Goal: Task Accomplishment & Management: Manage account settings

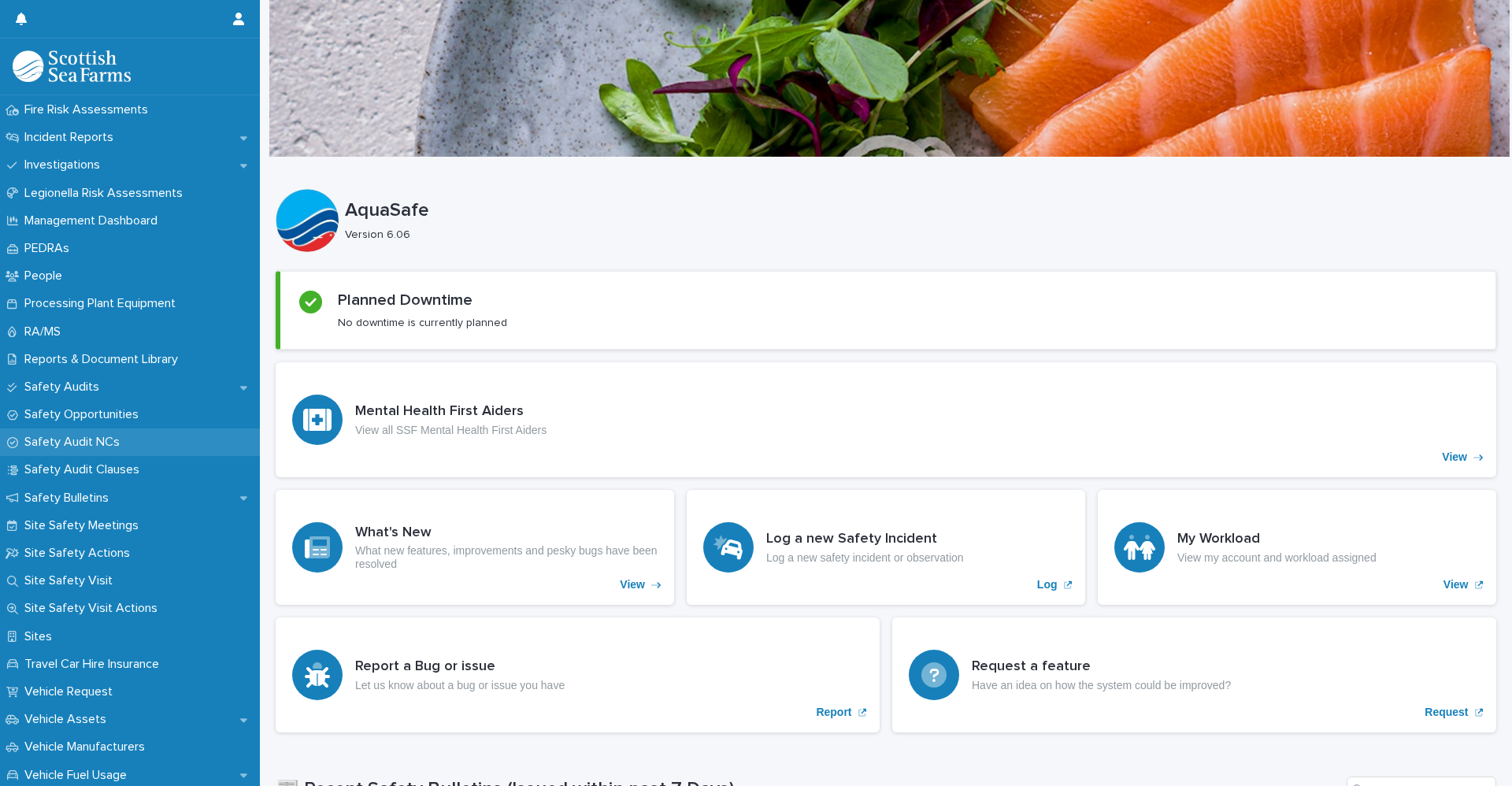
scroll to position [709, 0]
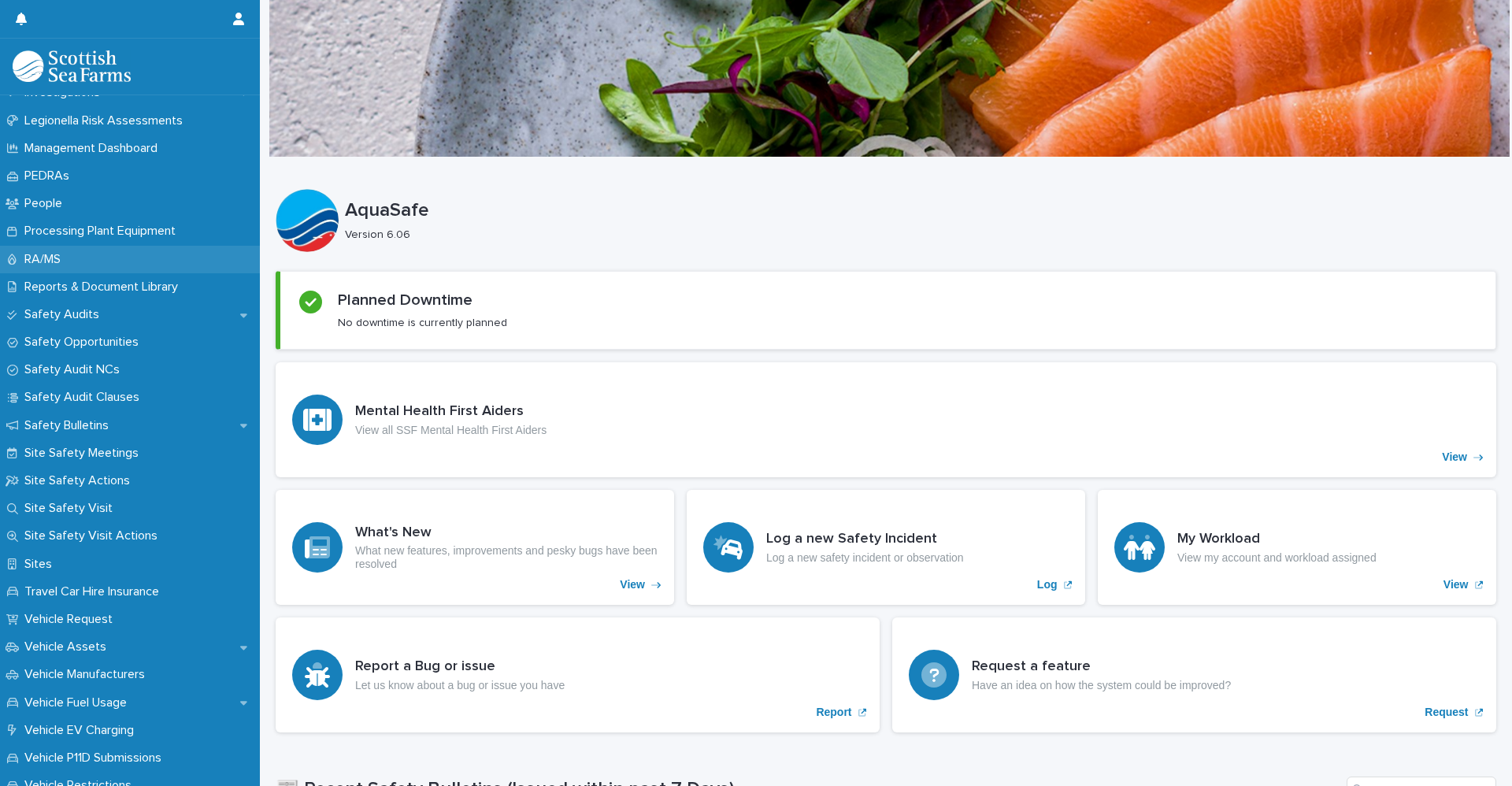
click at [84, 252] on div "RA/MS" at bounding box center [130, 259] width 260 height 28
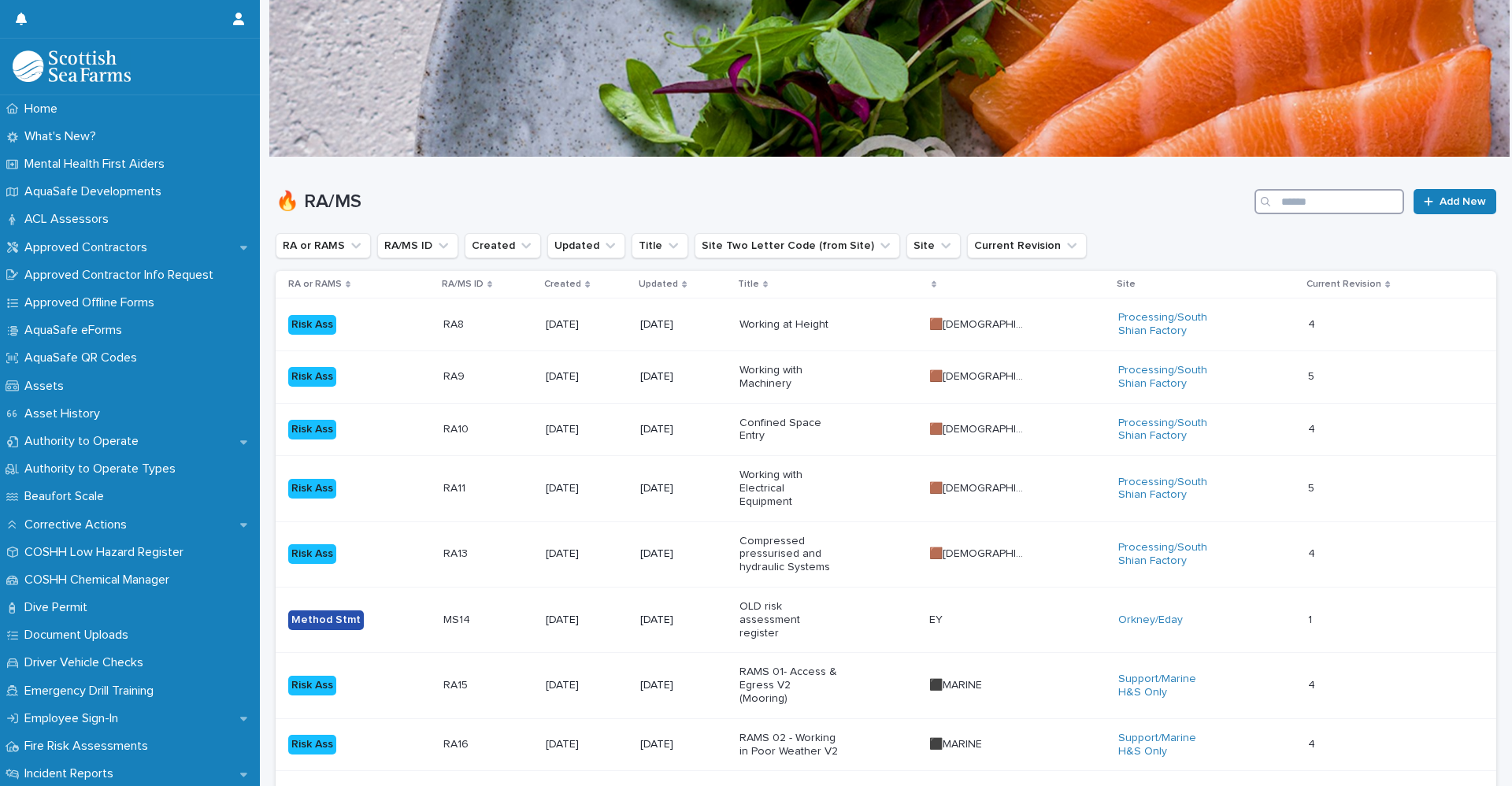
click at [1336, 194] on input "Search" at bounding box center [1329, 201] width 150 height 25
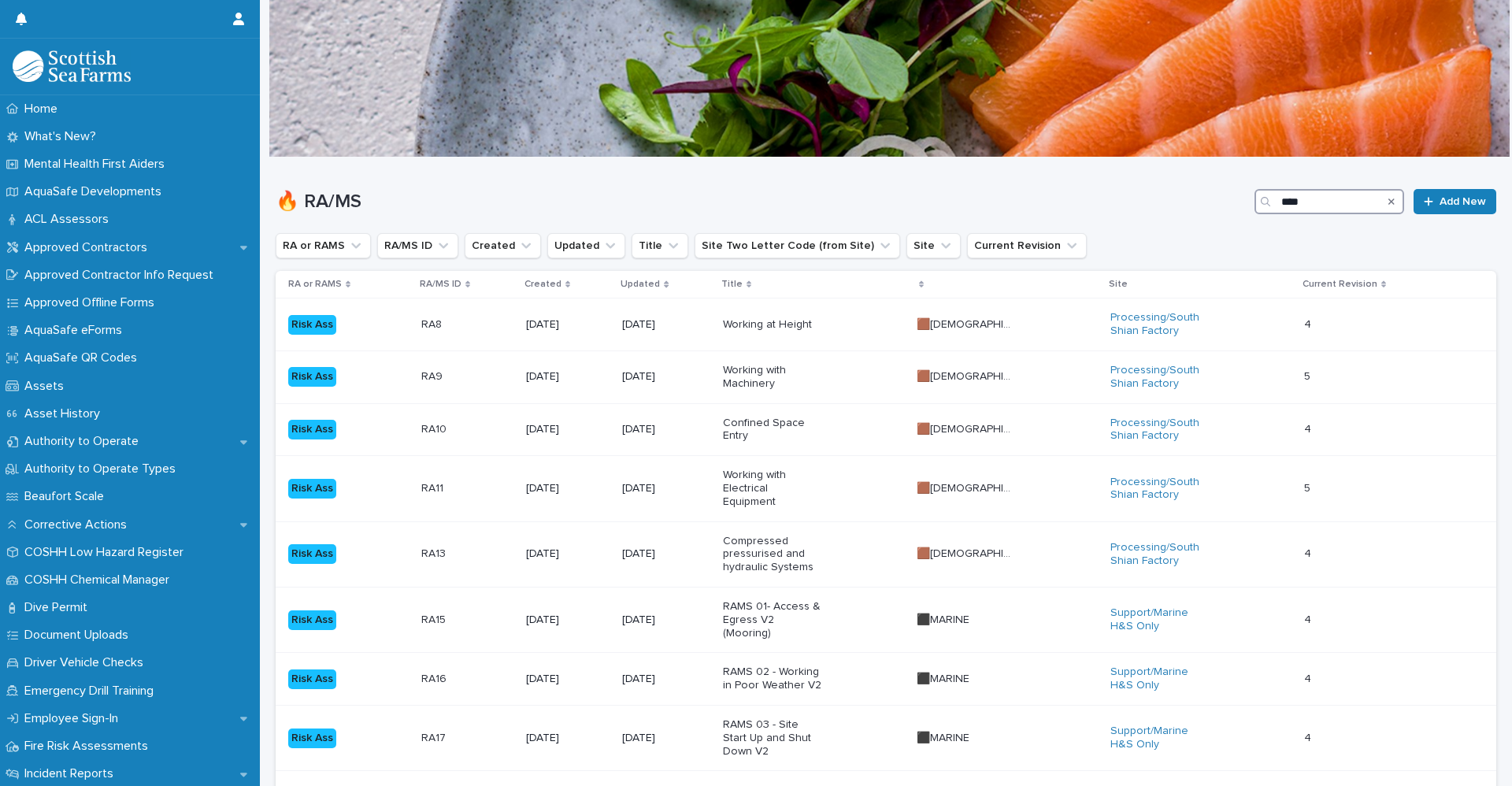
type input "****"
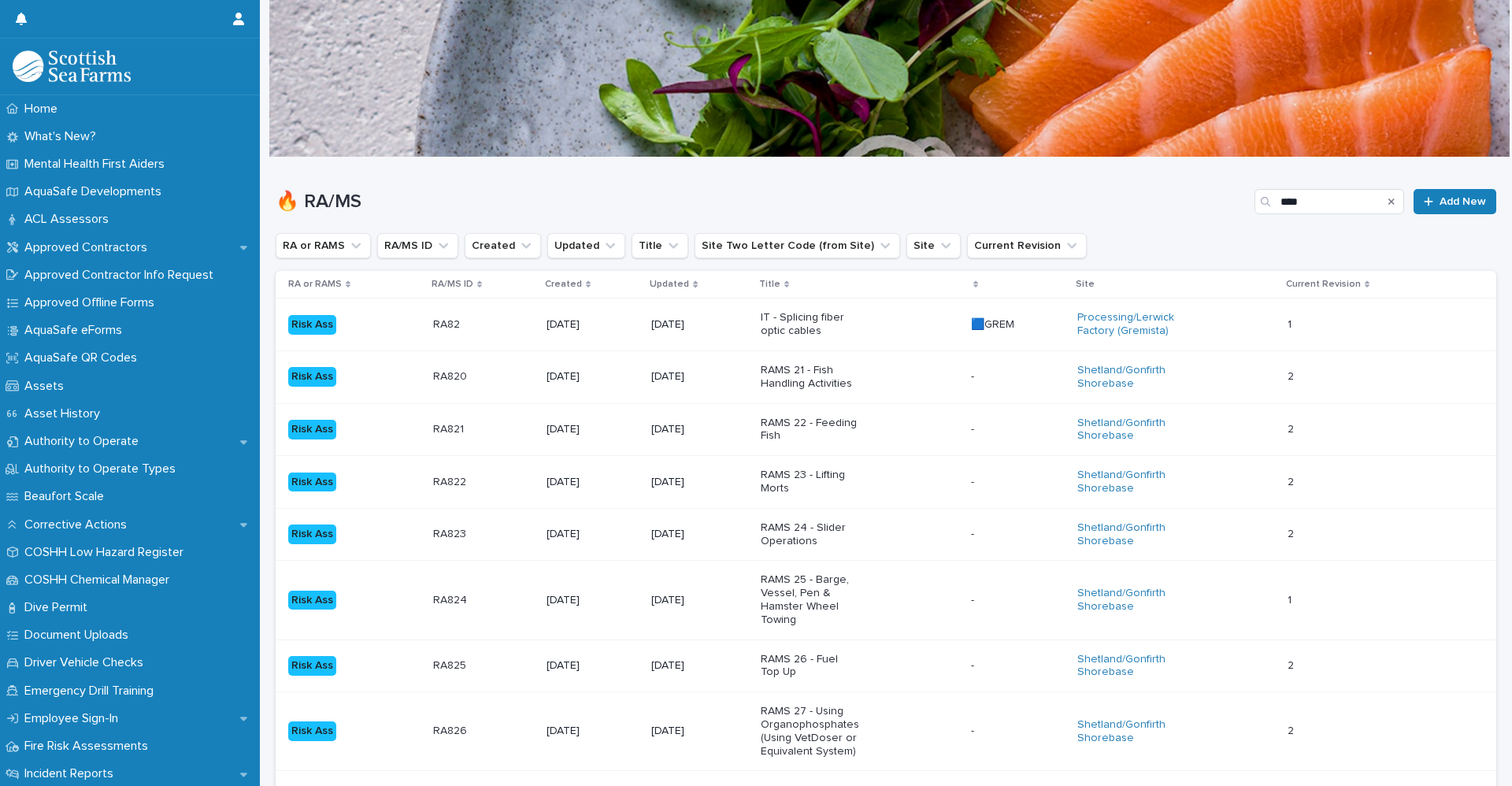
click at [385, 333] on p "Risk Ass" at bounding box center [337, 324] width 99 height 20
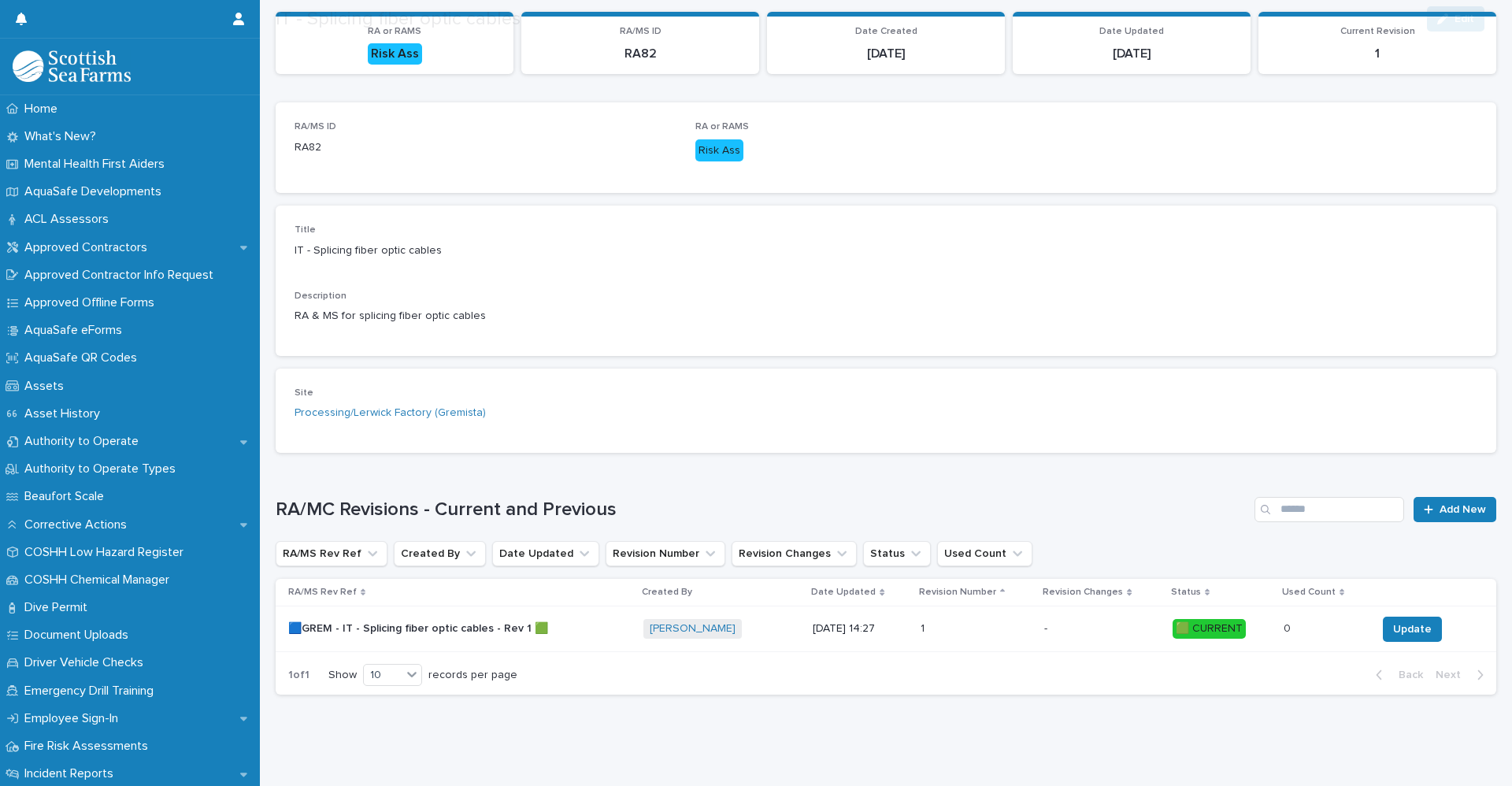
scroll to position [193, 0]
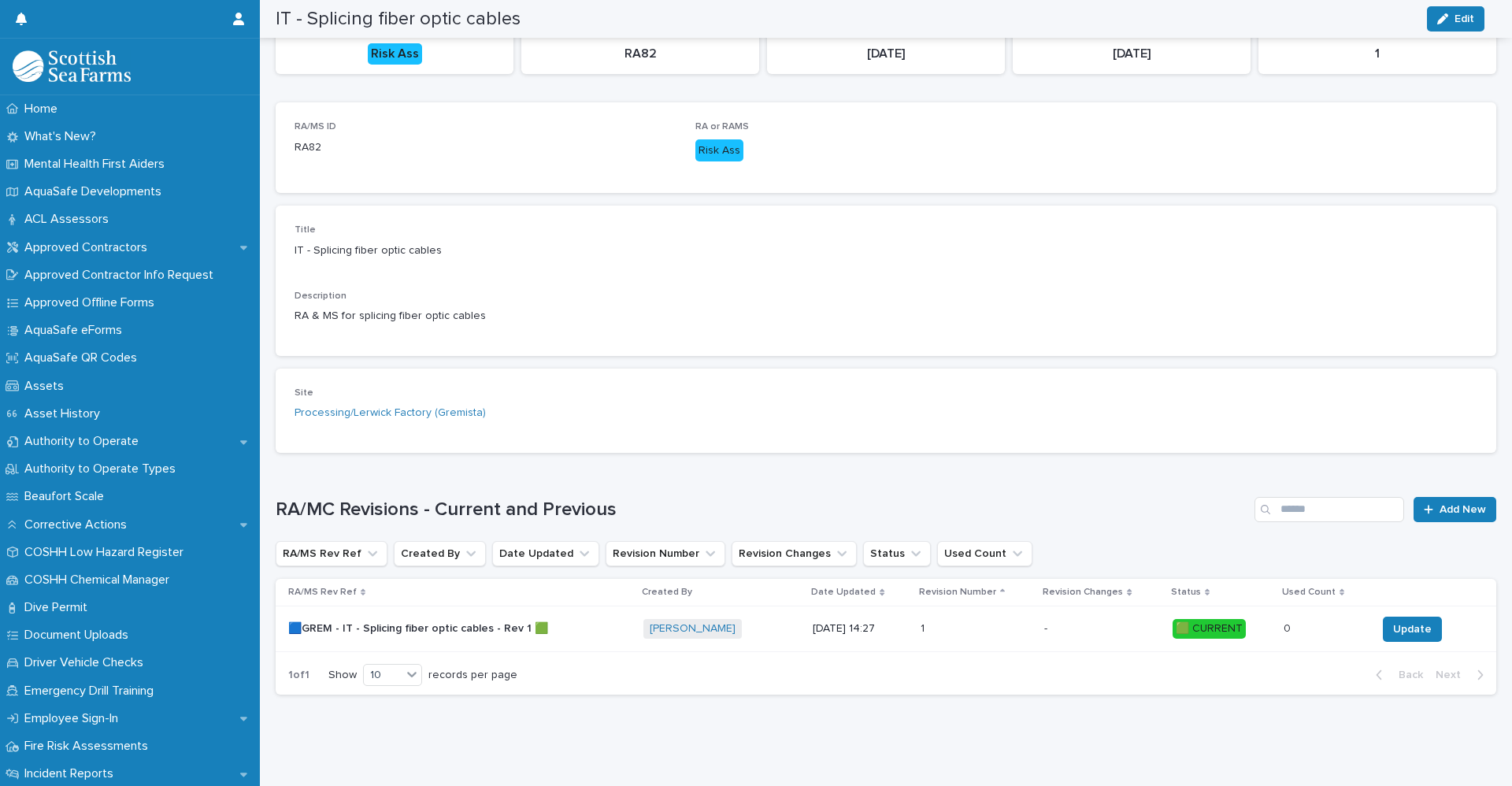
click at [401, 619] on p "🟦GREM - IT - Splicing fiber optic cables - Rev 1 🟩" at bounding box center [419, 627] width 263 height 17
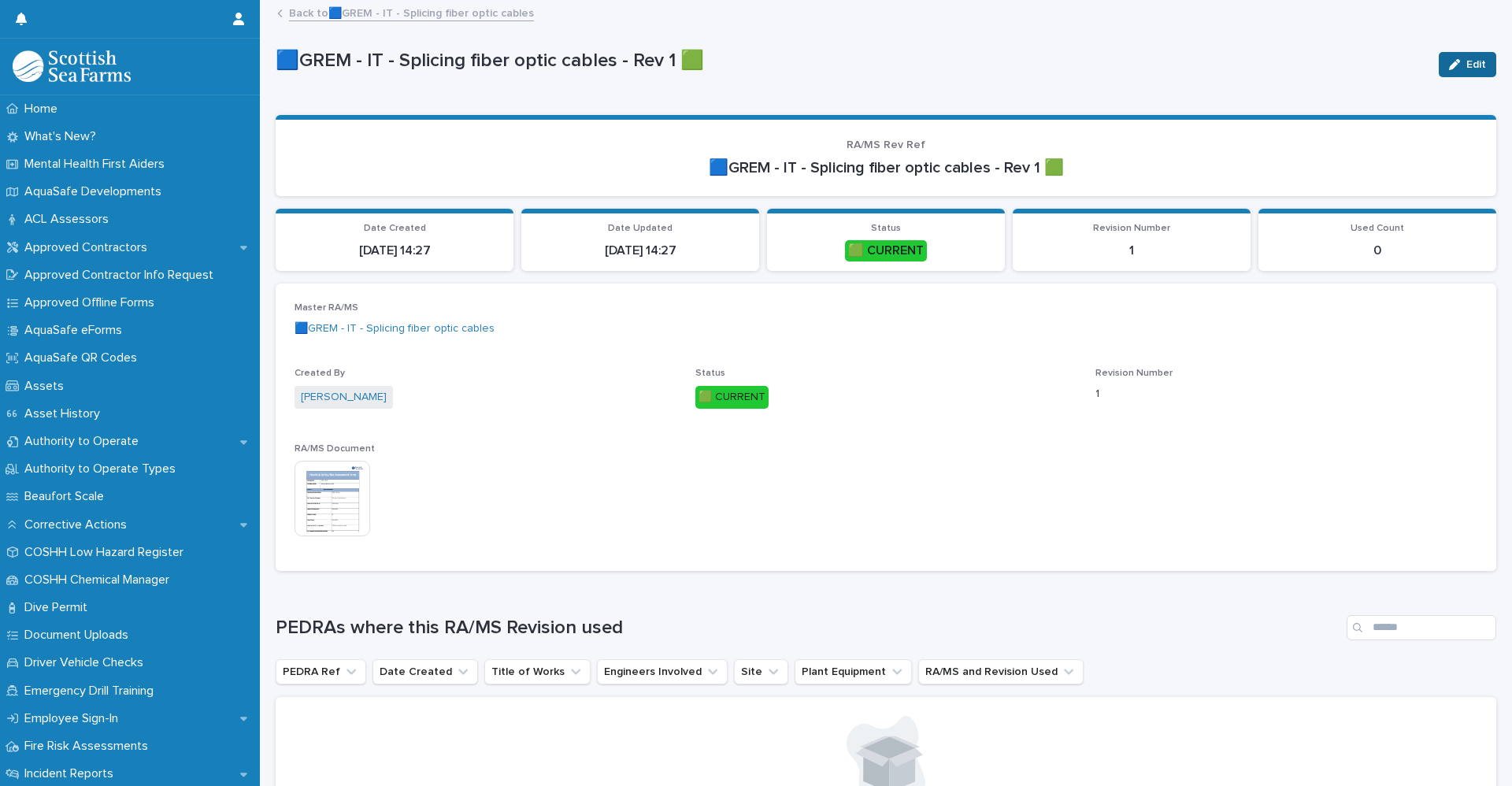
click at [1450, 59] on div "button" at bounding box center [1457, 65] width 18 height 11
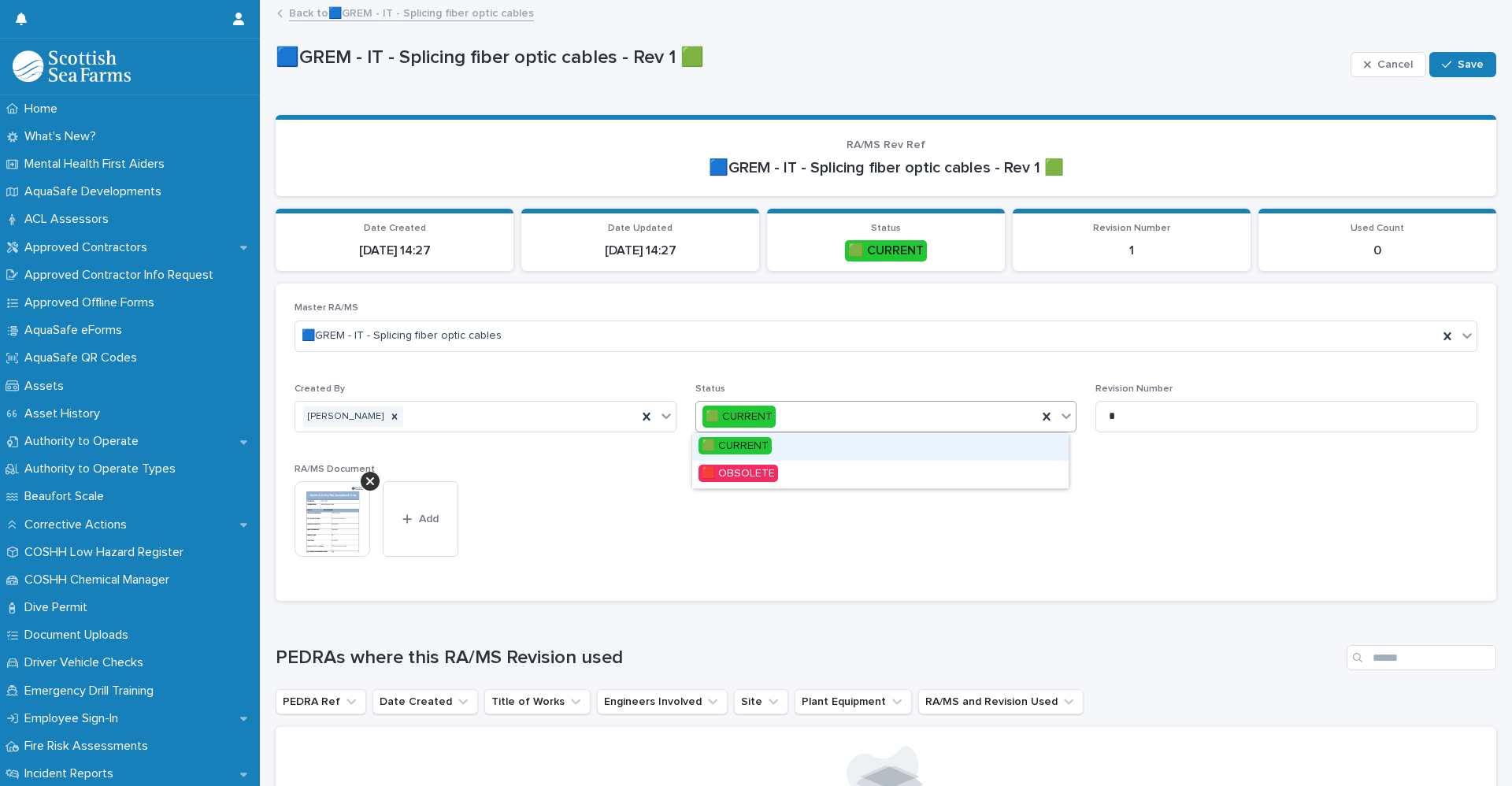
click at [965, 419] on div "🟩 CURRENT" at bounding box center [867, 417] width 342 height 26
click at [782, 475] on div "🟥 OBSOLETE" at bounding box center [880, 475] width 376 height 28
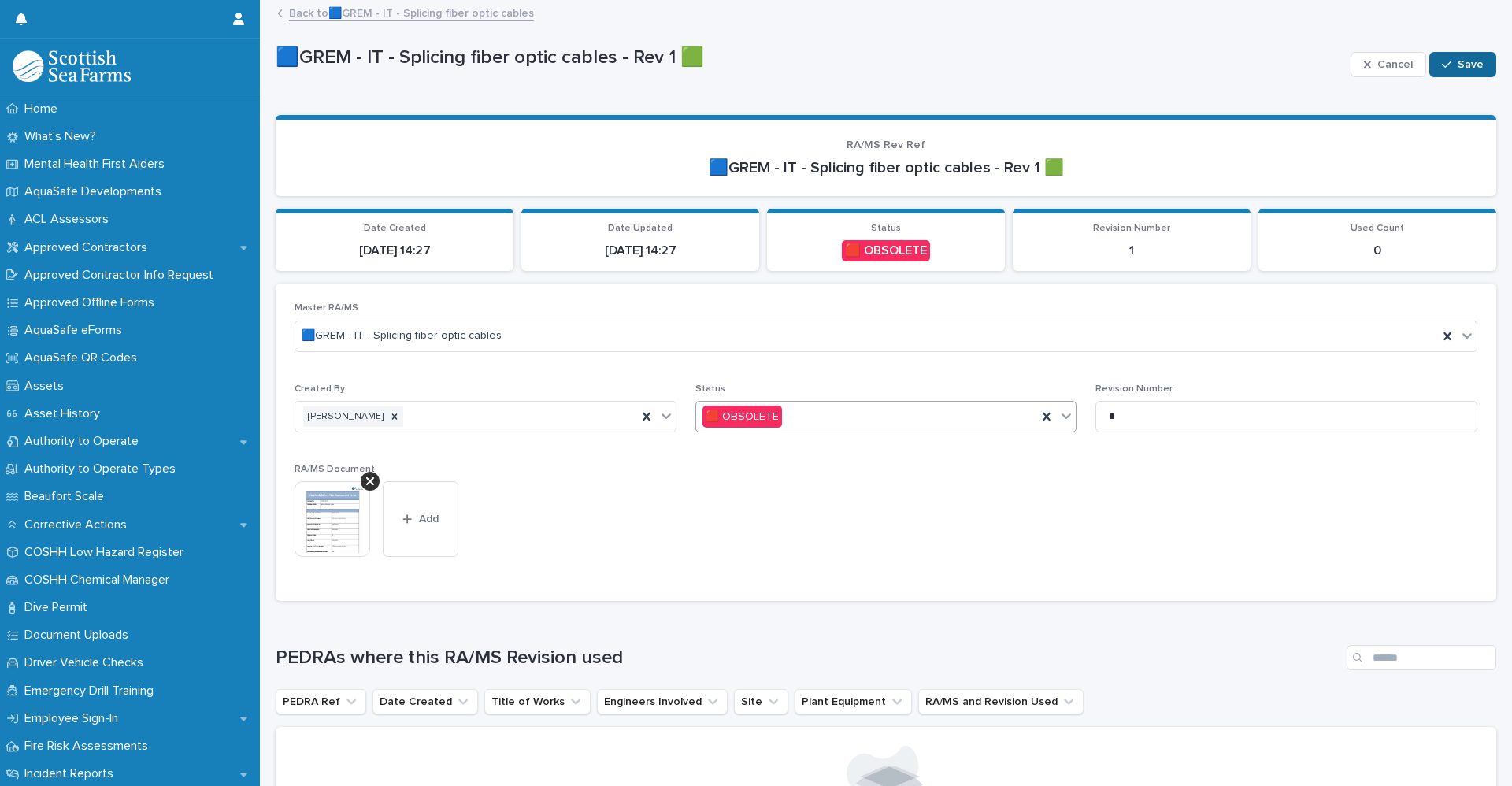
click at [1459, 58] on button "Save" at bounding box center [1463, 64] width 67 height 25
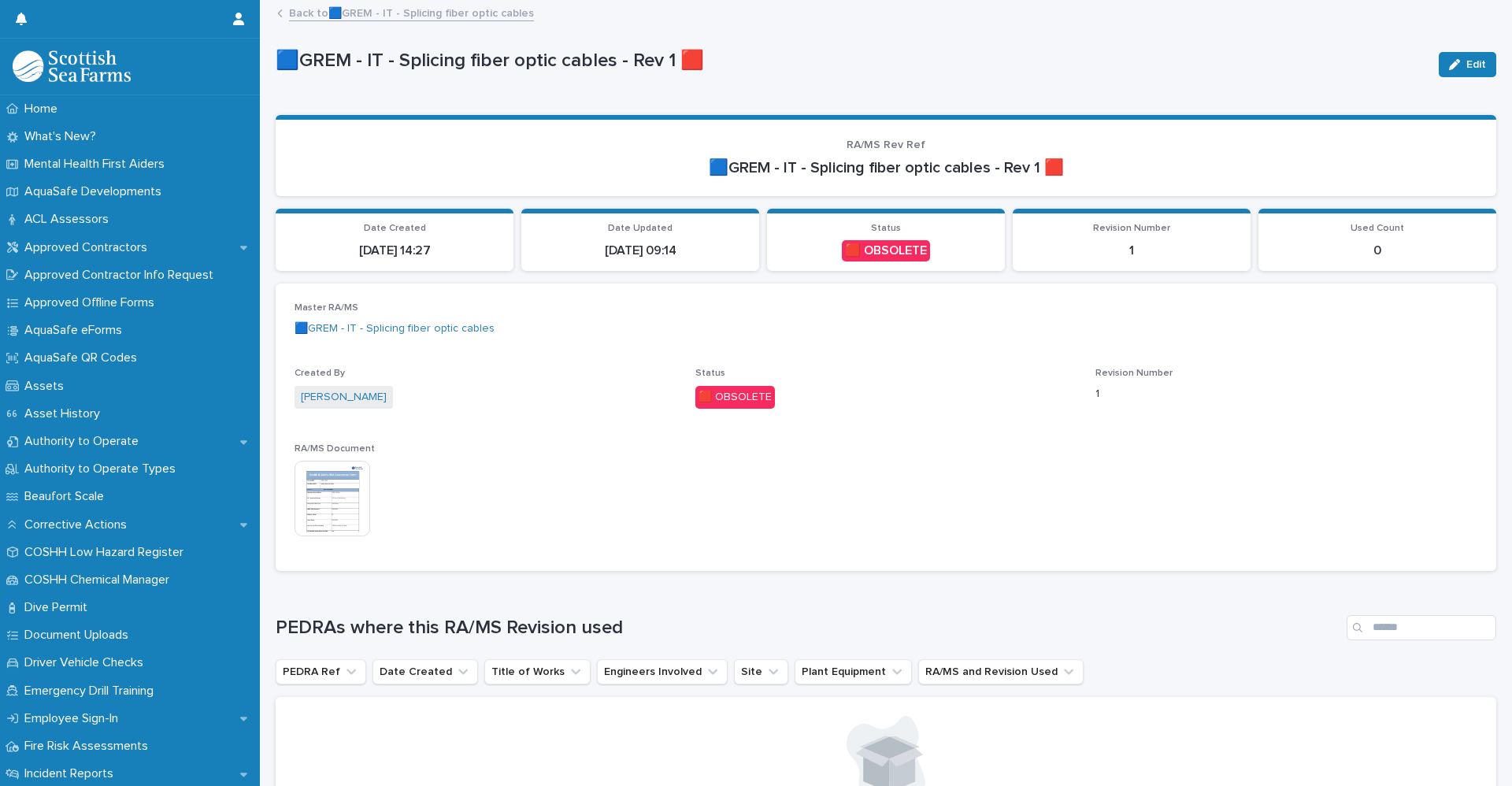
click at [384, 7] on link "Back to 🟦GREM - IT - Splicing fiber optic cables" at bounding box center [412, 11] width 245 height 18
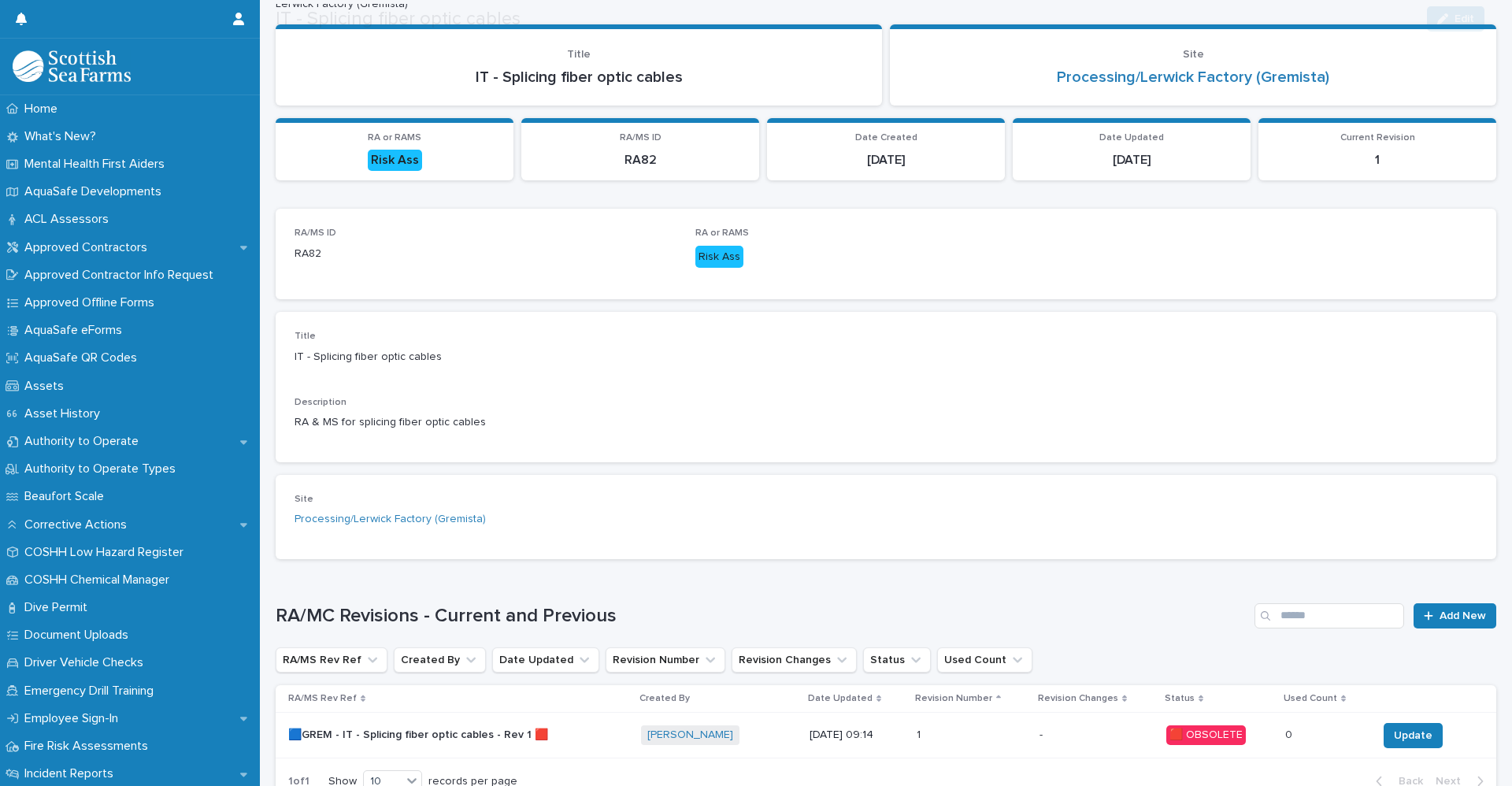
scroll to position [193, 0]
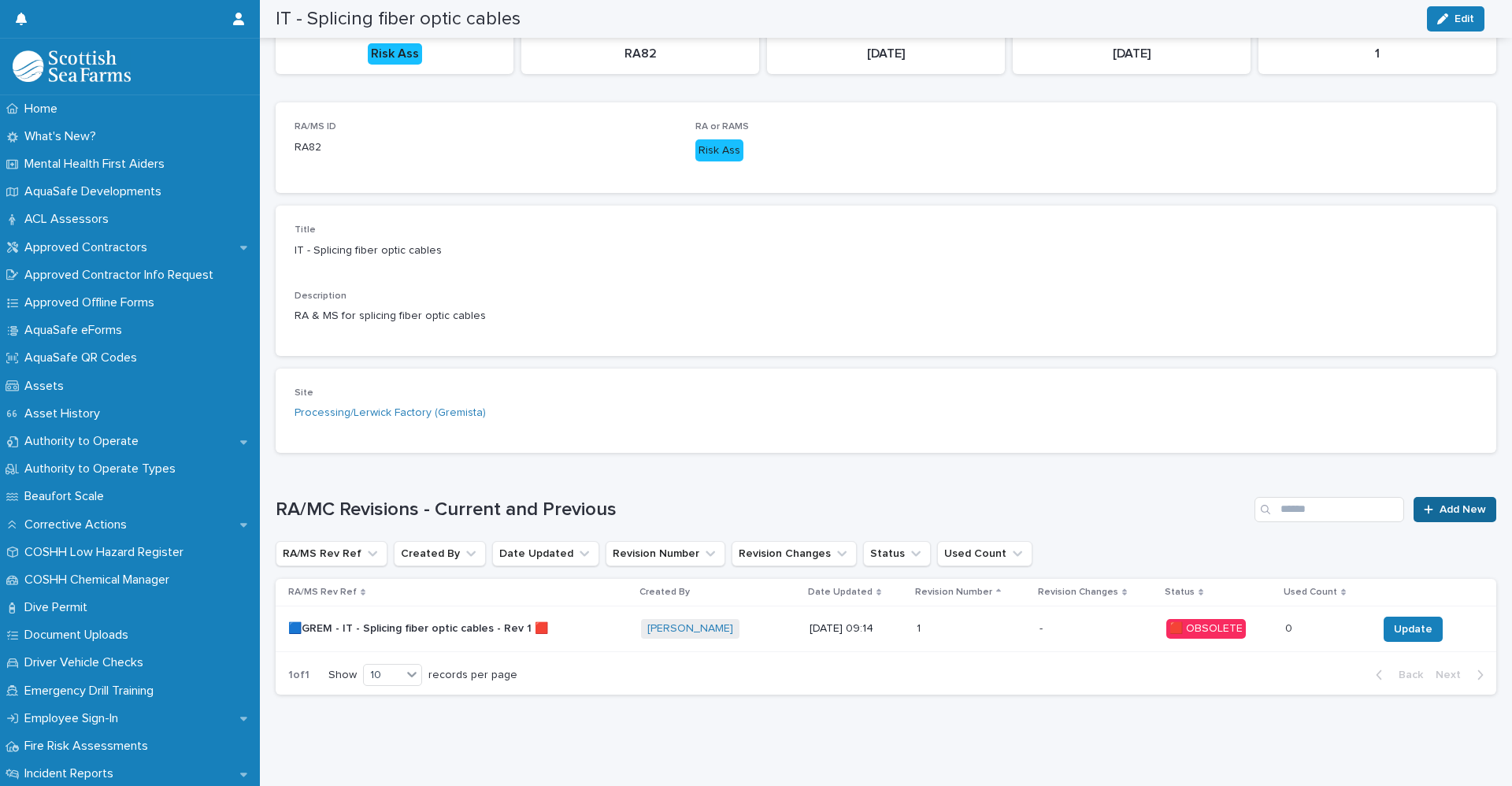
click at [1440, 504] on span "Add New" at bounding box center [1463, 509] width 46 height 11
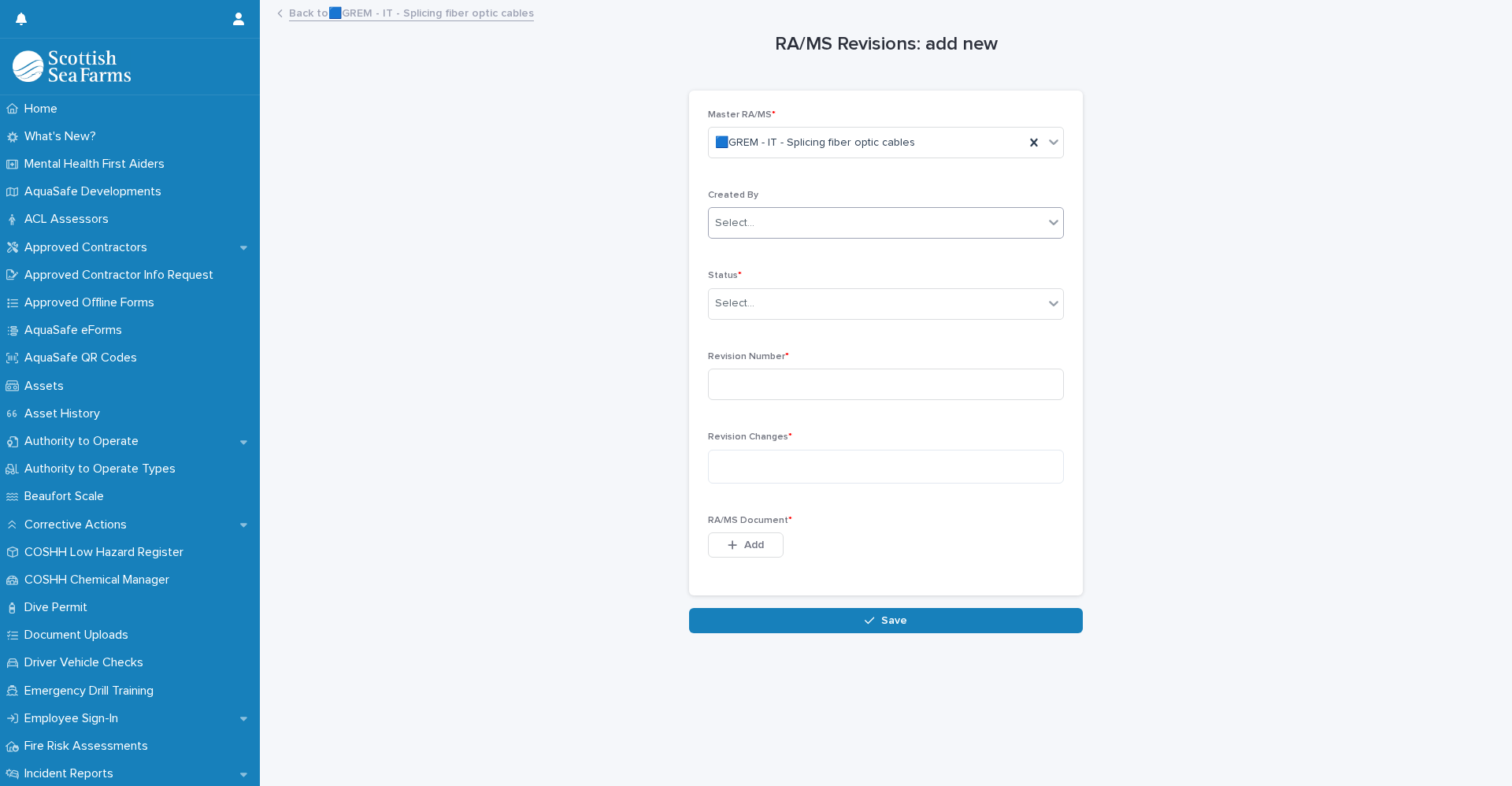
click at [796, 223] on div "Select..." at bounding box center [876, 223] width 335 height 26
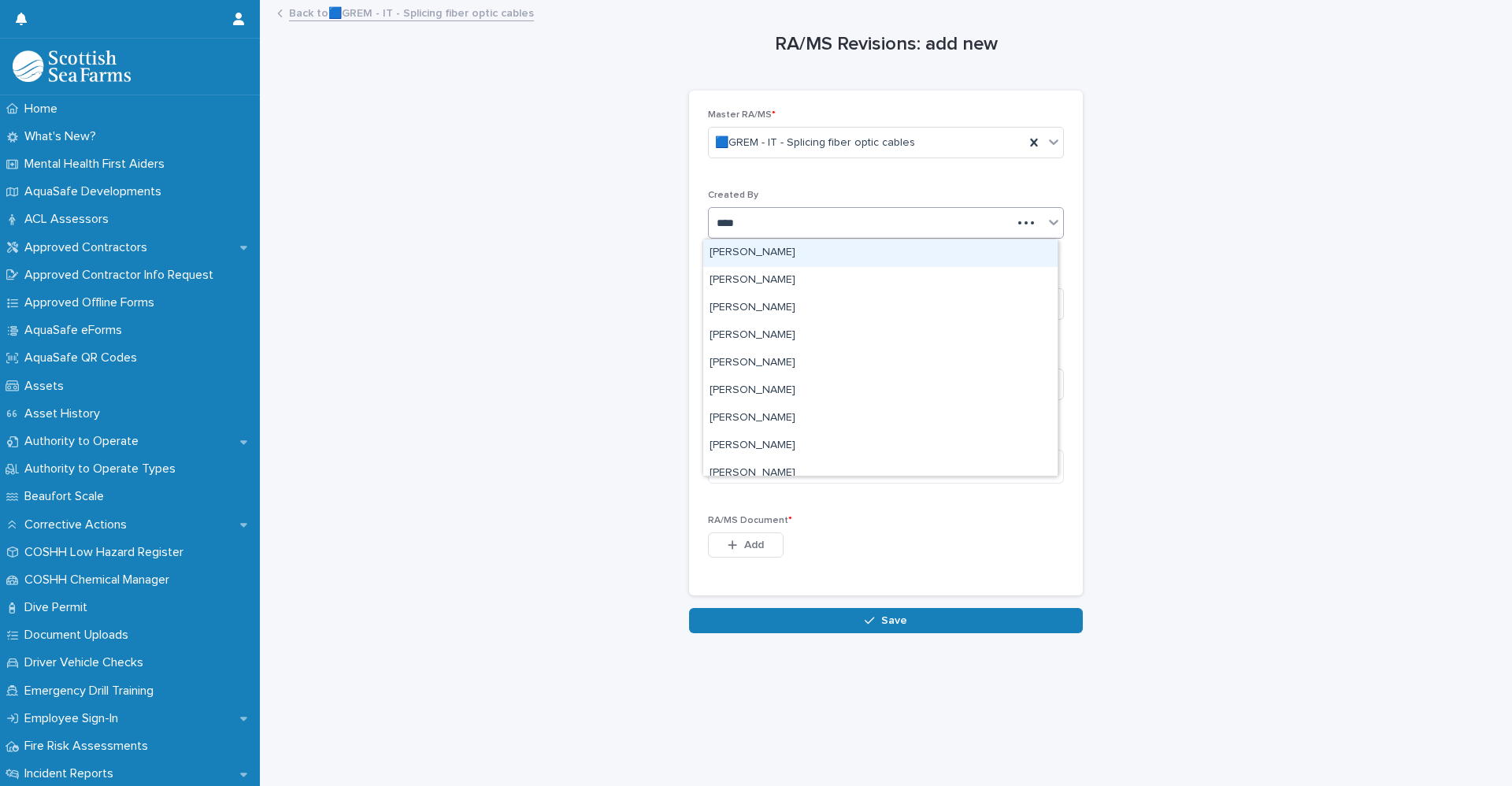
type input "*****"
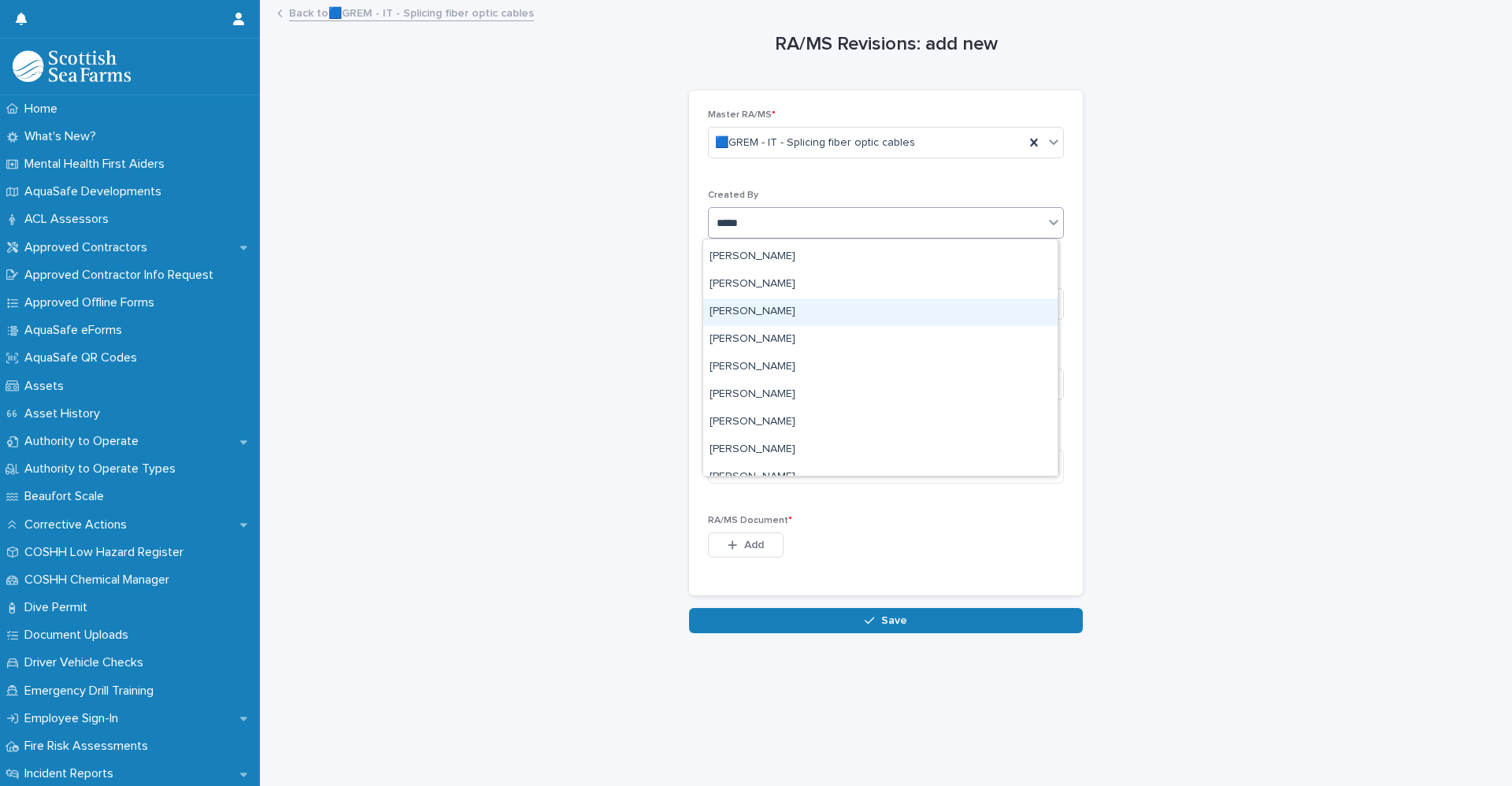
scroll to position [236, 0]
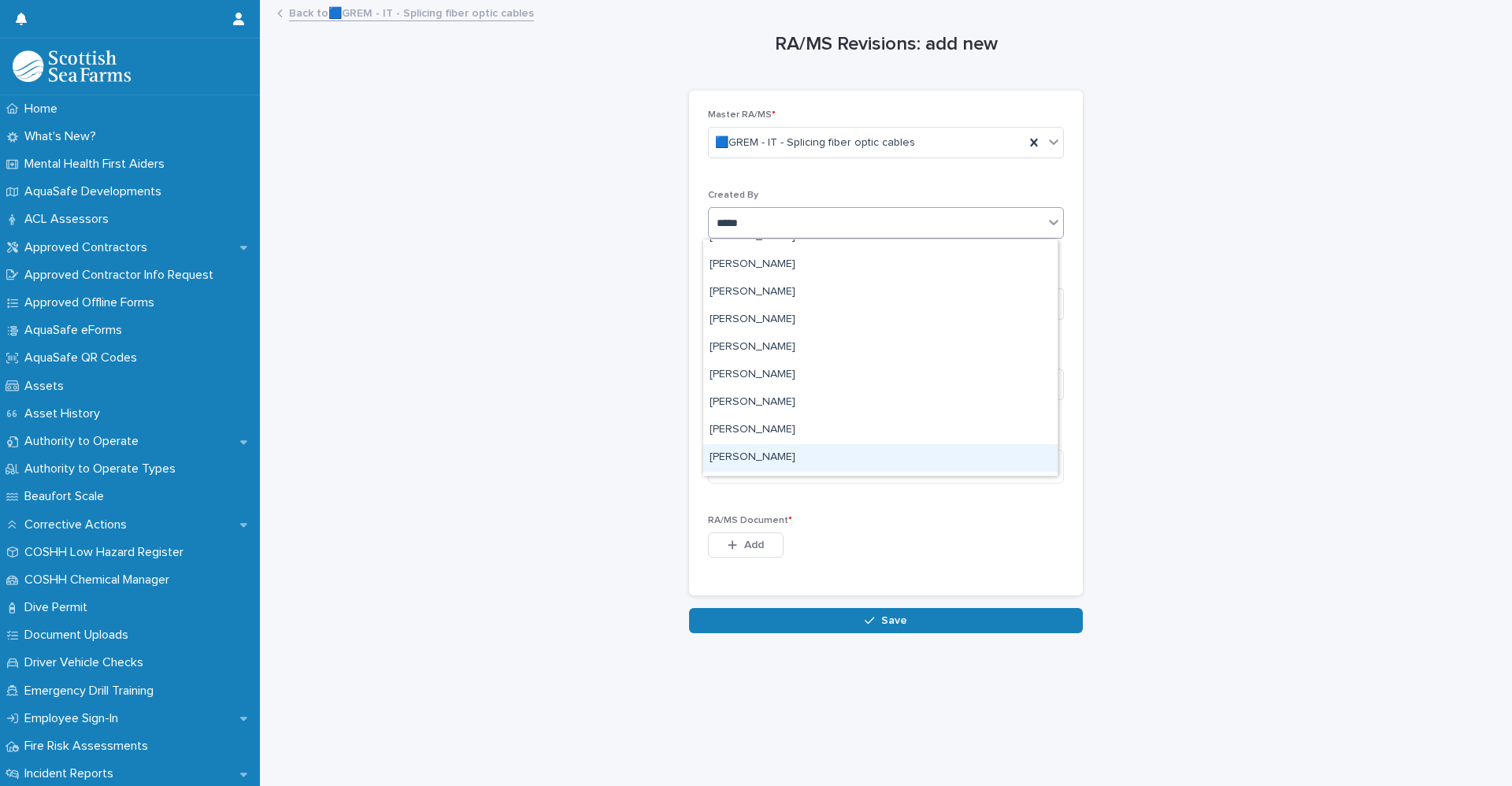
click at [773, 456] on div "[PERSON_NAME]" at bounding box center [880, 458] width 354 height 28
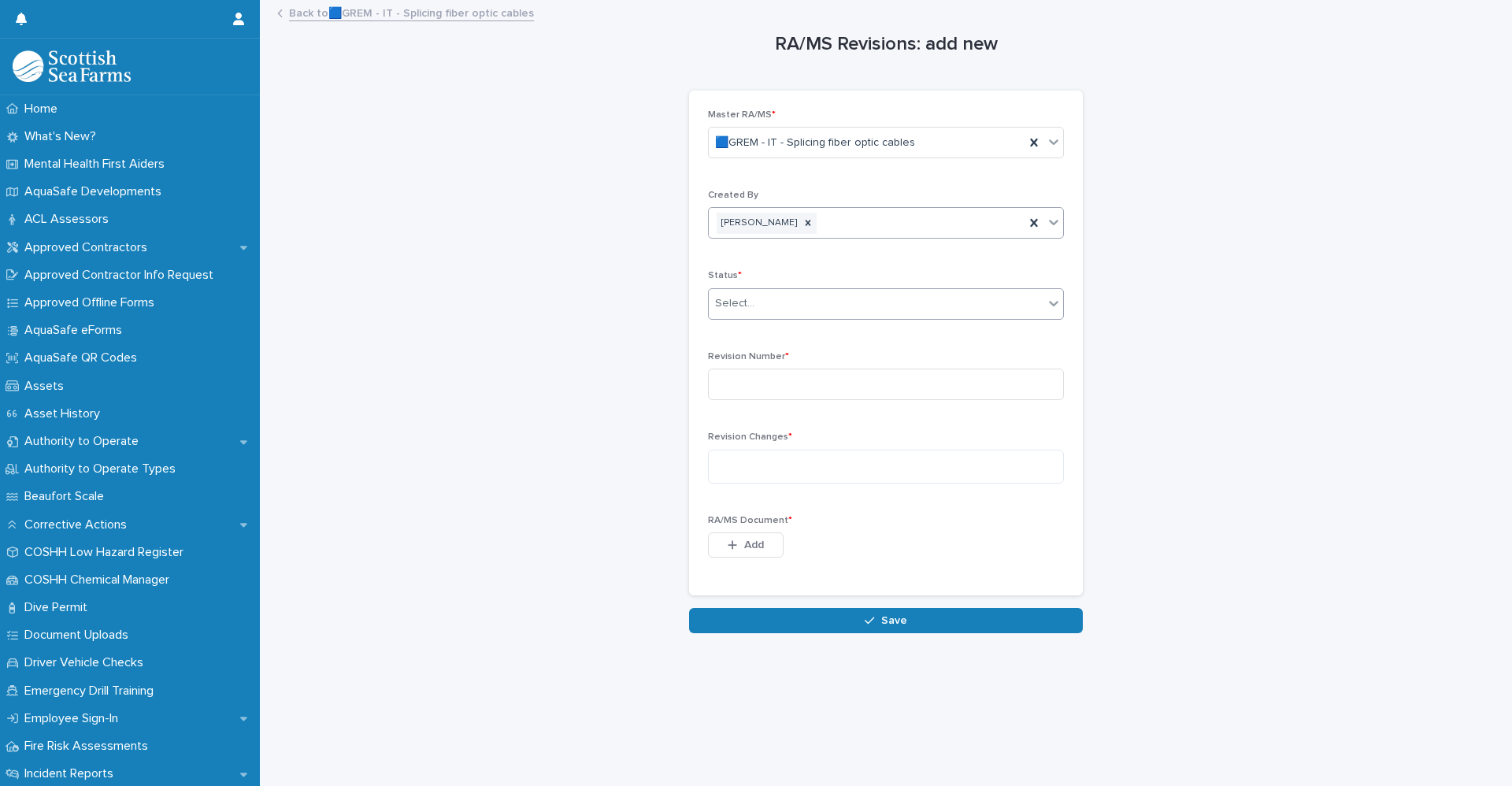
click at [761, 308] on div "Select..." at bounding box center [876, 304] width 335 height 26
click at [766, 336] on span "🟩 CURRENT" at bounding box center [745, 333] width 73 height 18
click at [749, 390] on input at bounding box center [886, 385] width 356 height 32
type input "*"
click at [755, 462] on textarea at bounding box center [886, 466] width 356 height 33
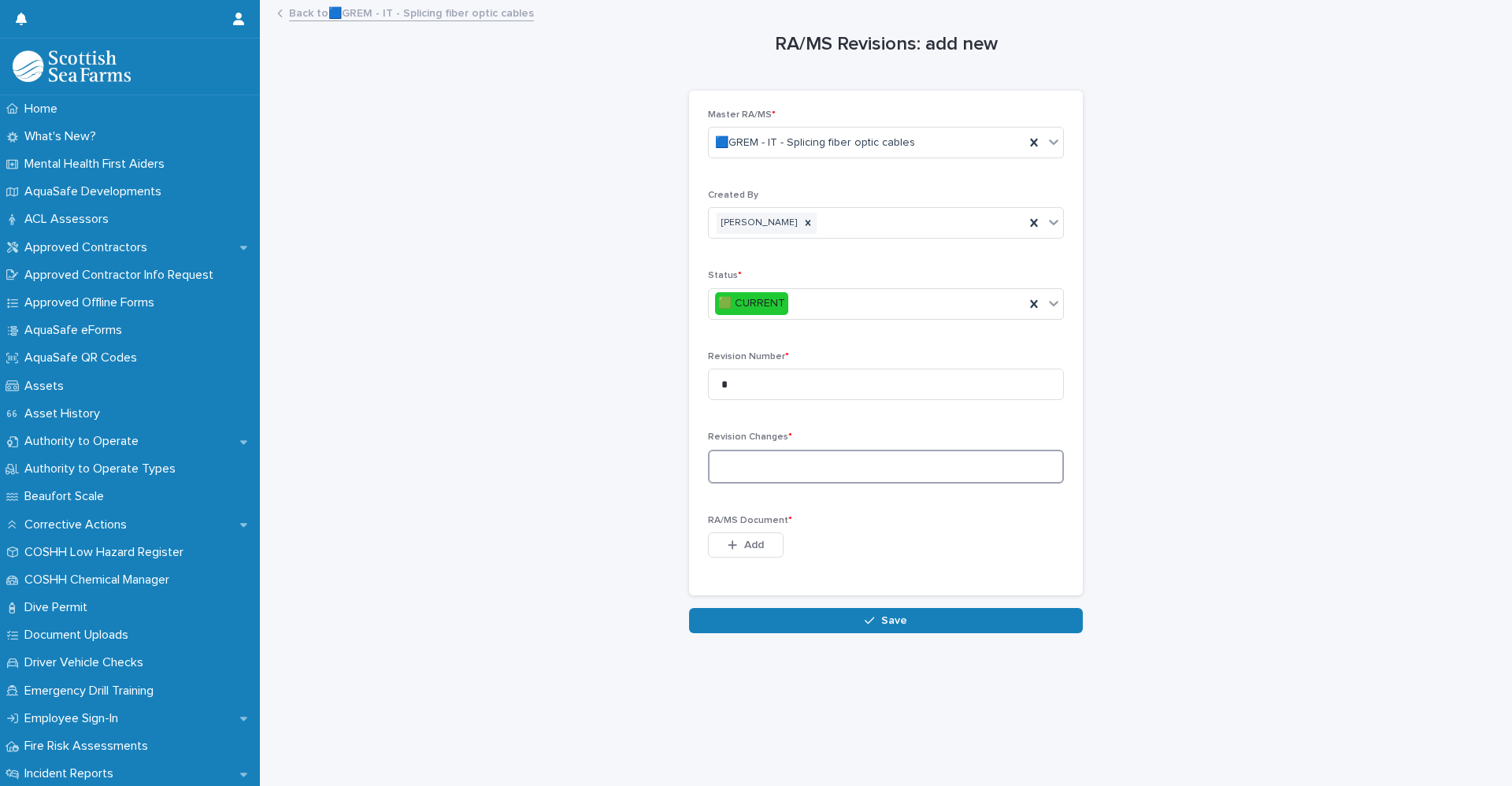
click at [737, 456] on textarea at bounding box center [886, 466] width 356 height 33
click at [786, 466] on textarea "**********" at bounding box center [886, 466] width 356 height 33
drag, startPoint x: 816, startPoint y: 465, endPoint x: 709, endPoint y: 465, distance: 107.0
click at [709, 465] on textarea "**********" at bounding box center [886, 466] width 356 height 33
paste textarea "**********"
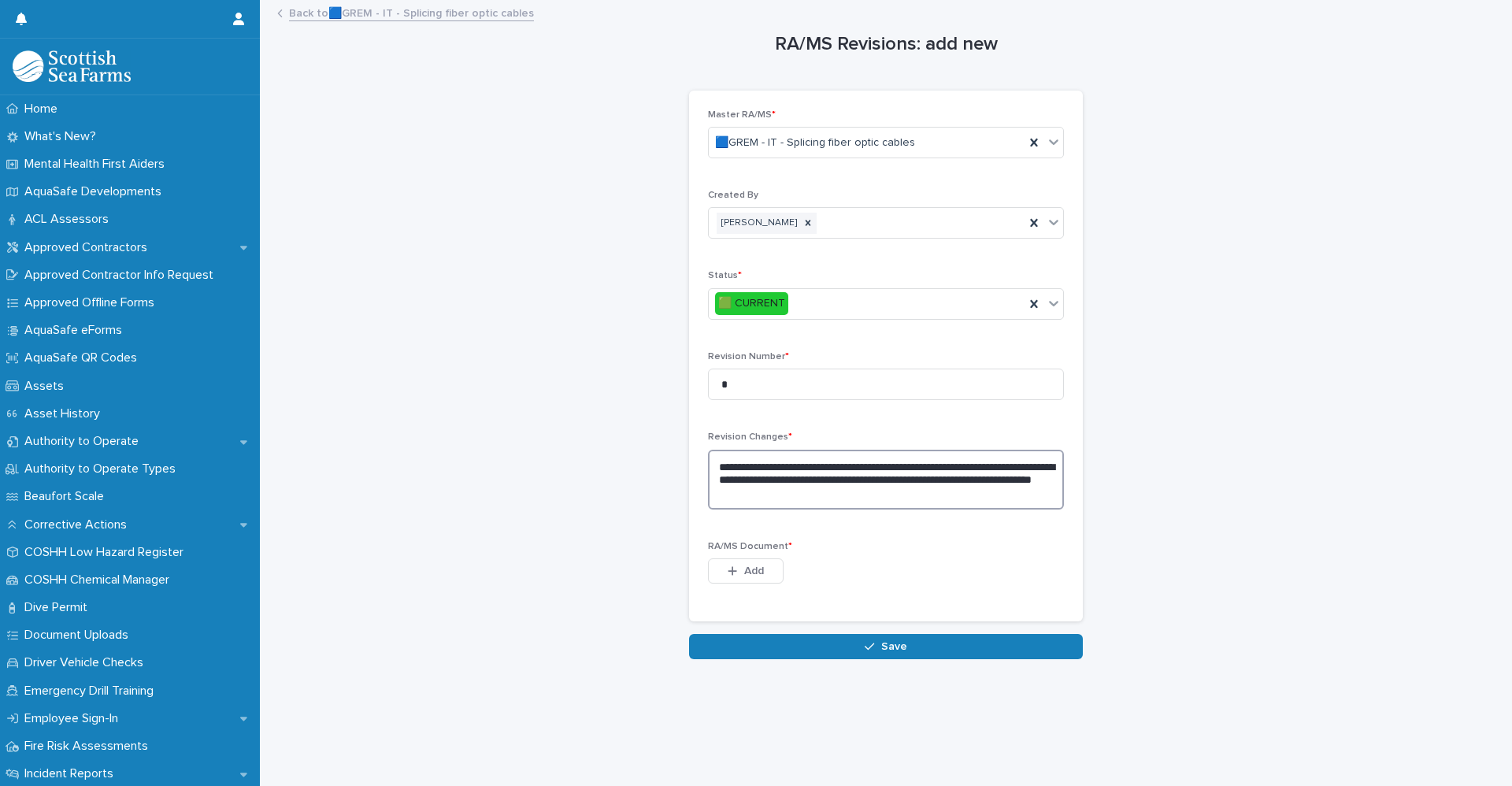
type textarea "**********"
click at [744, 570] on span "Add" at bounding box center [754, 570] width 20 height 11
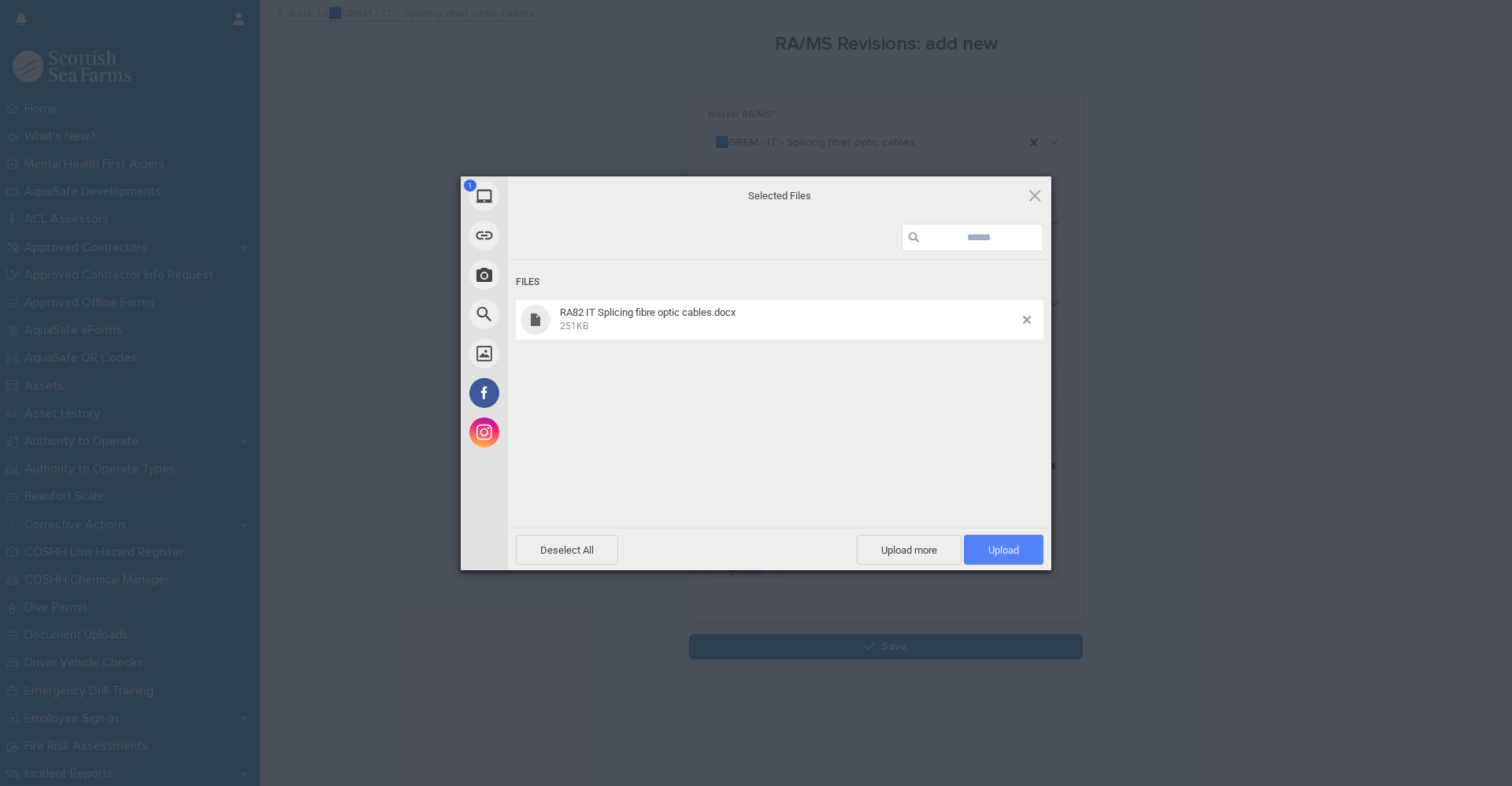
click at [1007, 554] on span "Upload 1" at bounding box center [1003, 549] width 31 height 12
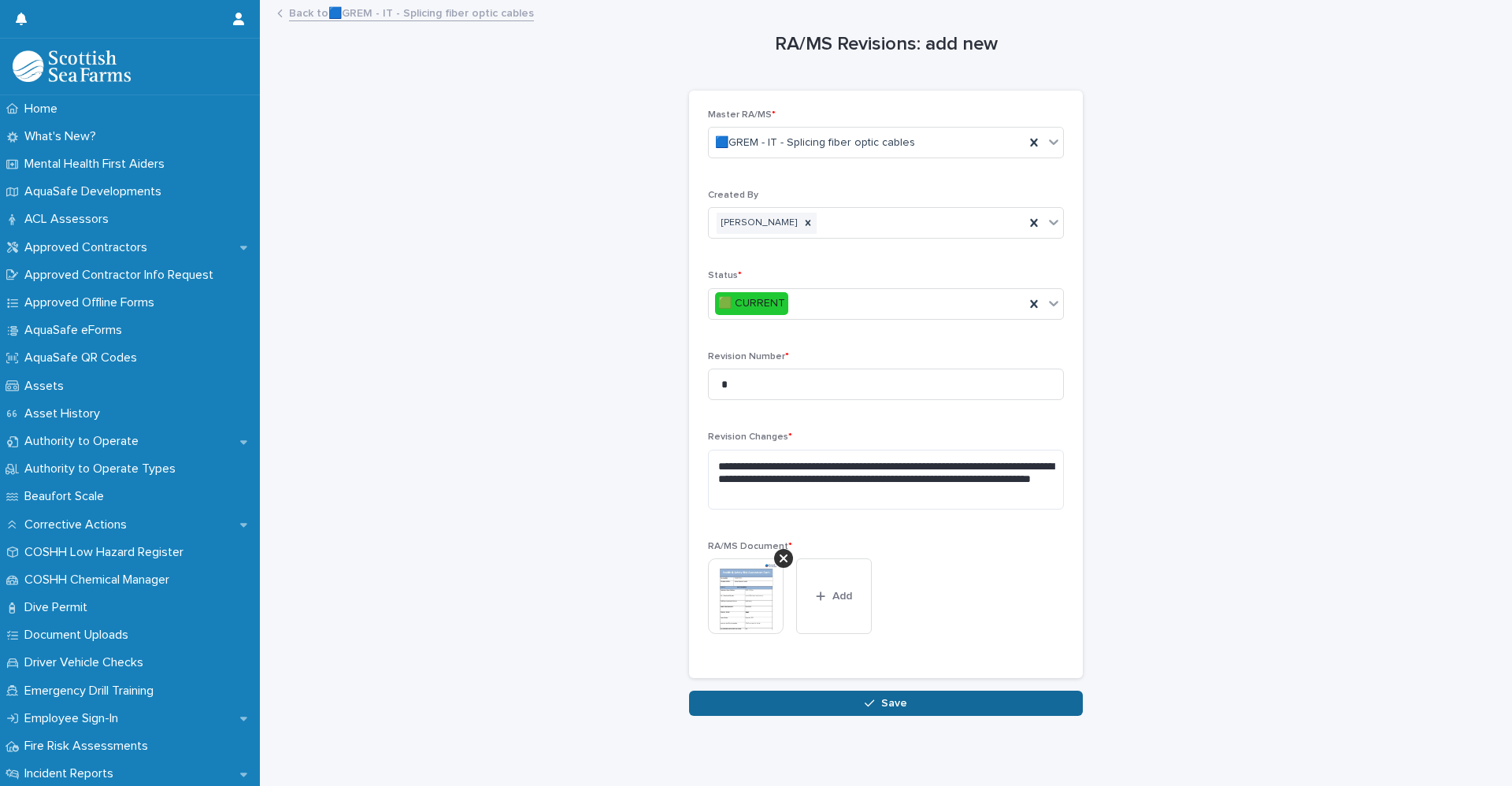
click at [911, 711] on button "Save" at bounding box center [886, 702] width 394 height 25
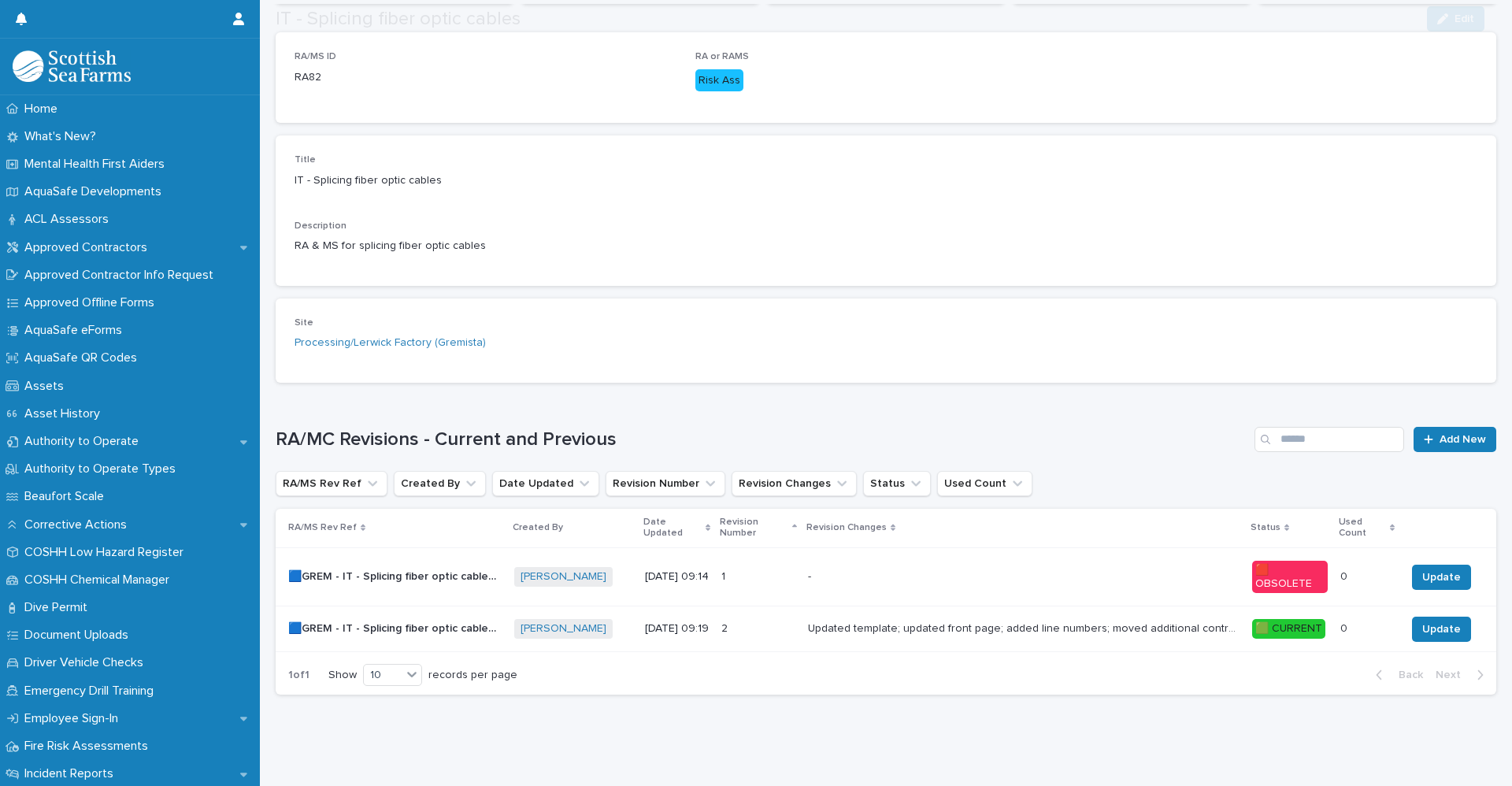
scroll to position [270, 0]
click at [1422, 622] on span "Update" at bounding box center [1441, 629] width 39 height 16
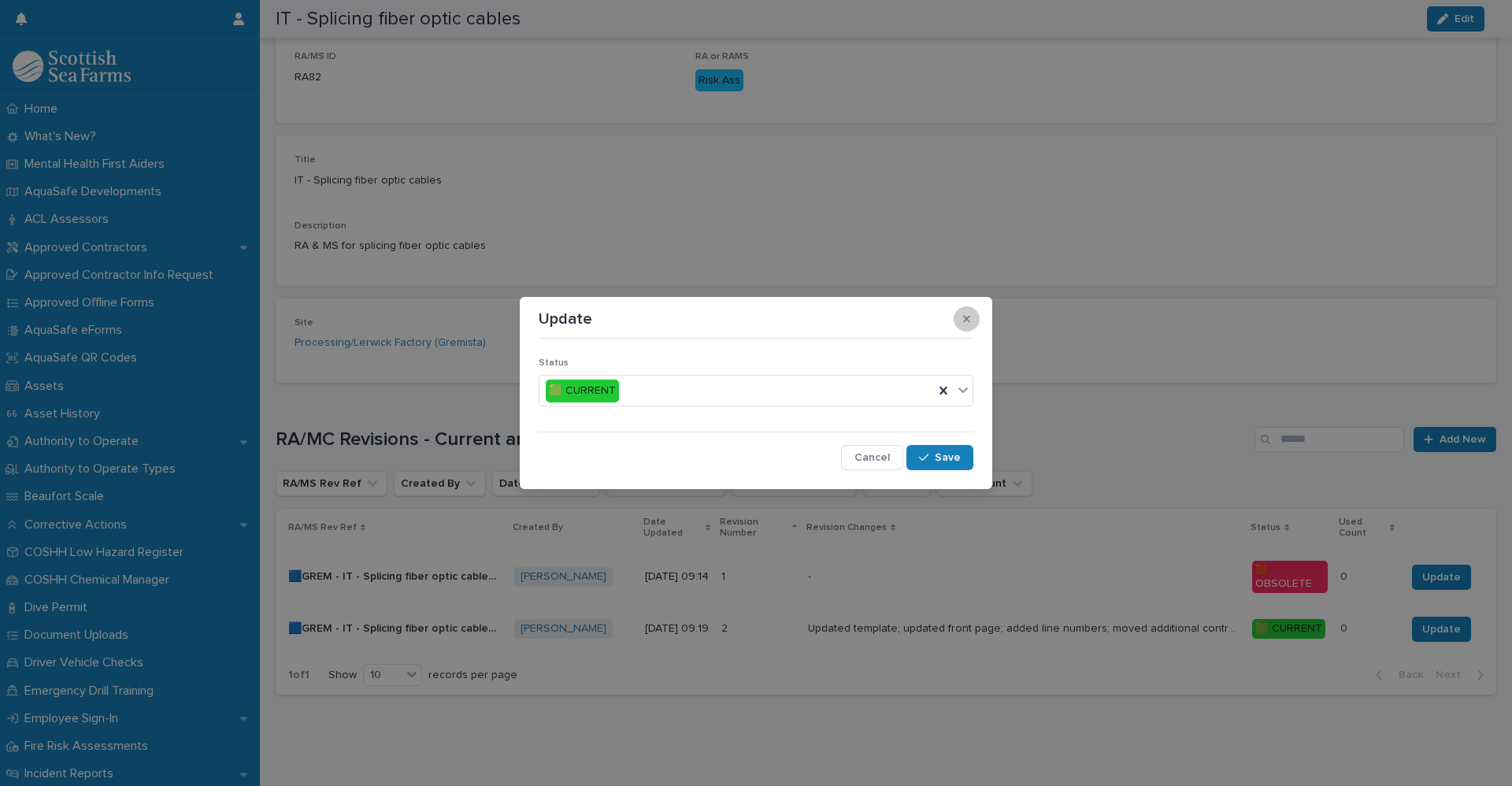
click at [967, 323] on icon "button" at bounding box center [966, 319] width 7 height 11
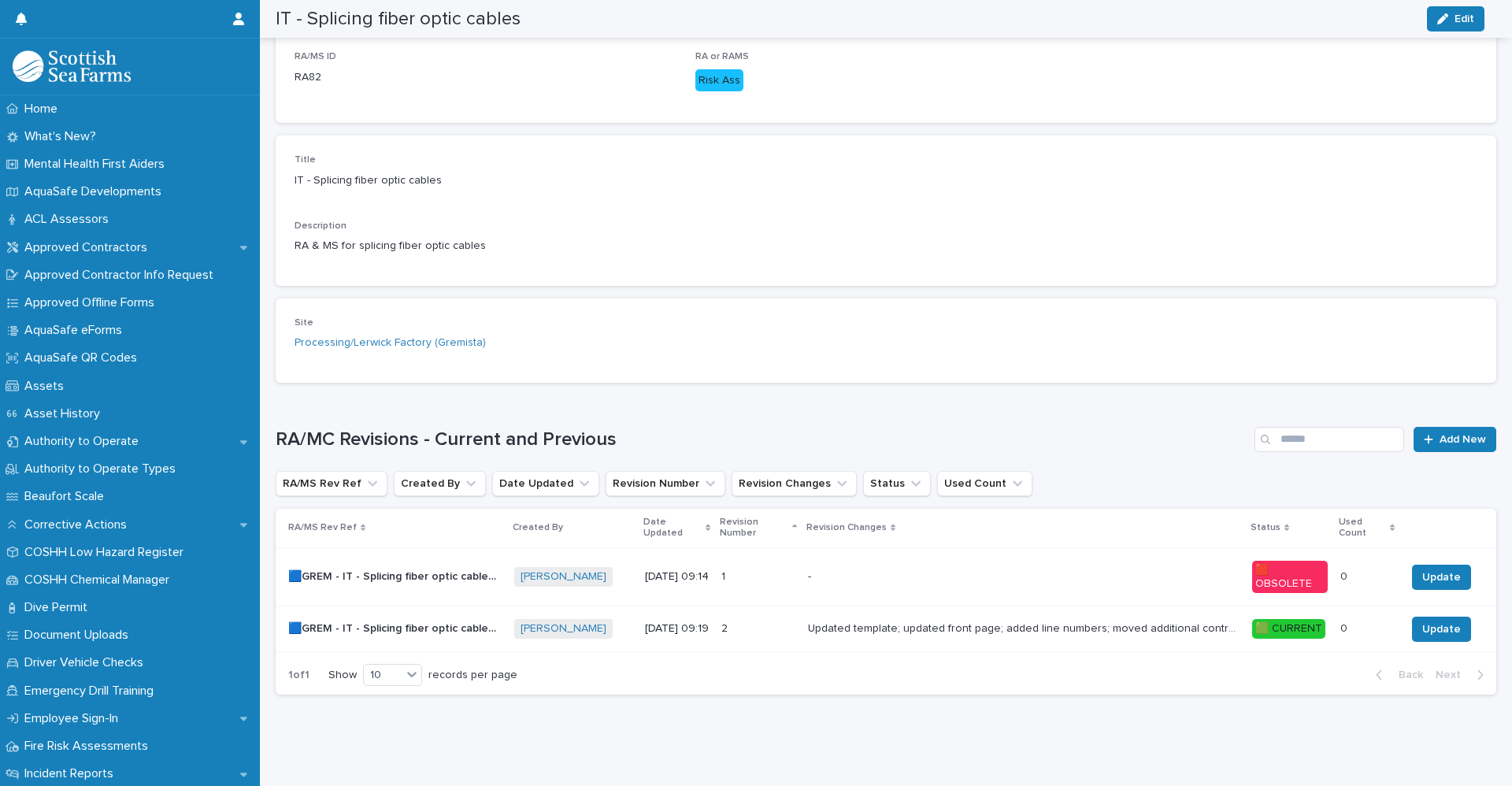
click at [462, 619] on p "🟦GREM - IT - Splicing fiber optic cables - Rev 2 🟩" at bounding box center [396, 627] width 217 height 17
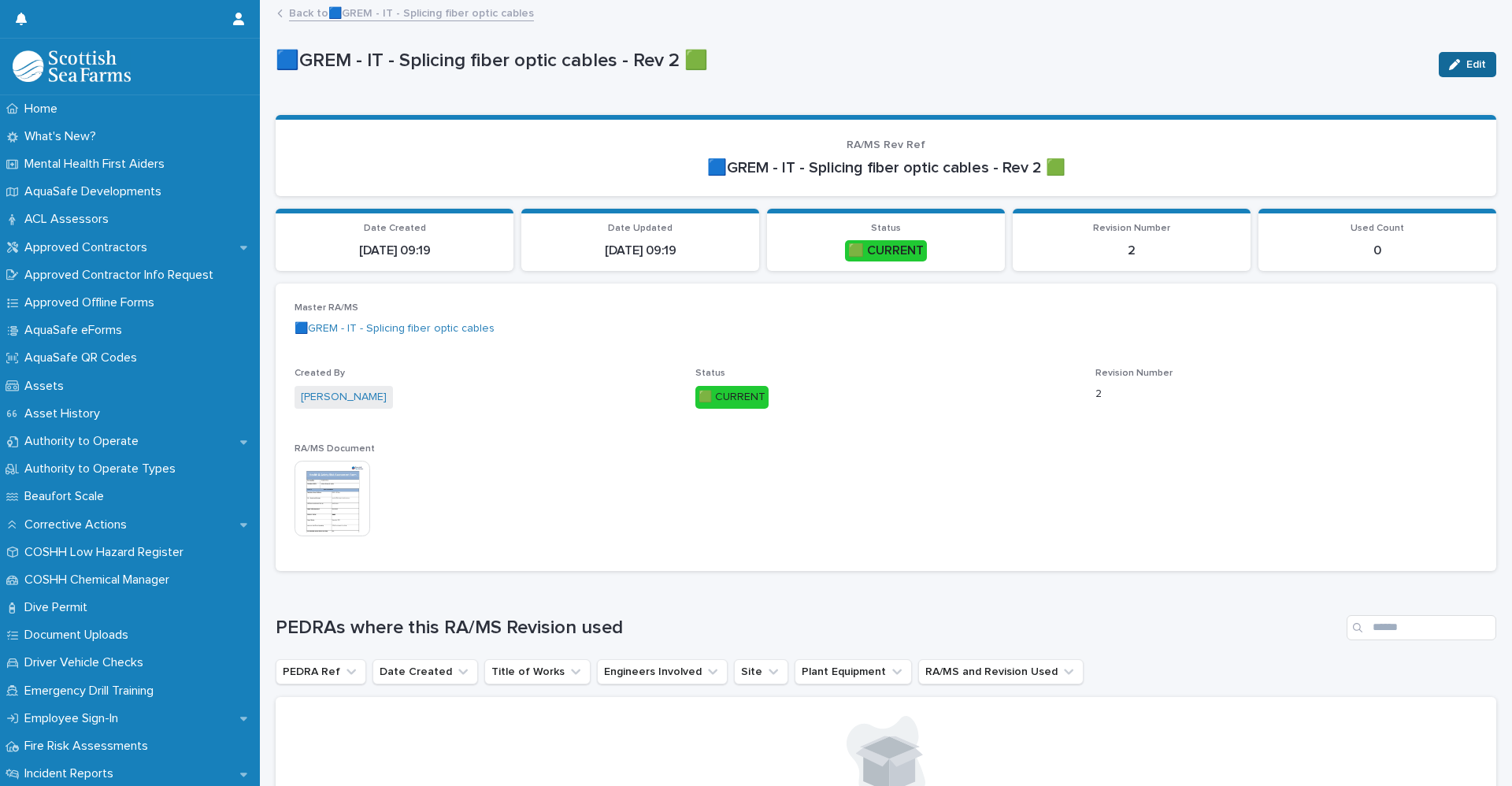
click at [1448, 71] on button "Edit" at bounding box center [1467, 64] width 58 height 25
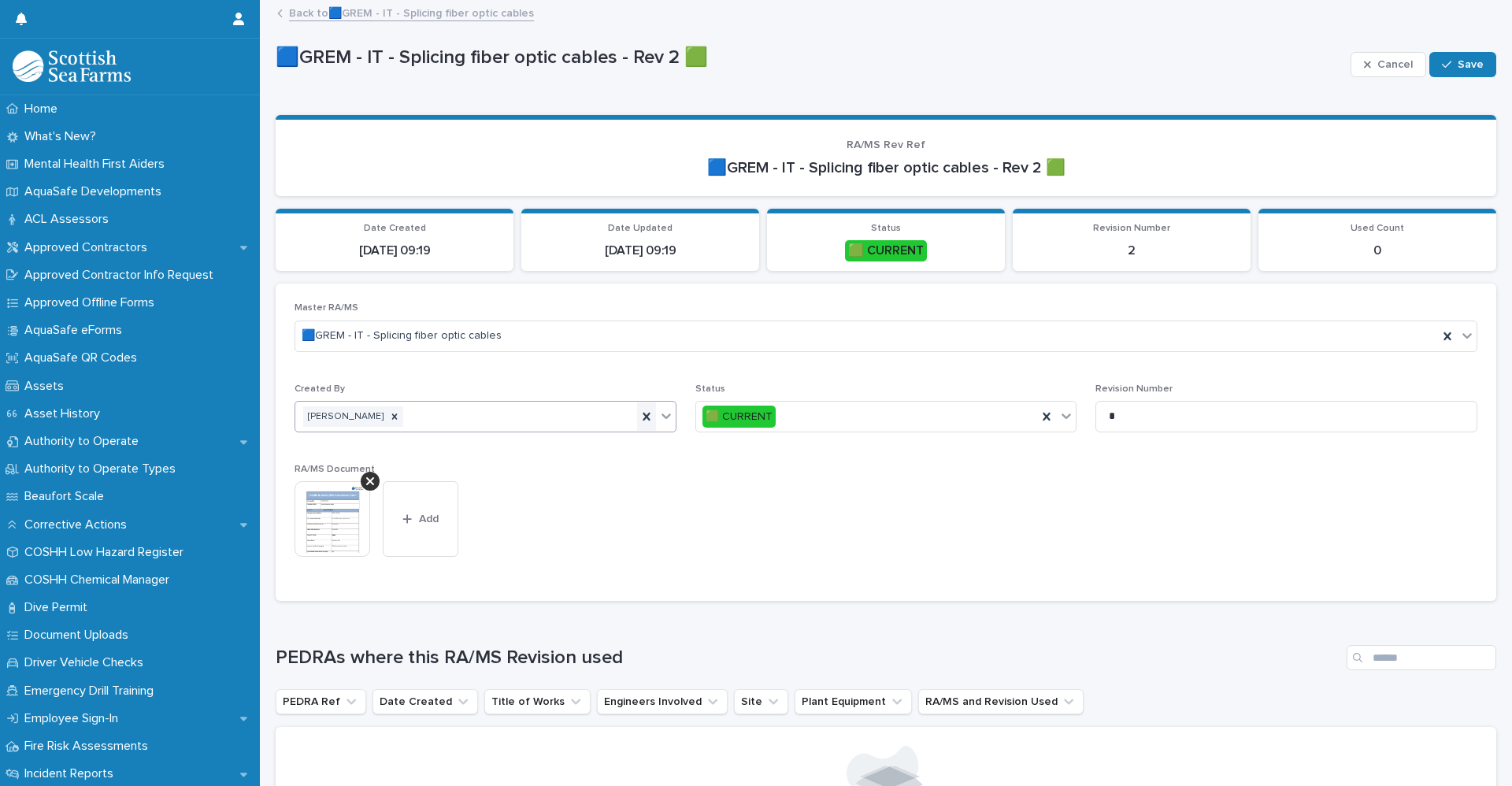
click at [639, 421] on icon at bounding box center [646, 416] width 16 height 16
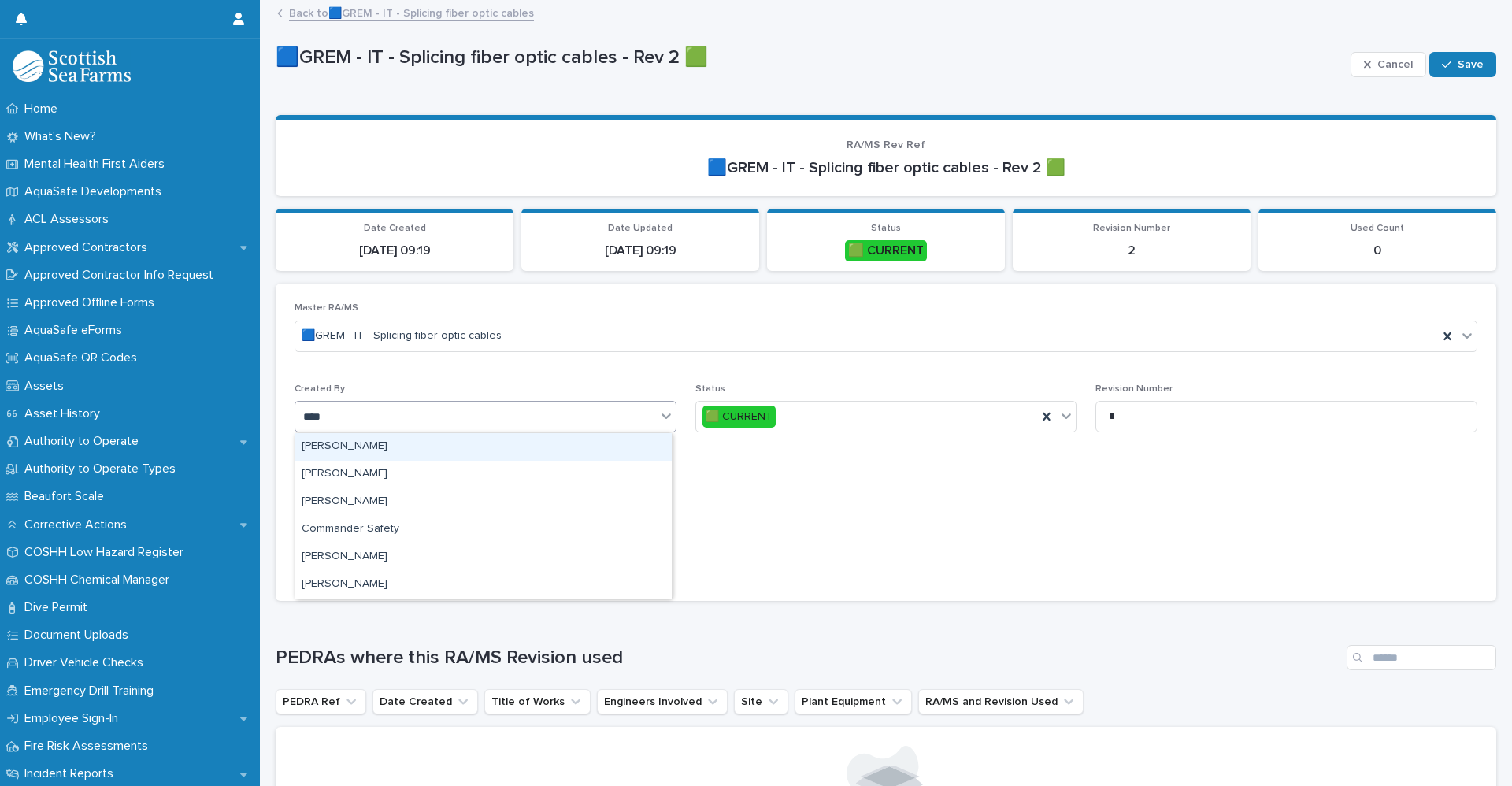
type input "*****"
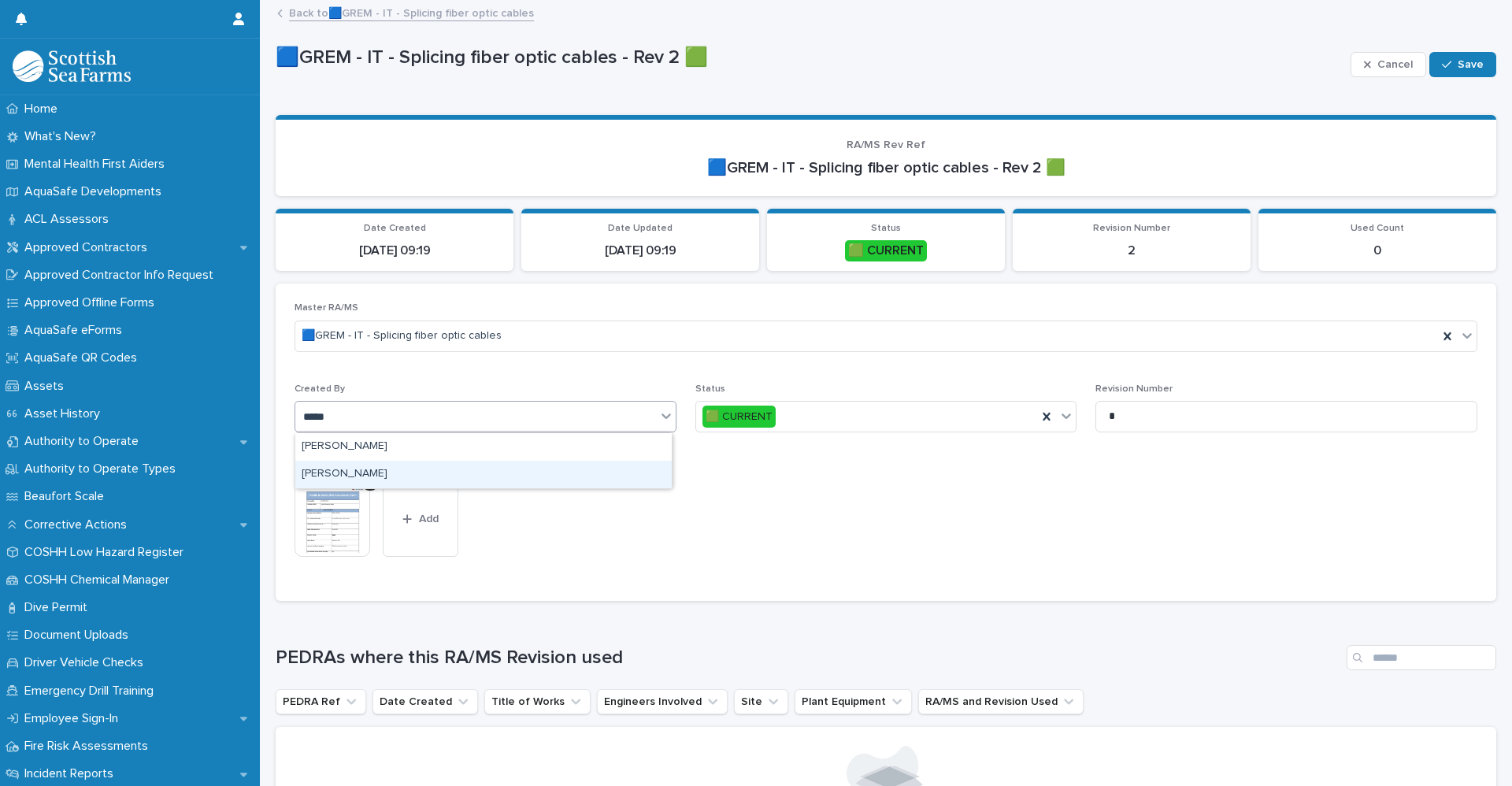
click at [388, 471] on div "[PERSON_NAME]" at bounding box center [483, 475] width 376 height 28
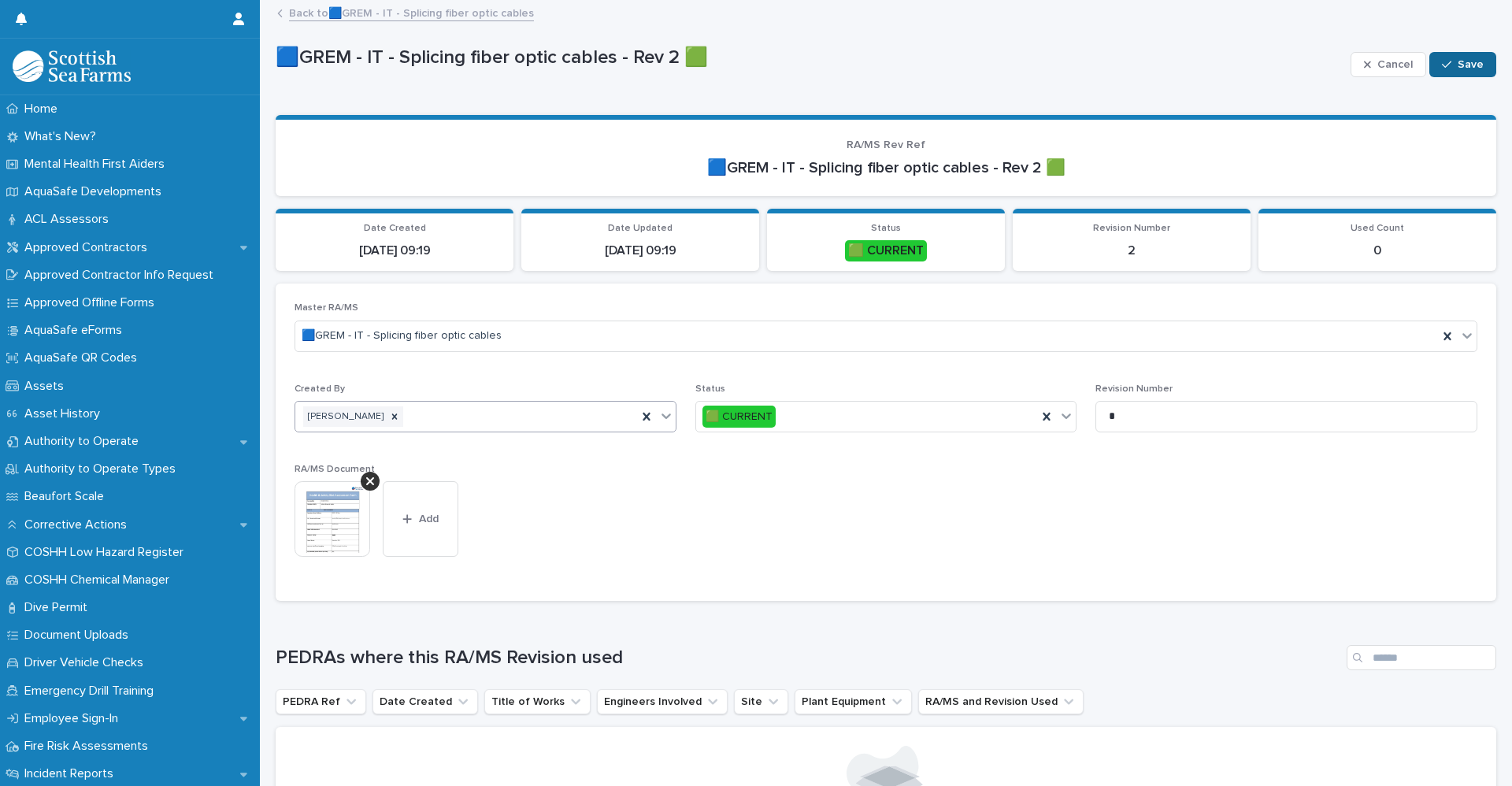
click at [1442, 63] on div "button" at bounding box center [1449, 65] width 16 height 11
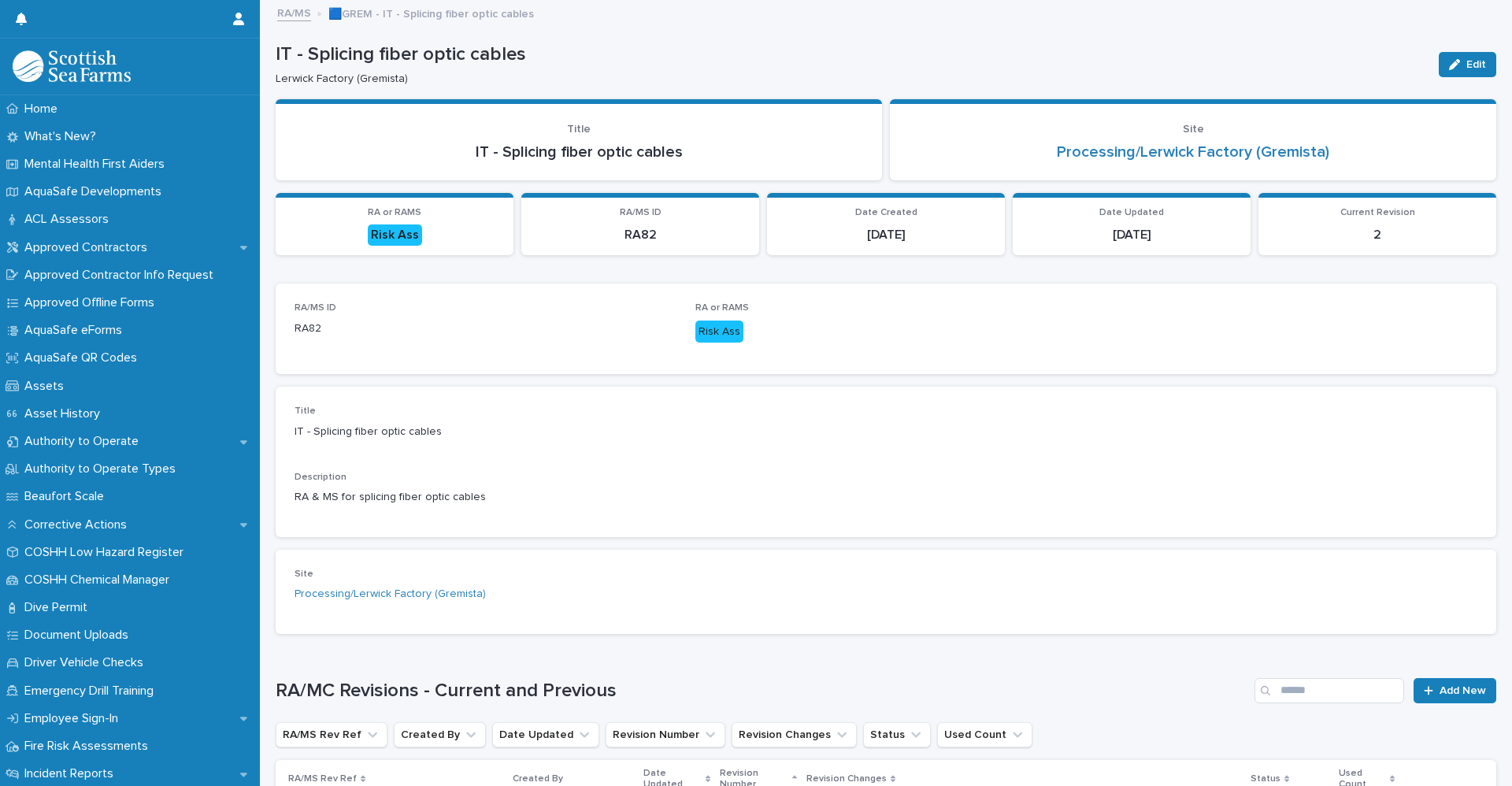
click at [292, 15] on link "RA/MS" at bounding box center [294, 11] width 33 height 18
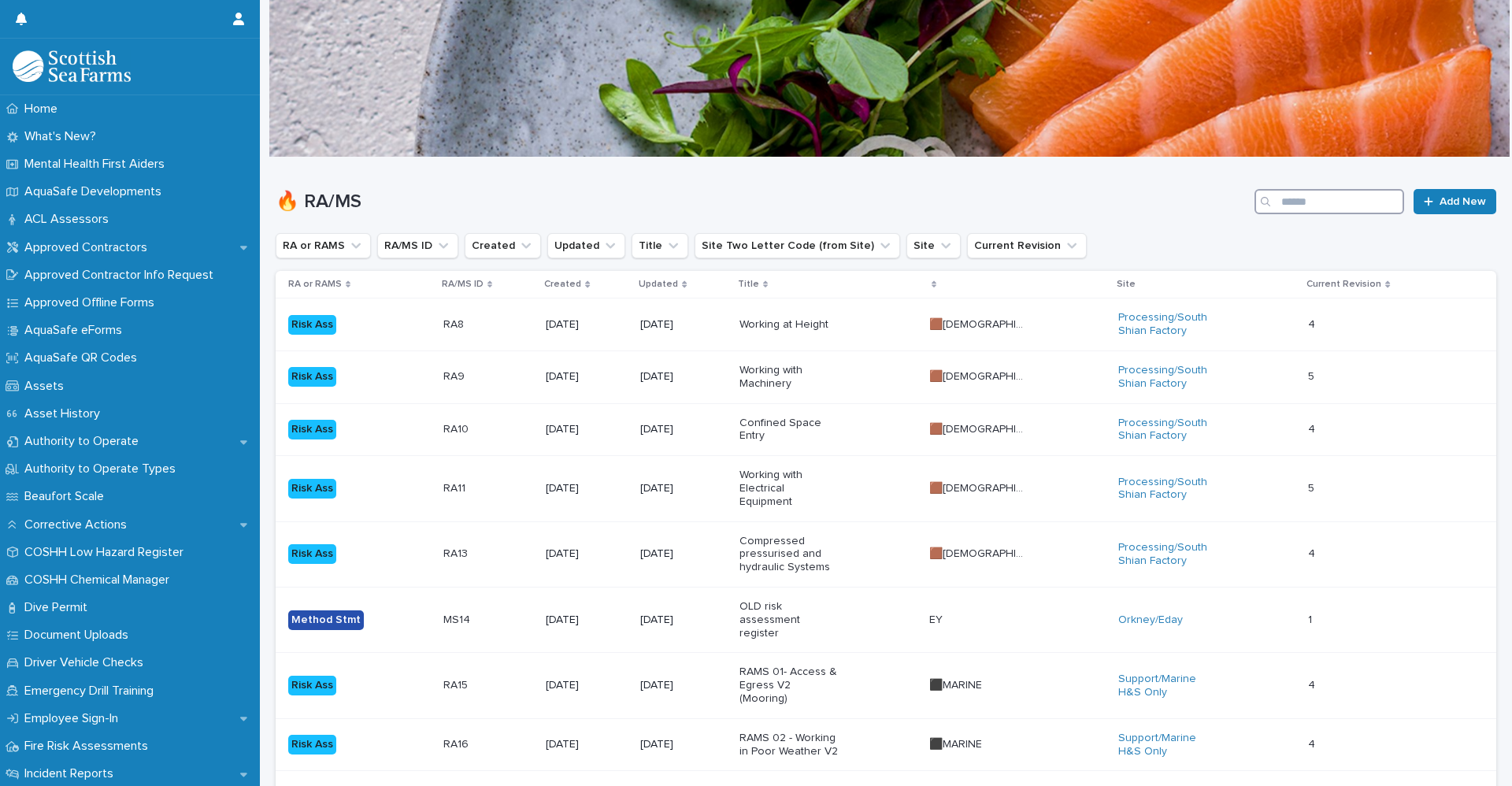
click at [1348, 199] on input "Search" at bounding box center [1329, 201] width 150 height 25
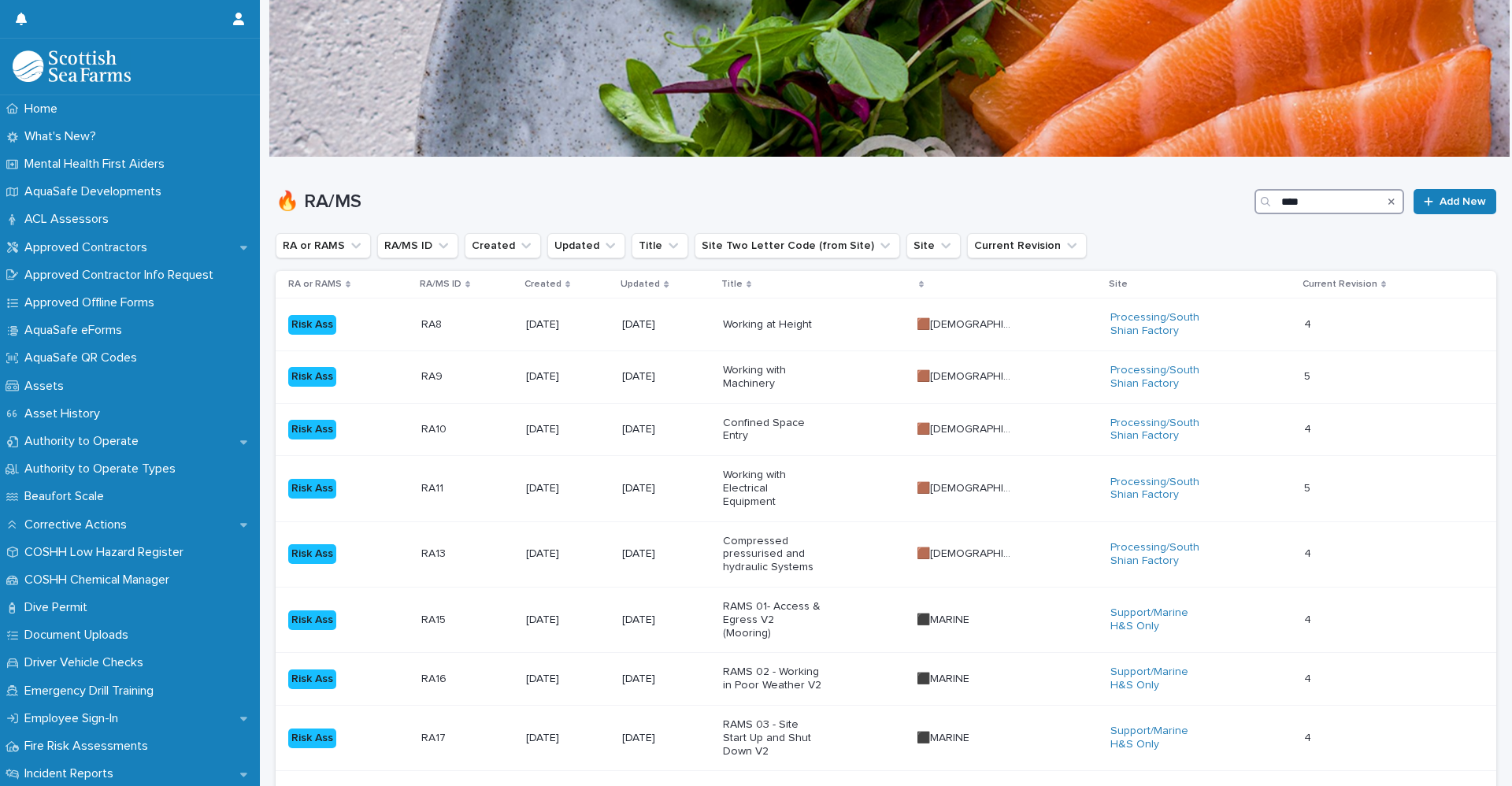
type input "****"
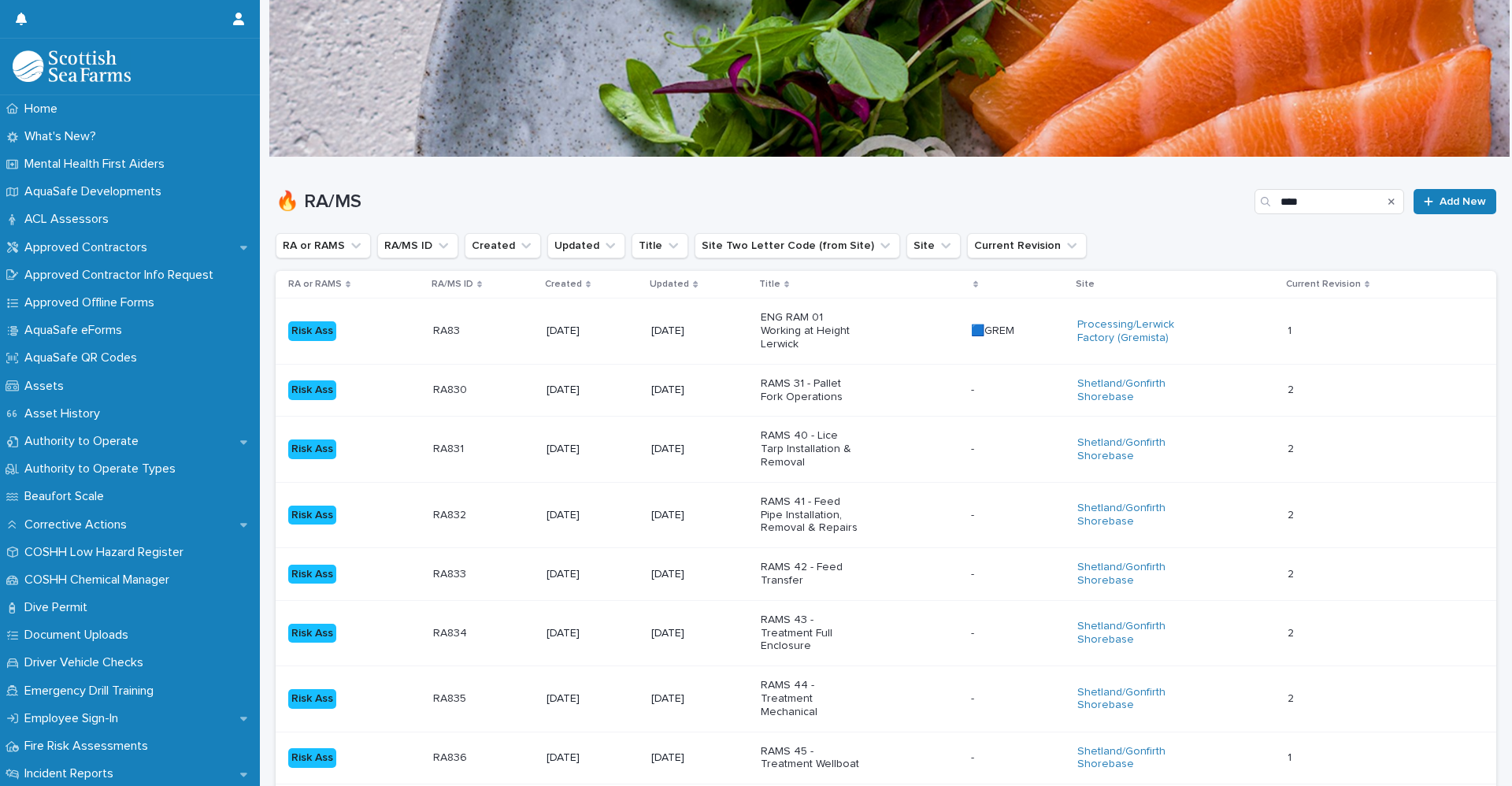
click at [366, 347] on td "Risk Ass" at bounding box center [351, 331] width 151 height 65
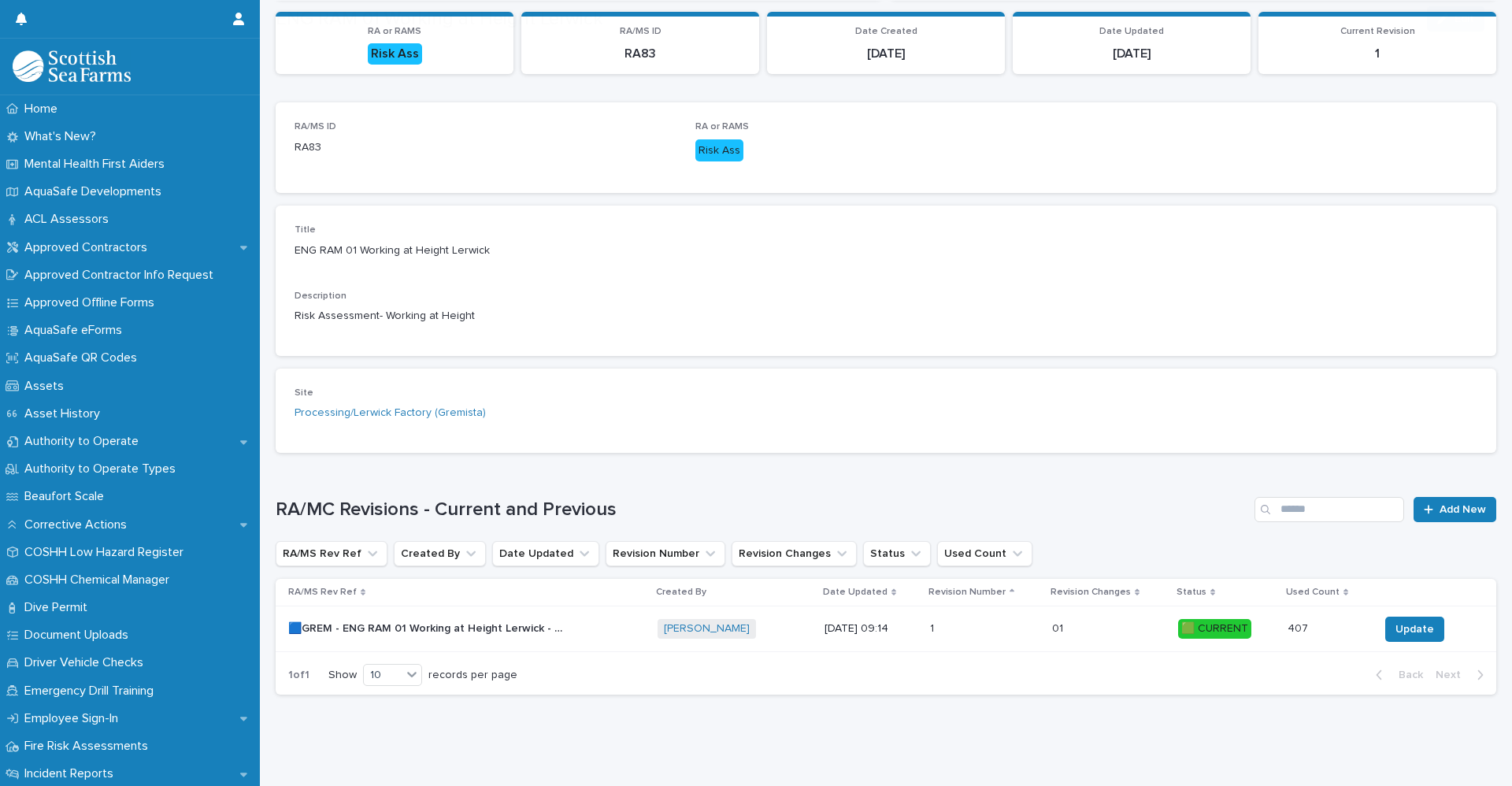
scroll to position [193, 0]
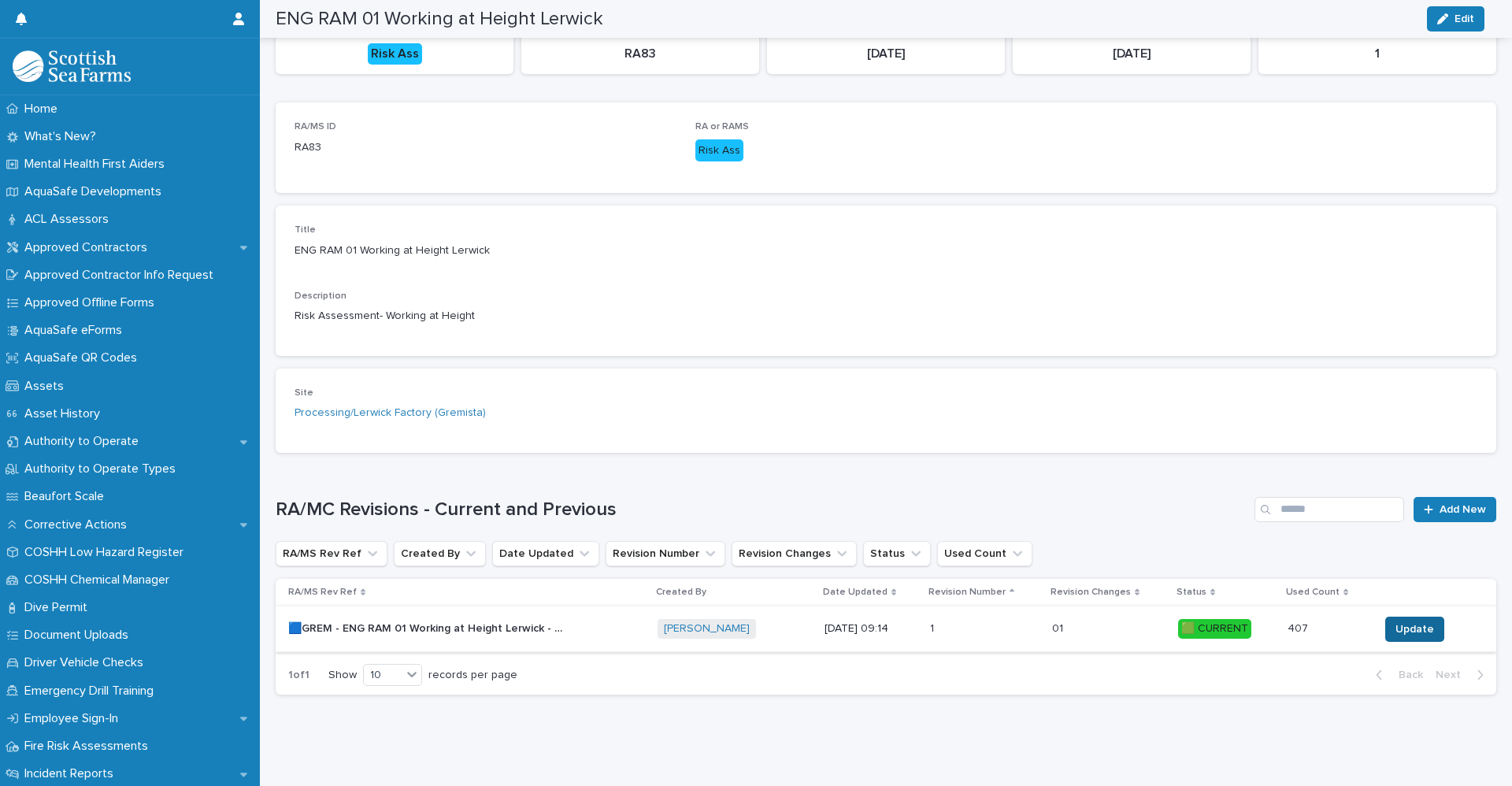
click at [1413, 622] on span "Update" at bounding box center [1414, 629] width 39 height 16
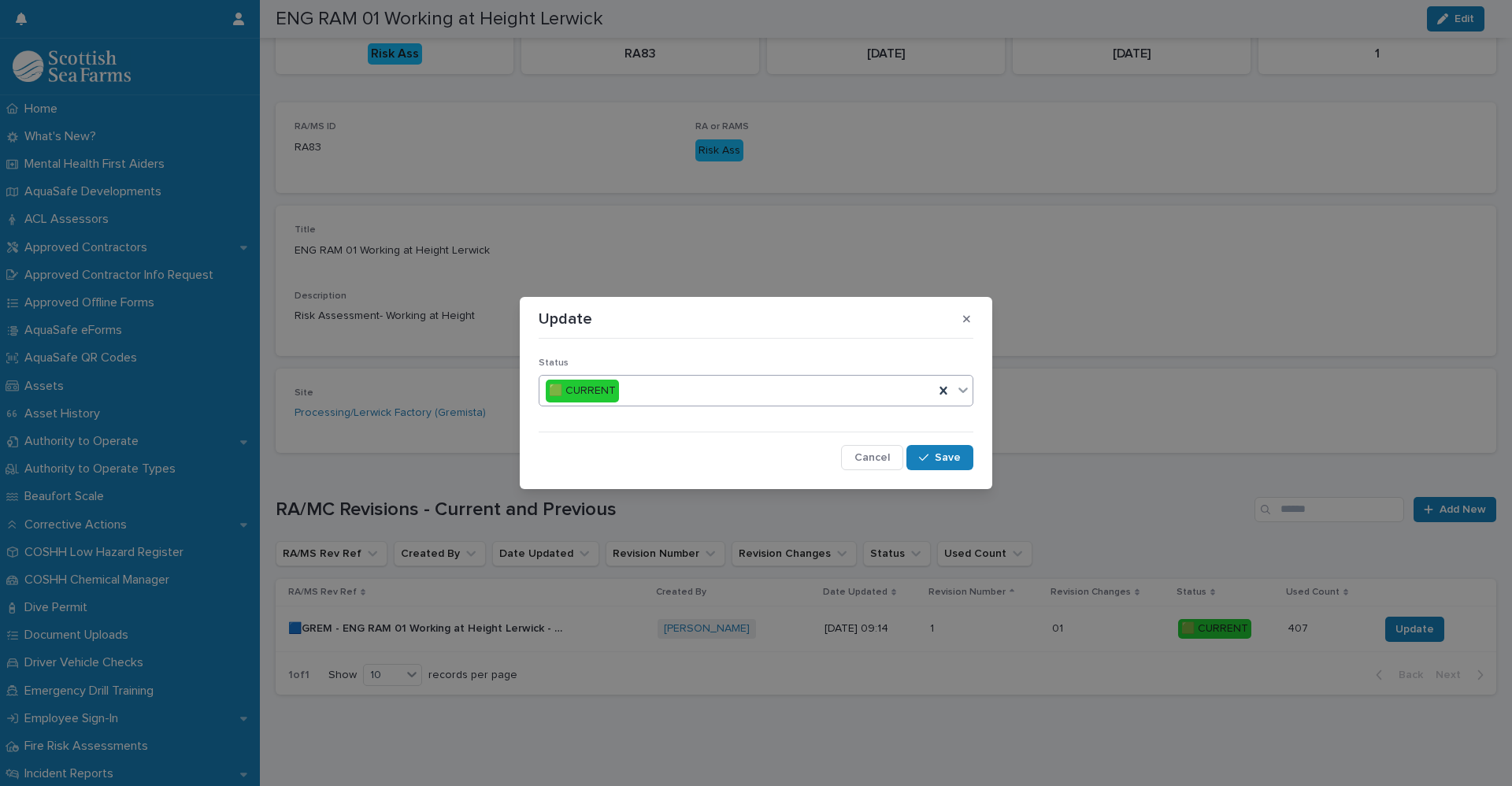
click at [961, 398] on icon at bounding box center [963, 389] width 16 height 16
click at [611, 448] on span "🟥 OBSOLETE" at bounding box center [585, 447] width 80 height 18
click at [928, 464] on button "Save" at bounding box center [940, 457] width 67 height 25
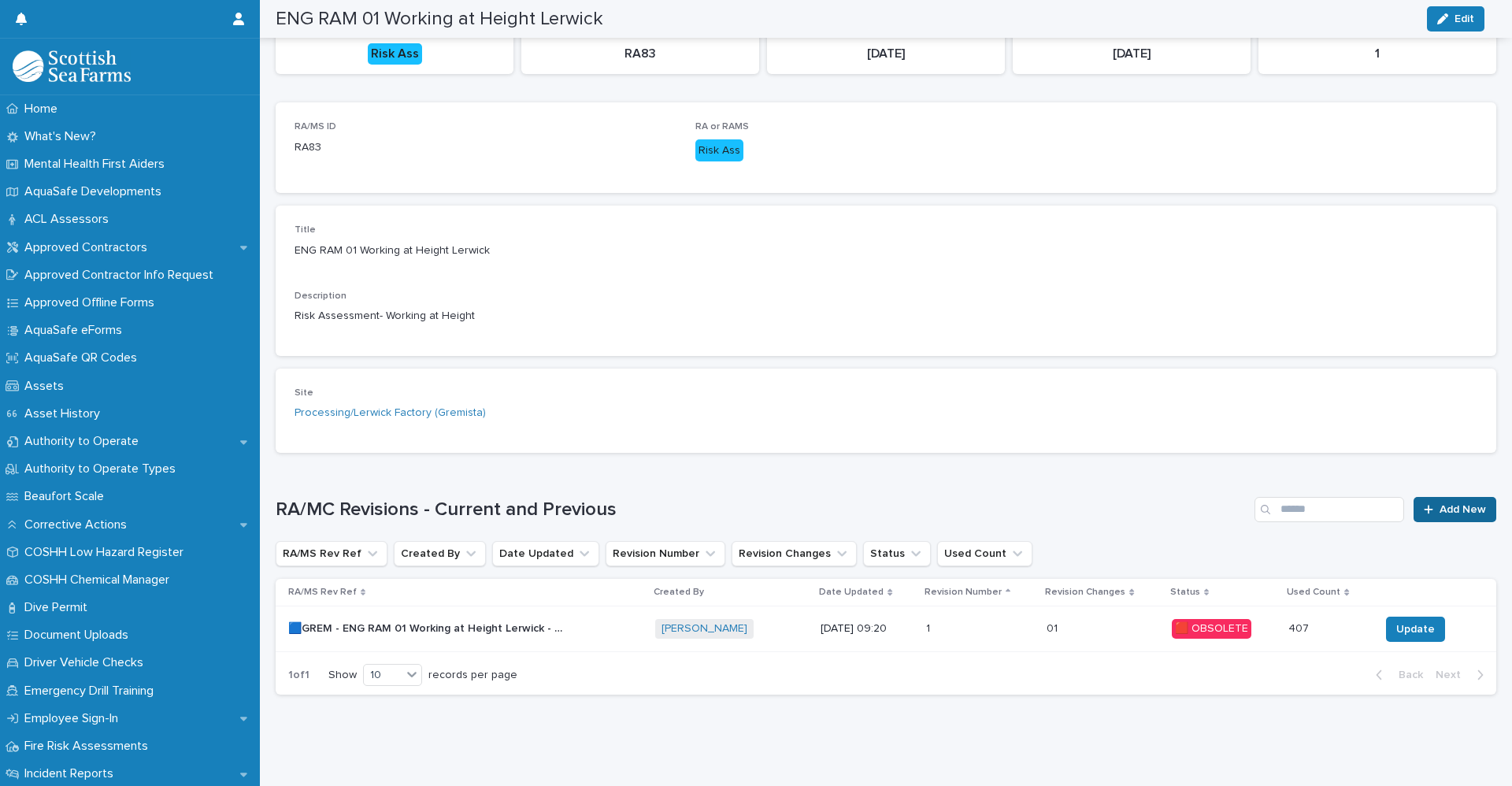
click at [1440, 504] on span "Add New" at bounding box center [1463, 509] width 46 height 11
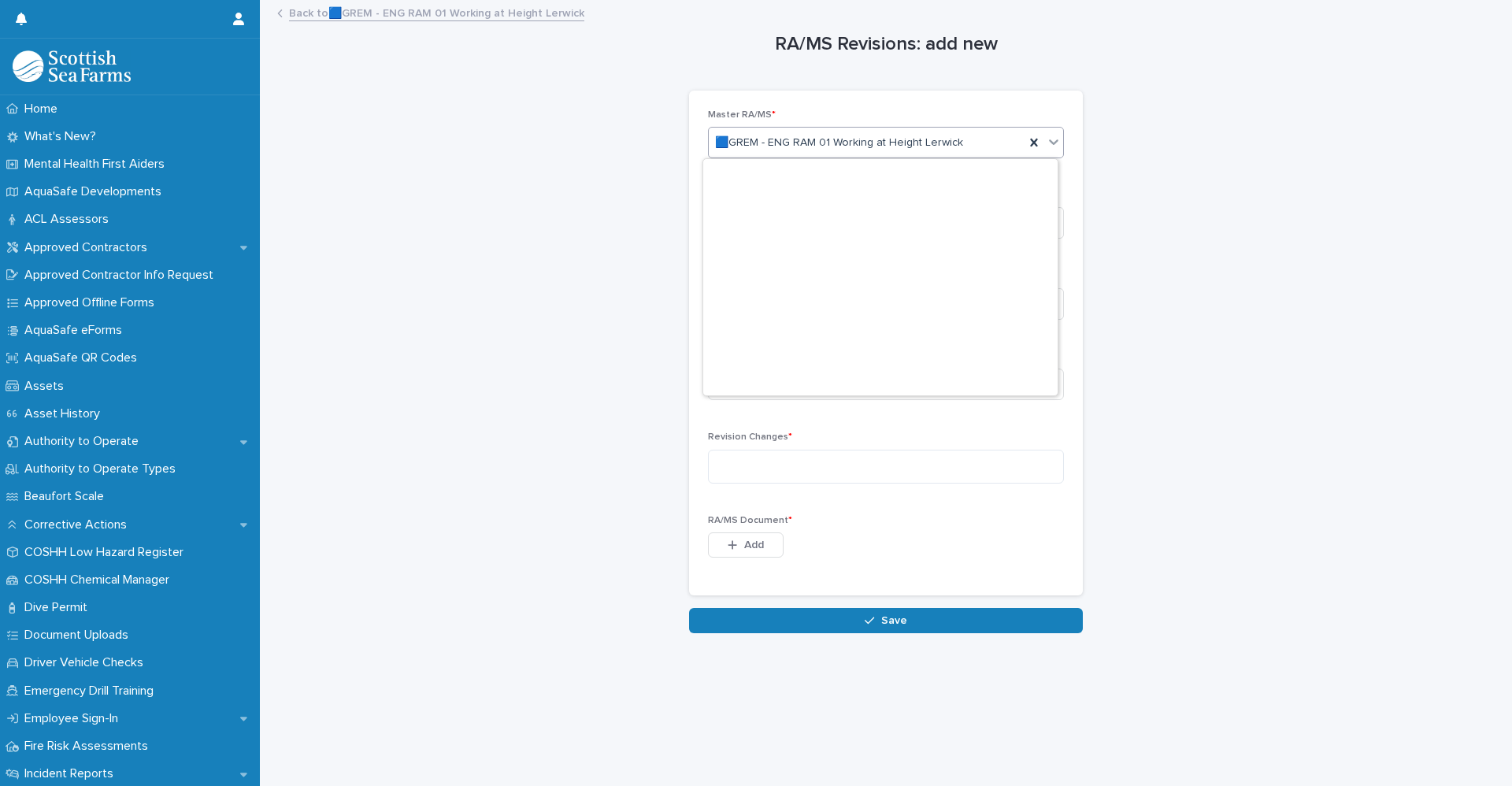
scroll to position [25265, 0]
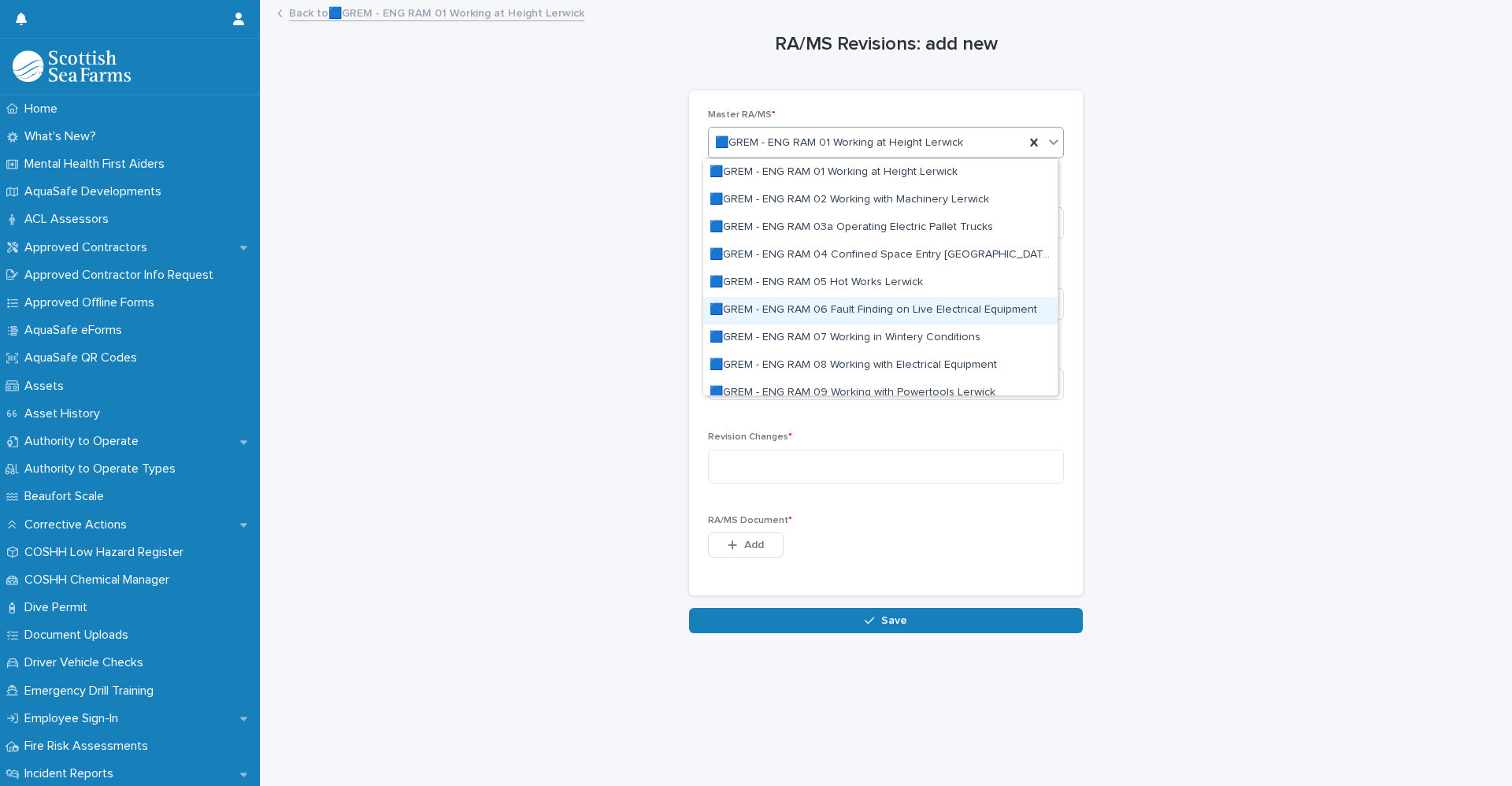
click at [560, 281] on div "RA/MS Revisions: add new Loading... Saving… Loading... Saving… Loading... Savin…" at bounding box center [886, 318] width 1220 height 632
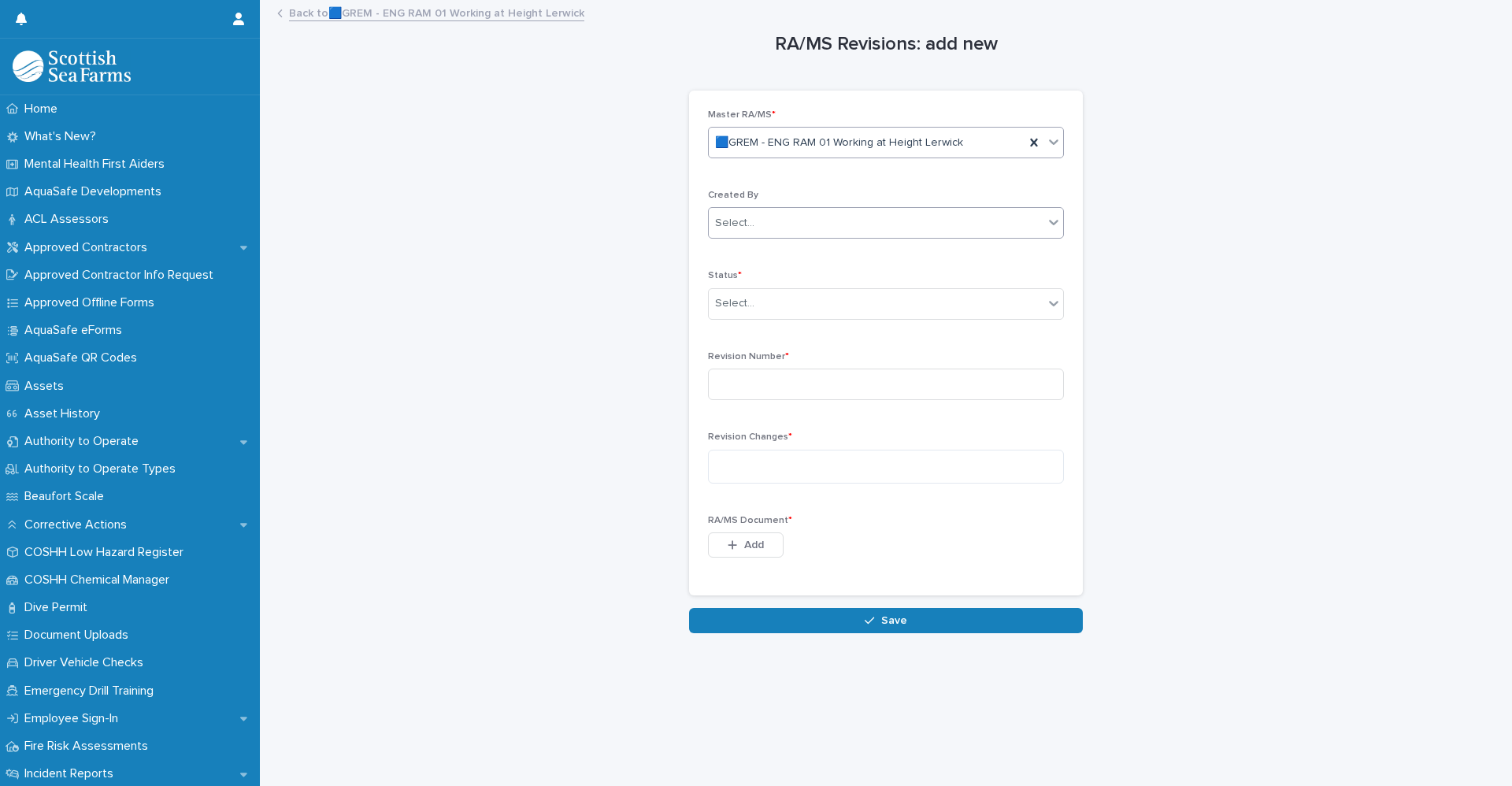
click at [780, 228] on div "Select..." at bounding box center [876, 223] width 335 height 26
click at [549, 379] on div "RA/MS Revisions: add new Loading... Saving… Loading... Saving… Loading... Savin…" at bounding box center [886, 318] width 1220 height 632
click at [802, 137] on span "🟦GREM - ENG RAM 01 Working at Height Lerwick" at bounding box center [838, 143] width 248 height 17
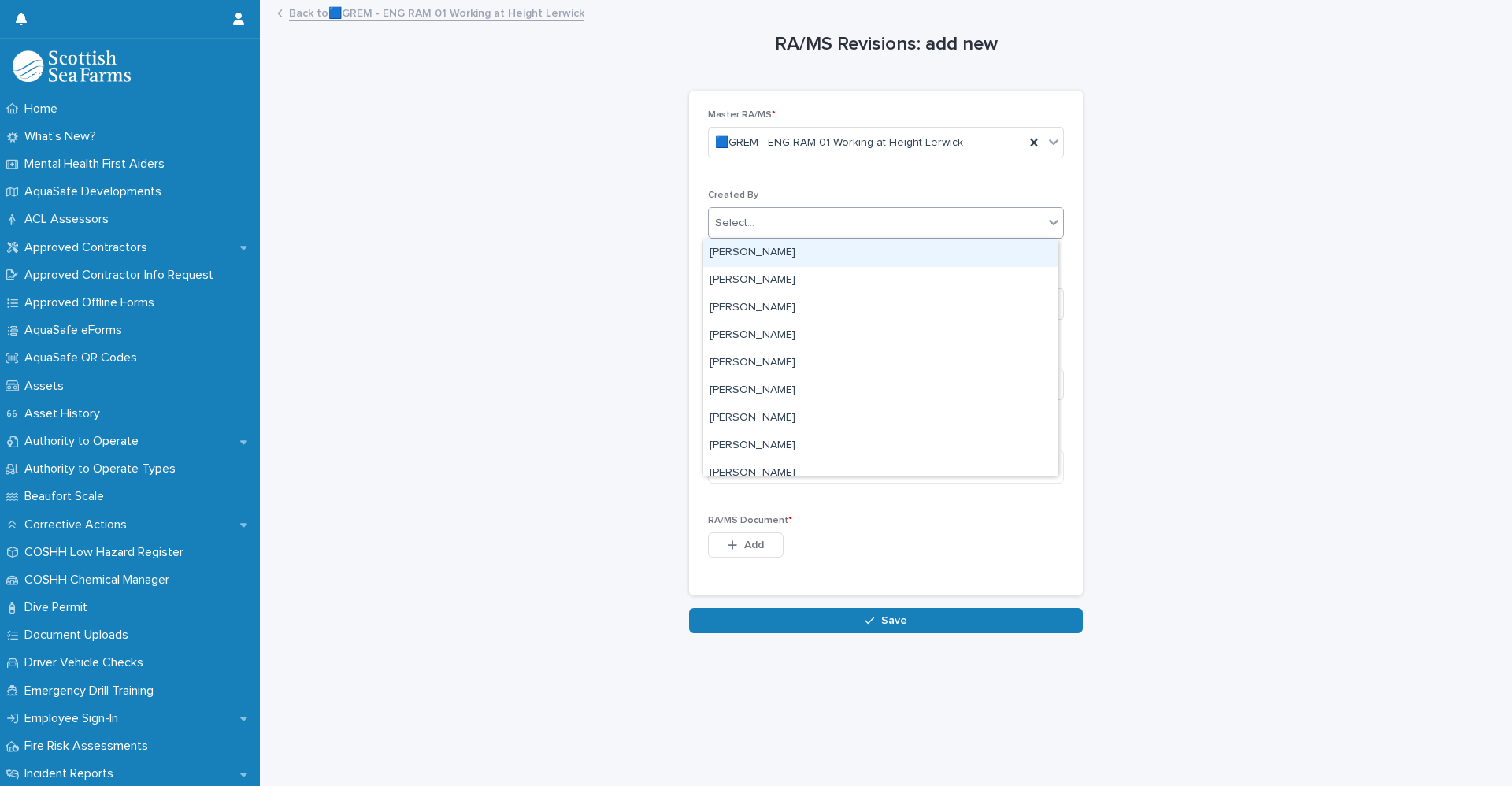
click at [802, 229] on div "Select..." at bounding box center [876, 223] width 335 height 26
type input "*****"
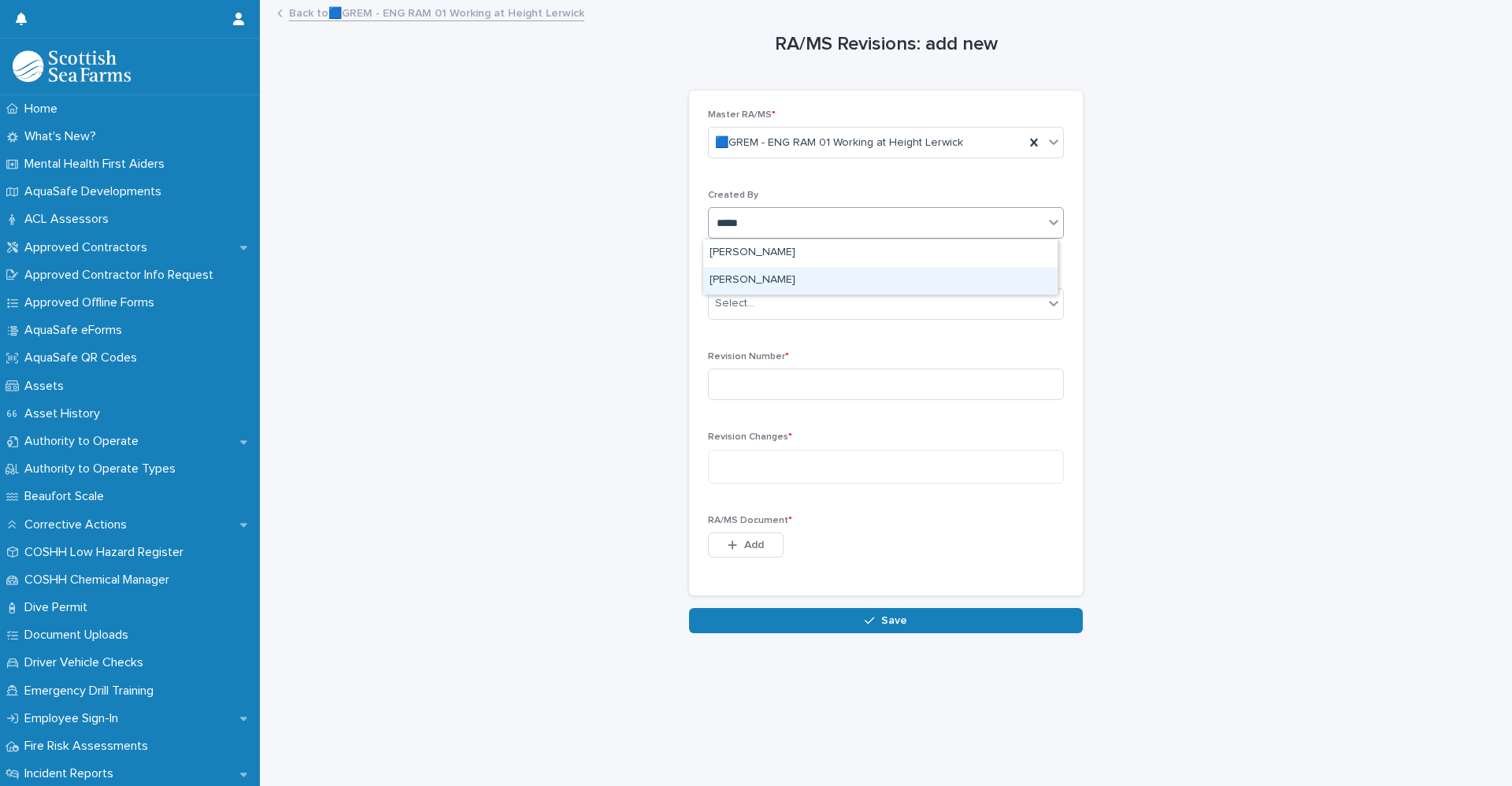
click at [735, 281] on div "[PERSON_NAME]" at bounding box center [880, 281] width 354 height 28
click at [756, 304] on div "Select..." at bounding box center [876, 304] width 335 height 26
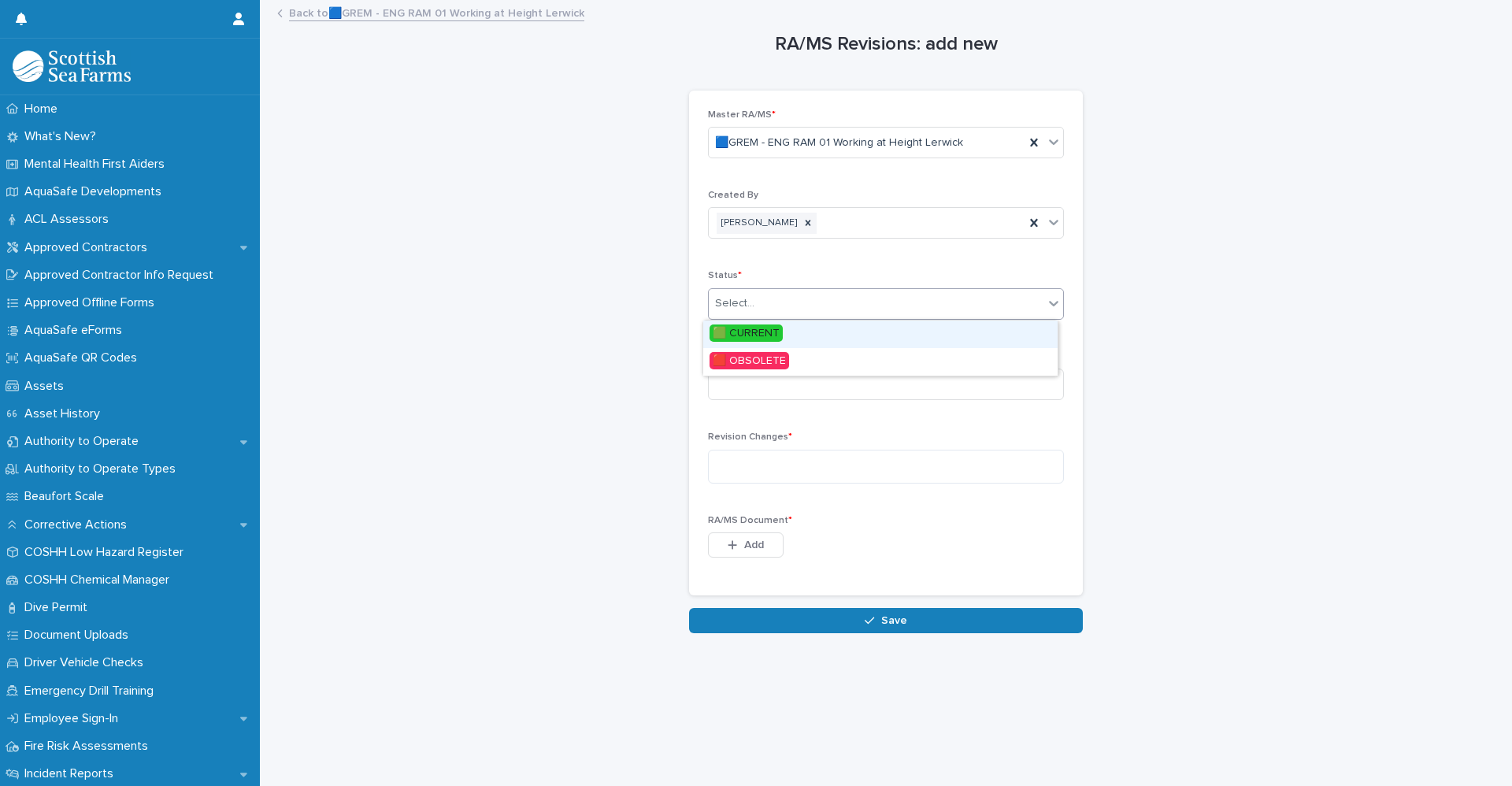
click at [770, 333] on span "🟩 CURRENT" at bounding box center [745, 333] width 73 height 18
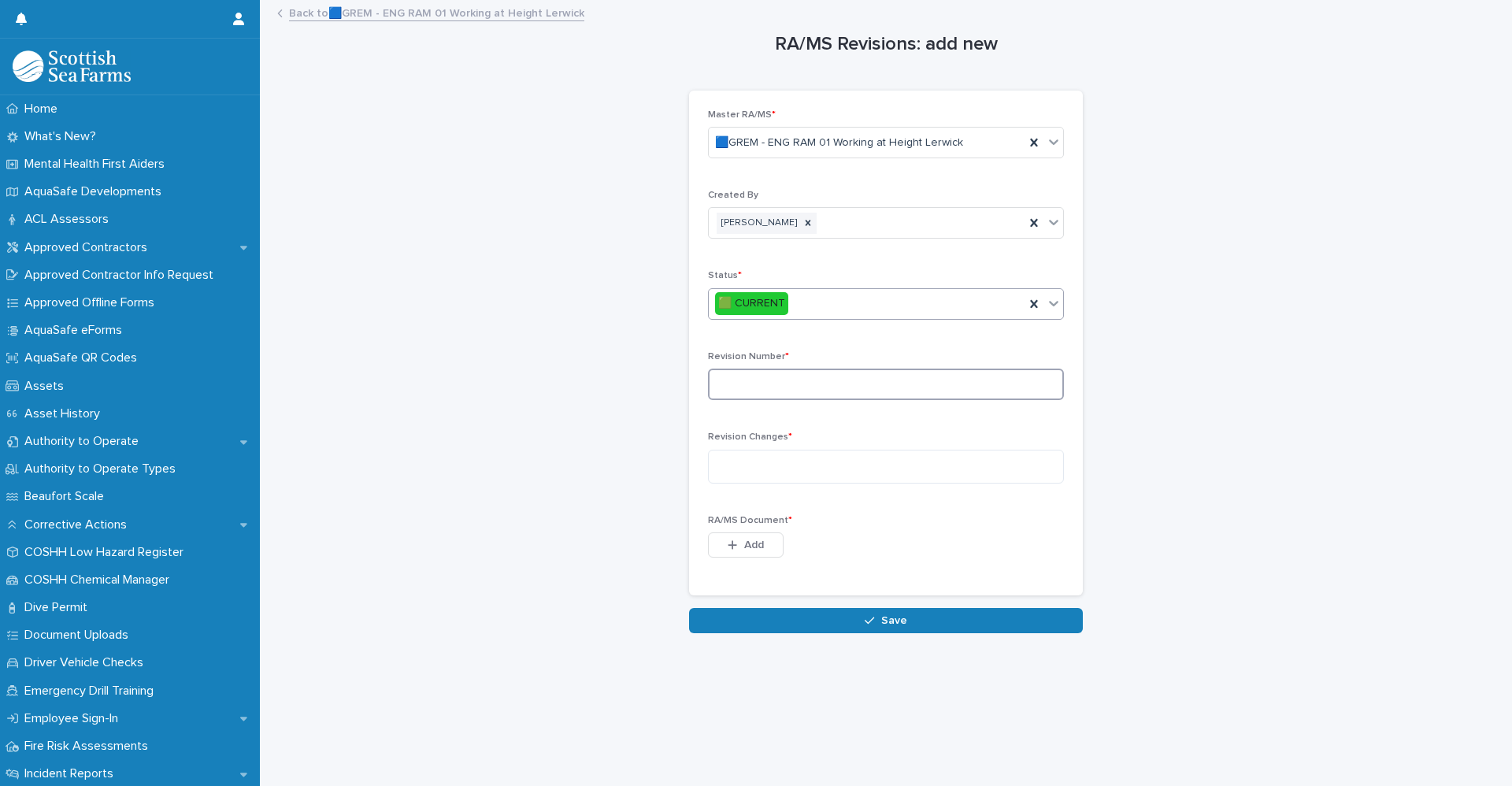
click at [756, 380] on input at bounding box center [886, 385] width 356 height 32
type input "*"
click at [734, 470] on textarea at bounding box center [886, 466] width 356 height 33
click at [766, 470] on textarea at bounding box center [886, 466] width 356 height 33
paste textarea "**********"
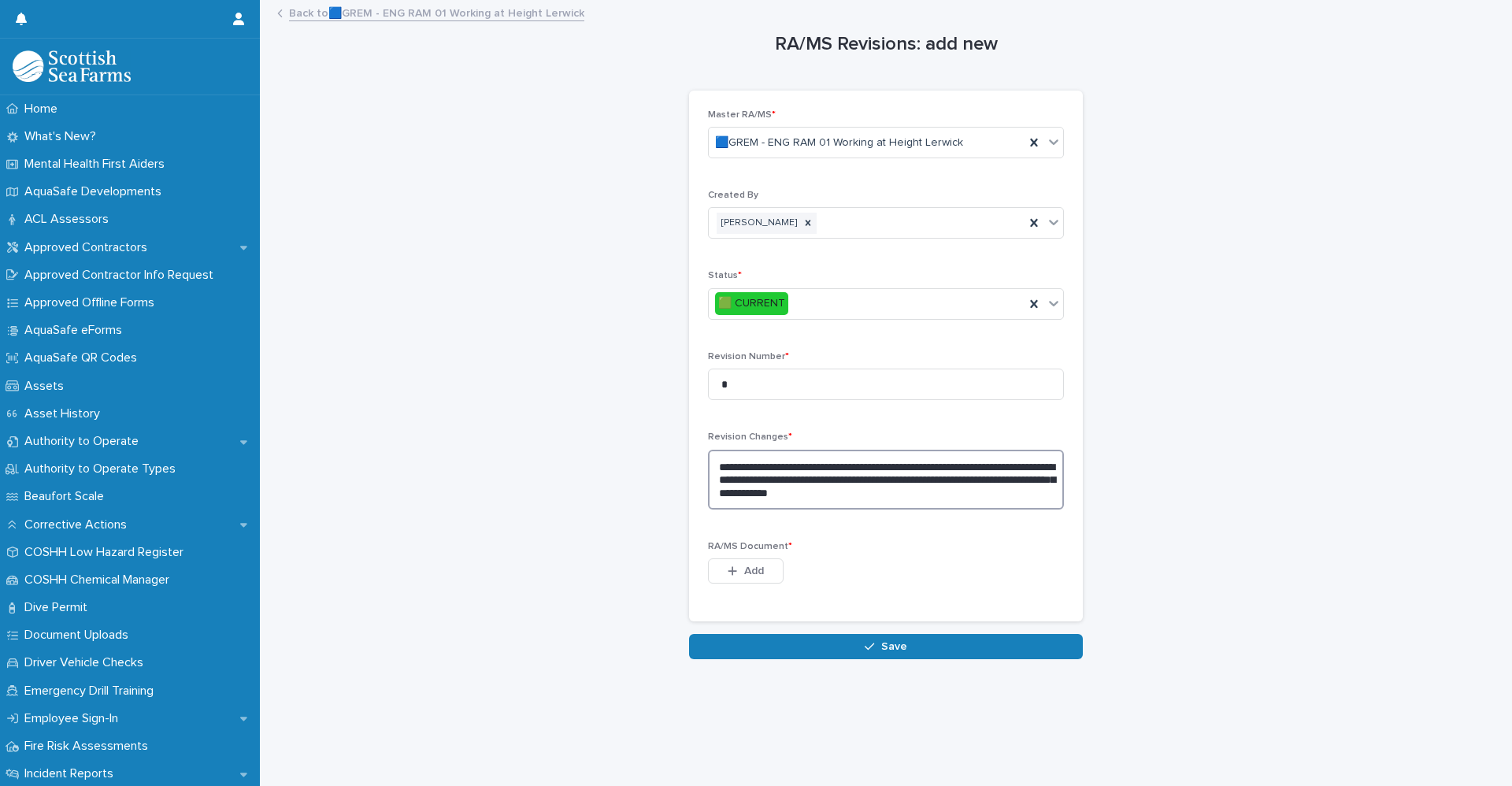
type textarea "**********"
click at [732, 576] on button "Add" at bounding box center [745, 570] width 75 height 25
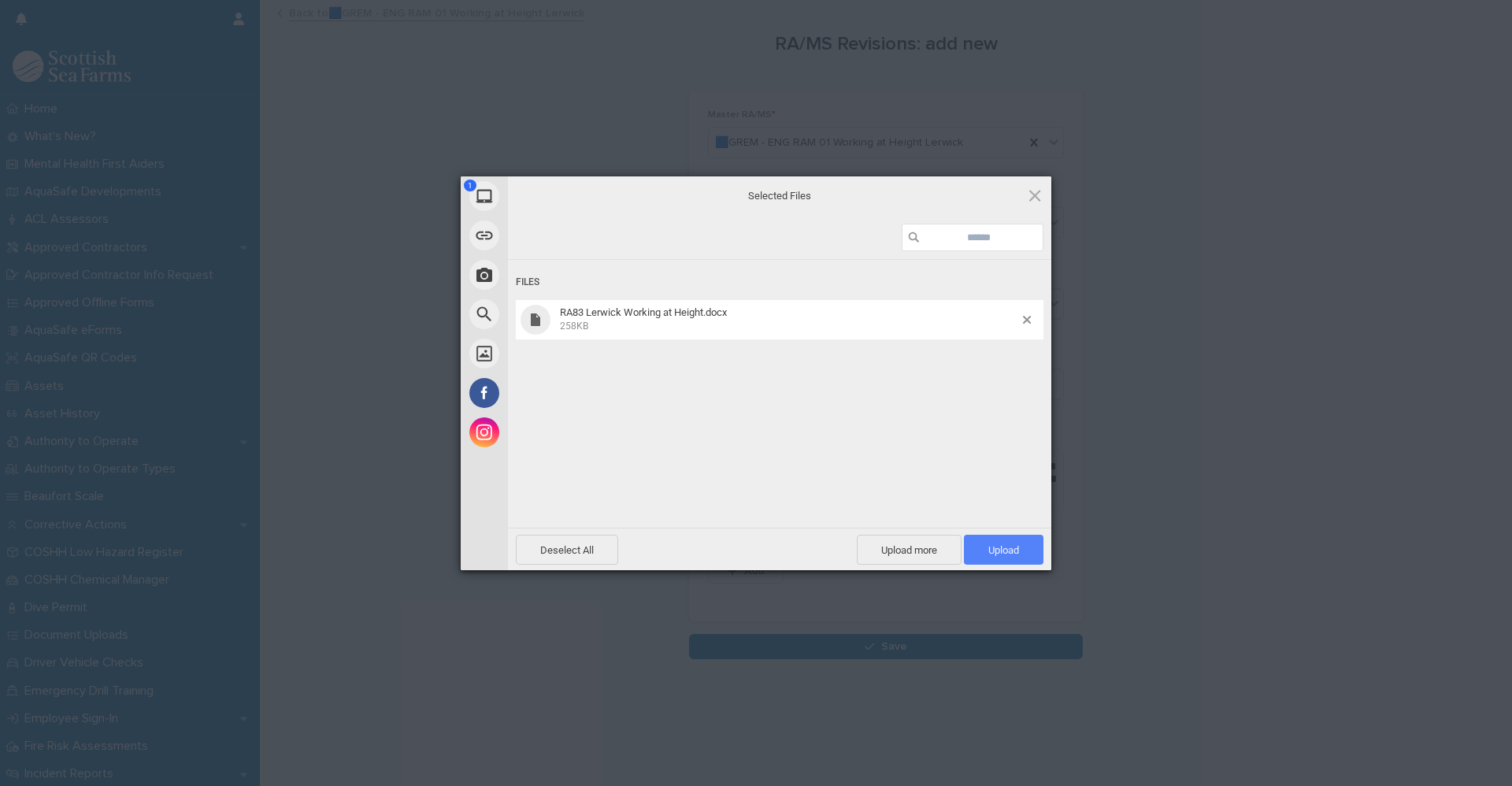
click at [1019, 552] on span "Upload 1" at bounding box center [1004, 549] width 80 height 30
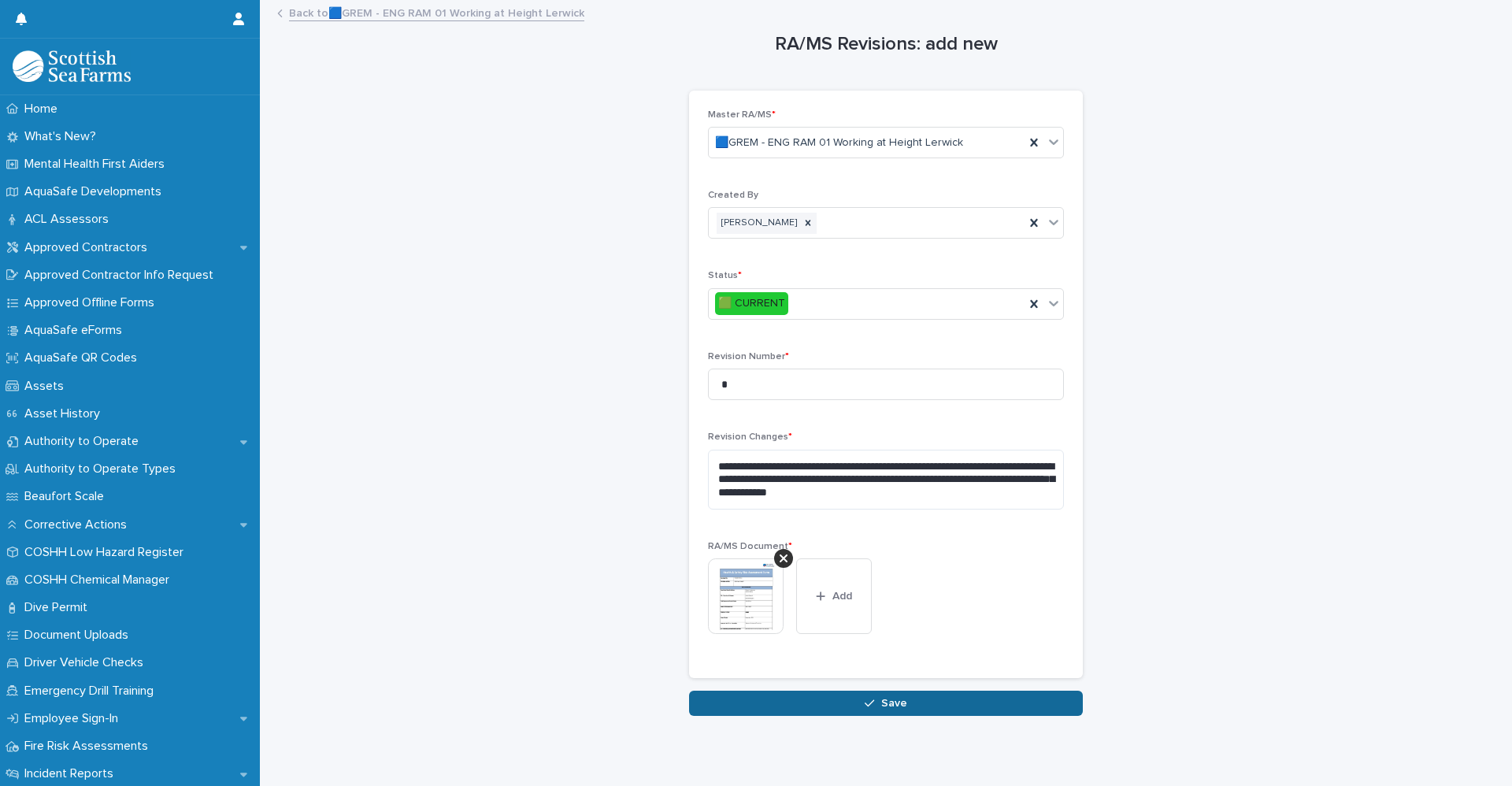
click at [883, 707] on span "Save" at bounding box center [894, 703] width 26 height 11
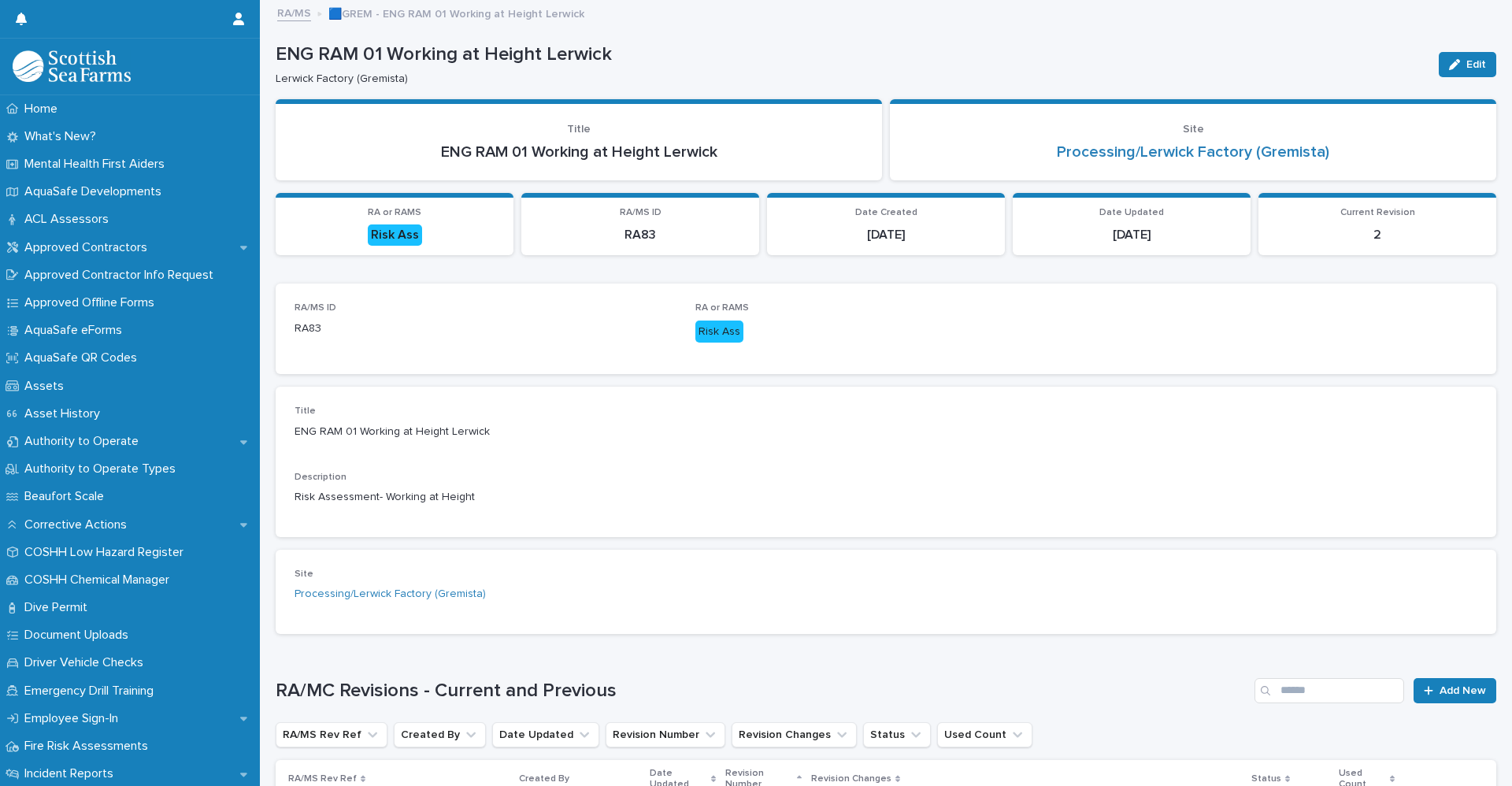
click at [285, 20] on link "RA/MS" at bounding box center [294, 11] width 33 height 18
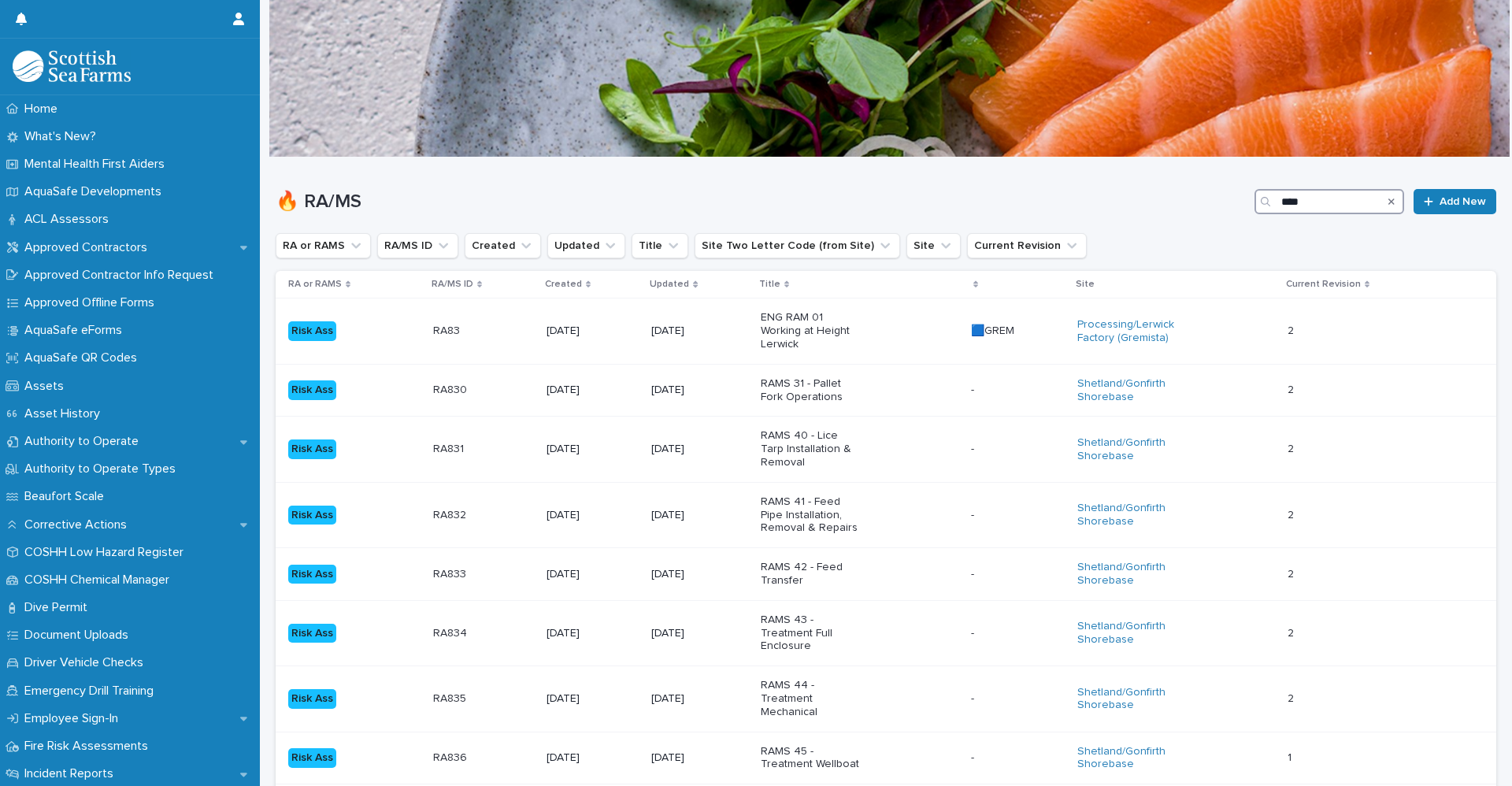
click at [1318, 203] on input "****" at bounding box center [1329, 201] width 150 height 25
type input "****"
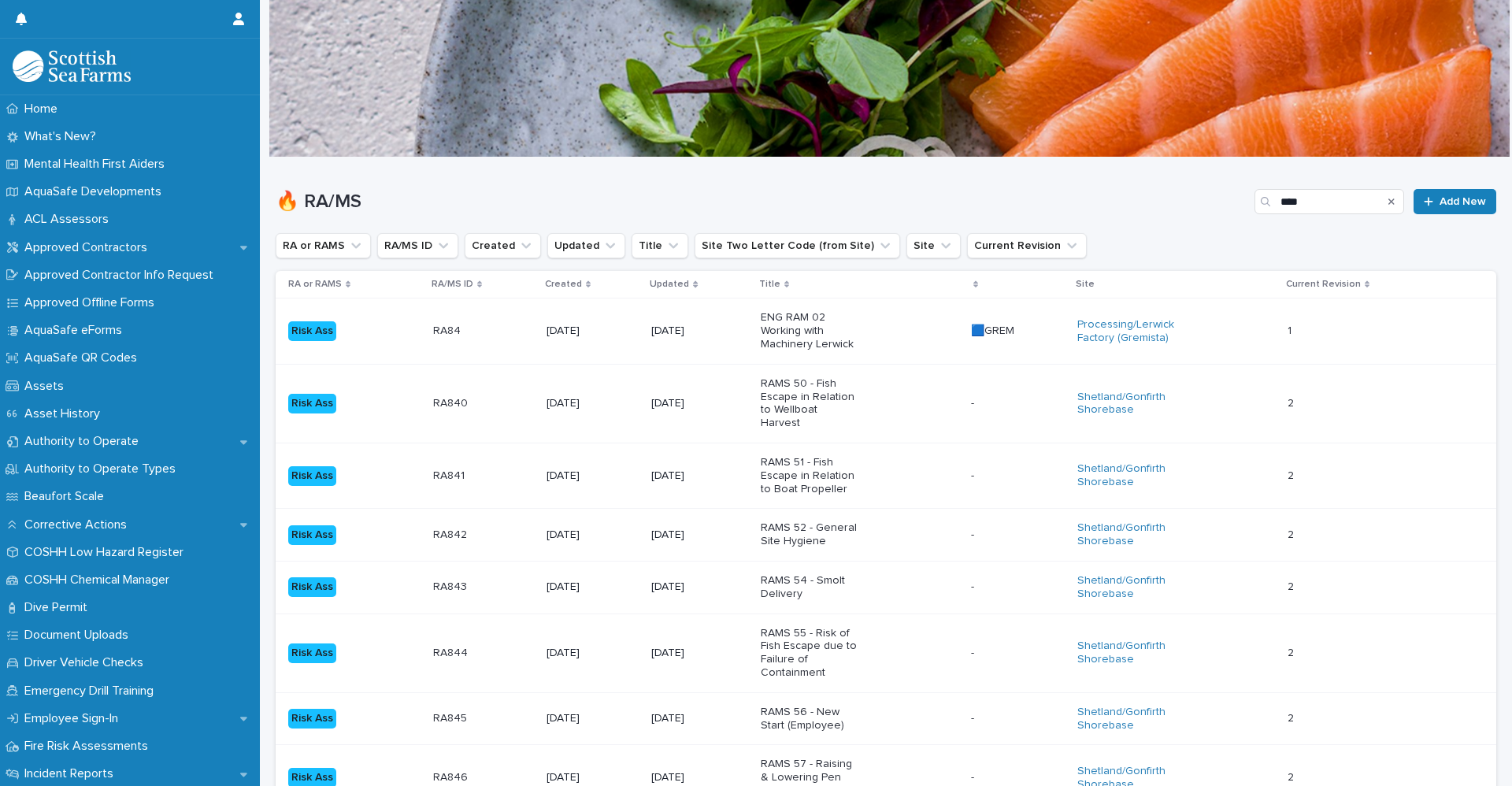
click at [349, 343] on div "Risk Ass" at bounding box center [354, 331] width 132 height 33
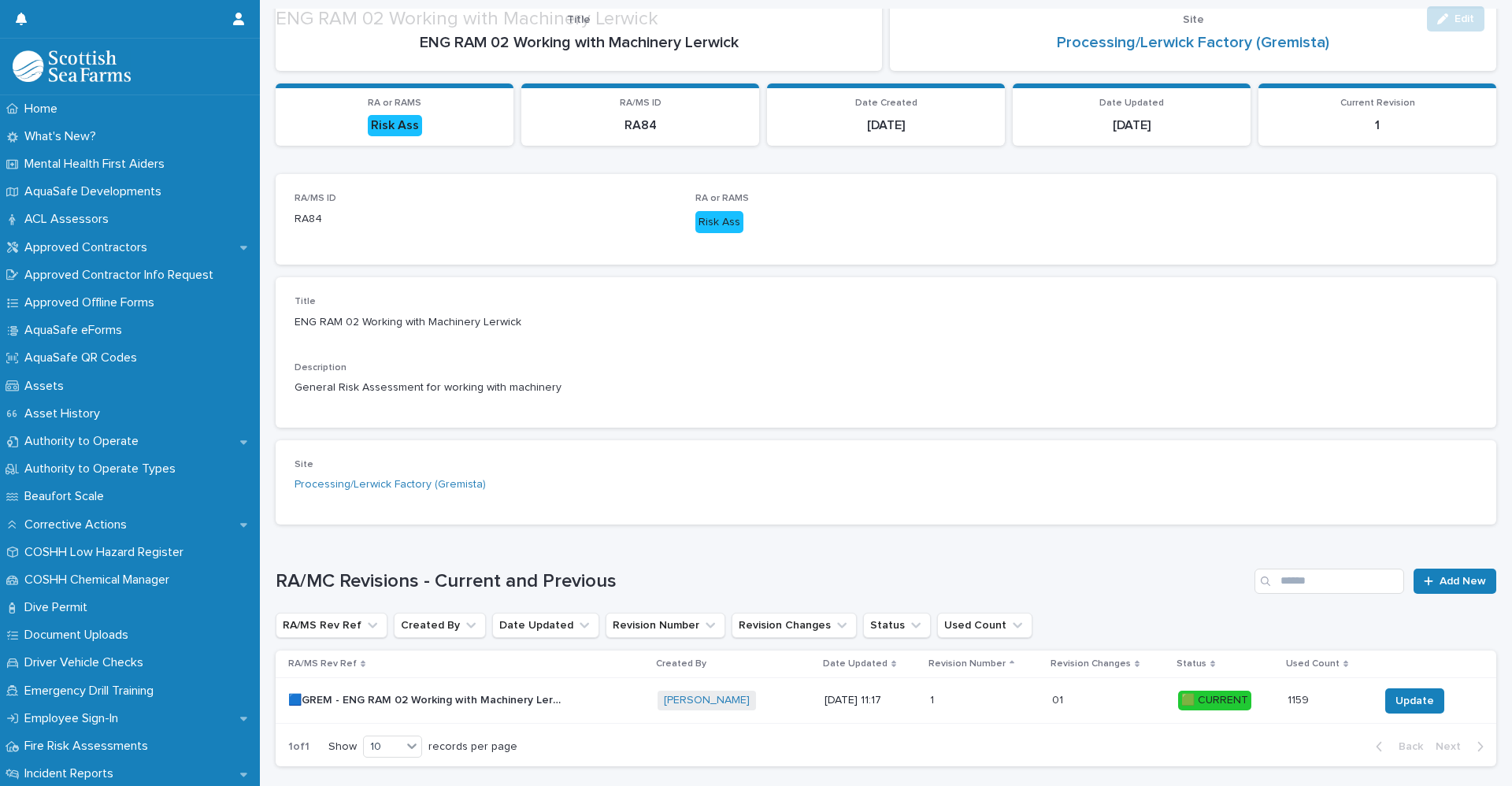
scroll to position [193, 0]
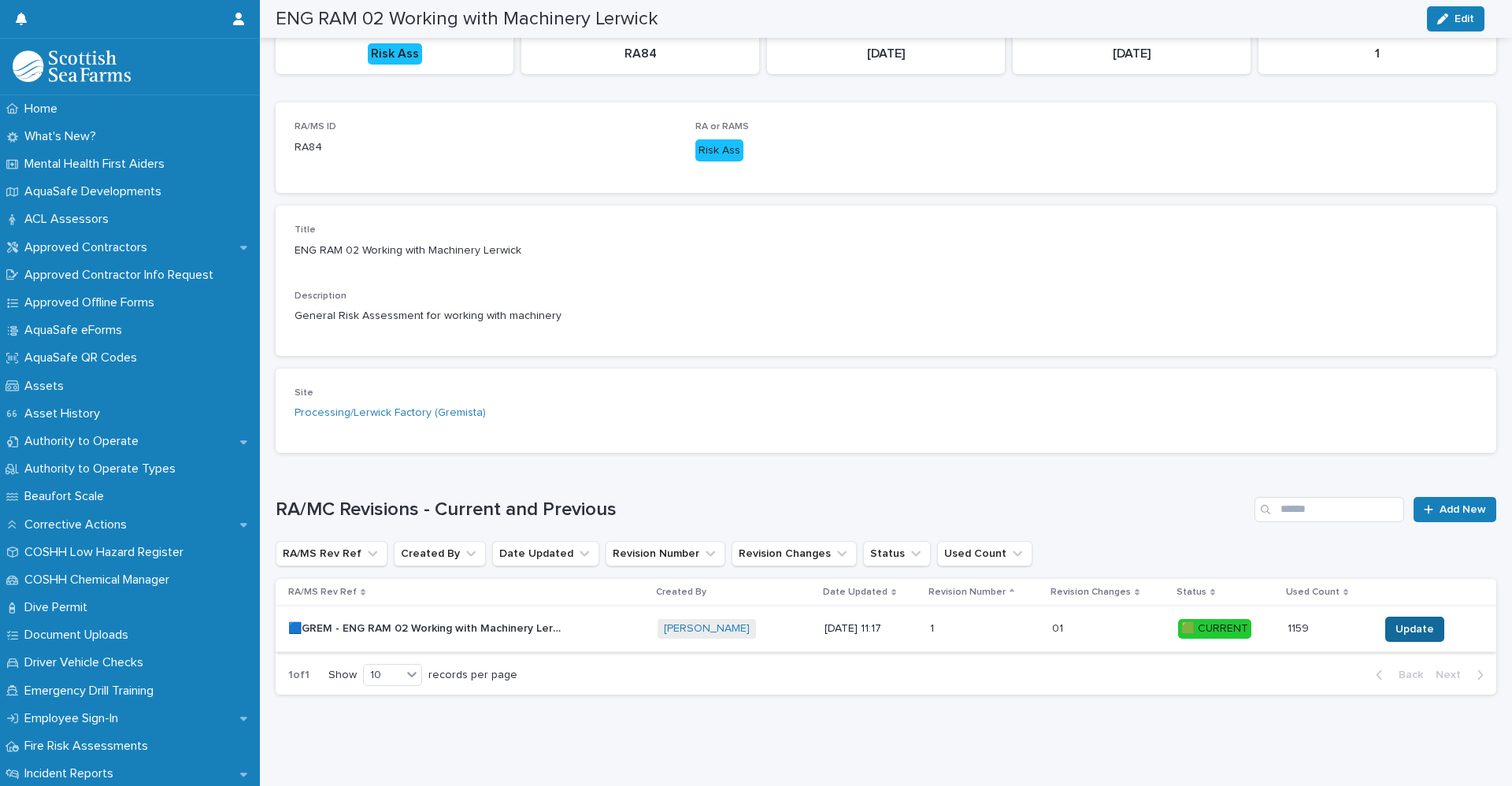
click at [1398, 623] on span "Update" at bounding box center [1414, 629] width 39 height 16
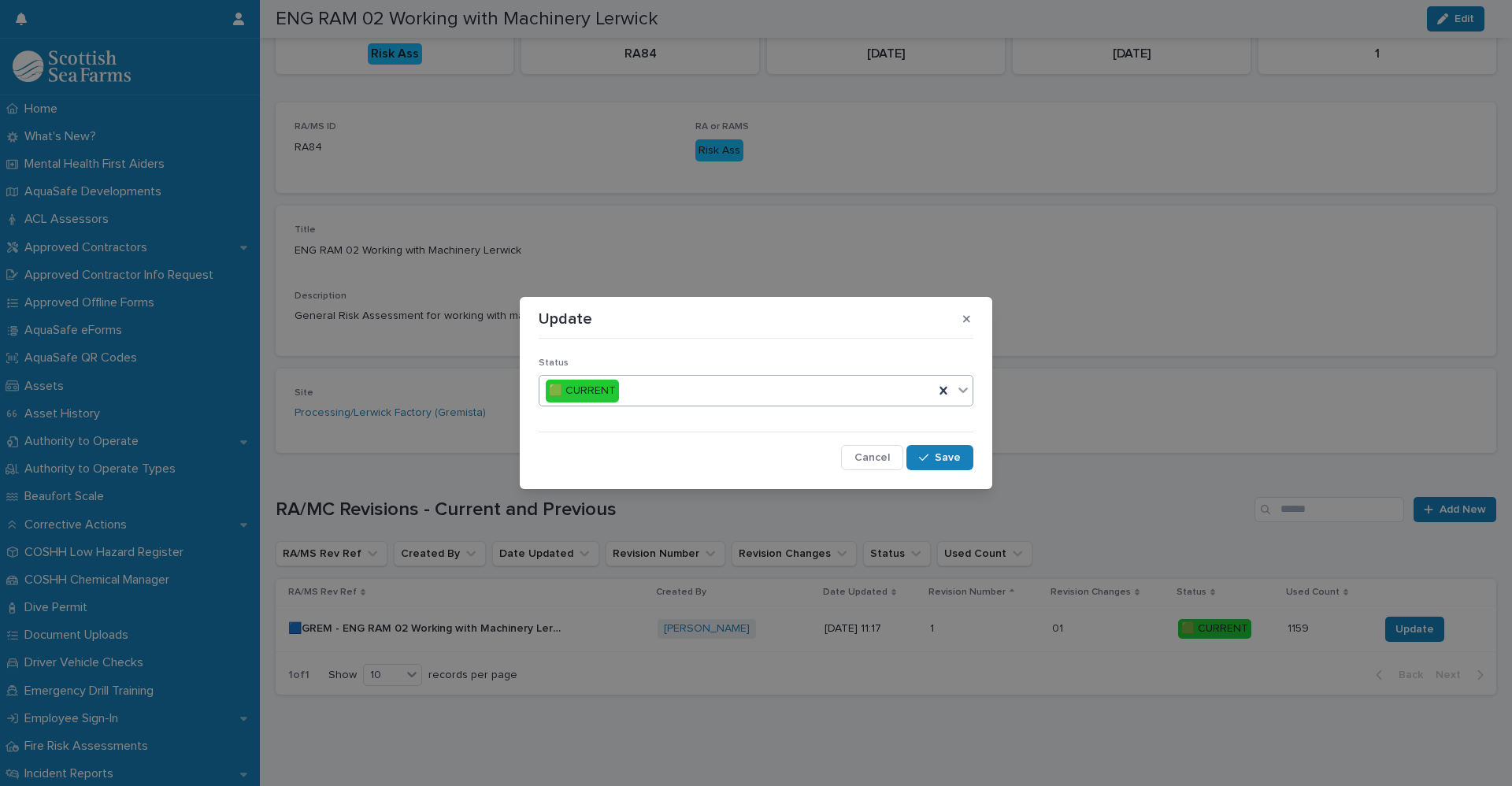
click at [966, 395] on icon at bounding box center [963, 389] width 16 height 16
click at [600, 449] on span "🟥 OBSOLETE" at bounding box center [585, 447] width 80 height 18
click at [947, 460] on span "Save" at bounding box center [948, 457] width 26 height 11
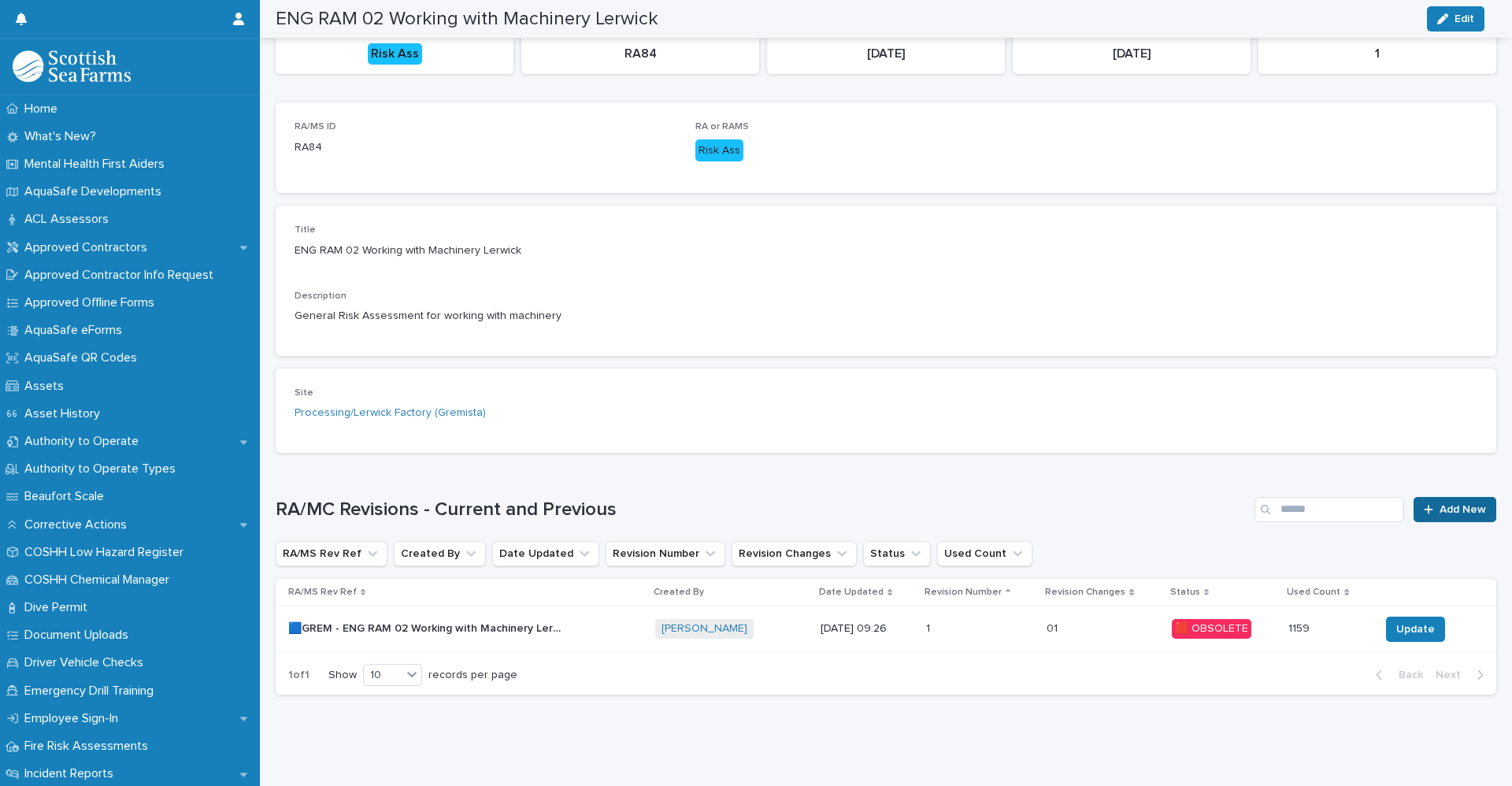
click at [1434, 504] on link "Add New" at bounding box center [1454, 509] width 83 height 25
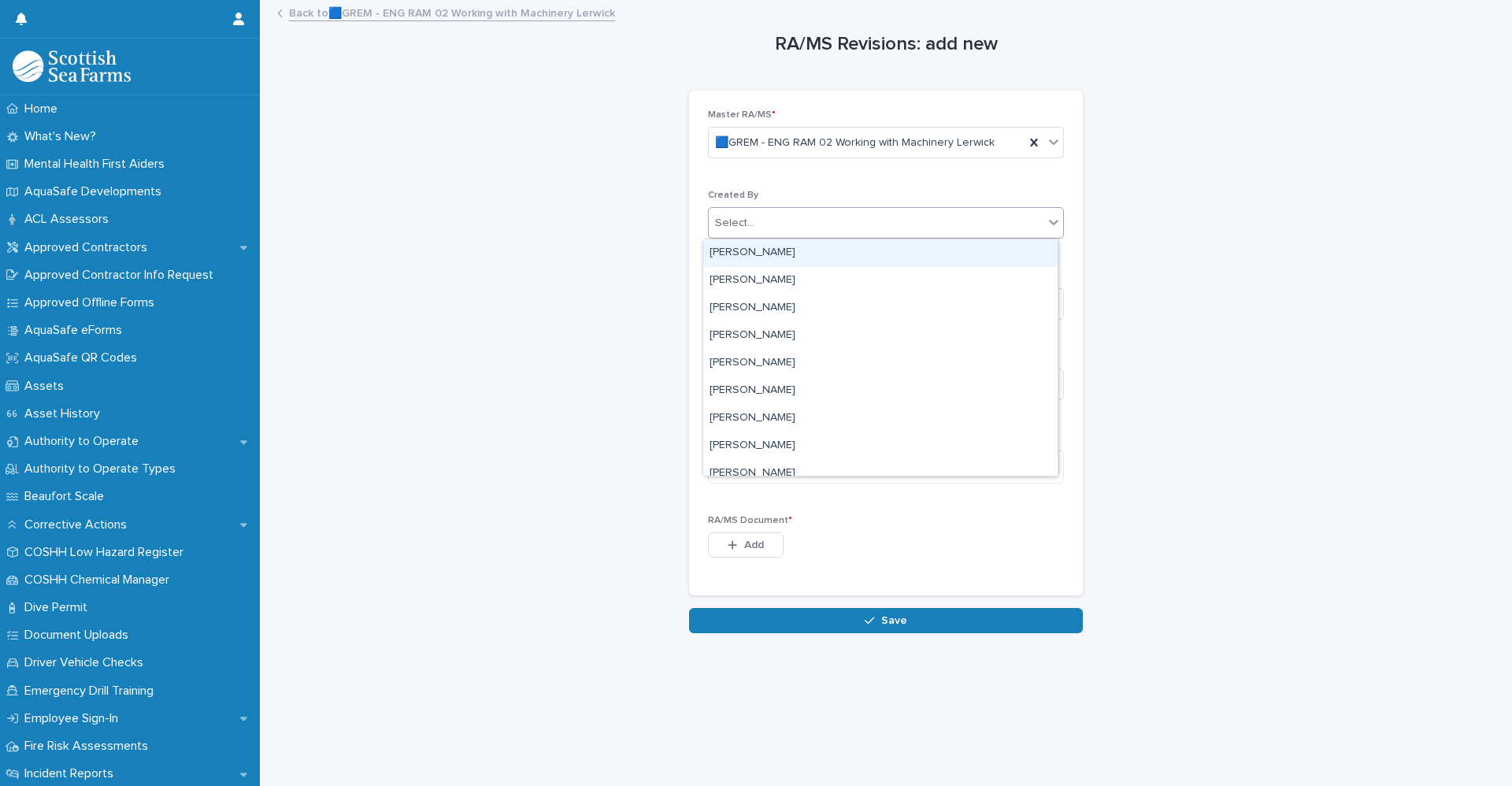
click at [764, 224] on div "Select..." at bounding box center [876, 223] width 335 height 26
type input "*****"
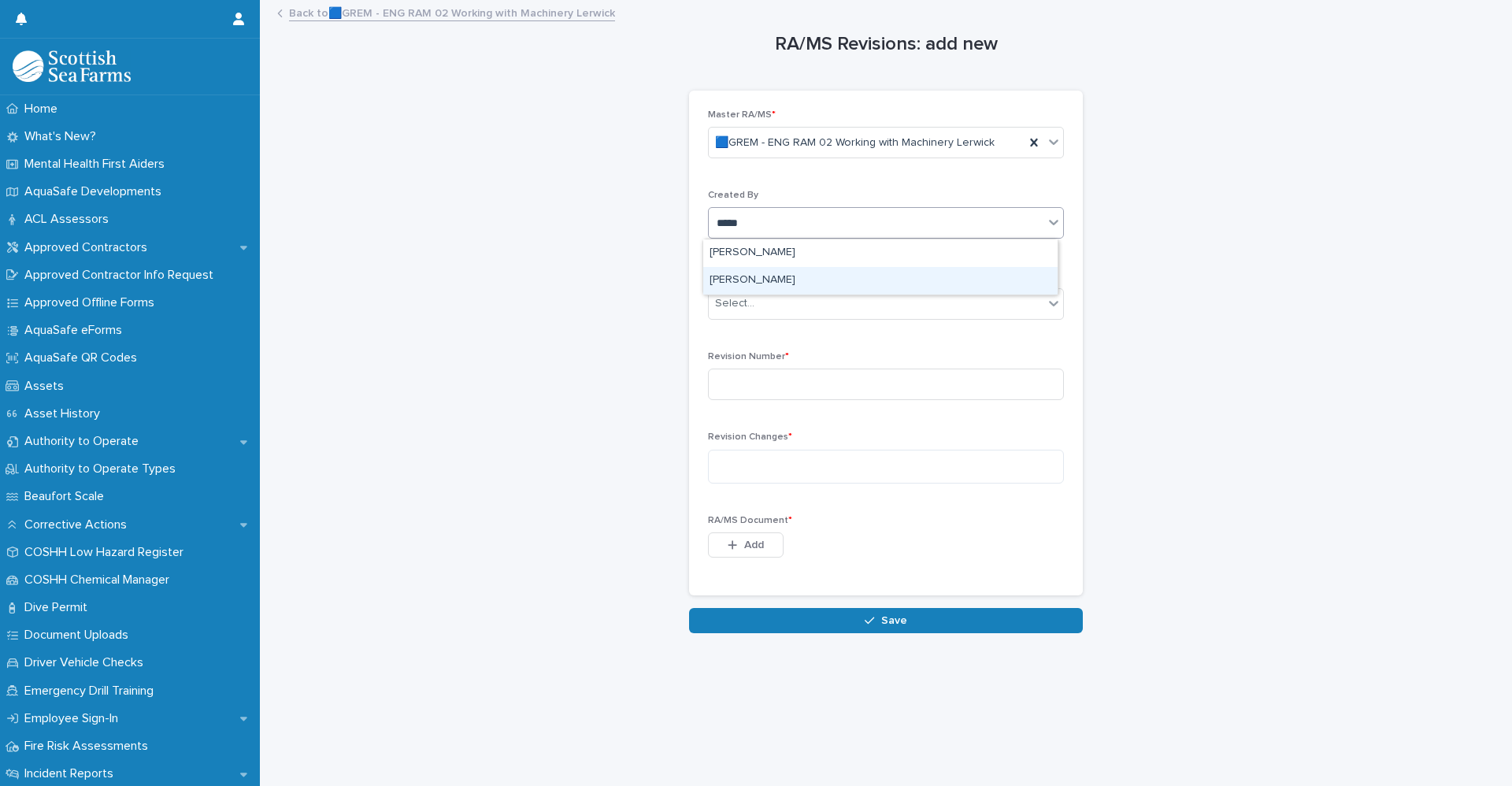
click at [756, 270] on div "[PERSON_NAME]" at bounding box center [880, 281] width 354 height 28
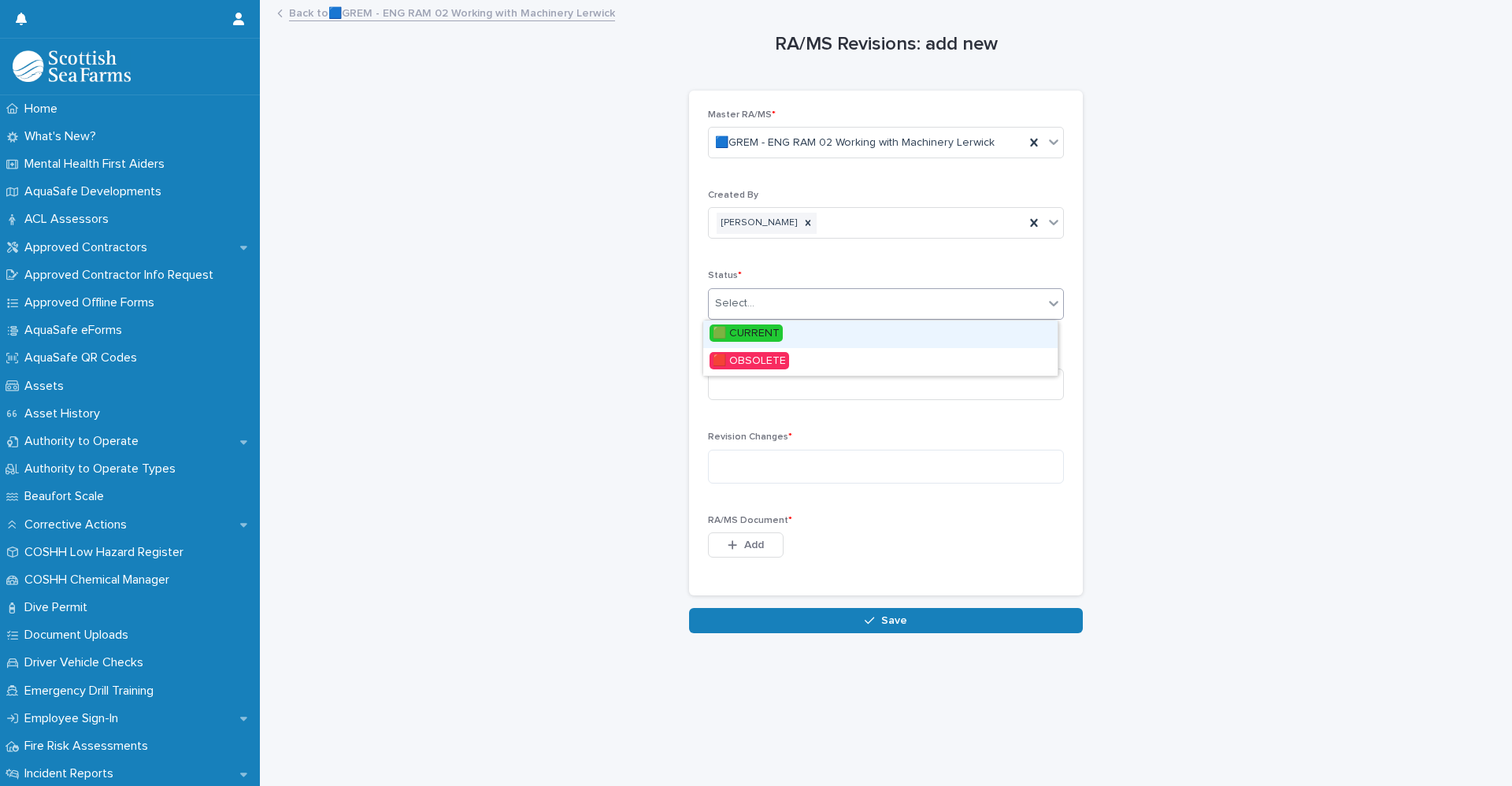
click at [758, 307] on div "Select..." at bounding box center [876, 304] width 335 height 26
click at [748, 337] on span "🟩 CURRENT" at bounding box center [745, 333] width 73 height 18
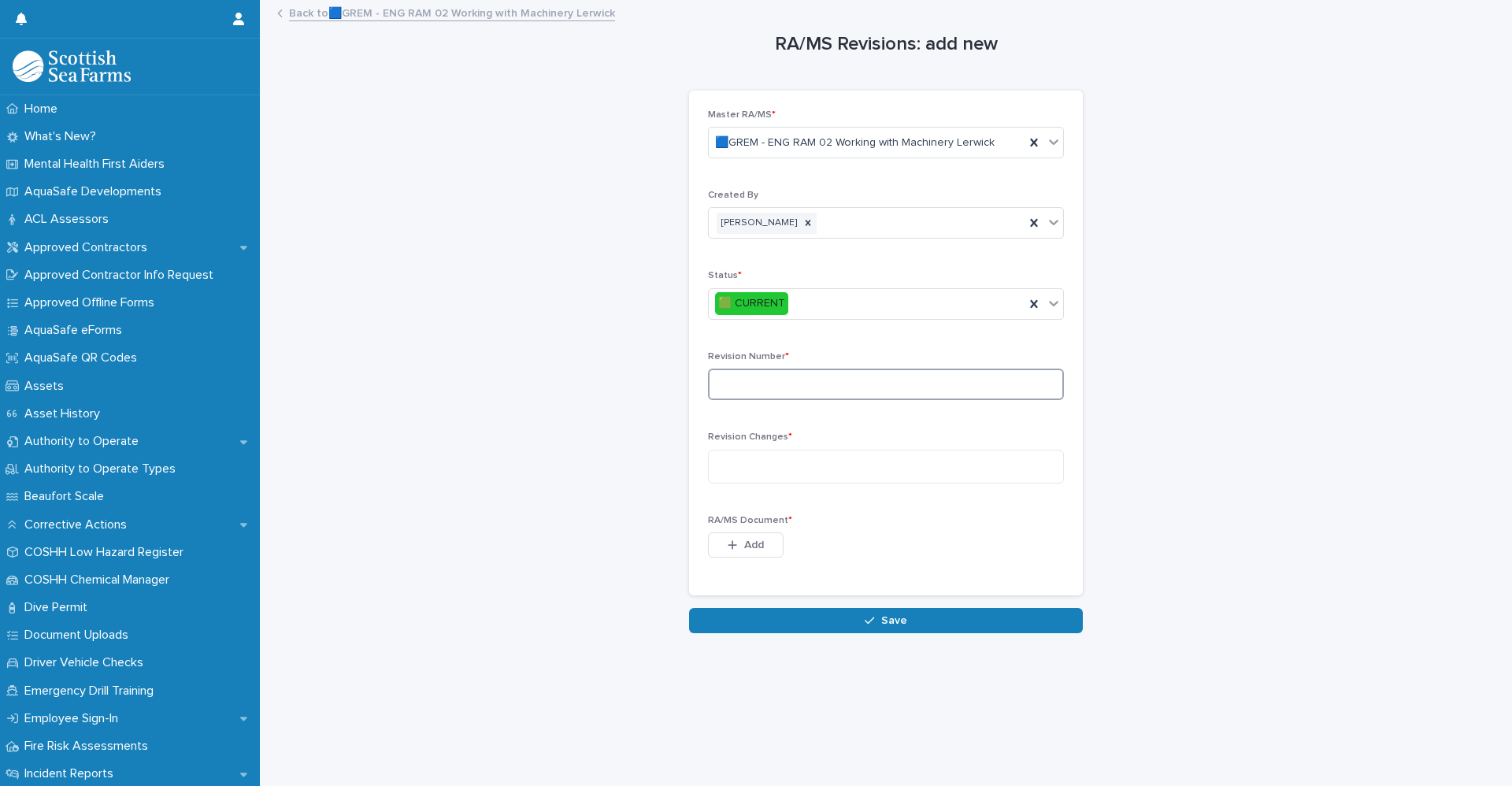
click at [761, 379] on input at bounding box center [886, 385] width 356 height 32
type input "*"
click at [744, 457] on textarea at bounding box center [886, 466] width 356 height 33
click at [747, 462] on textarea at bounding box center [886, 466] width 356 height 33
paste textarea "**********"
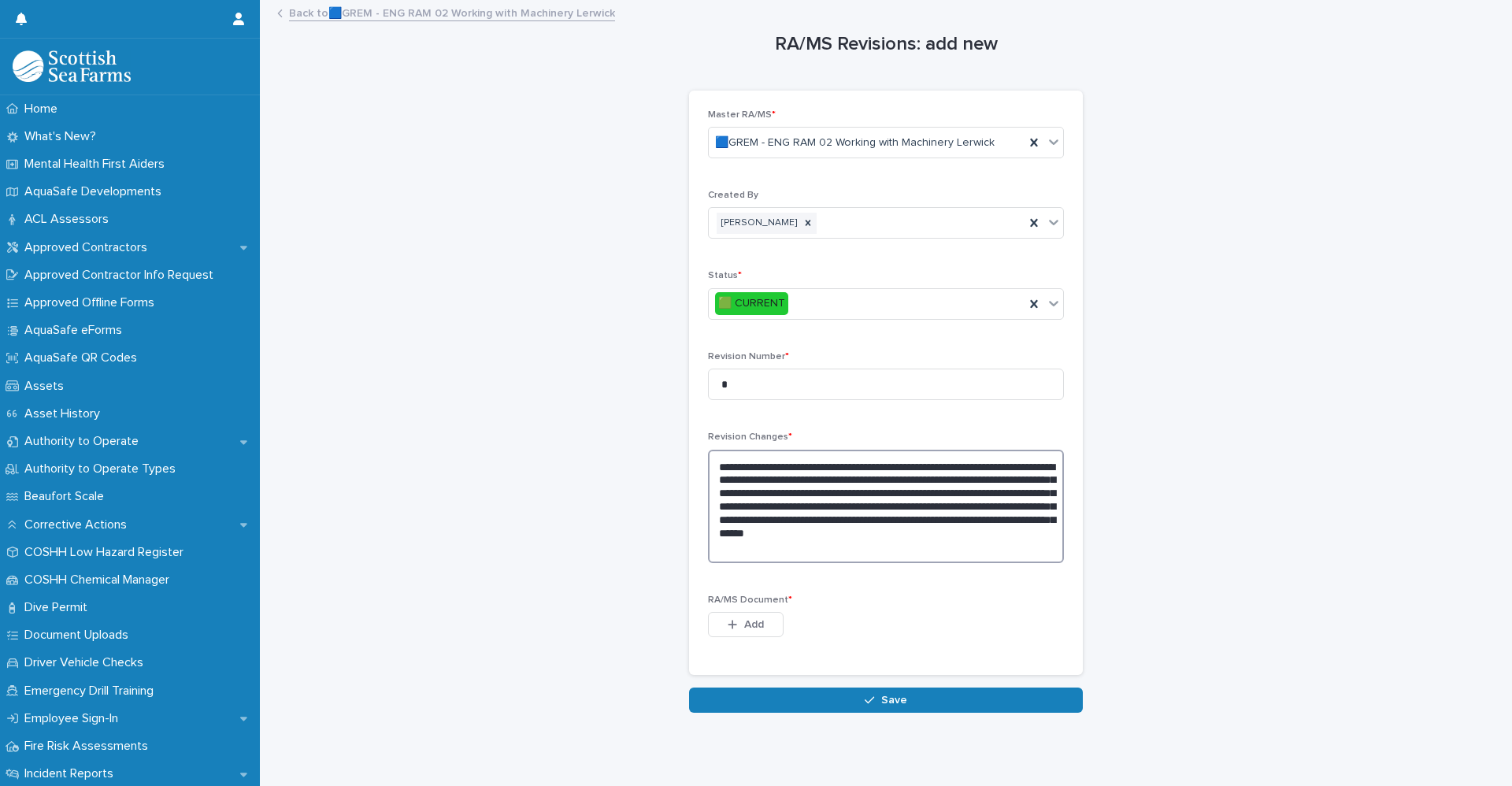
type textarea "**********"
click at [717, 622] on button "Add" at bounding box center [745, 623] width 75 height 25
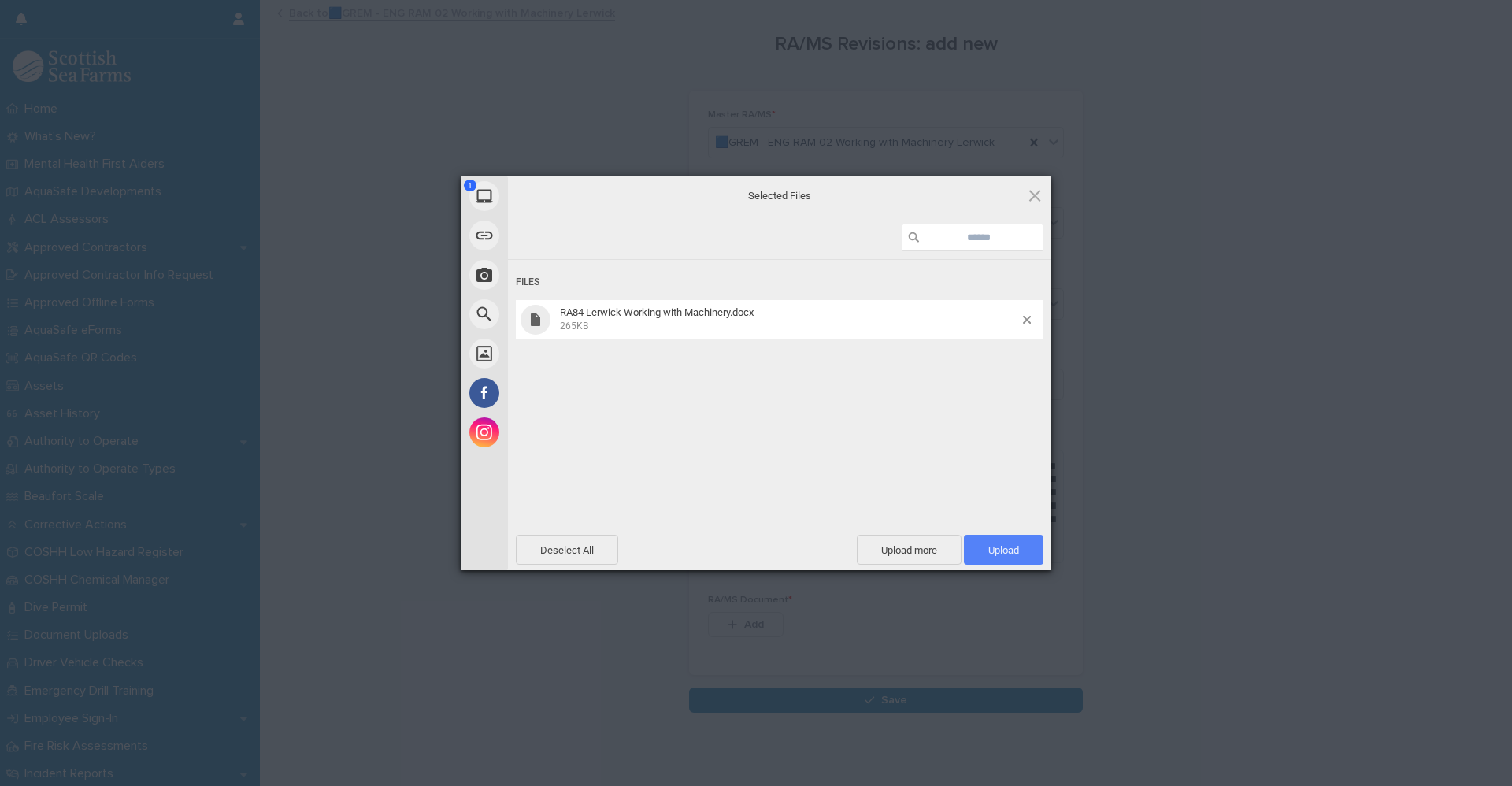
click at [1013, 559] on span "Upload 1" at bounding box center [1004, 549] width 80 height 30
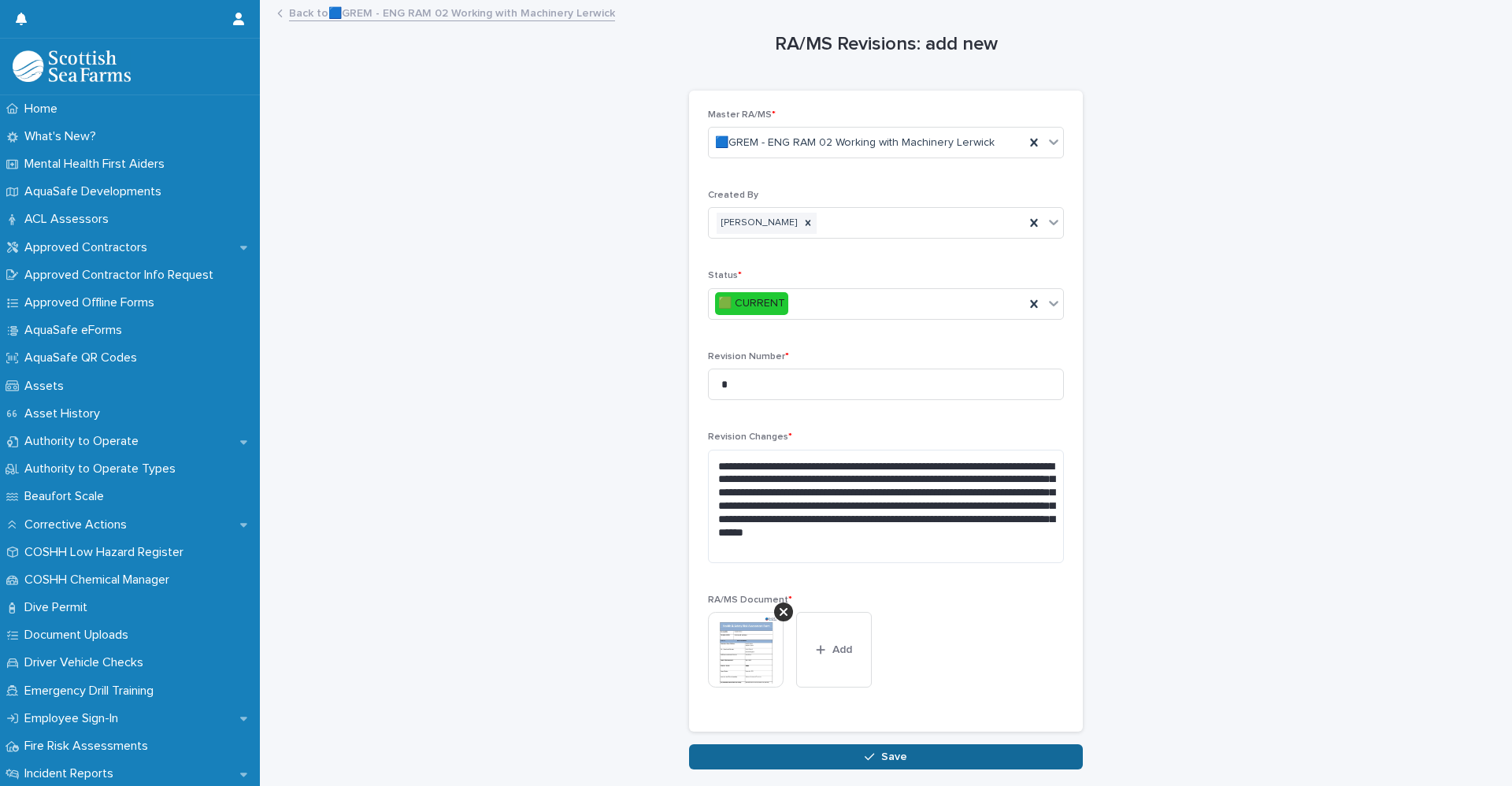
click at [857, 762] on button "Save" at bounding box center [886, 756] width 394 height 25
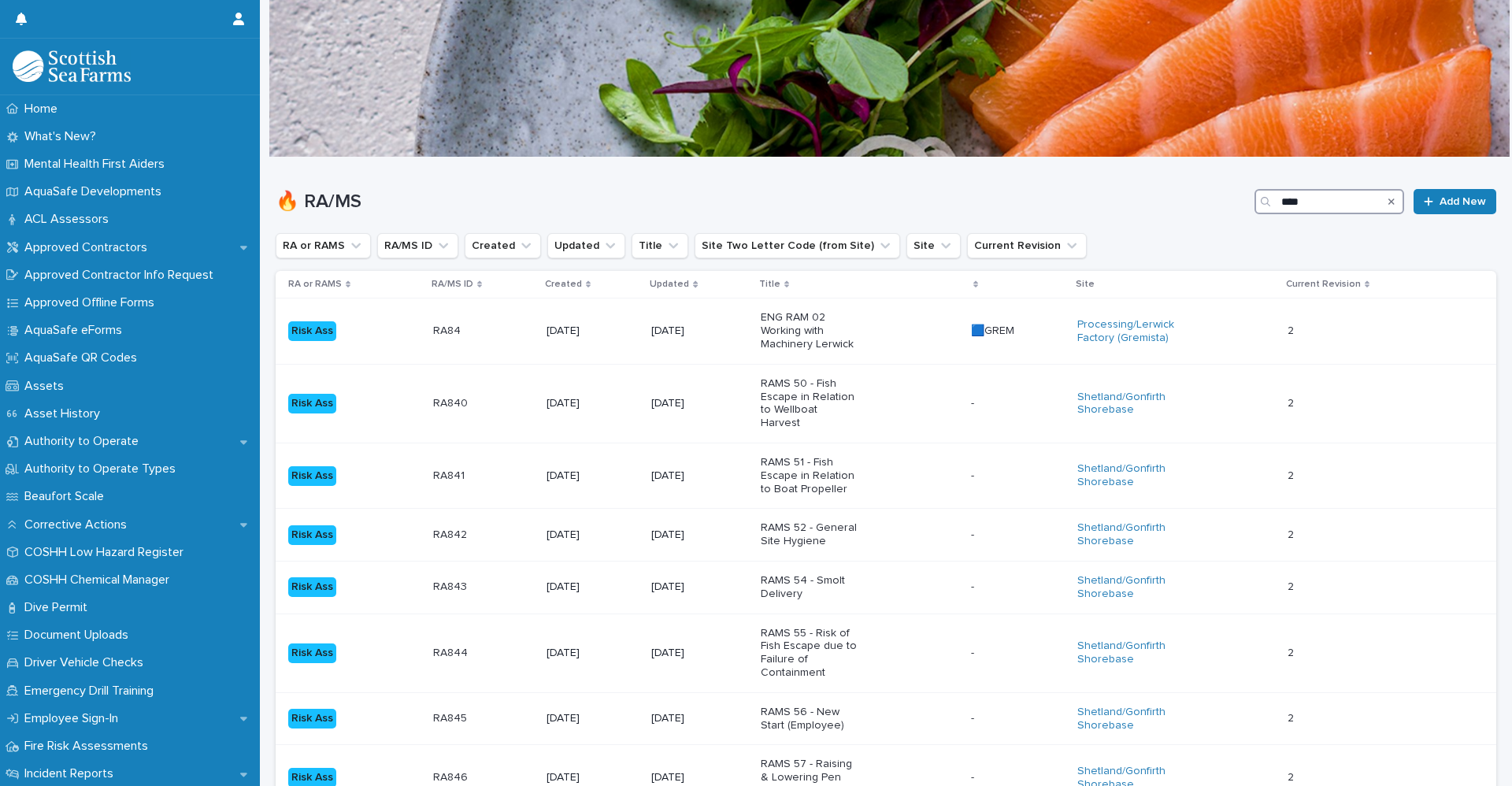
click at [1313, 205] on input "****" at bounding box center [1329, 201] width 150 height 25
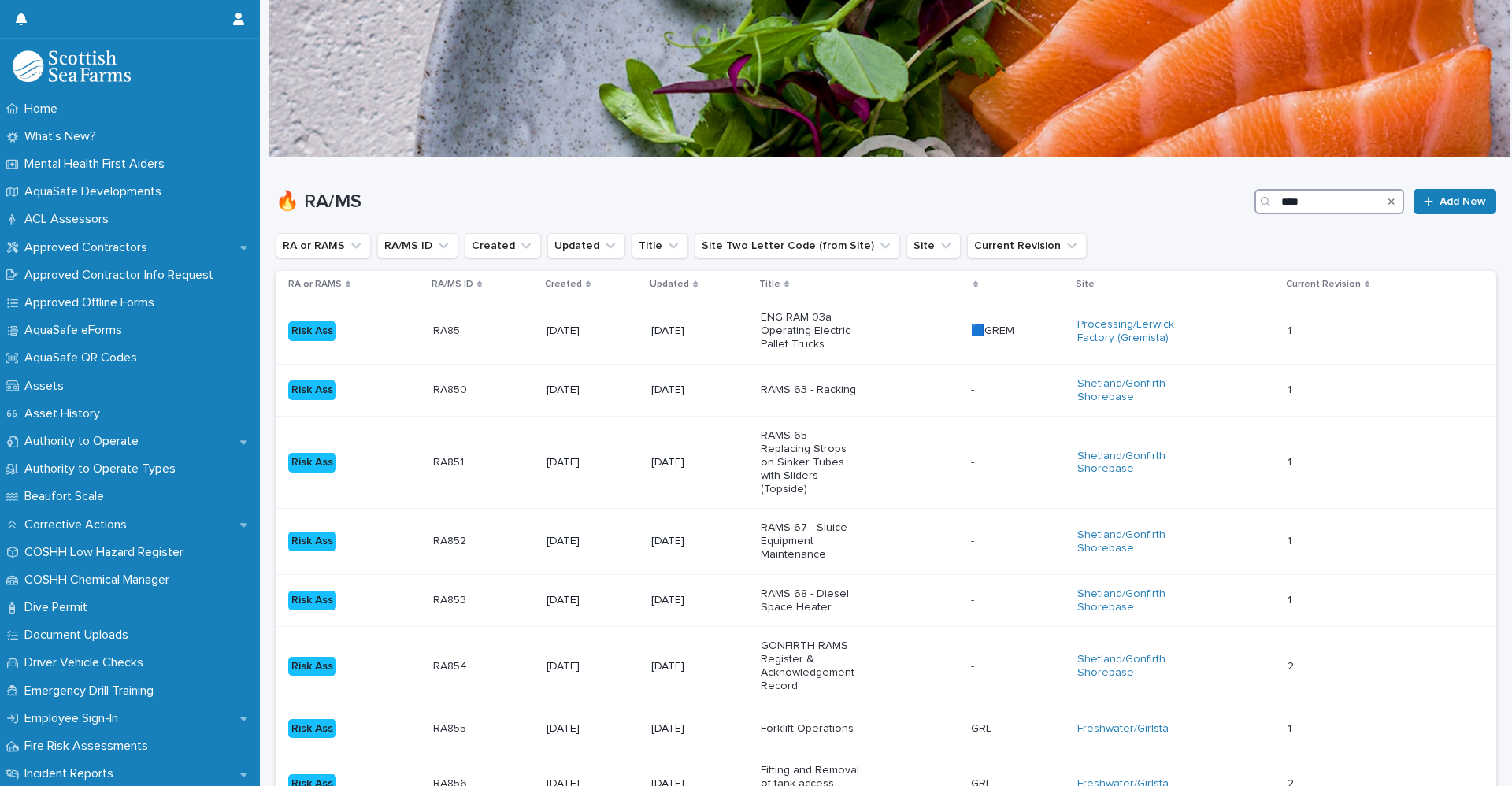
type input "****"
click at [454, 346] on td "RA85 RA85" at bounding box center [483, 331] width 113 height 65
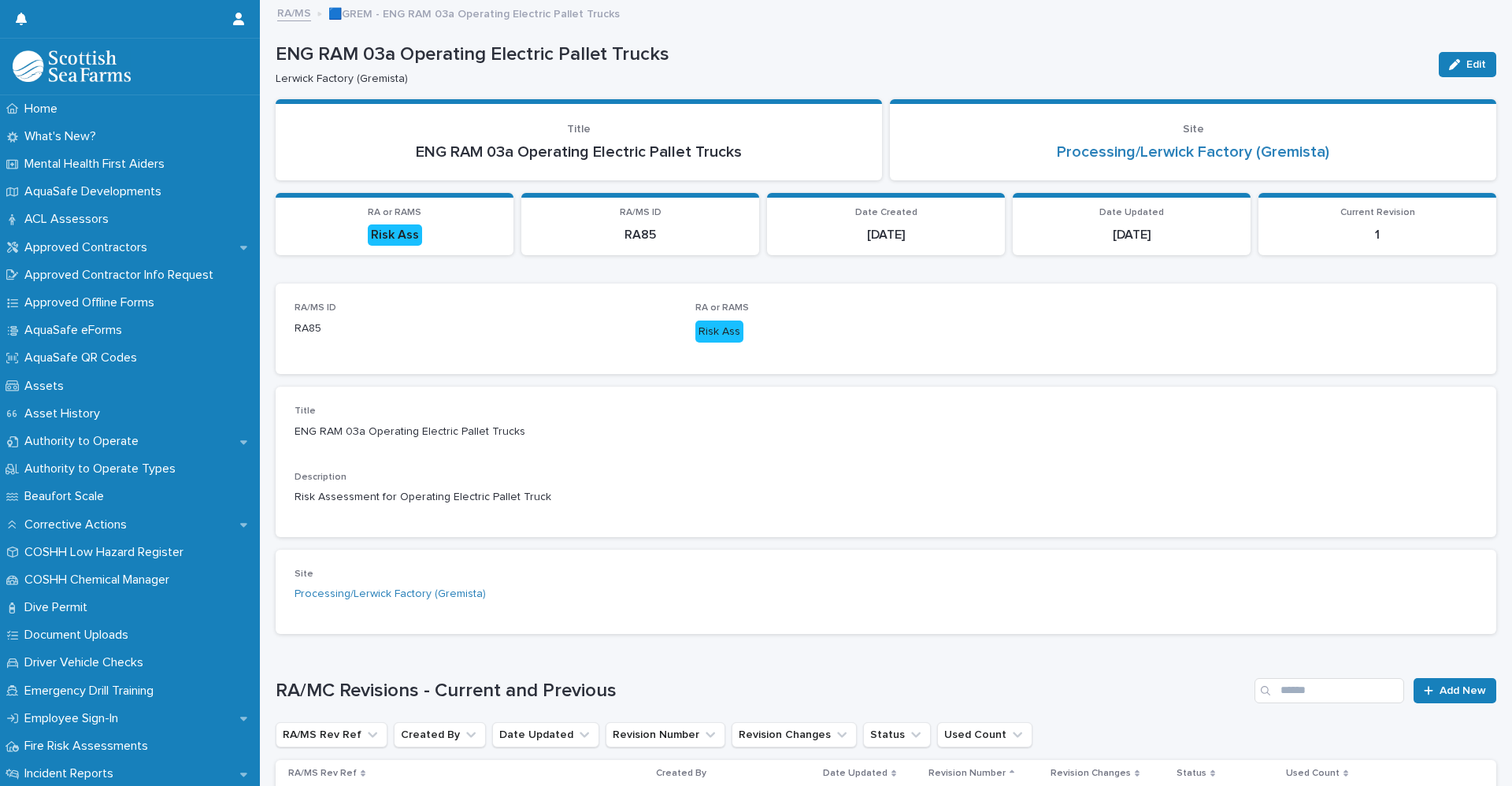
scroll to position [193, 0]
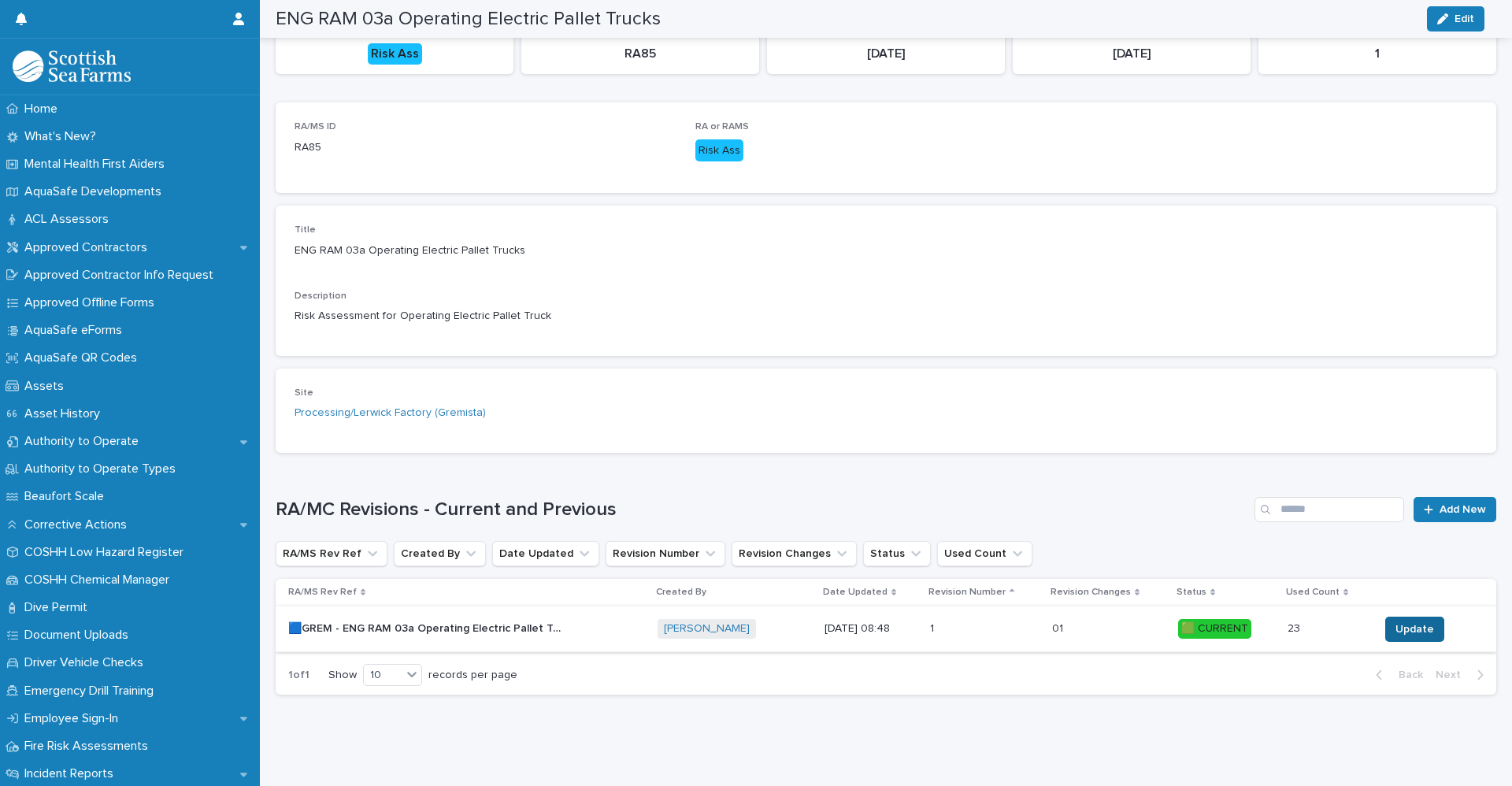
click at [1395, 622] on span "Update" at bounding box center [1414, 629] width 39 height 16
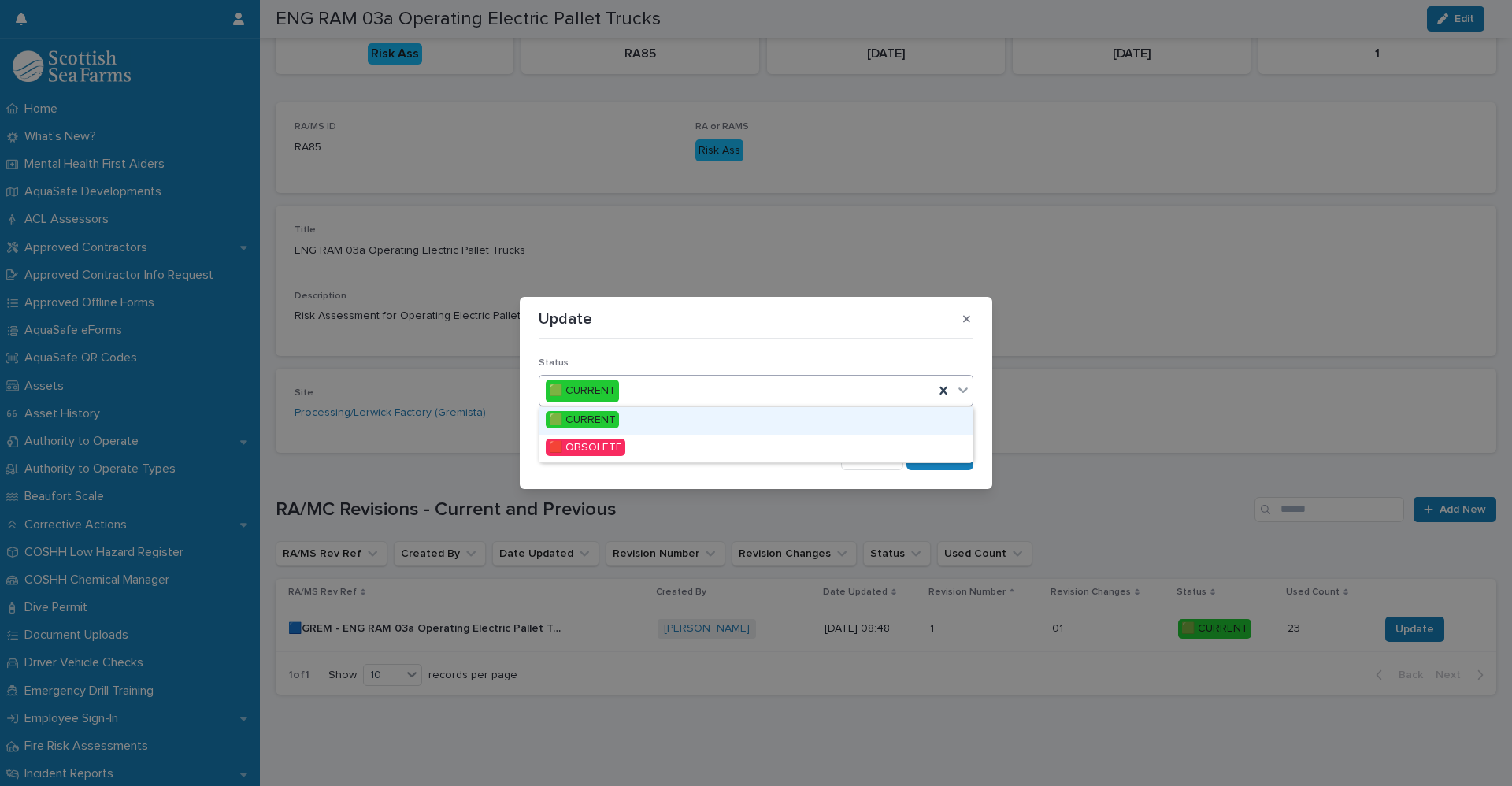
click at [962, 397] on icon at bounding box center [963, 389] width 16 height 16
drag, startPoint x: 677, startPoint y: 449, endPoint x: 740, endPoint y: 456, distance: 63.4
click at [677, 448] on div "🟥 OBSOLETE" at bounding box center [756, 449] width 433 height 28
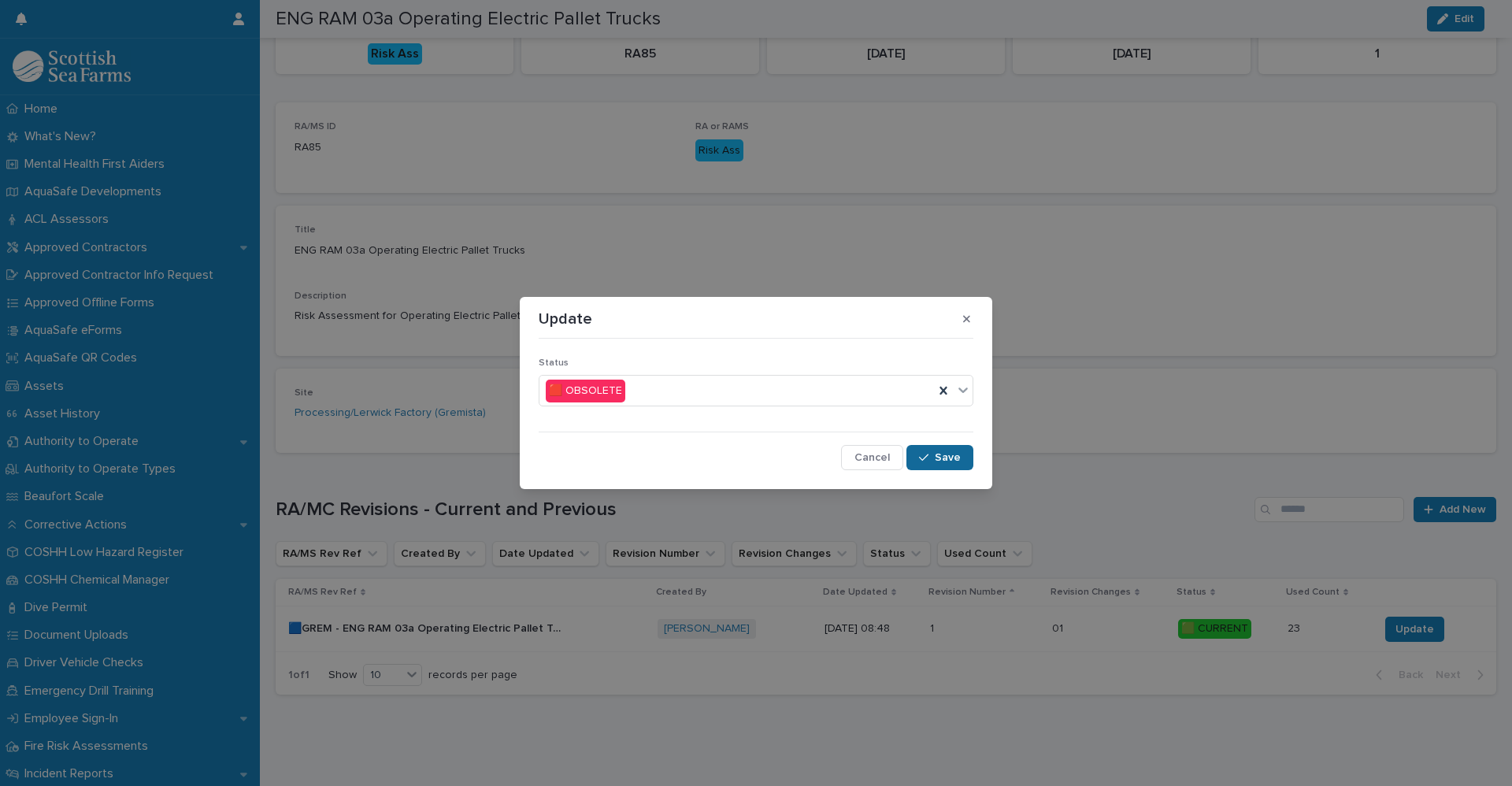
click at [931, 460] on div "button" at bounding box center [927, 457] width 16 height 11
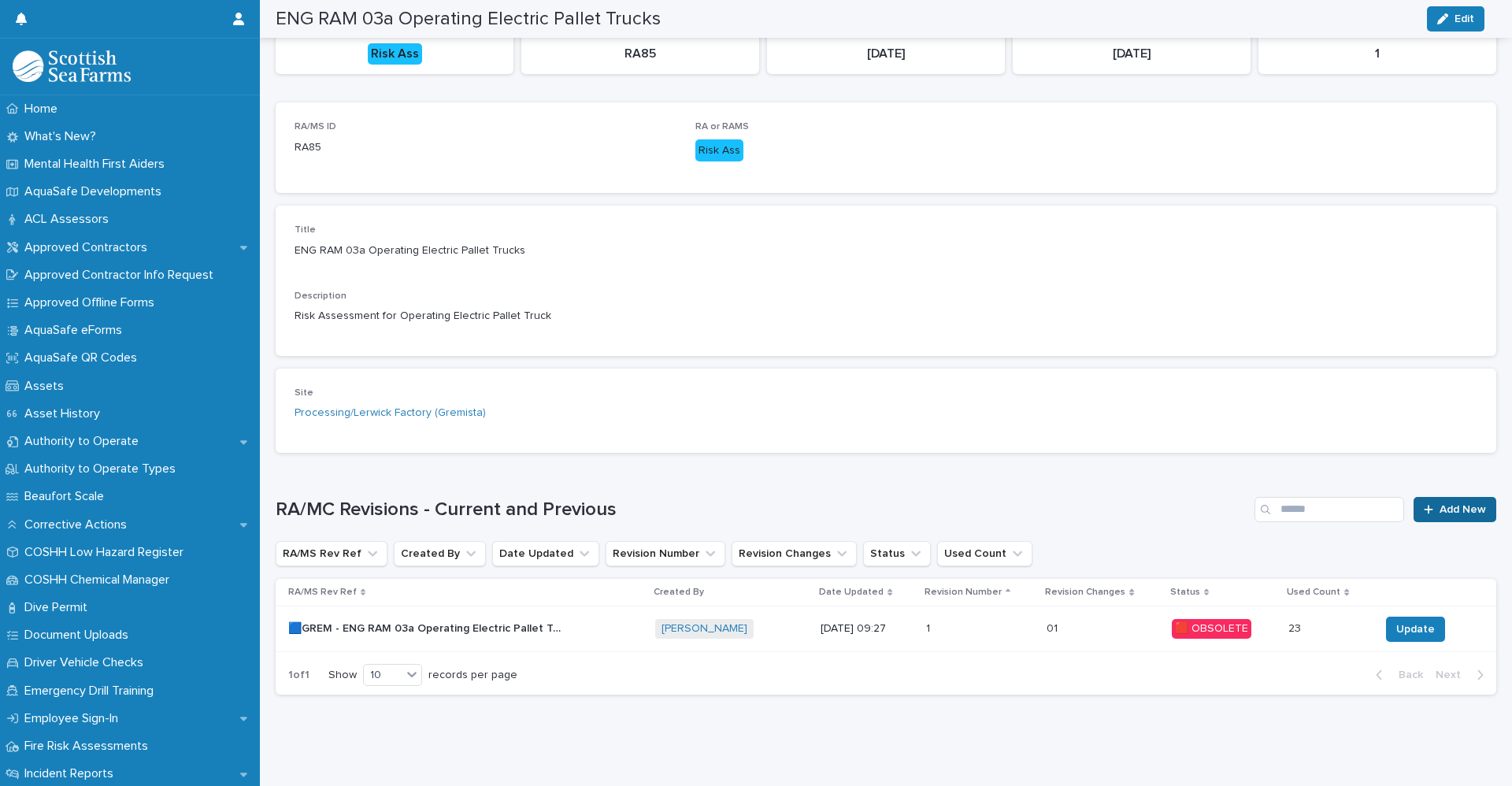
click at [1440, 504] on span "Add New" at bounding box center [1463, 509] width 46 height 11
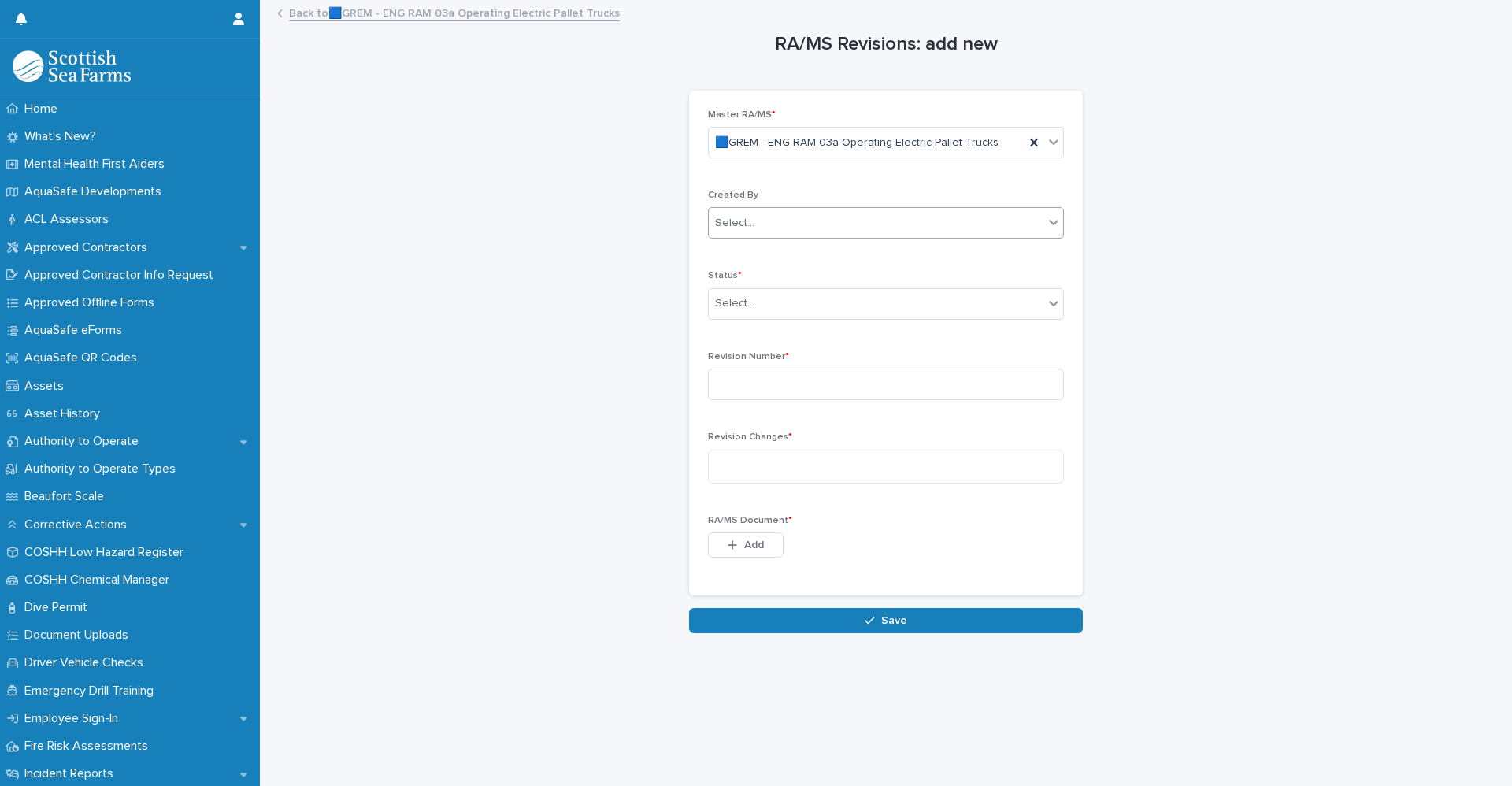
click at [822, 234] on div "Select..." at bounding box center [876, 223] width 335 height 26
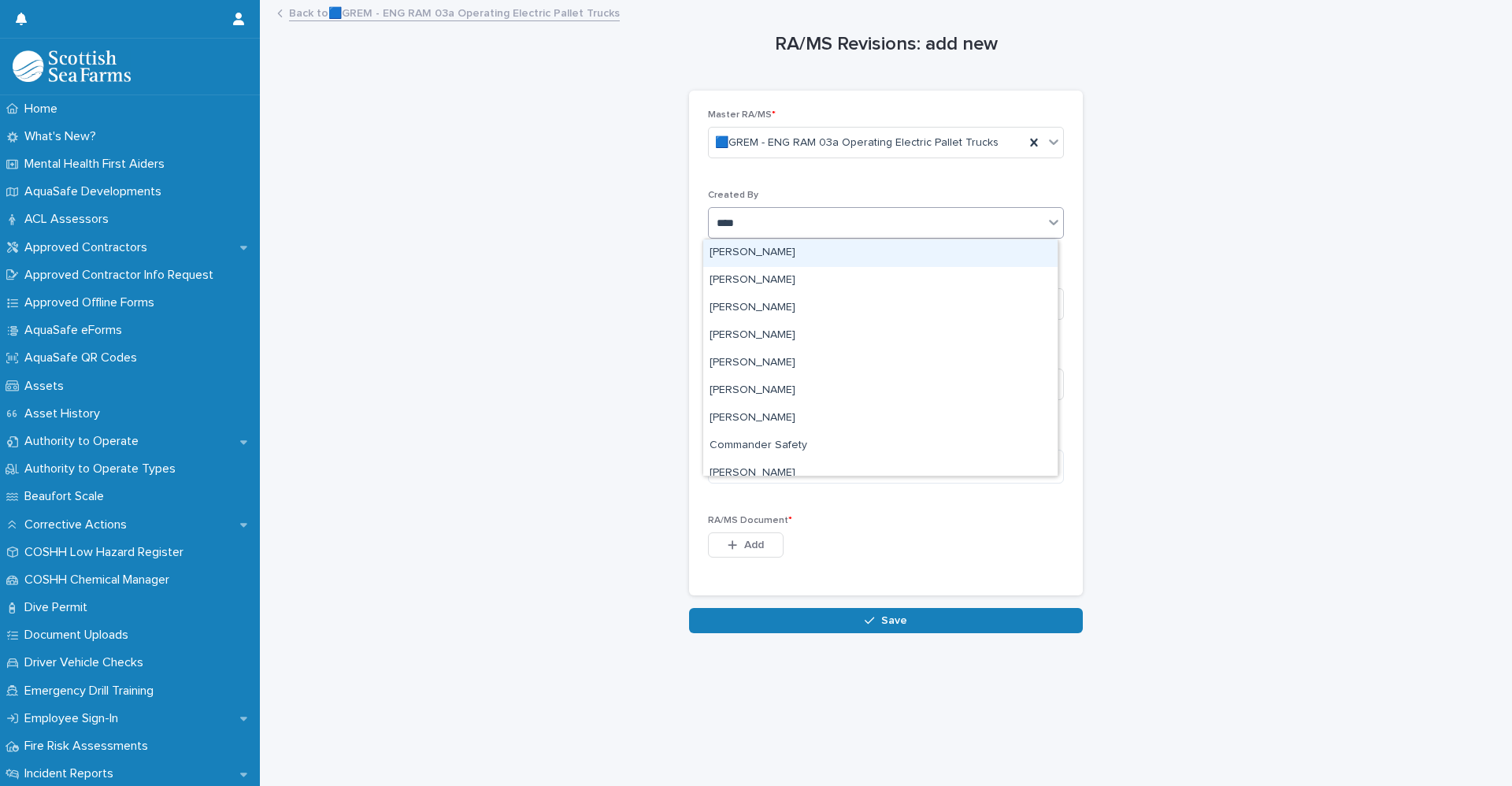
type input "*****"
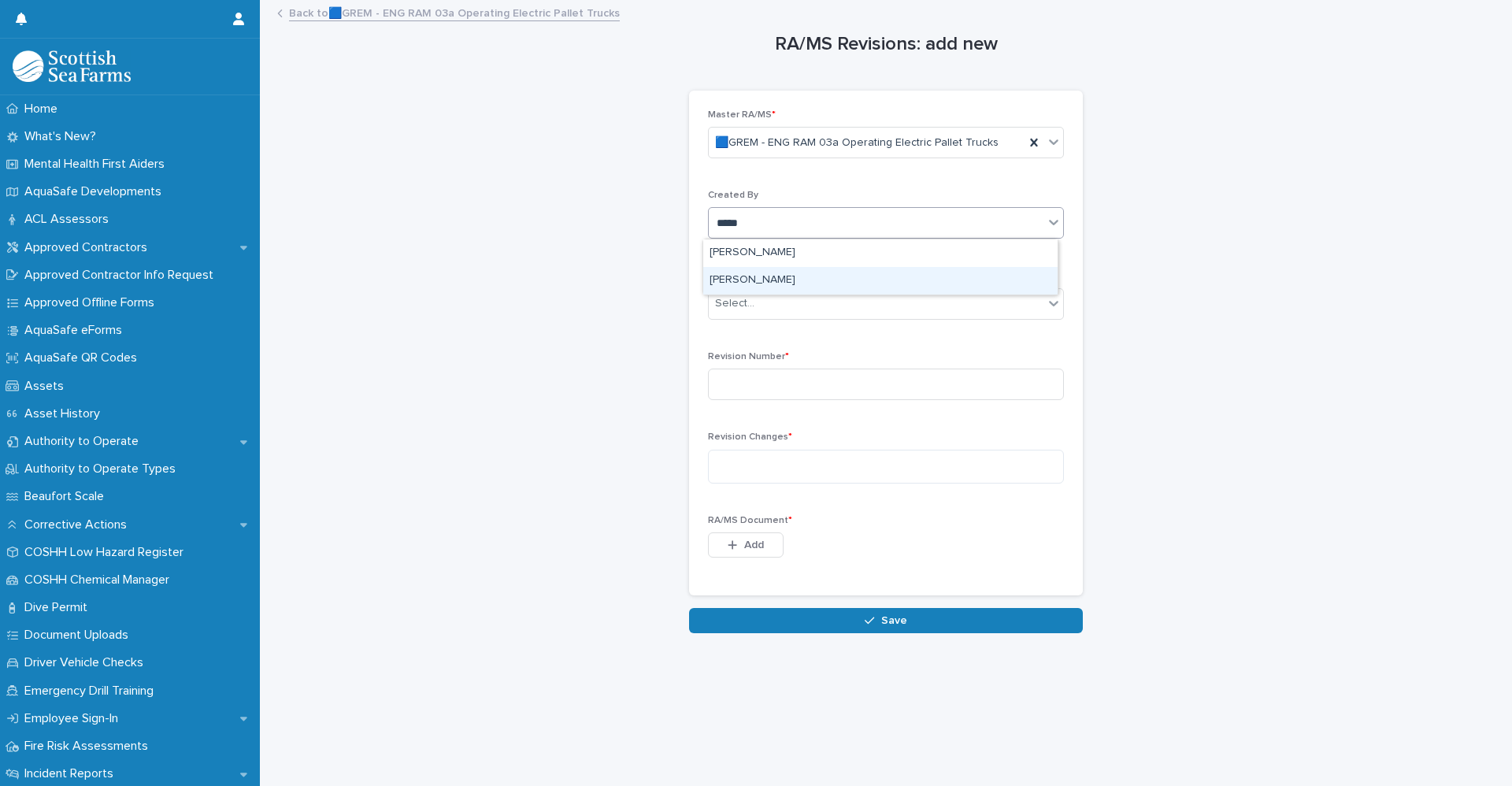
click at [812, 282] on div "[PERSON_NAME]" at bounding box center [880, 281] width 354 height 28
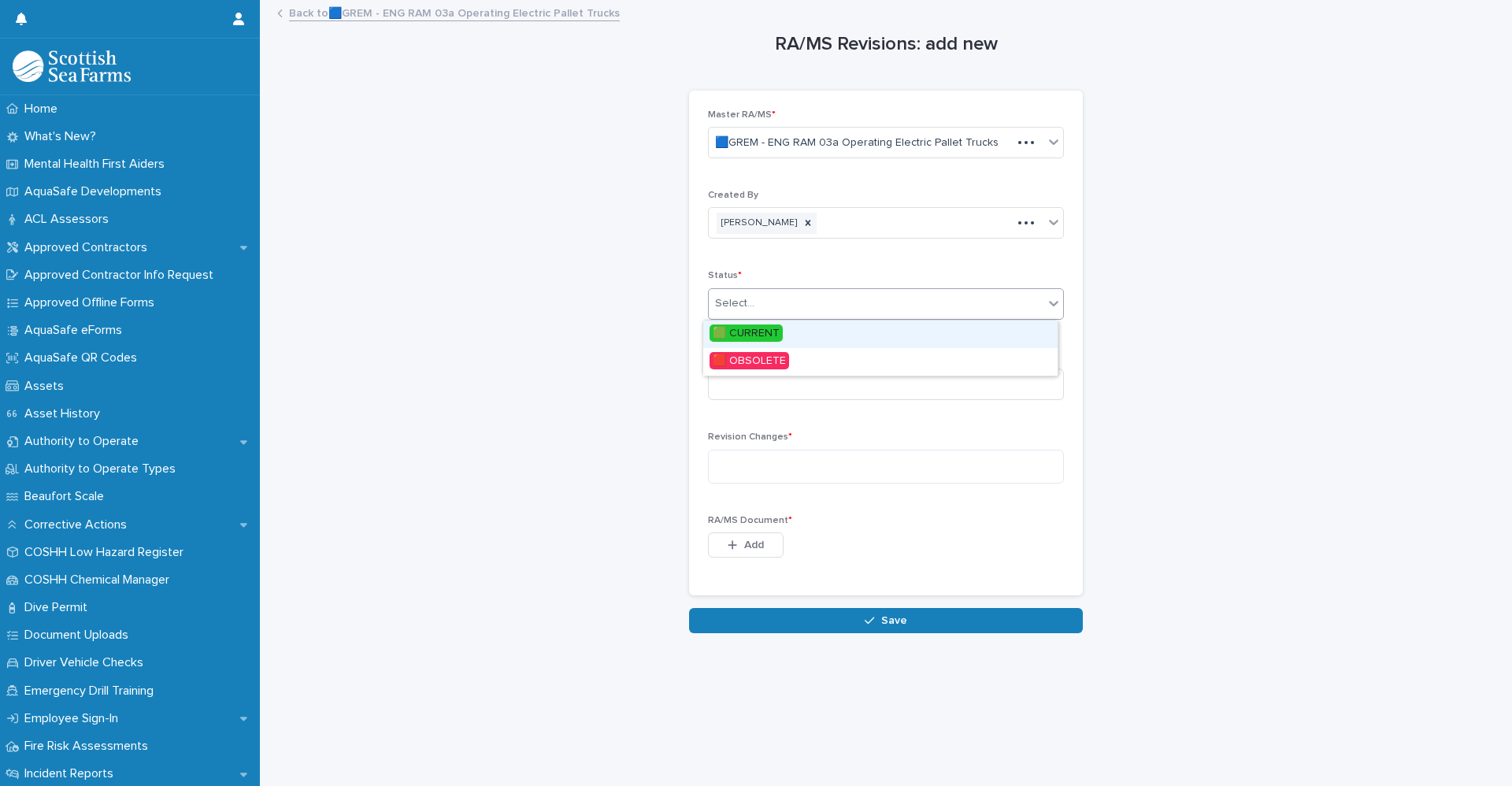
click at [763, 299] on div "Select..." at bounding box center [876, 304] width 335 height 26
click at [758, 332] on span "🟩 CURRENT" at bounding box center [745, 333] width 73 height 18
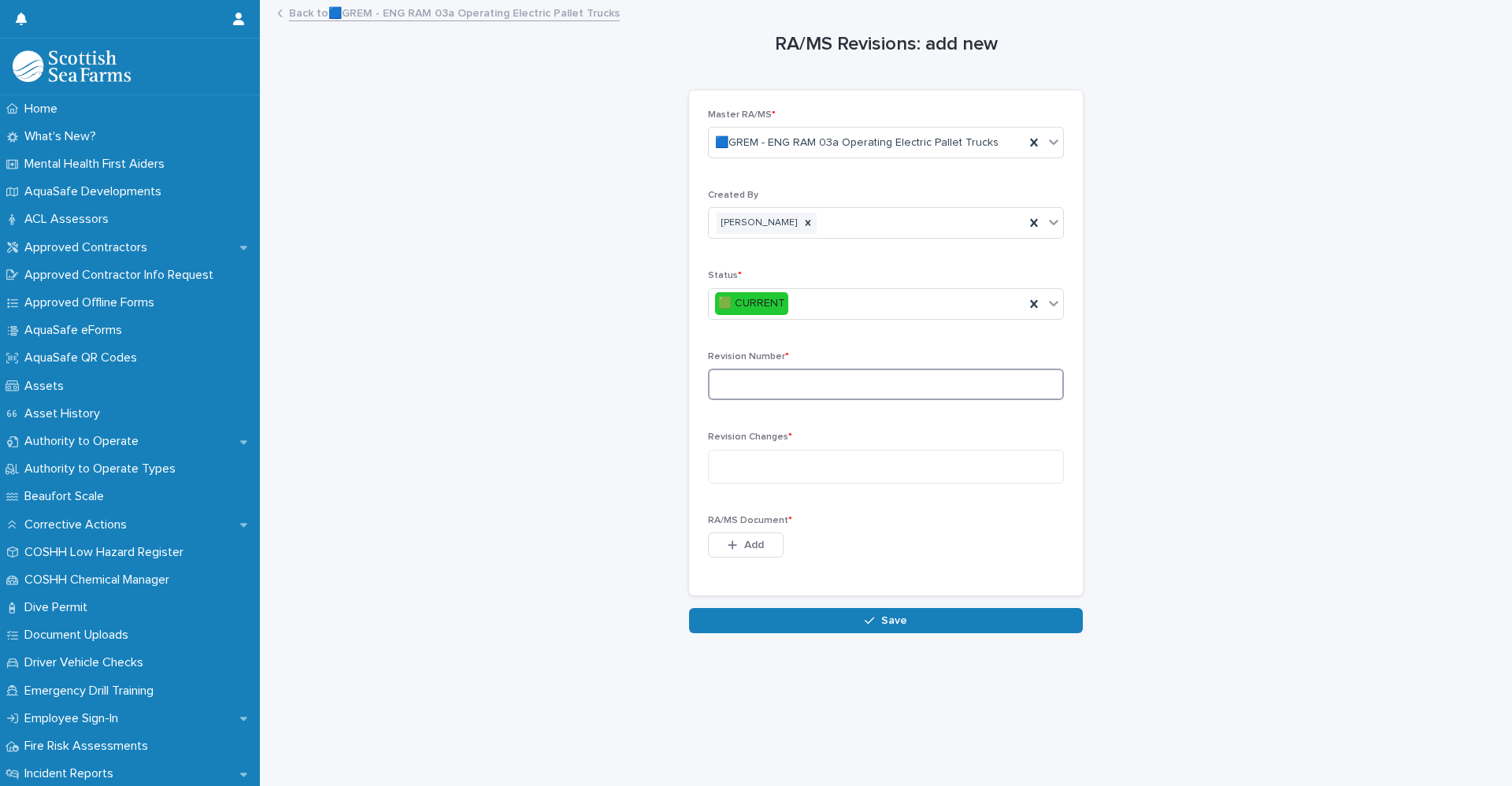
click at [747, 381] on input at bounding box center [886, 385] width 356 height 32
type input "*"
click at [774, 465] on textarea at bounding box center [886, 466] width 356 height 33
click at [758, 477] on textarea at bounding box center [886, 466] width 356 height 33
paste textarea "**********"
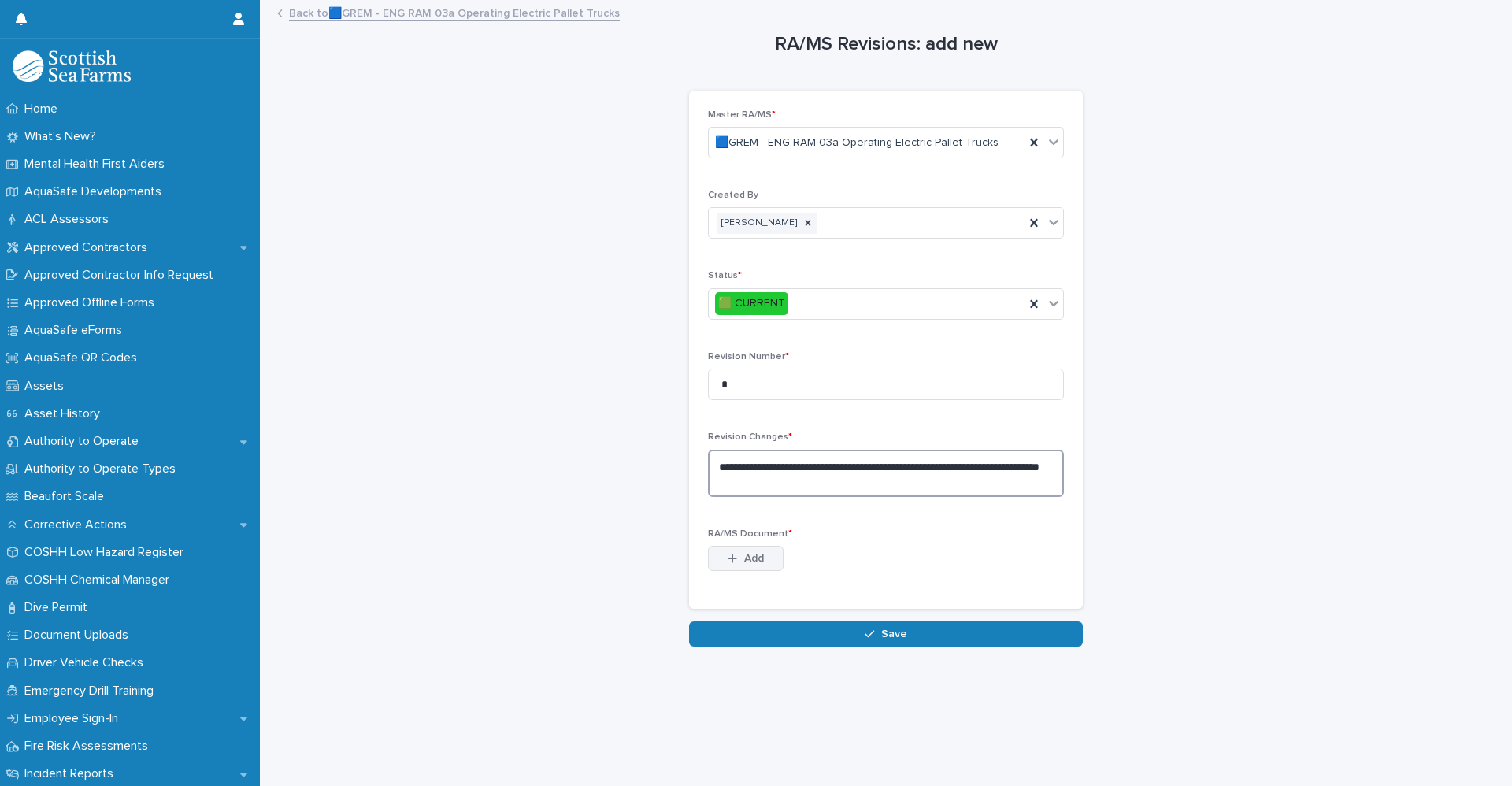
type textarea "**********"
click at [732, 565] on button "Add" at bounding box center [745, 557] width 75 height 25
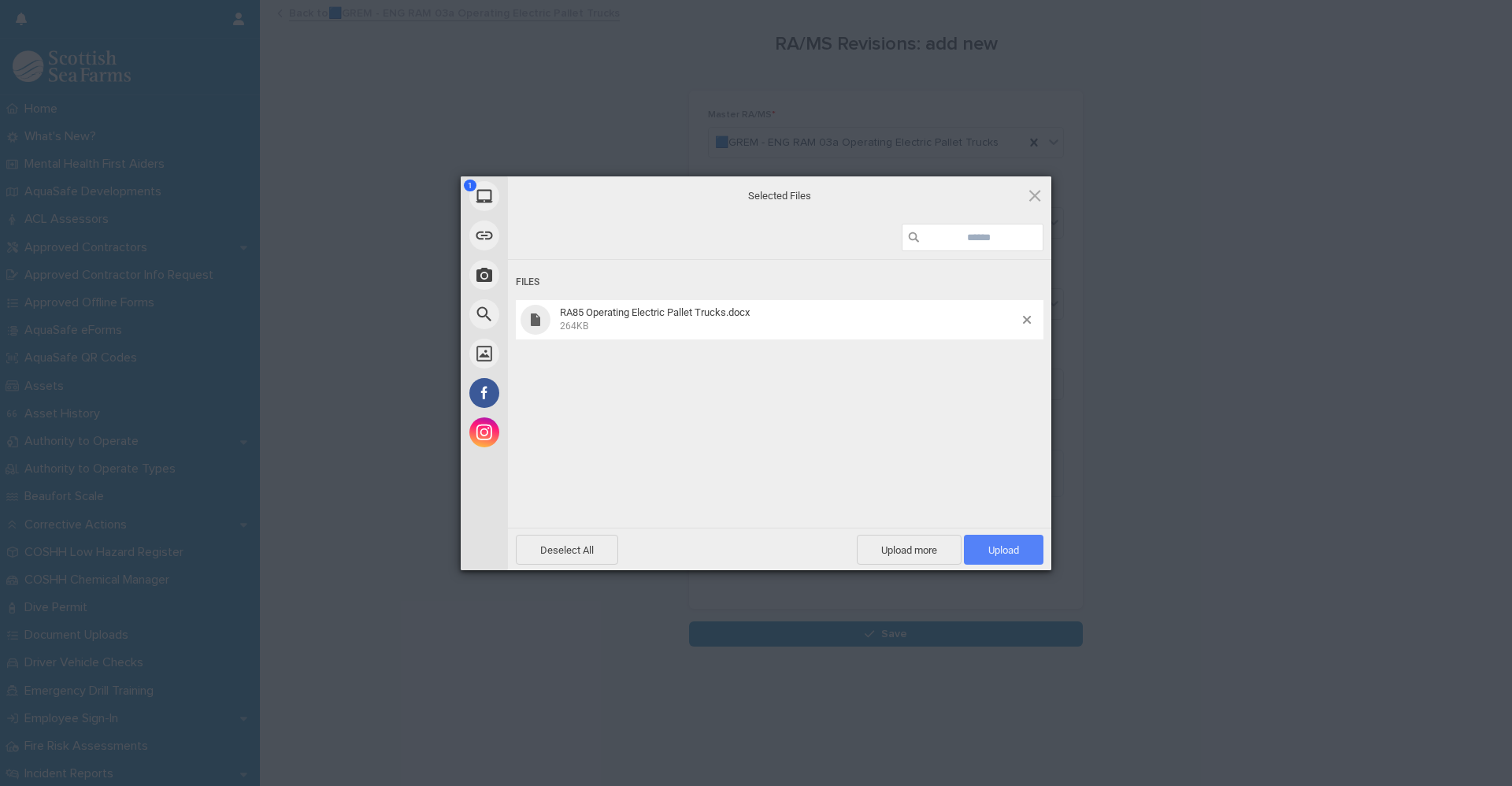
click at [1015, 550] on span "Upload 1" at bounding box center [1003, 549] width 31 height 12
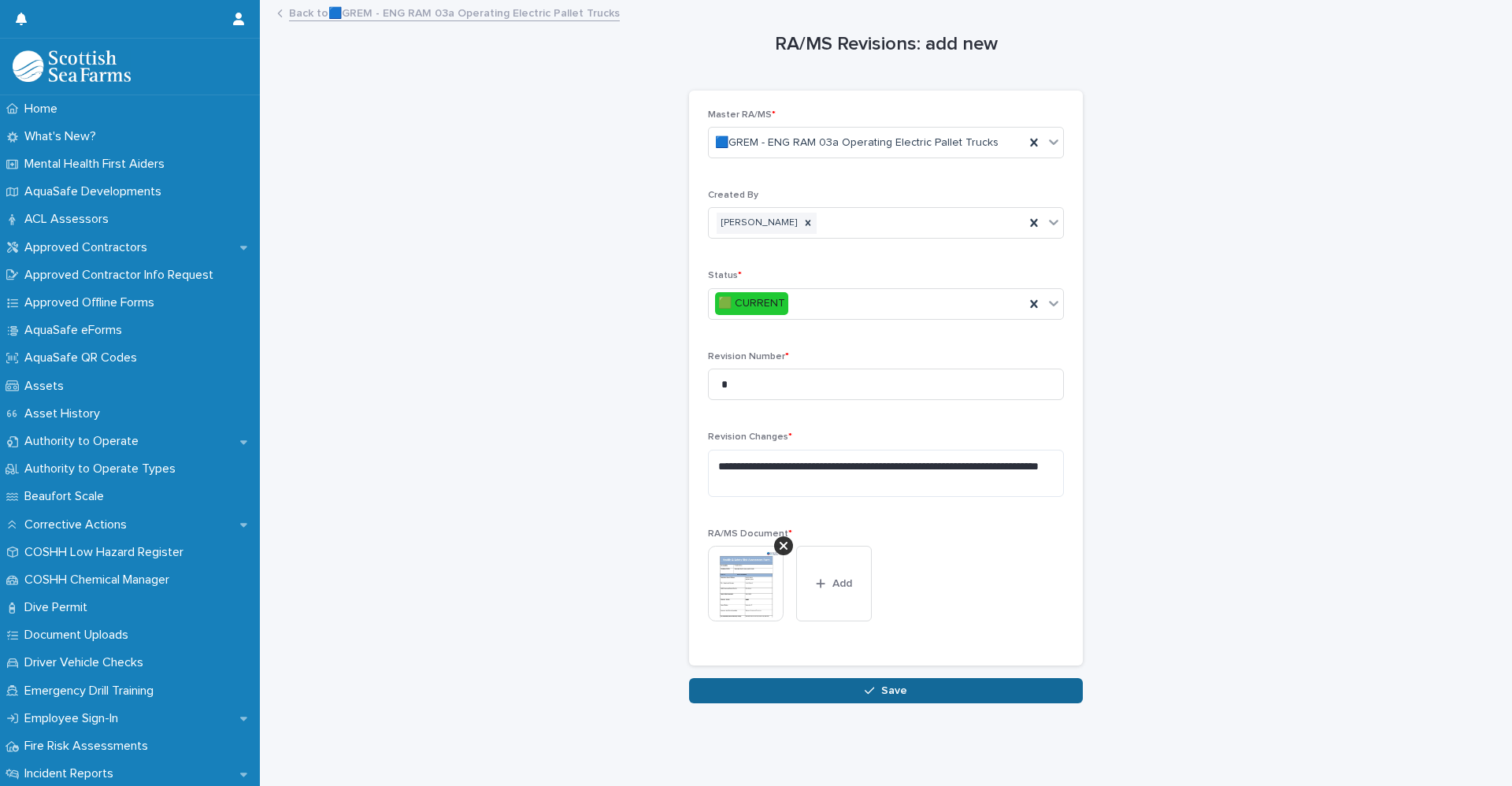
click at [907, 699] on button "Save" at bounding box center [886, 690] width 394 height 25
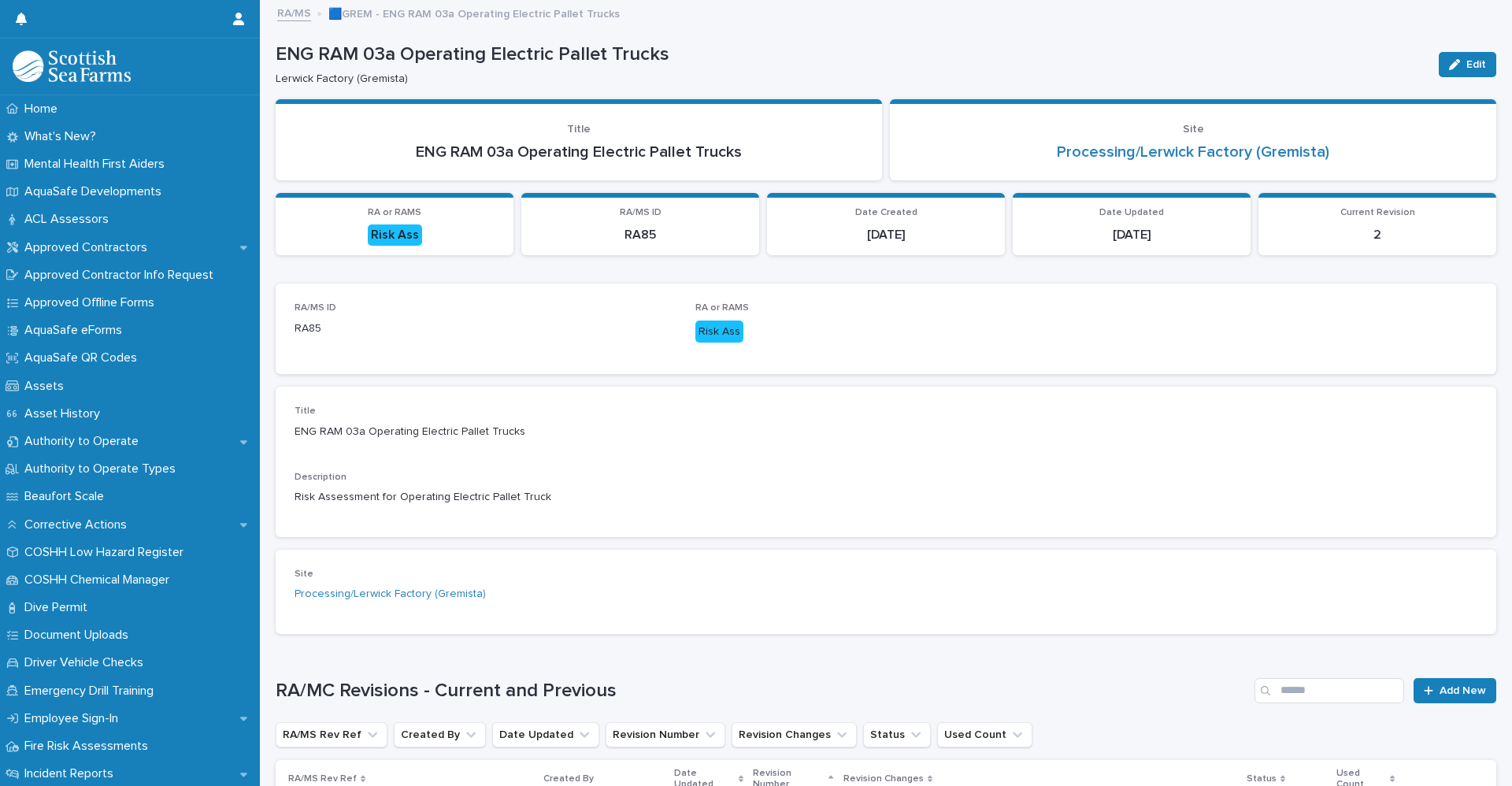
click at [299, 17] on link "RA/MS" at bounding box center [294, 11] width 33 height 18
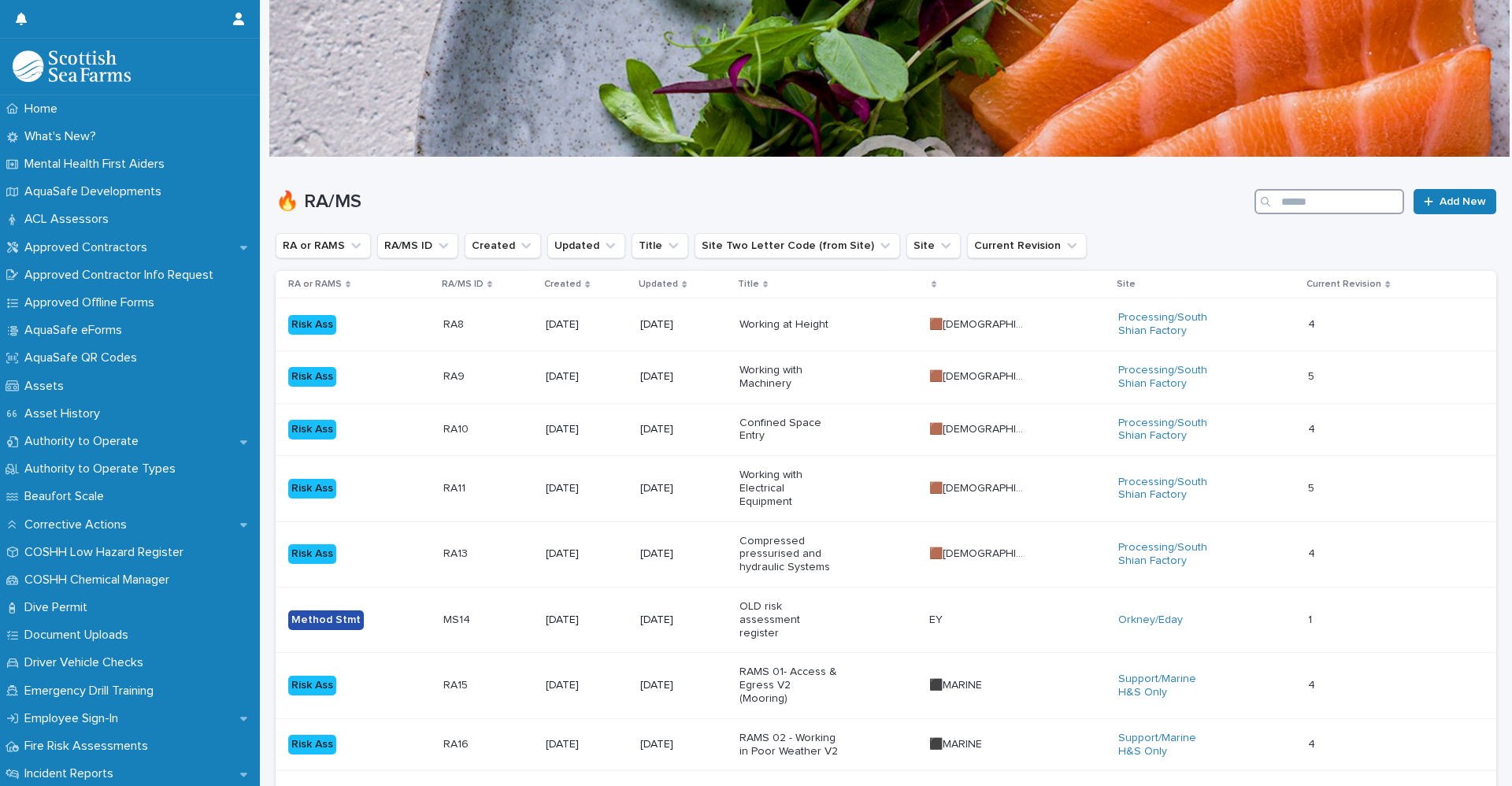
click at [1302, 204] on input "Search" at bounding box center [1329, 201] width 150 height 25
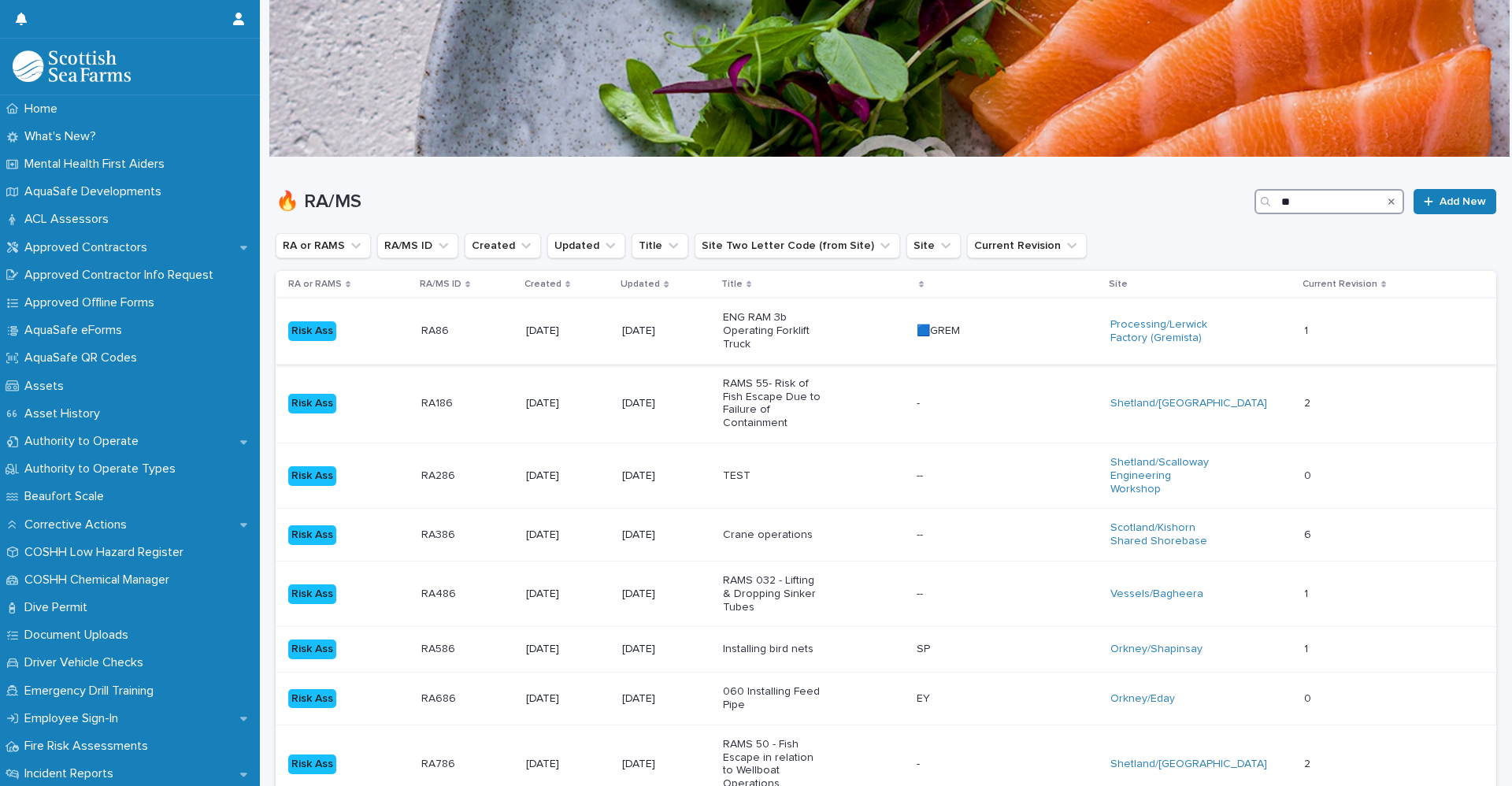
type input "**"
click at [406, 343] on div "Risk Ass" at bounding box center [348, 331] width 121 height 33
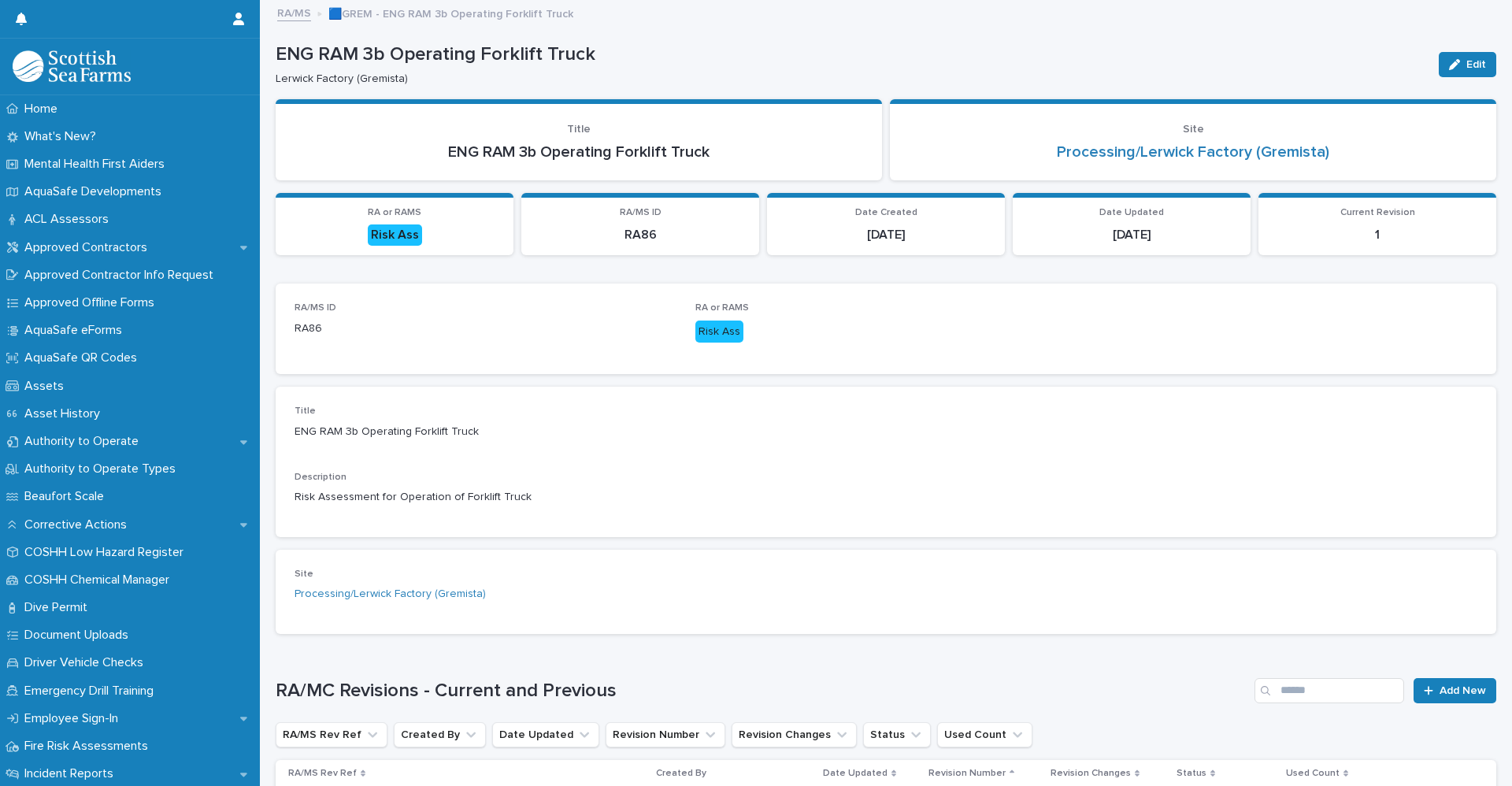
scroll to position [193, 0]
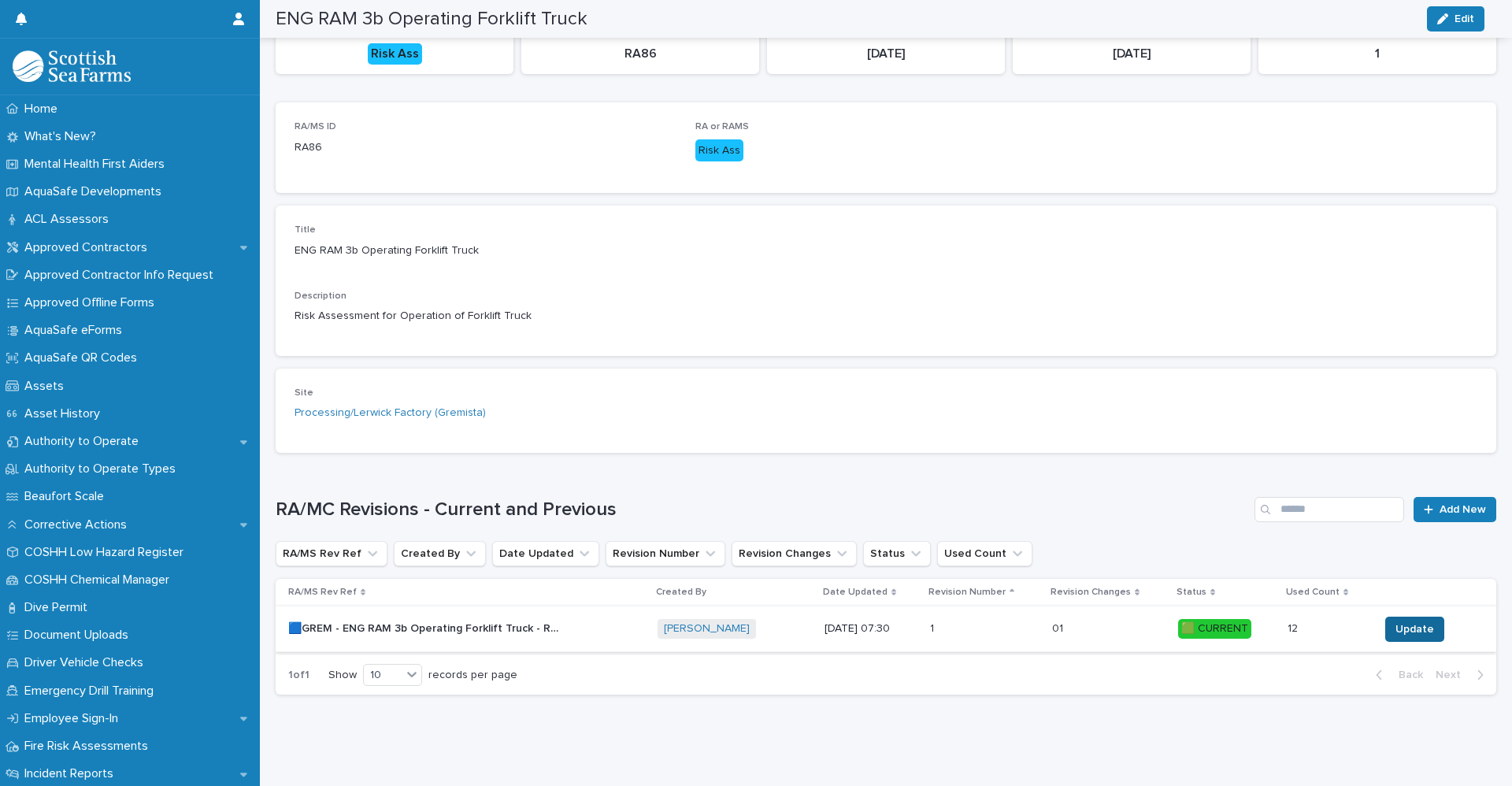
click at [1420, 622] on span "Update" at bounding box center [1414, 629] width 39 height 16
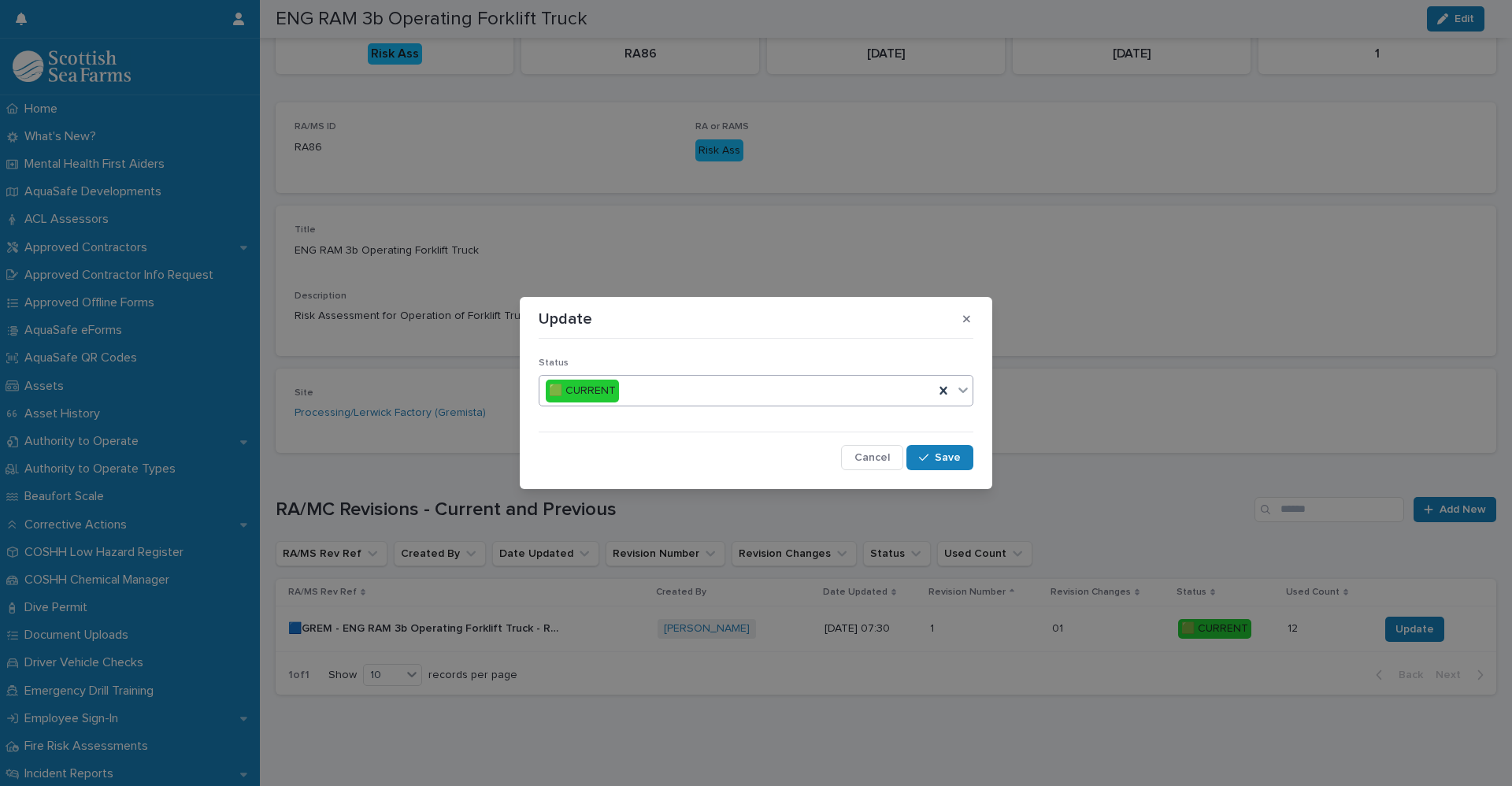
click at [967, 389] on icon at bounding box center [963, 389] width 16 height 16
click at [616, 446] on span "🟥 OBSOLETE" at bounding box center [585, 447] width 80 height 18
click at [933, 448] on button "Save" at bounding box center [940, 457] width 67 height 25
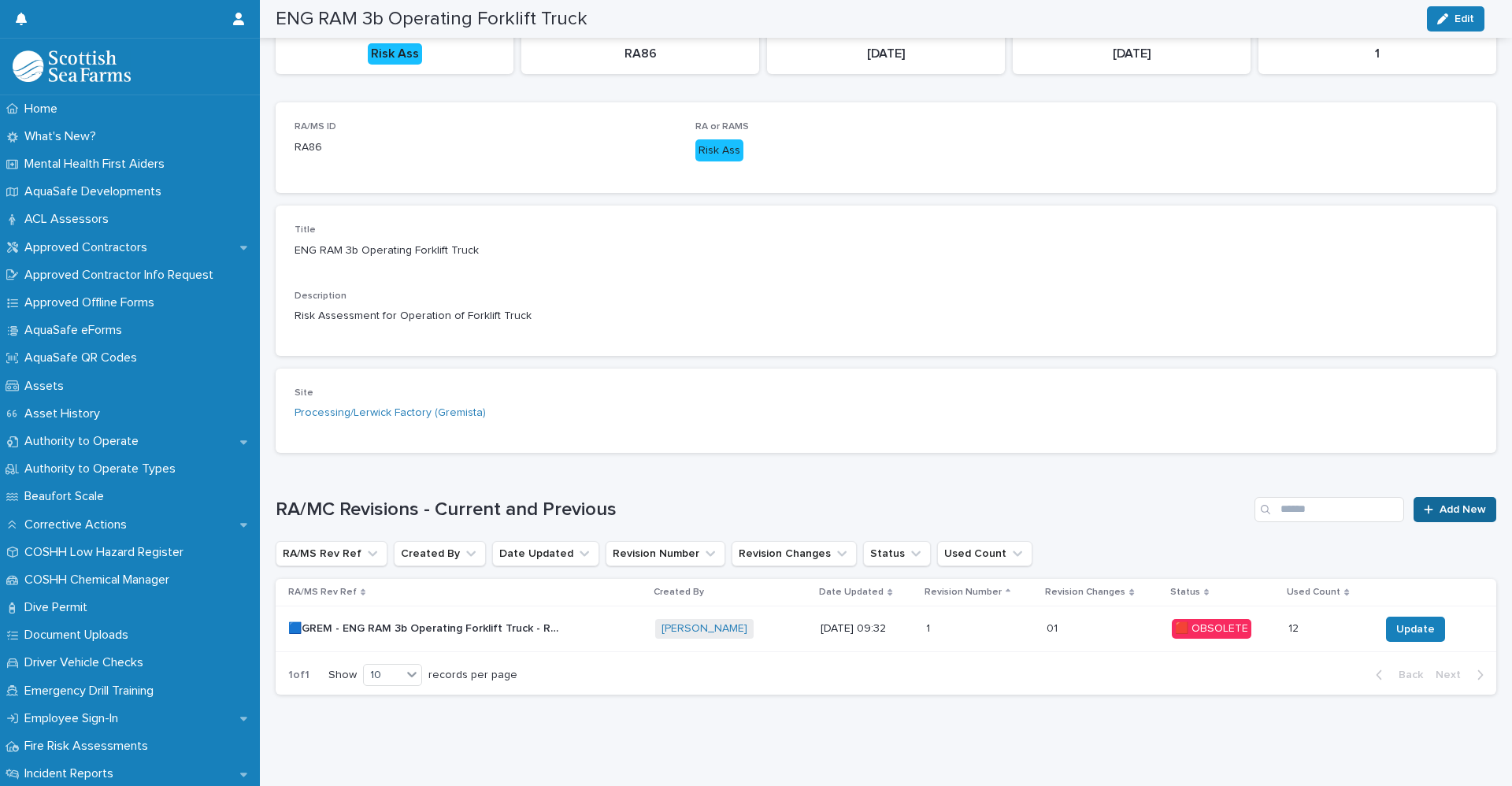
click at [1413, 497] on link "Add New" at bounding box center [1454, 509] width 83 height 25
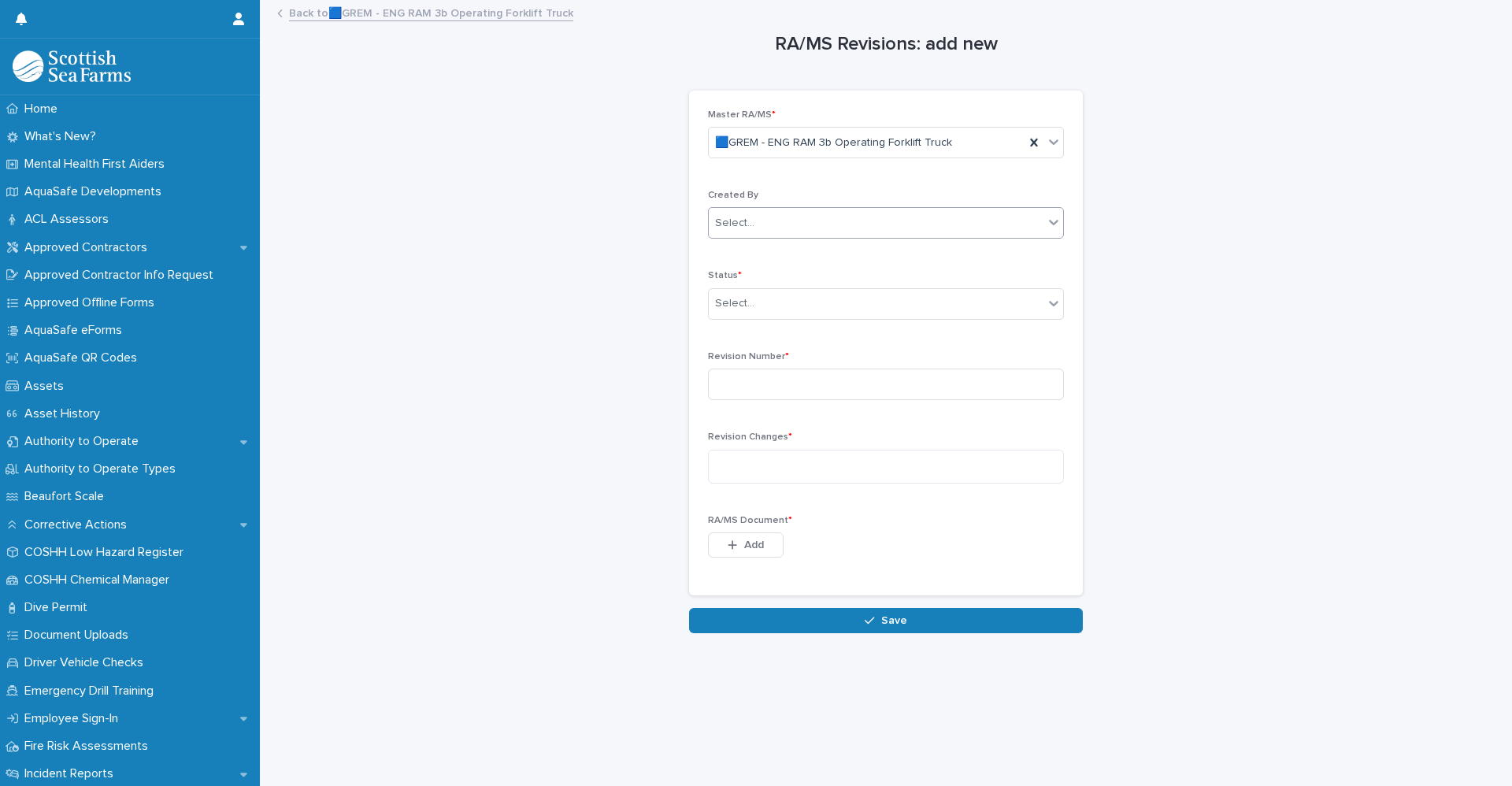
click at [760, 219] on div "Select..." at bounding box center [876, 223] width 335 height 26
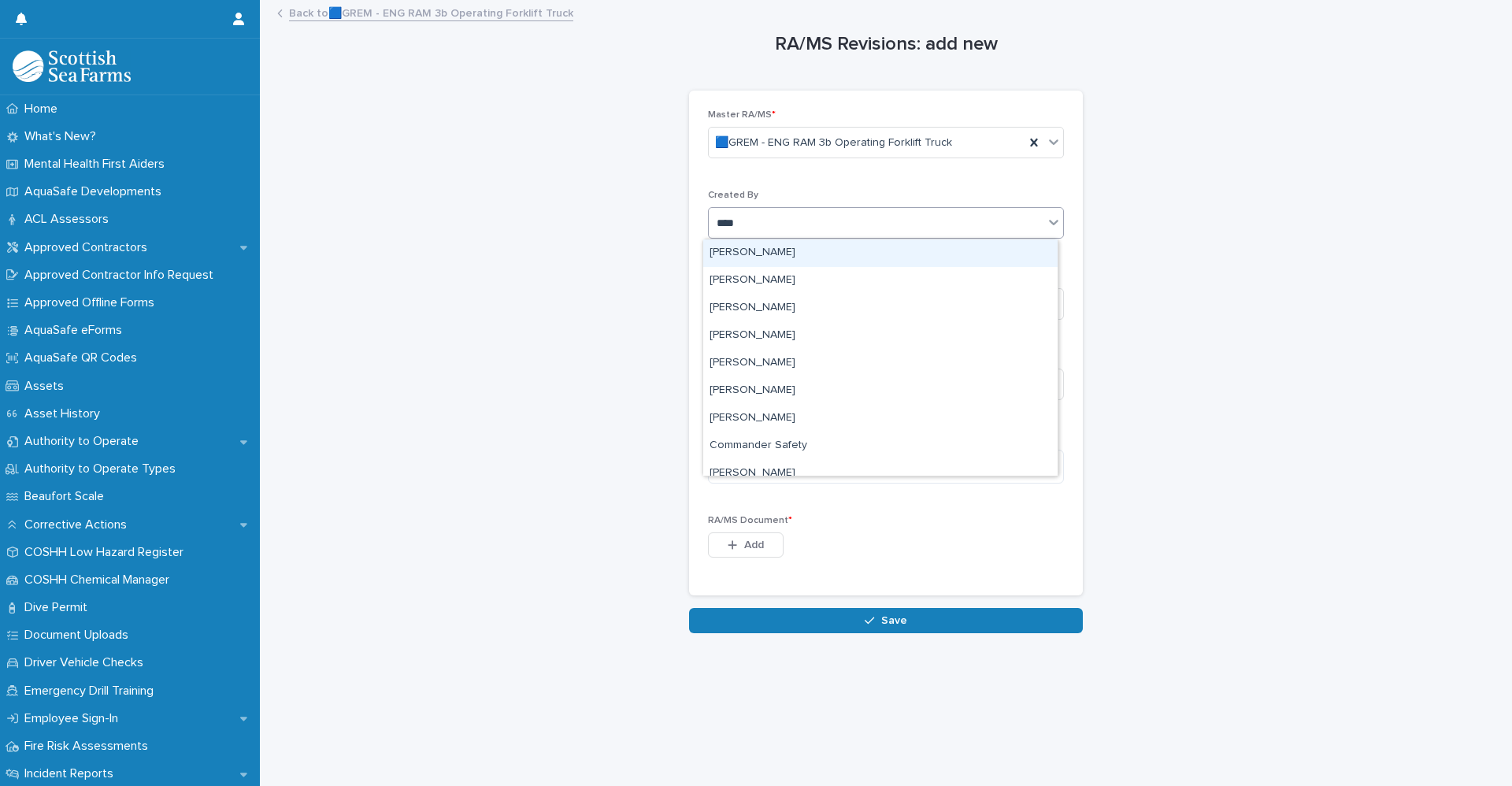
type input "*****"
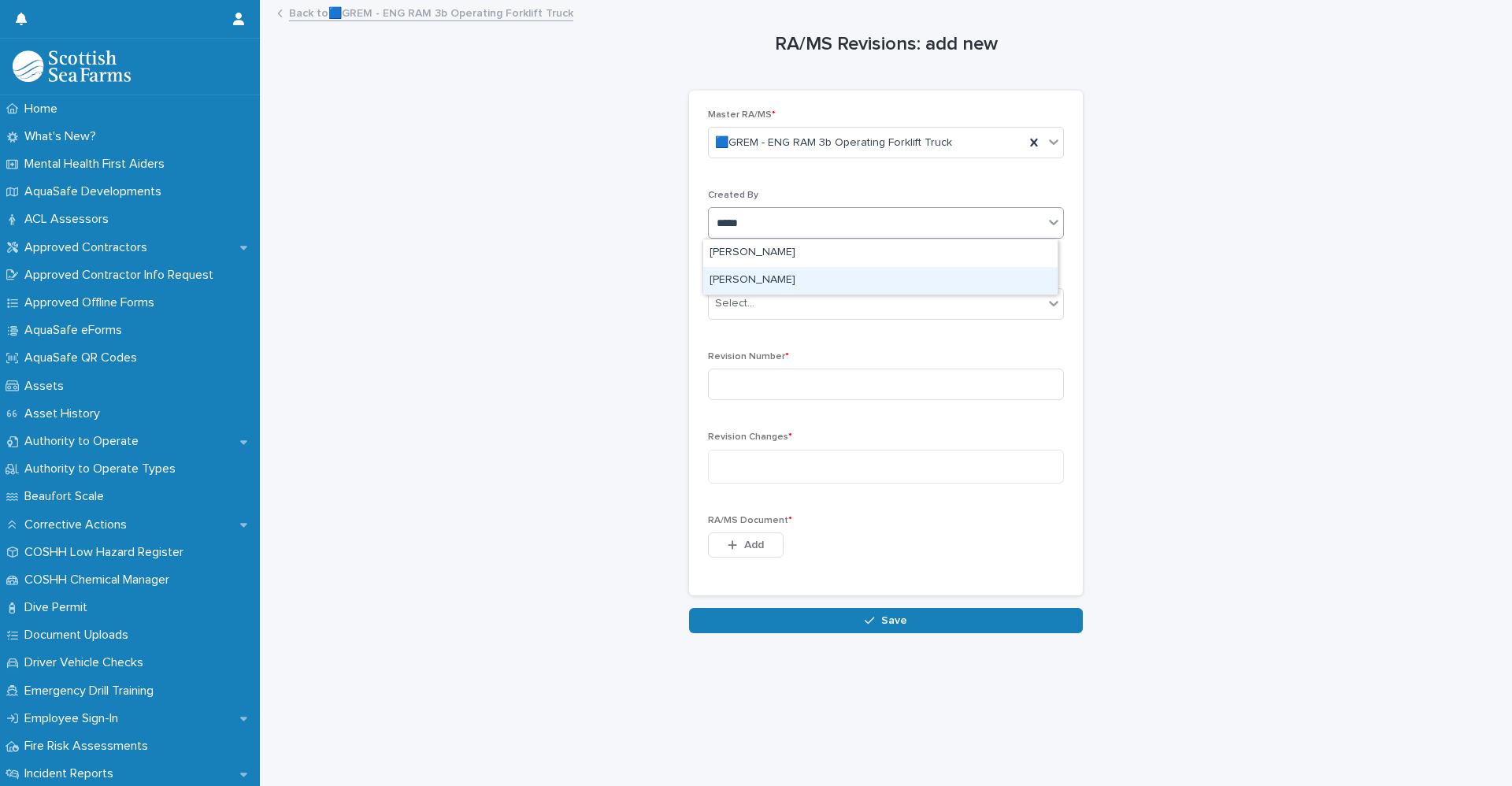
click at [721, 283] on div "[PERSON_NAME]" at bounding box center [880, 281] width 354 height 28
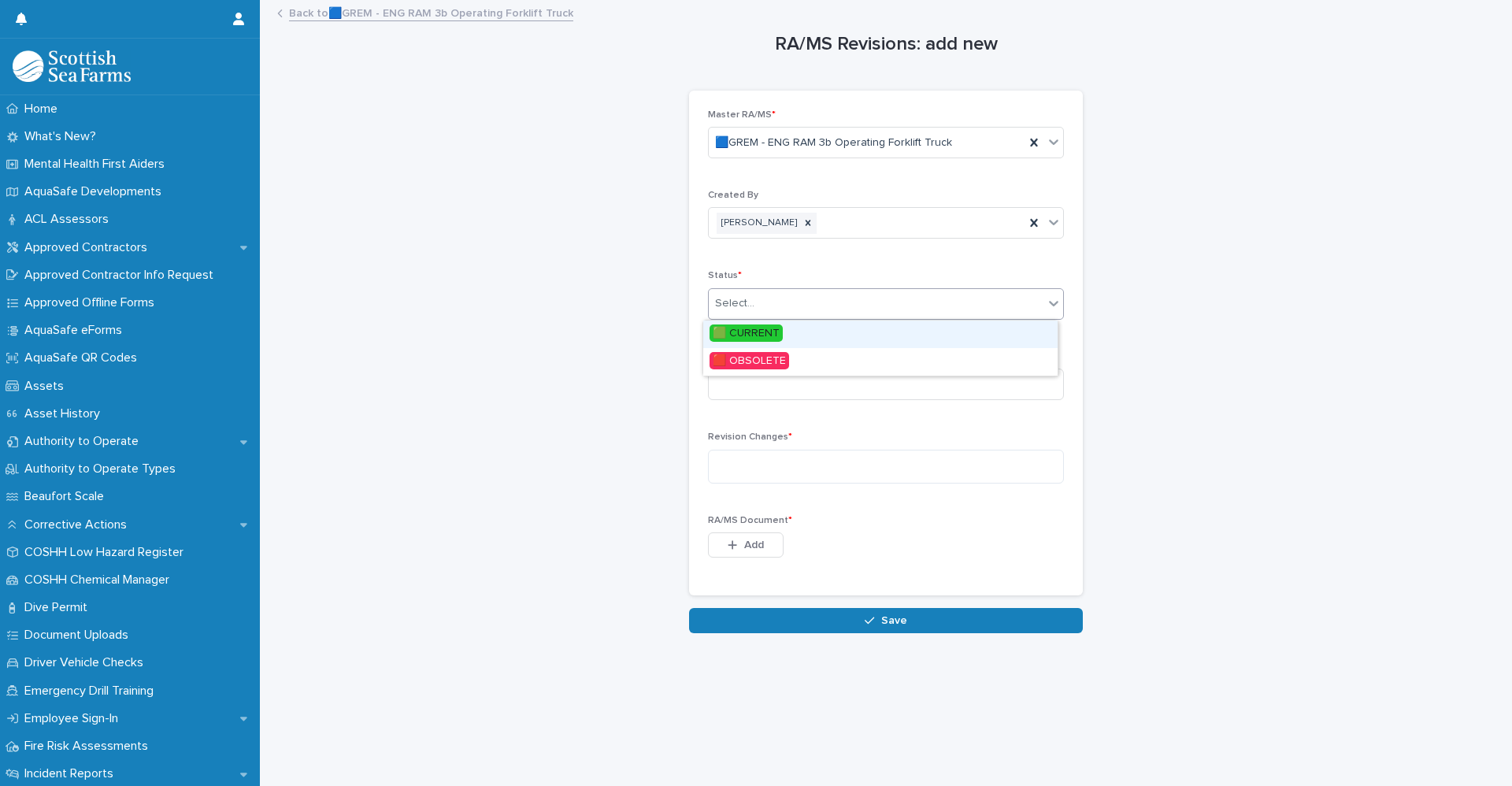
click at [756, 306] on div "Select..." at bounding box center [876, 304] width 335 height 26
click at [755, 339] on span "🟩 CURRENT" at bounding box center [745, 333] width 73 height 18
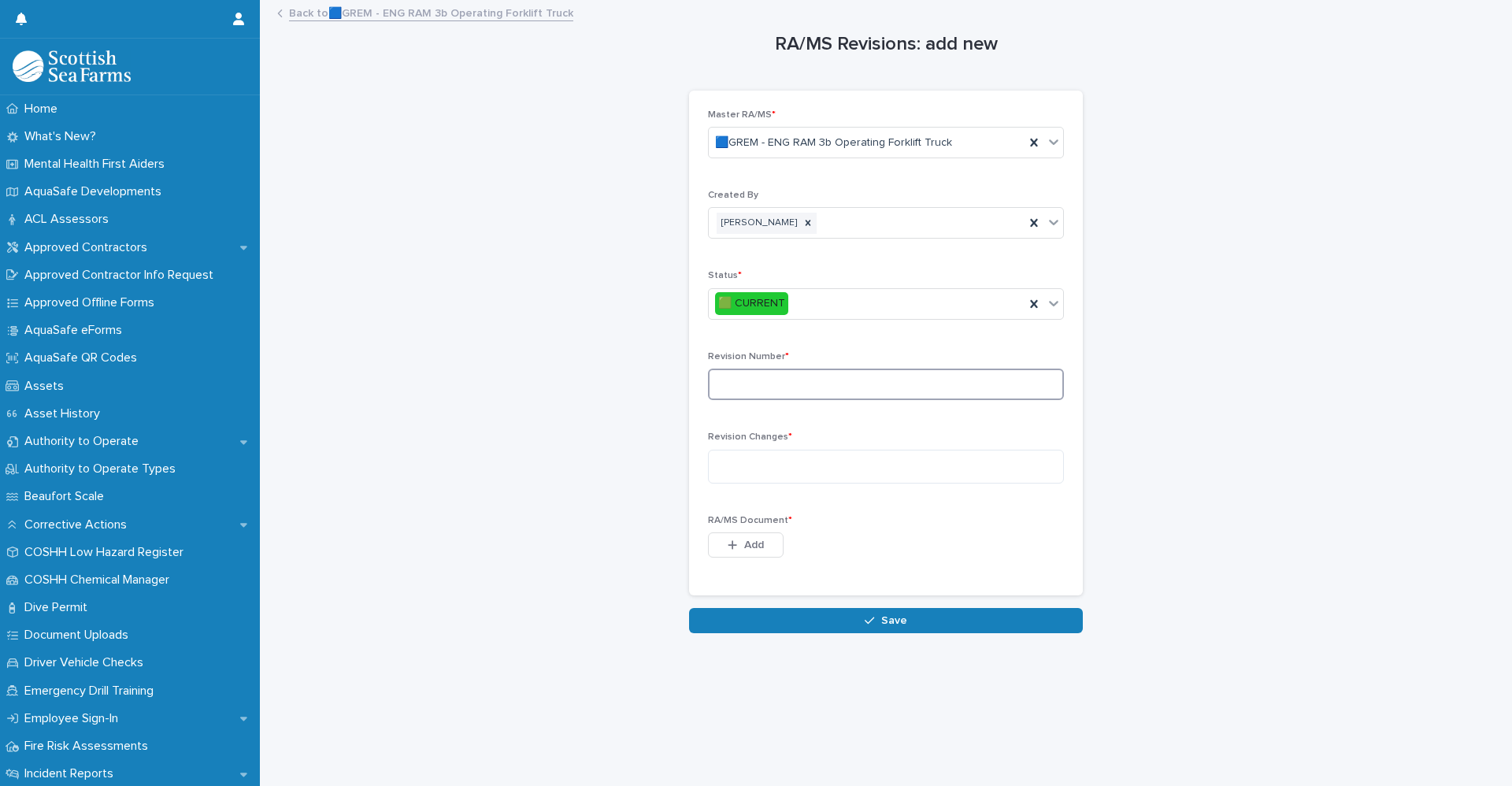
click at [742, 373] on input at bounding box center [886, 385] width 356 height 32
type input "*"
click at [764, 461] on textarea at bounding box center [886, 466] width 356 height 33
drag, startPoint x: 812, startPoint y: 463, endPoint x: 1460, endPoint y: 462, distance: 648.0
click at [812, 463] on textarea at bounding box center [886, 466] width 356 height 33
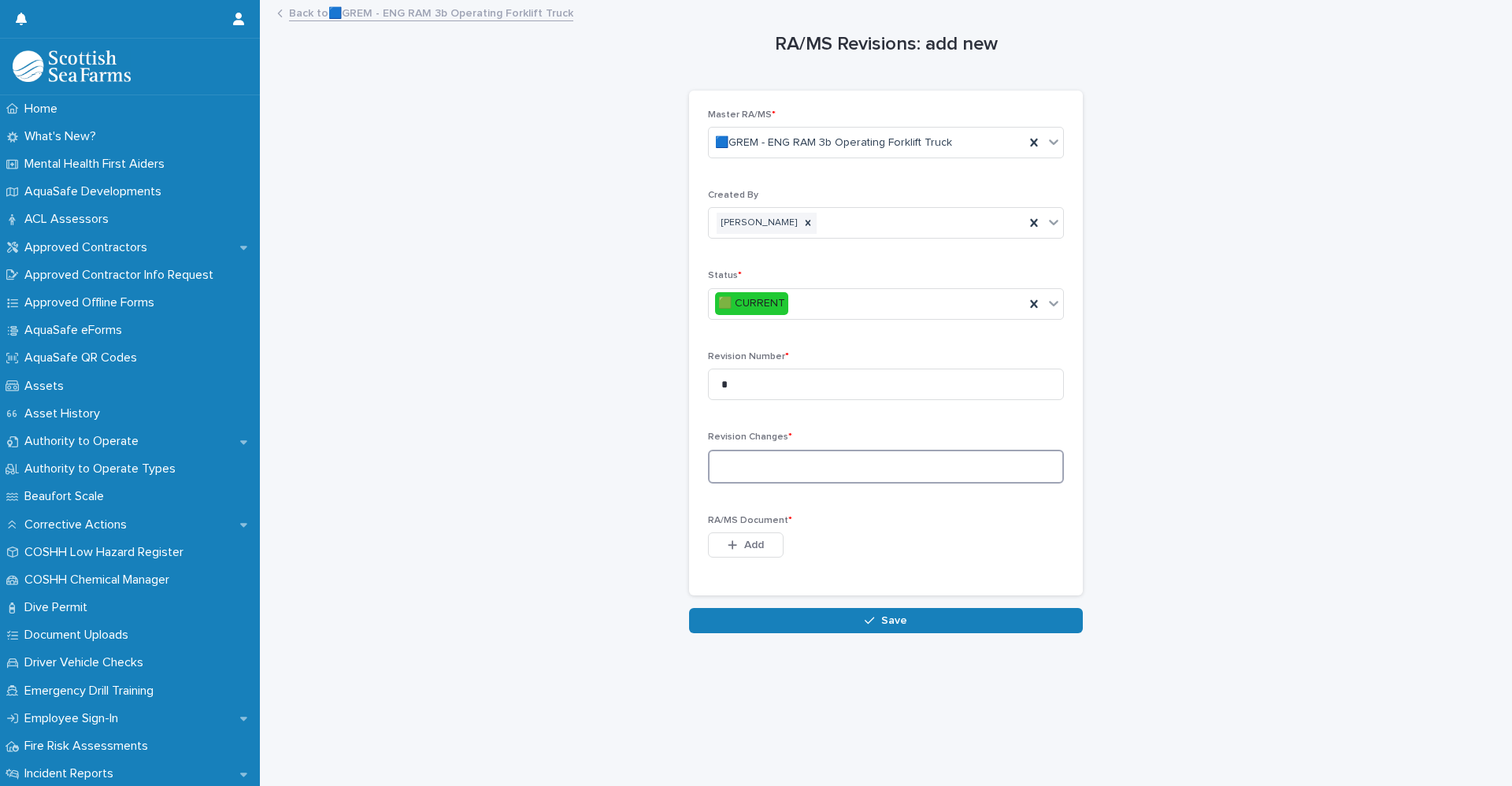
click at [796, 460] on textarea at bounding box center [886, 466] width 356 height 33
paste textarea "**********"
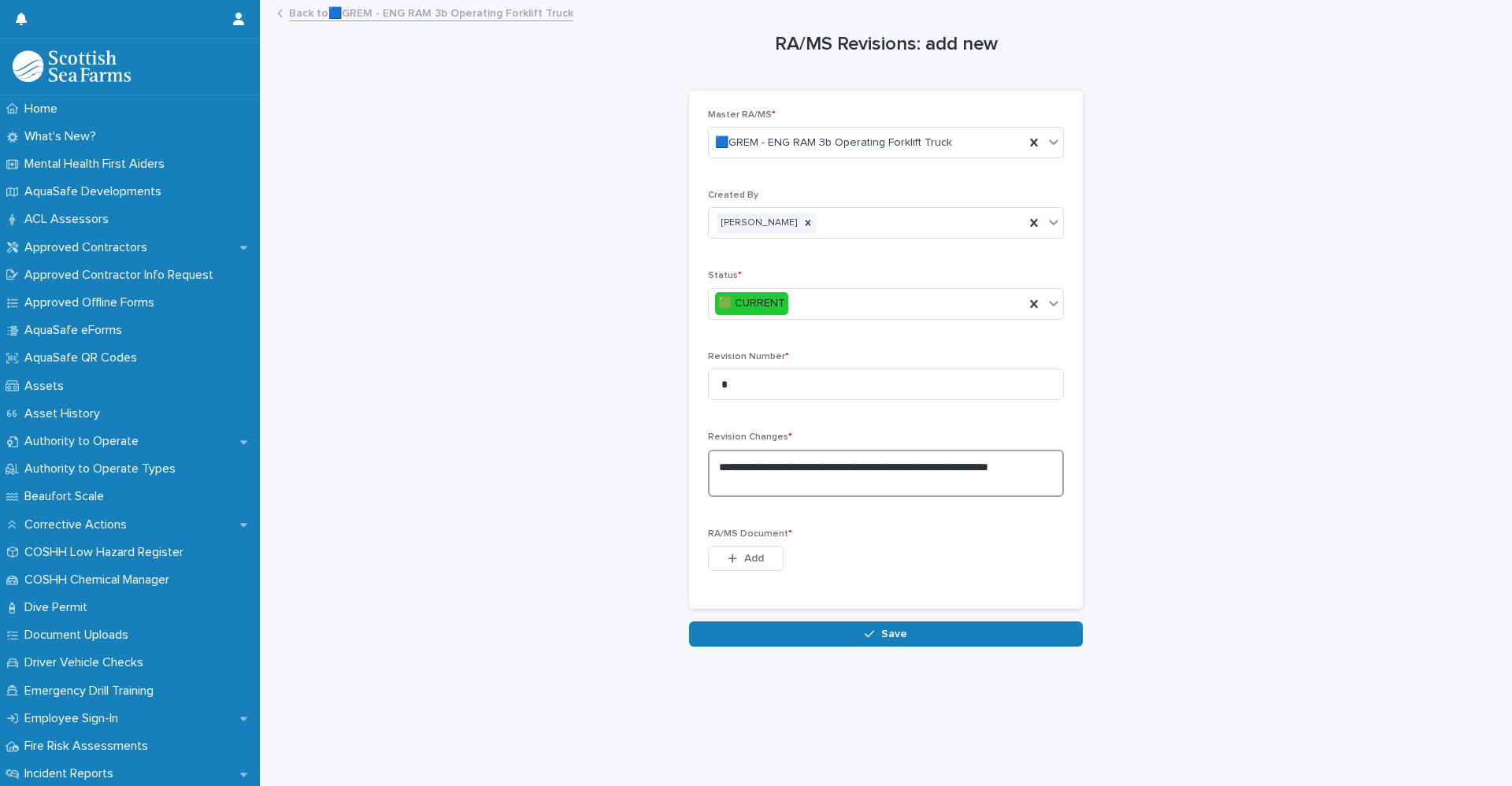
type textarea "**********"
click at [747, 562] on span "Add" at bounding box center [754, 558] width 20 height 11
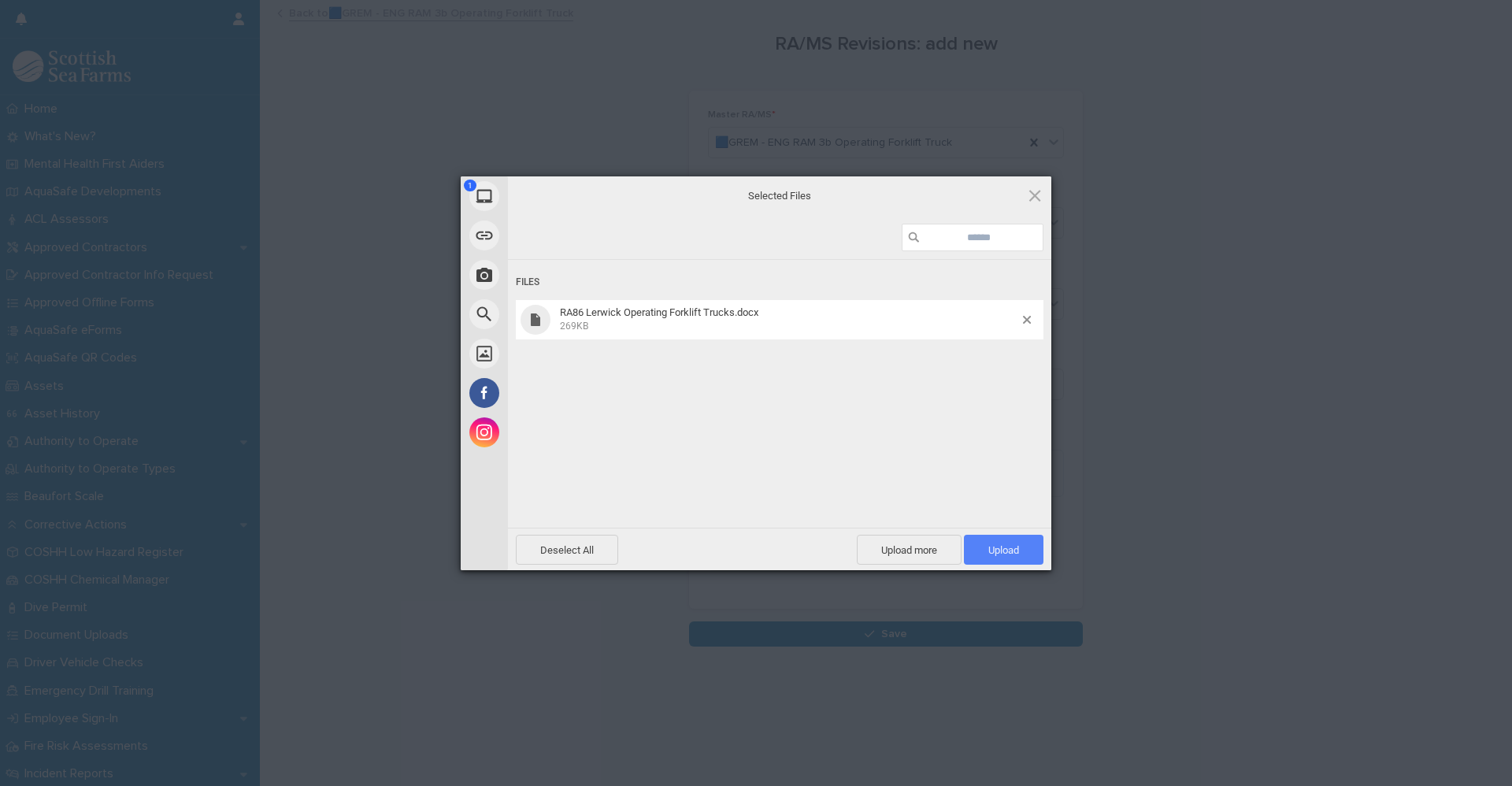
click at [1025, 551] on span "Upload 1" at bounding box center [1004, 549] width 80 height 30
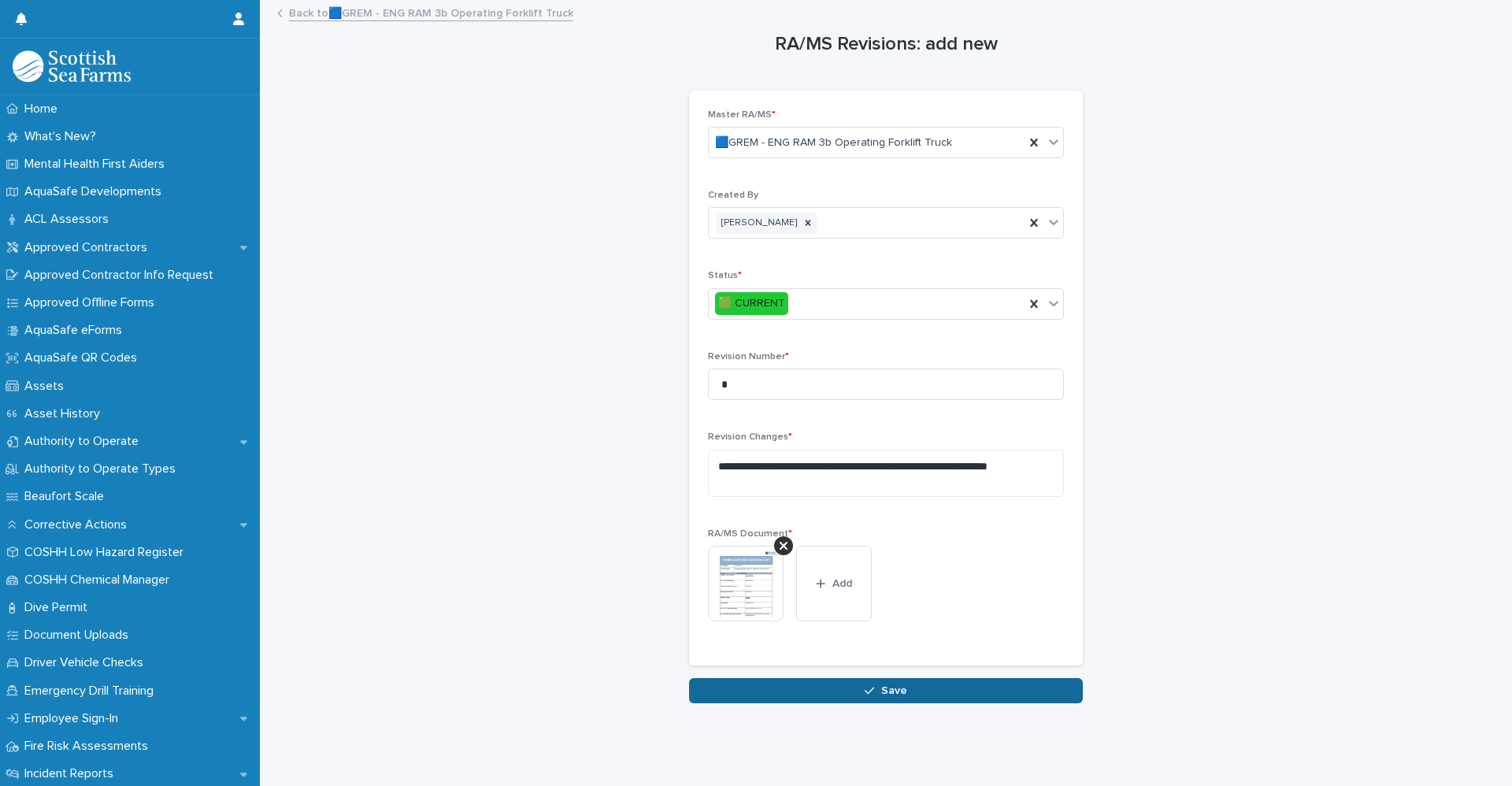
drag, startPoint x: 896, startPoint y: 693, endPoint x: 916, endPoint y: 702, distance: 21.9
click at [896, 692] on span "Save" at bounding box center [894, 690] width 26 height 11
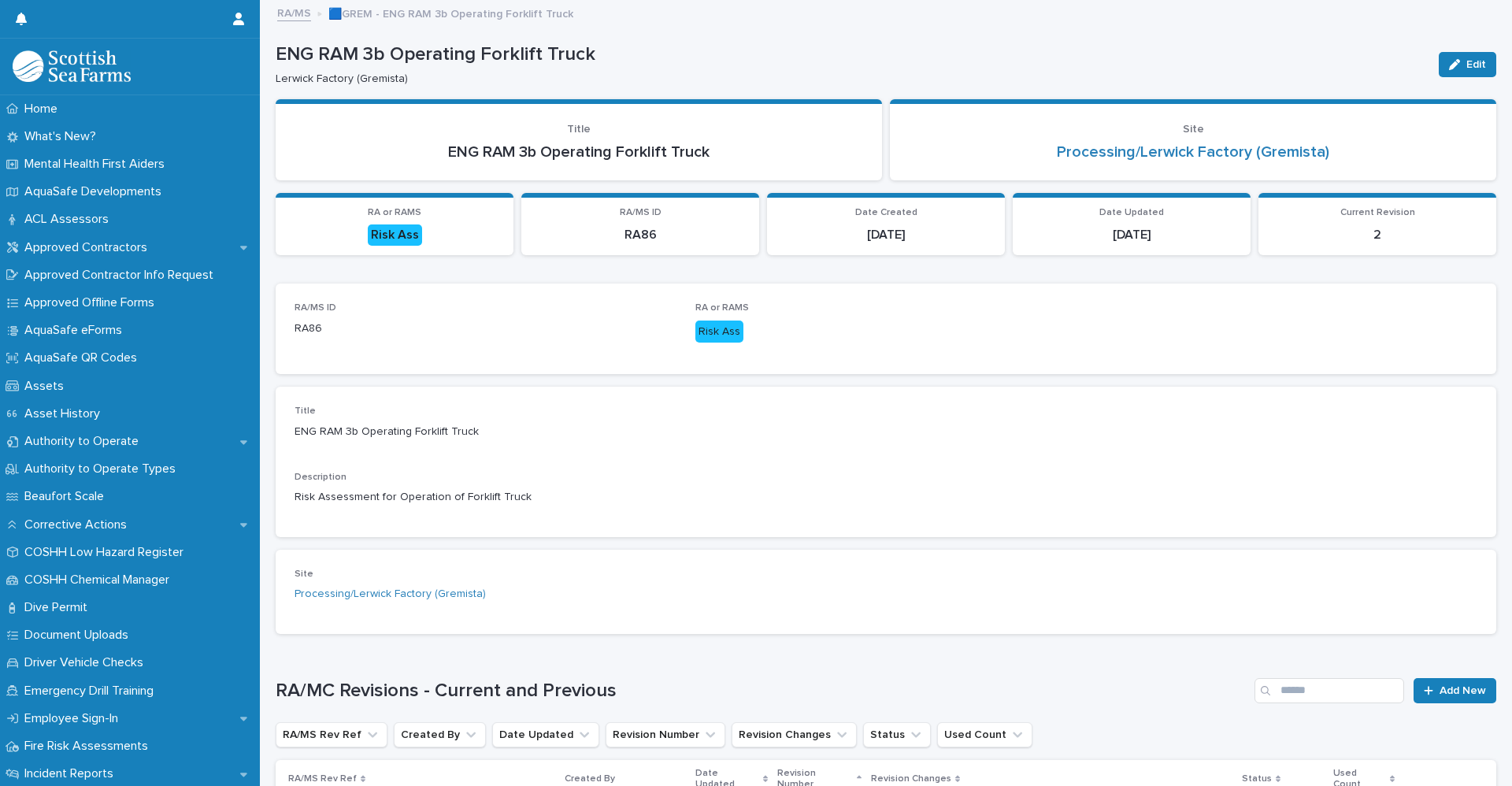
click at [291, 14] on link "RA/MS" at bounding box center [294, 11] width 33 height 18
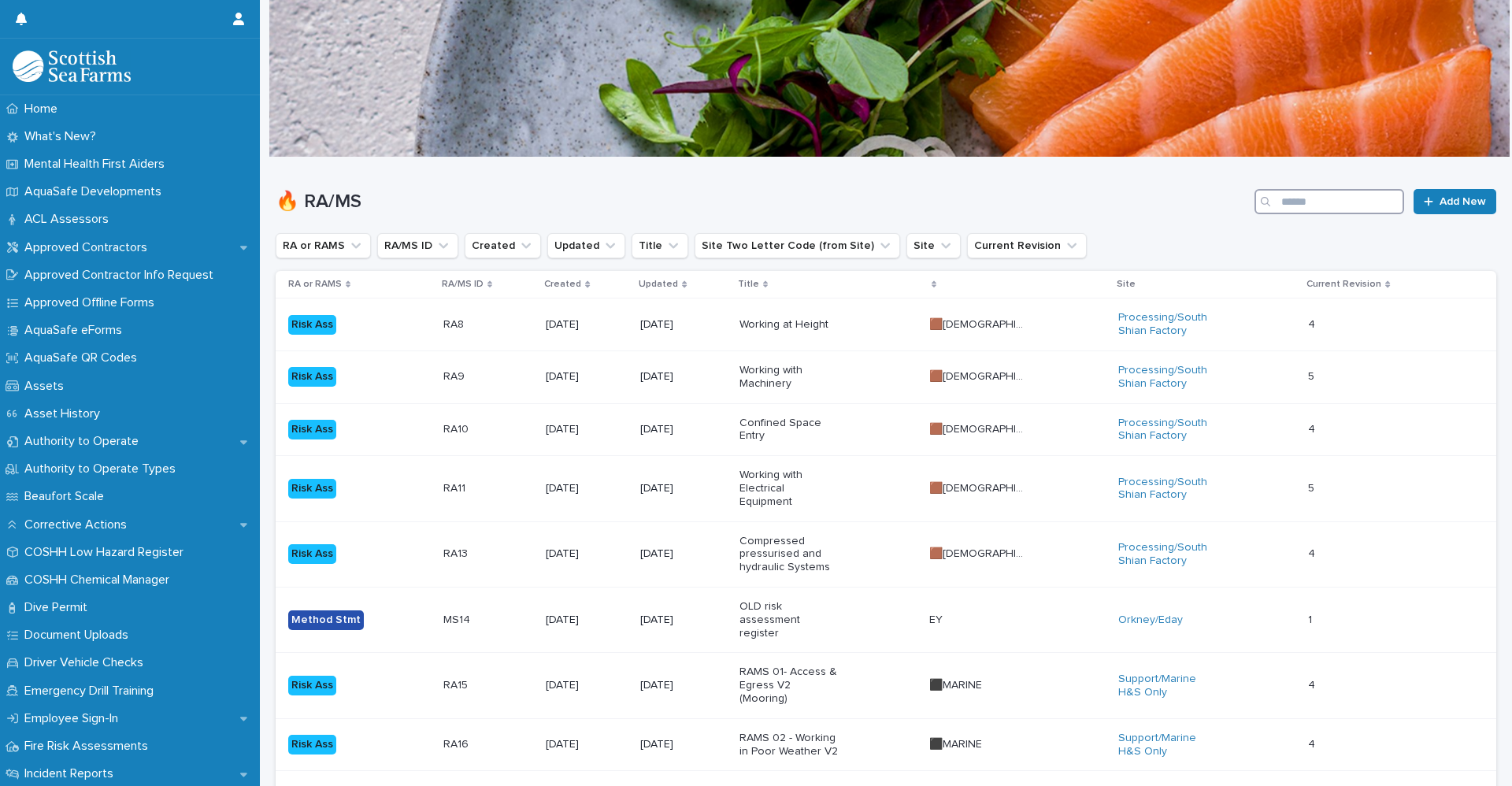
click at [1287, 206] on input "Search" at bounding box center [1329, 201] width 150 height 25
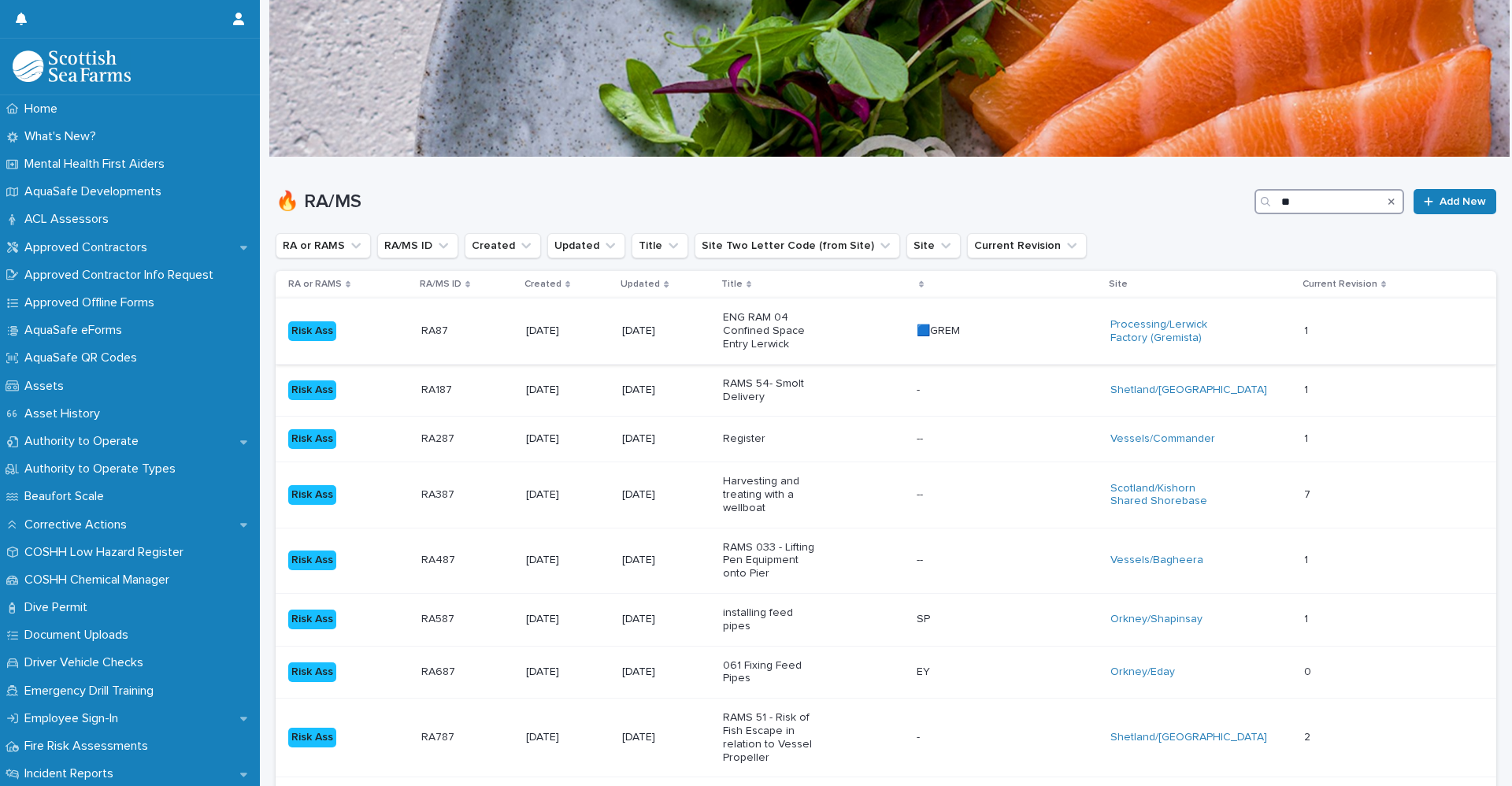
type input "**"
click at [452, 339] on div "RA87 RA87" at bounding box center [467, 331] width 92 height 26
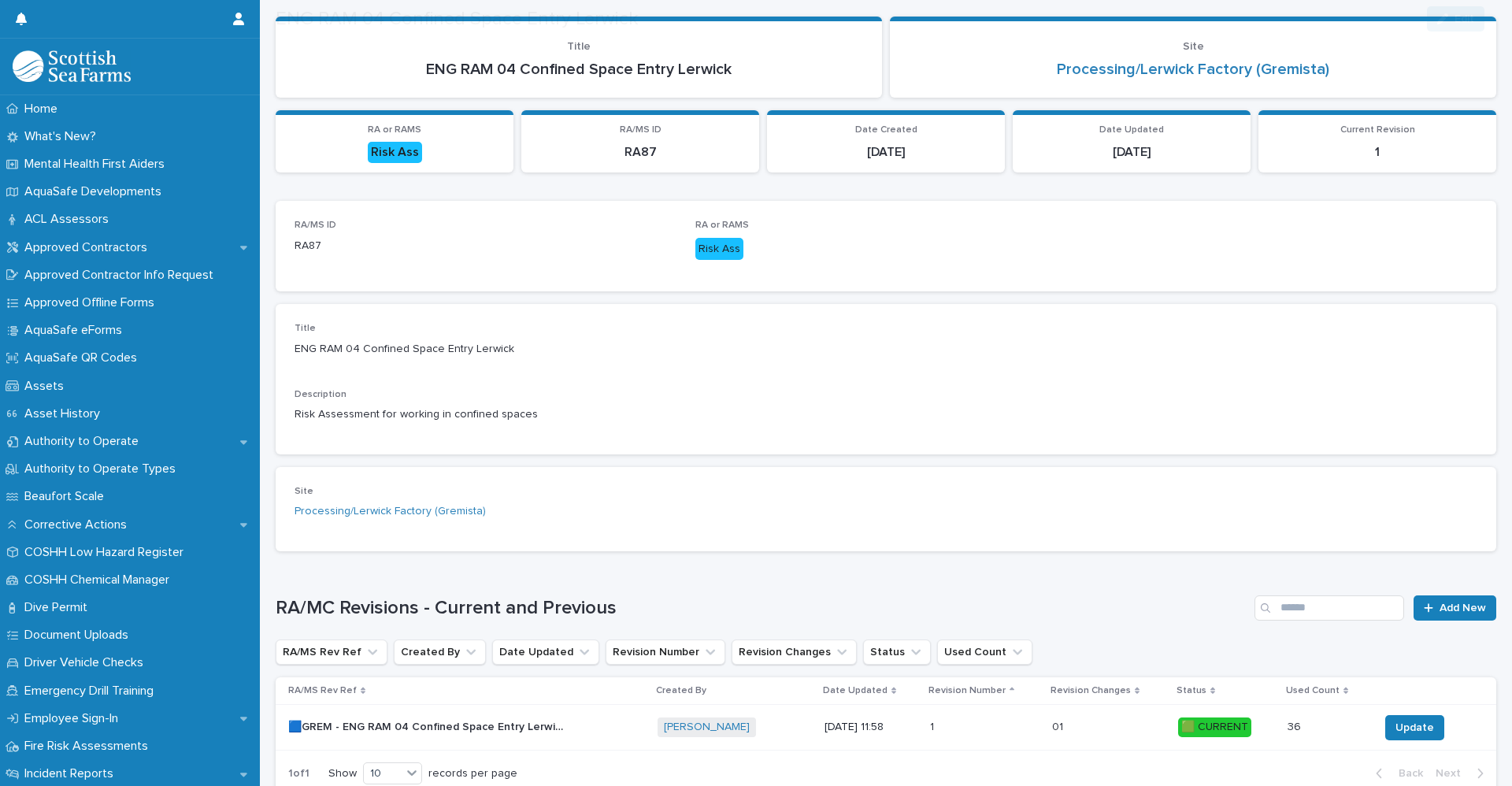
scroll to position [193, 0]
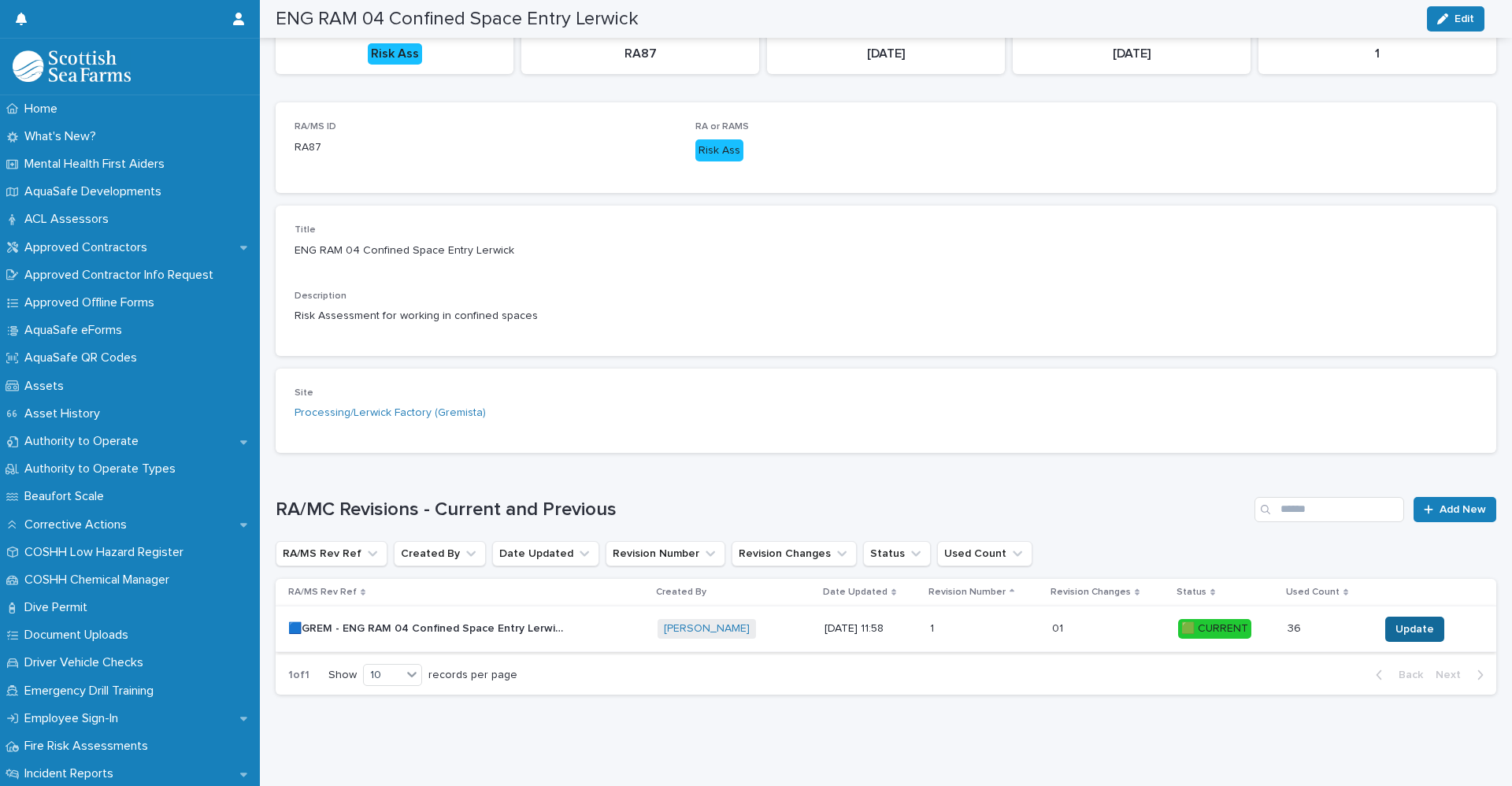
click at [1399, 622] on span "Update" at bounding box center [1414, 629] width 39 height 16
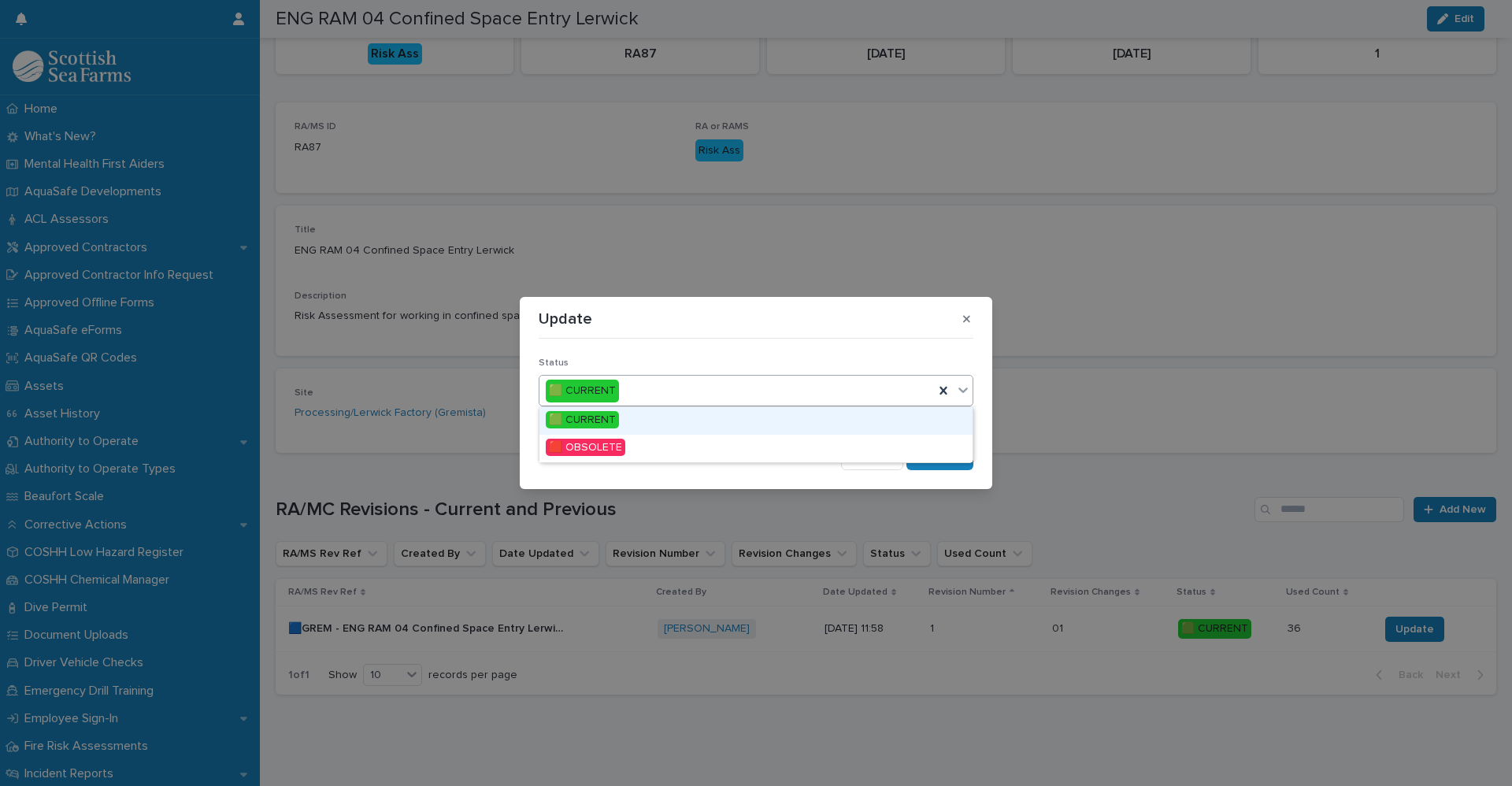
click at [962, 393] on icon at bounding box center [963, 389] width 16 height 16
click at [590, 450] on span "🟥 OBSOLETE" at bounding box center [585, 447] width 80 height 18
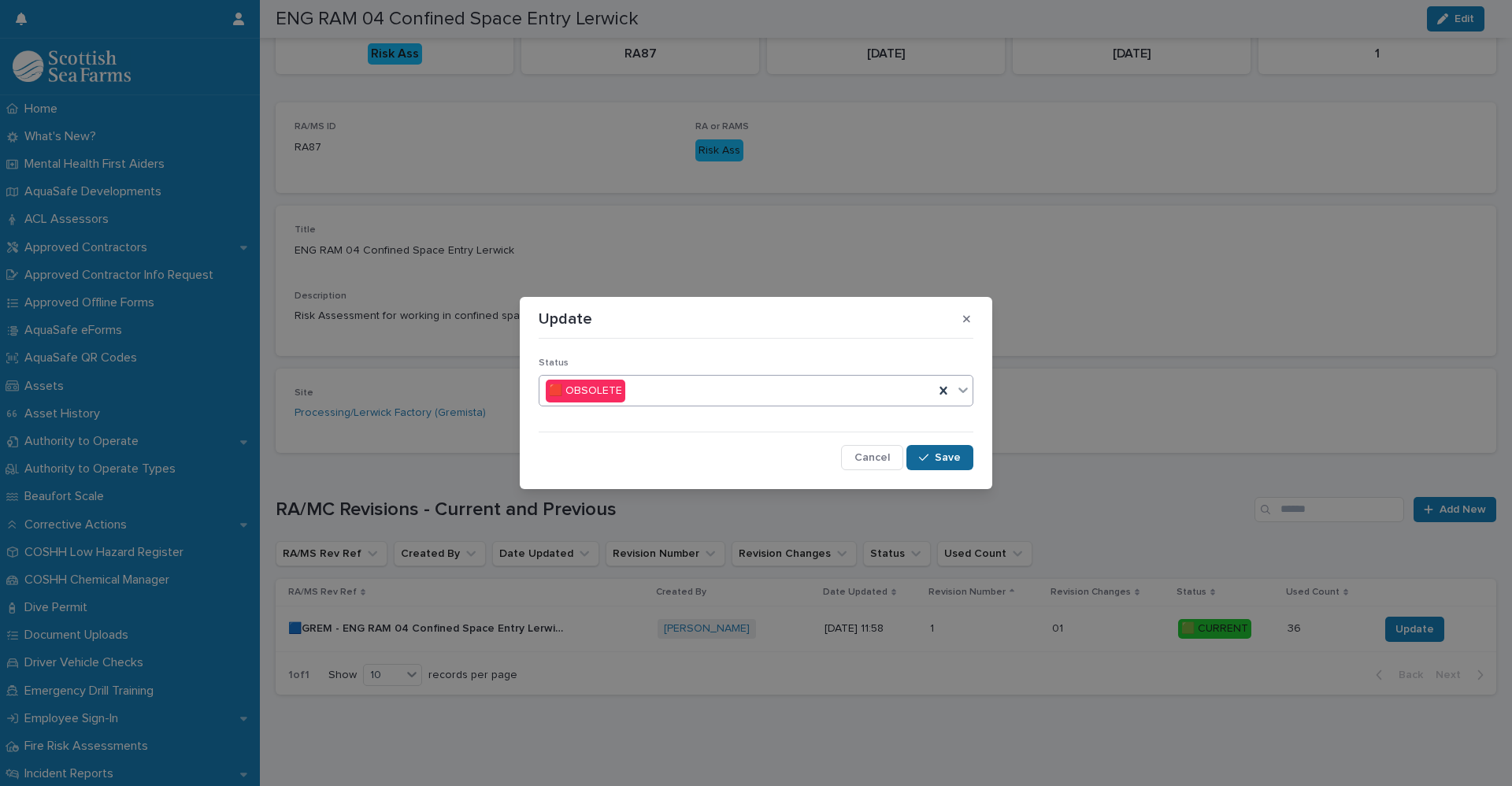
click at [949, 453] on span "Save" at bounding box center [948, 457] width 26 height 11
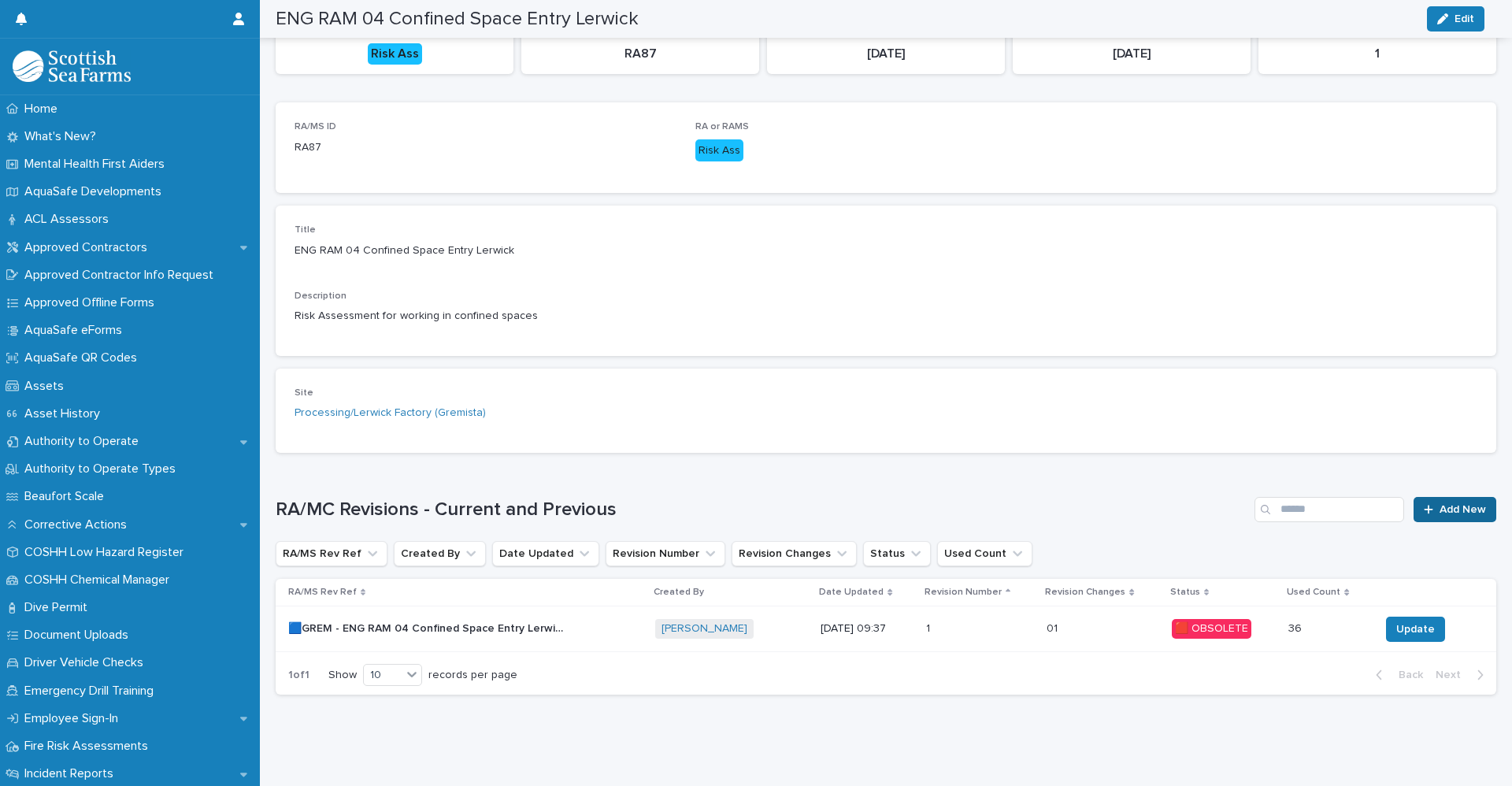
click at [1426, 504] on div at bounding box center [1431, 509] width 16 height 11
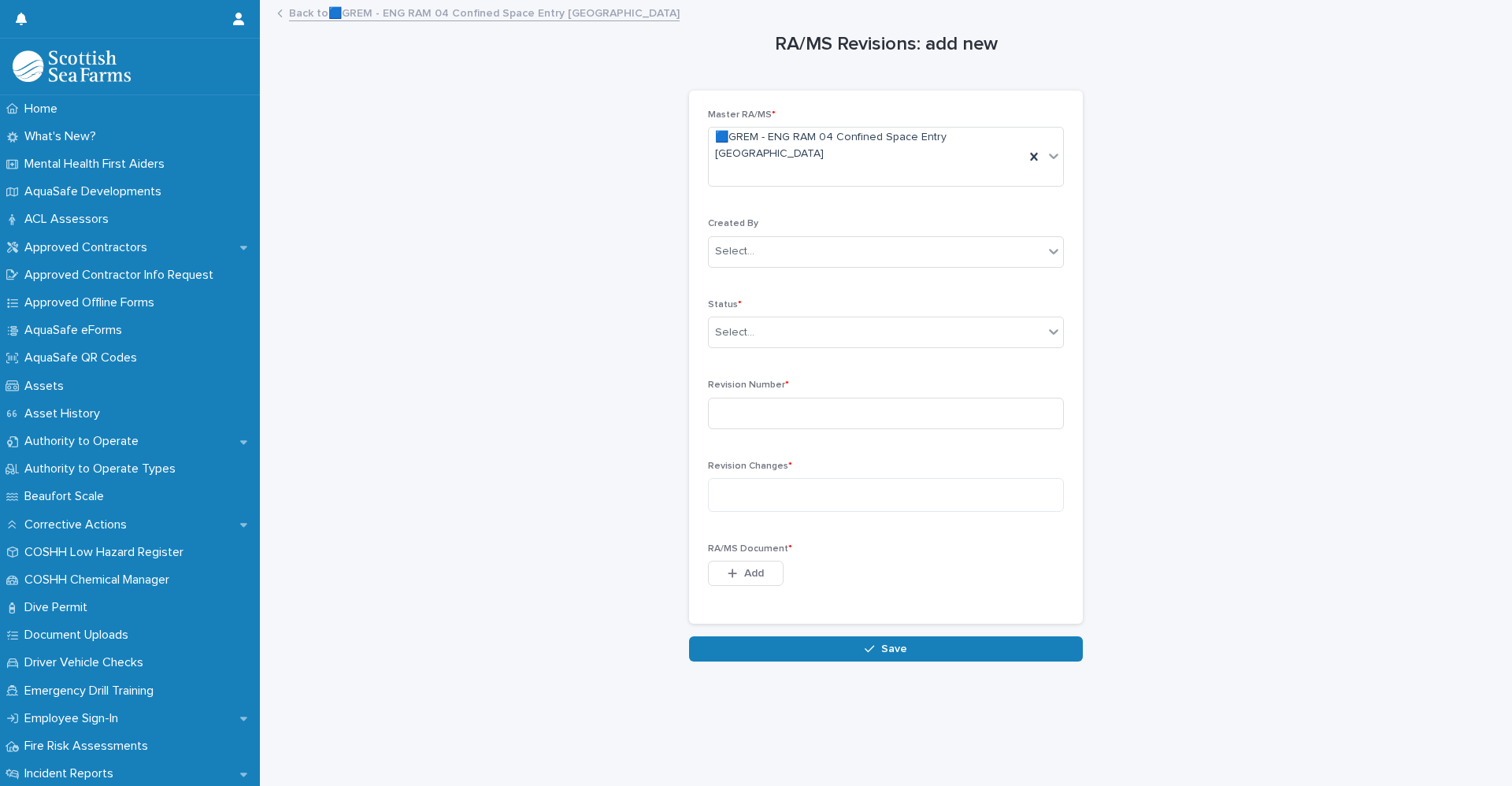
click at [745, 240] on div "Created By Select..." at bounding box center [886, 249] width 356 height 61
click at [747, 239] on div "Select..." at bounding box center [876, 252] width 335 height 26
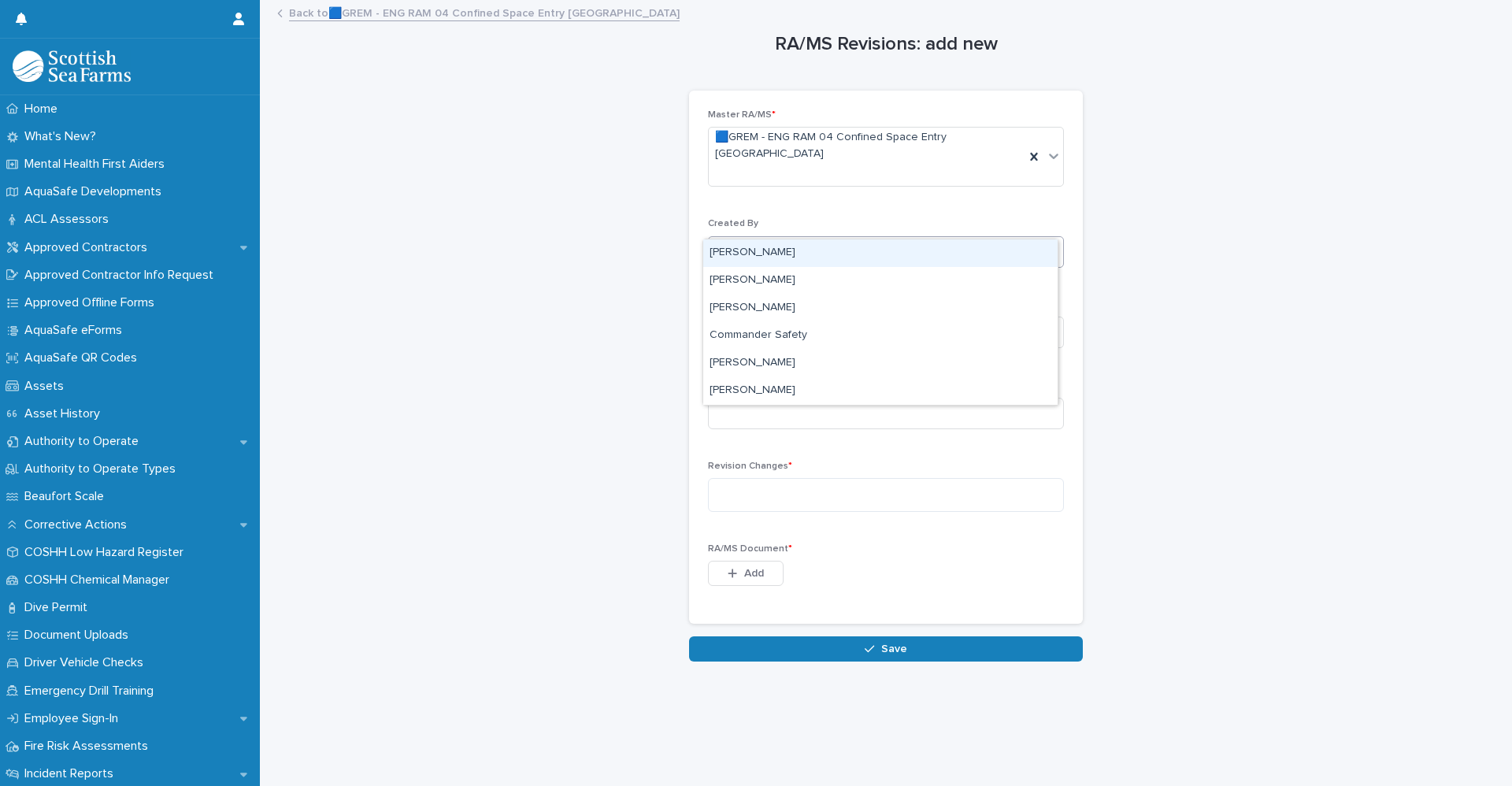
type input "*****"
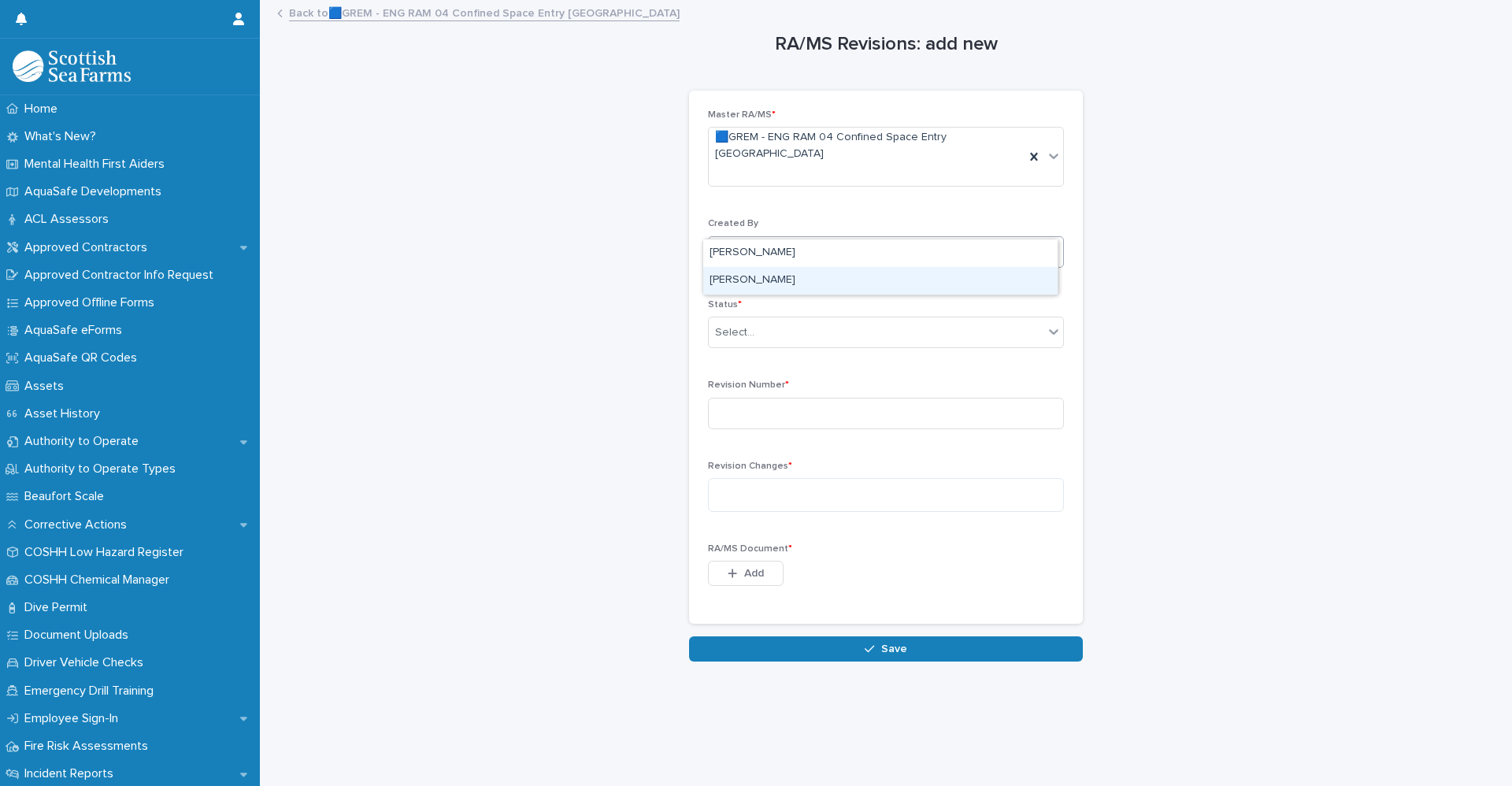
click at [745, 273] on div "[PERSON_NAME]" at bounding box center [880, 281] width 354 height 28
click at [767, 320] on div "Select..." at bounding box center [876, 333] width 335 height 26
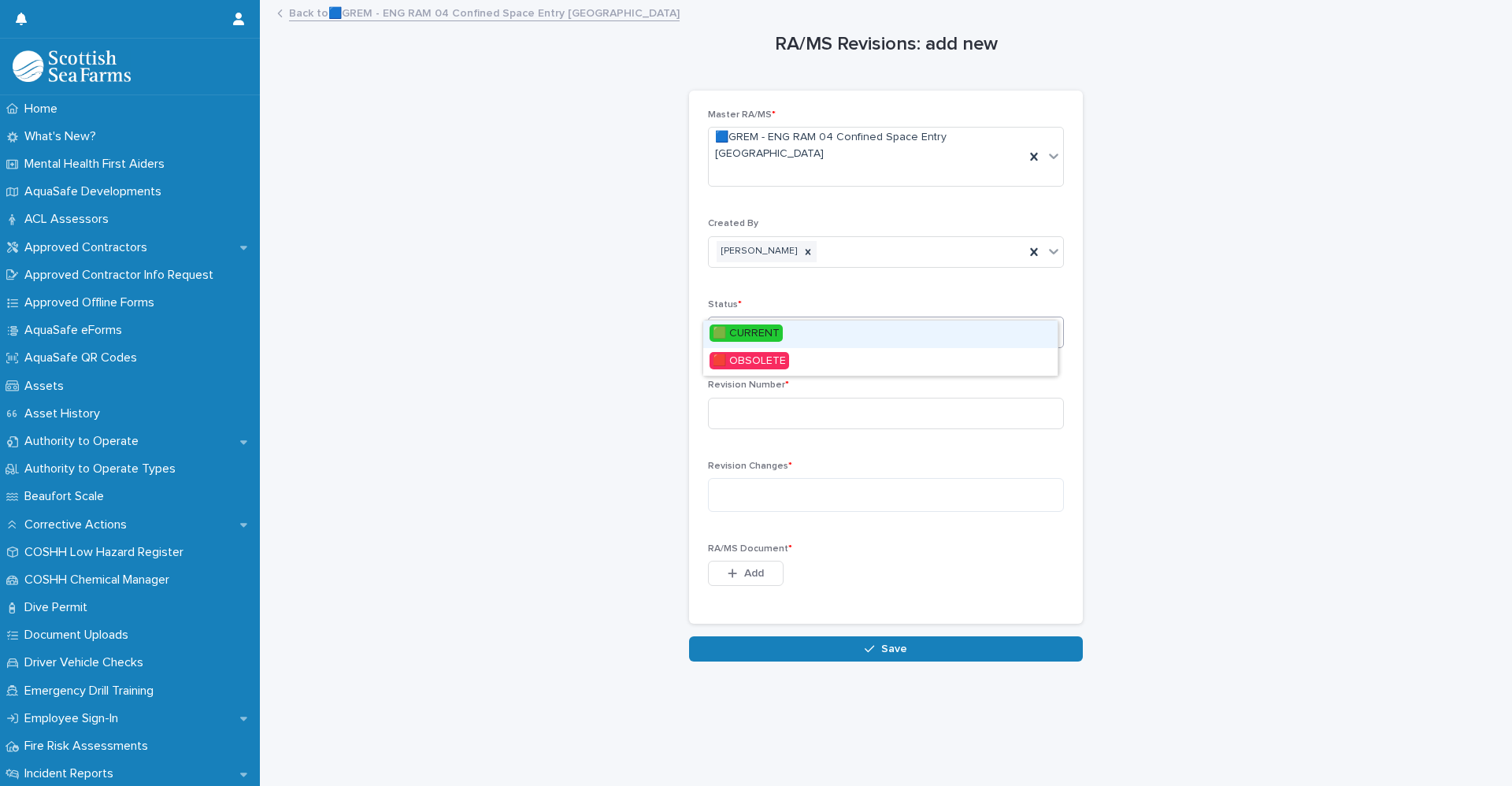
click at [745, 338] on span "🟩 CURRENT" at bounding box center [745, 333] width 73 height 18
click at [754, 398] on input at bounding box center [886, 413] width 356 height 32
type input "*"
click at [757, 478] on textarea at bounding box center [886, 494] width 356 height 33
click at [775, 478] on textarea at bounding box center [886, 494] width 356 height 33
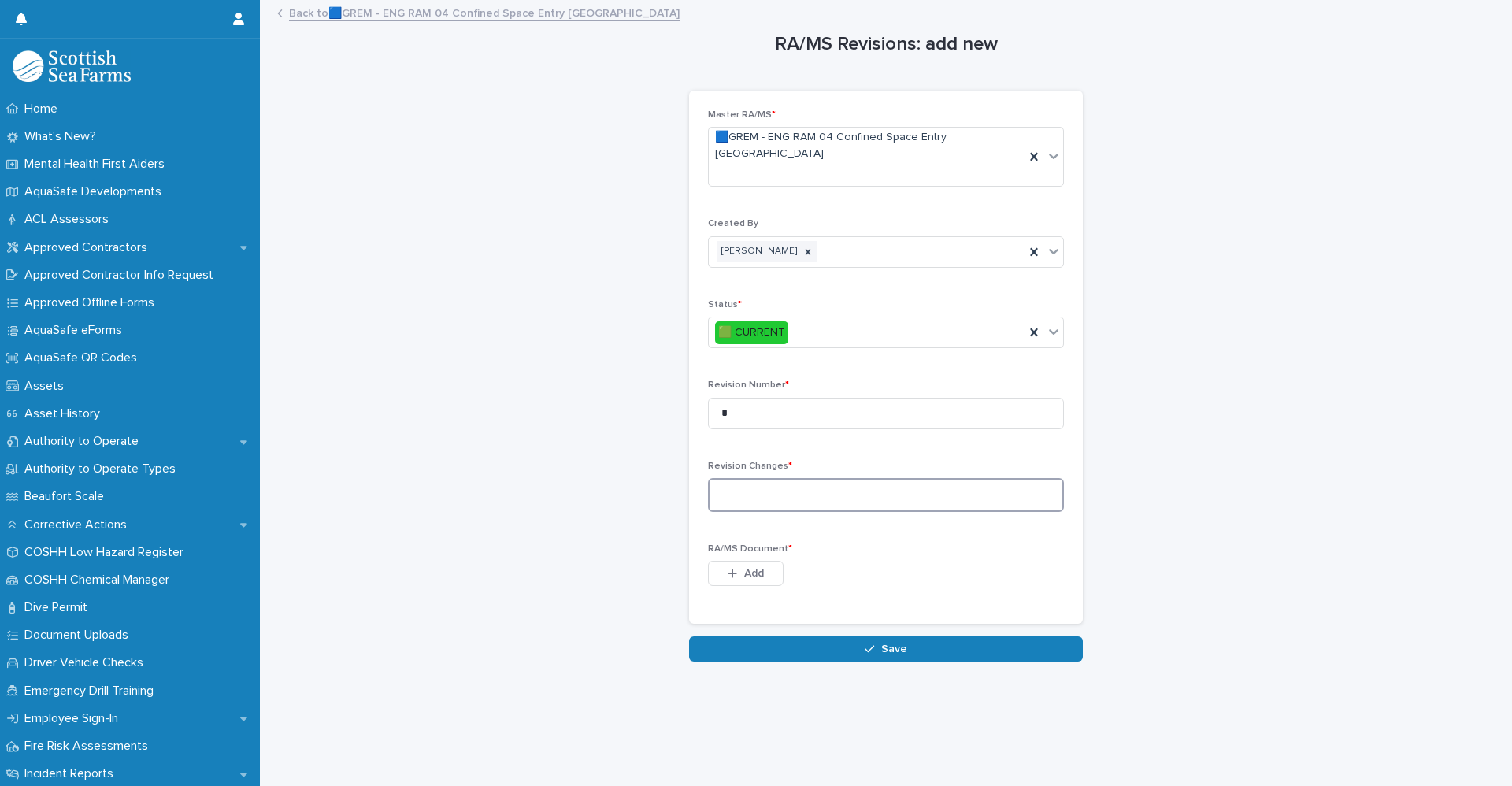
paste textarea "**********"
type textarea "**********"
click at [768, 560] on button "Add" at bounding box center [745, 572] width 75 height 25
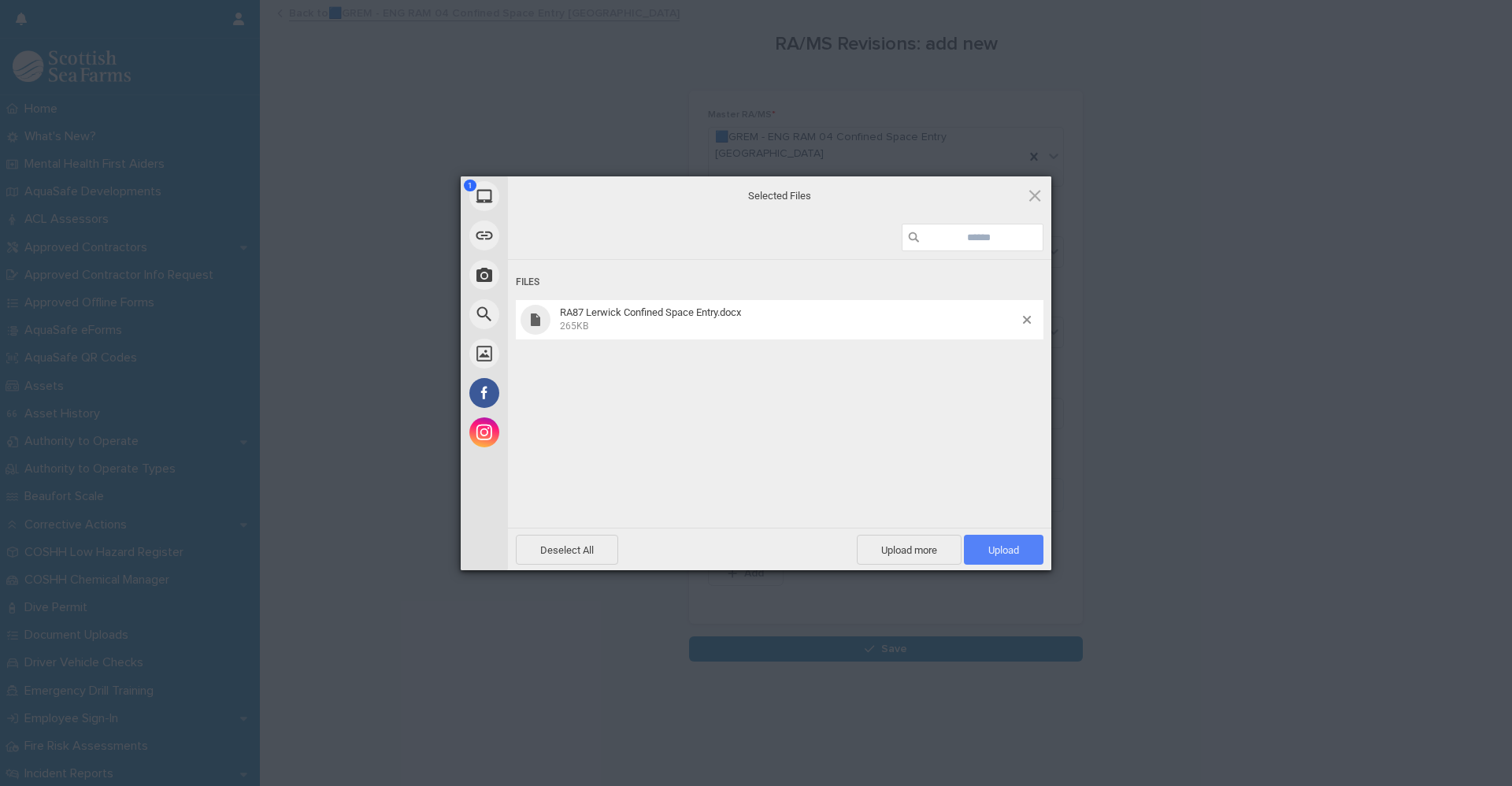
click at [993, 544] on span "Upload 1" at bounding box center [1003, 549] width 31 height 12
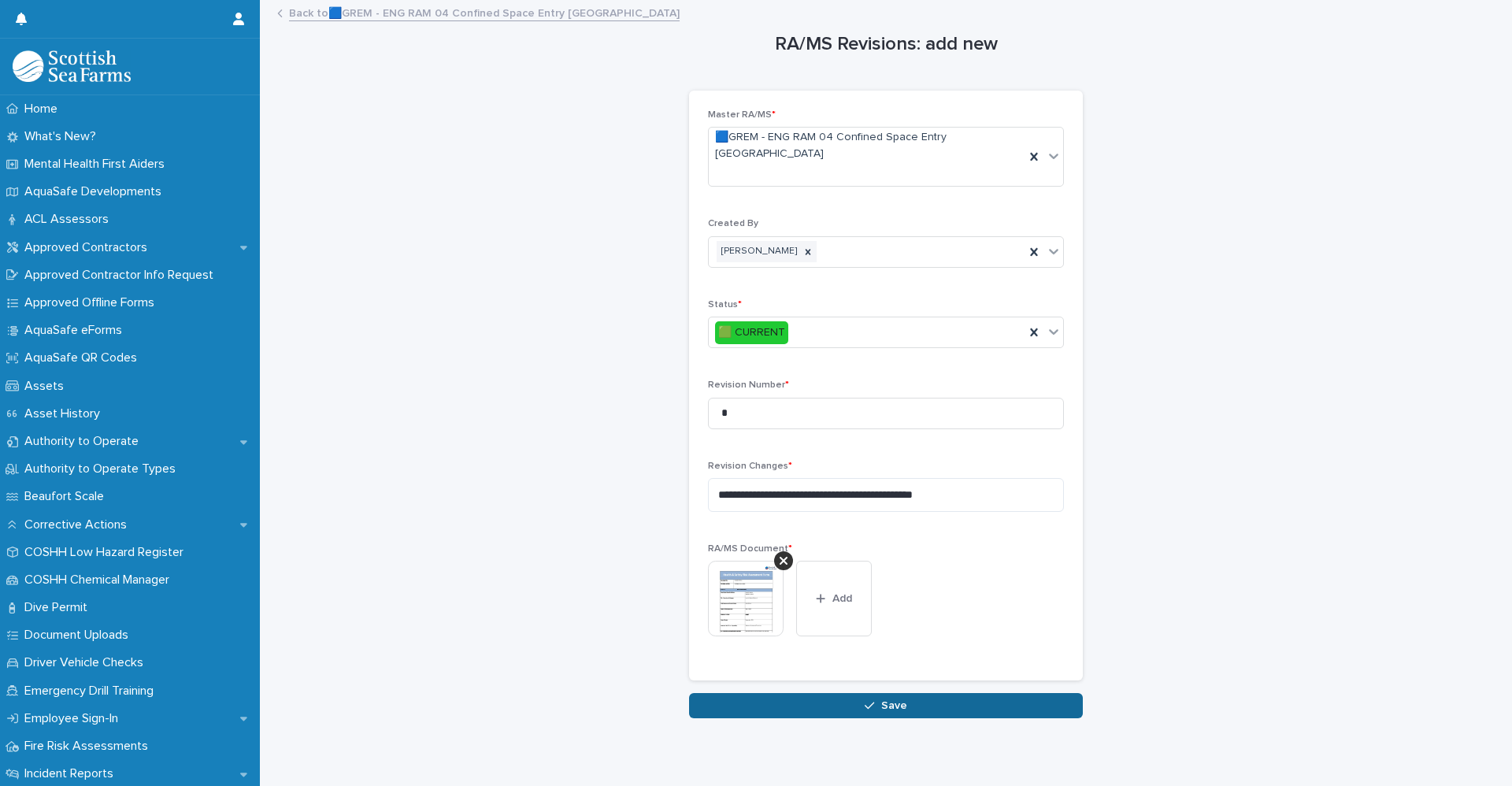
click at [904, 693] on button "Save" at bounding box center [886, 705] width 394 height 25
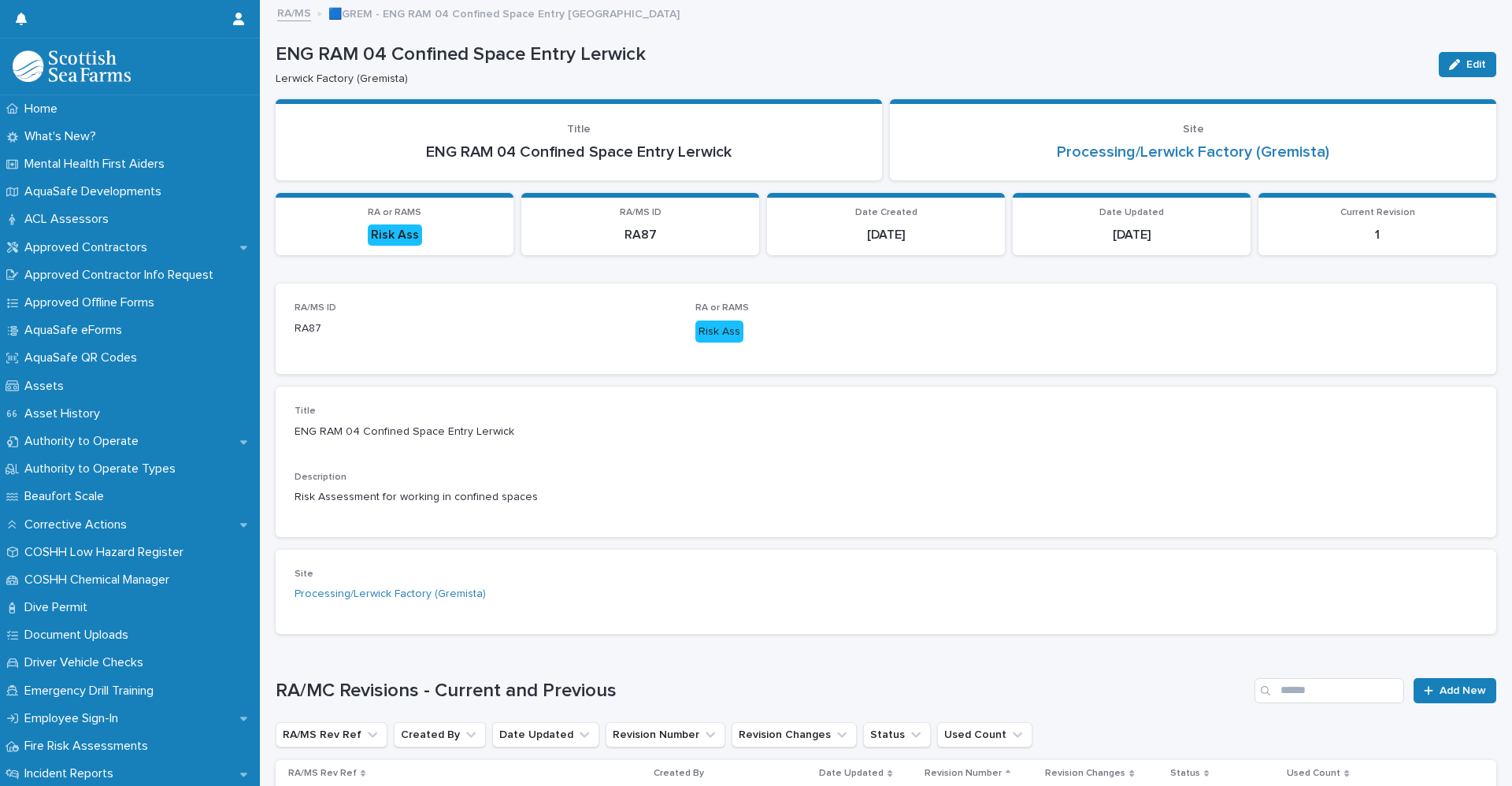
click at [298, 15] on link "RA/MS" at bounding box center [294, 11] width 33 height 18
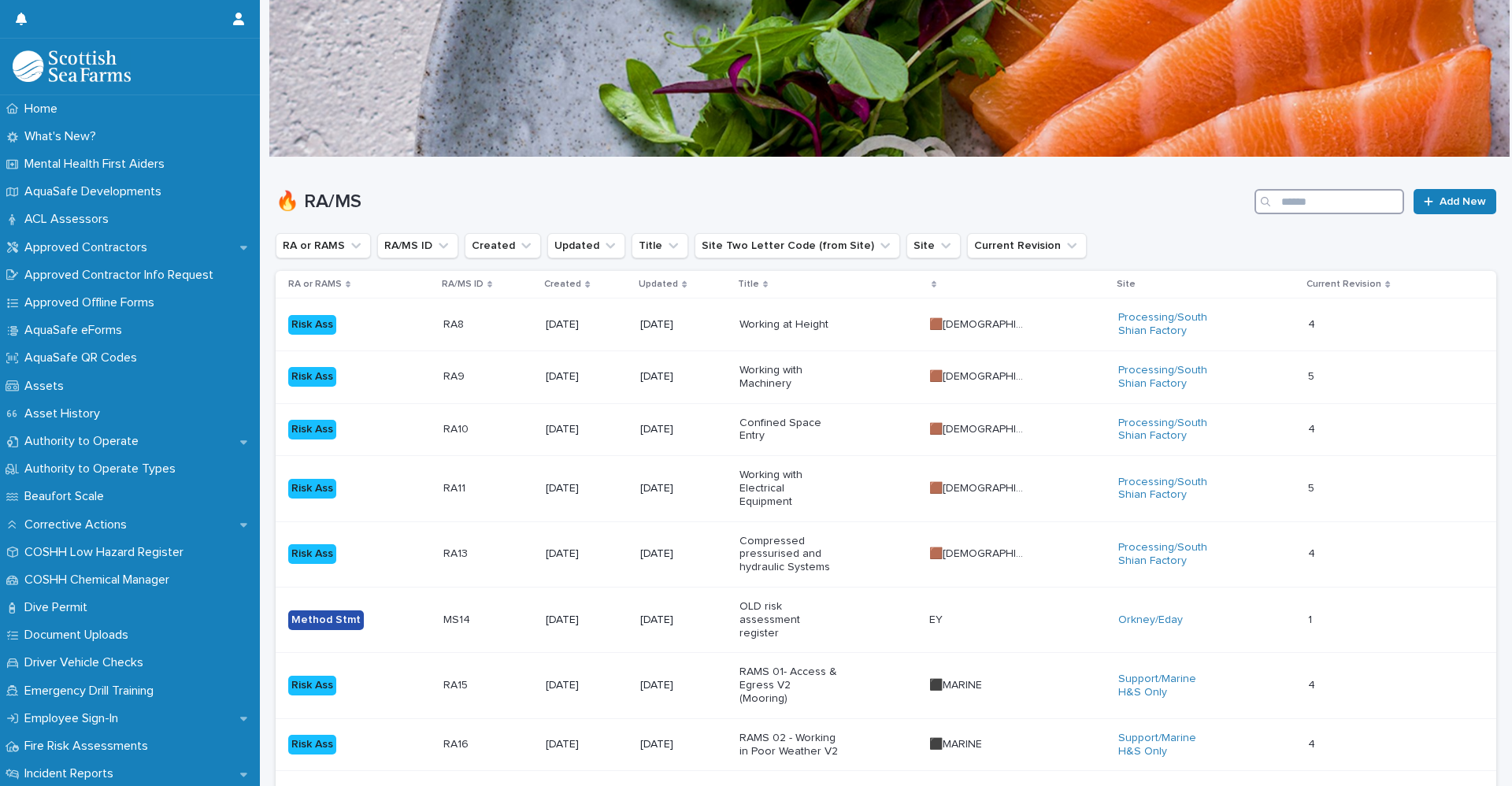
click at [1308, 204] on input "Search" at bounding box center [1329, 201] width 150 height 25
type input "**"
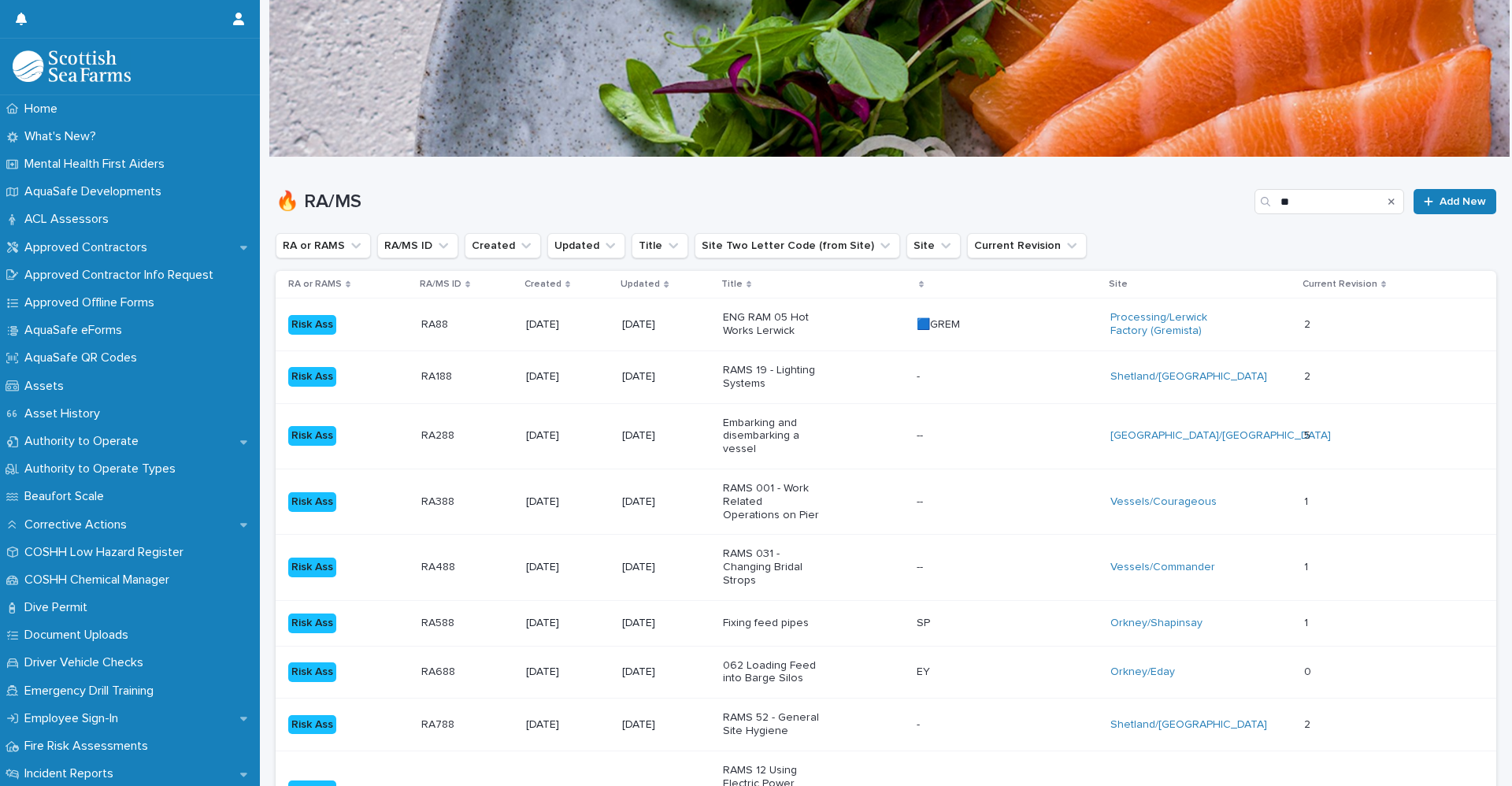
click at [370, 318] on p "Risk Ass" at bounding box center [337, 324] width 99 height 20
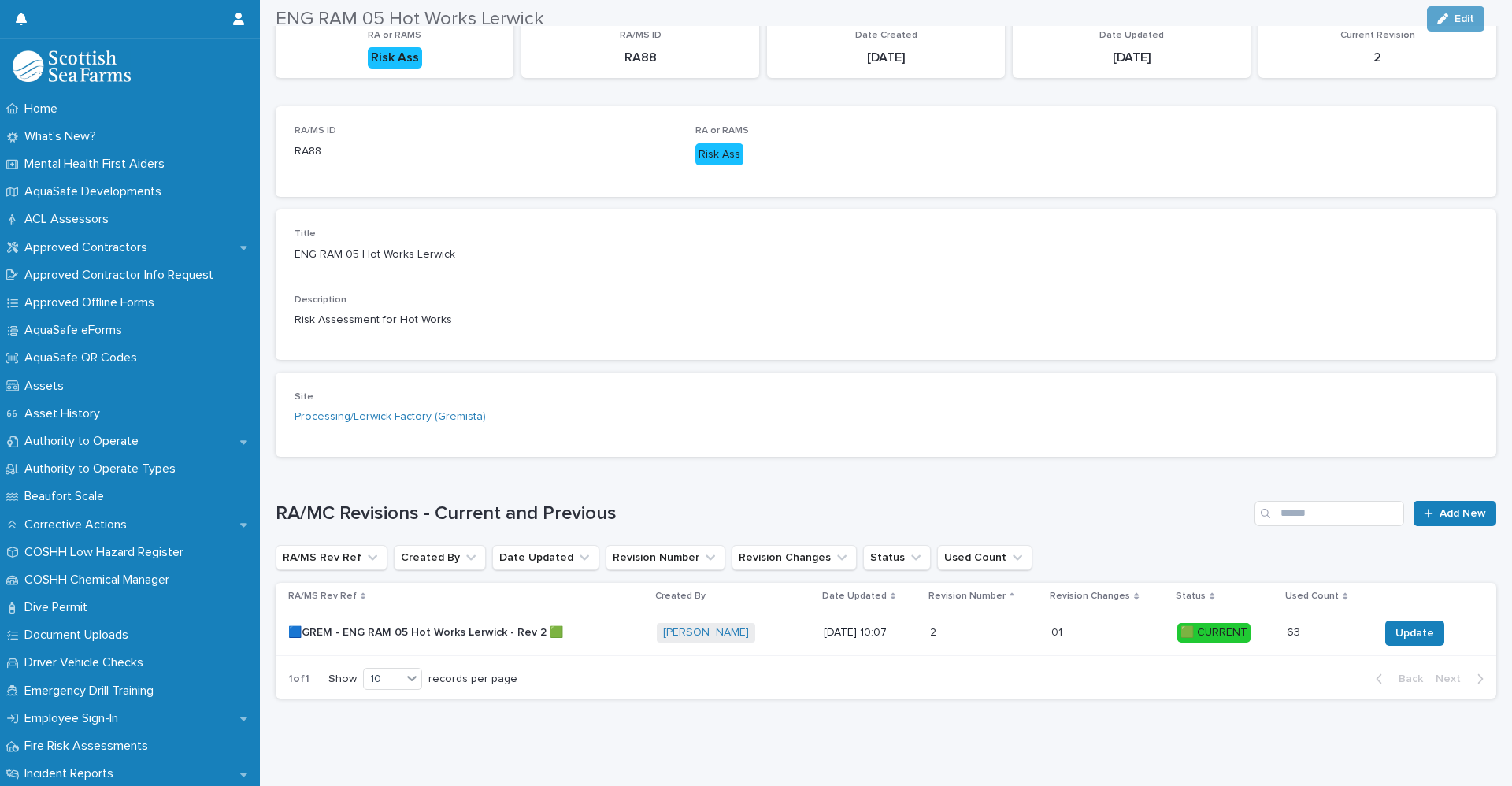
scroll to position [193, 0]
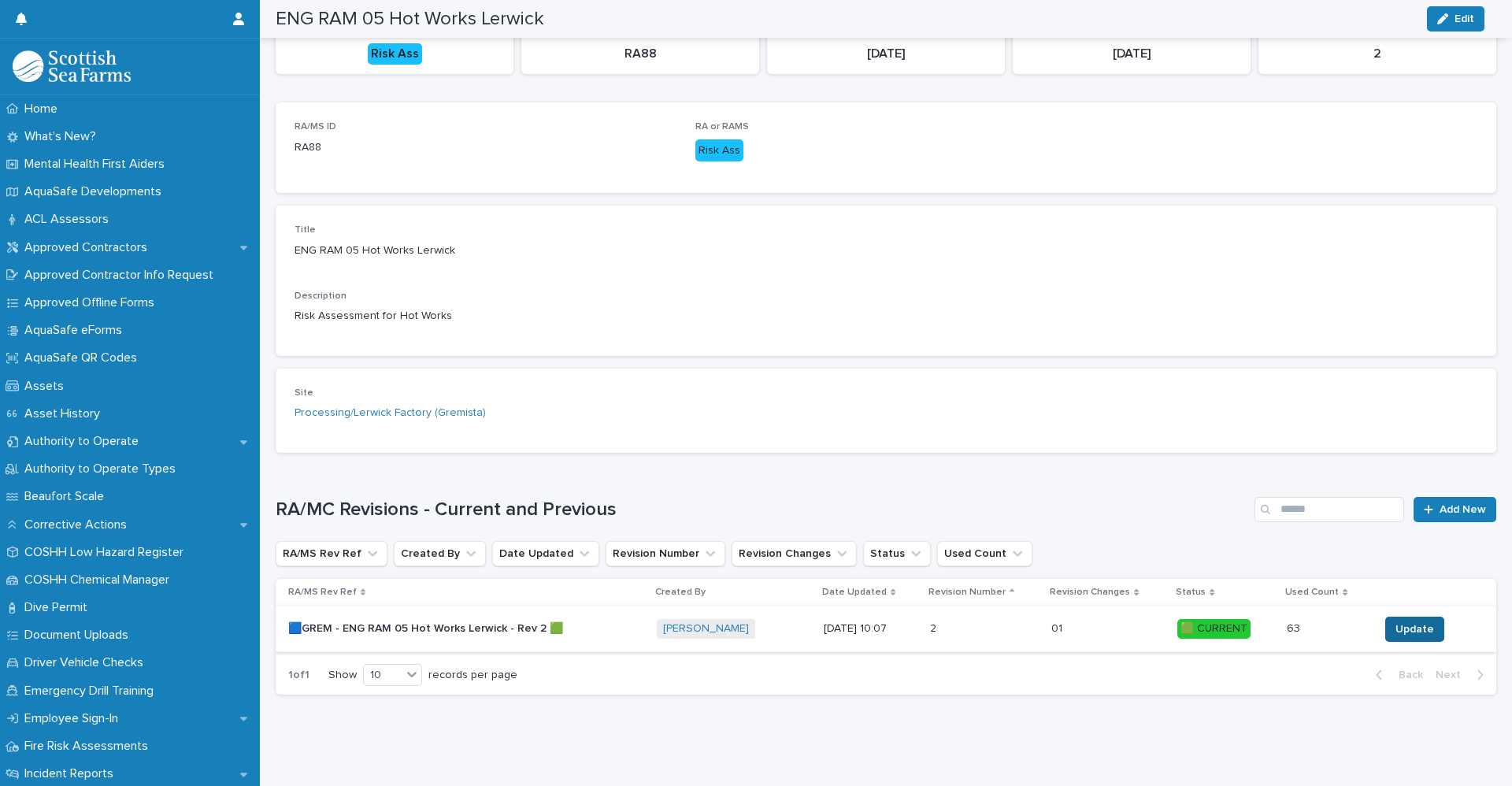
click at [1418, 622] on span "Update" at bounding box center [1414, 629] width 39 height 16
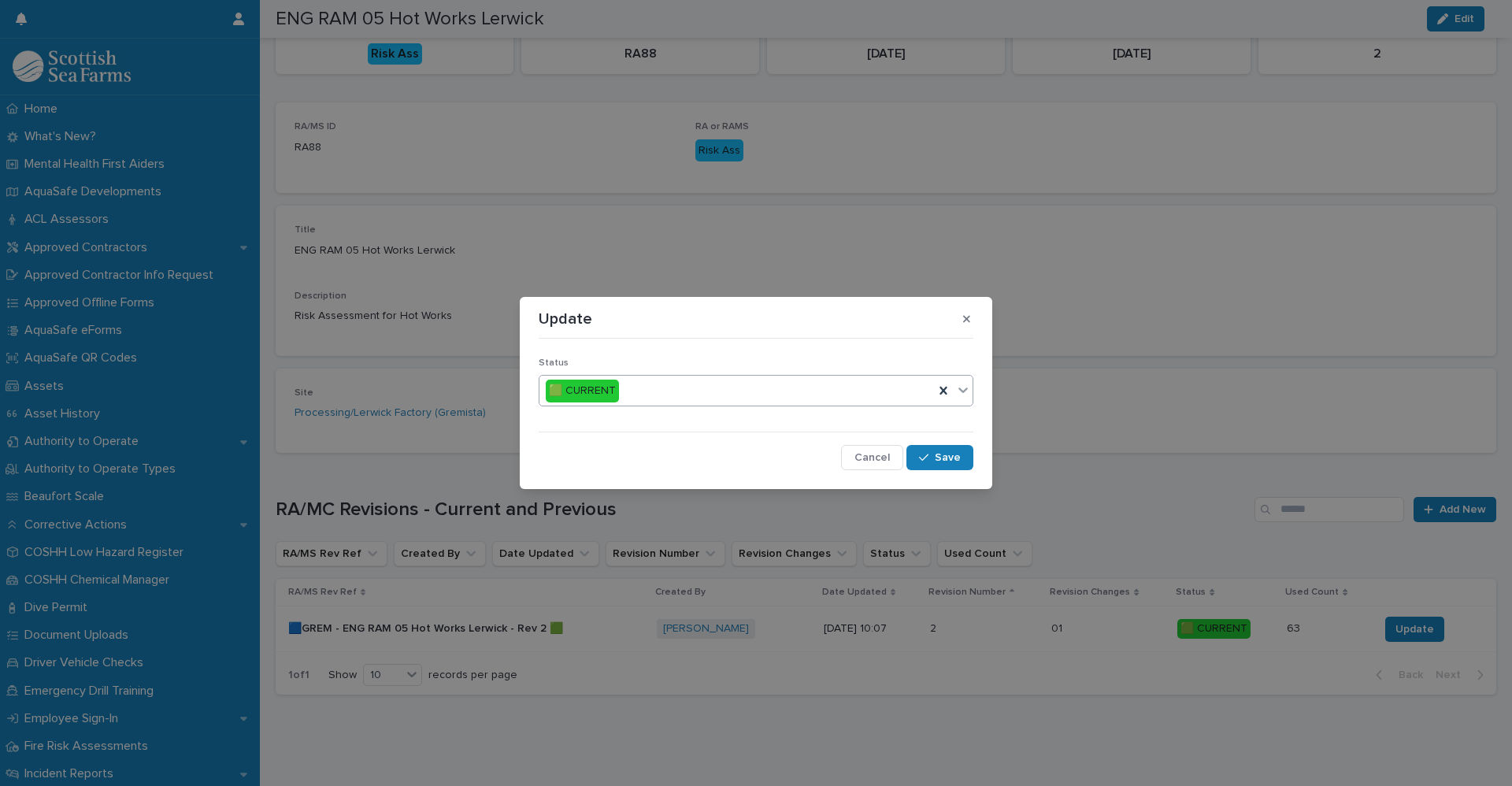
click at [962, 398] on icon at bounding box center [963, 389] width 16 height 16
click at [618, 445] on span "🟥 OBSOLETE" at bounding box center [585, 447] width 80 height 18
click at [962, 458] on button "Save" at bounding box center [940, 457] width 67 height 25
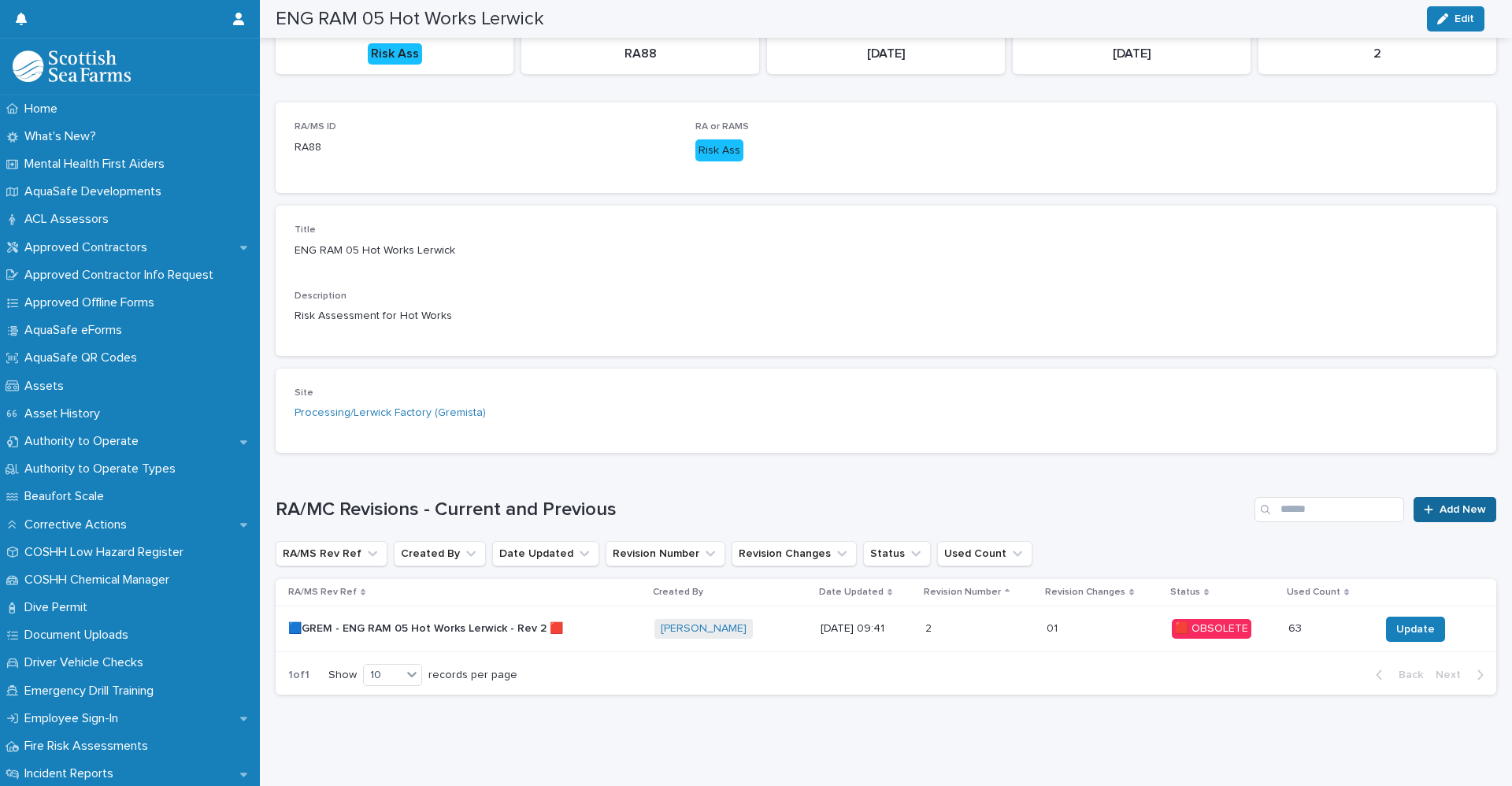
click at [1450, 507] on link "Add New" at bounding box center [1454, 509] width 83 height 25
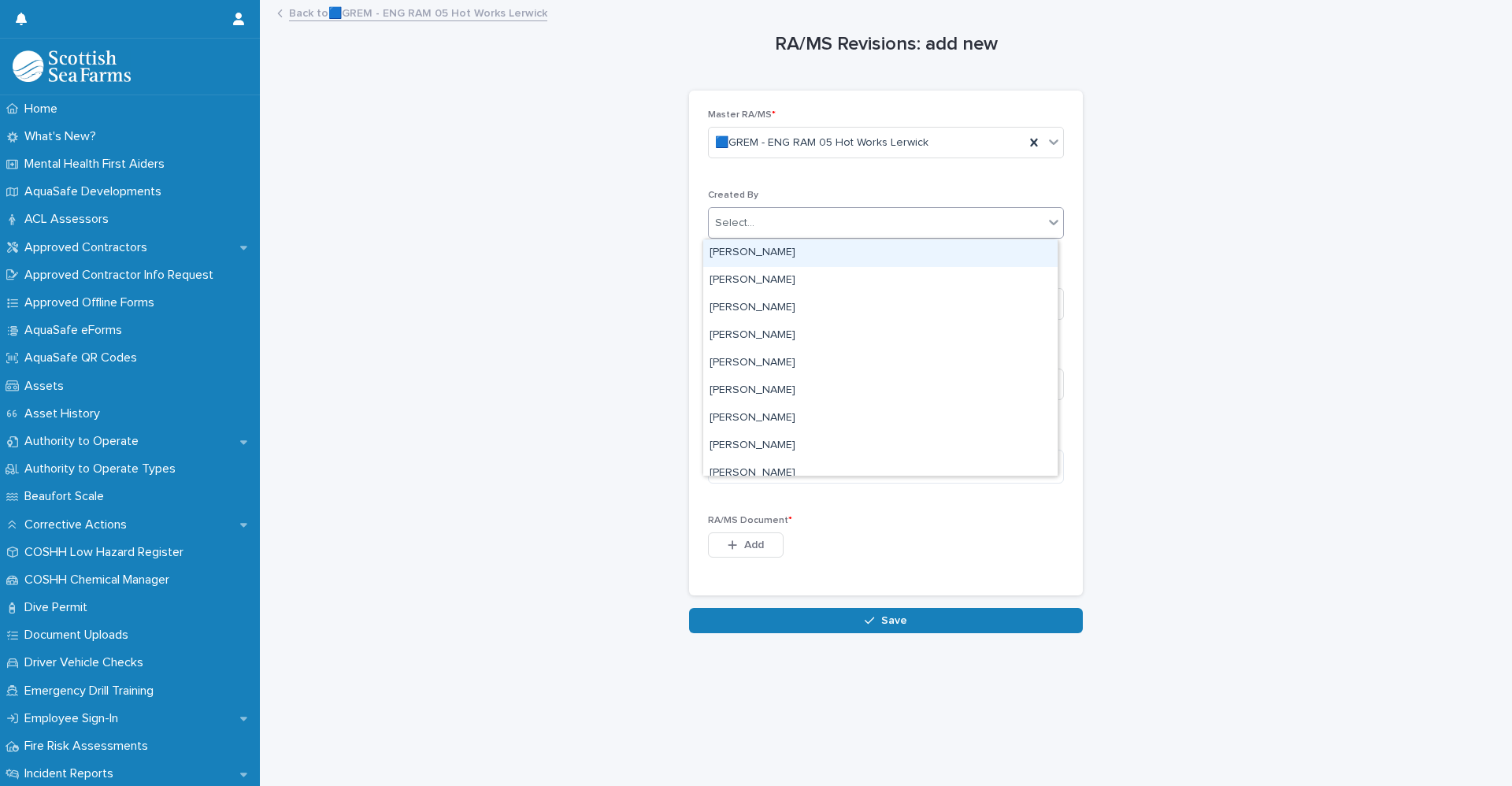
click at [899, 225] on div "Select..." at bounding box center [876, 223] width 335 height 26
type input "*****"
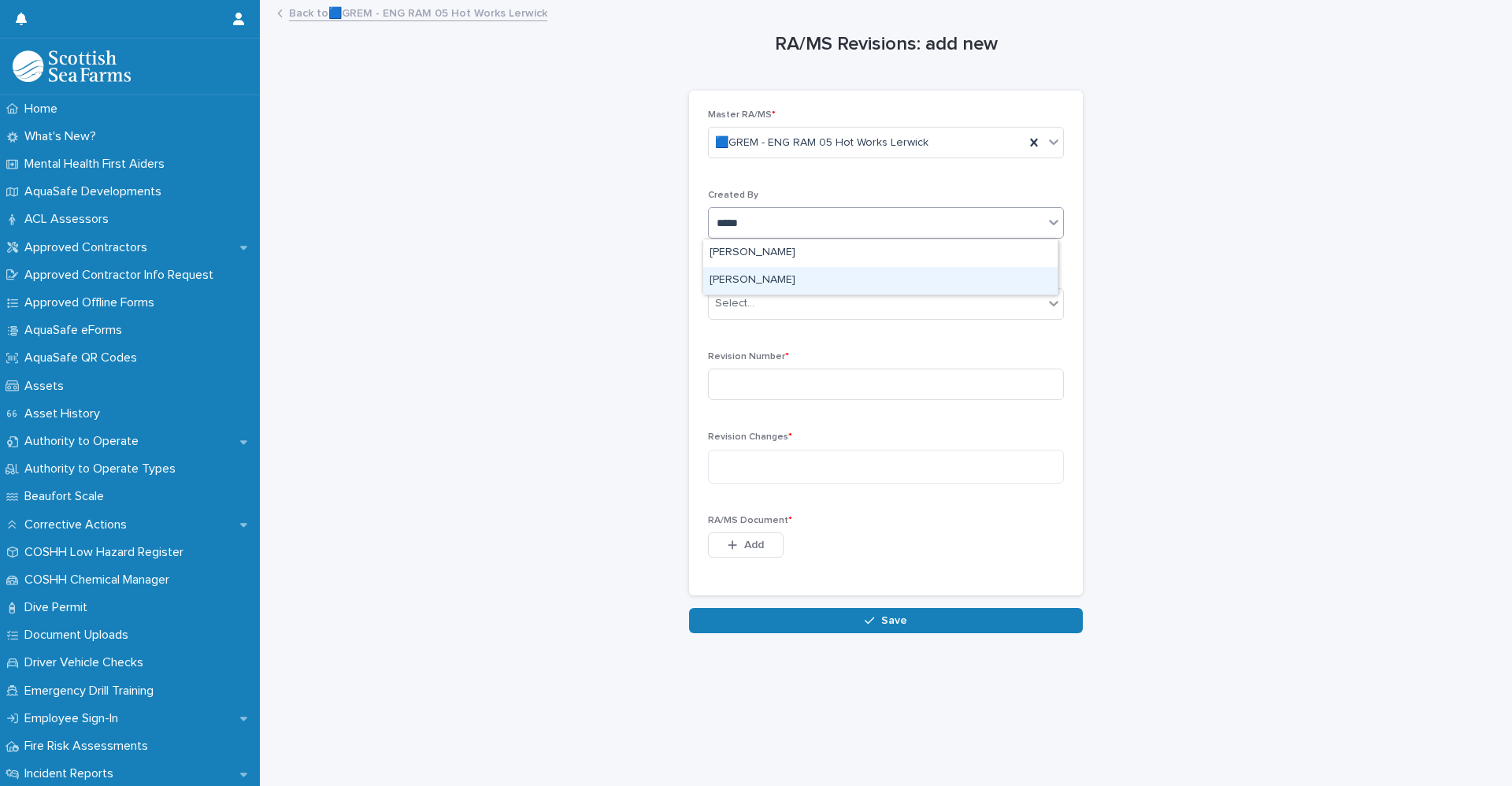
click at [732, 284] on div "[PERSON_NAME]" at bounding box center [880, 281] width 354 height 28
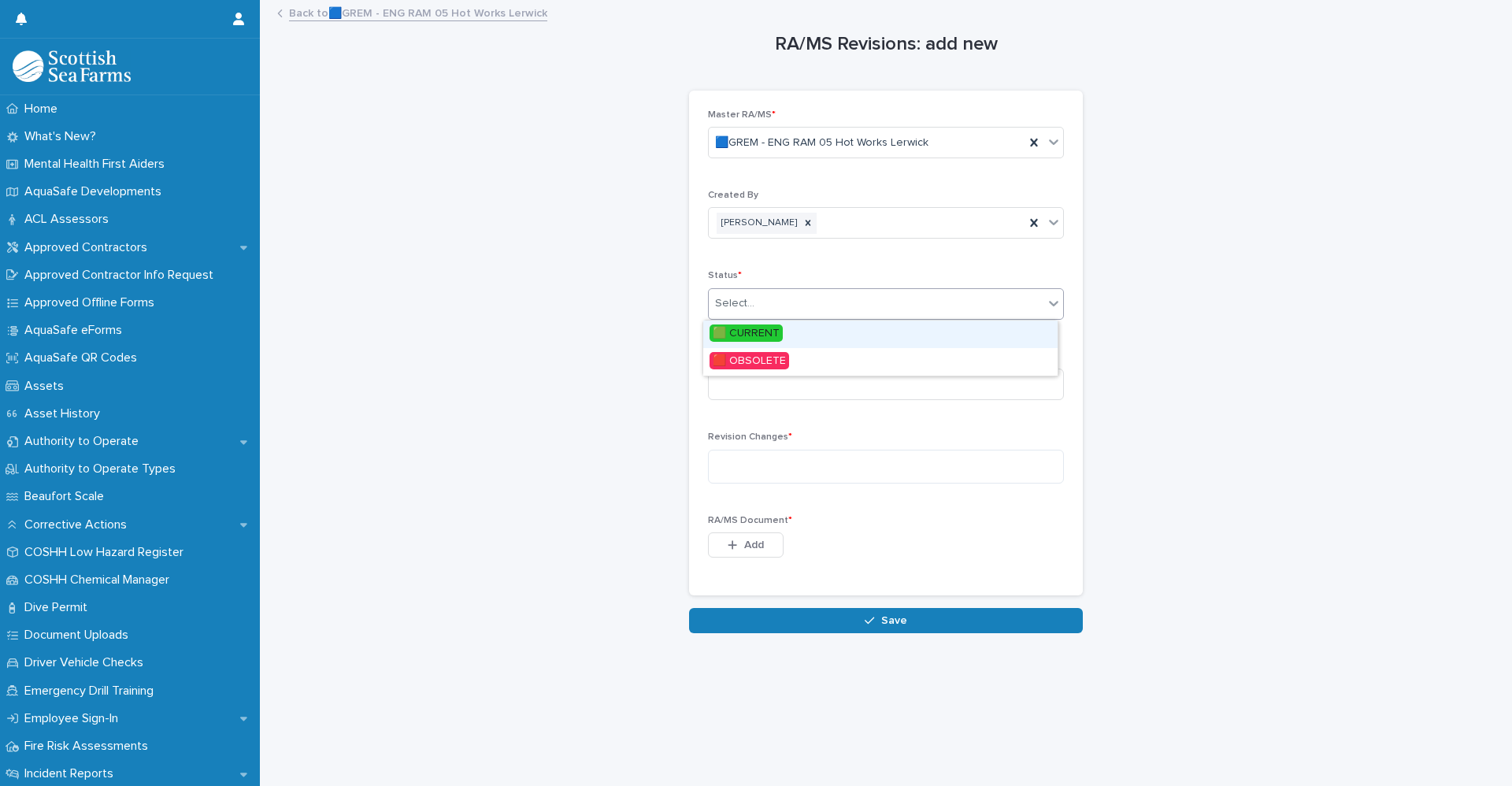
click at [806, 307] on div "Select..." at bounding box center [876, 304] width 335 height 26
click at [779, 339] on span "🟩 CURRENT" at bounding box center [745, 333] width 73 height 18
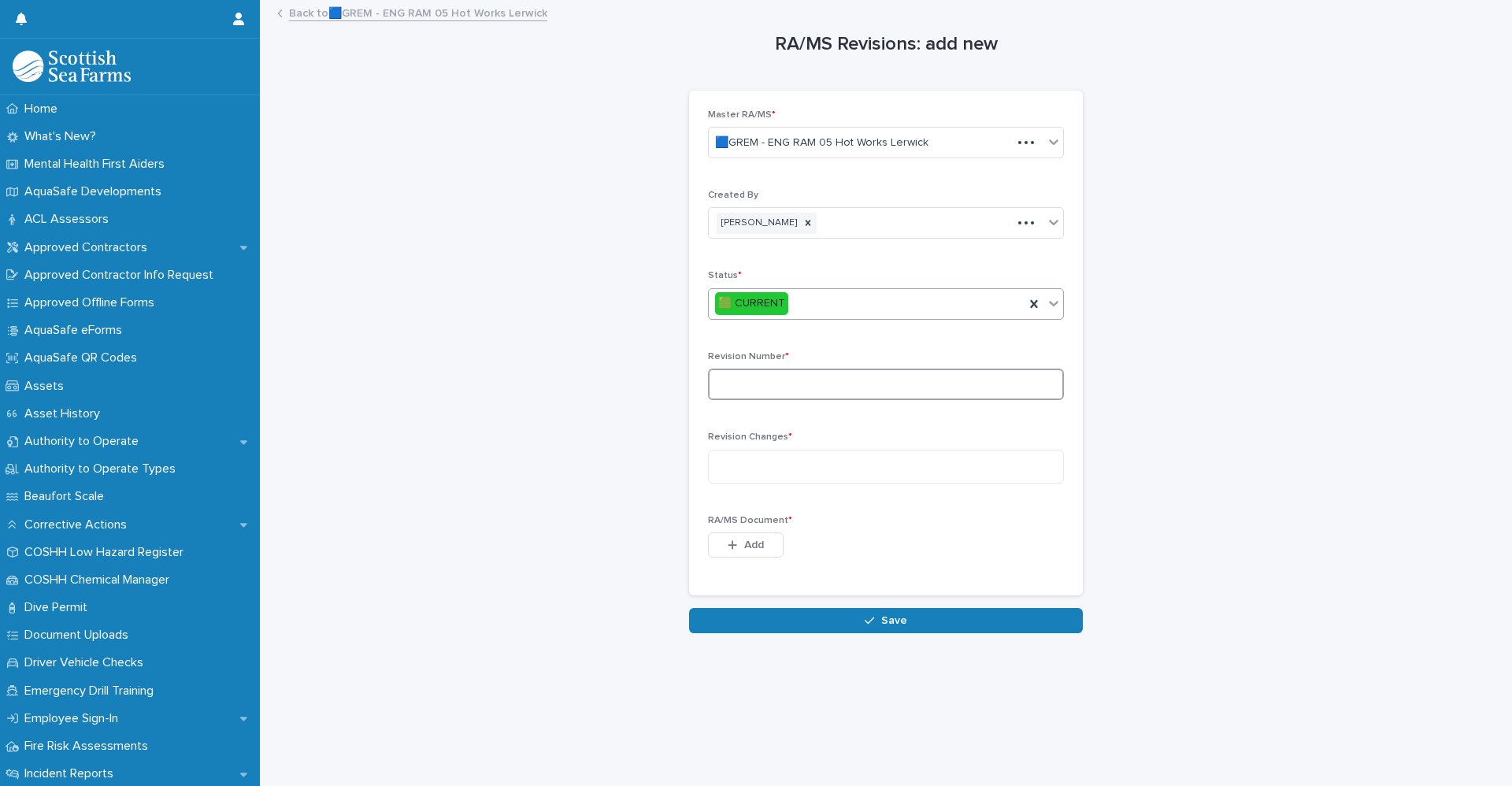
click at [786, 381] on input at bounding box center [886, 385] width 356 height 32
type input "*"
click at [776, 452] on textarea at bounding box center [886, 466] width 356 height 33
click at [771, 460] on textarea at bounding box center [886, 466] width 356 height 33
paste textarea "**********"
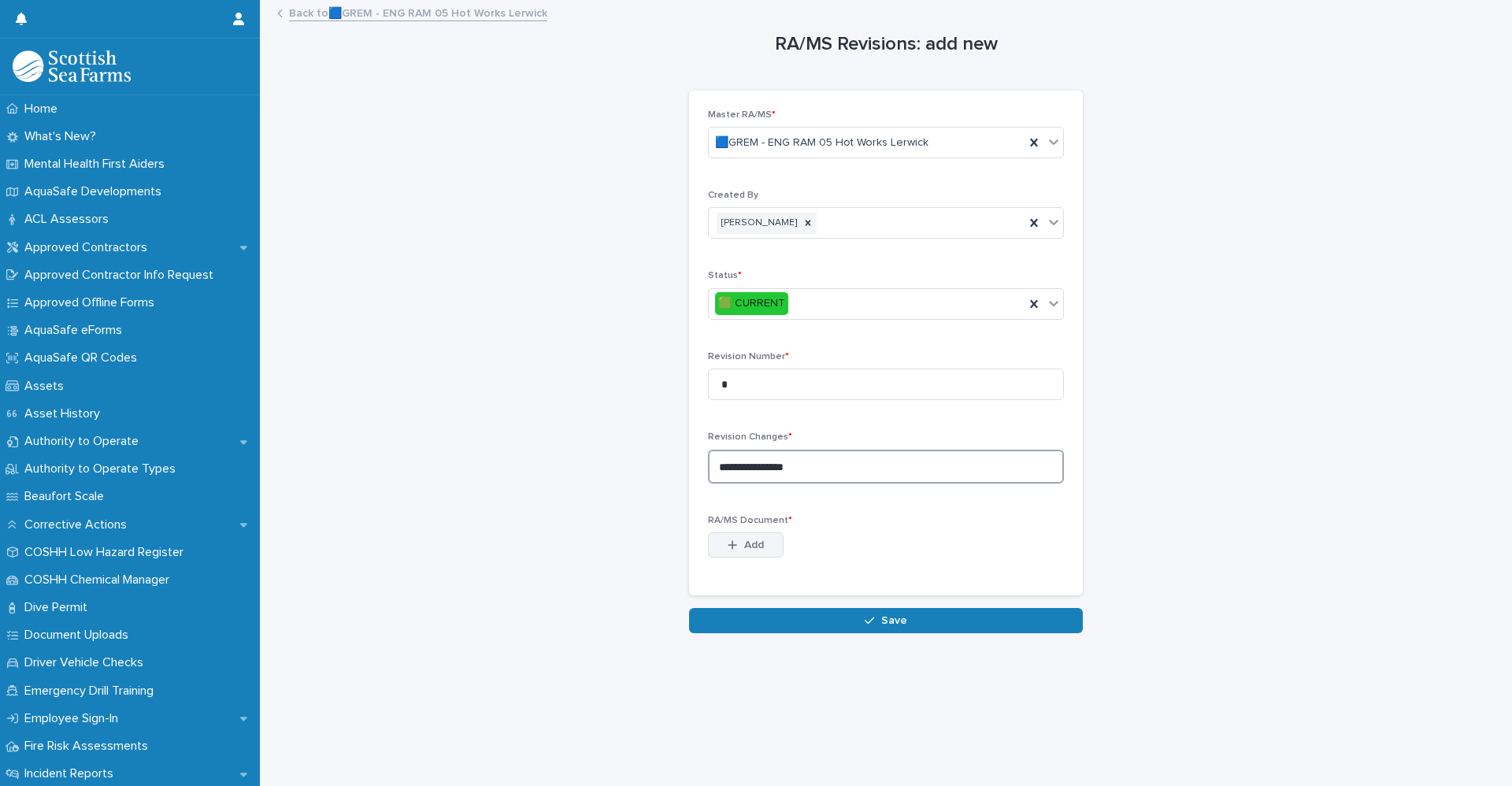
type textarea "**********"
drag, startPoint x: 747, startPoint y: 540, endPoint x: 772, endPoint y: 560, distance: 32.0
click at [747, 539] on span "Add" at bounding box center [754, 544] width 20 height 11
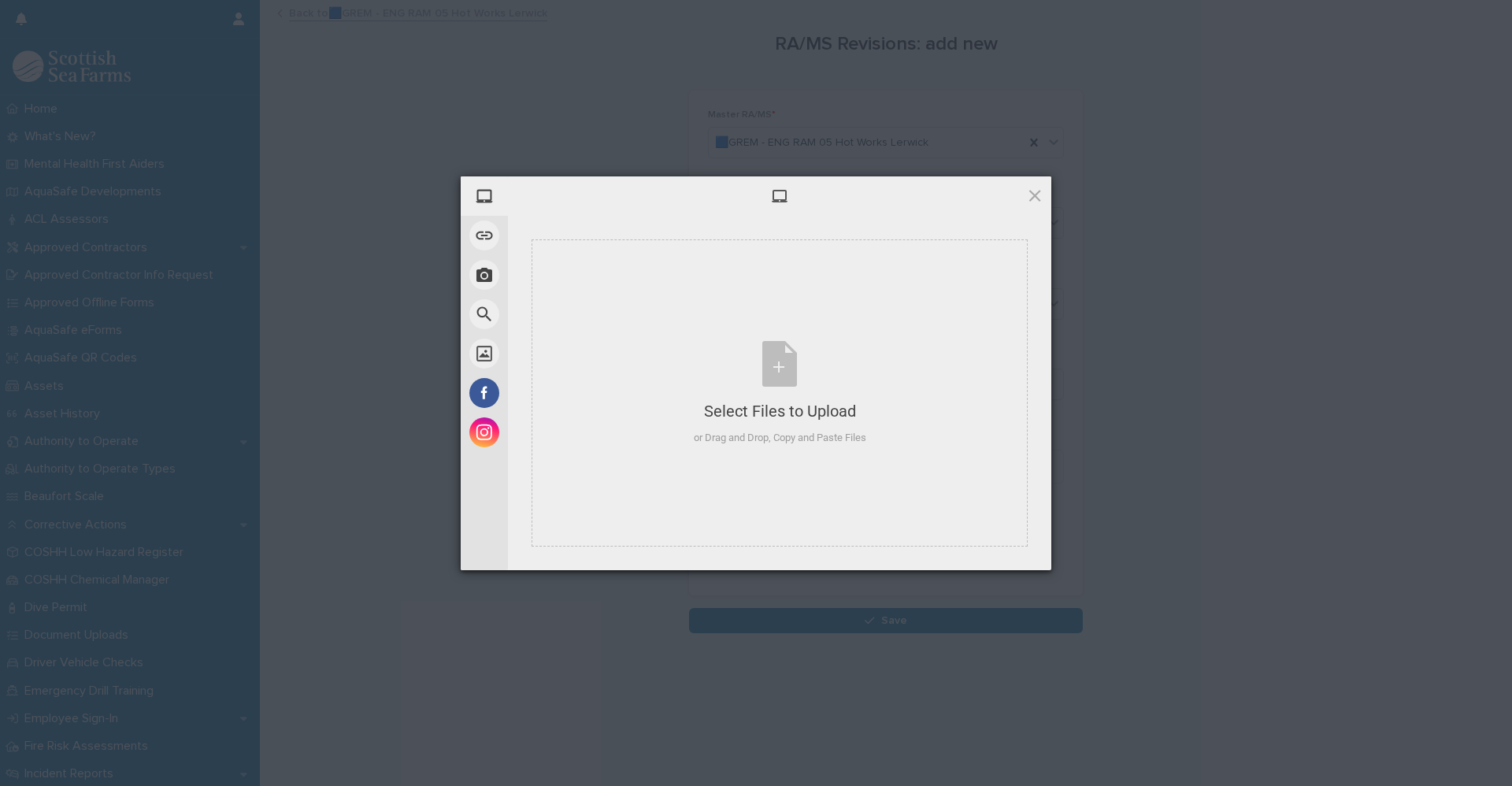
click at [1032, 192] on span at bounding box center [1034, 195] width 18 height 18
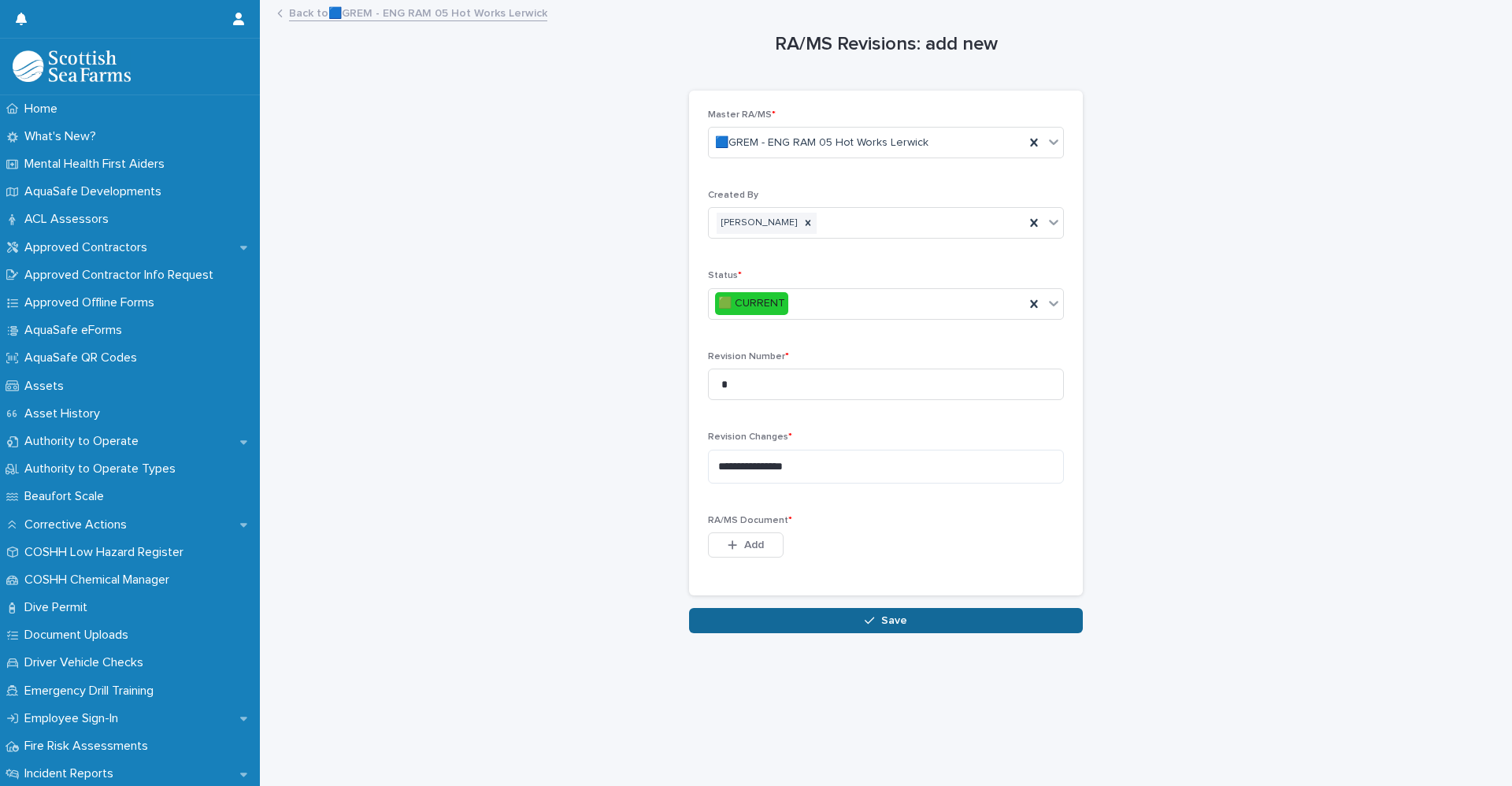
click at [812, 614] on button "Save" at bounding box center [886, 620] width 394 height 25
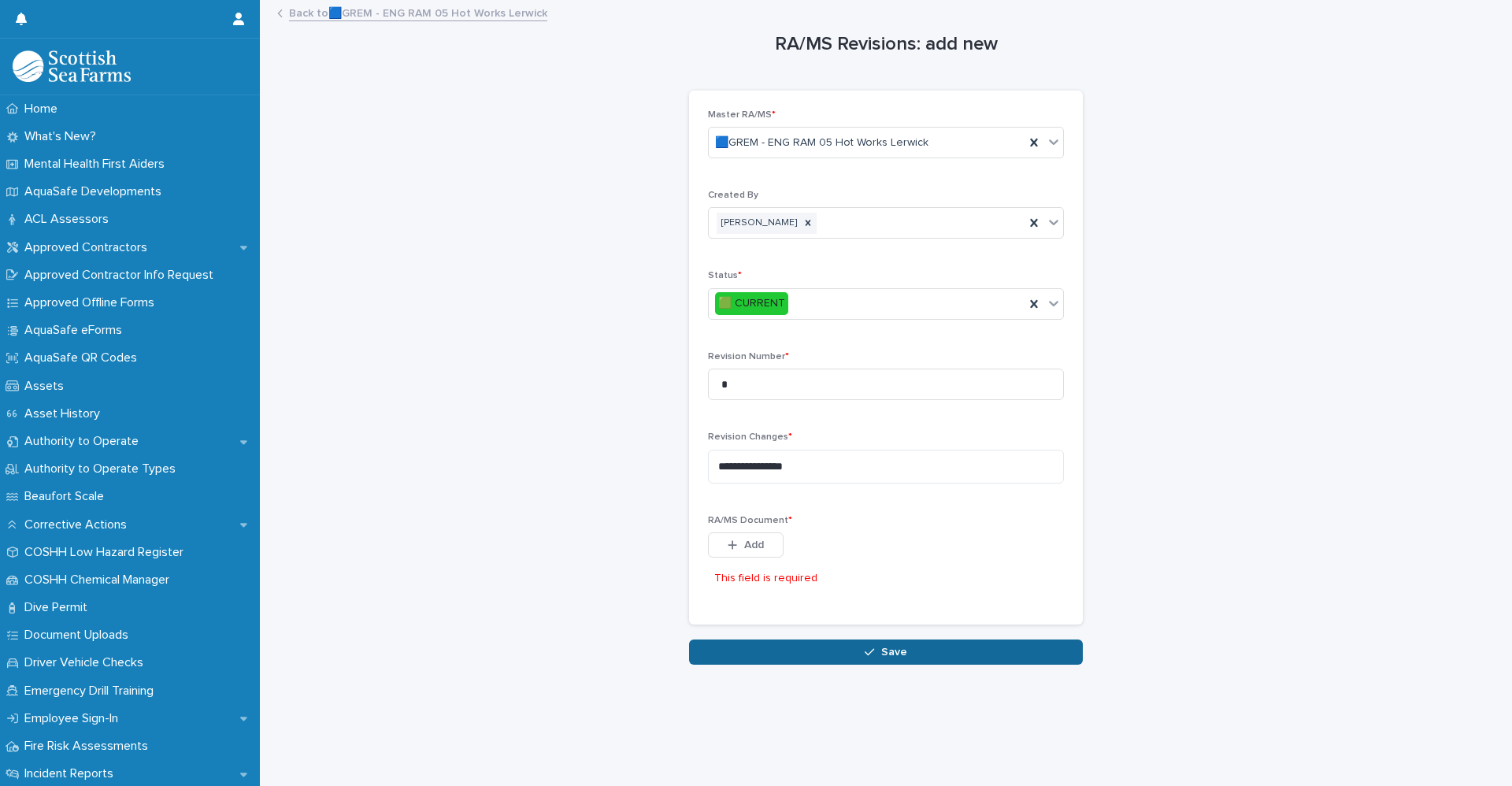
scroll to position [12, 0]
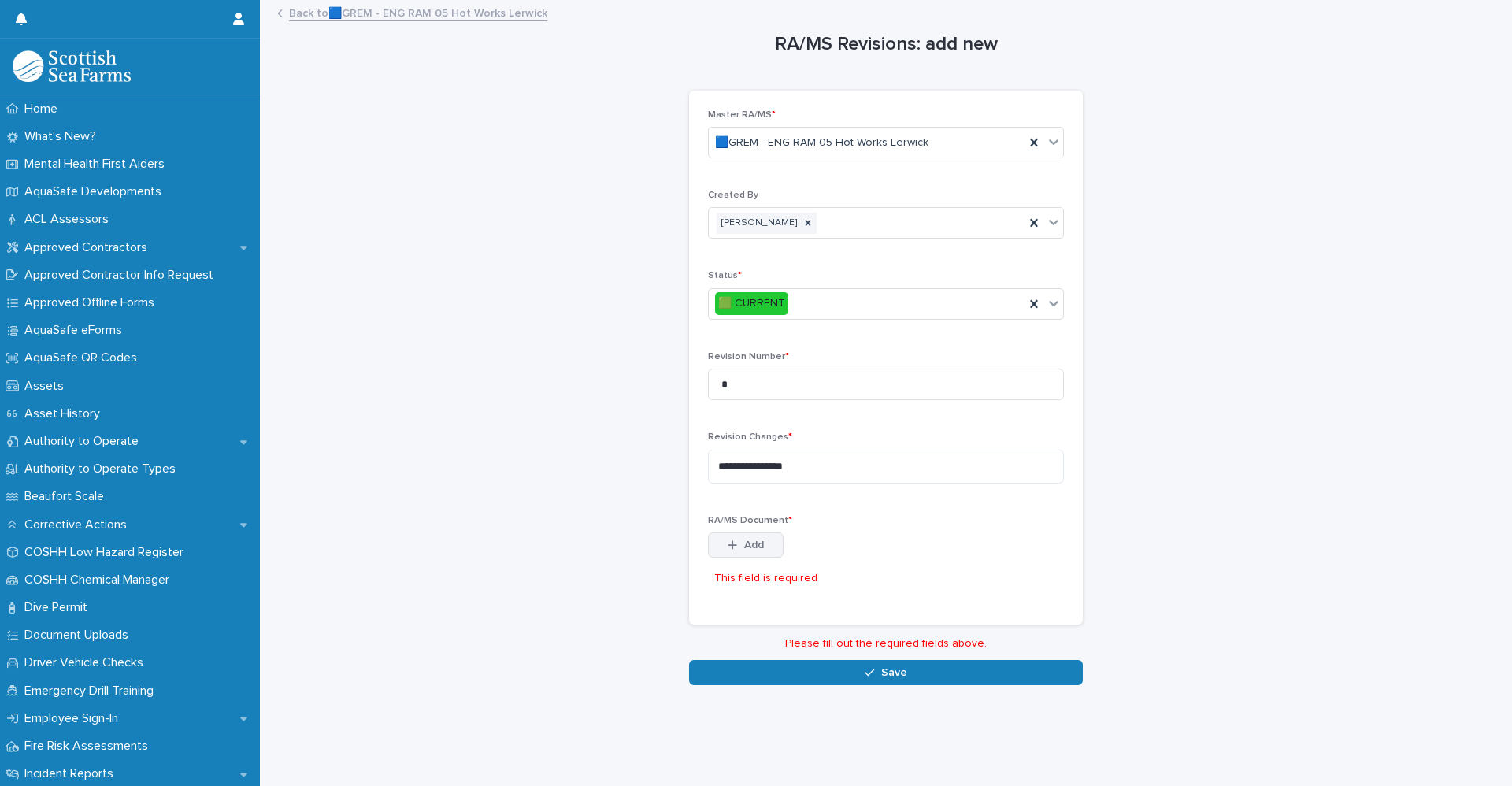
click at [771, 537] on button "Add" at bounding box center [745, 544] width 75 height 25
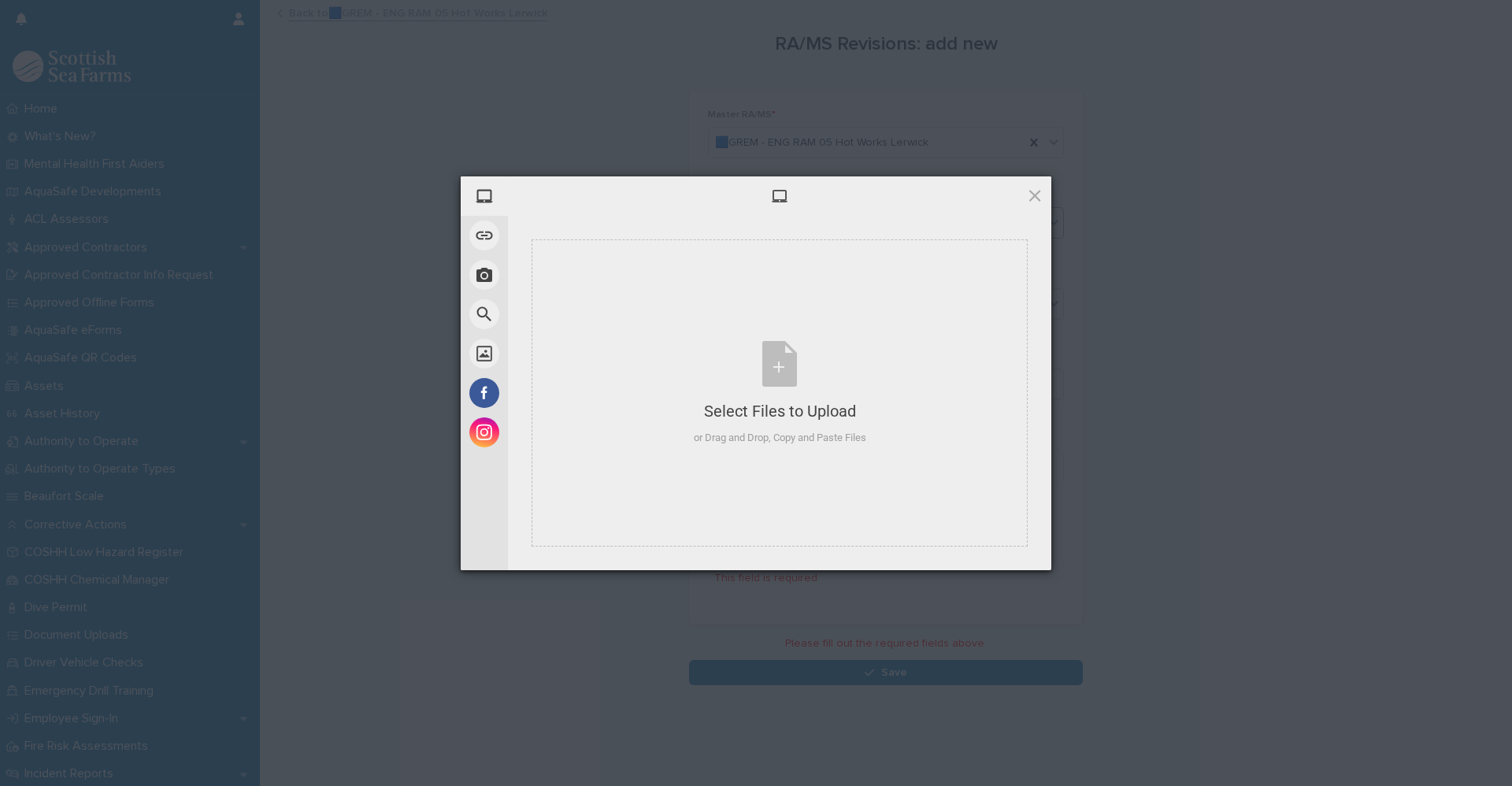
click at [1039, 196] on span at bounding box center [1034, 195] width 18 height 18
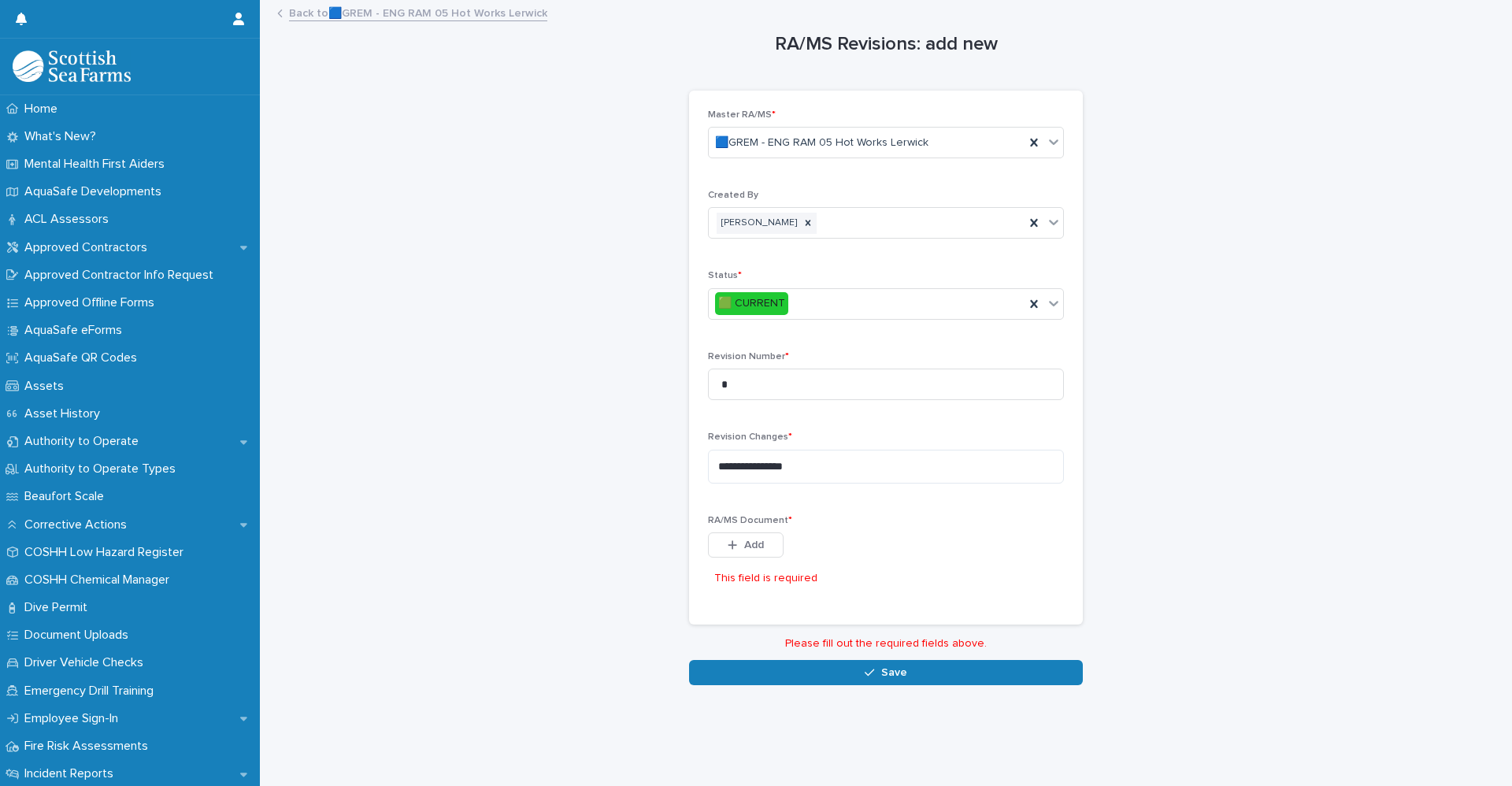
scroll to position [0, 0]
click at [1173, 477] on div "**********" at bounding box center [886, 343] width 1220 height 683
click at [734, 527] on div "RA/MS Document * This file cannot be opened Download File Add This field is req…" at bounding box center [886, 559] width 356 height 90
drag, startPoint x: 735, startPoint y: 545, endPoint x: 770, endPoint y: 544, distance: 35.0
click at [736, 545] on div "button" at bounding box center [735, 544] width 16 height 11
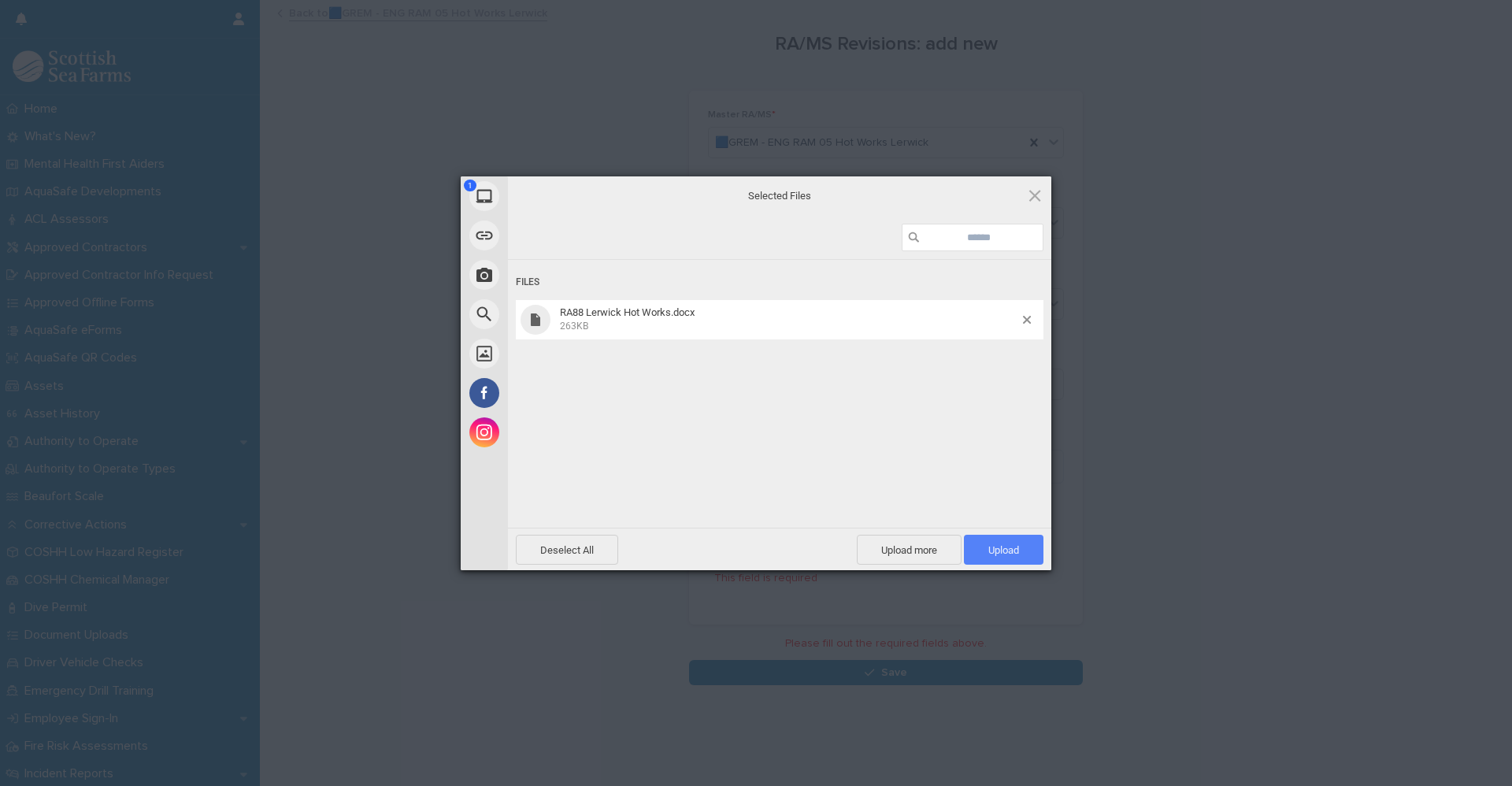
click at [1010, 551] on span "Upload 1" at bounding box center [1003, 549] width 31 height 12
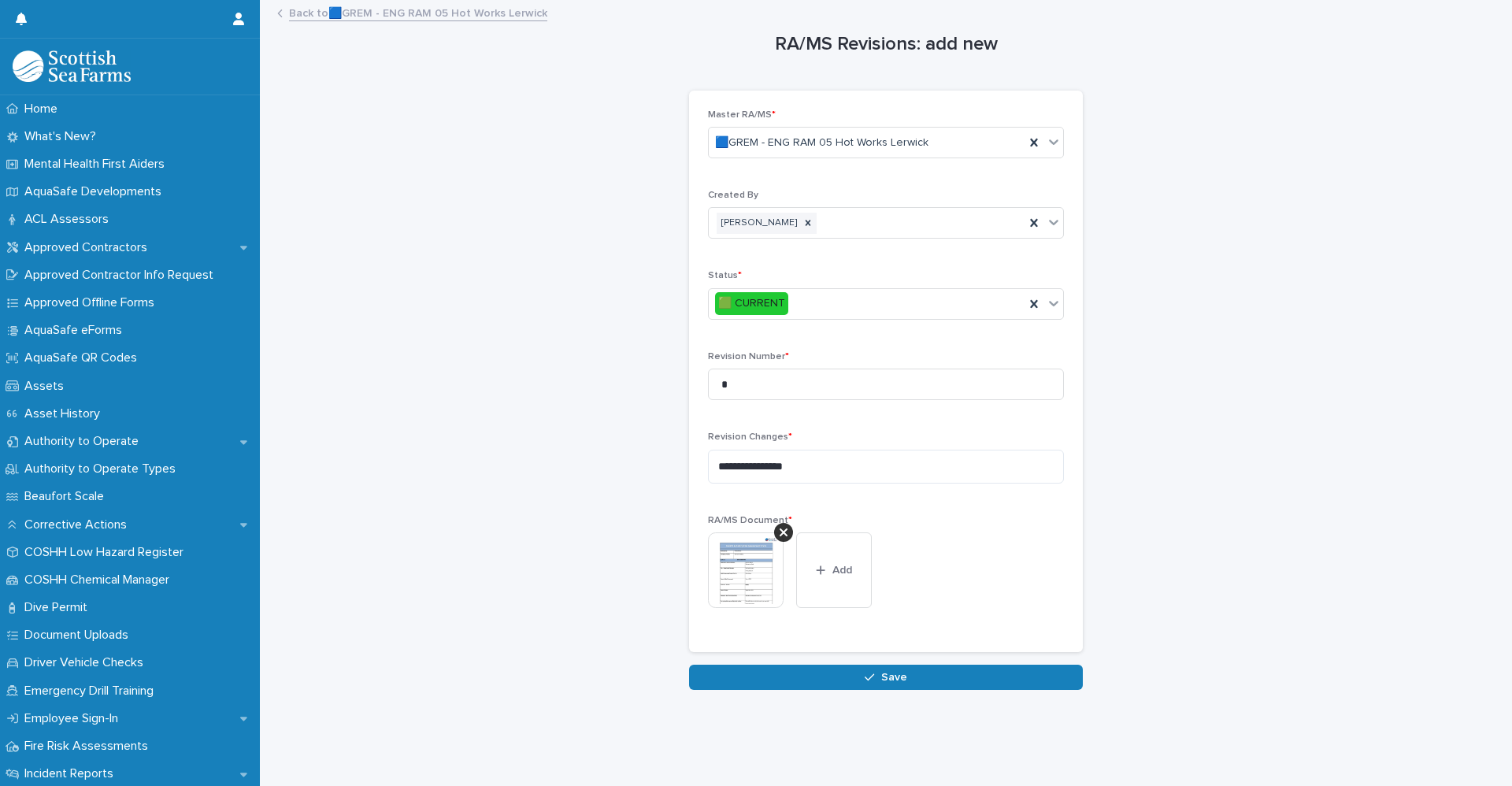
click at [867, 678] on icon "button" at bounding box center [869, 677] width 9 height 11
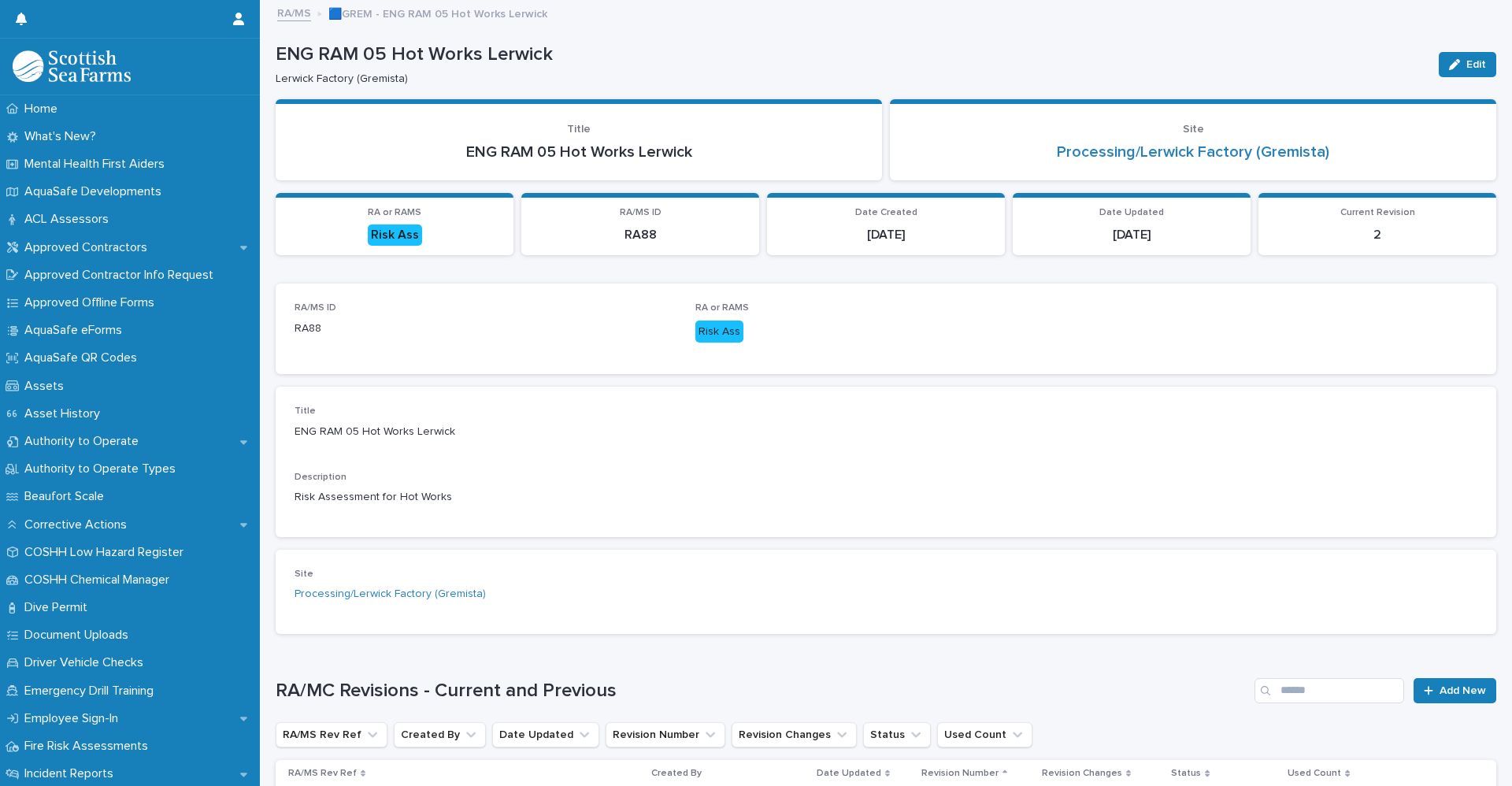
click at [294, 16] on link "RA/MS" at bounding box center [294, 11] width 33 height 18
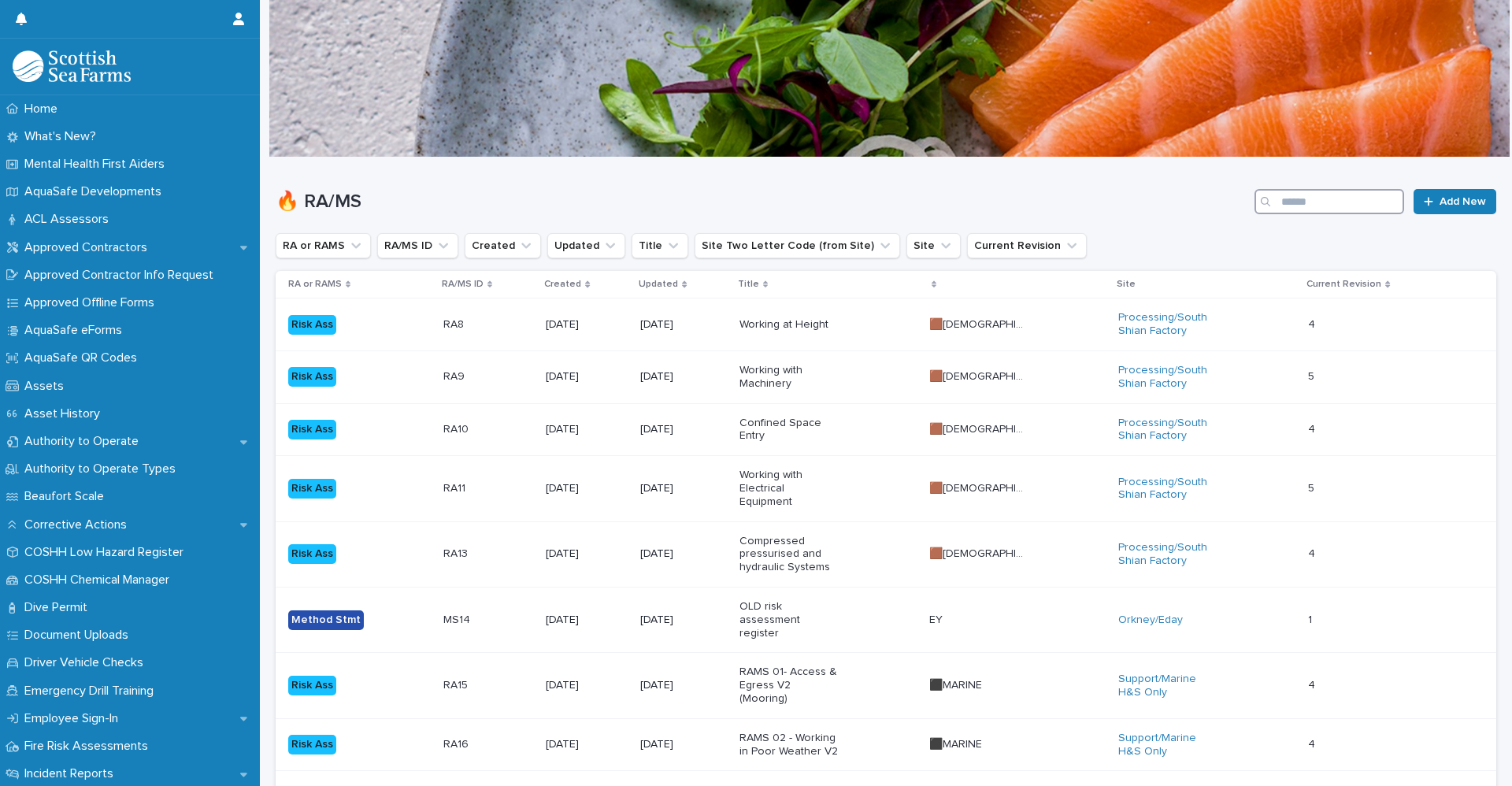
click at [1302, 198] on input "Search" at bounding box center [1329, 201] width 150 height 25
type input "**"
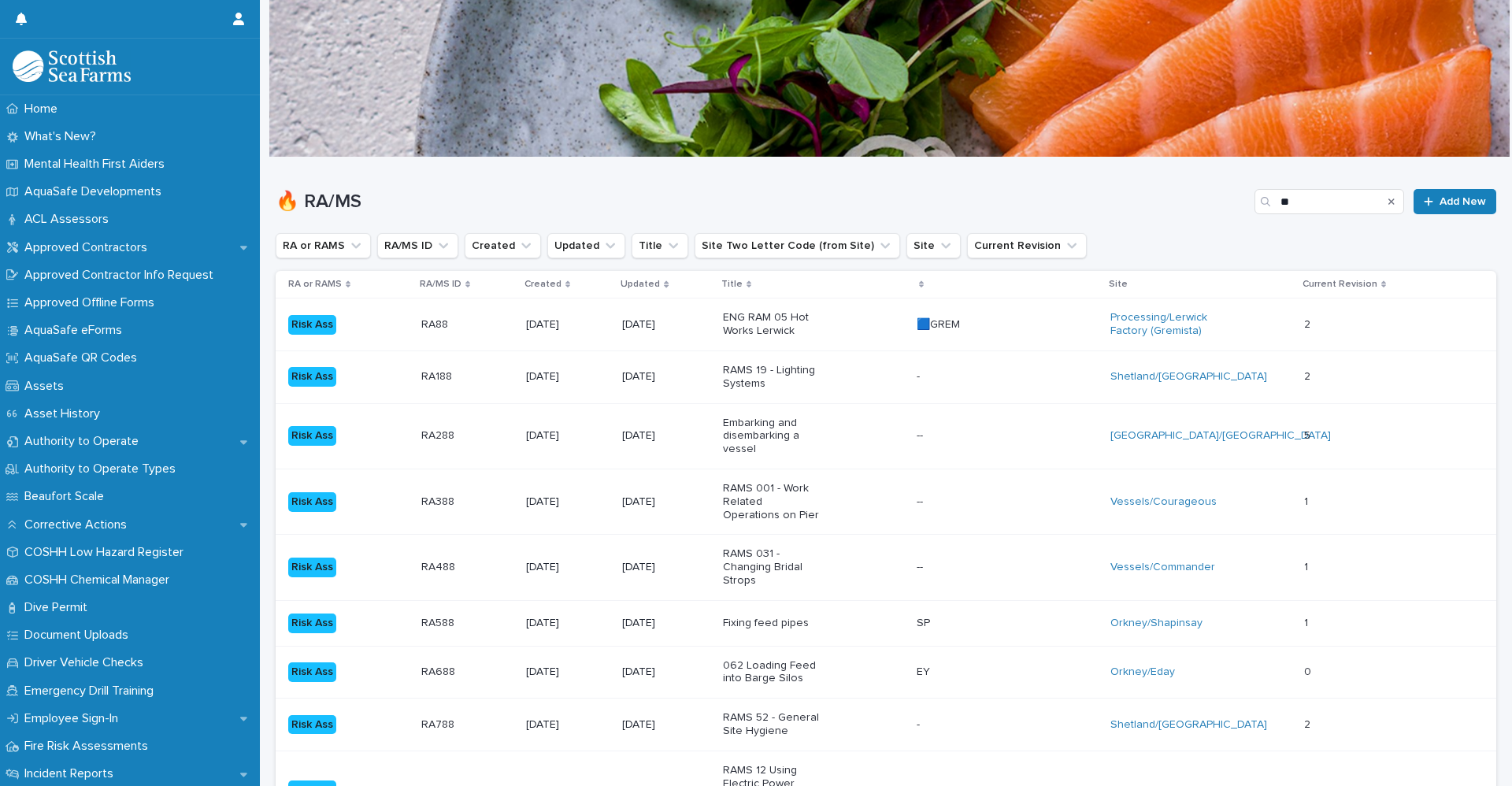
click at [471, 329] on p at bounding box center [467, 324] width 92 height 13
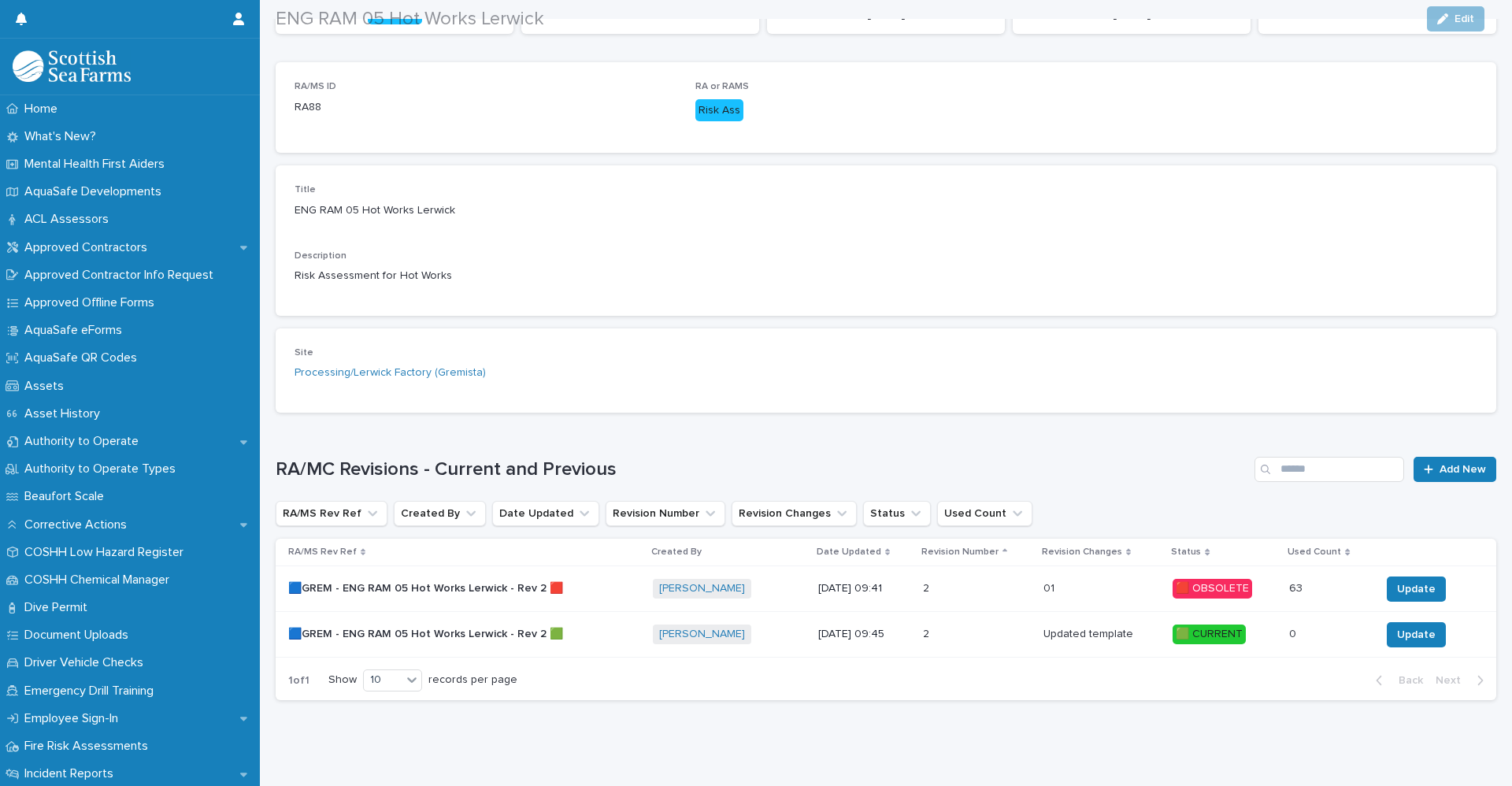
scroll to position [239, 0]
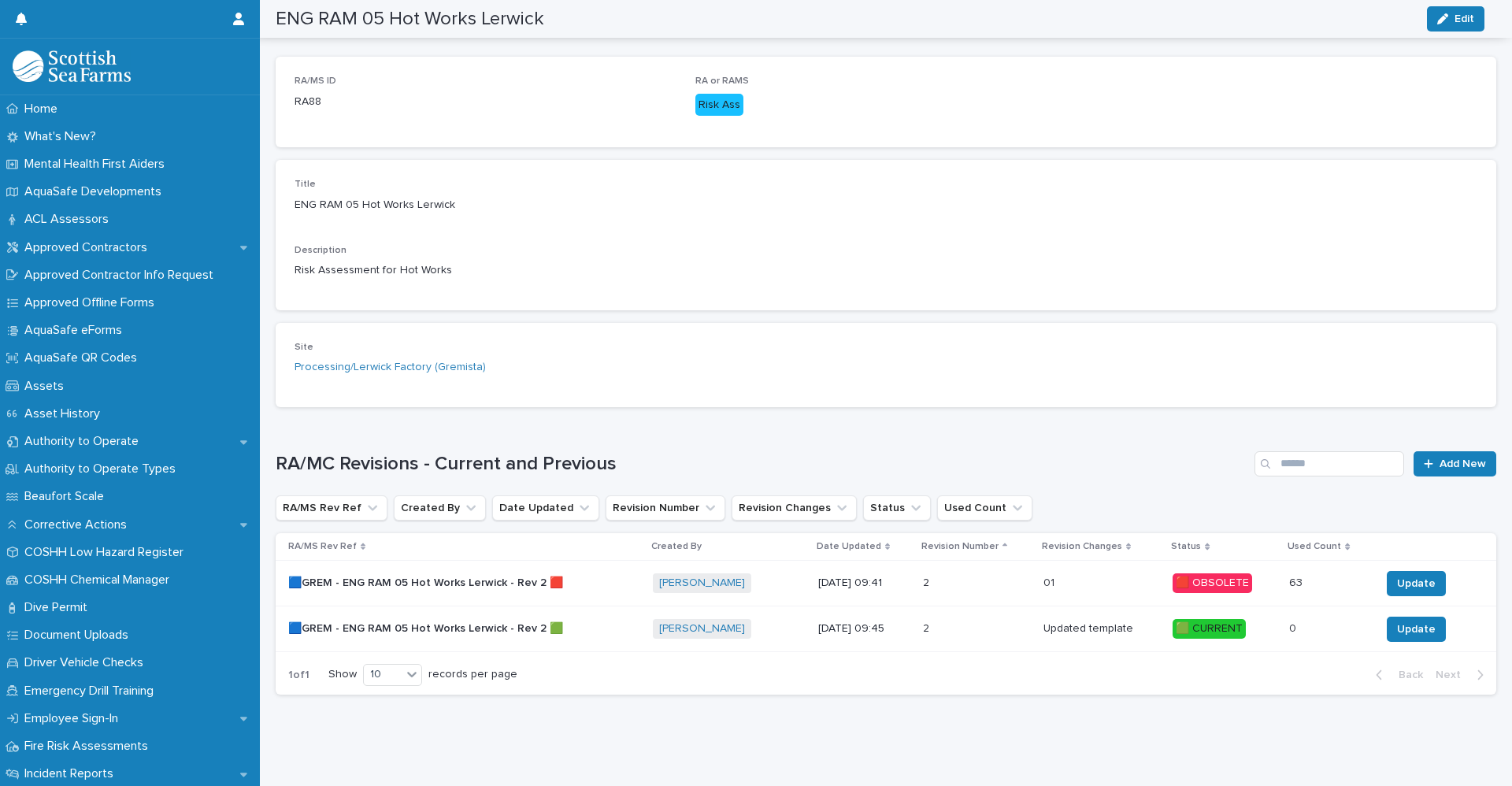
click at [416, 575] on p "🟦GREM - ENG RAM 05 Hot Works Lerwick - Rev 2 🟥" at bounding box center [427, 582] width 278 height 17
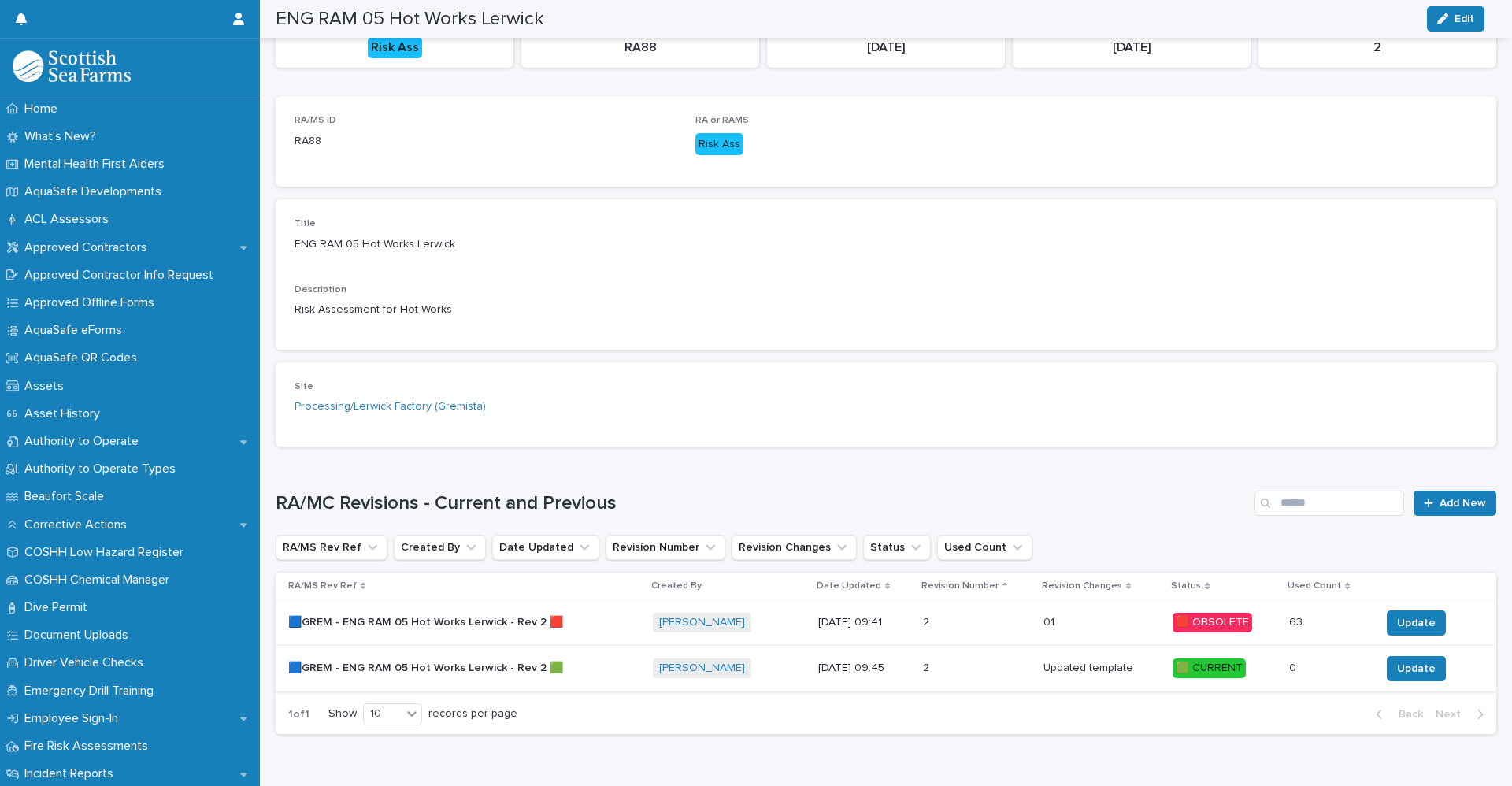
scroll to position [160, 0]
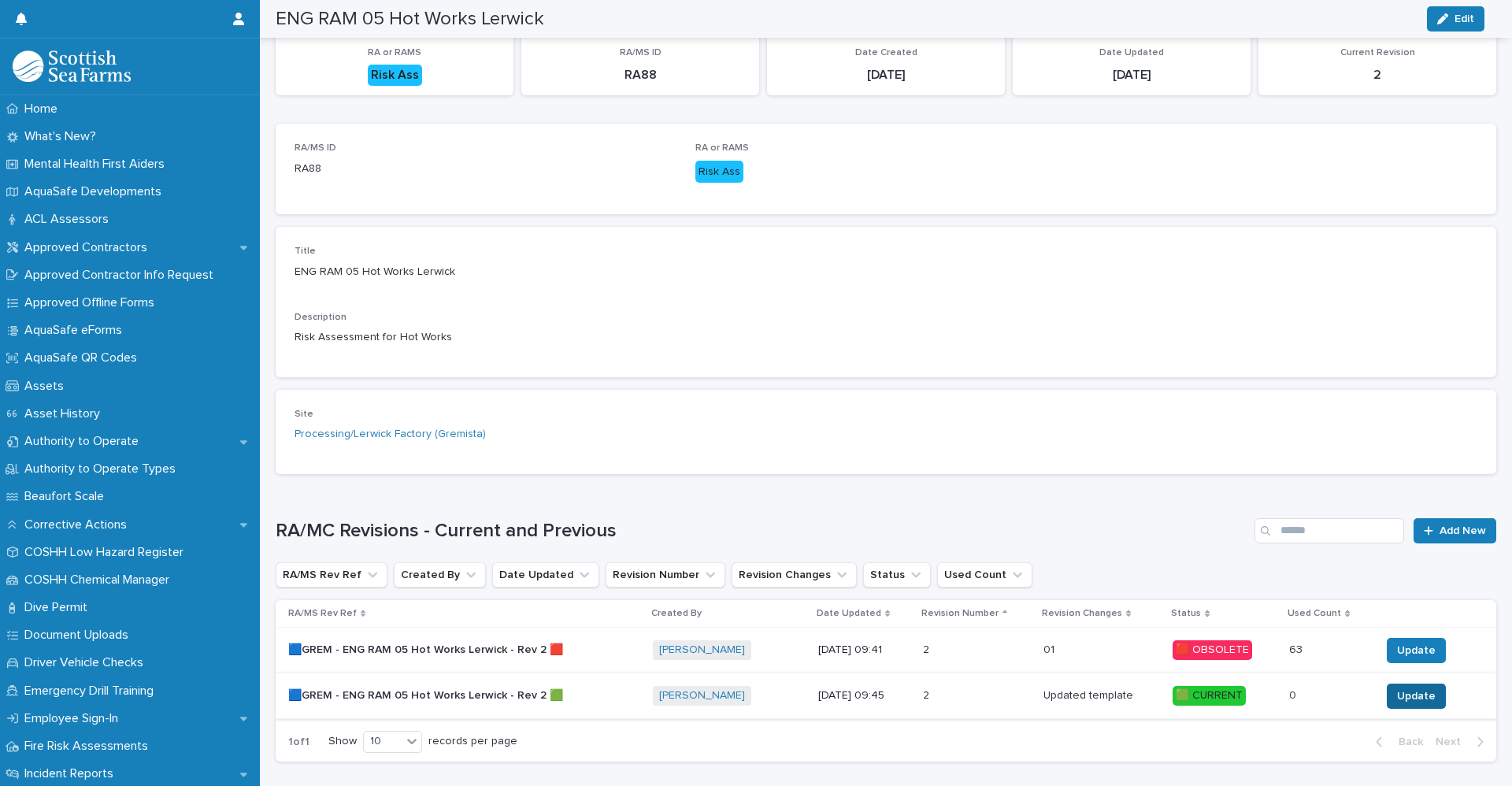
click at [1403, 699] on span "Update" at bounding box center [1416, 696] width 39 height 16
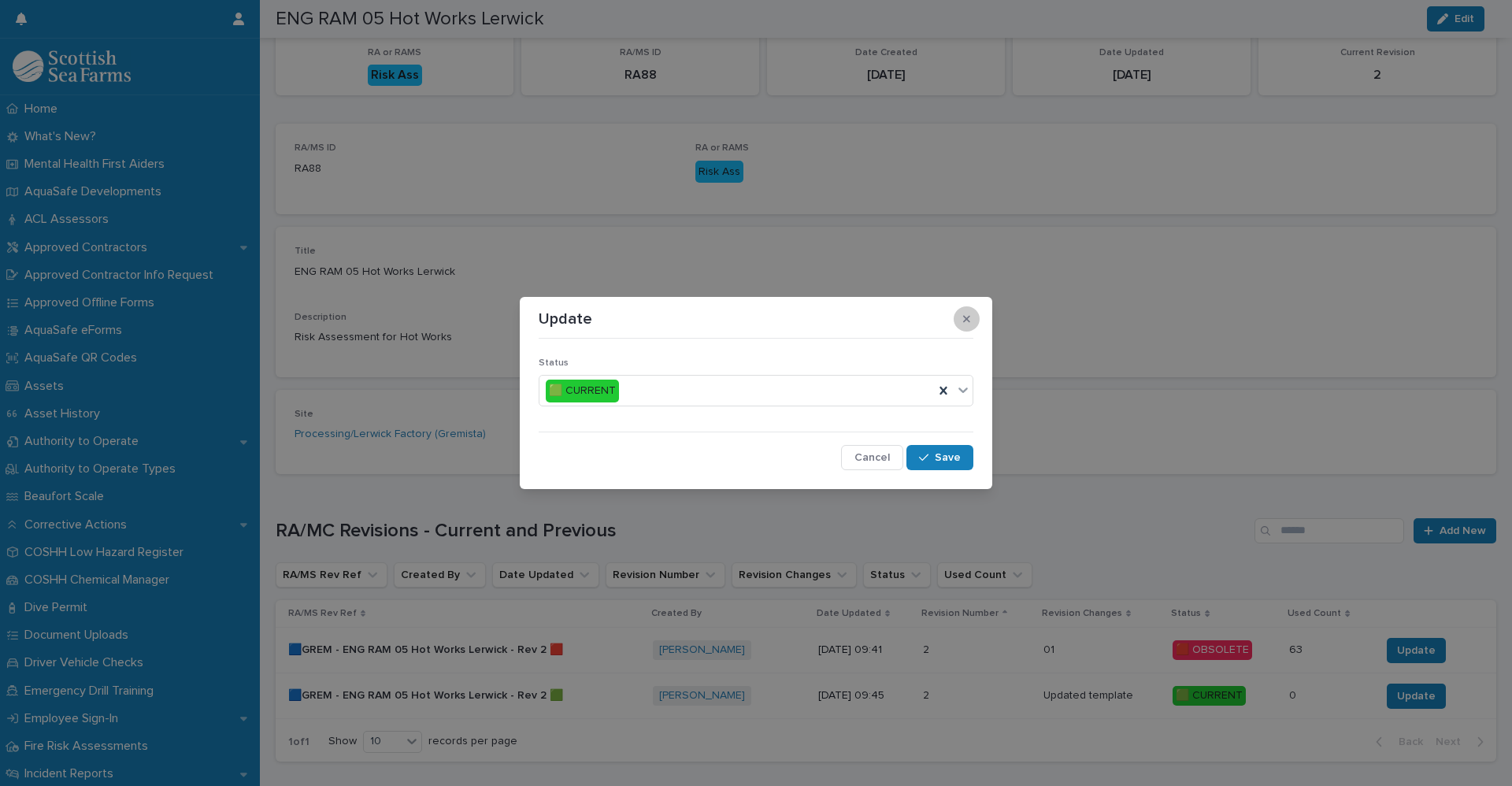
click at [962, 317] on button "button" at bounding box center [966, 319] width 26 height 25
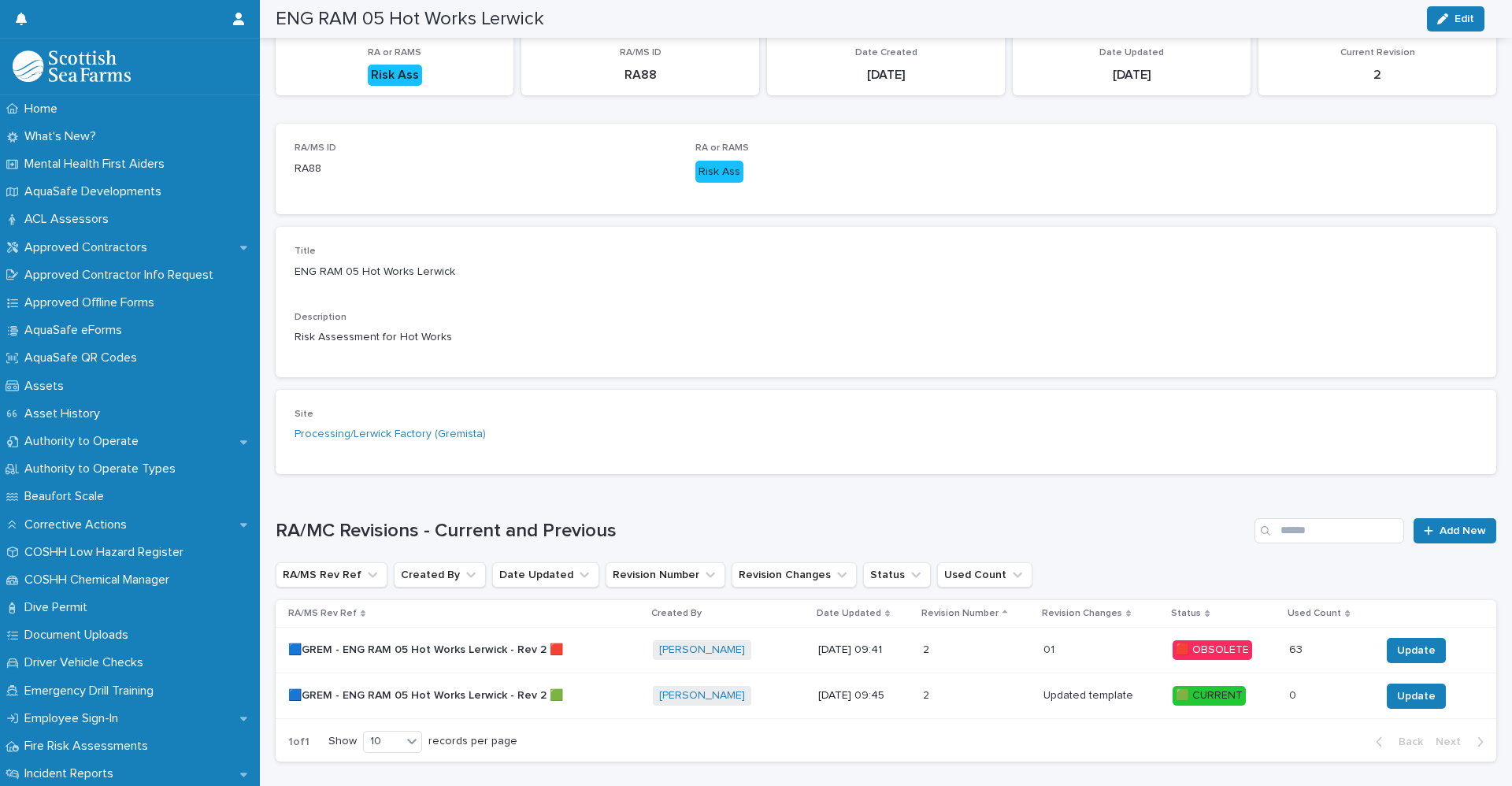
click at [449, 697] on p "🟦GREM - ENG RAM 05 Hot Works Lerwick - Rev 2 🟩" at bounding box center [427, 694] width 278 height 17
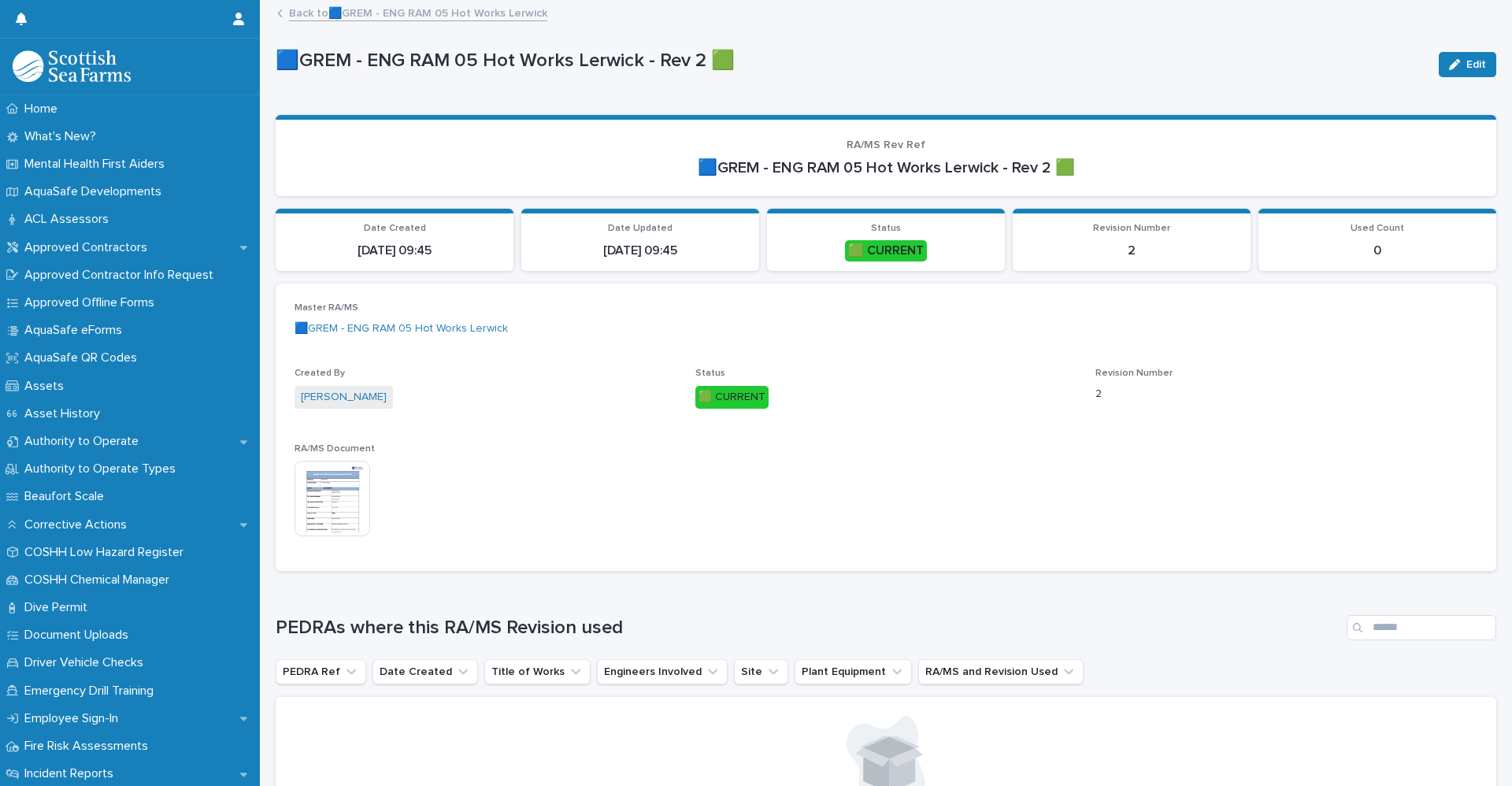
drag, startPoint x: 1466, startPoint y: 61, endPoint x: 1348, endPoint y: 353, distance: 314.9
click at [1466, 60] on span "Edit" at bounding box center [1476, 65] width 20 height 11
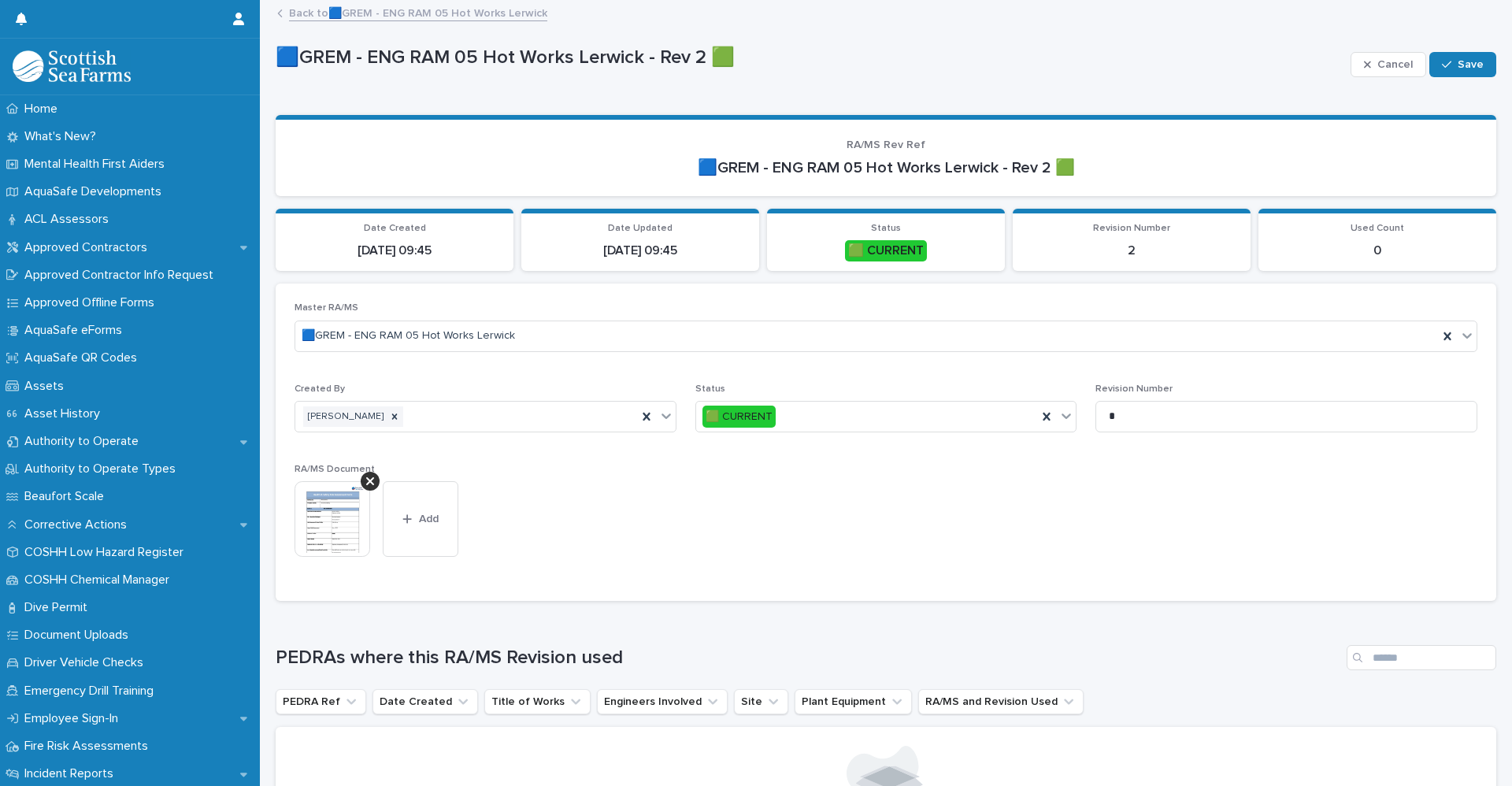
click at [503, 7] on link "Back to 🟦GREM - ENG RAM 05 Hot Works Lerwick" at bounding box center [418, 11] width 258 height 18
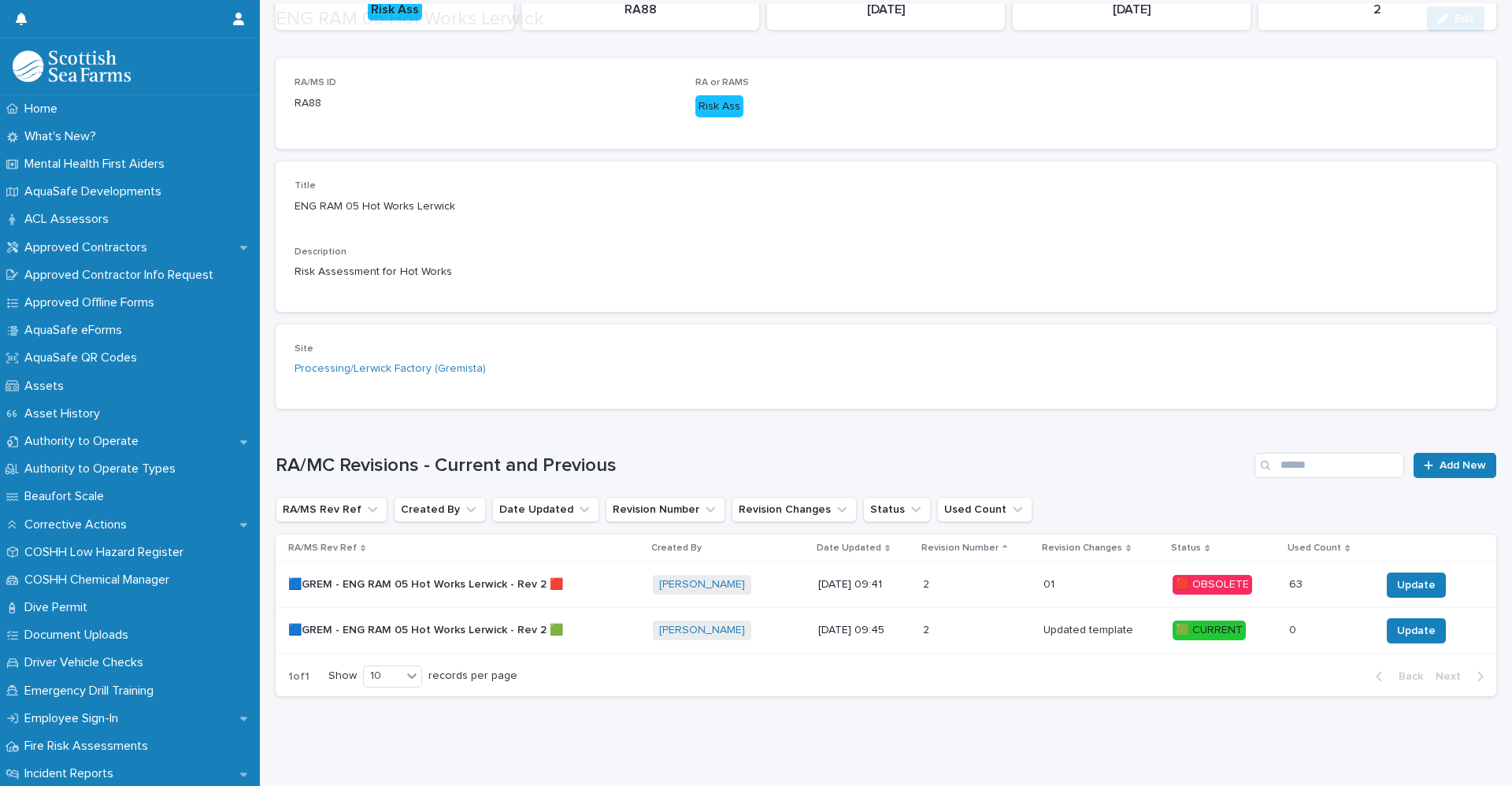
scroll to position [239, 0]
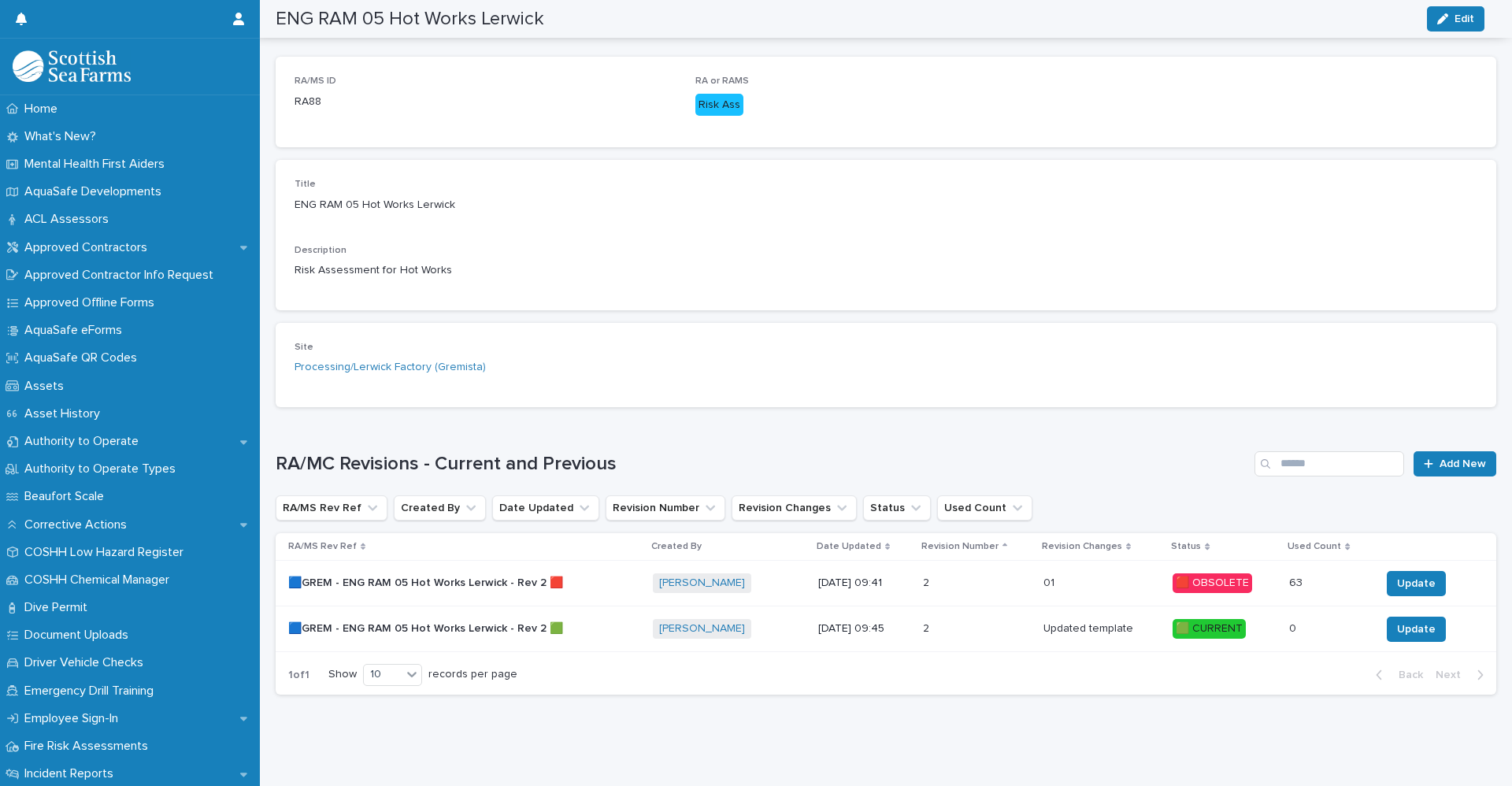
click at [910, 622] on p "[DATE] 09:45" at bounding box center [863, 628] width 92 height 13
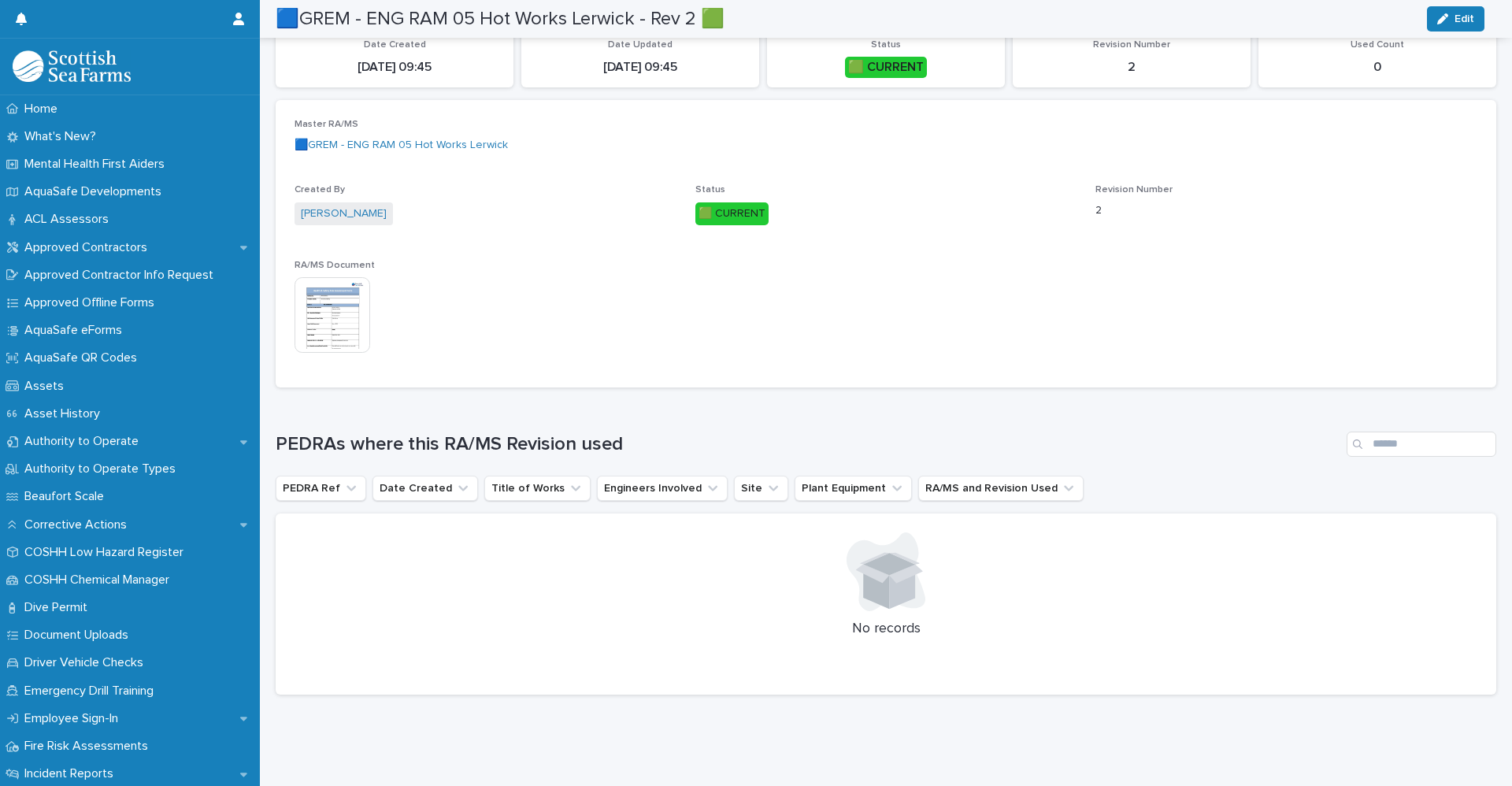
scroll to position [153, 0]
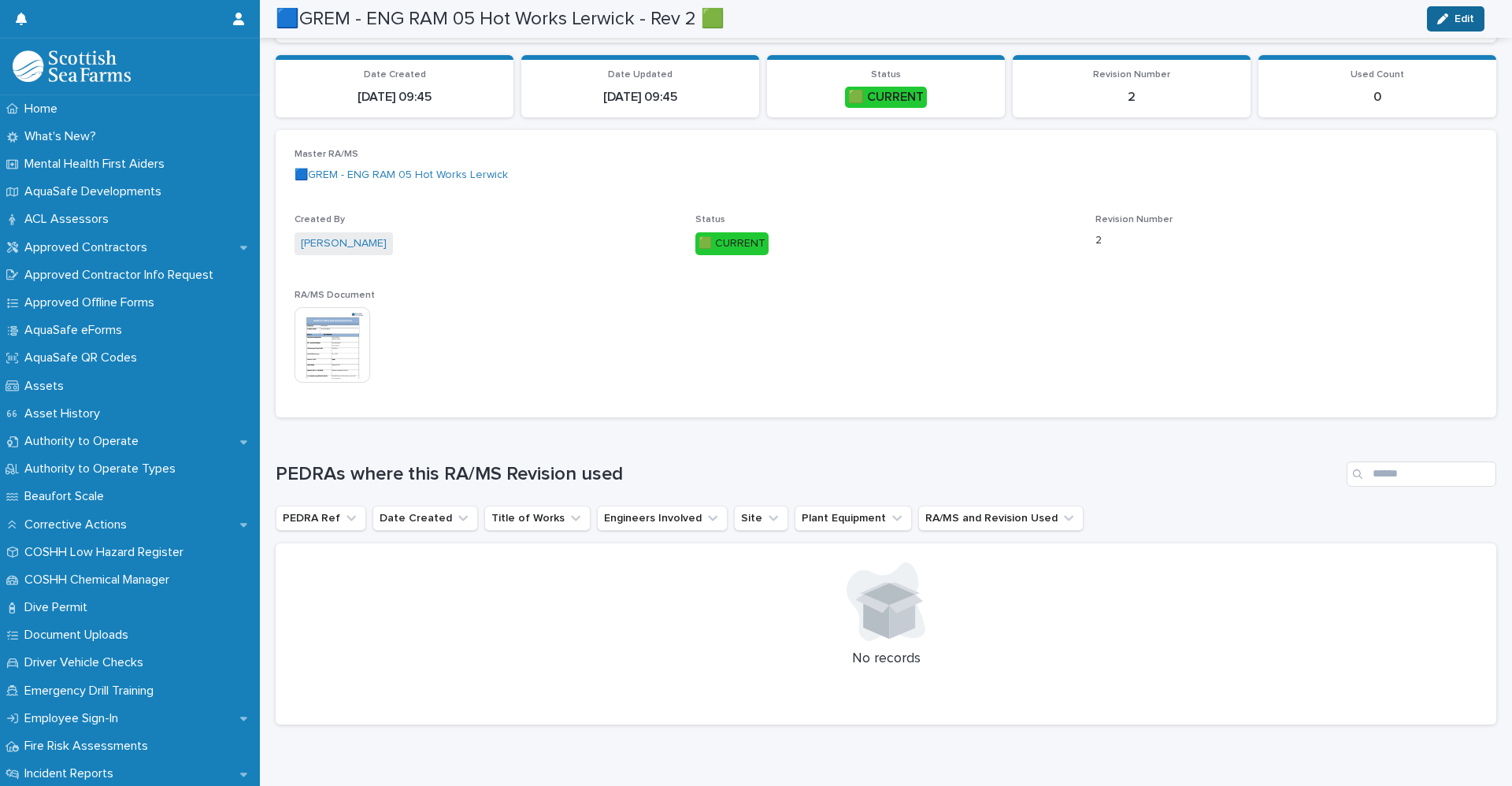
click at [1447, 13] on icon "button" at bounding box center [1442, 19] width 11 height 11
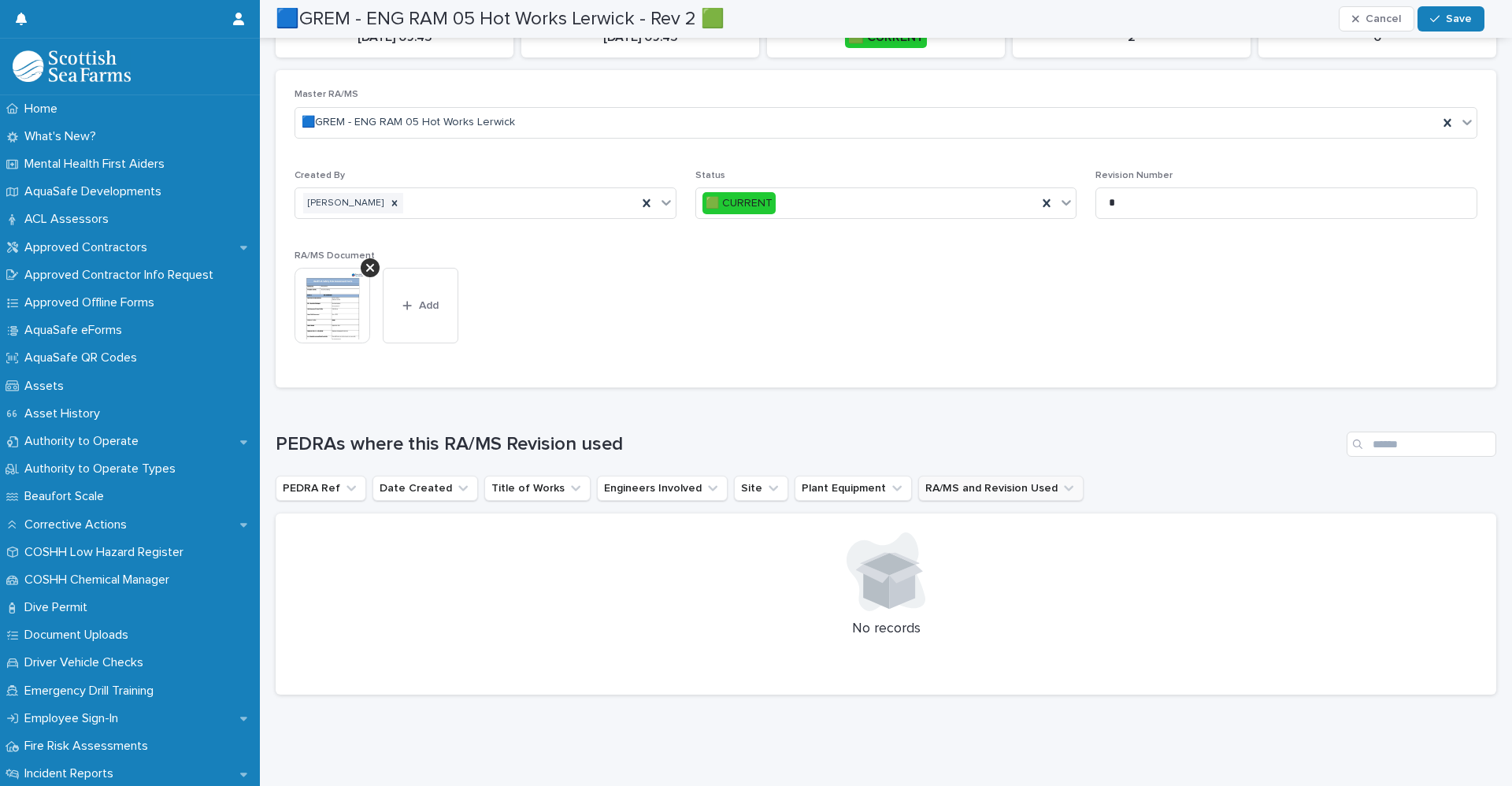
scroll to position [0, 0]
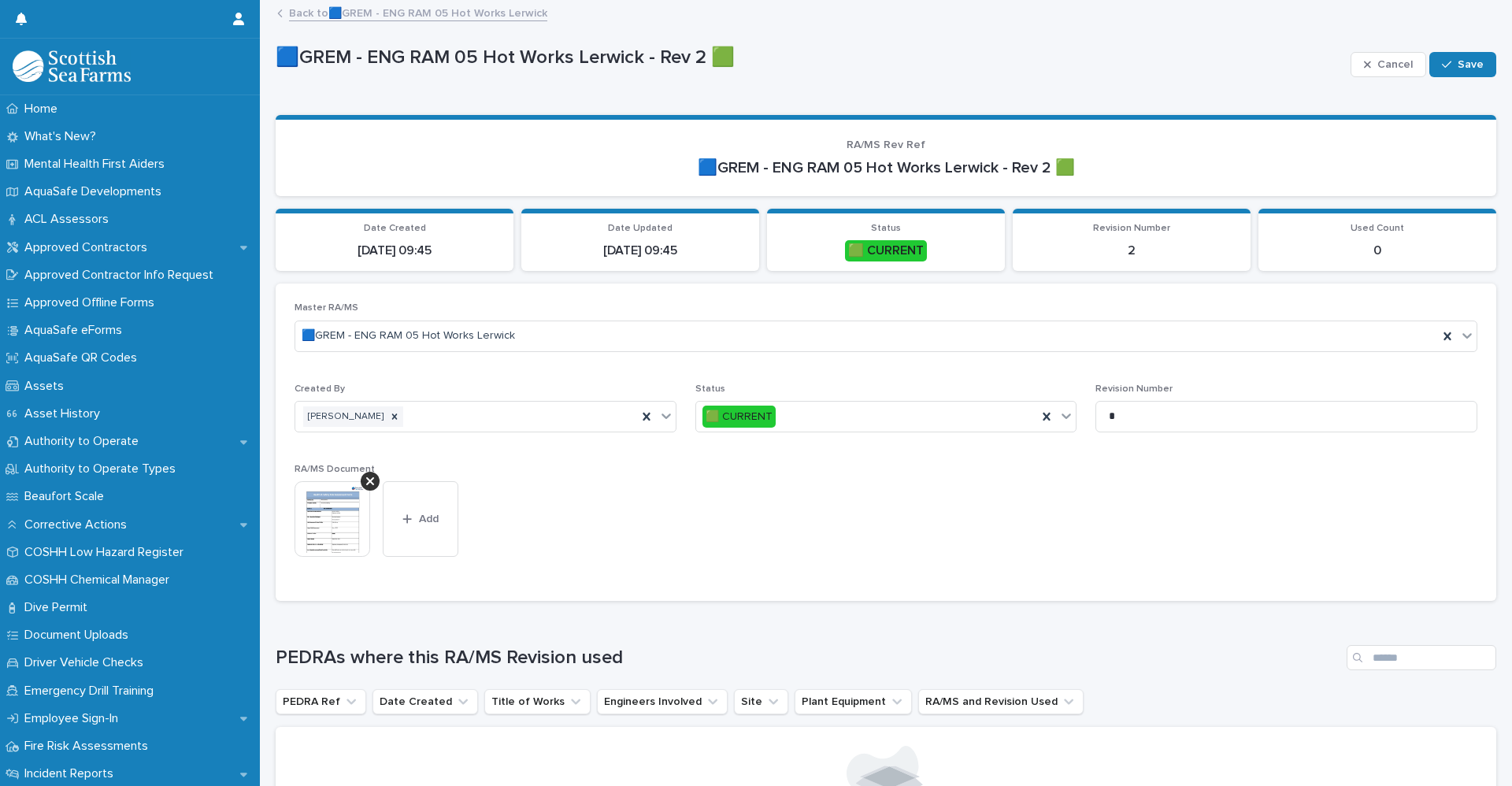
click at [445, 15] on link "Back to 🟦GREM - ENG RAM 05 Hot Works Lerwick" at bounding box center [418, 11] width 258 height 18
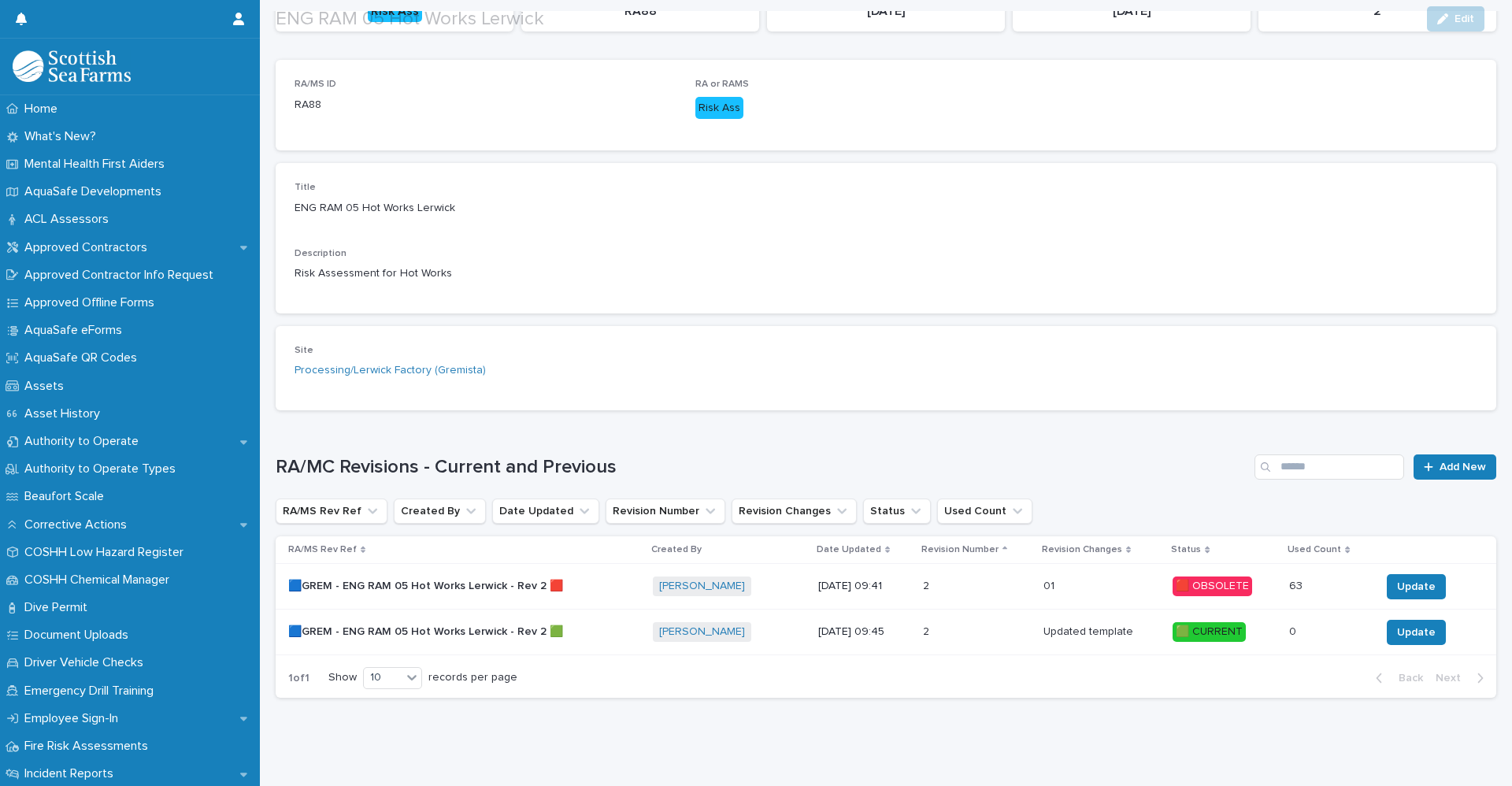
scroll to position [239, 0]
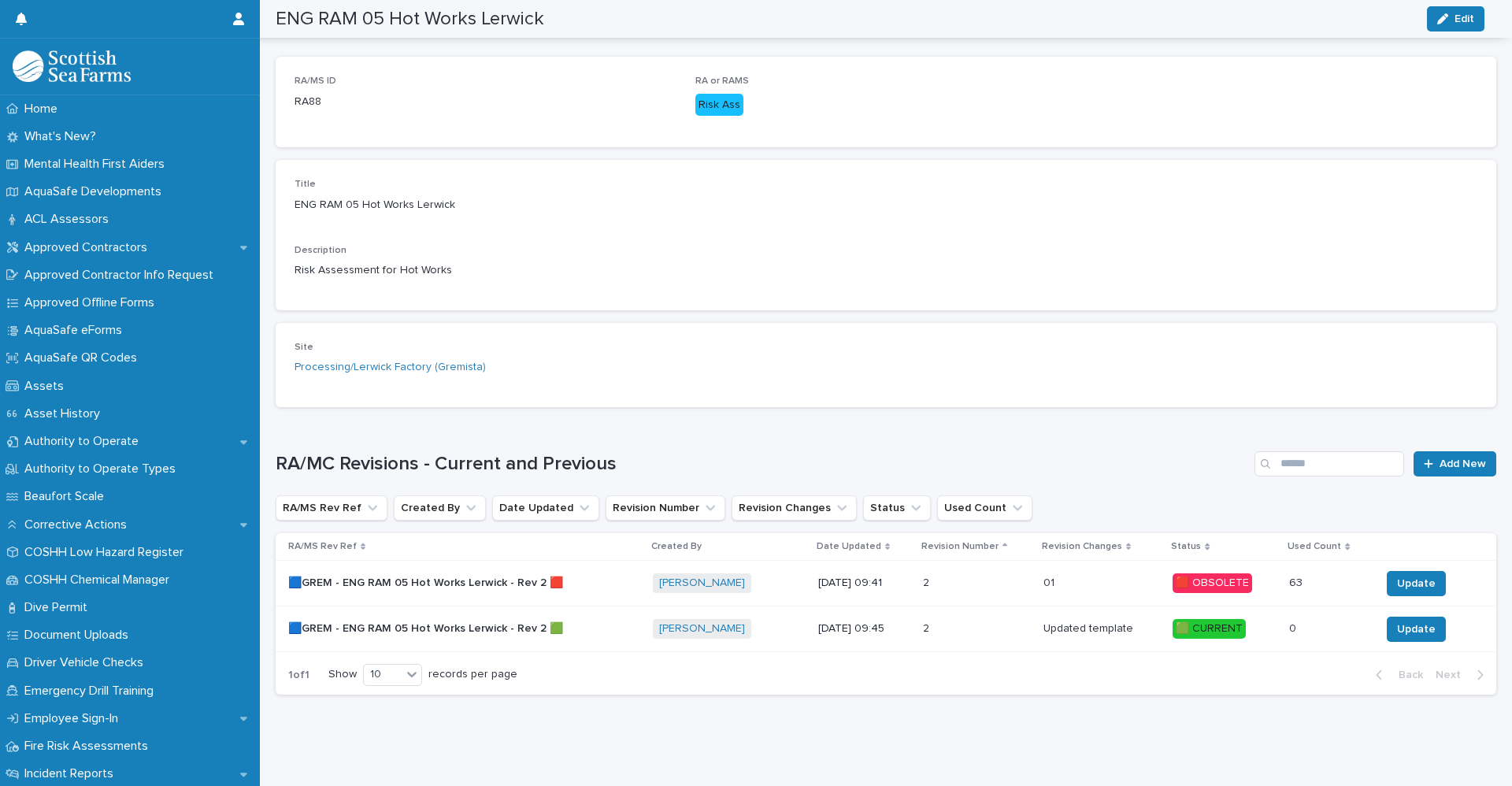
click at [1055, 619] on p "Updated template" at bounding box center [1090, 627] width 93 height 17
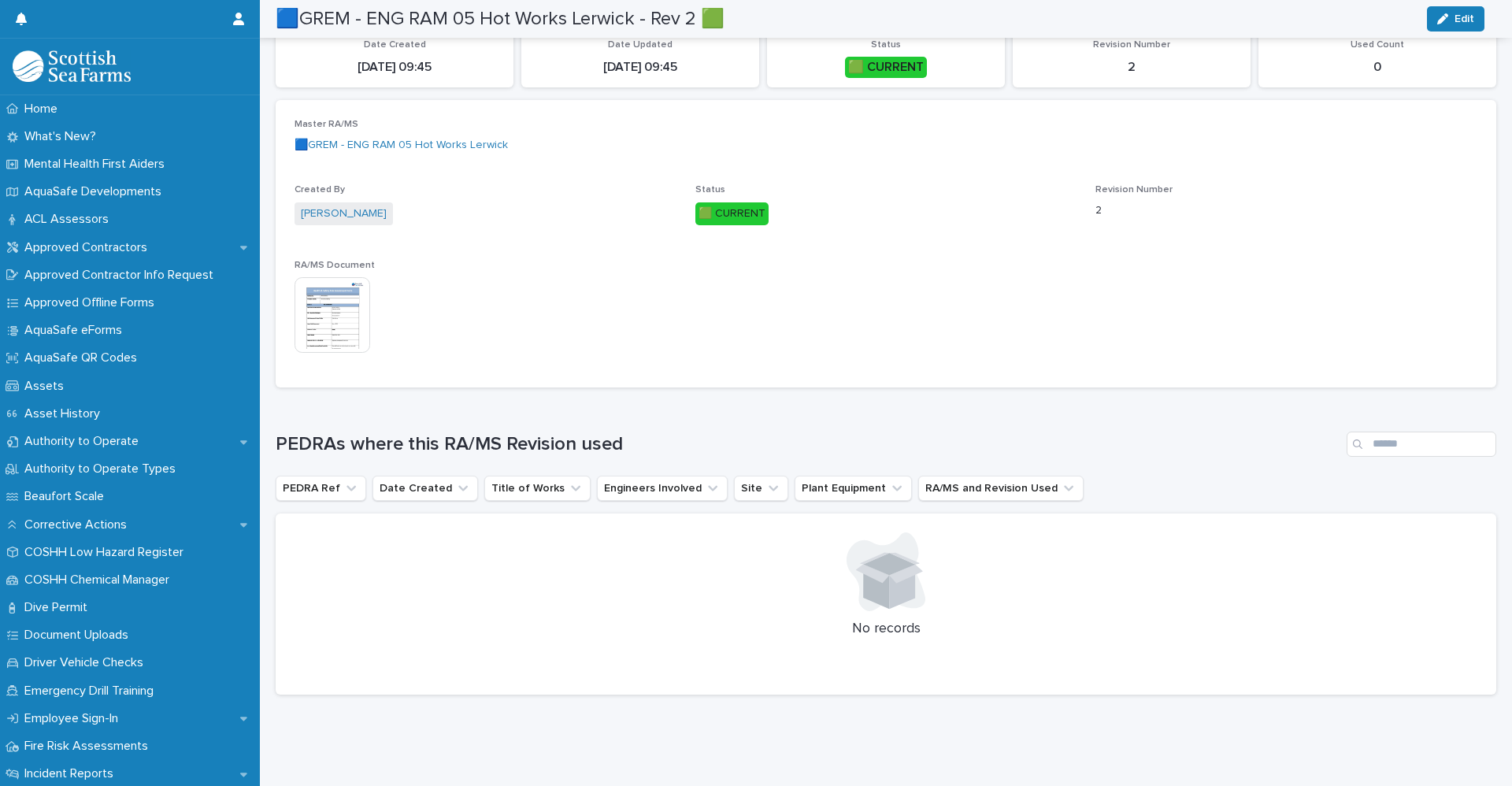
scroll to position [153, 0]
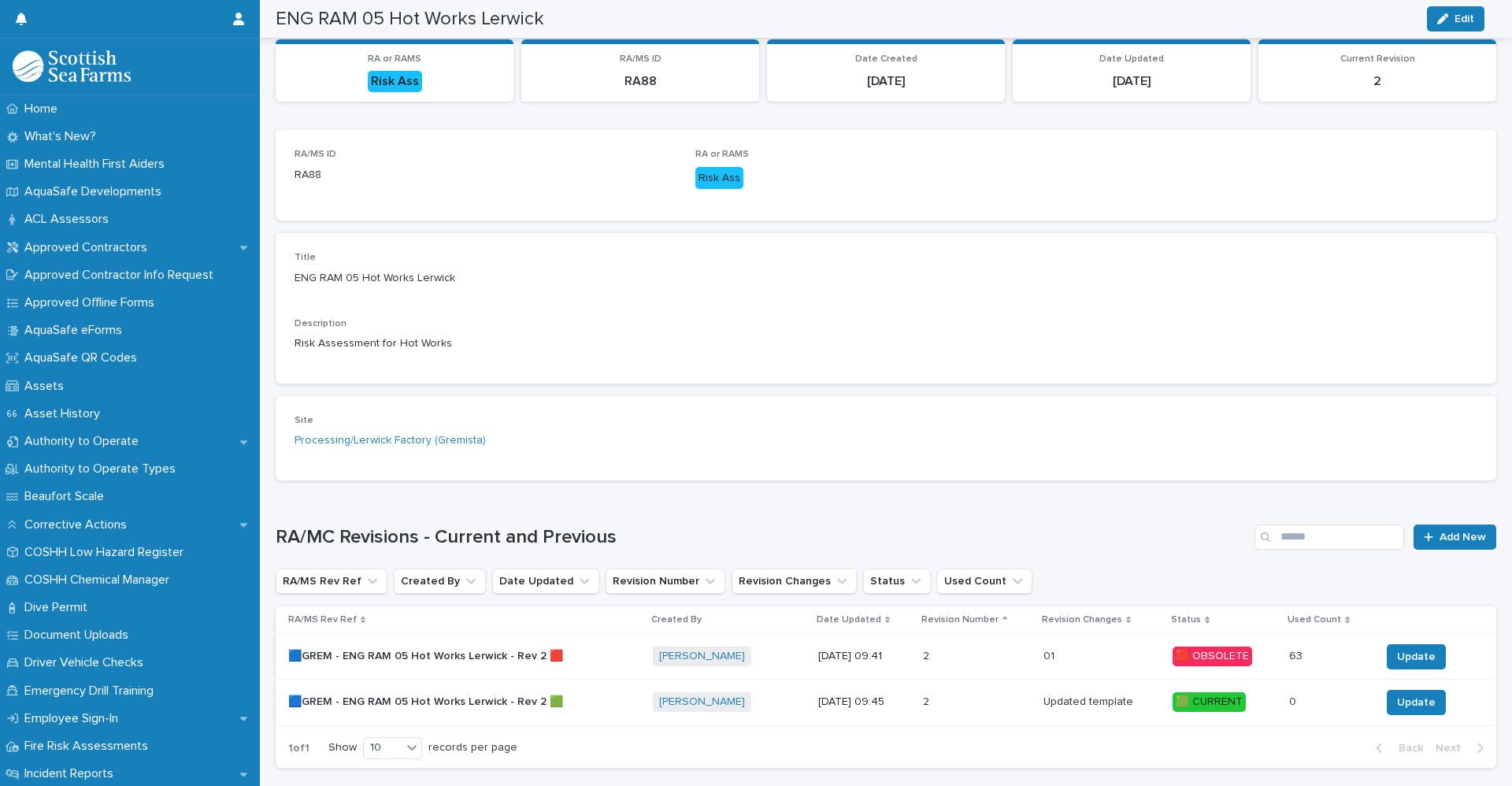
scroll to position [183, 0]
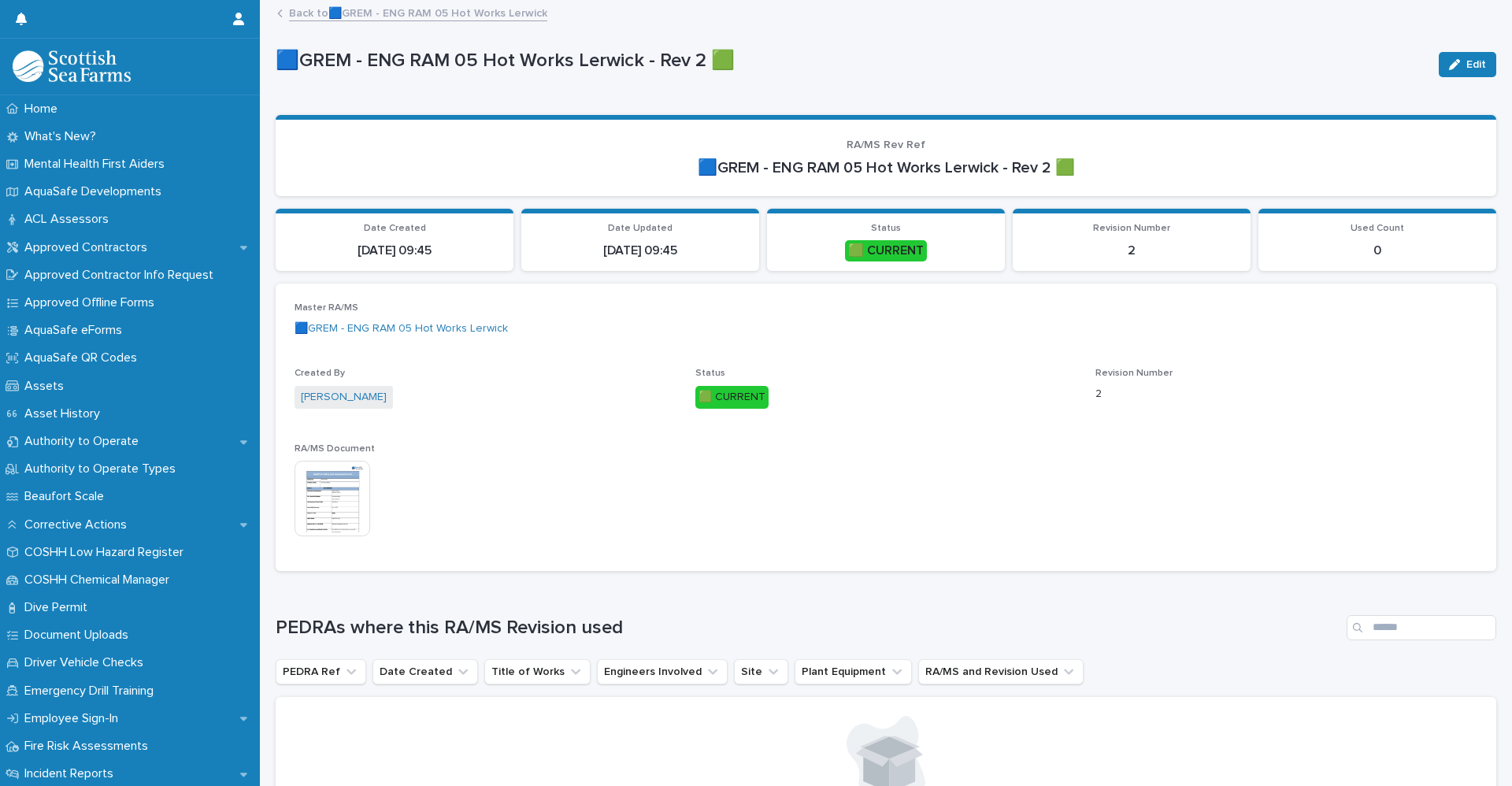
click at [309, 7] on link "Back to 🟦GREM - ENG RAM 05 Hot Works Lerwick" at bounding box center [418, 11] width 258 height 18
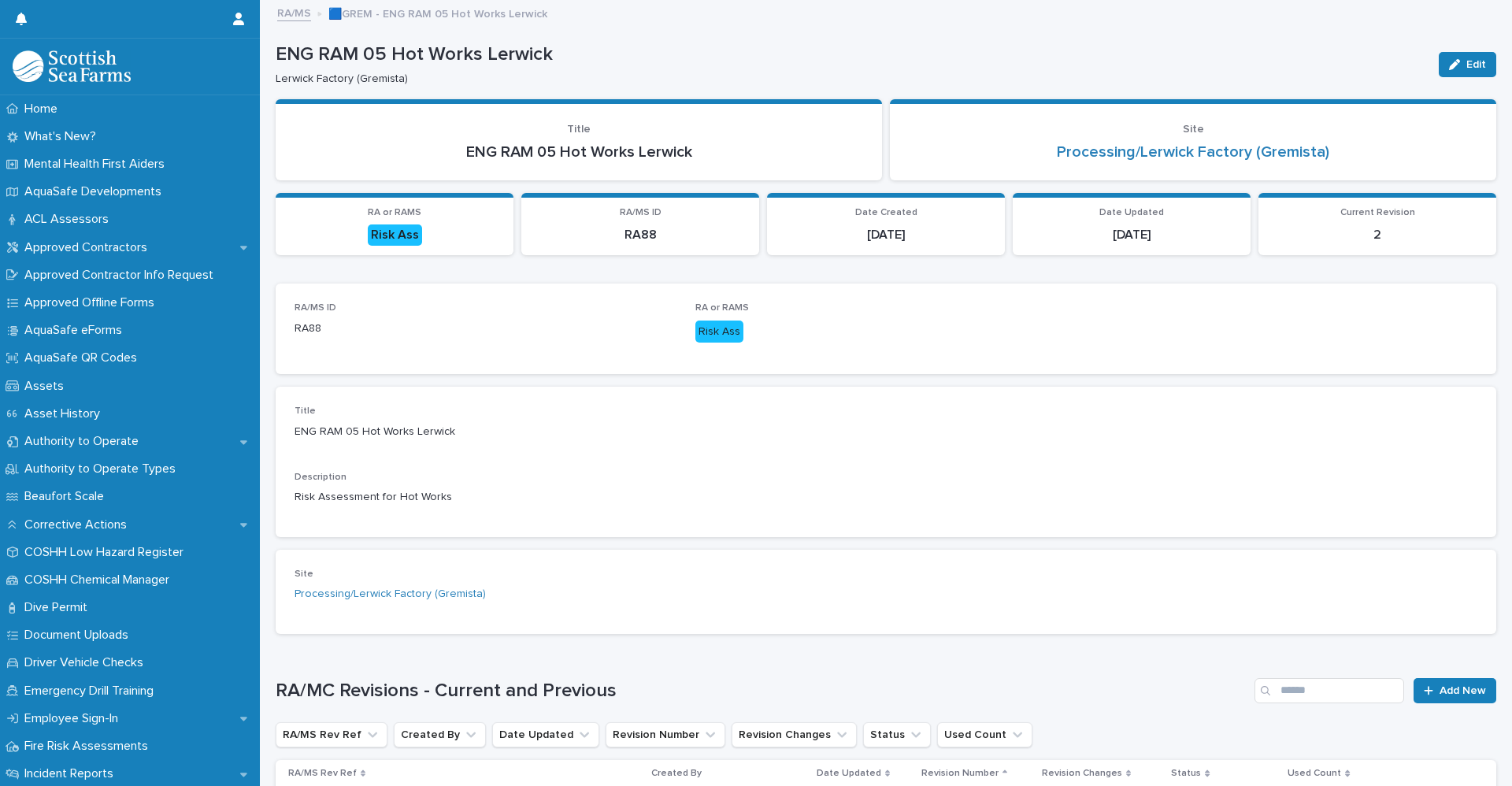
scroll to position [239, 0]
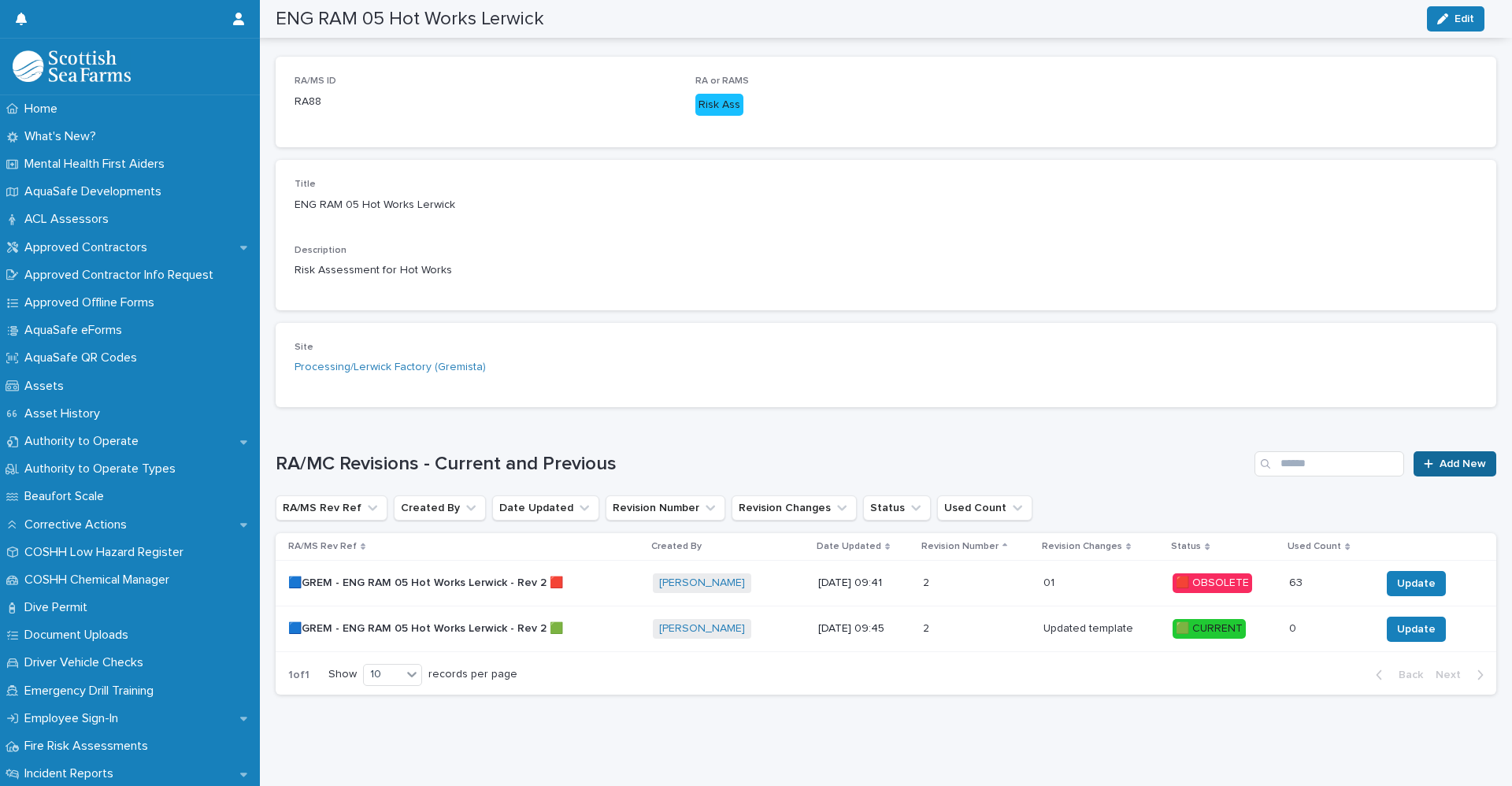
click at [1440, 458] on span "Add New" at bounding box center [1463, 464] width 46 height 11
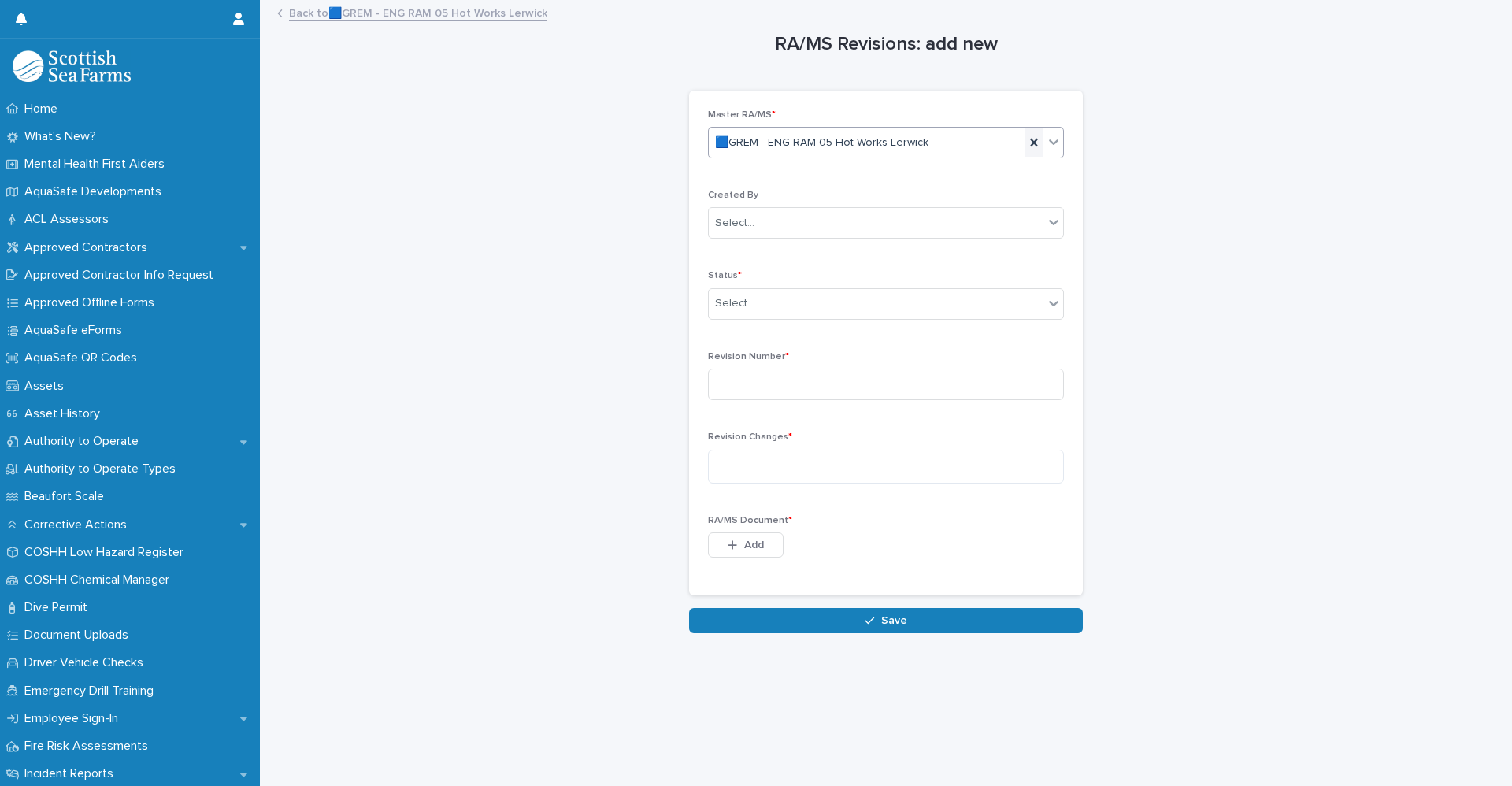
click at [1026, 142] on icon at bounding box center [1033, 142] width 16 height 16
click at [1049, 144] on icon at bounding box center [1053, 141] width 16 height 16
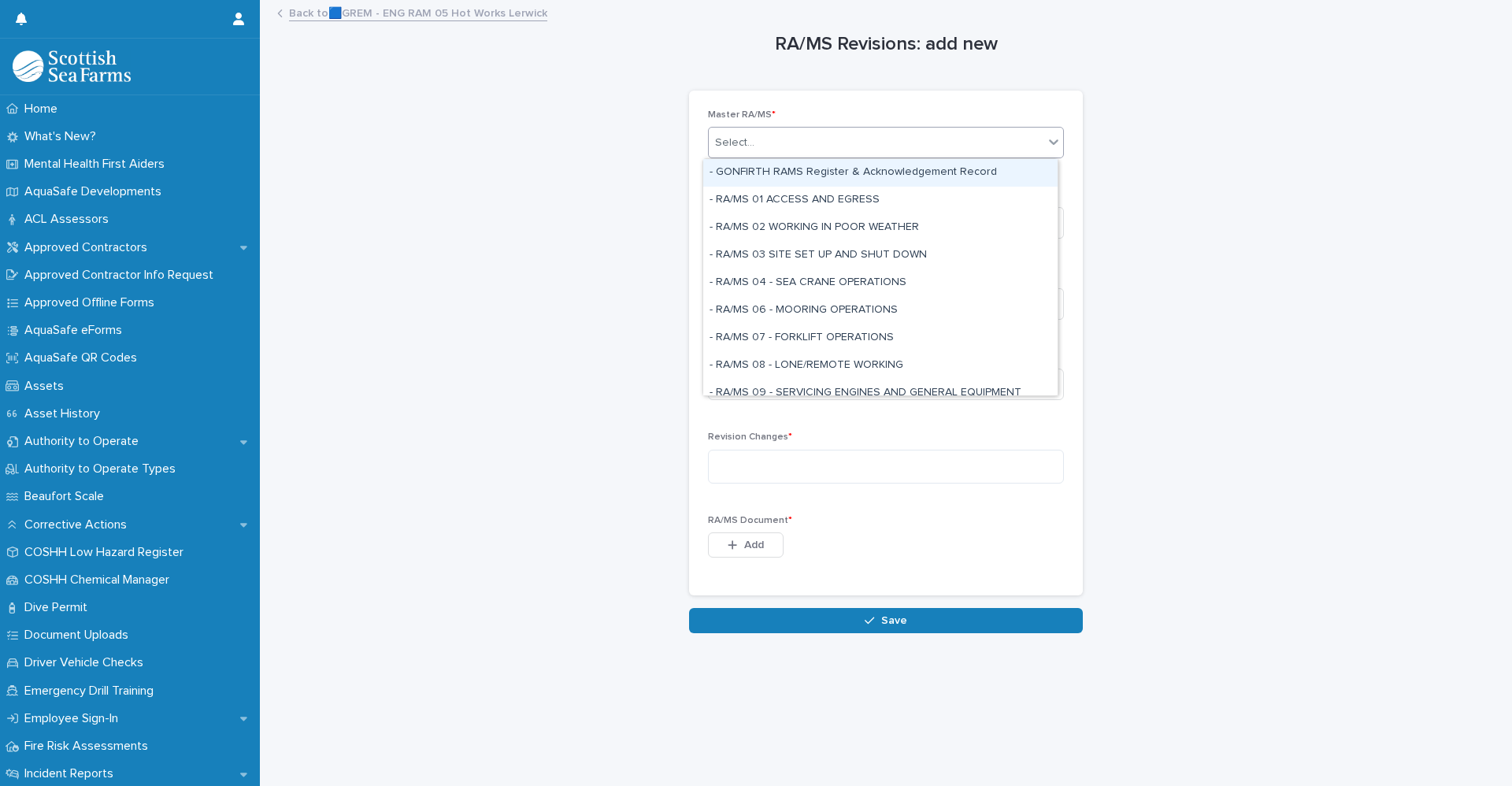
click at [1255, 327] on div "RA/MS Revisions: add new Loading... Saving… Loading... Saving… Loading... Savin…" at bounding box center [886, 318] width 1220 height 632
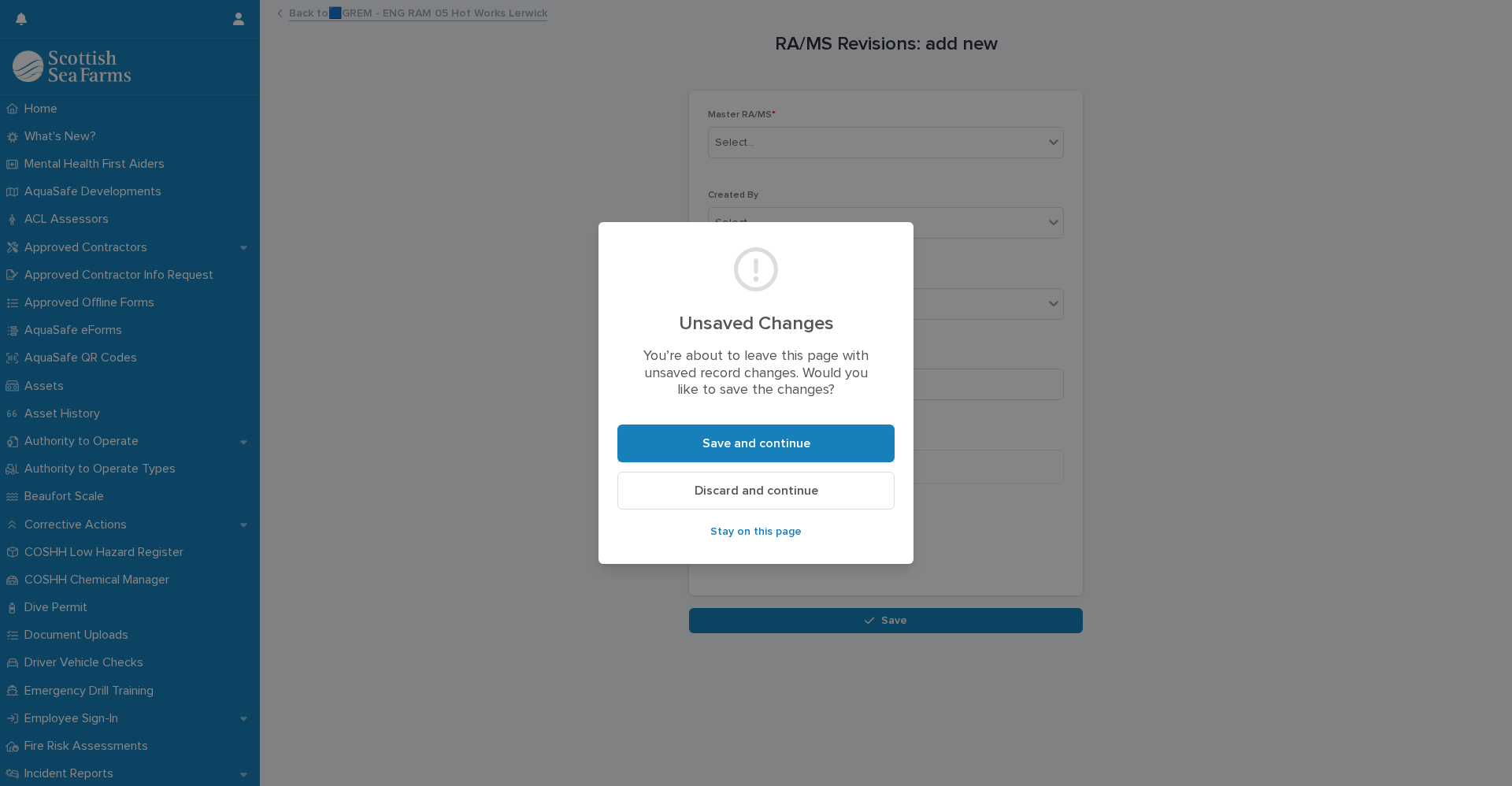
click at [678, 496] on button "Discard and continue" at bounding box center [756, 491] width 277 height 38
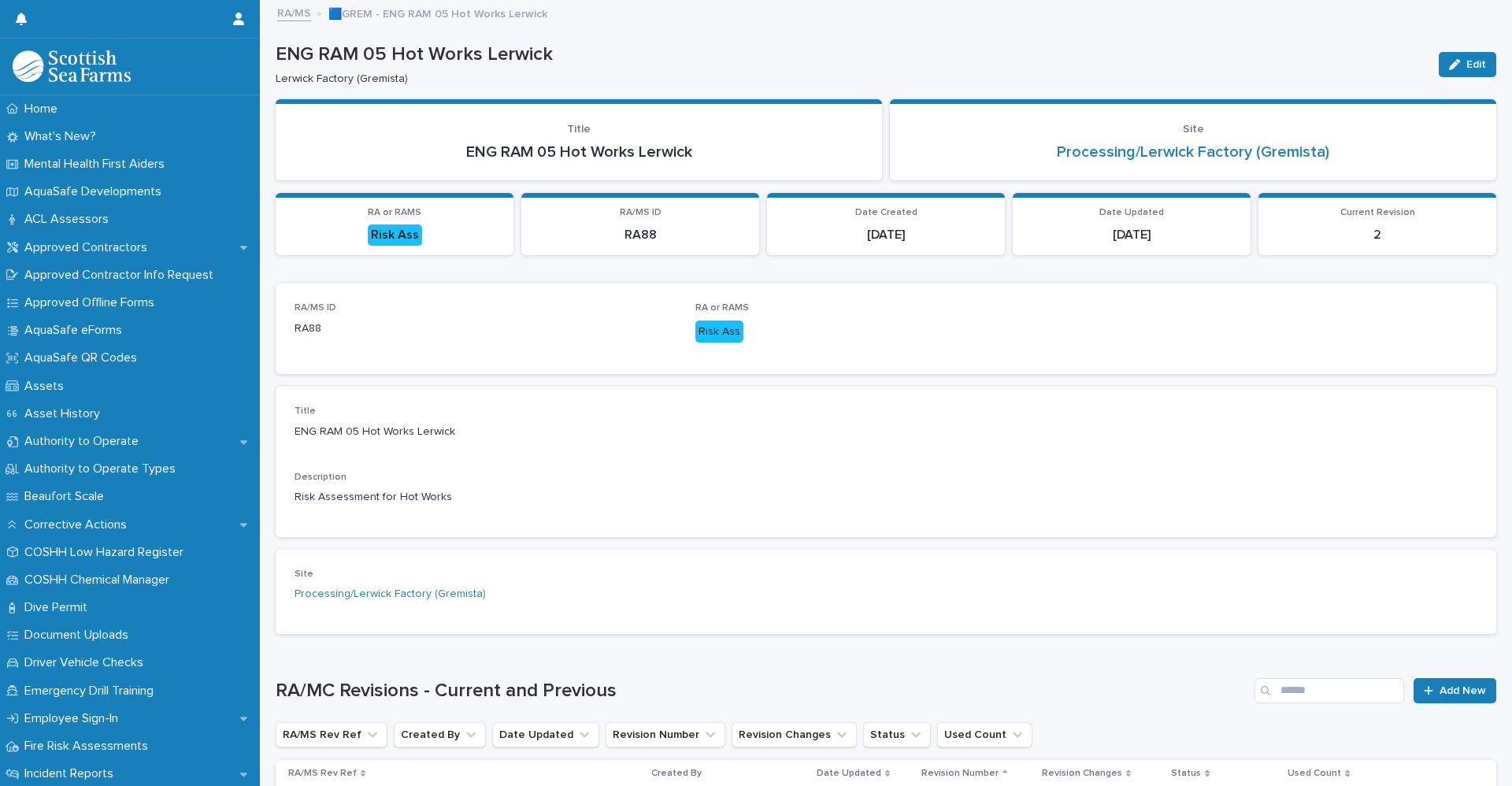
click at [295, 17] on link "RA/MS" at bounding box center [294, 11] width 33 height 18
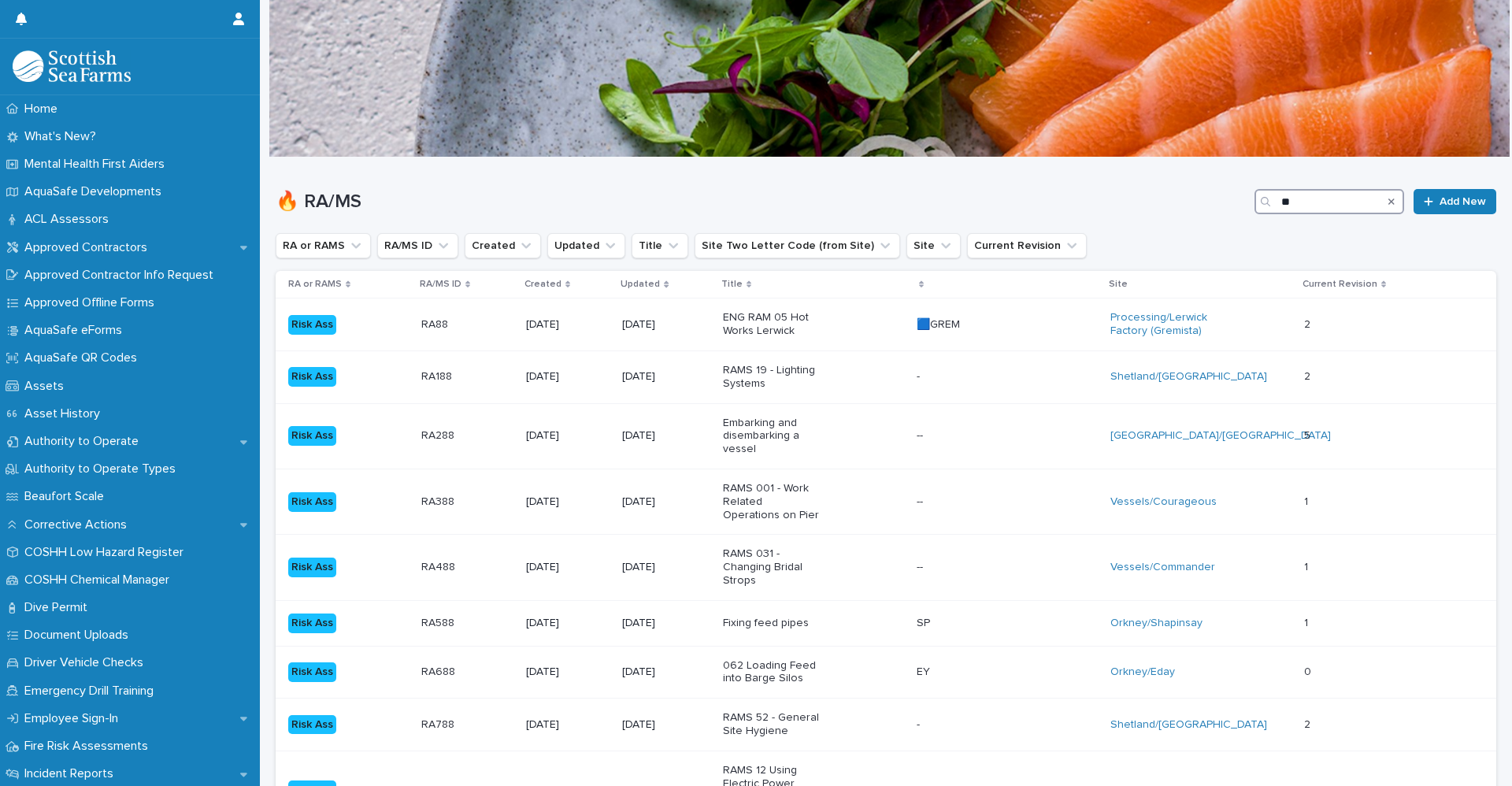
click at [1296, 199] on input "**" at bounding box center [1329, 201] width 150 height 25
type input "**"
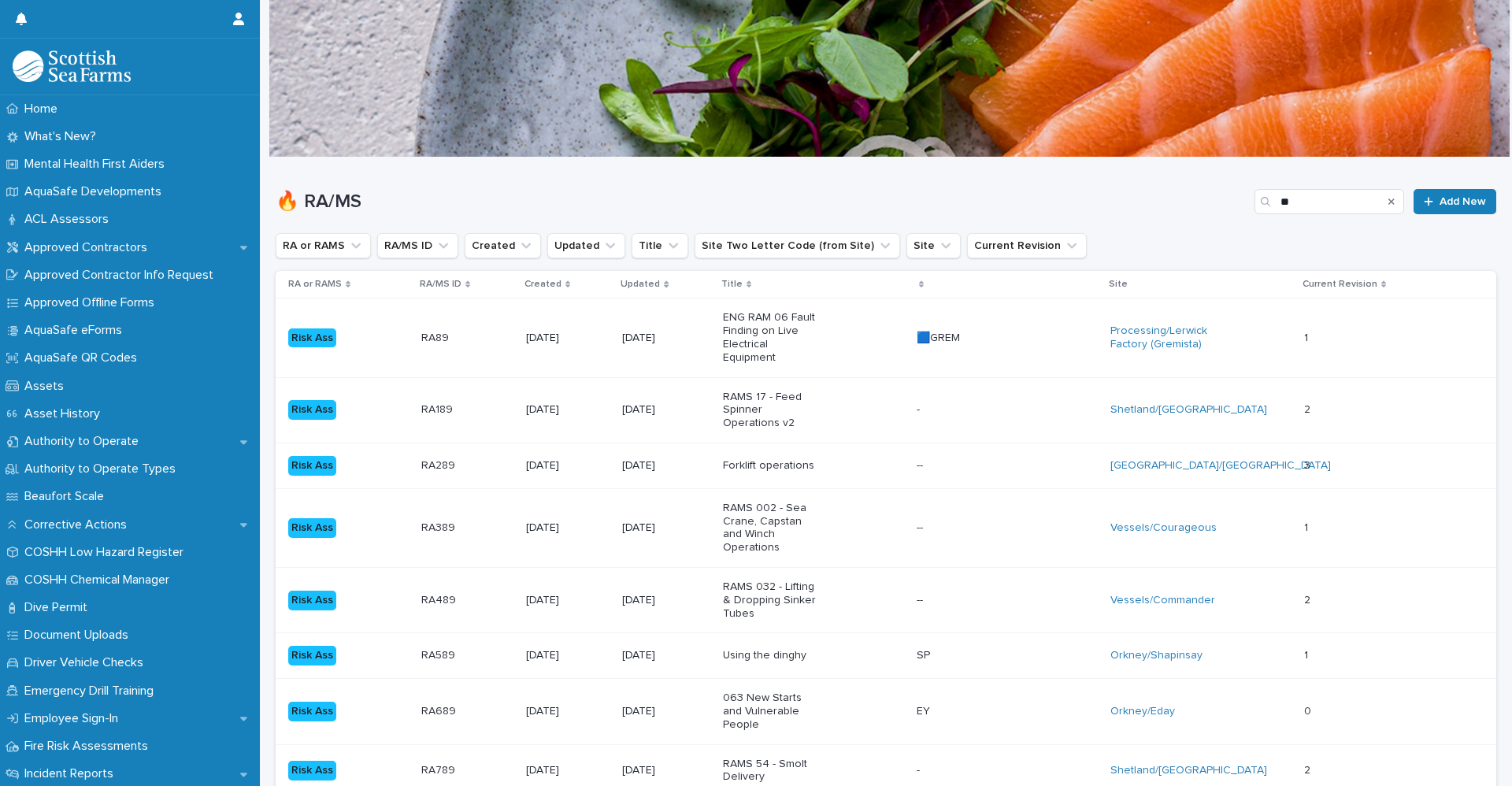
click at [363, 347] on td "Risk Ass" at bounding box center [346, 337] width 139 height 79
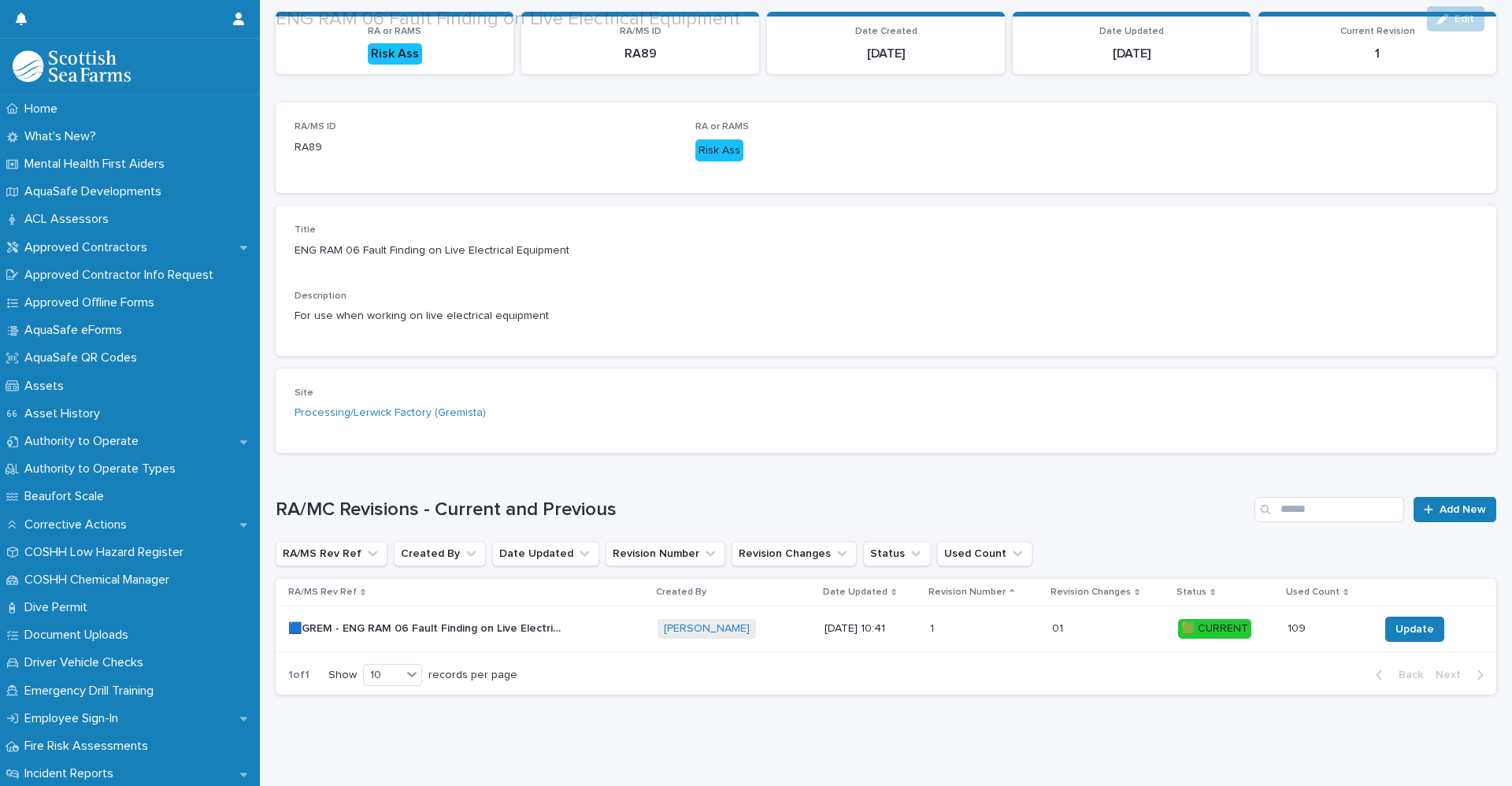
scroll to position [193, 0]
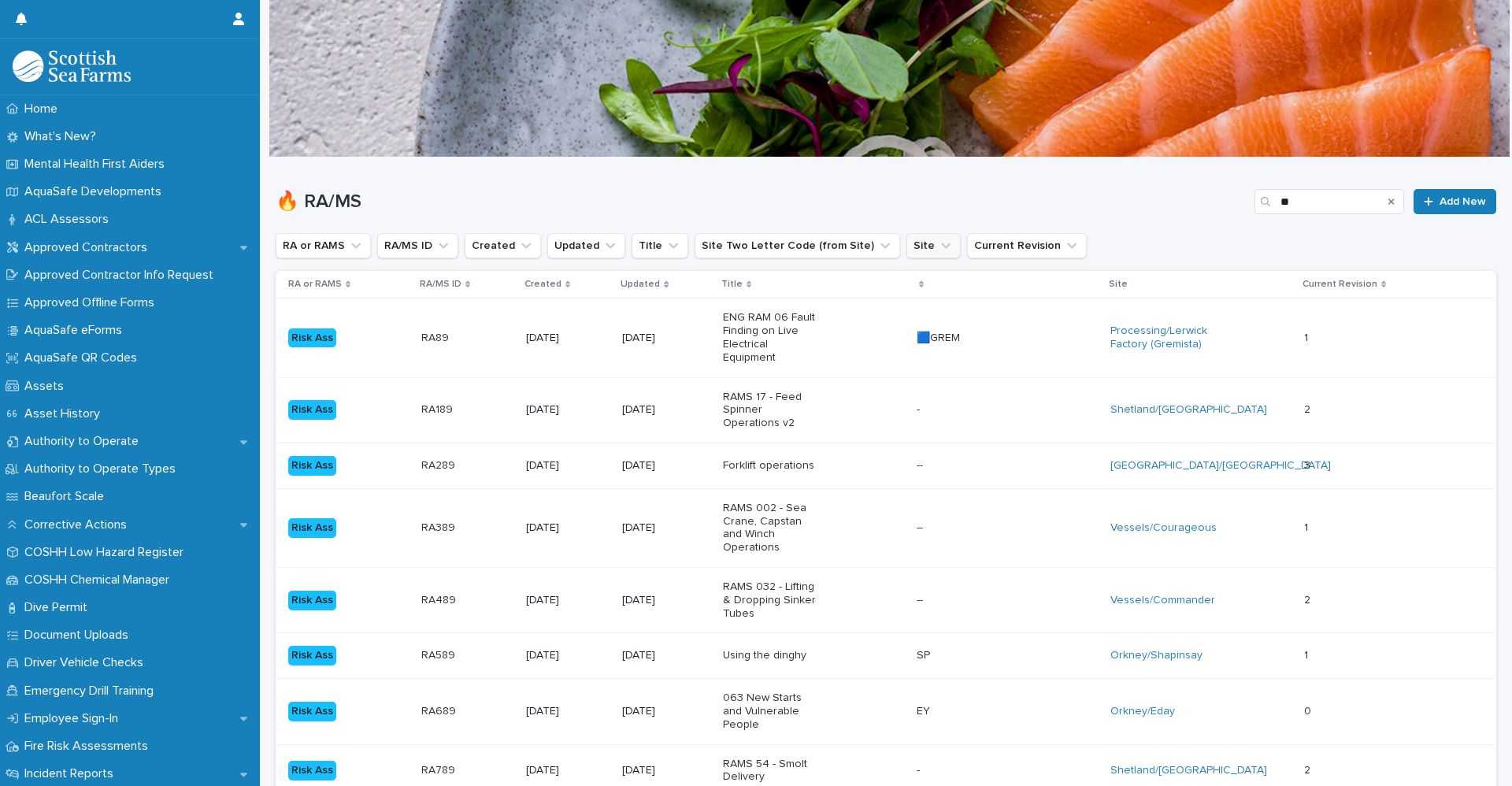
click at [906, 250] on button "Site" at bounding box center [933, 245] width 54 height 25
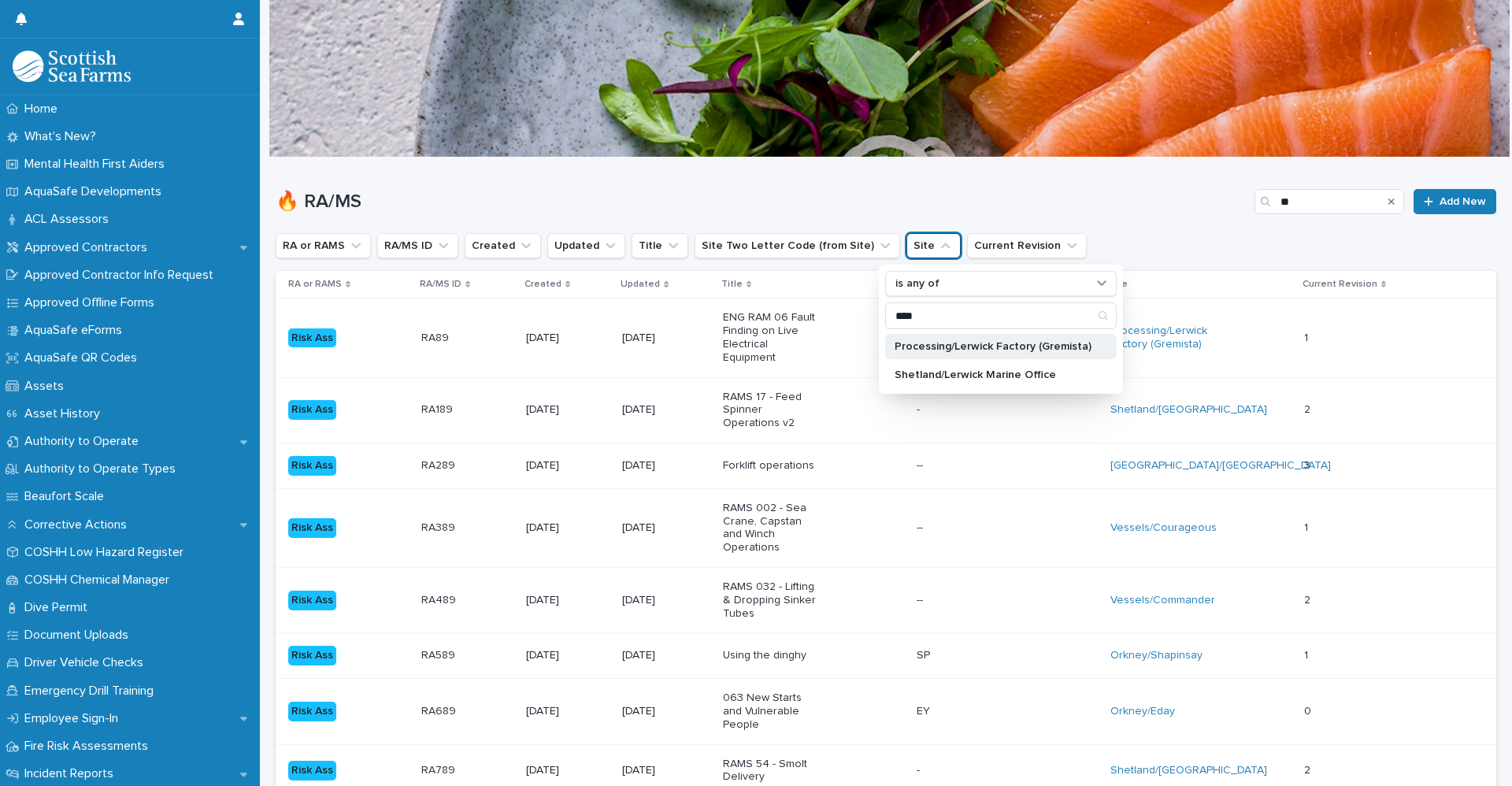
type input "****"
click at [936, 345] on p "Processing/Lerwick Factory (Gremista)" at bounding box center [993, 347] width 197 height 11
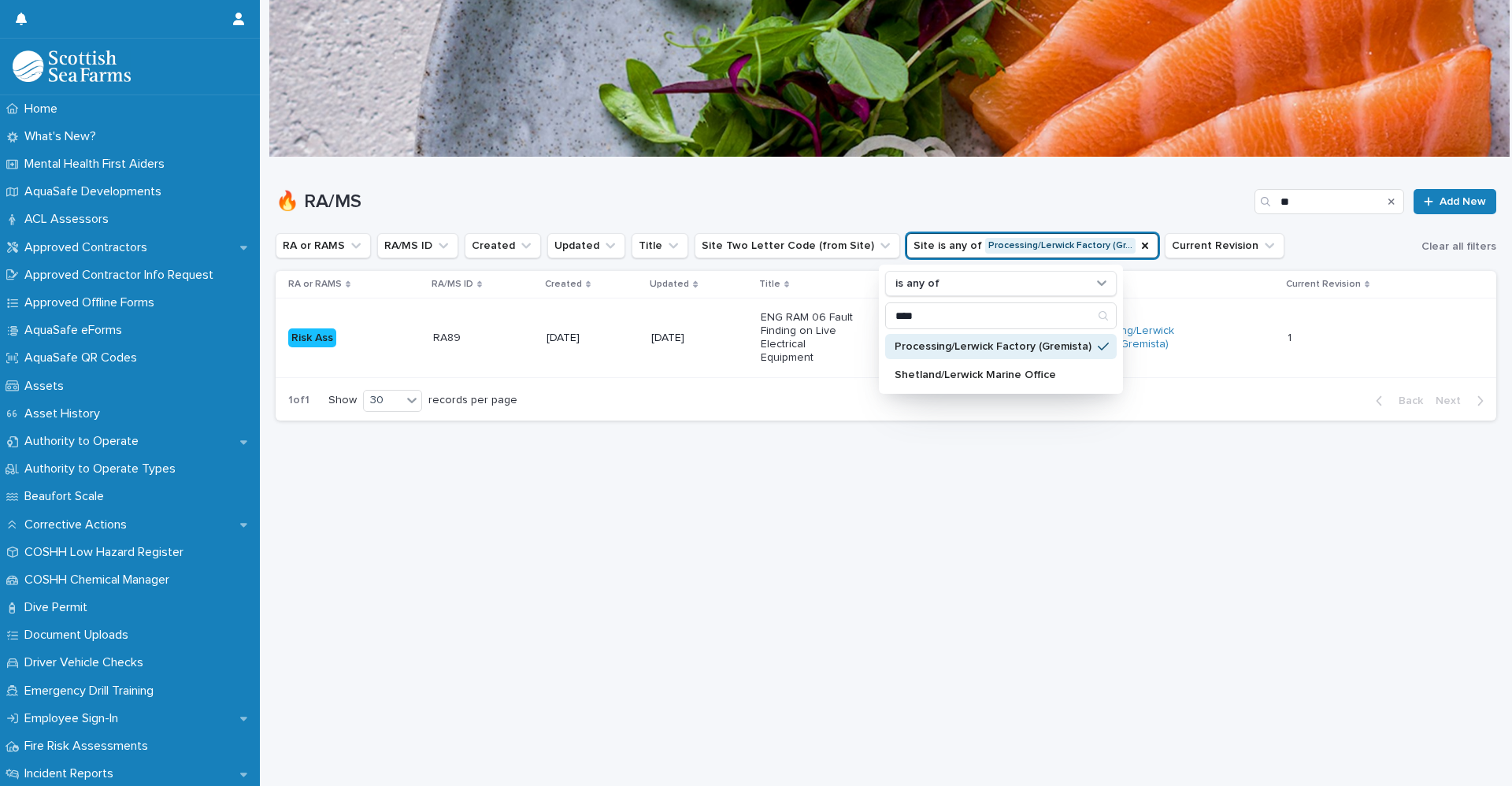
click at [791, 183] on div "🔥 RA/MS ** Add New" at bounding box center [886, 194] width 1220 height 75
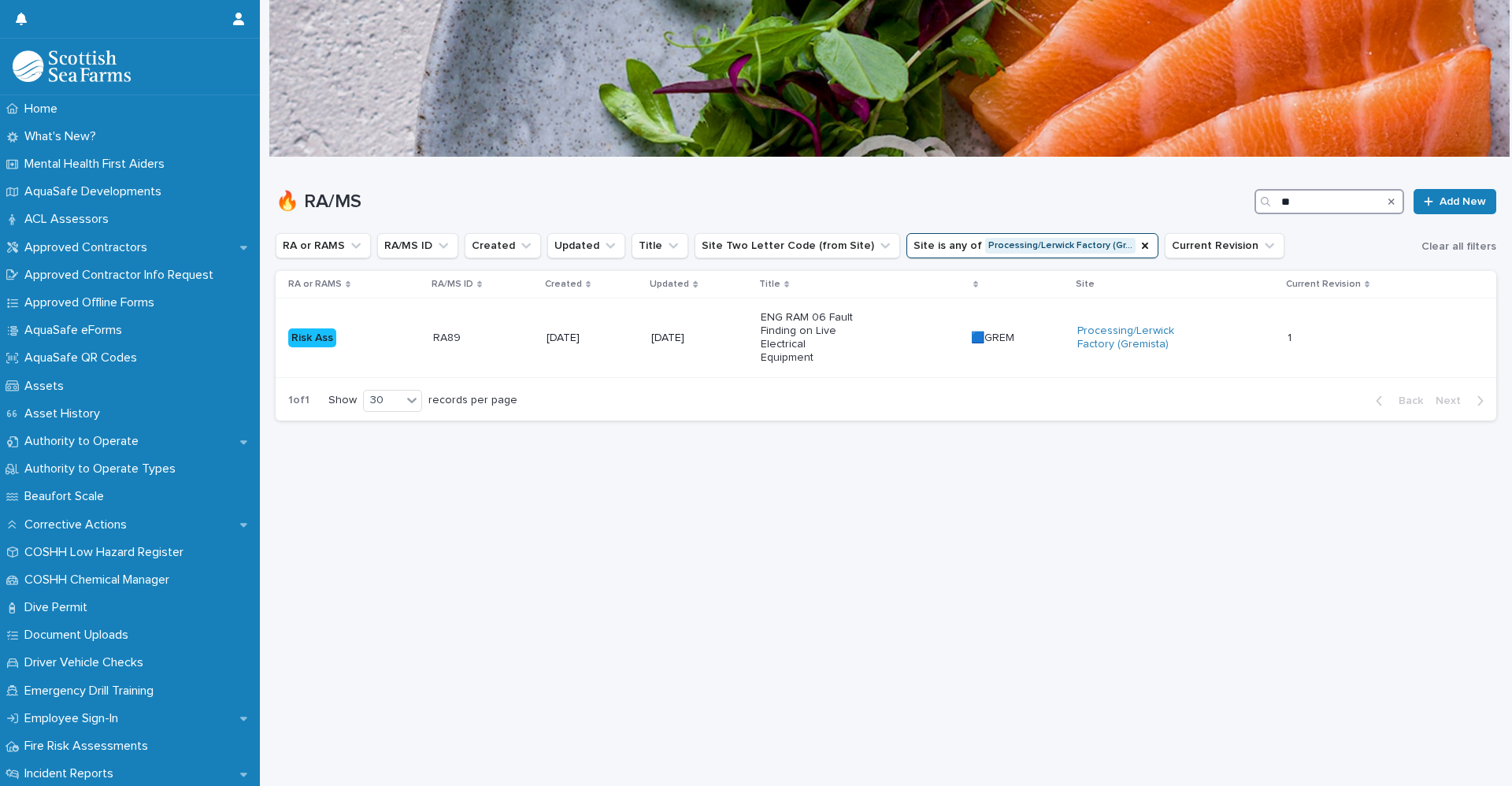
click at [1328, 208] on input "**" at bounding box center [1329, 201] width 150 height 25
type input "*"
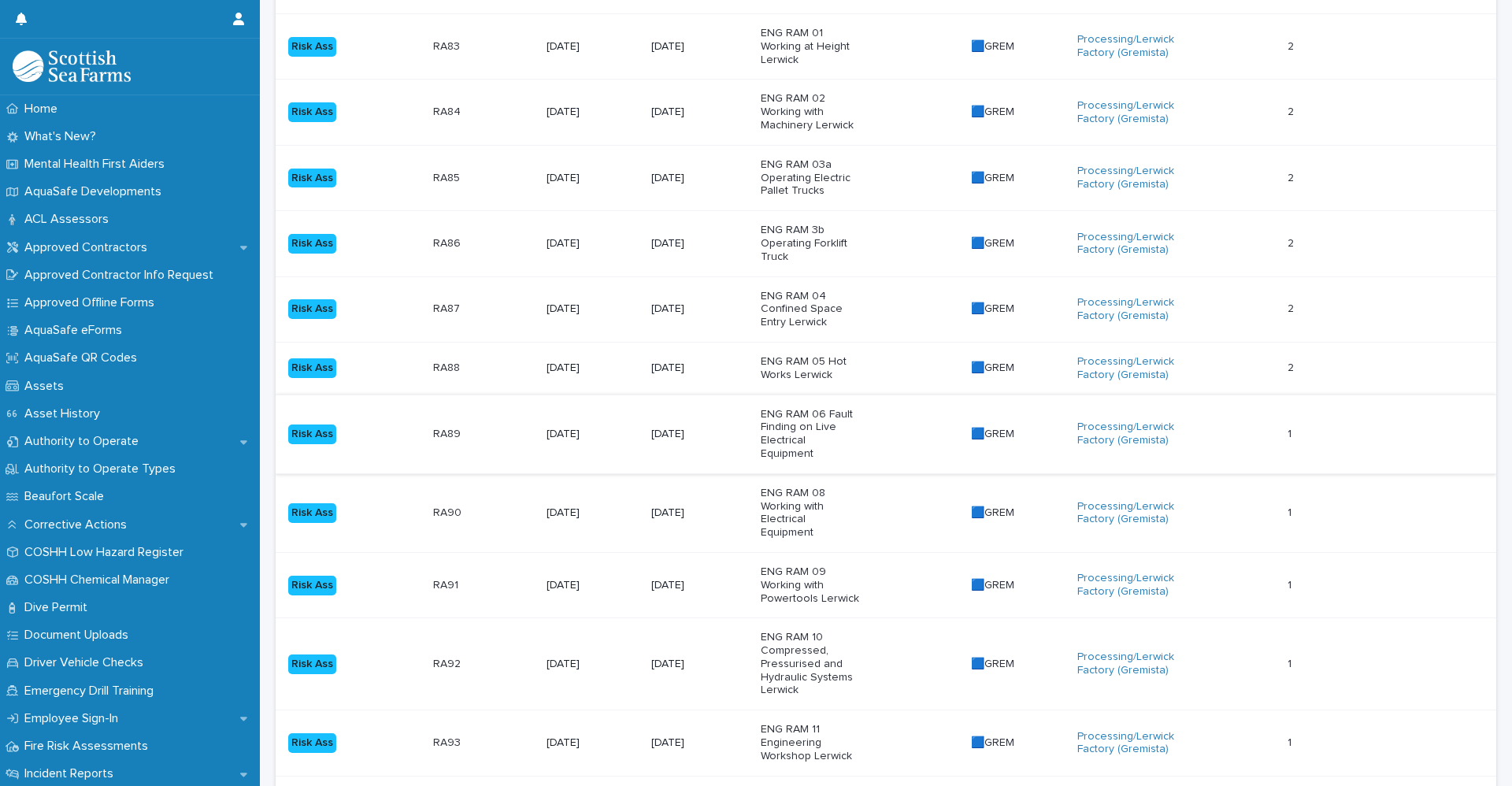
scroll to position [394, 0]
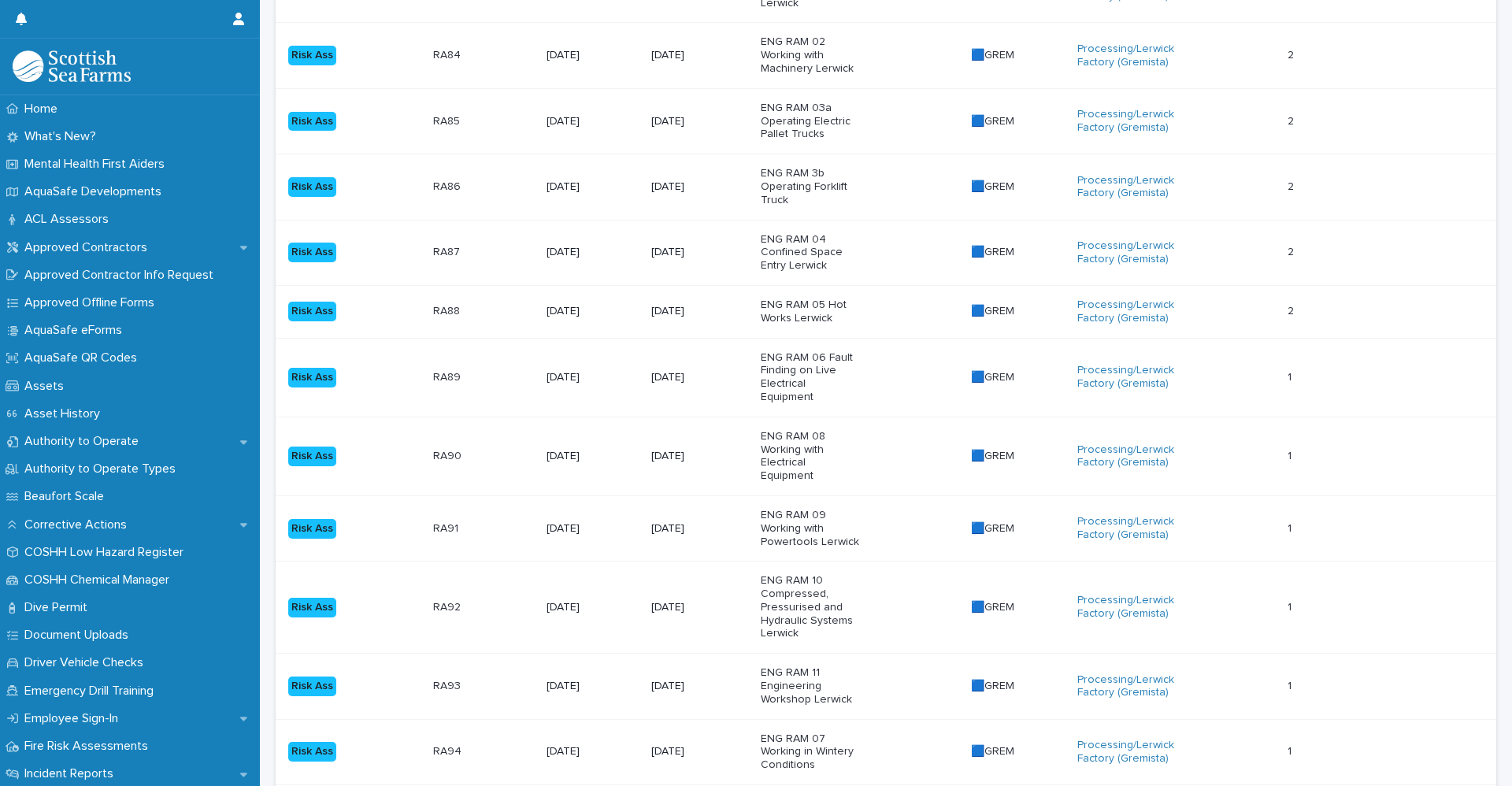
click at [620, 378] on div "[DATE]" at bounding box center [592, 377] width 92 height 26
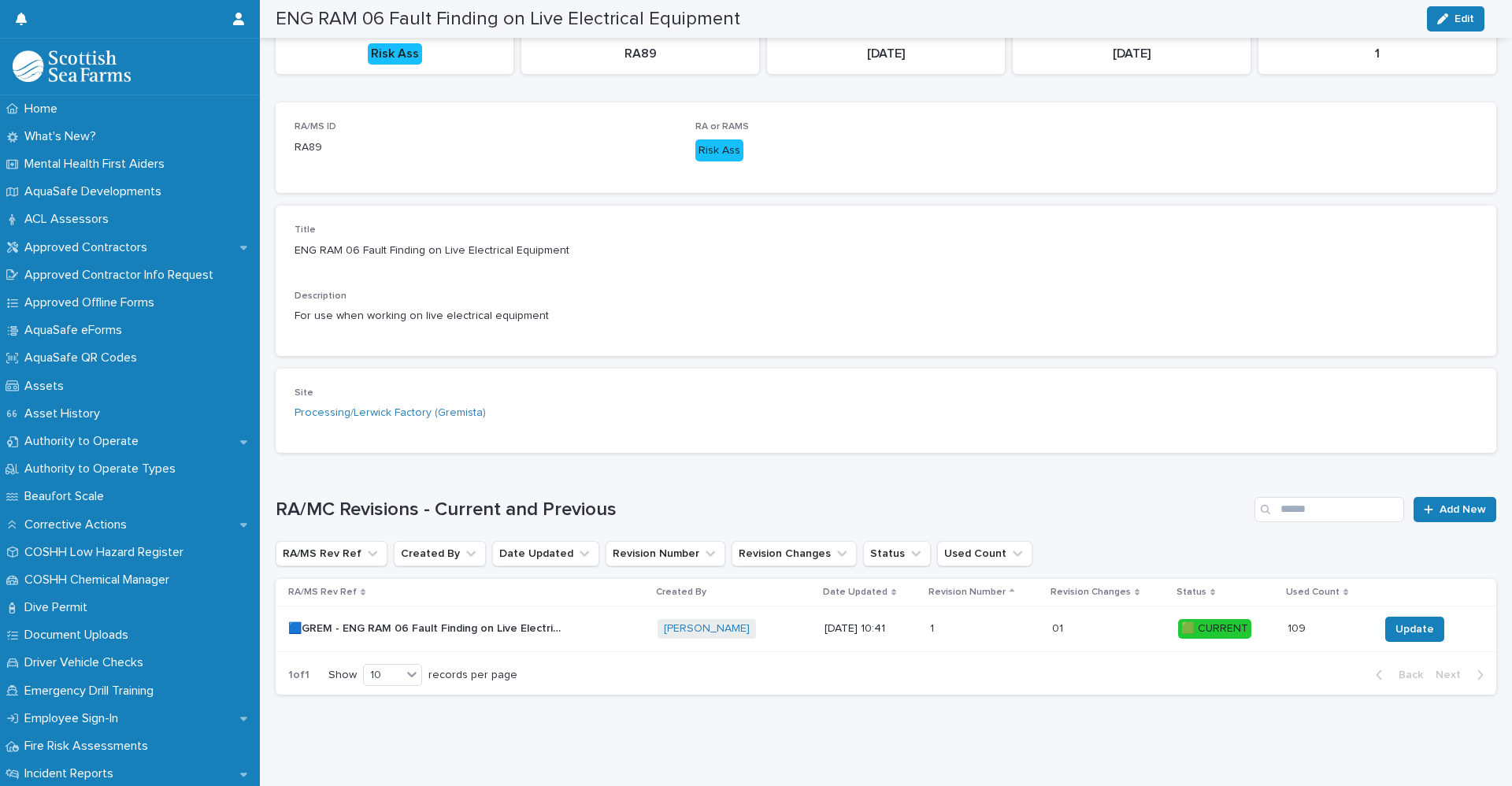
scroll to position [149, 0]
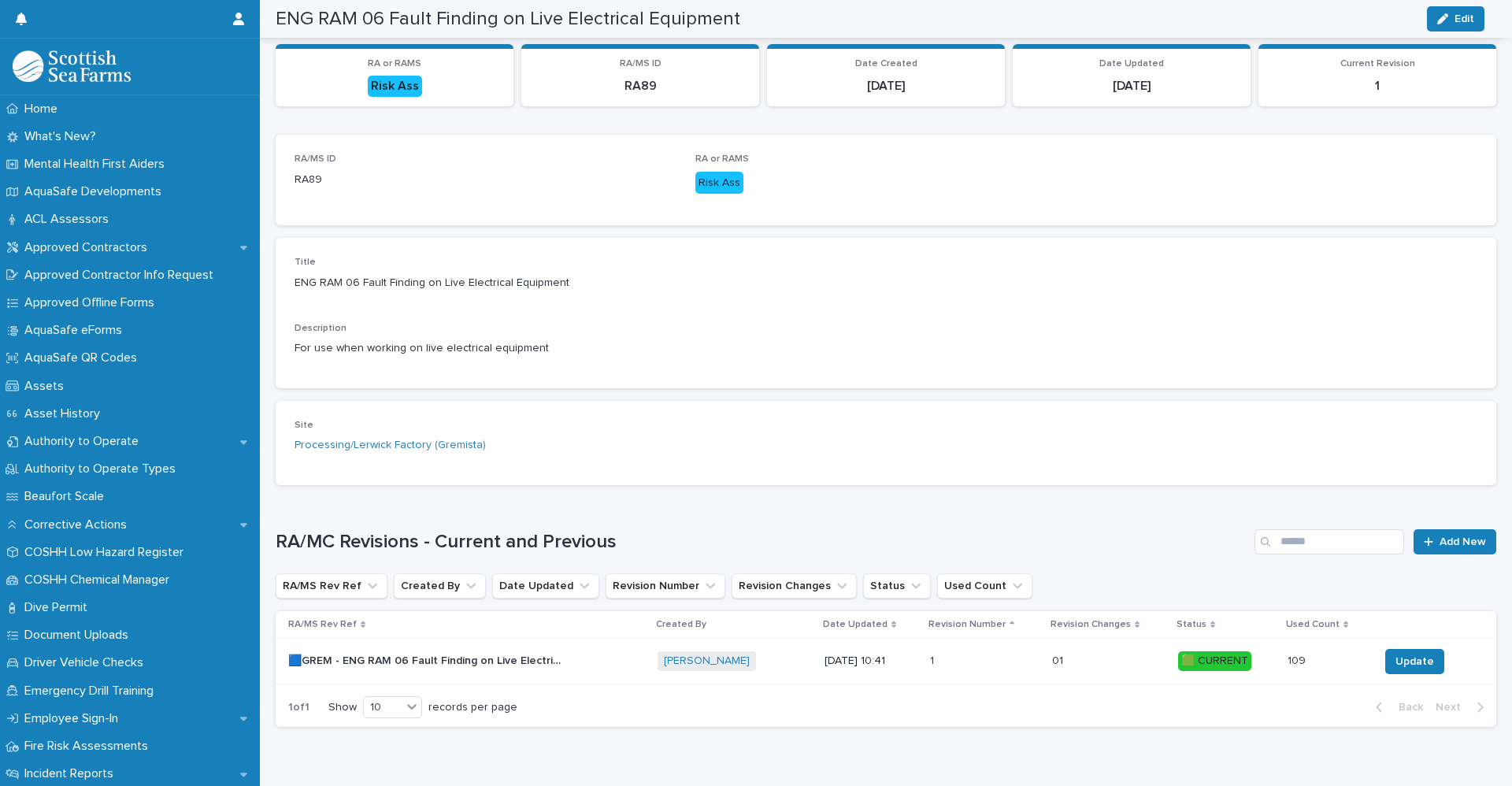
click at [847, 667] on p "[DATE] 10:41" at bounding box center [871, 661] width 93 height 13
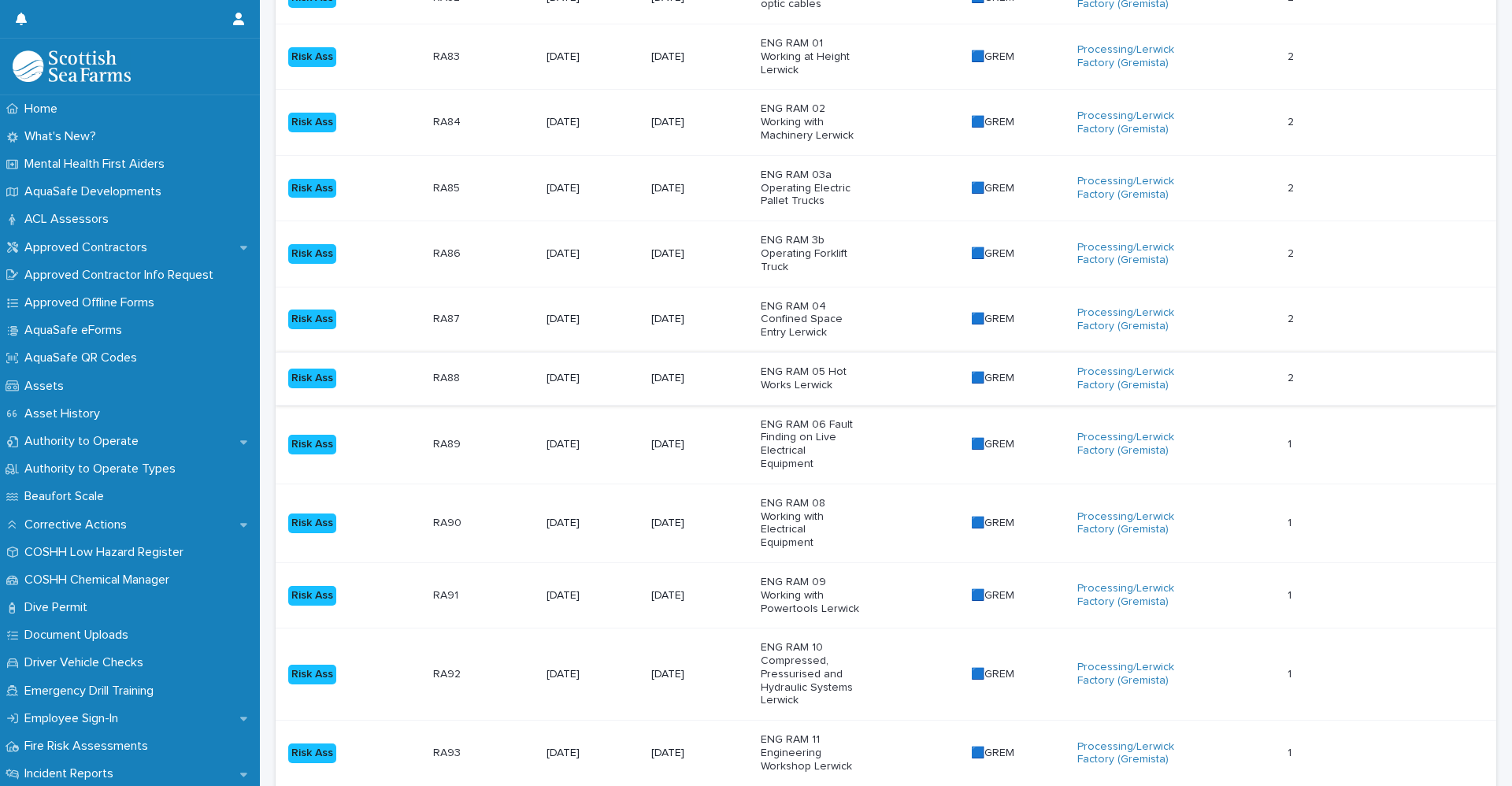
scroll to position [472, 0]
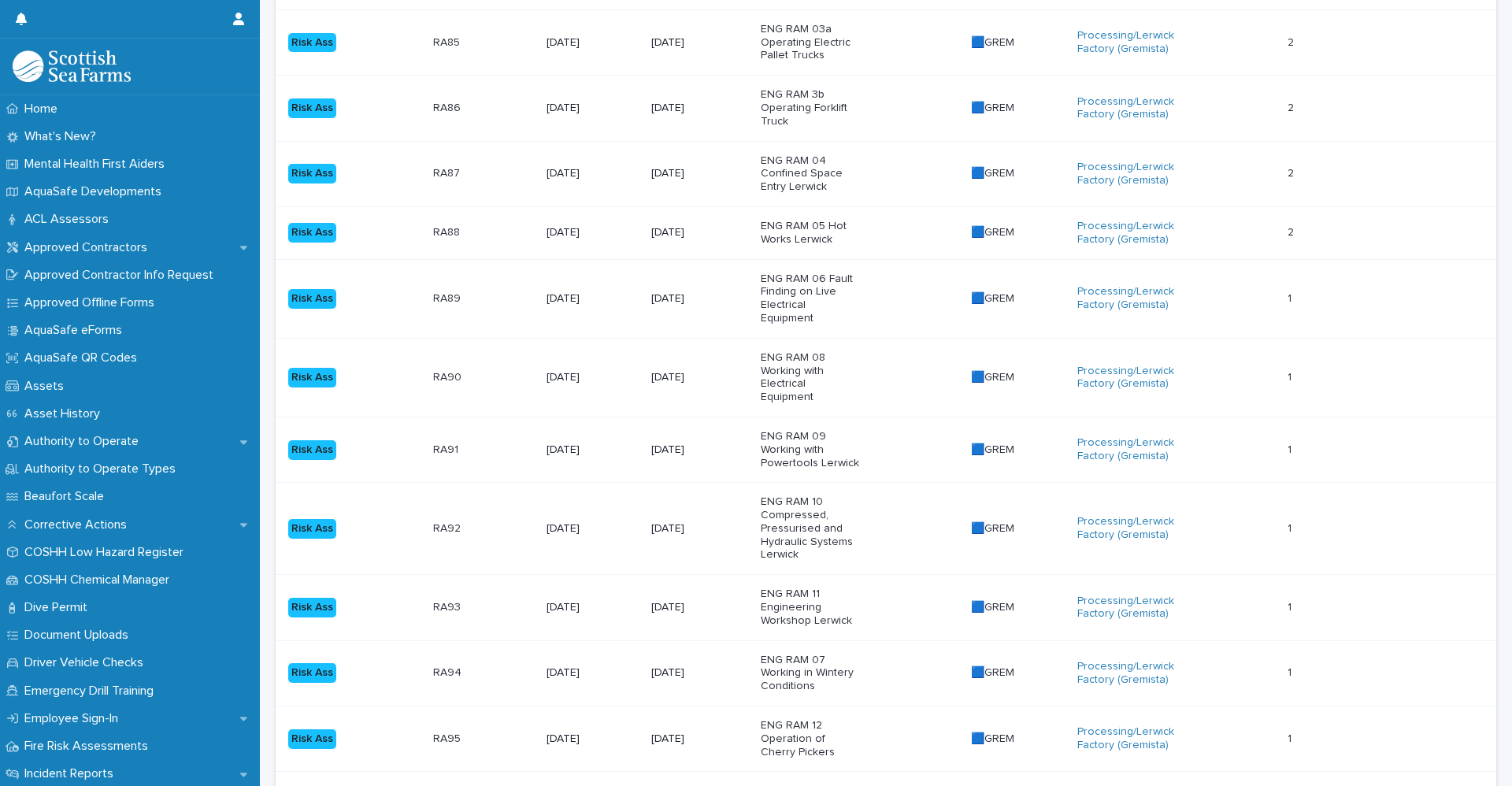
click at [391, 367] on div "Risk Ass" at bounding box center [354, 377] width 132 height 33
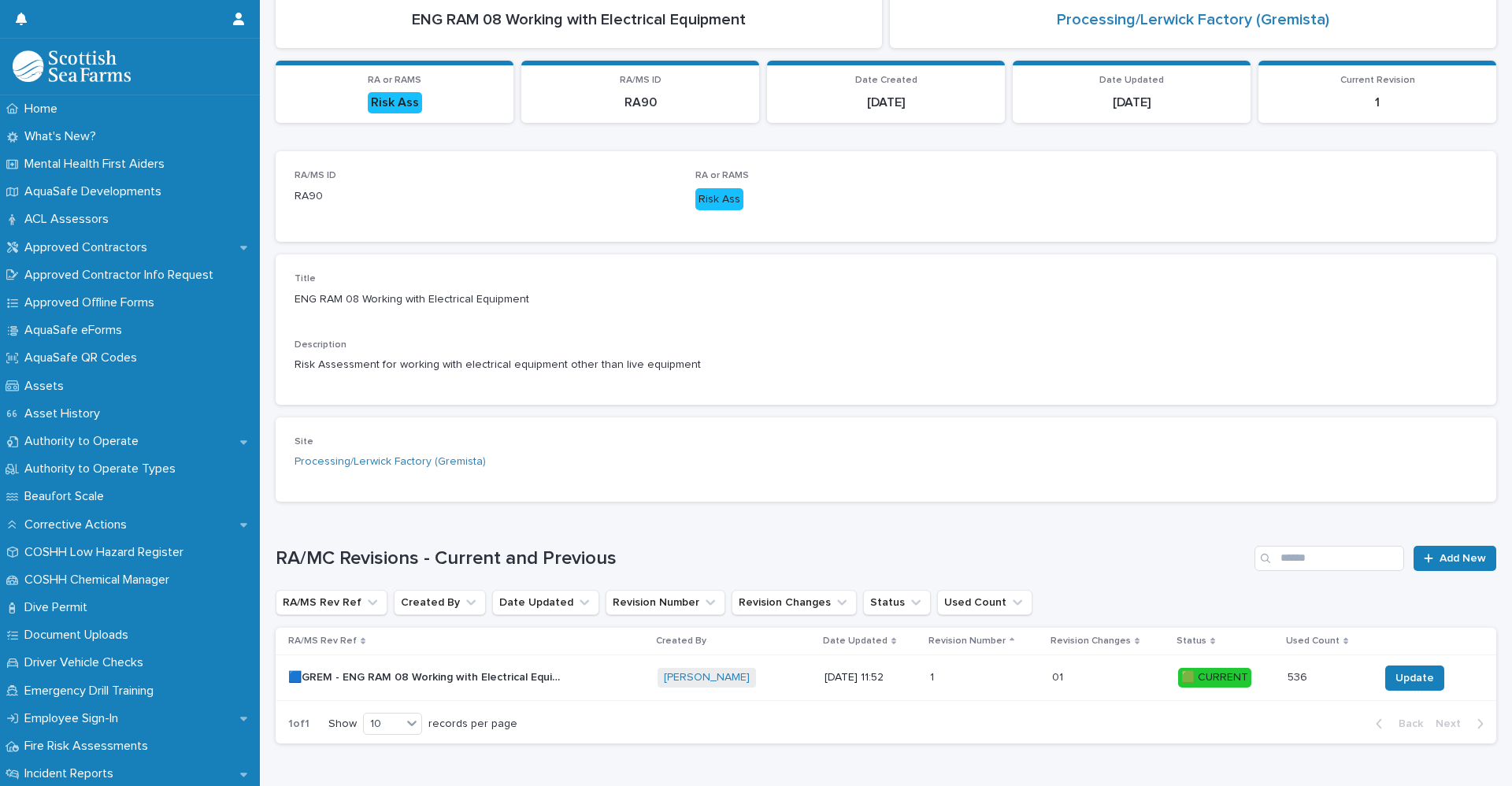
scroll to position [193, 0]
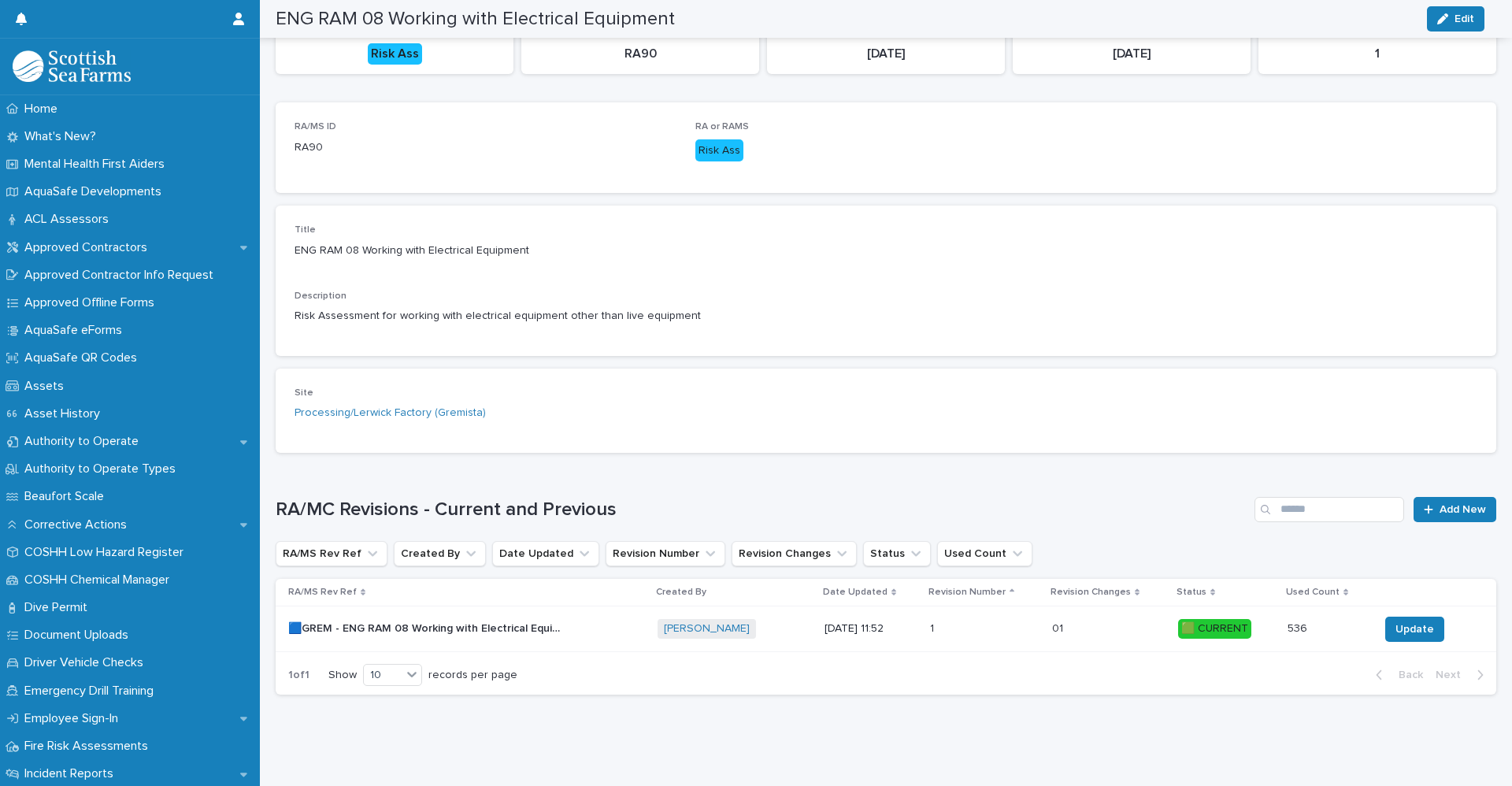
click at [486, 621] on p "🟦GREM - ENG RAM 08 Working with Electrical Equipment - Rev 1 🟩" at bounding box center [427, 627] width 279 height 17
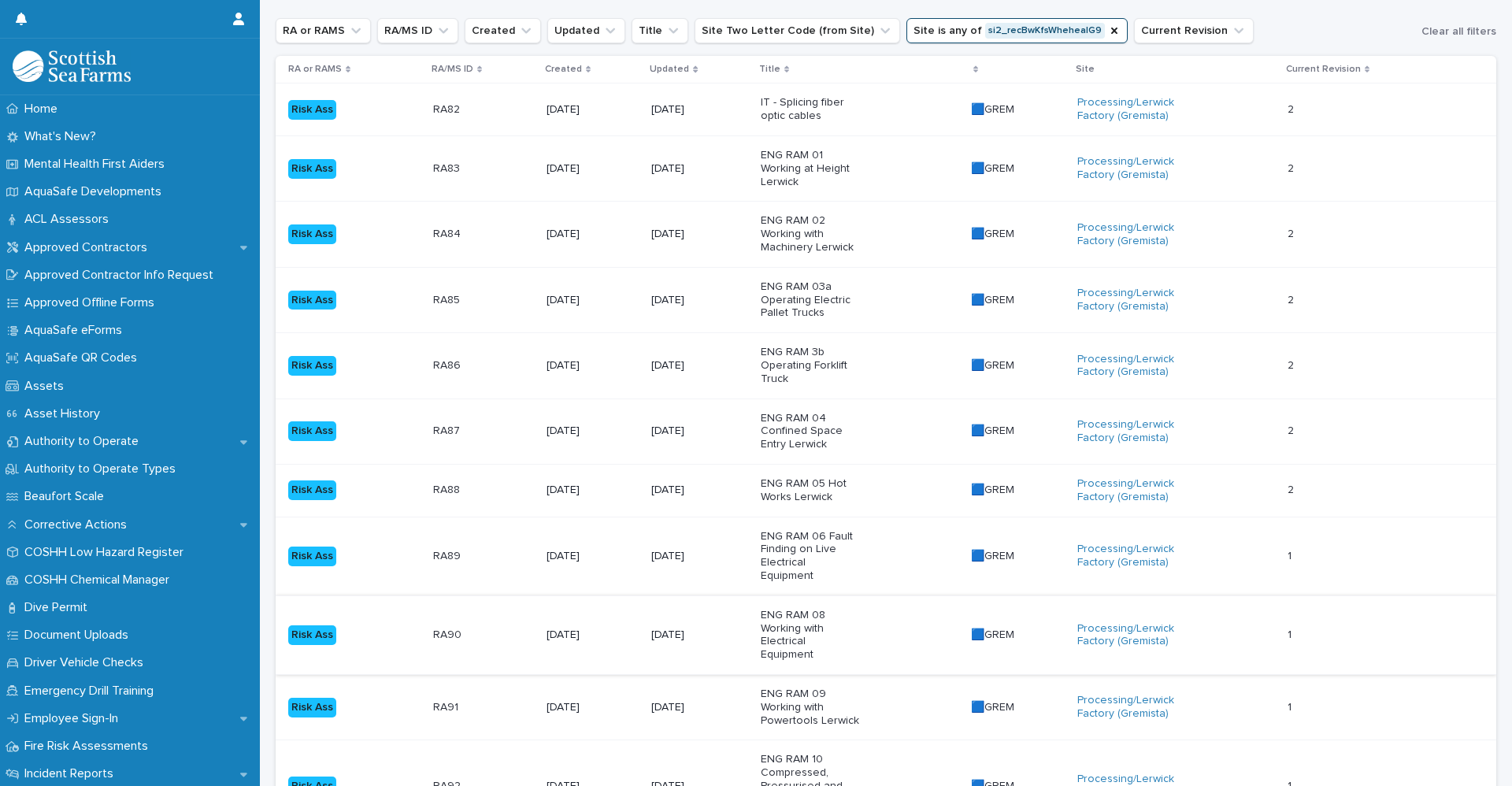
scroll to position [236, 0]
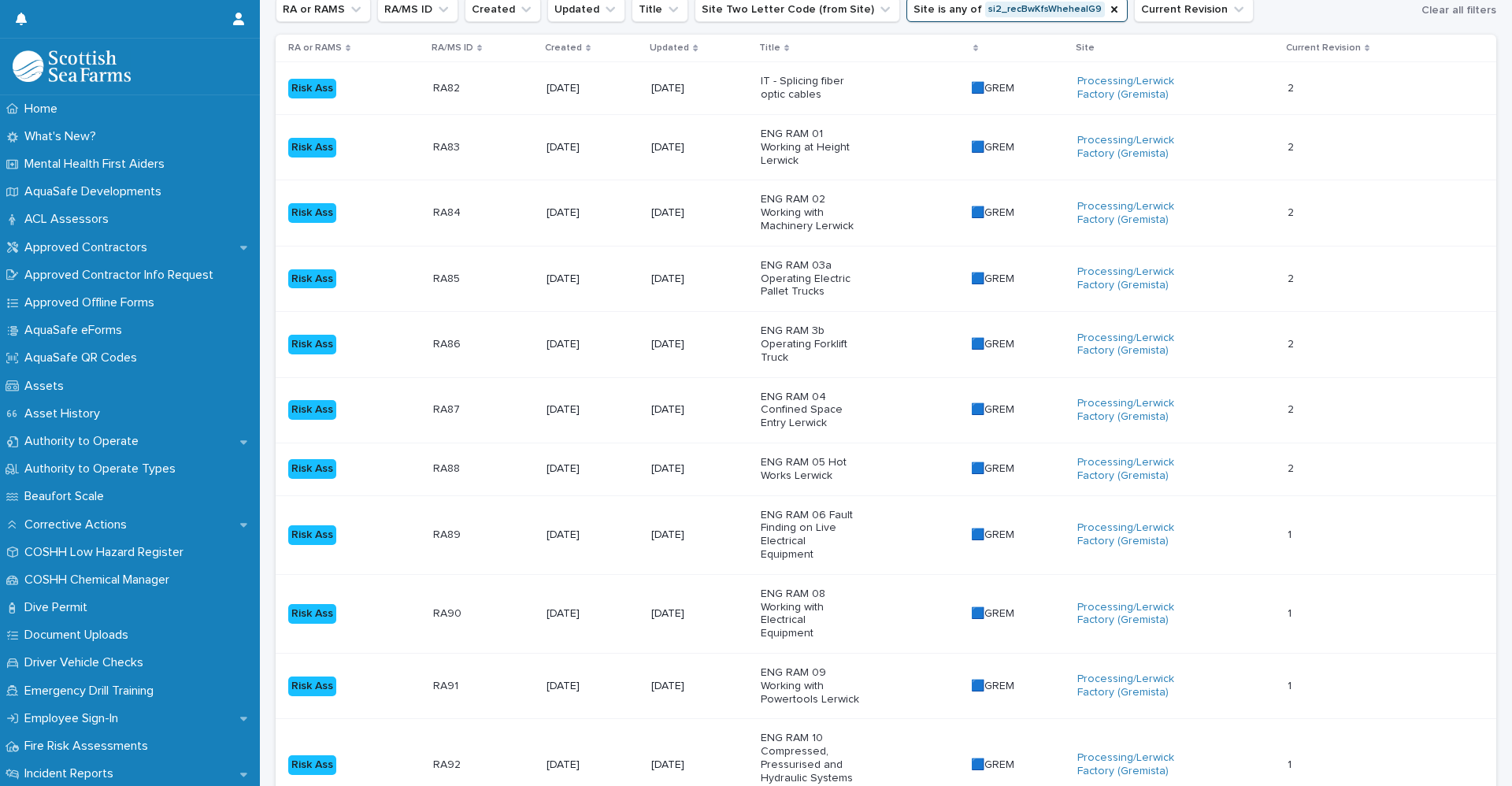
click at [443, 532] on p "RA89" at bounding box center [448, 533] width 31 height 17
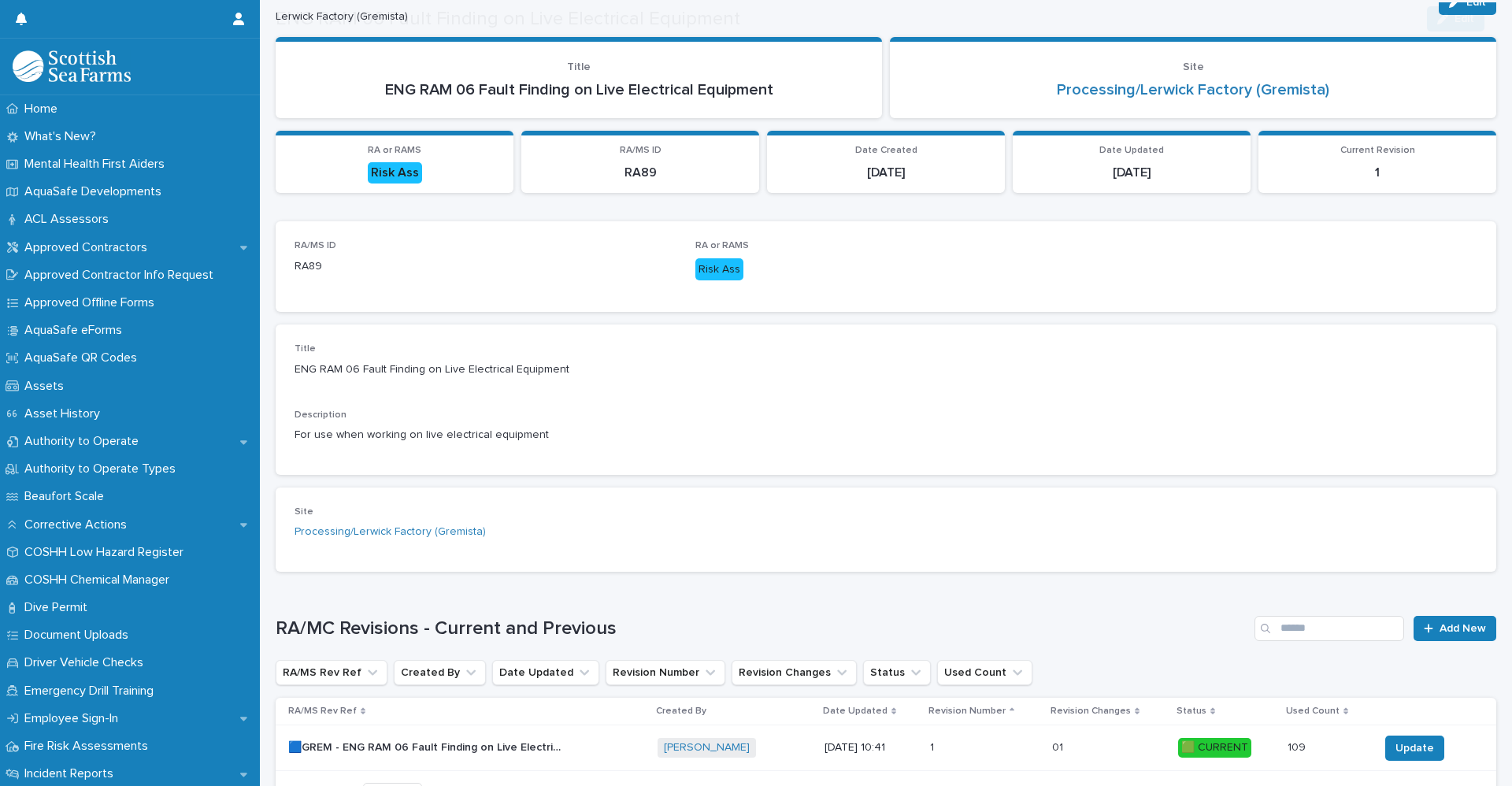
scroll to position [149, 0]
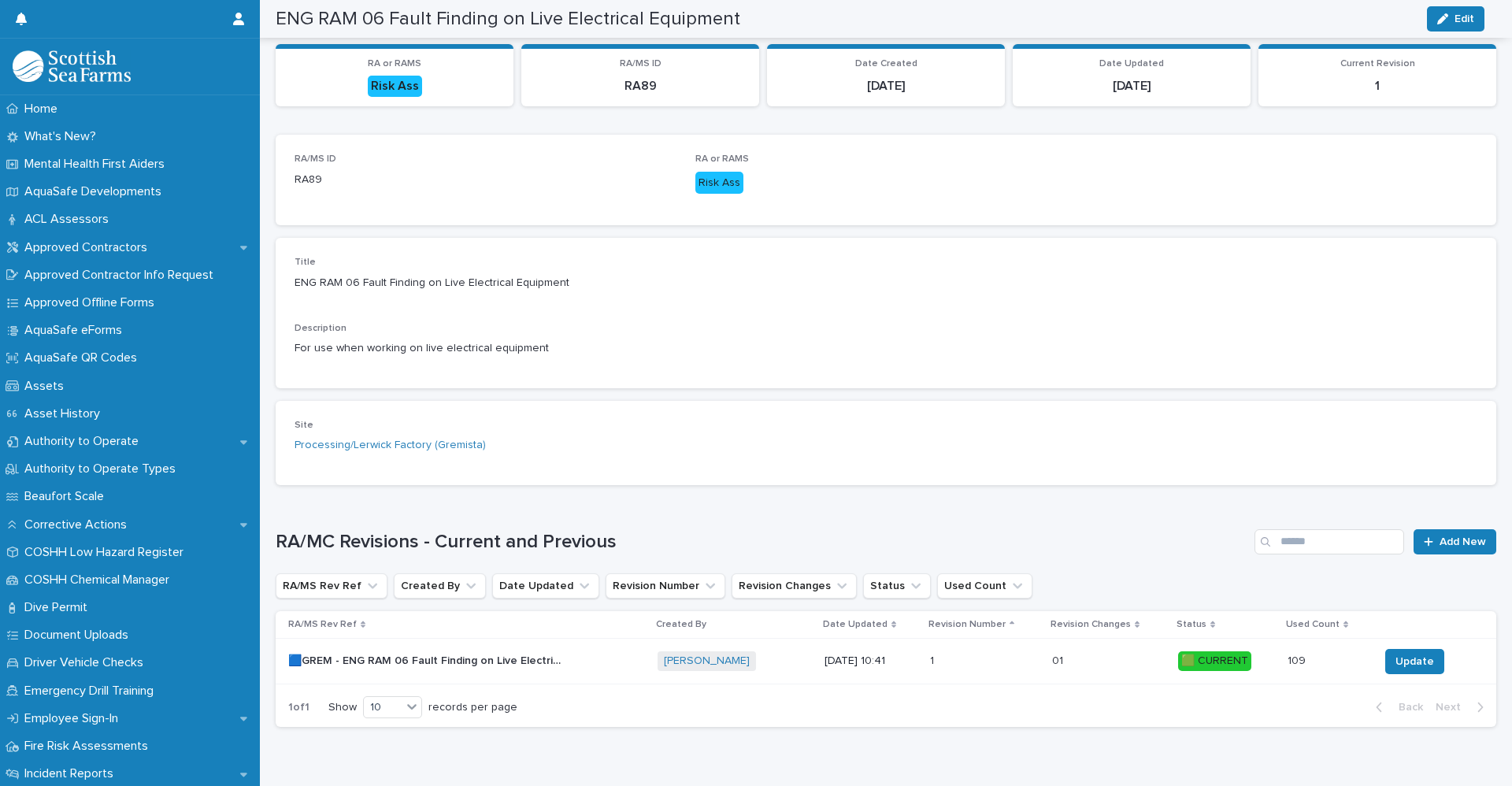
click at [1085, 338] on div "For use when working on live electrical equipment" at bounding box center [886, 347] width 1183 height 20
click at [1411, 655] on span "Update" at bounding box center [1414, 661] width 39 height 16
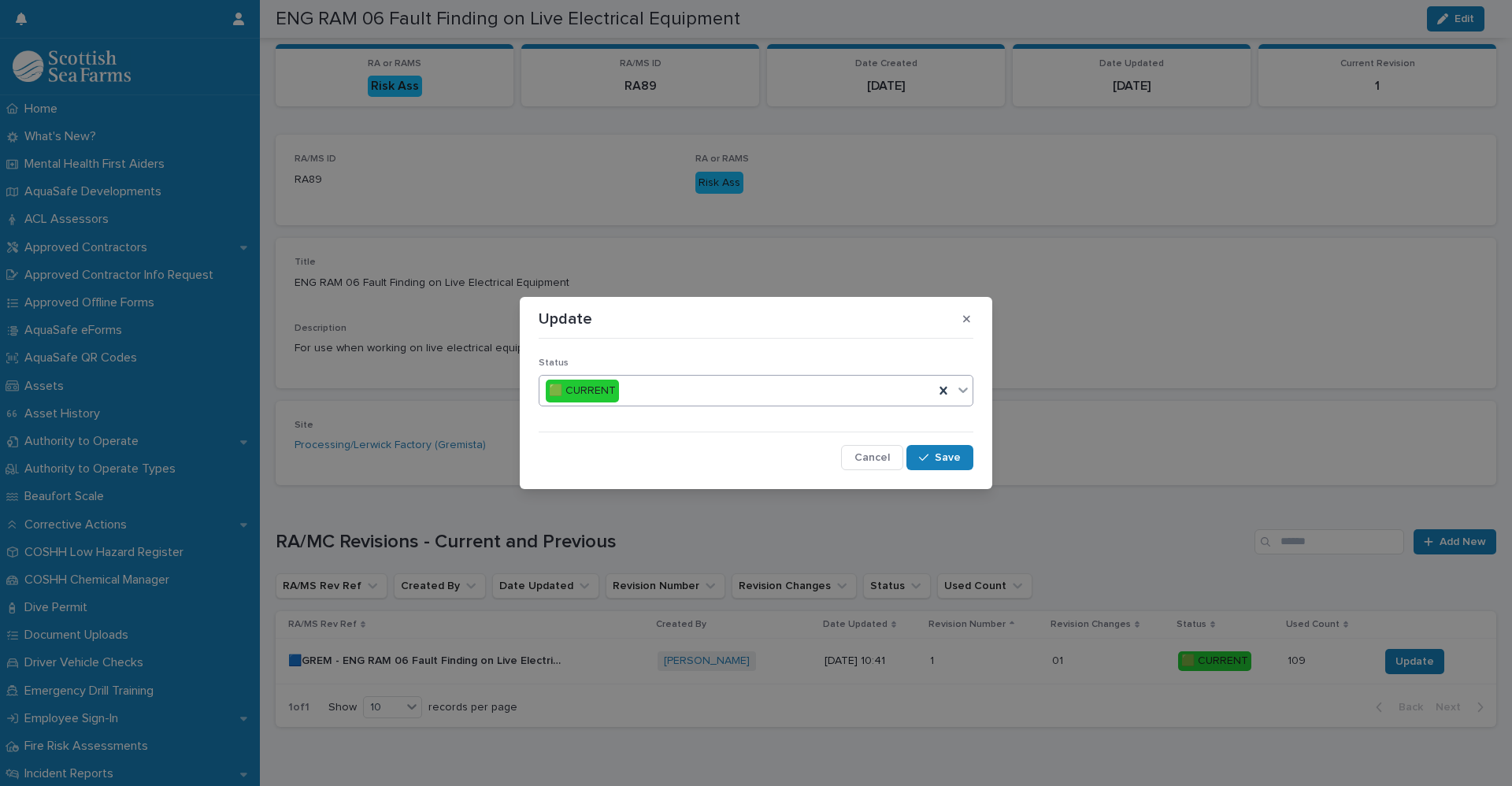
click at [971, 395] on div at bounding box center [963, 389] width 19 height 29
click at [779, 455] on div "🟥 OBSOLETE" at bounding box center [756, 449] width 433 height 28
click at [925, 458] on icon "button" at bounding box center [924, 457] width 9 height 11
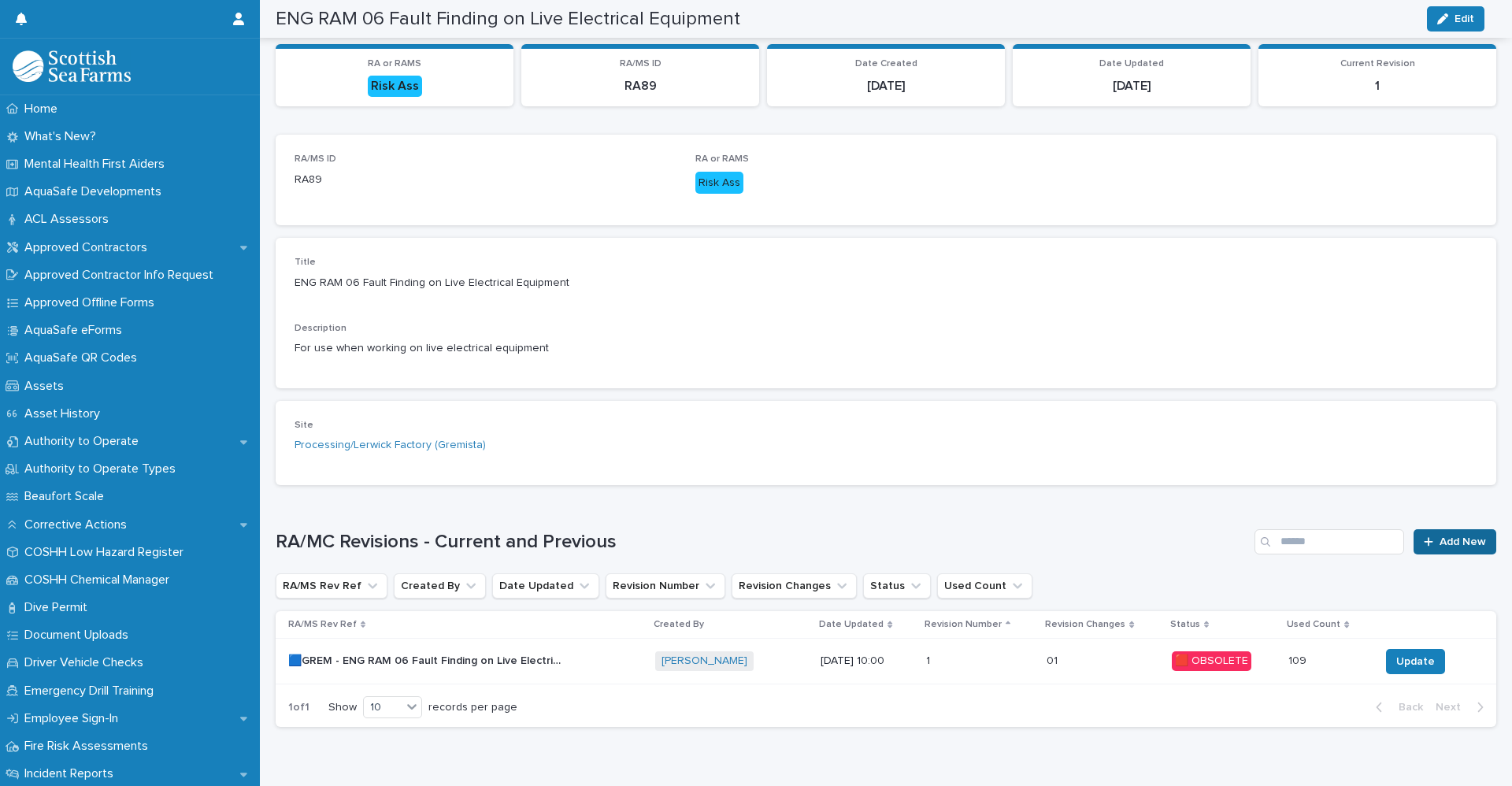
click at [1447, 539] on span "Add New" at bounding box center [1463, 542] width 46 height 11
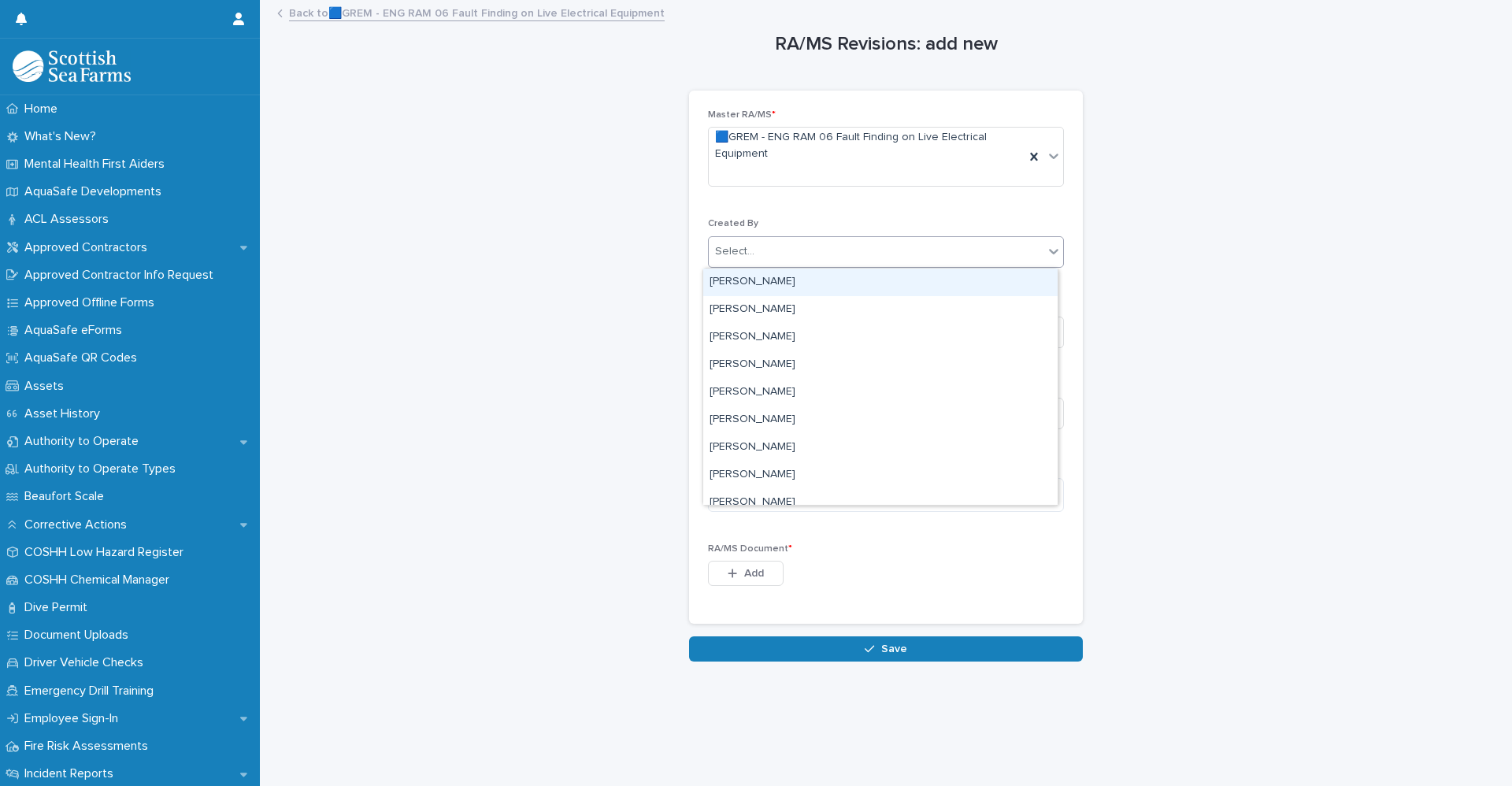
click at [805, 255] on div "Select..." at bounding box center [876, 252] width 335 height 26
type input "*****"
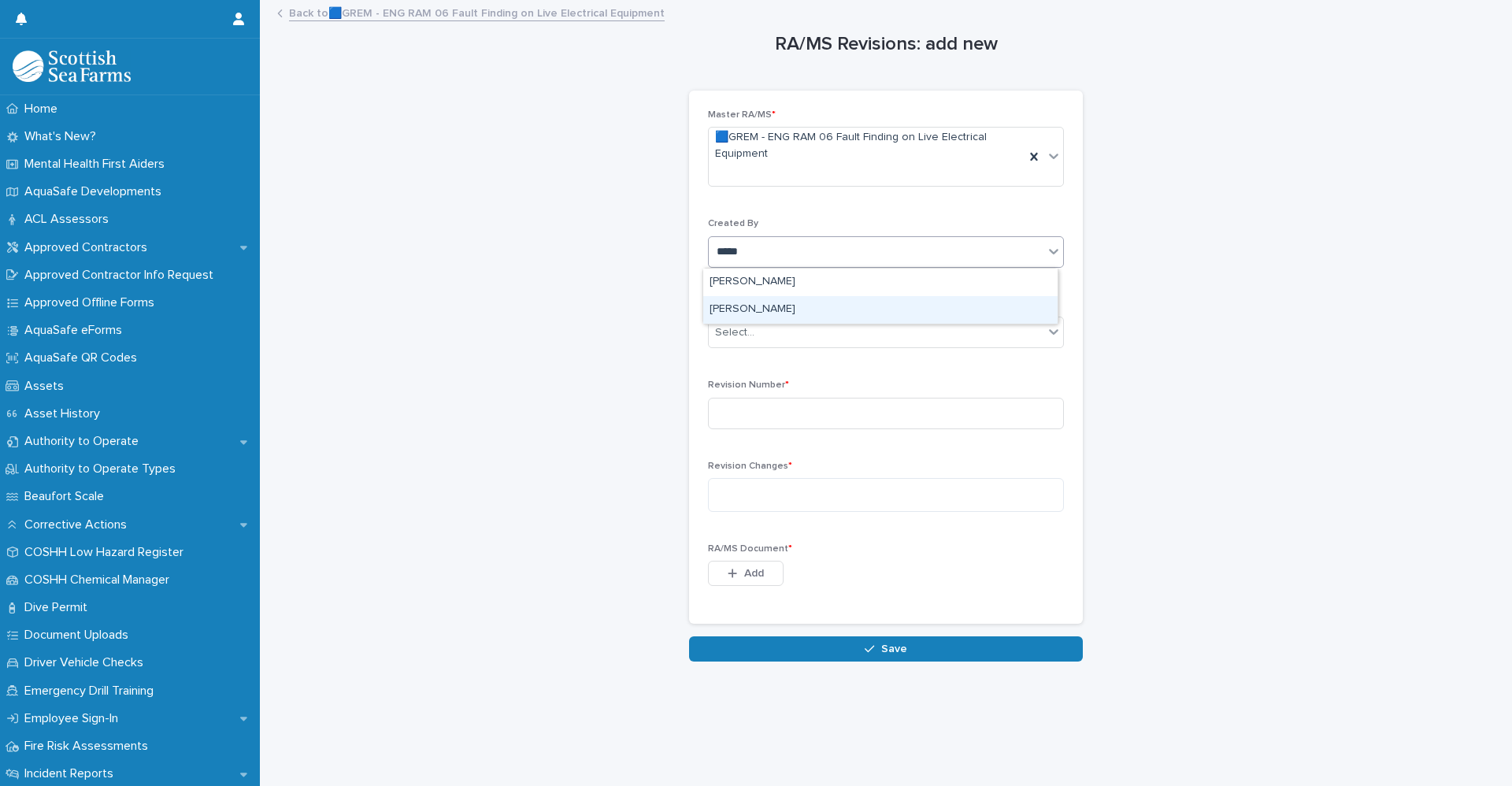
click at [753, 301] on div "[PERSON_NAME]" at bounding box center [880, 310] width 354 height 28
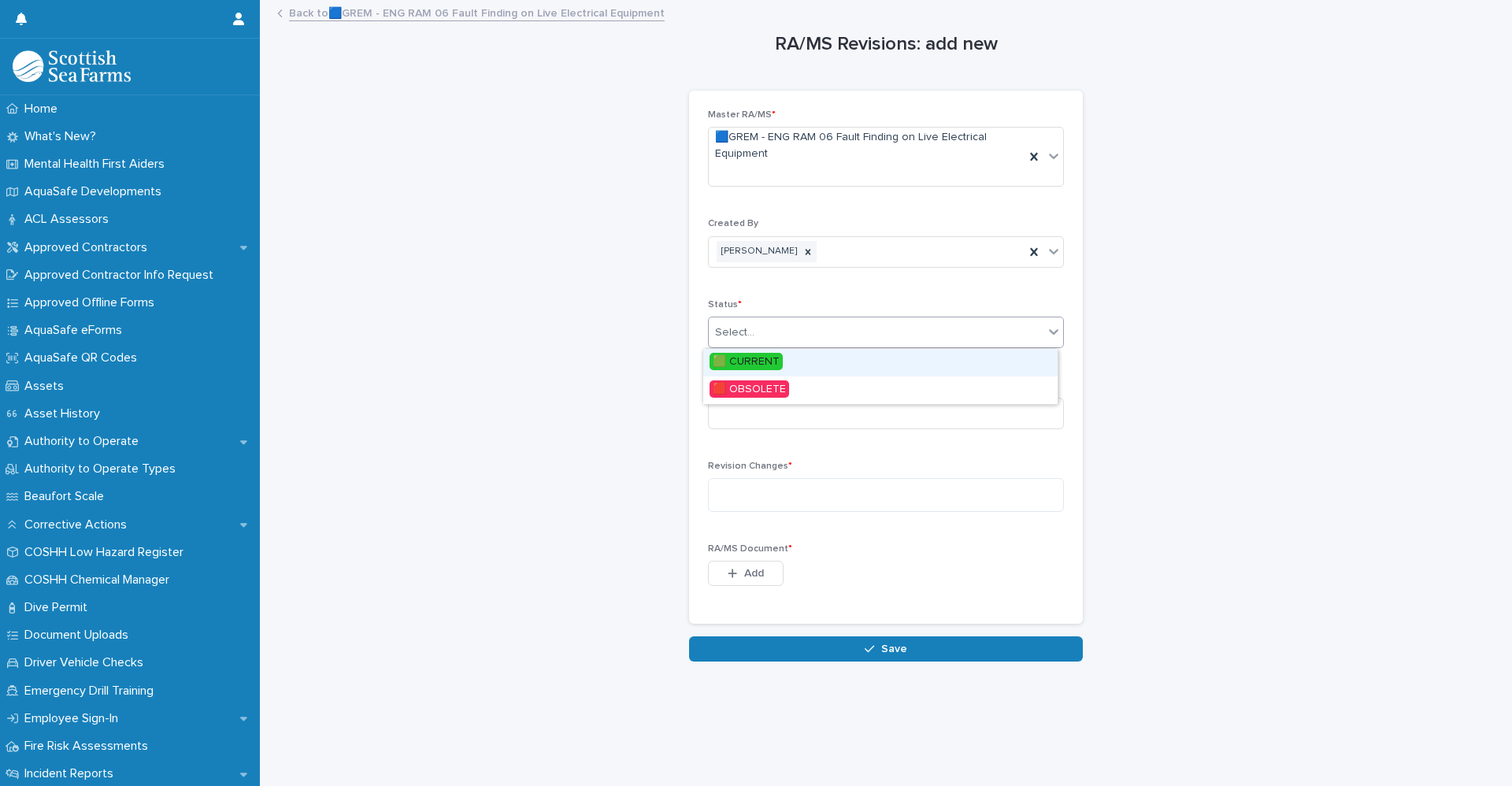
click at [778, 326] on div "Select..." at bounding box center [876, 333] width 335 height 26
click at [769, 359] on span "🟩 CURRENT" at bounding box center [745, 361] width 73 height 18
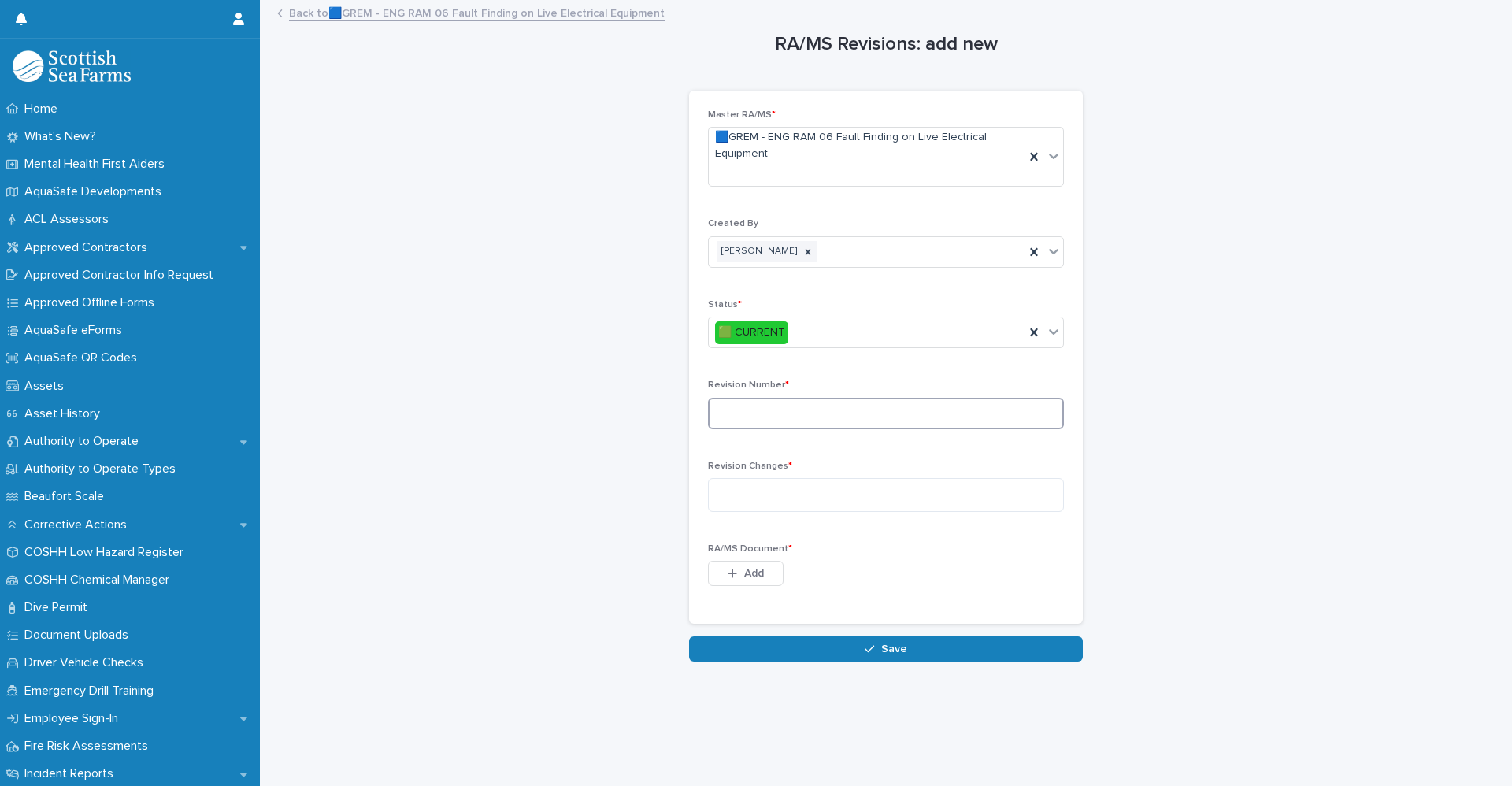
click at [769, 423] on input at bounding box center [886, 413] width 356 height 32
type input "*"
click at [803, 495] on textarea at bounding box center [886, 494] width 356 height 33
click at [756, 500] on textarea at bounding box center [886, 494] width 356 height 33
paste textarea "**********"
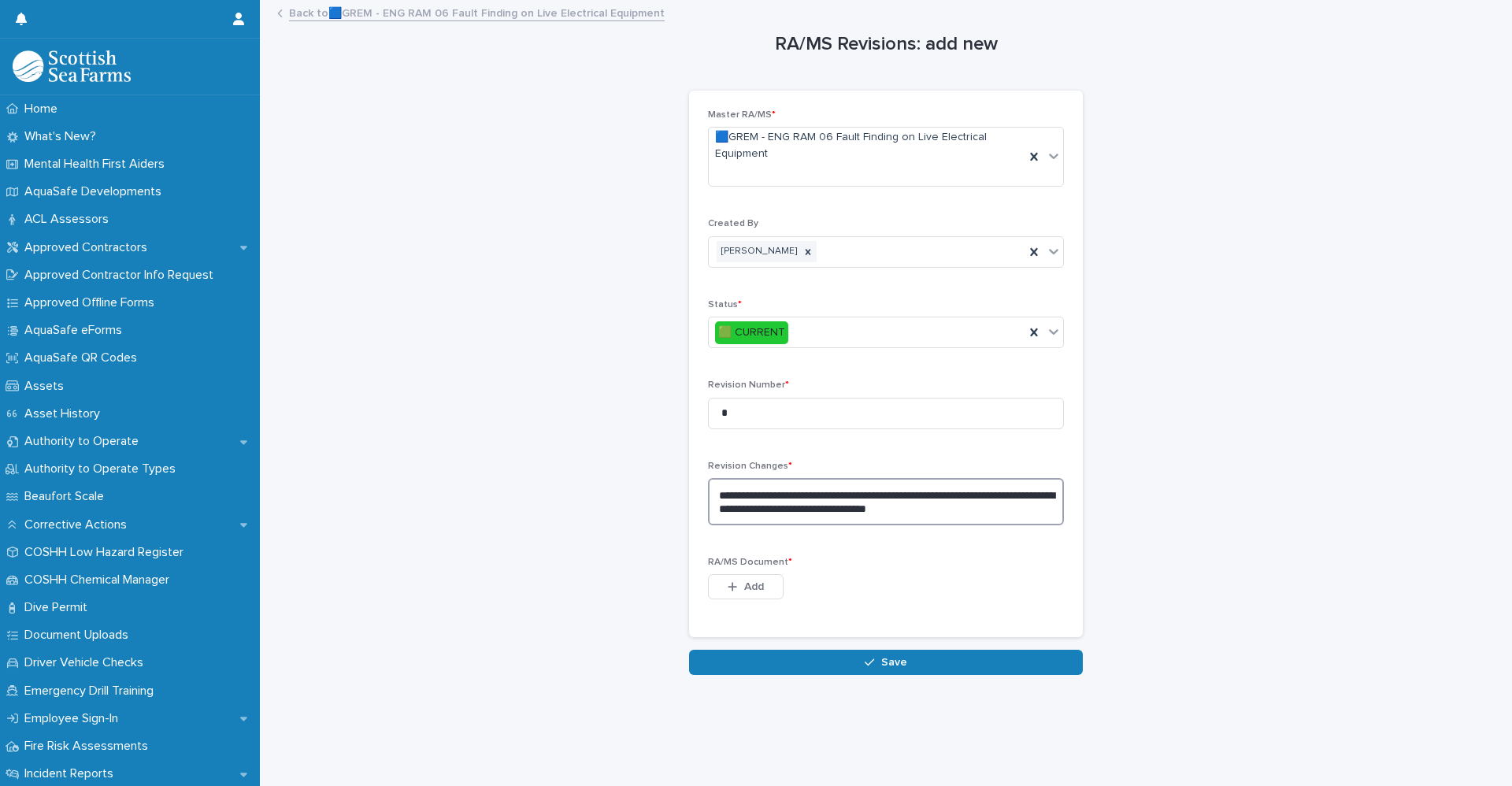
type textarea "**********"
click at [756, 588] on span "Add" at bounding box center [754, 586] width 20 height 11
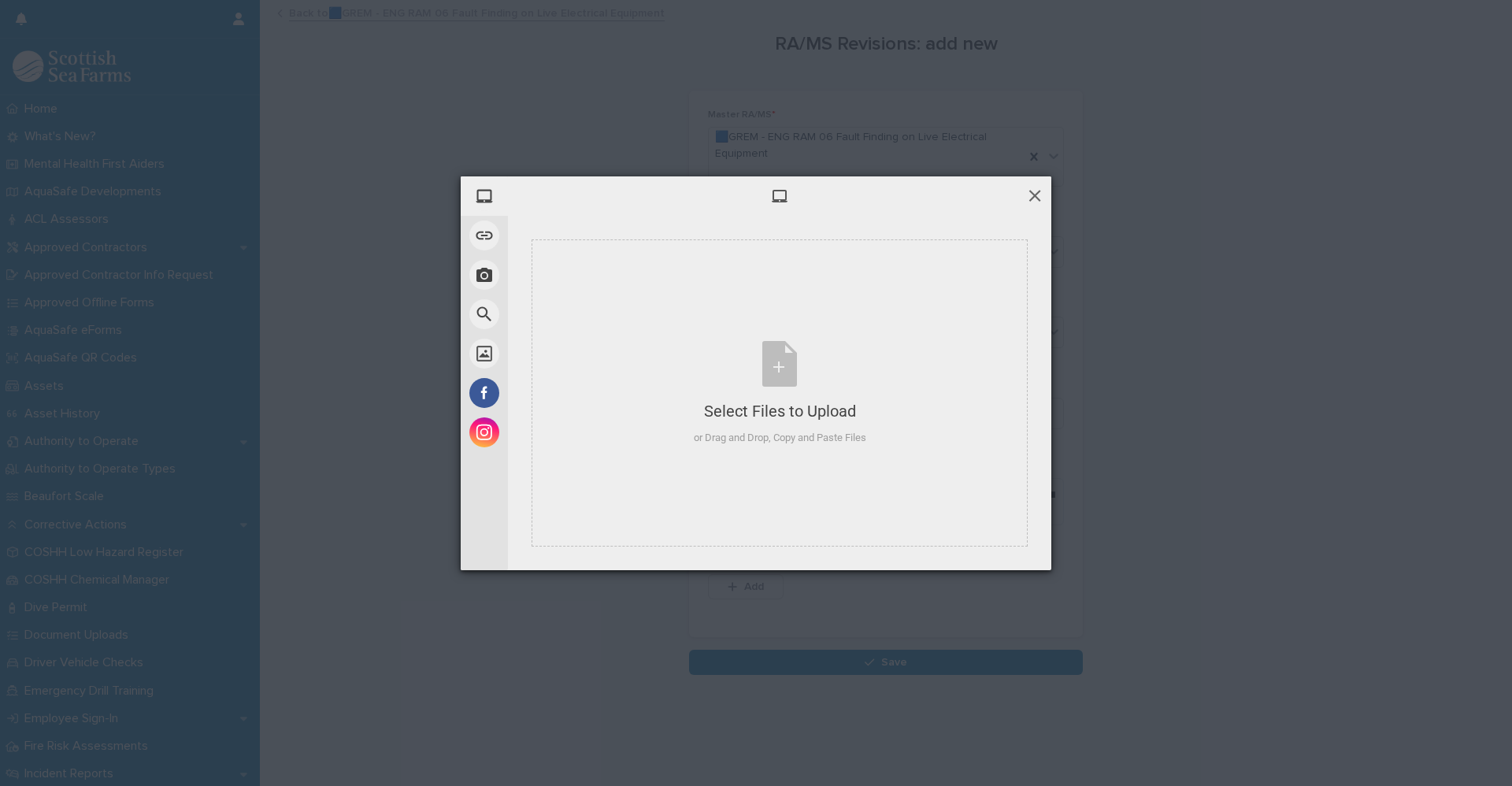
click at [1030, 194] on span at bounding box center [1034, 195] width 18 height 18
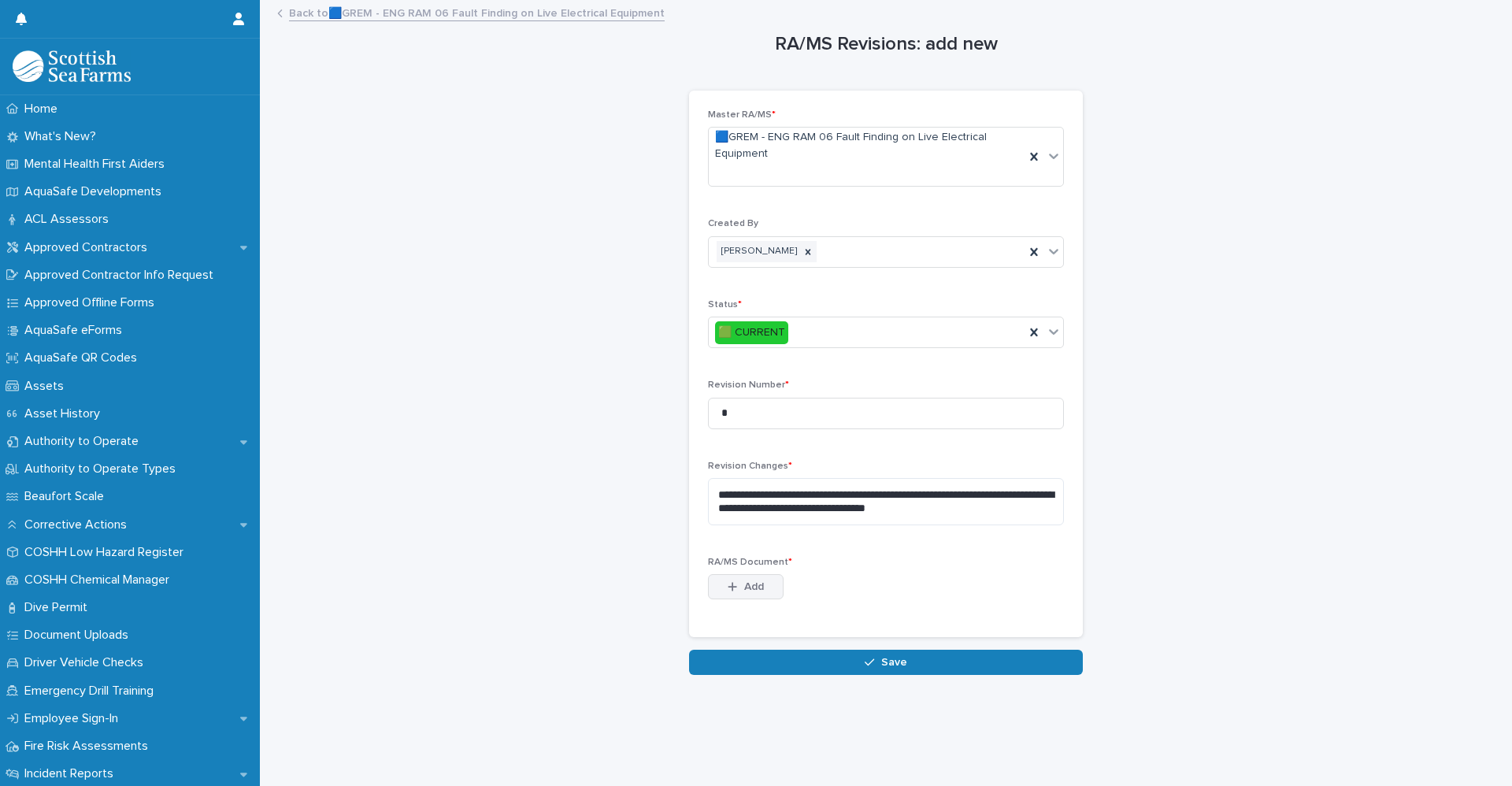
click at [728, 585] on icon "button" at bounding box center [732, 586] width 9 height 11
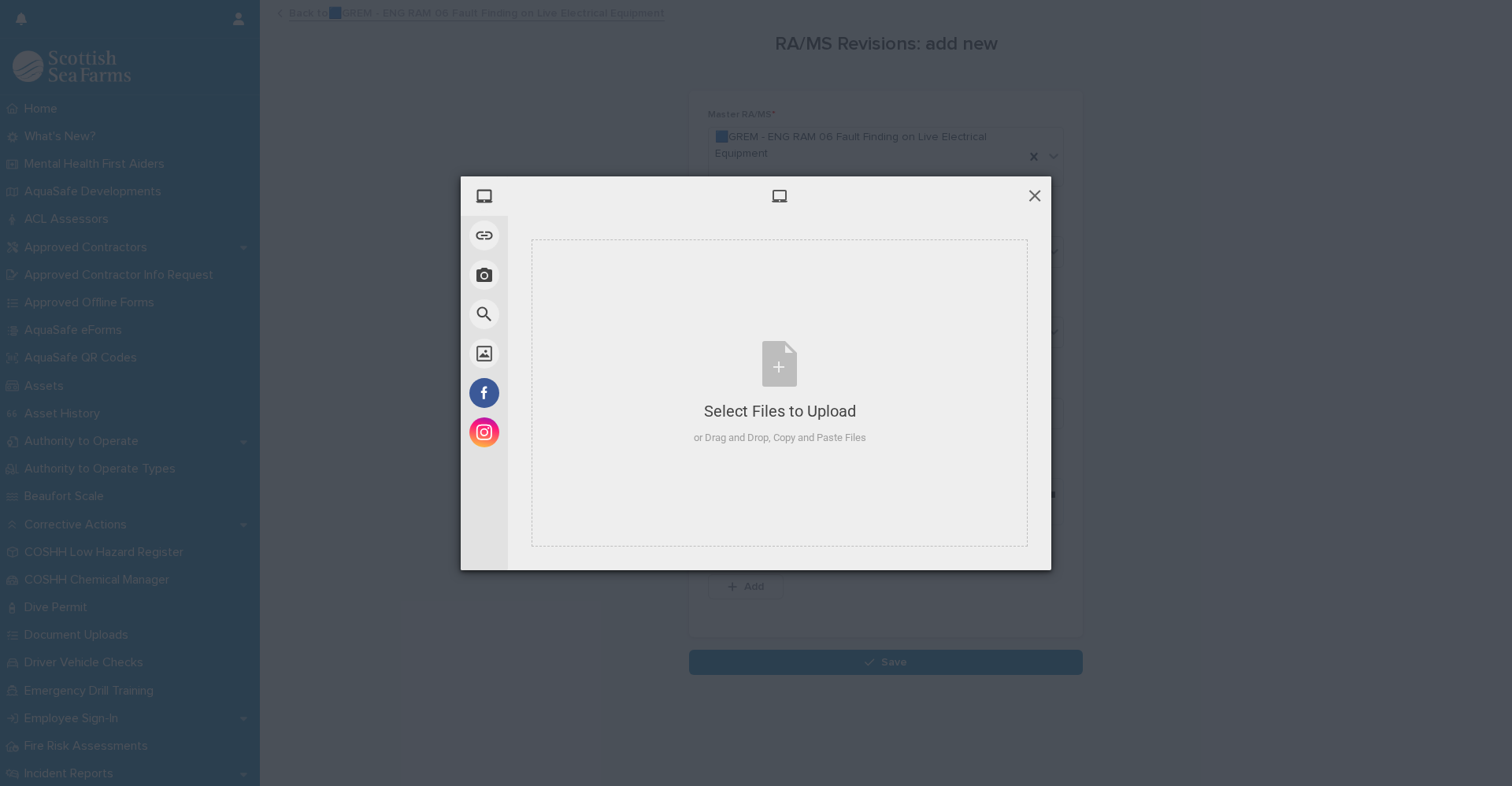
click at [1039, 193] on span at bounding box center [1034, 195] width 18 height 18
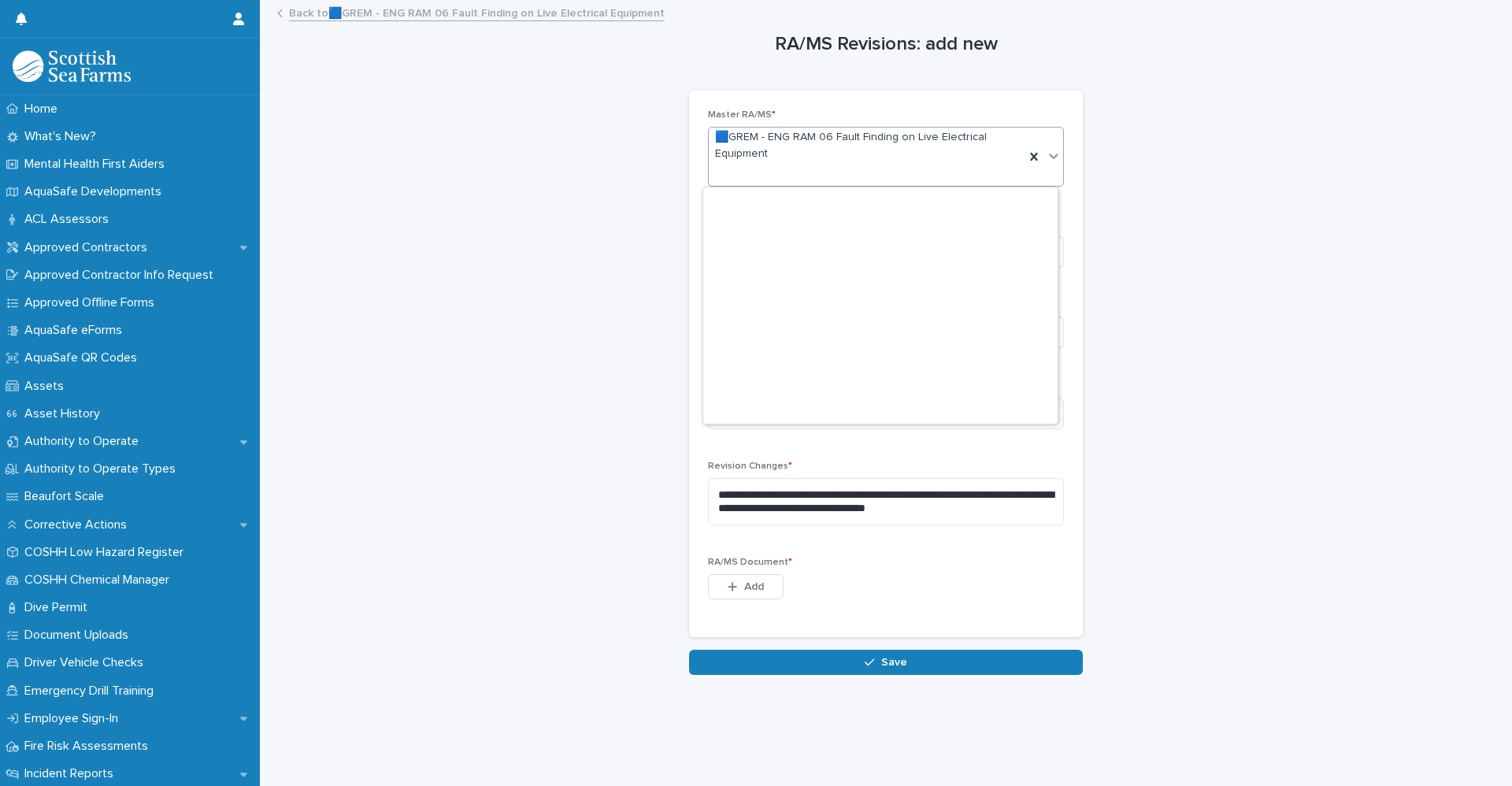
scroll to position [25403, 0]
click at [831, 135] on span "🟦GREM - ENG RAM 06 Fault Finding on Live Electrical Equipment" at bounding box center [866, 146] width 303 height 33
click at [763, 590] on button "Add" at bounding box center [745, 586] width 75 height 25
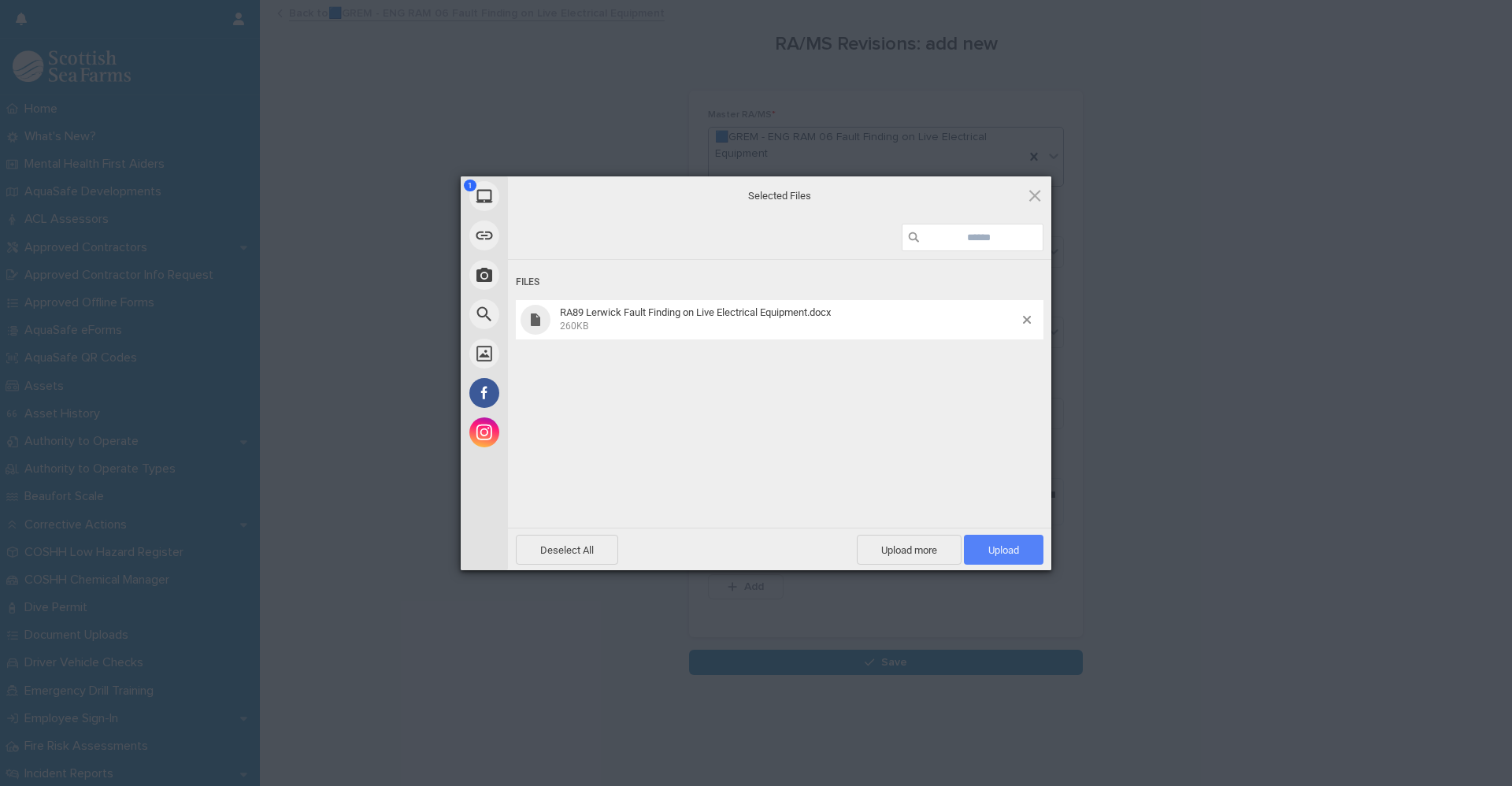
click at [1009, 550] on span "Upload 1" at bounding box center [1003, 549] width 31 height 12
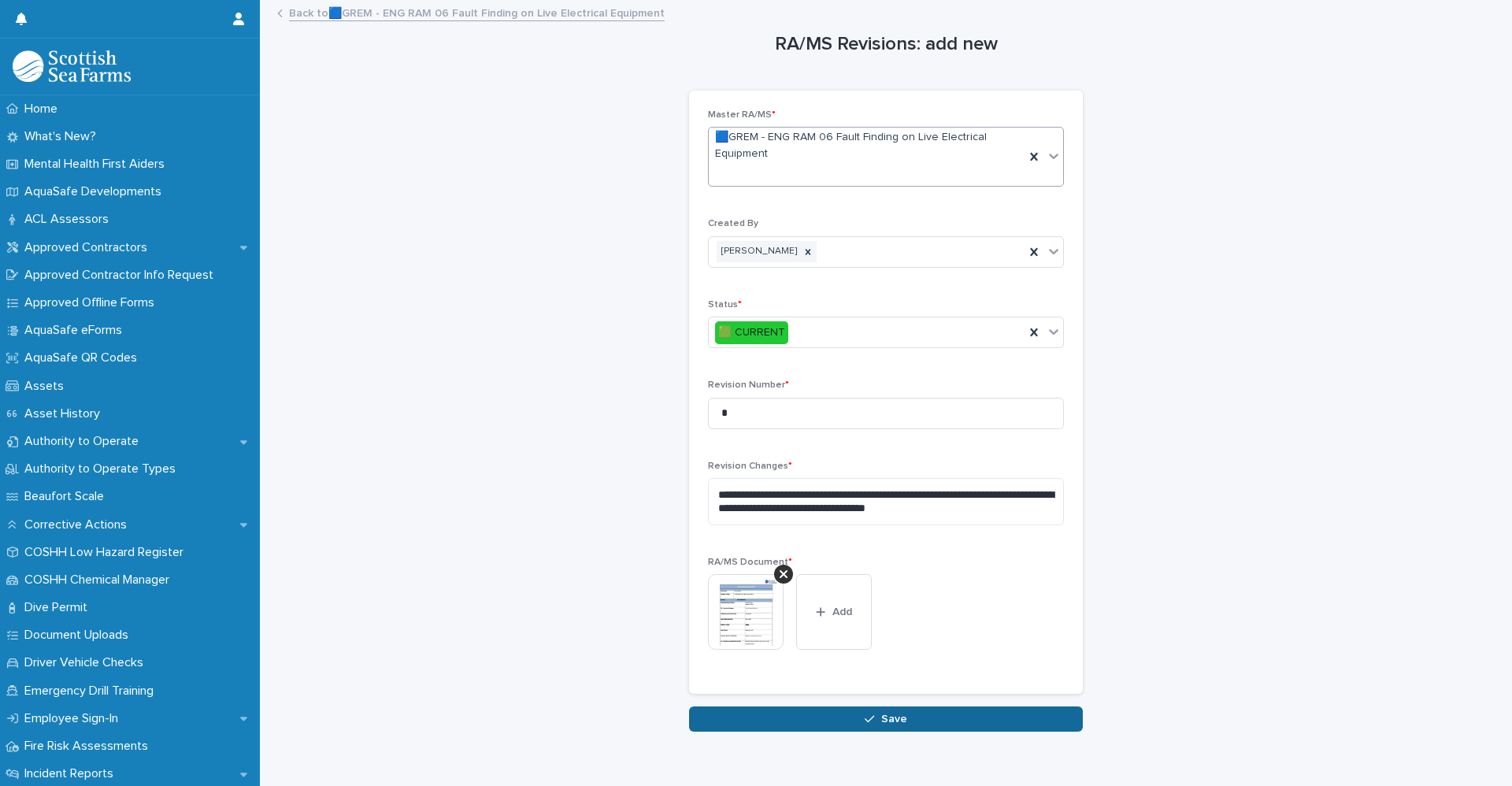
click at [906, 729] on button "Save" at bounding box center [886, 718] width 394 height 25
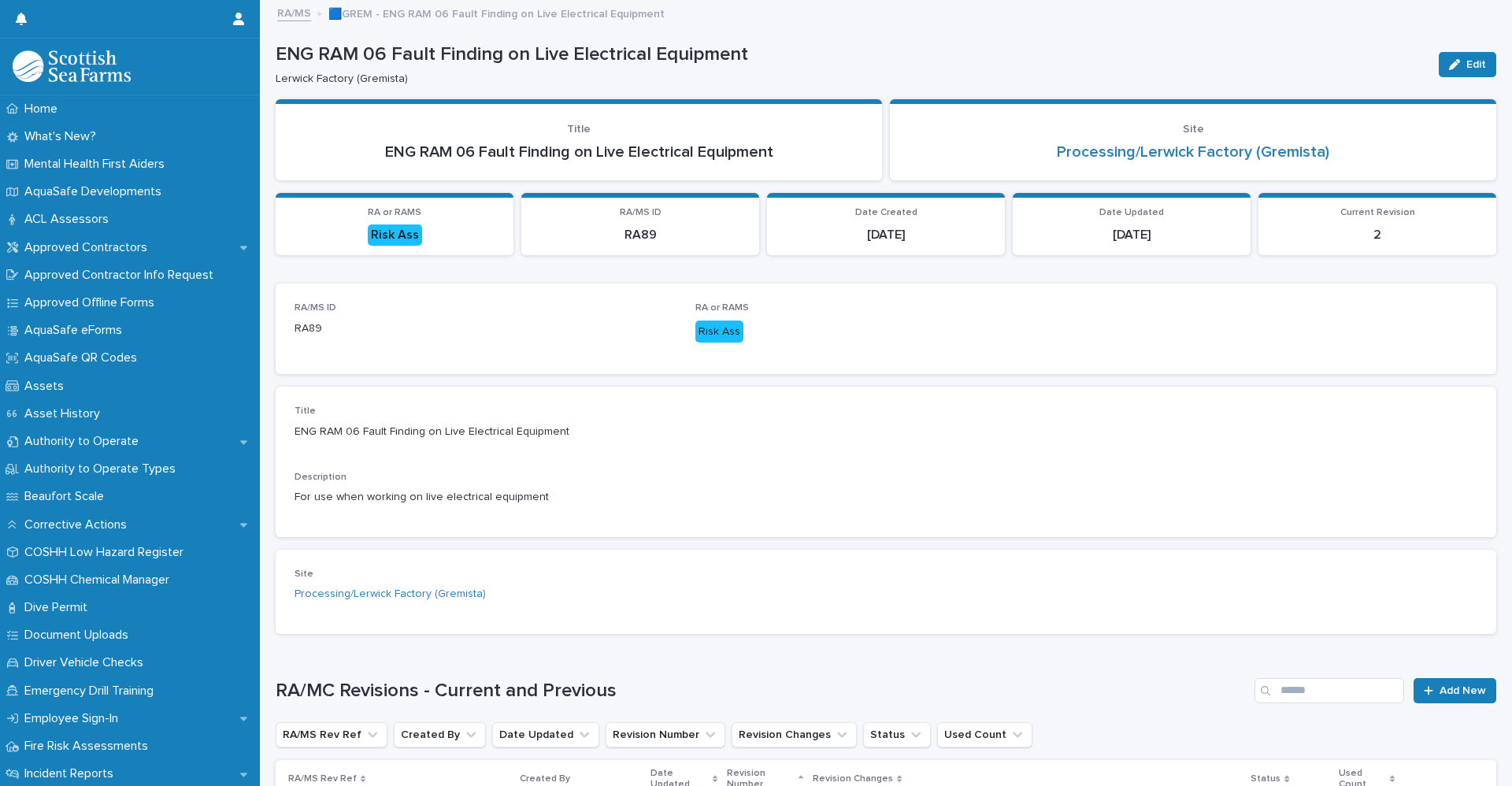
click at [294, 16] on link "RA/MS" at bounding box center [294, 11] width 33 height 18
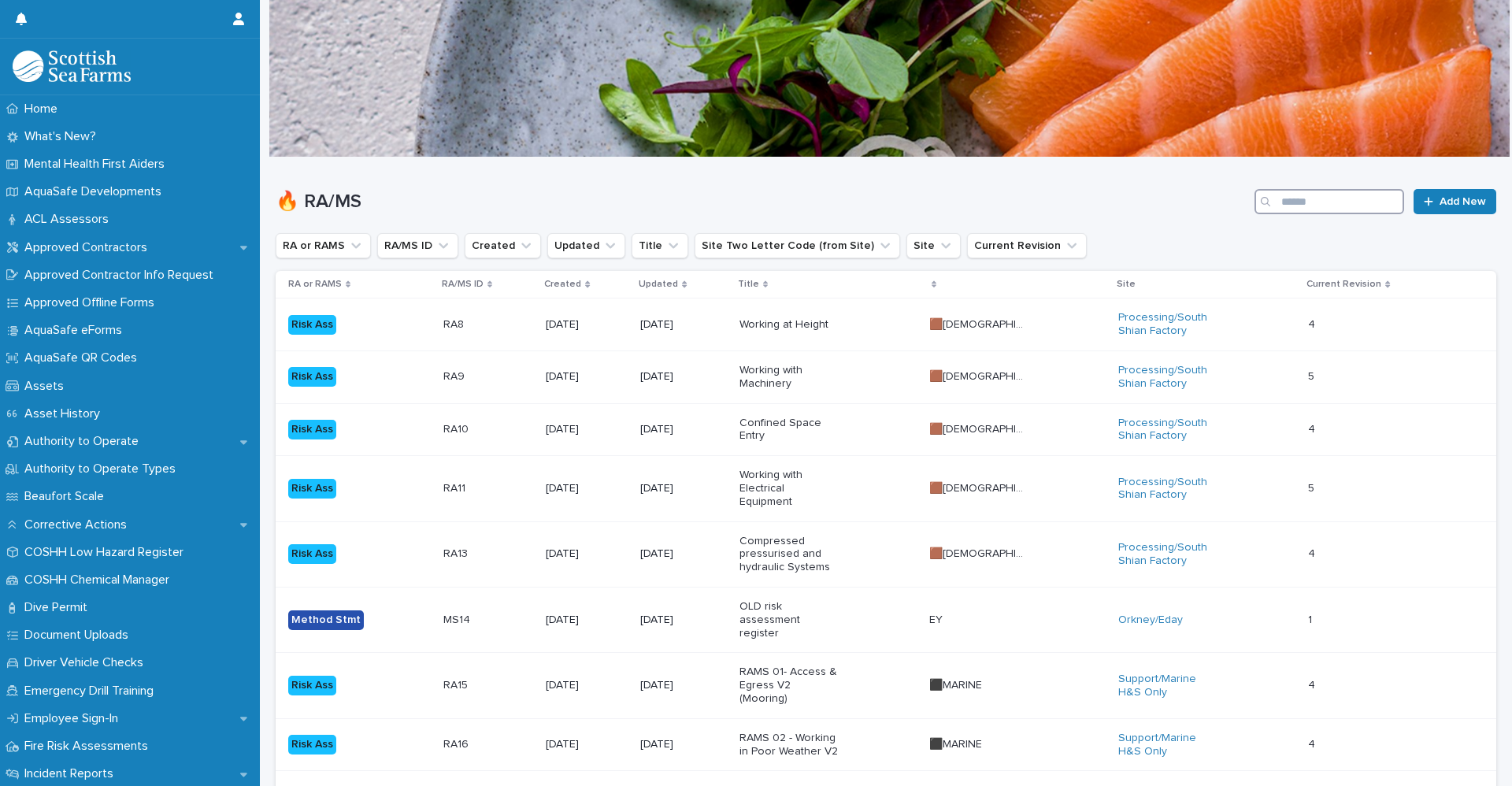
click at [1295, 199] on input "Search" at bounding box center [1329, 201] width 150 height 25
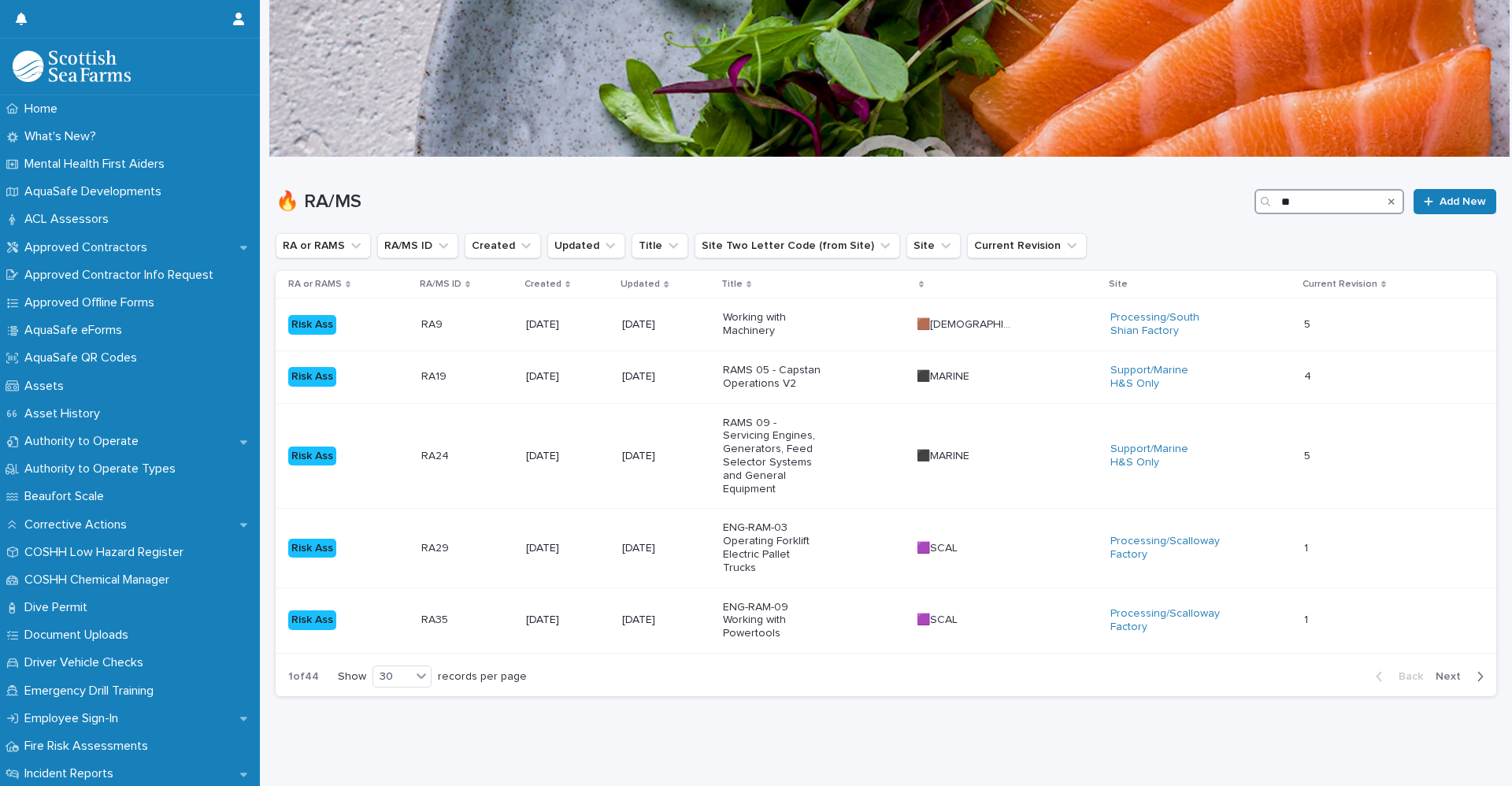
type input "**"
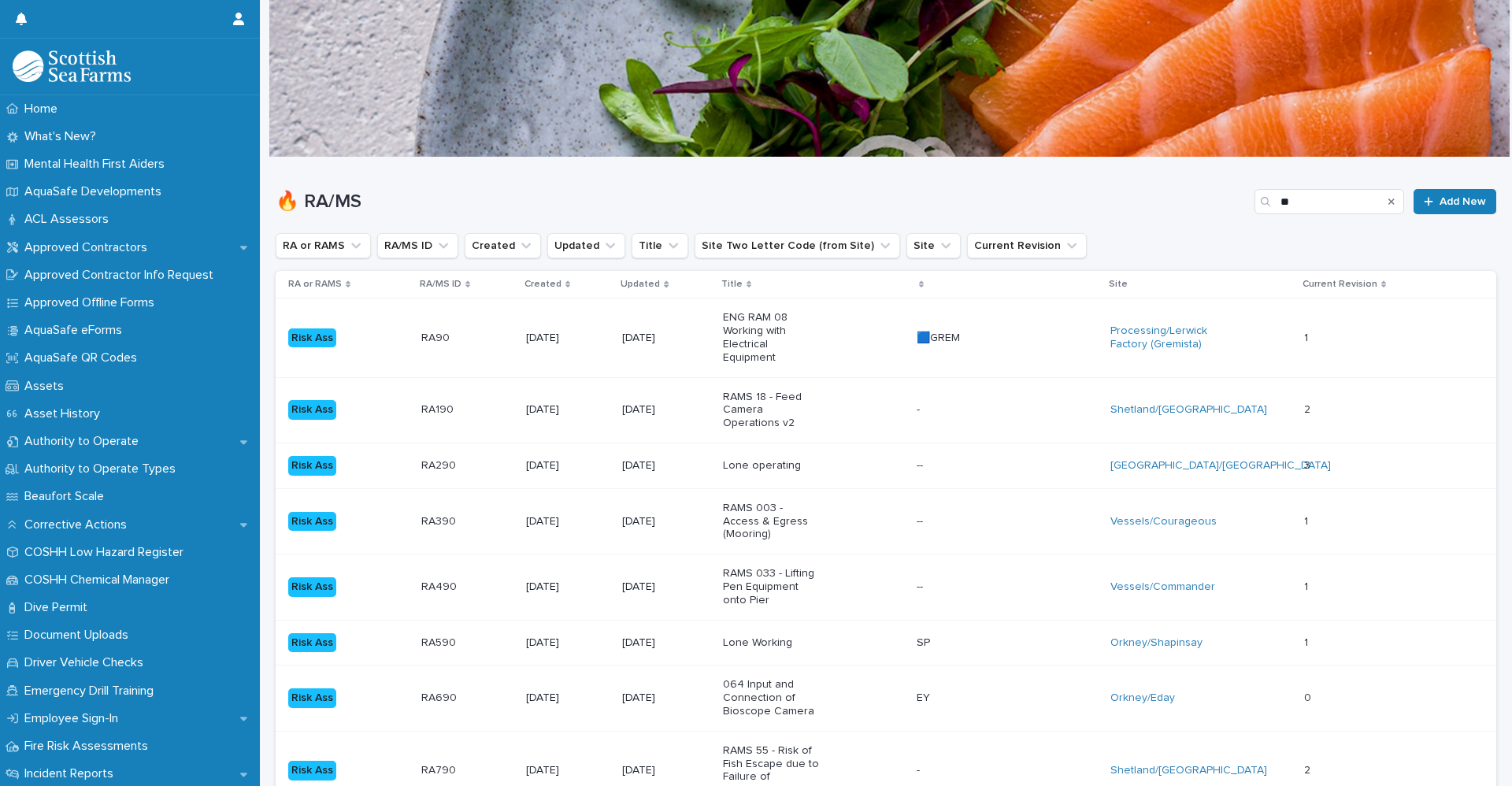
click at [378, 345] on div "Risk Ass" at bounding box center [348, 338] width 121 height 33
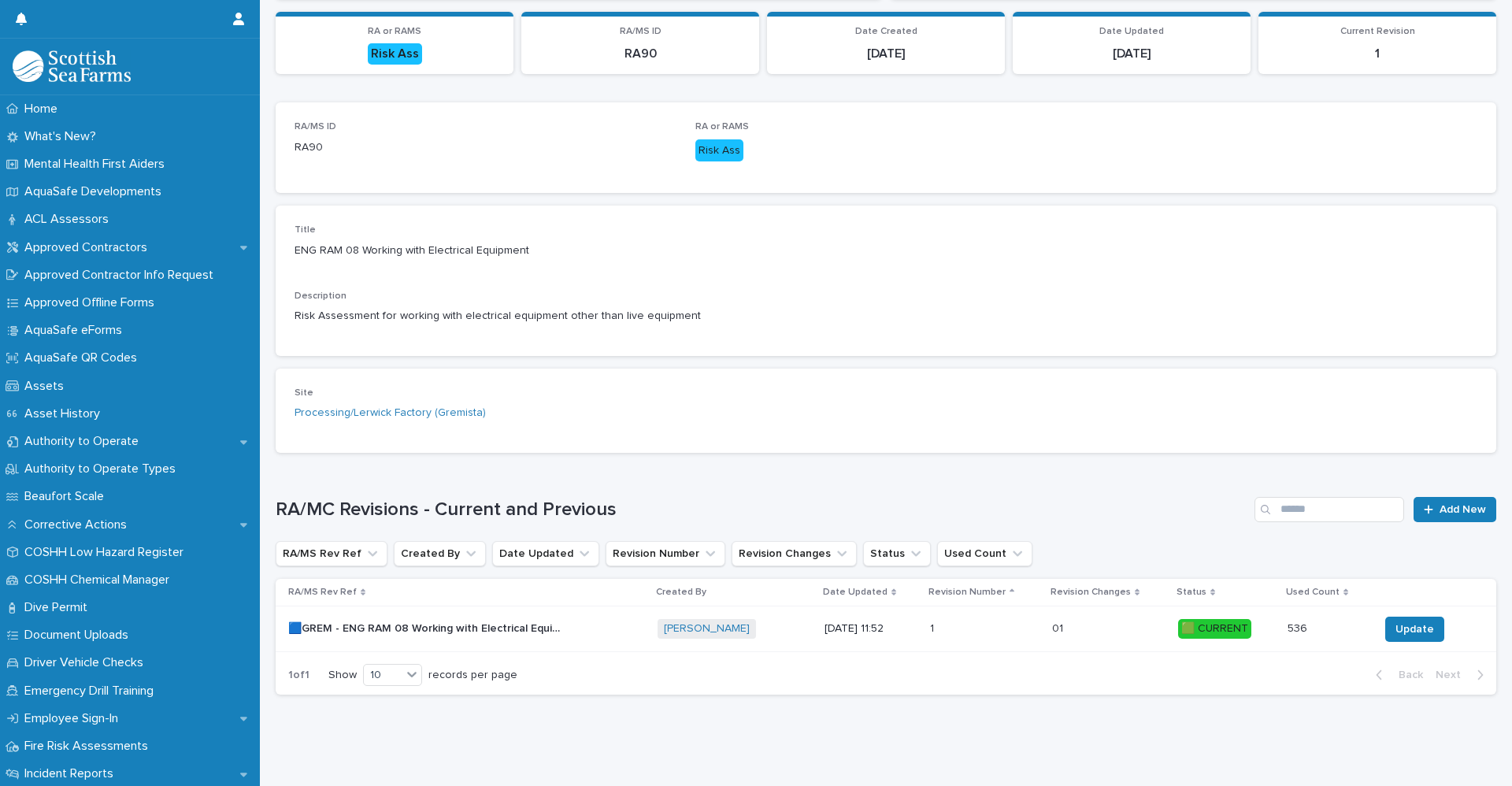
scroll to position [193, 0]
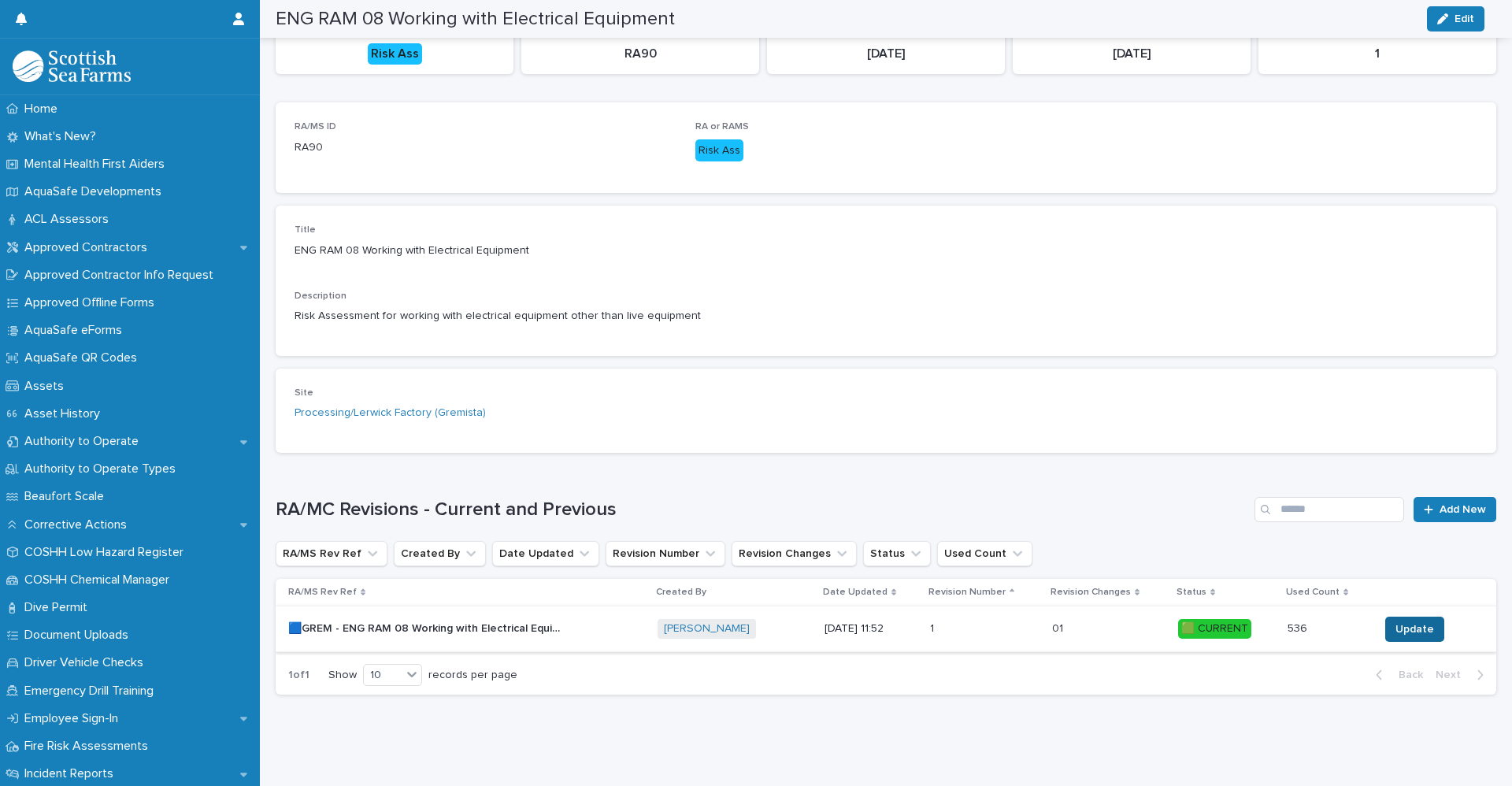
click at [1411, 624] on span "Update" at bounding box center [1414, 629] width 39 height 16
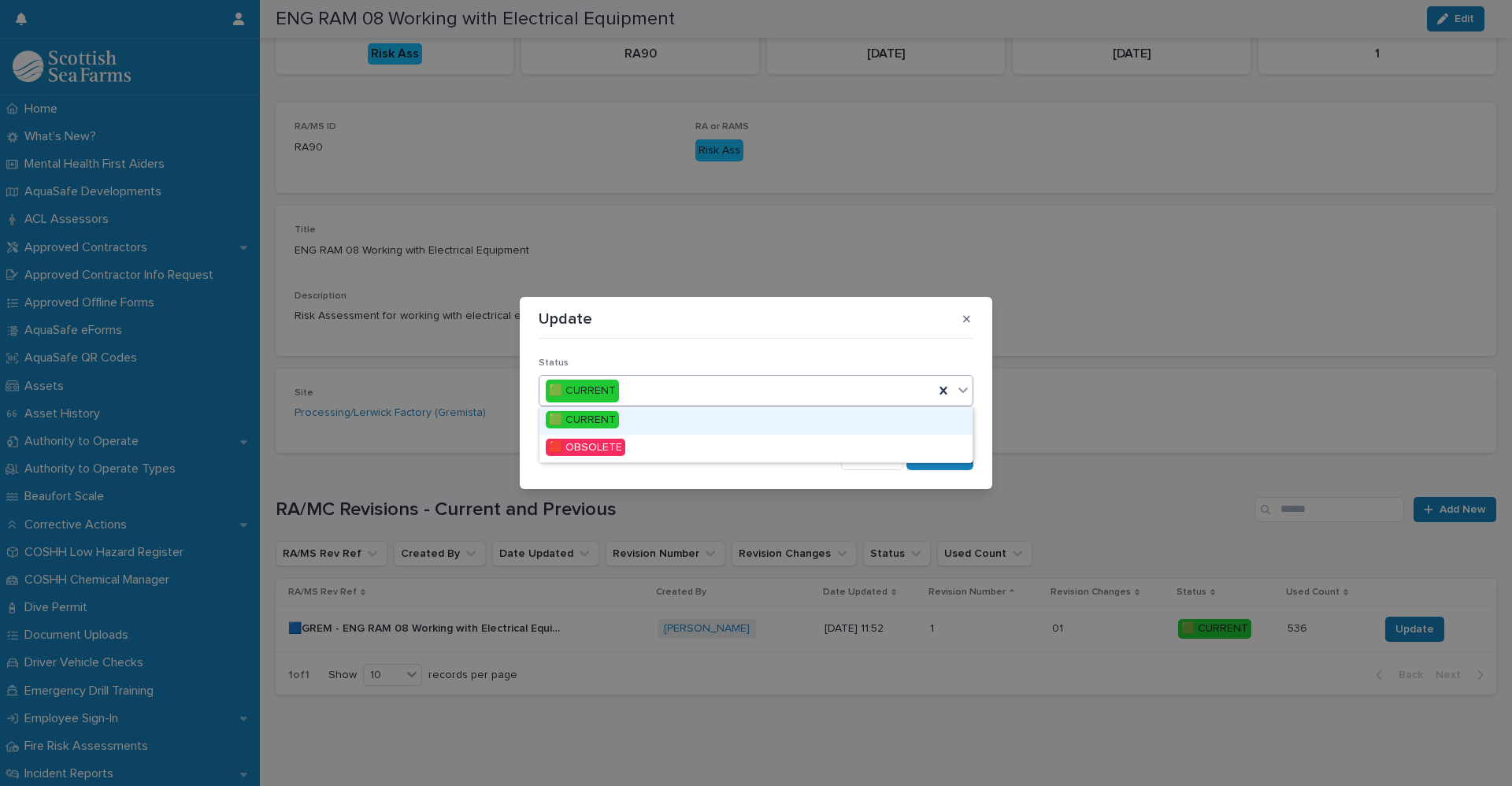
click at [968, 388] on icon at bounding box center [963, 389] width 16 height 16
click at [596, 449] on span "🟥 OBSOLETE" at bounding box center [585, 447] width 80 height 18
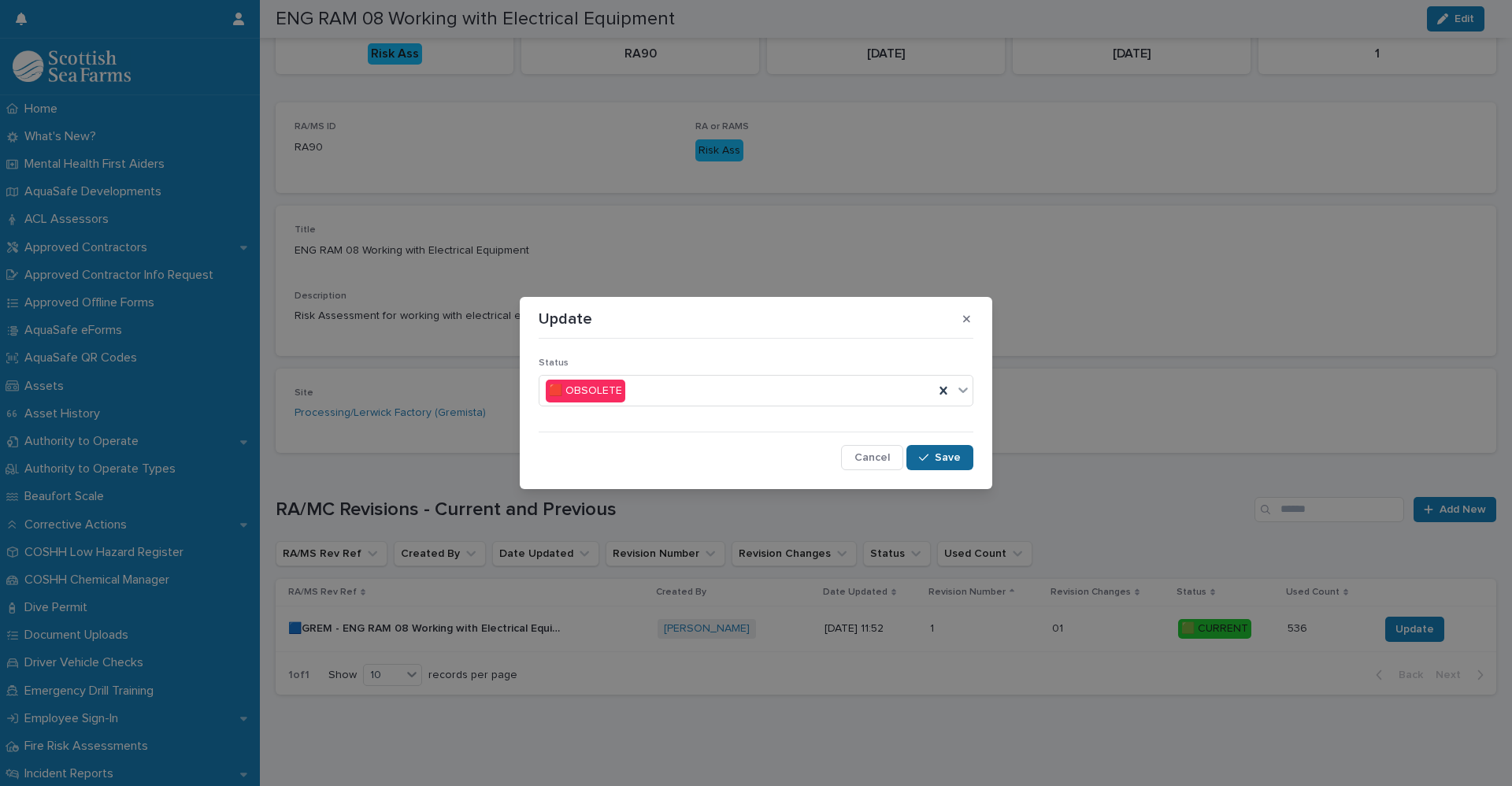
click at [947, 464] on button "Save" at bounding box center [940, 457] width 67 height 25
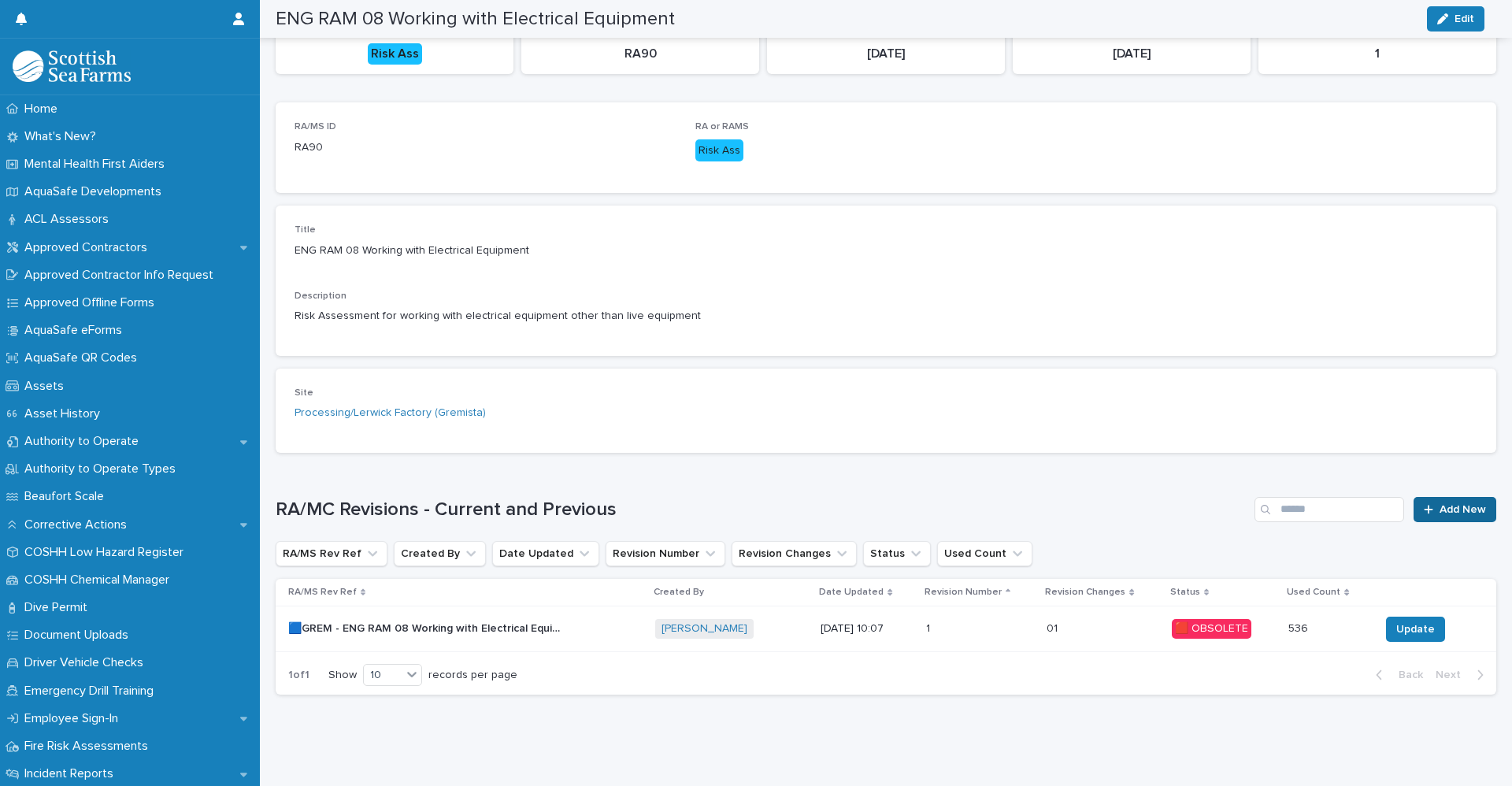
click at [1467, 503] on link "Add New" at bounding box center [1454, 509] width 83 height 25
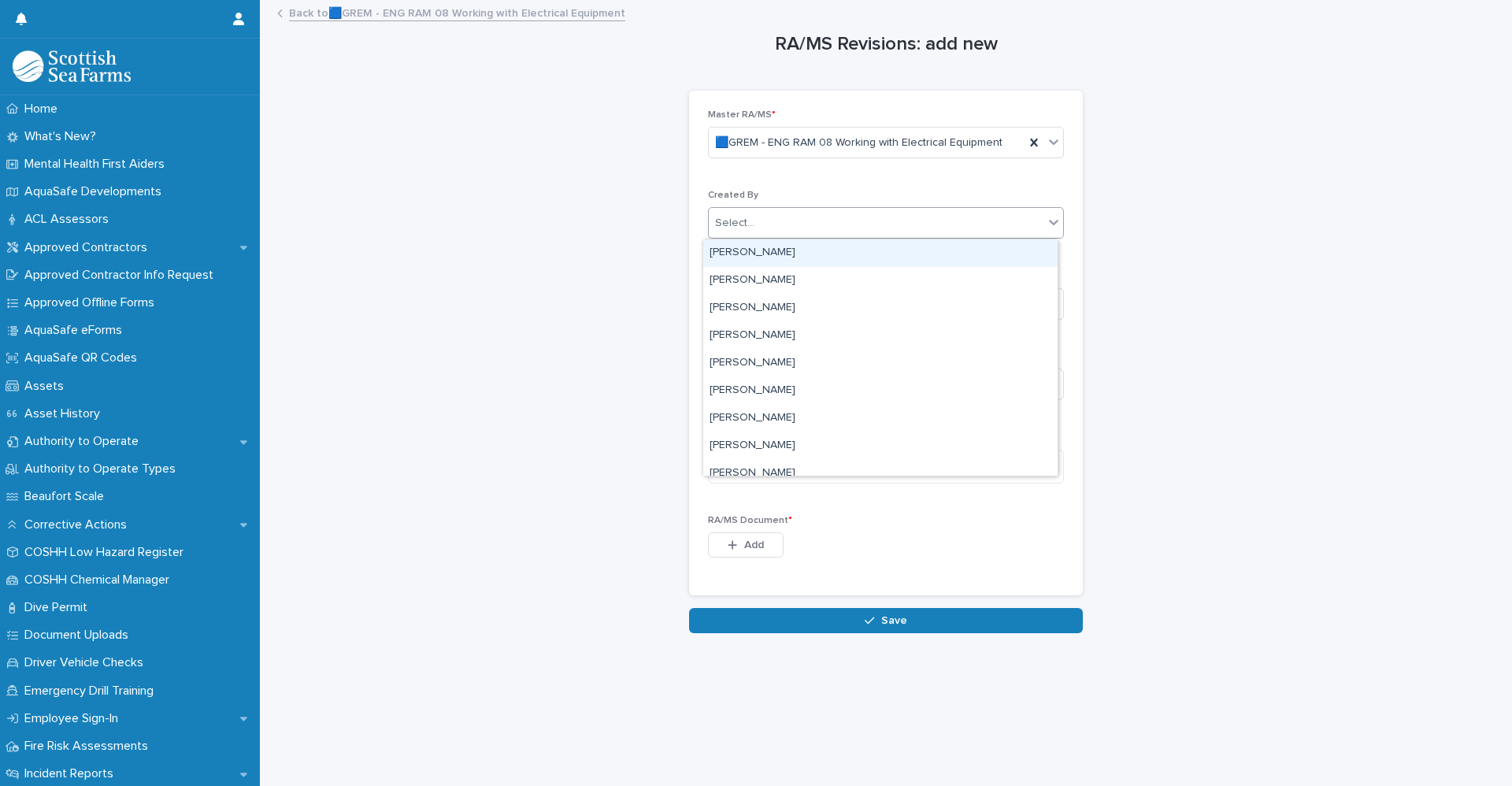
click at [851, 226] on div "Select..." at bounding box center [876, 223] width 335 height 26
type input "*****"
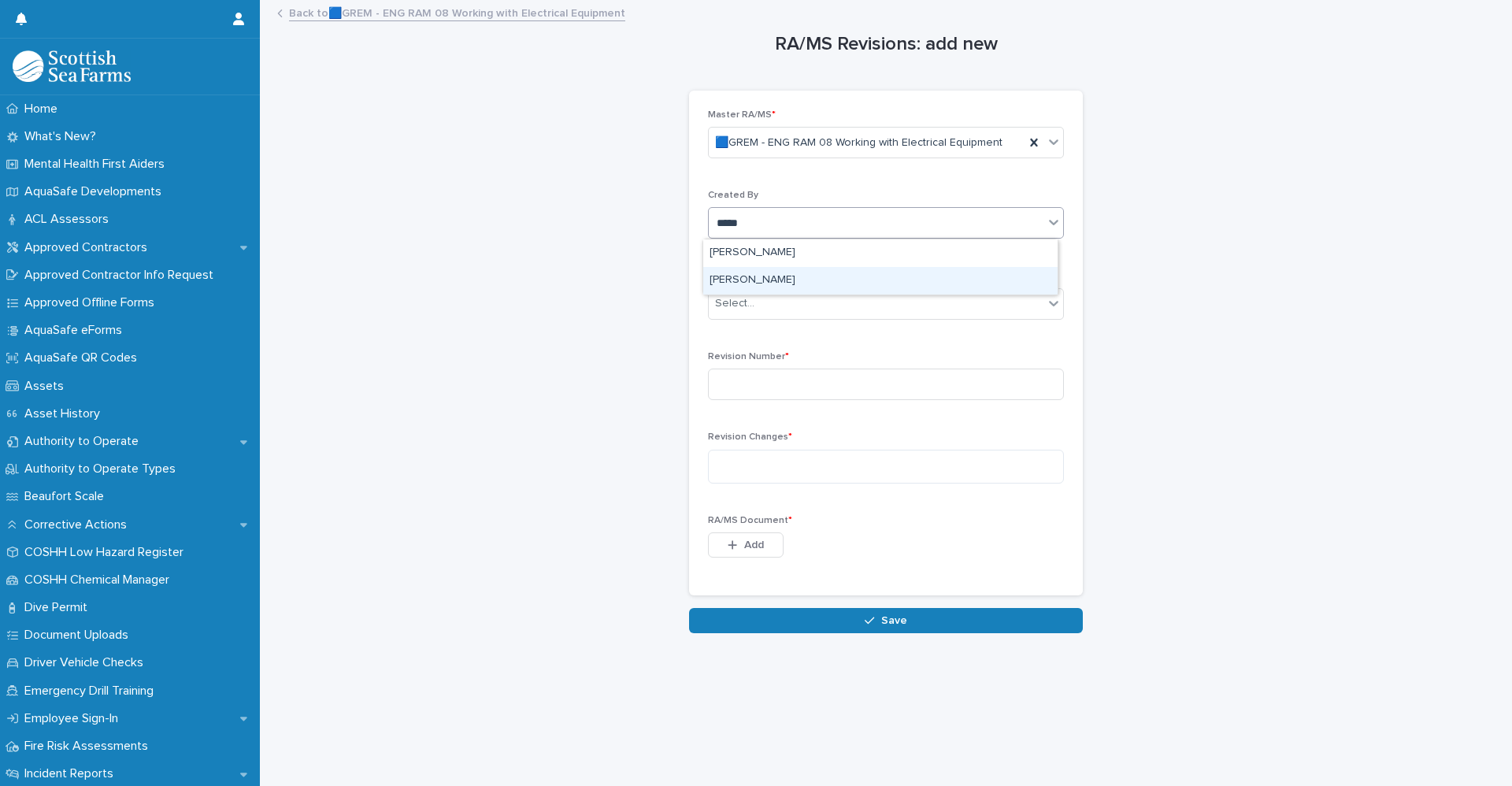
click at [806, 288] on div "[PERSON_NAME]" at bounding box center [880, 281] width 354 height 28
click at [752, 310] on div "Select..." at bounding box center [876, 304] width 335 height 26
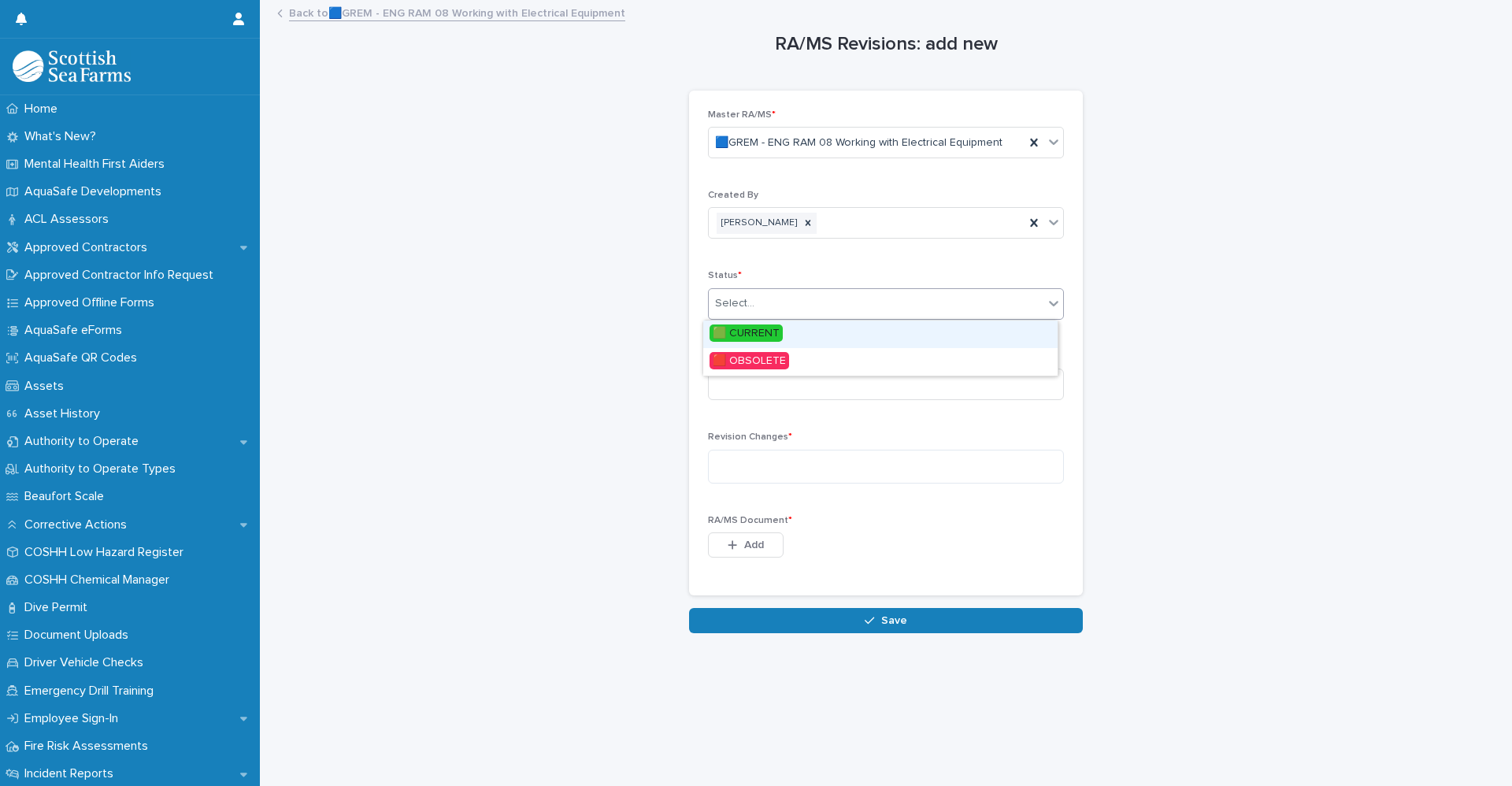
click at [754, 337] on span "🟩 CURRENT" at bounding box center [745, 333] width 73 height 18
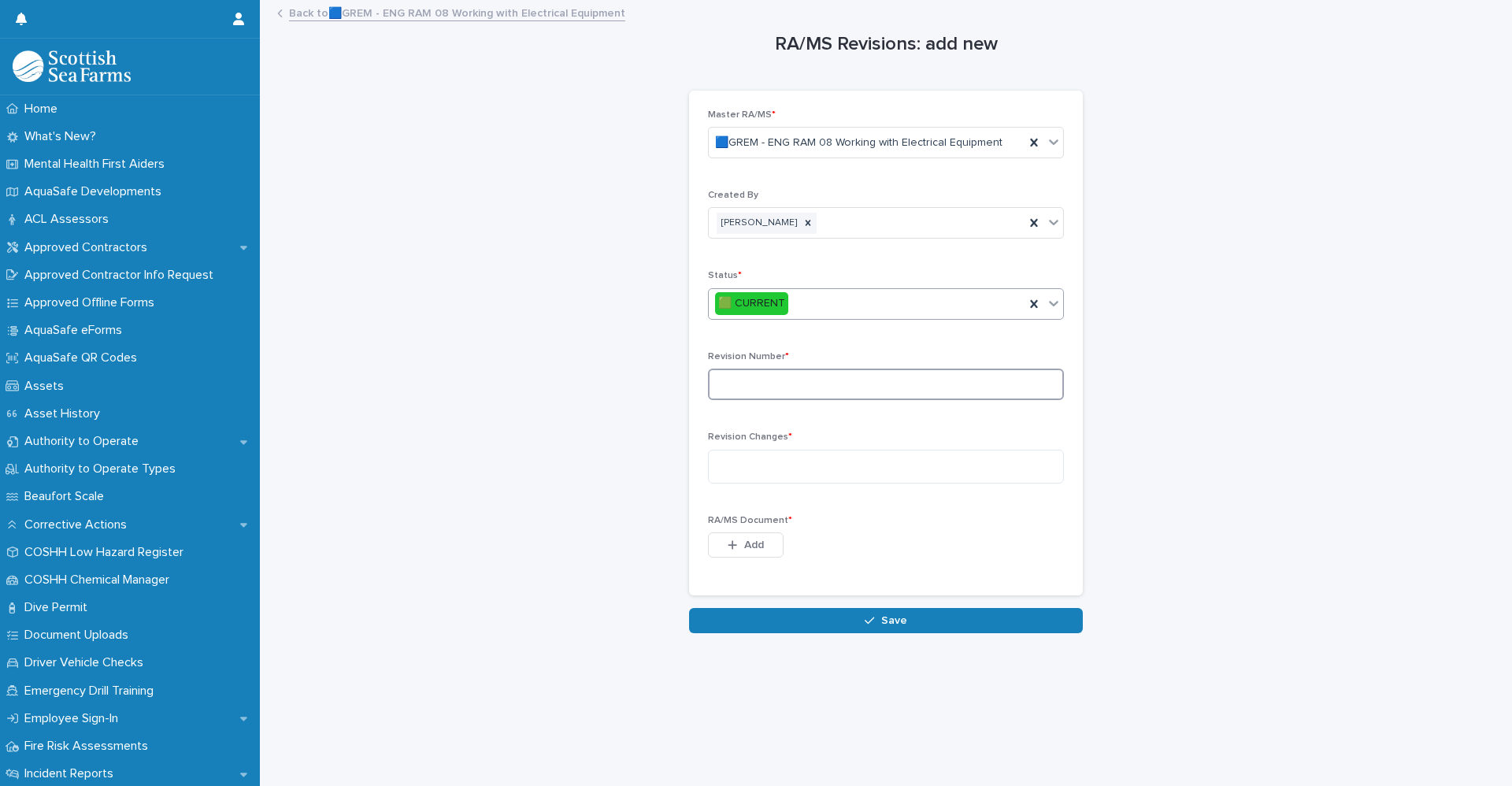
click at [782, 392] on input at bounding box center [886, 385] width 356 height 32
type input "*"
click at [769, 460] on textarea at bounding box center [886, 466] width 356 height 33
click at [1245, 474] on div "RA/MS Revisions: add new Loading... Saving… Loading... Saving… Loading... Savin…" at bounding box center [886, 318] width 1220 height 632
click at [883, 473] on textarea at bounding box center [886, 466] width 356 height 33
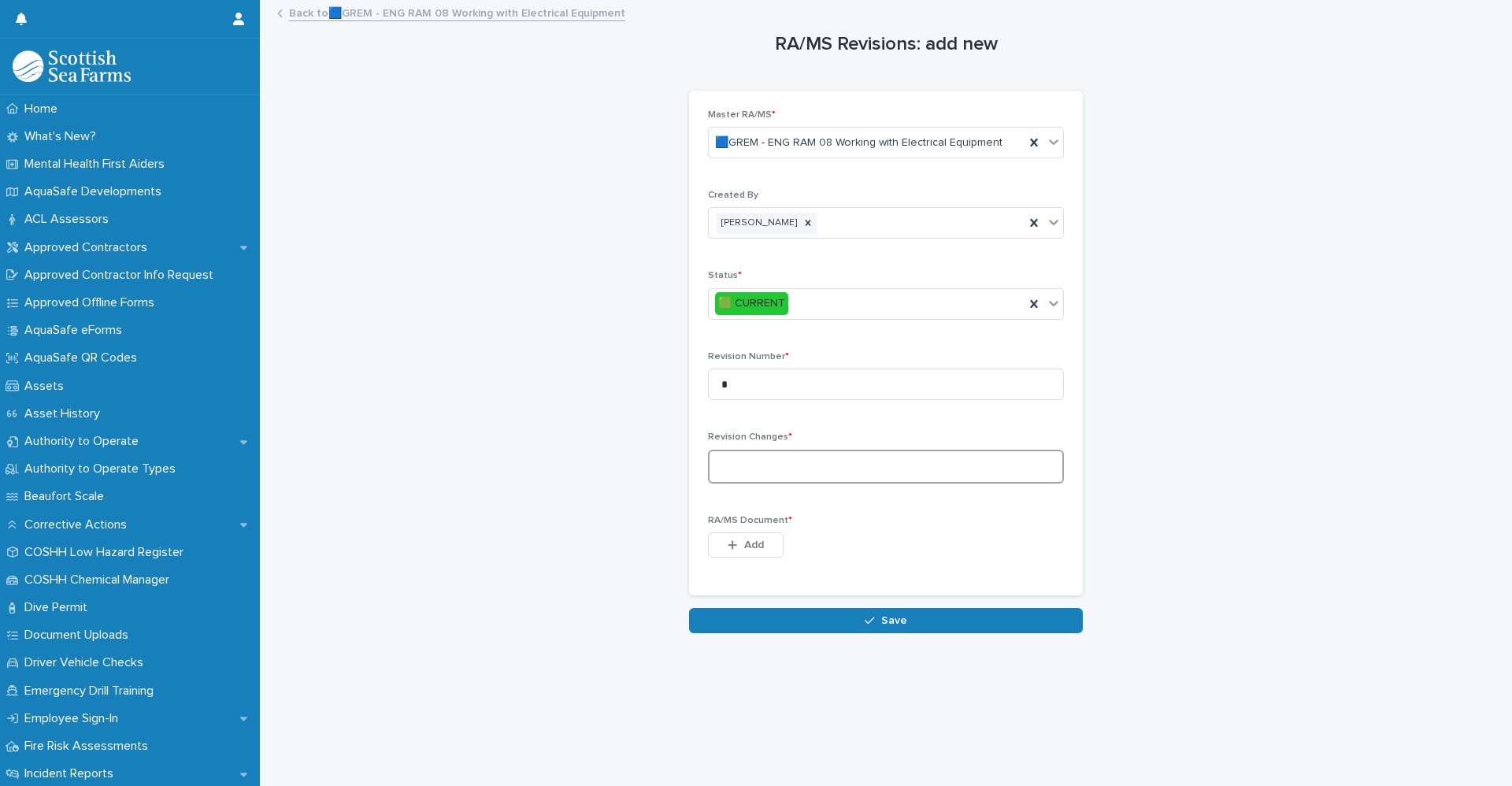
paste textarea "**********"
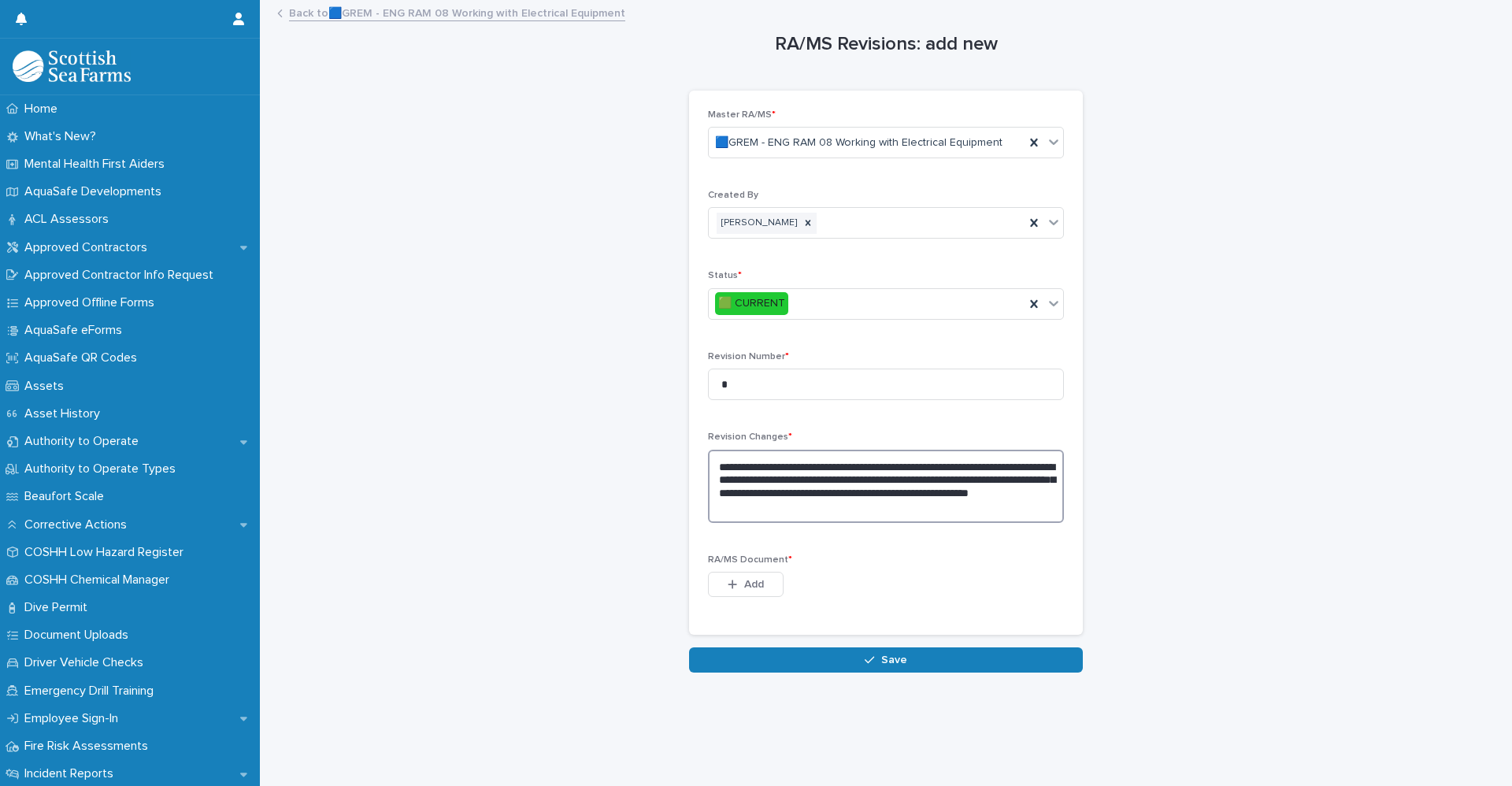
type textarea "**********"
click at [1306, 436] on div "**********" at bounding box center [886, 337] width 1220 height 671
click at [753, 587] on span "Add" at bounding box center [754, 584] width 20 height 11
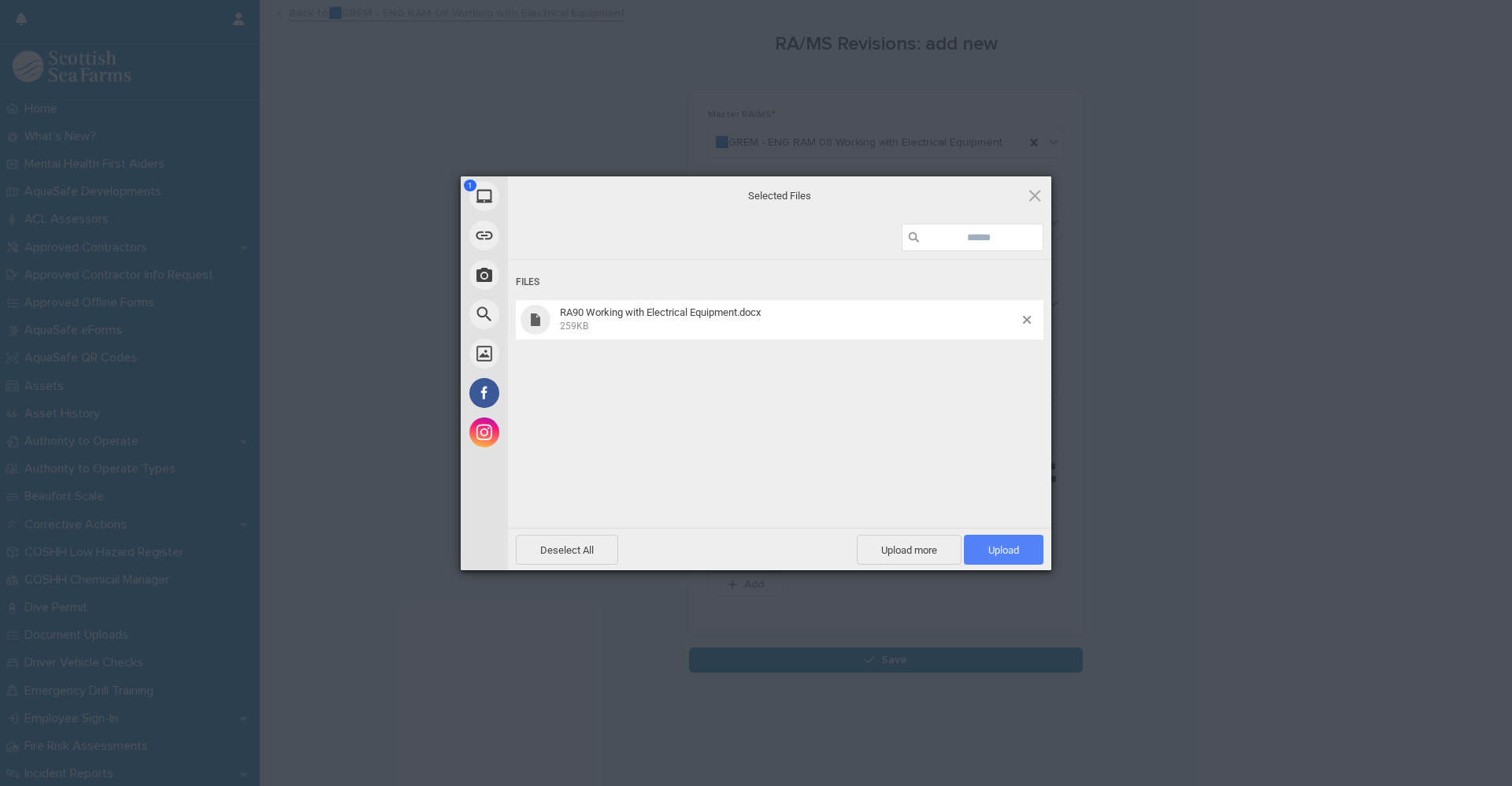
click at [1029, 557] on span "Upload 1" at bounding box center [1004, 549] width 80 height 30
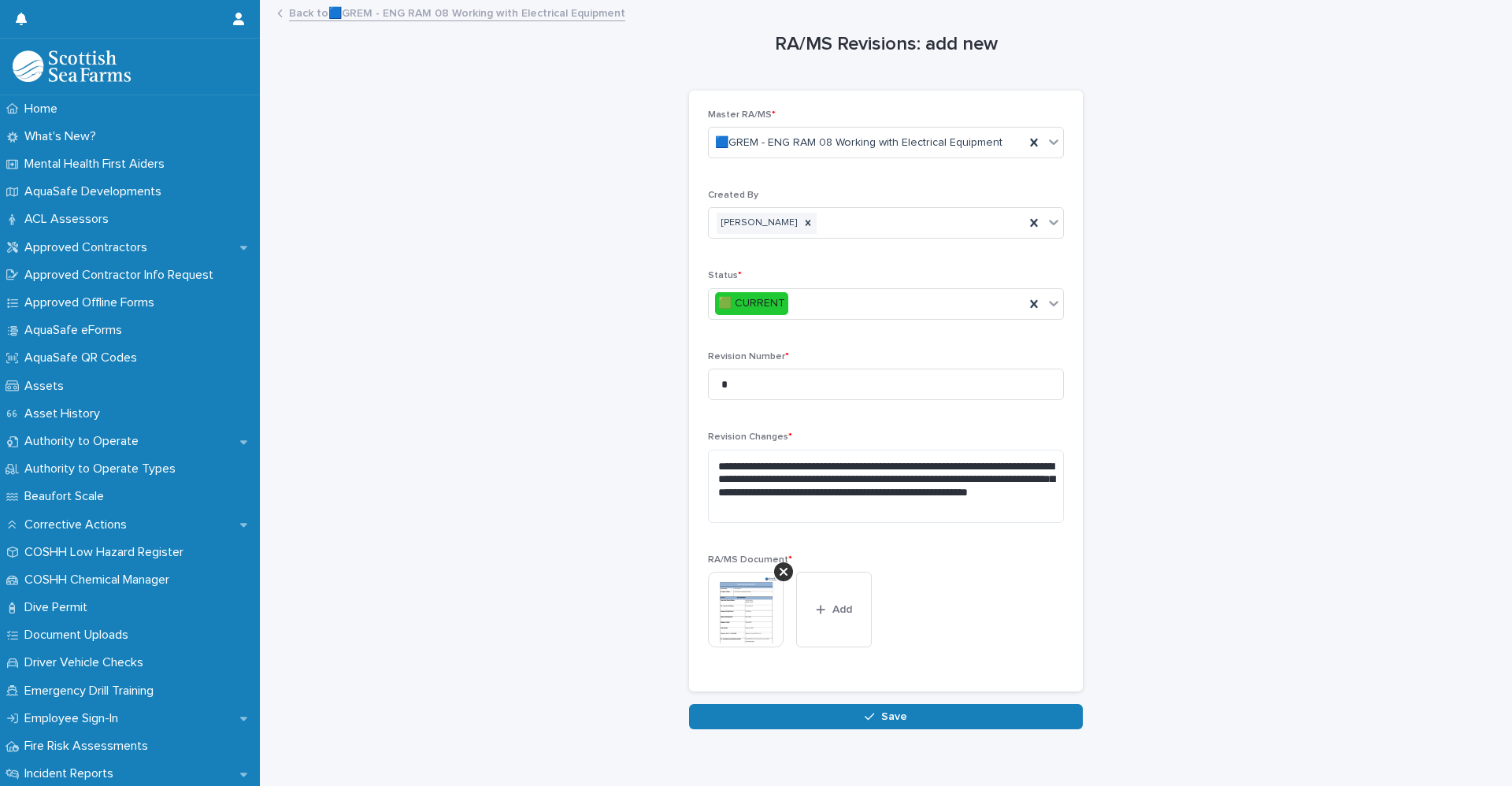
click at [1173, 332] on div "**********" at bounding box center [886, 365] width 1220 height 727
click at [1195, 400] on div "**********" at bounding box center [886, 365] width 1220 height 727
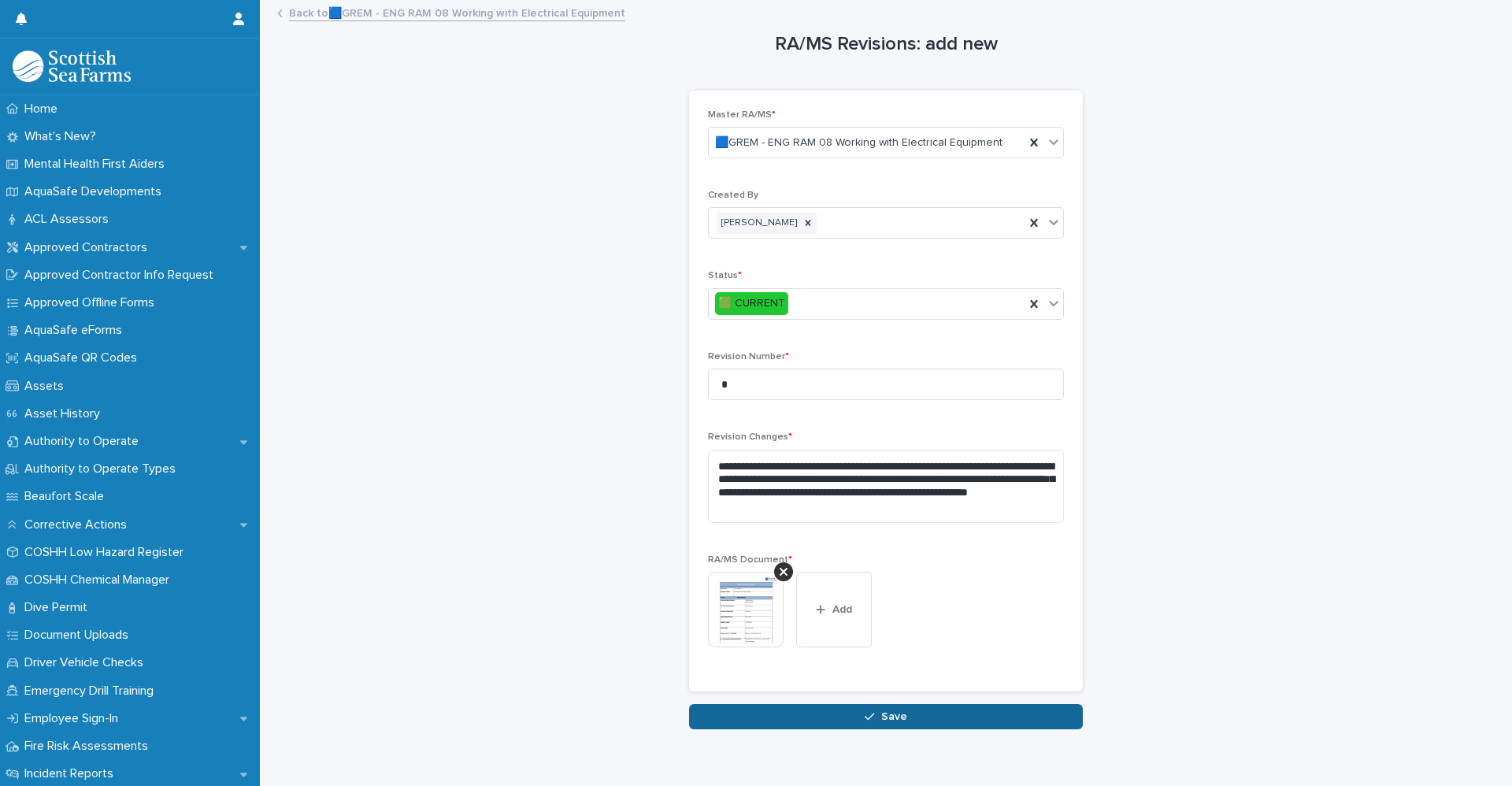
click at [889, 723] on button "Save" at bounding box center [886, 715] width 394 height 25
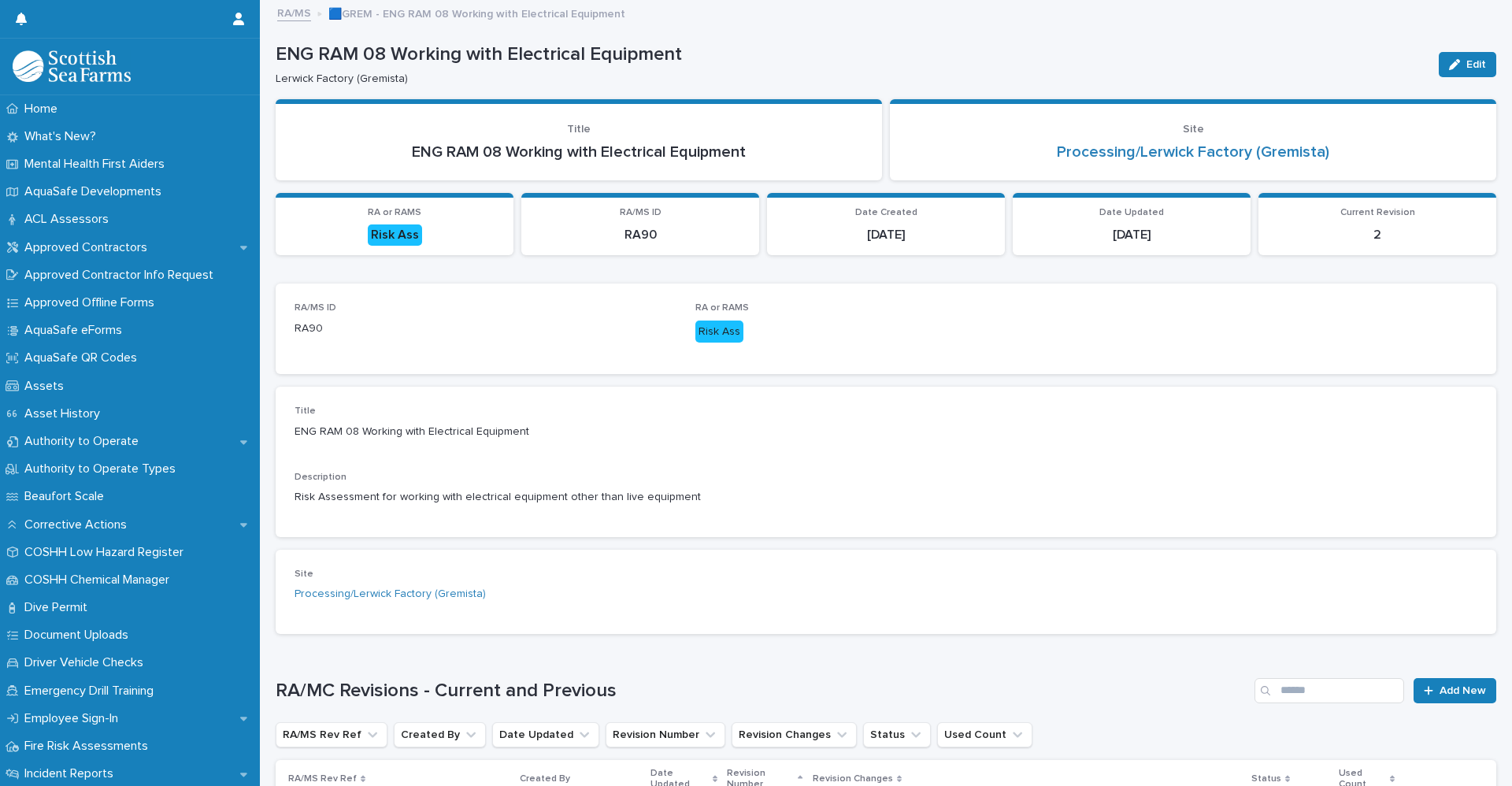
click at [298, 7] on link "RA/MS" at bounding box center [294, 11] width 33 height 18
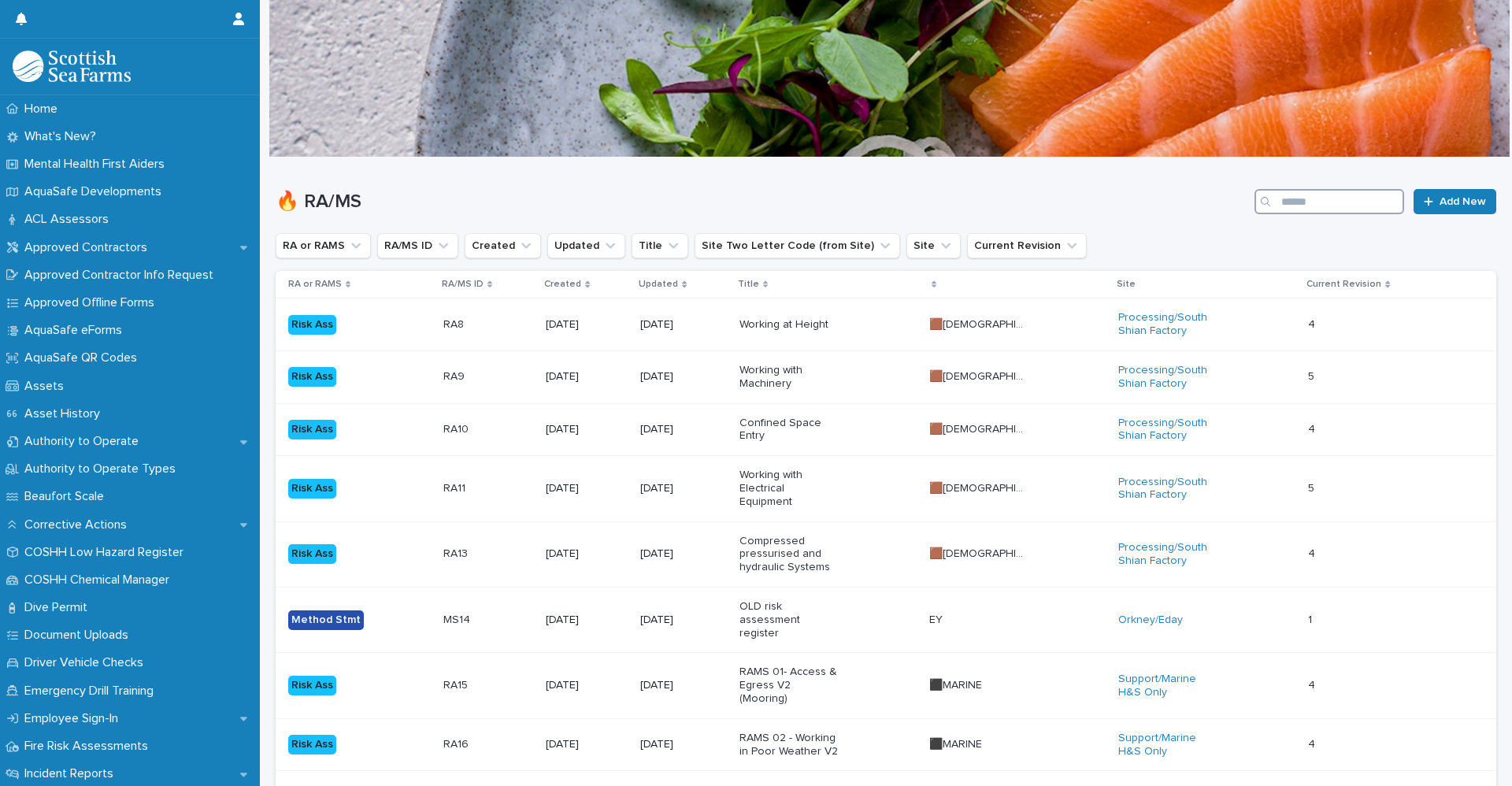
click at [1307, 206] on input "Search" at bounding box center [1329, 201] width 150 height 25
type input "**"
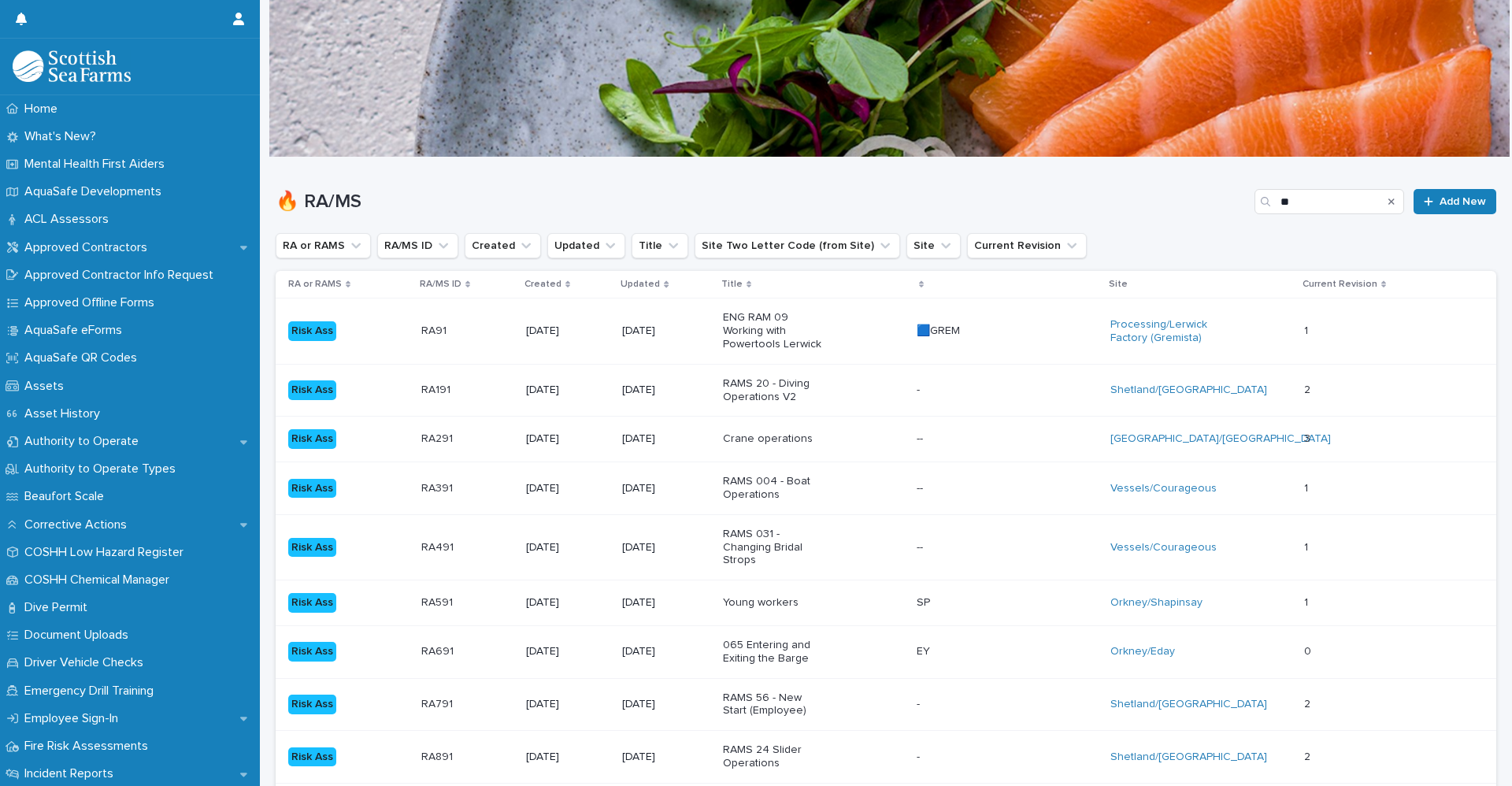
click at [446, 341] on div "RA91 RA91" at bounding box center [467, 331] width 92 height 26
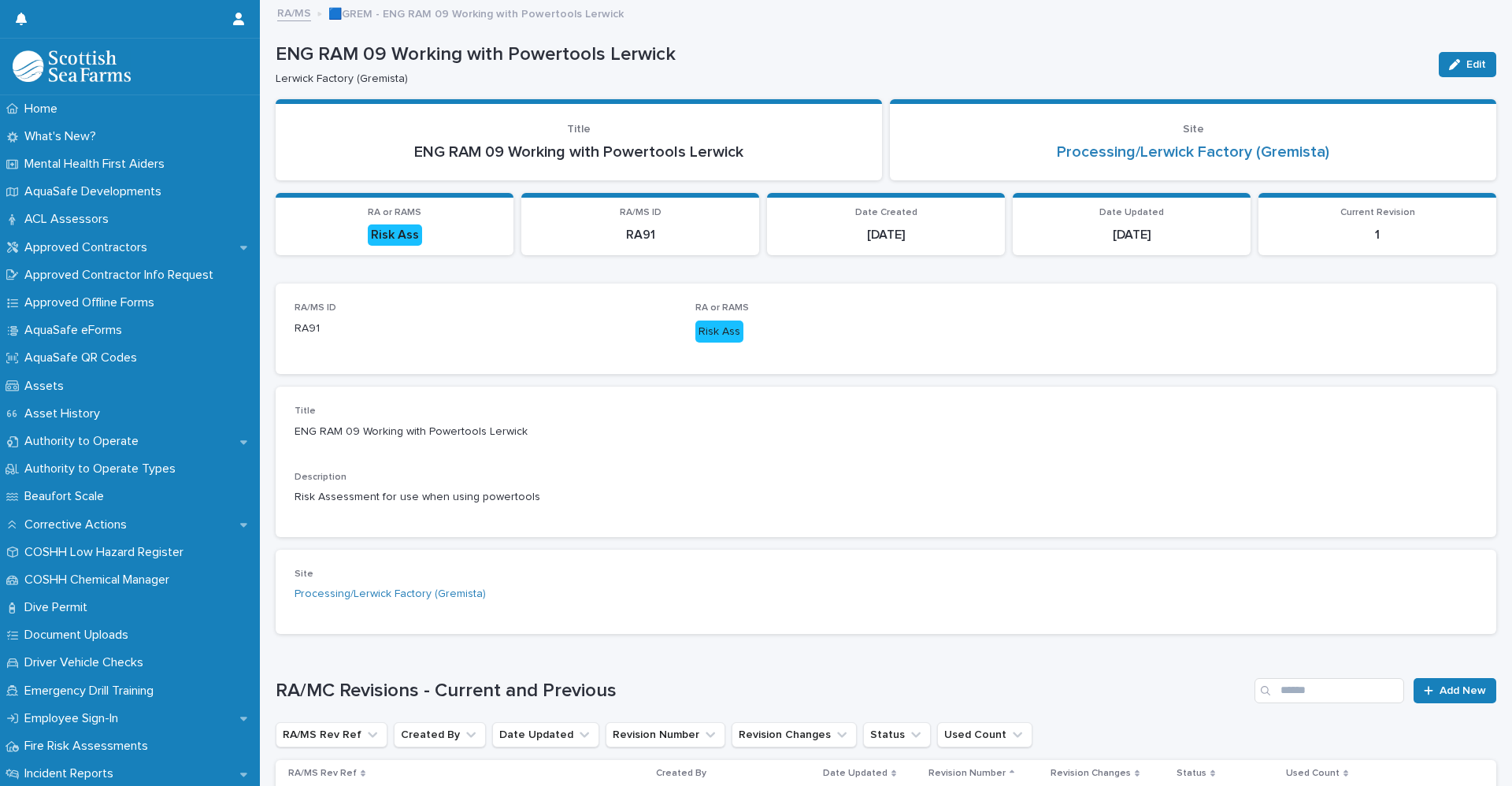
click at [291, 20] on link "RA/MS" at bounding box center [294, 11] width 33 height 18
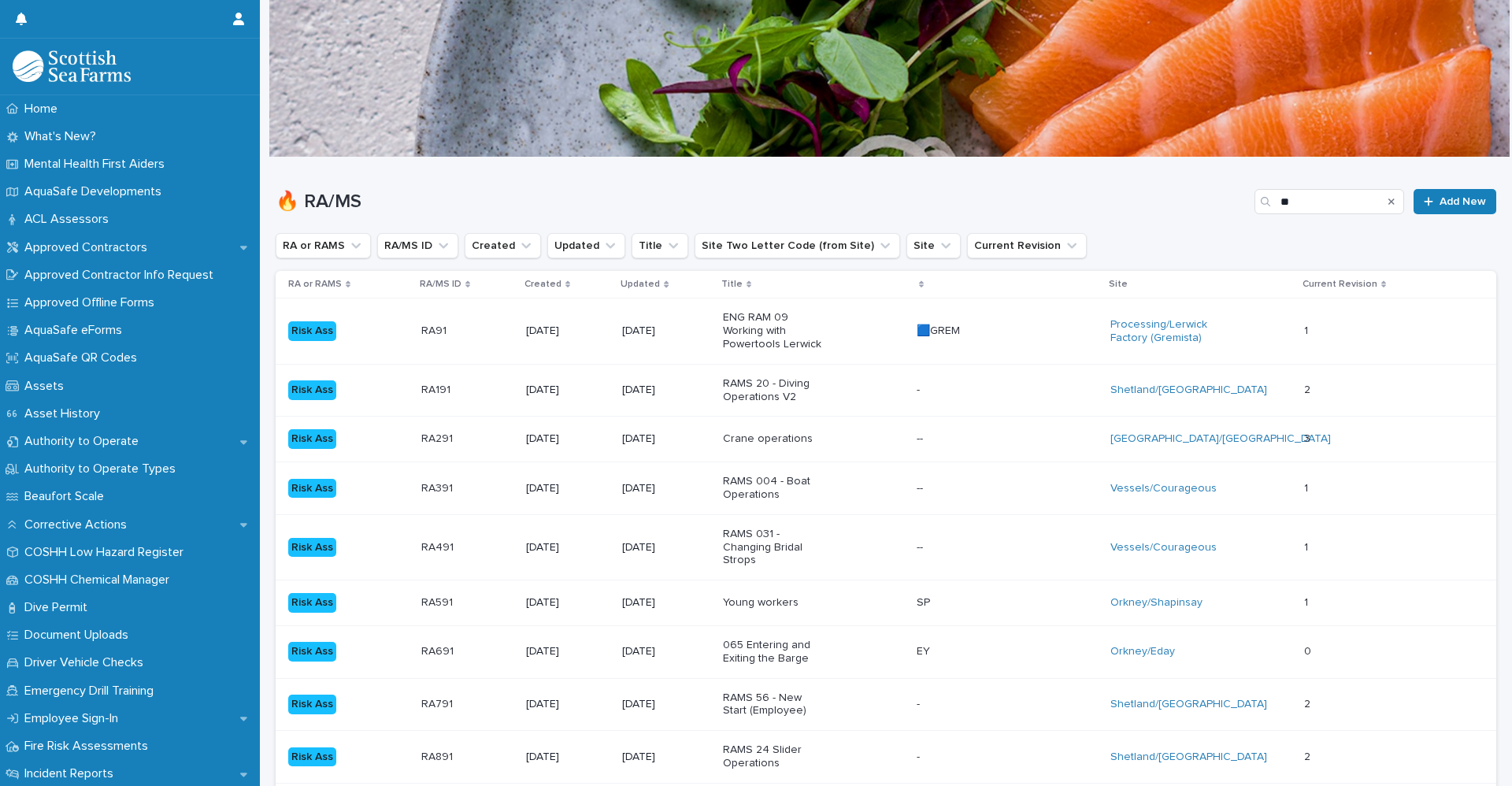
click at [398, 336] on div "Risk Ass" at bounding box center [348, 331] width 121 height 33
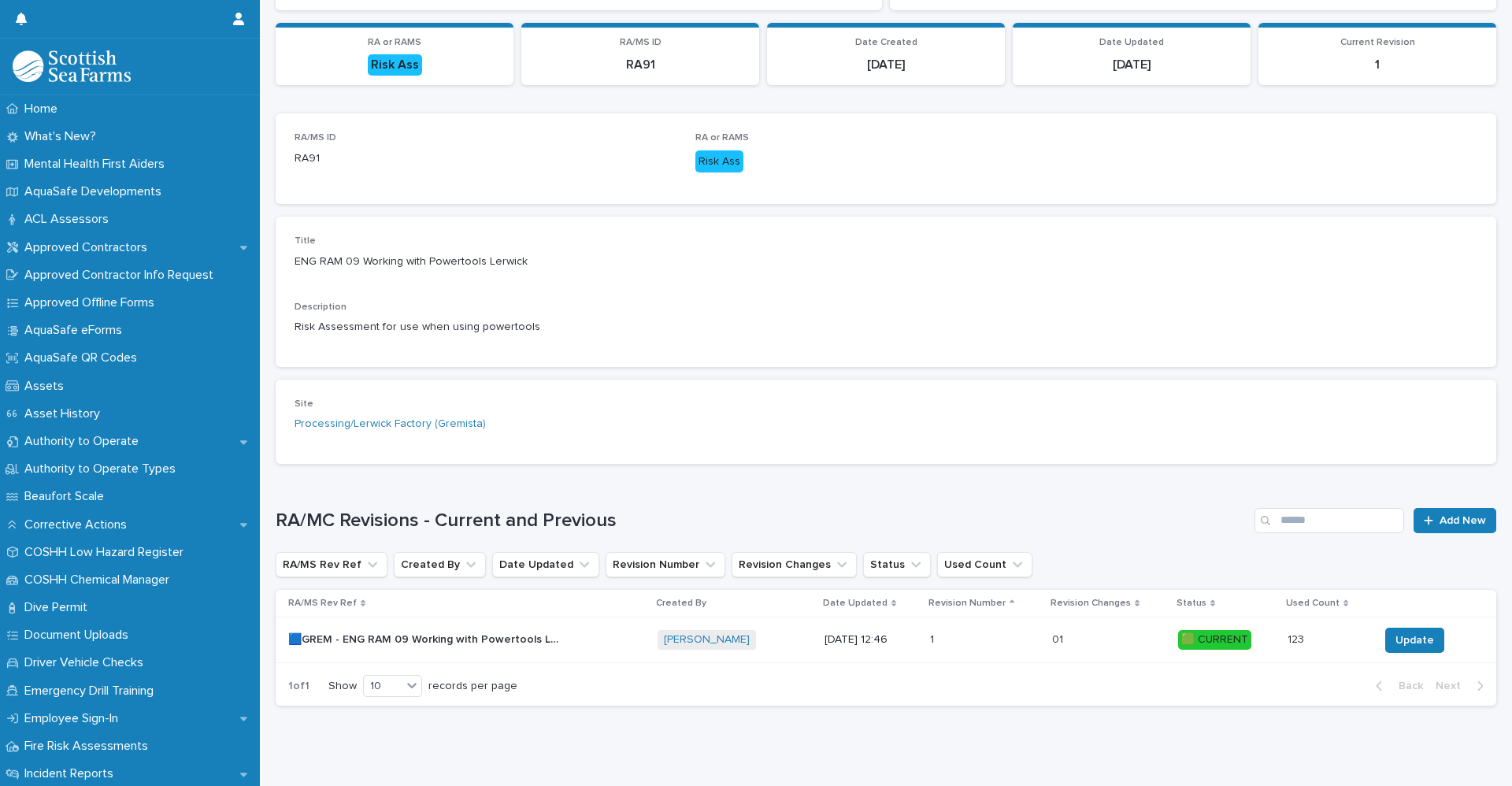
scroll to position [193, 0]
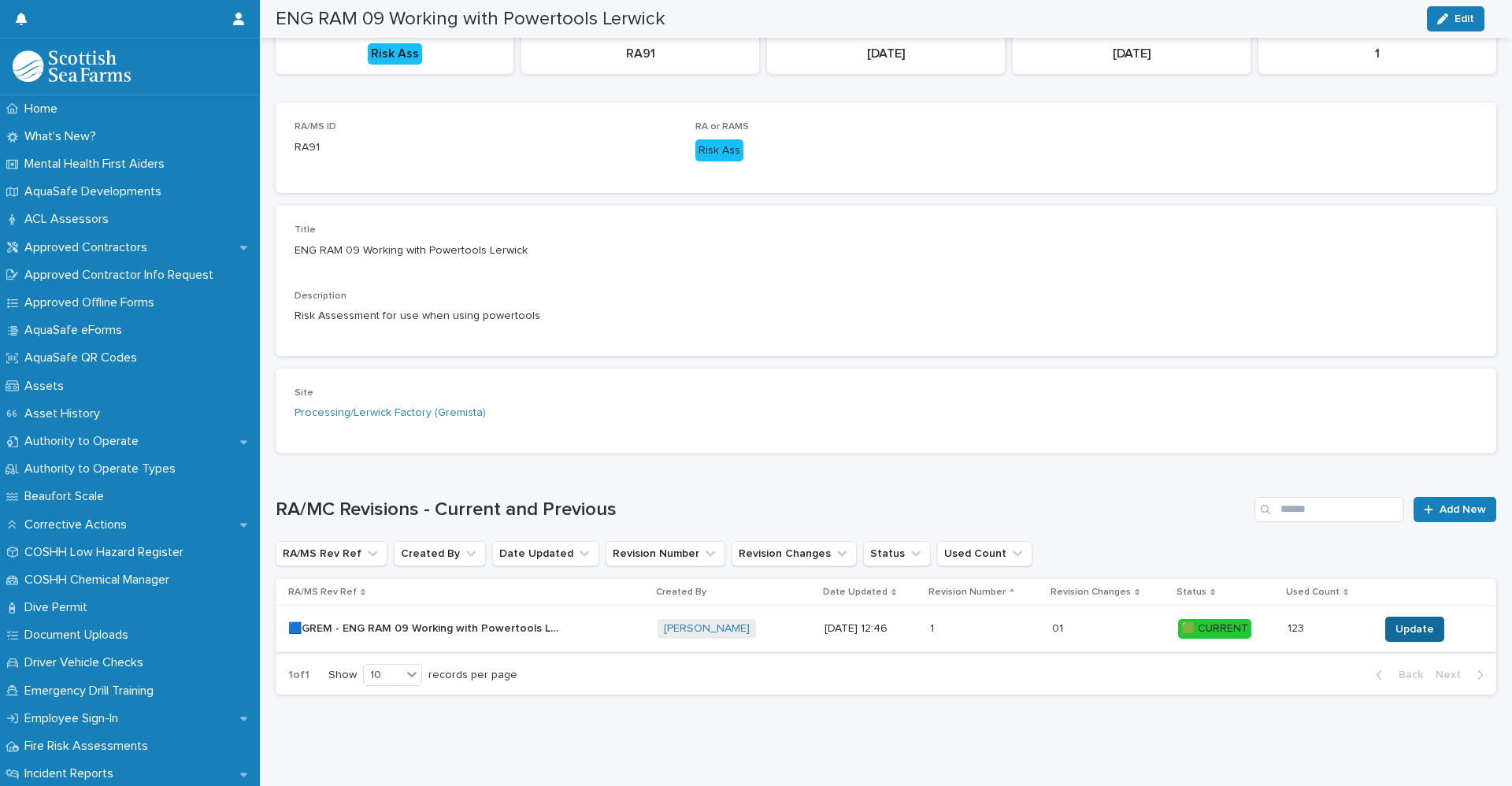
click at [1395, 622] on span "Update" at bounding box center [1414, 629] width 39 height 16
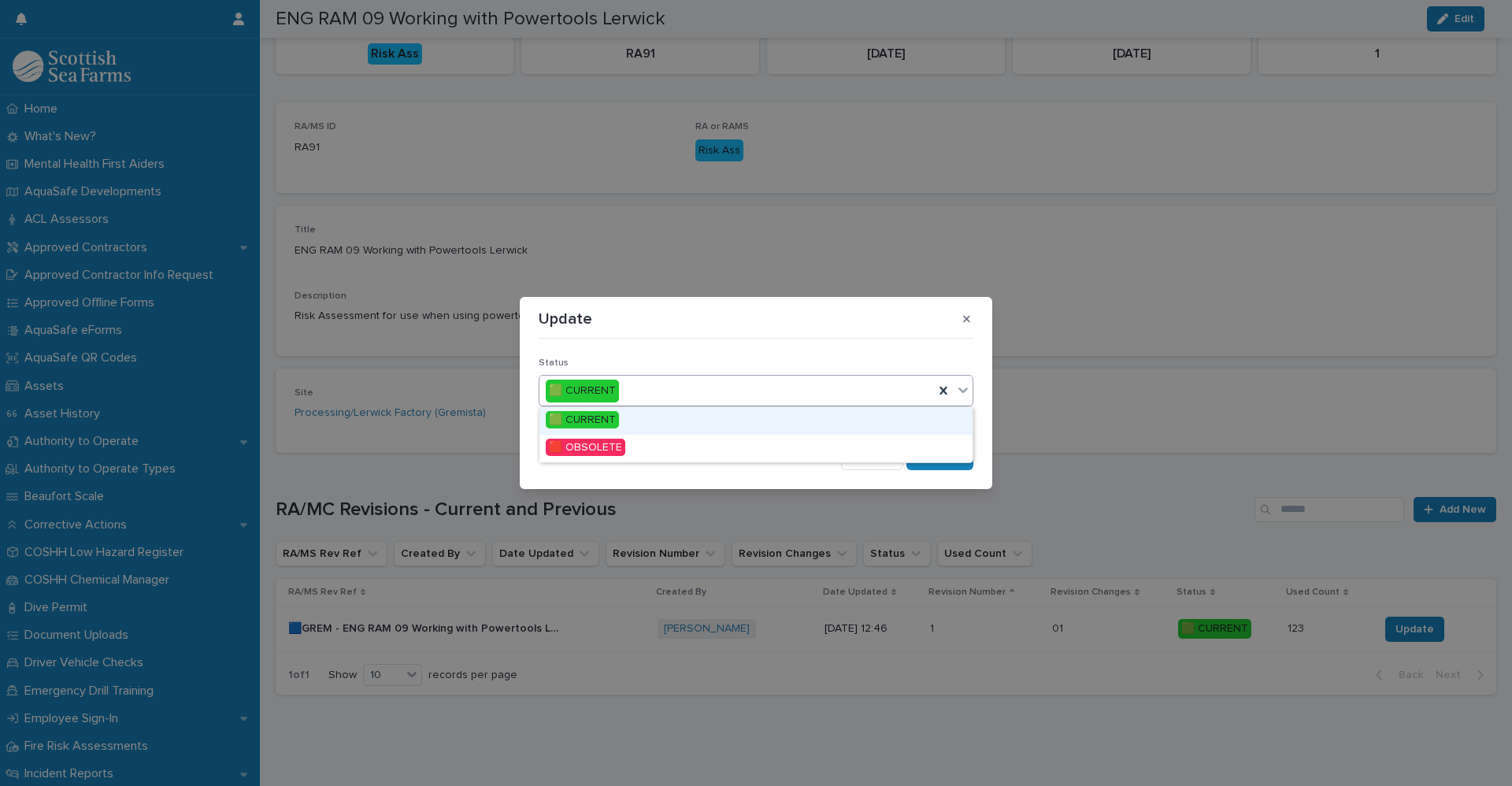
click at [966, 396] on icon at bounding box center [963, 389] width 16 height 16
click at [598, 446] on span "🟥 OBSOLETE" at bounding box center [585, 447] width 80 height 18
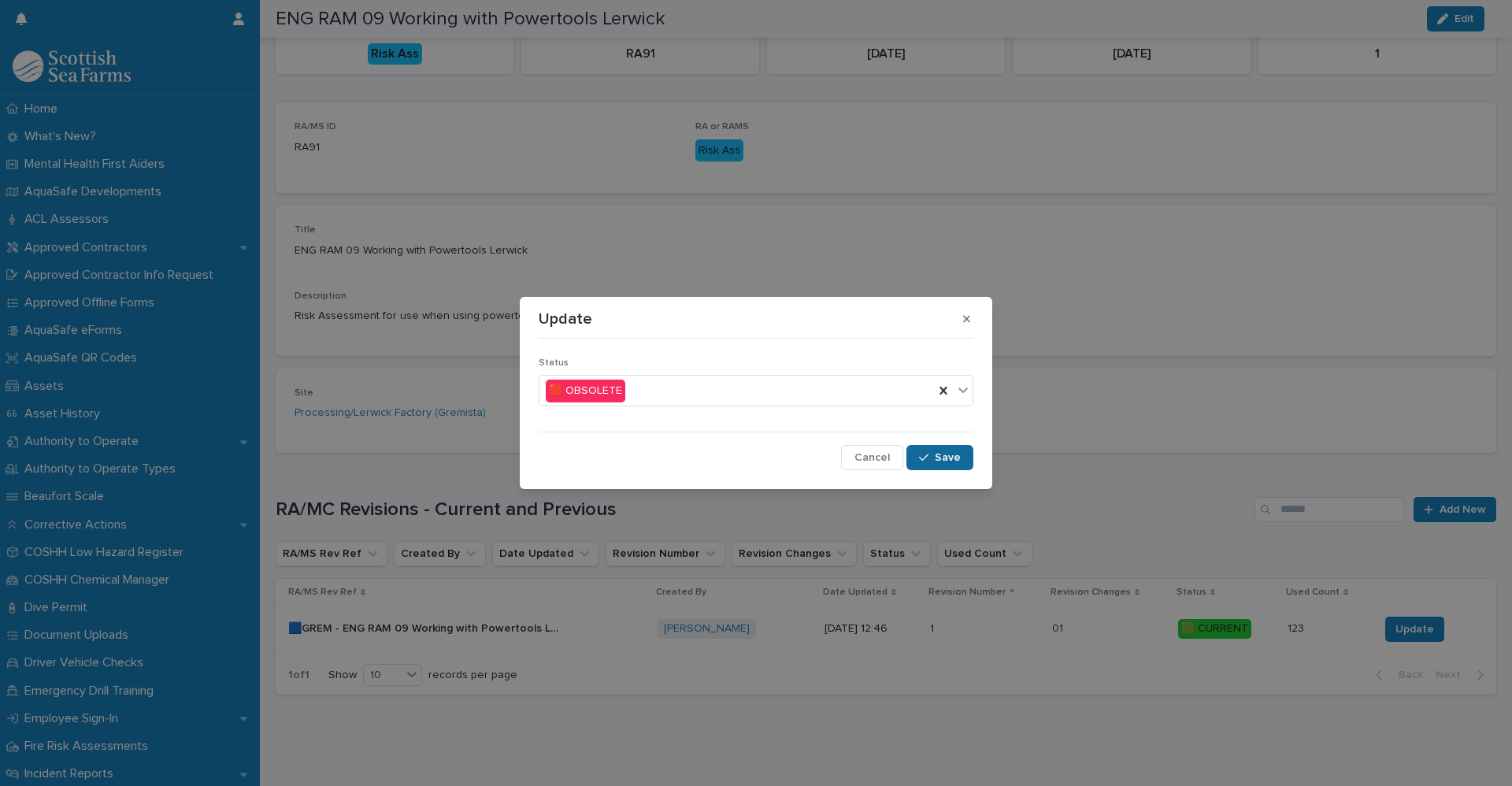
click at [936, 466] on button "Save" at bounding box center [940, 457] width 67 height 25
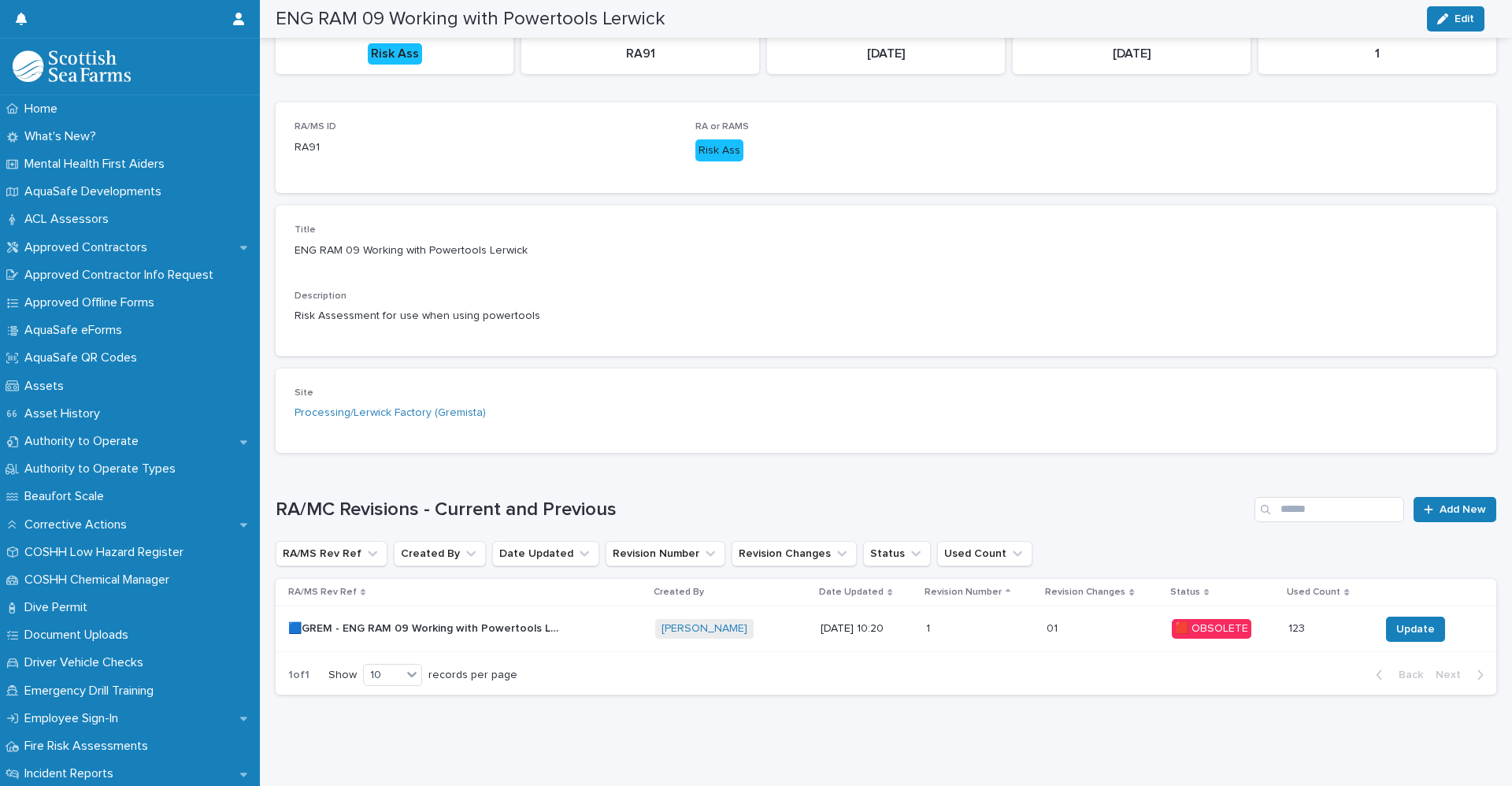
drag, startPoint x: 1427, startPoint y: 495, endPoint x: 1509, endPoint y: 518, distance: 85.2
click at [1427, 504] on div at bounding box center [1431, 509] width 16 height 11
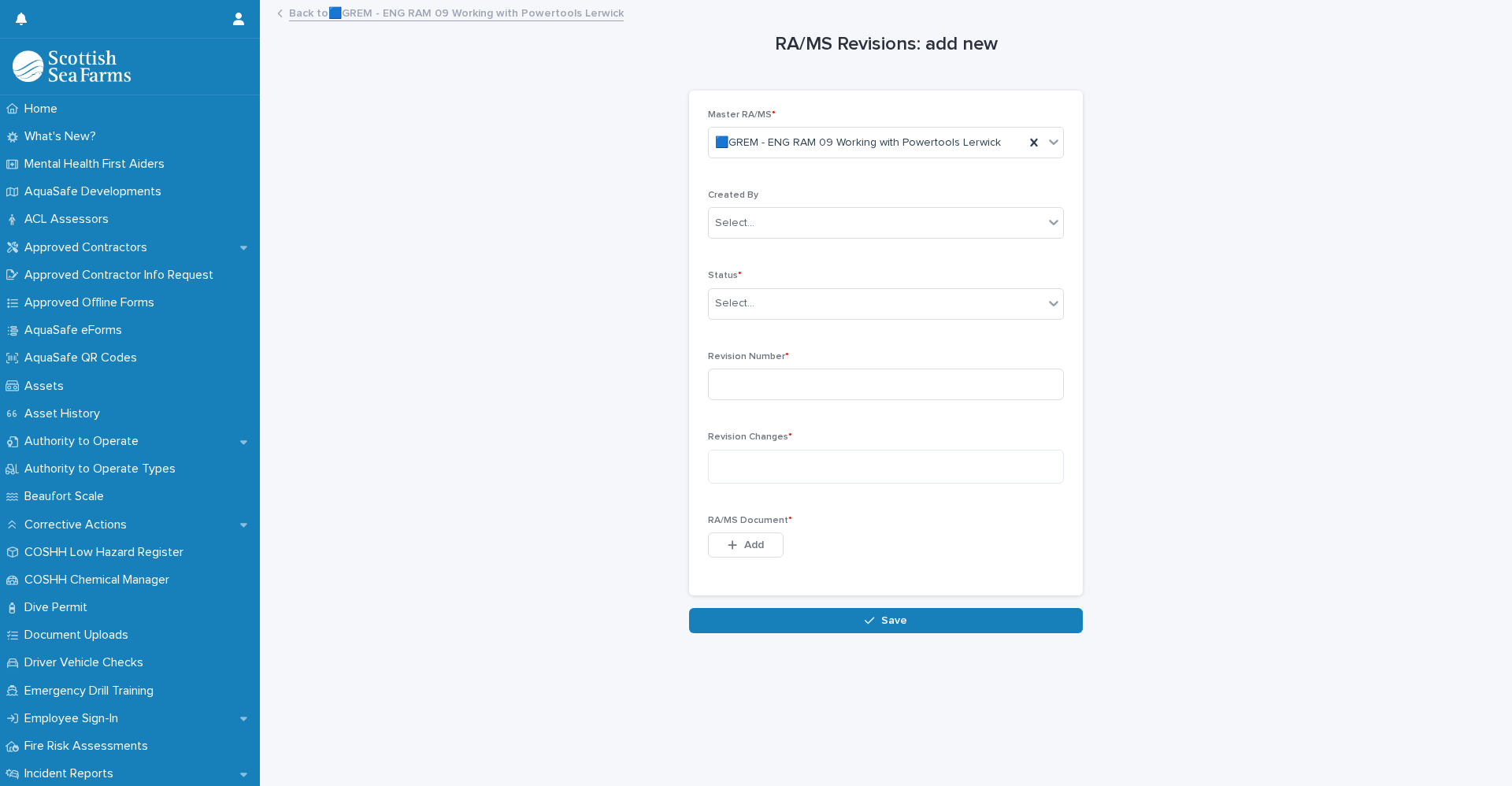
click at [760, 205] on div "Created By Select..." at bounding box center [886, 220] width 356 height 61
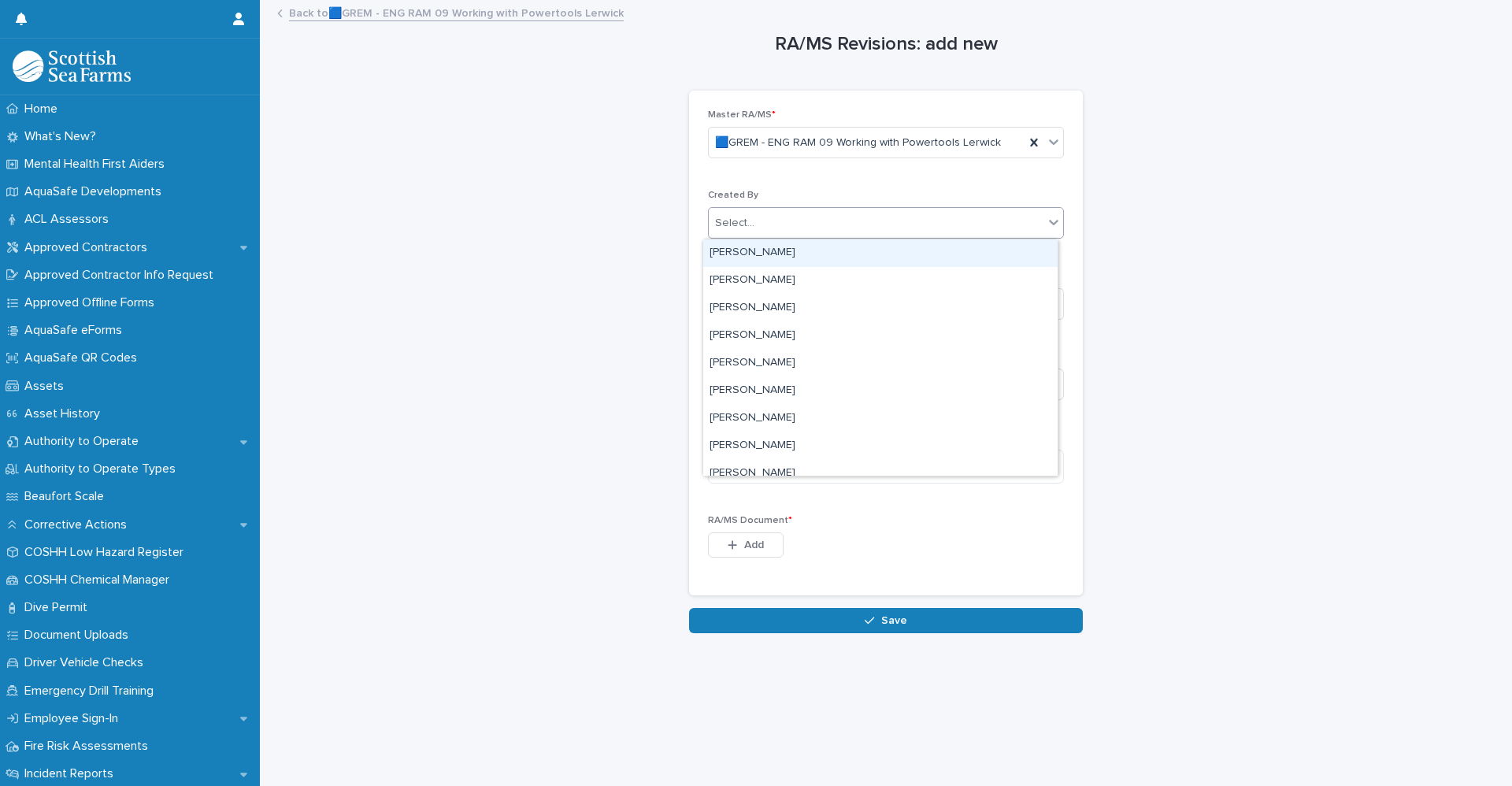
click at [758, 223] on div "Select..." at bounding box center [876, 223] width 335 height 26
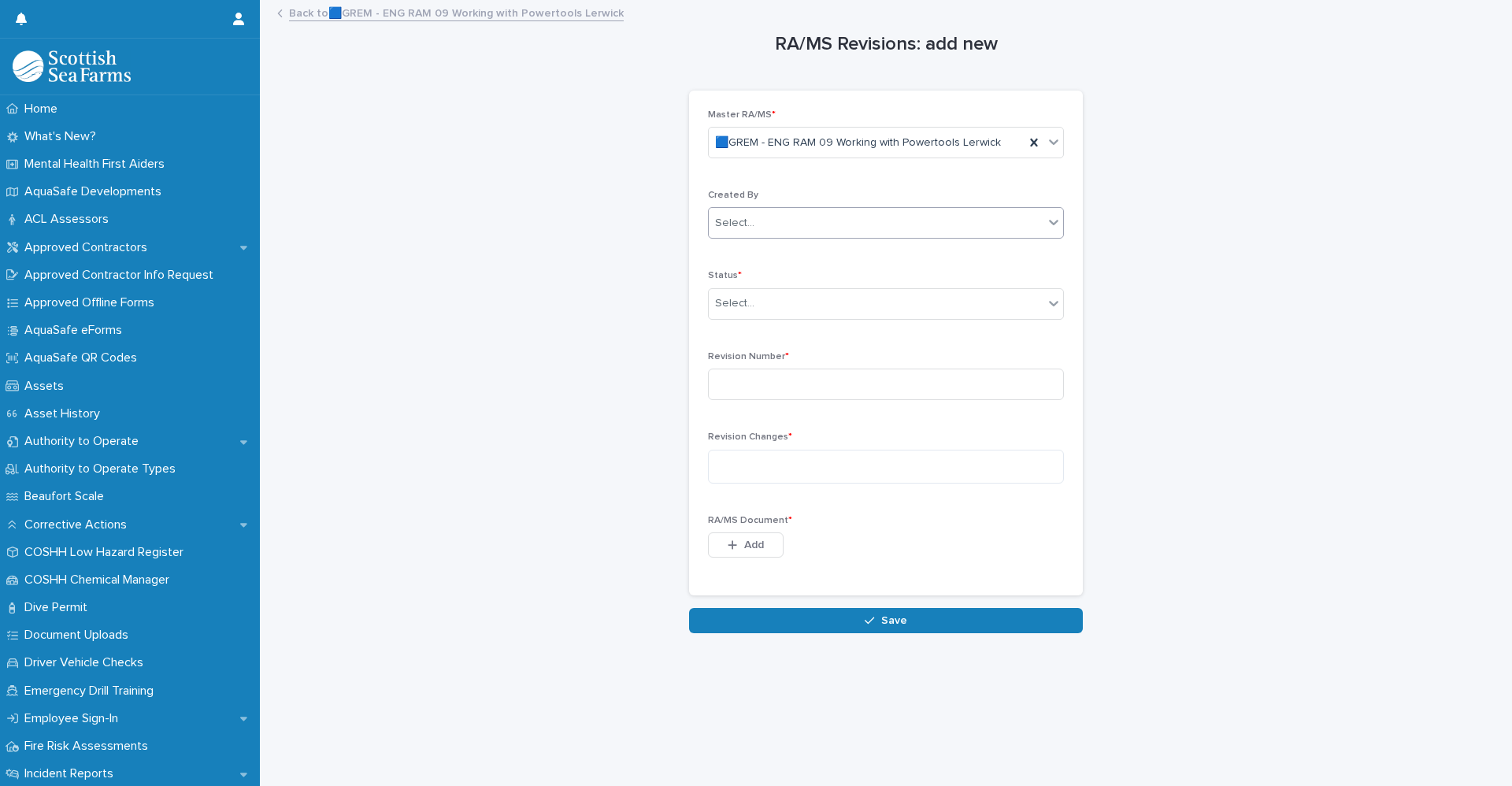
click at [762, 223] on div "Select..." at bounding box center [876, 223] width 335 height 26
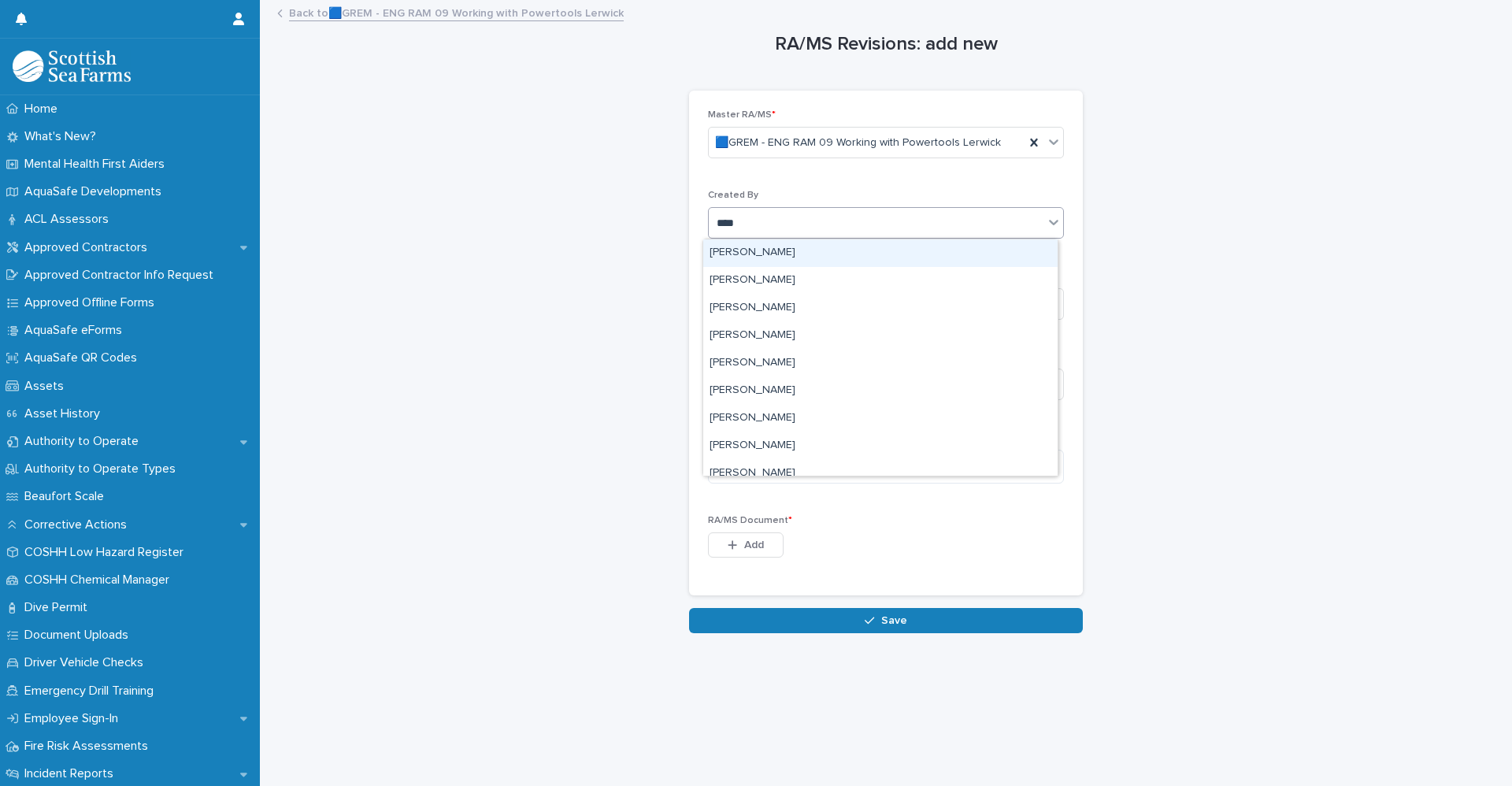
type input "*****"
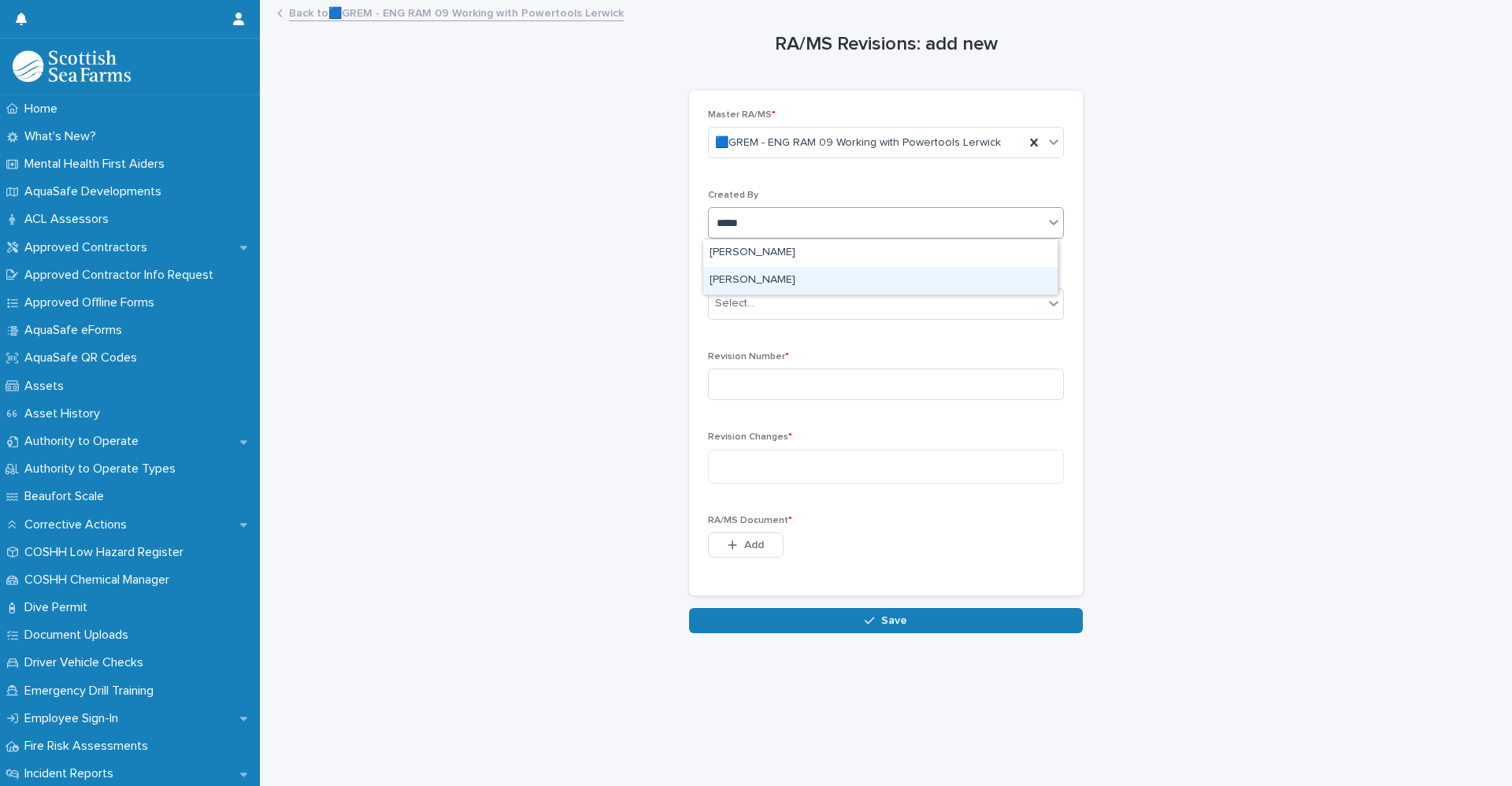
drag, startPoint x: 775, startPoint y: 277, endPoint x: 786, endPoint y: 267, distance: 14.9
click at [774, 277] on div "[PERSON_NAME]" at bounding box center [880, 281] width 354 height 28
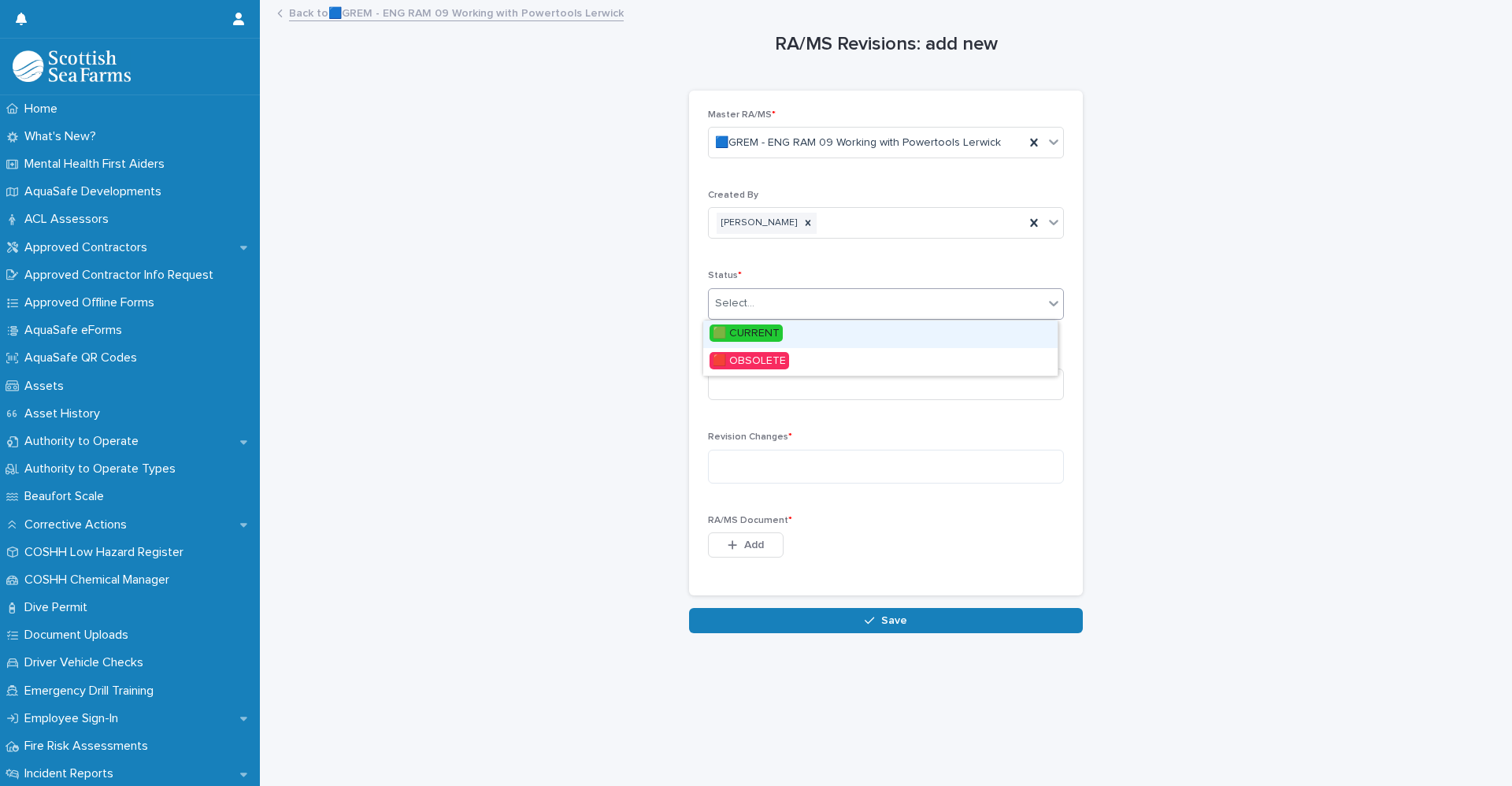
click at [757, 306] on div "Select..." at bounding box center [876, 304] width 335 height 26
click at [752, 333] on span "🟩 CURRENT" at bounding box center [745, 333] width 73 height 18
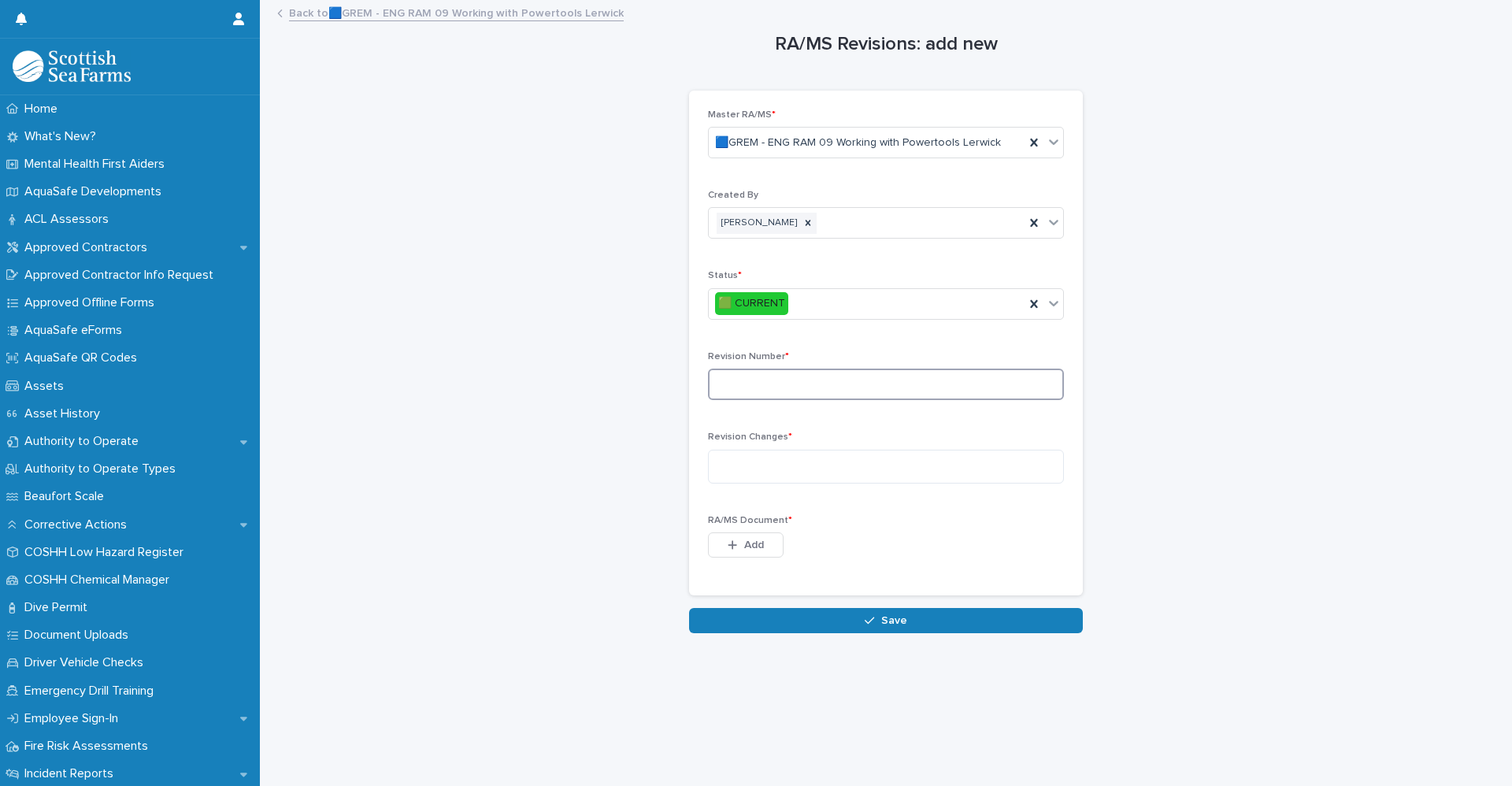
click at [730, 390] on input at bounding box center [886, 385] width 356 height 32
type input "*"
click at [795, 451] on textarea at bounding box center [886, 466] width 356 height 33
click at [785, 455] on textarea at bounding box center [886, 466] width 356 height 33
paste textarea "**********"
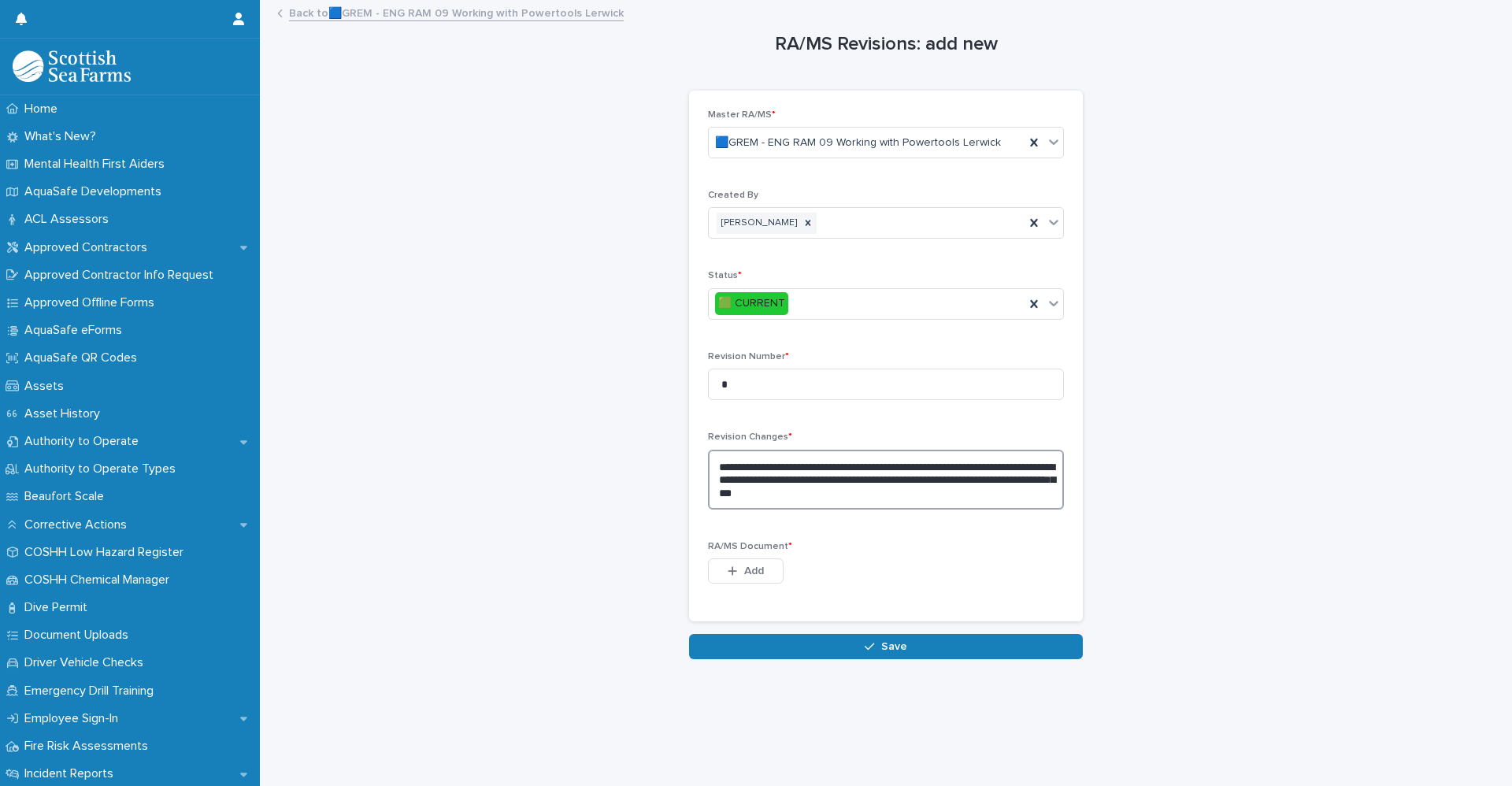
type textarea "**********"
click at [756, 564] on button "Add" at bounding box center [745, 570] width 75 height 25
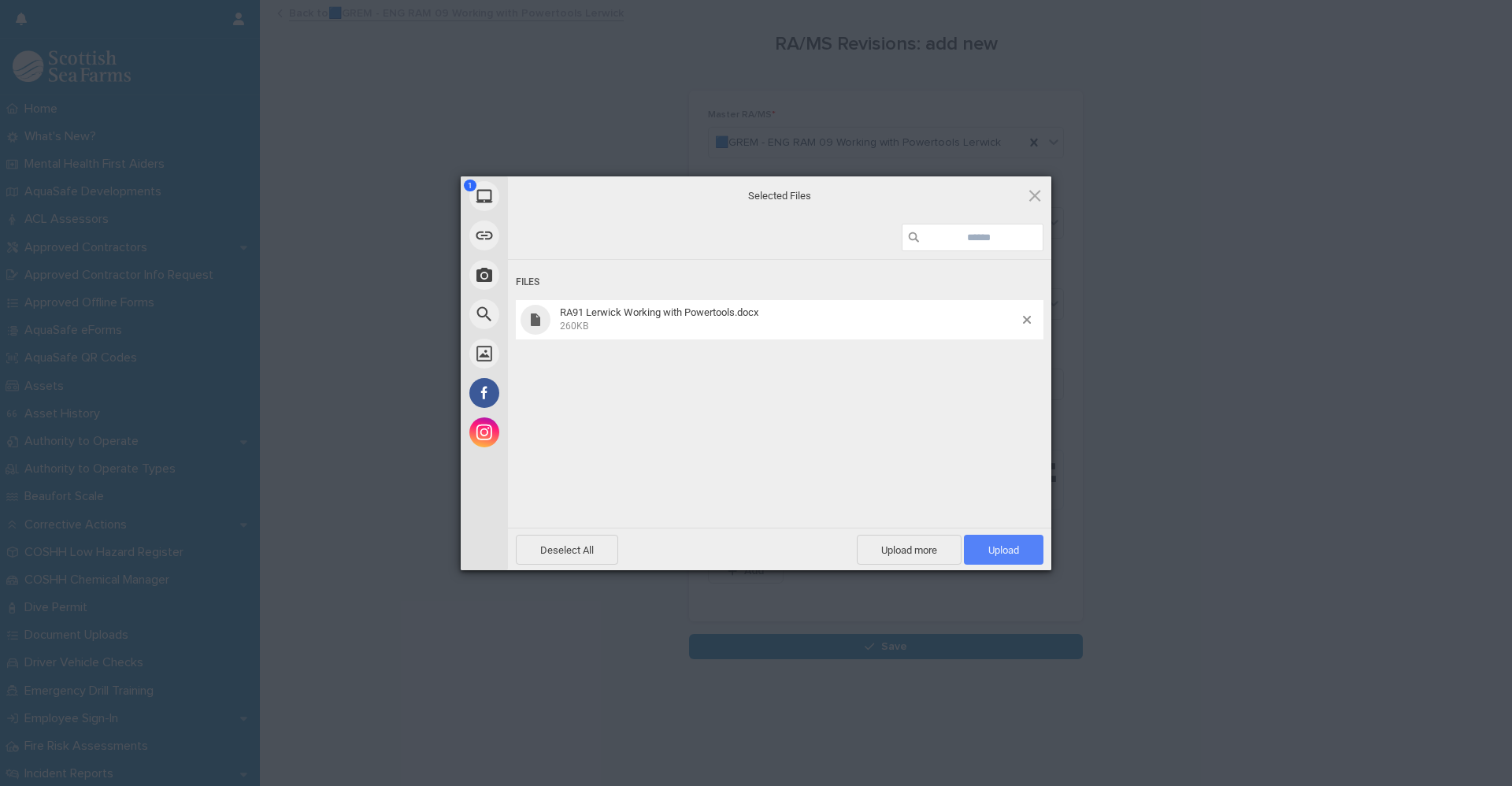
click at [1023, 552] on span "Upload 1" at bounding box center [1004, 549] width 80 height 30
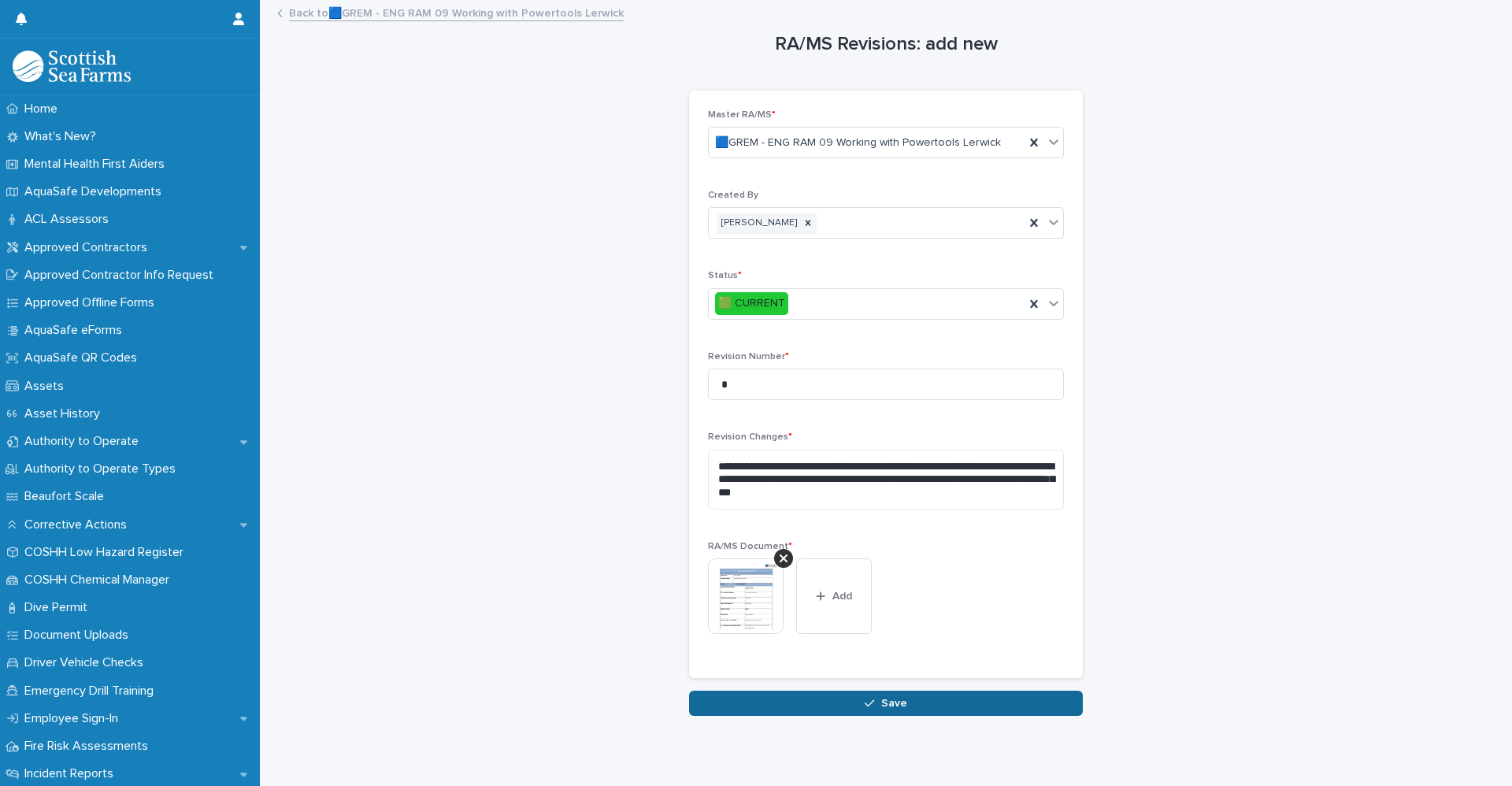
click at [854, 700] on button "Save" at bounding box center [886, 702] width 394 height 25
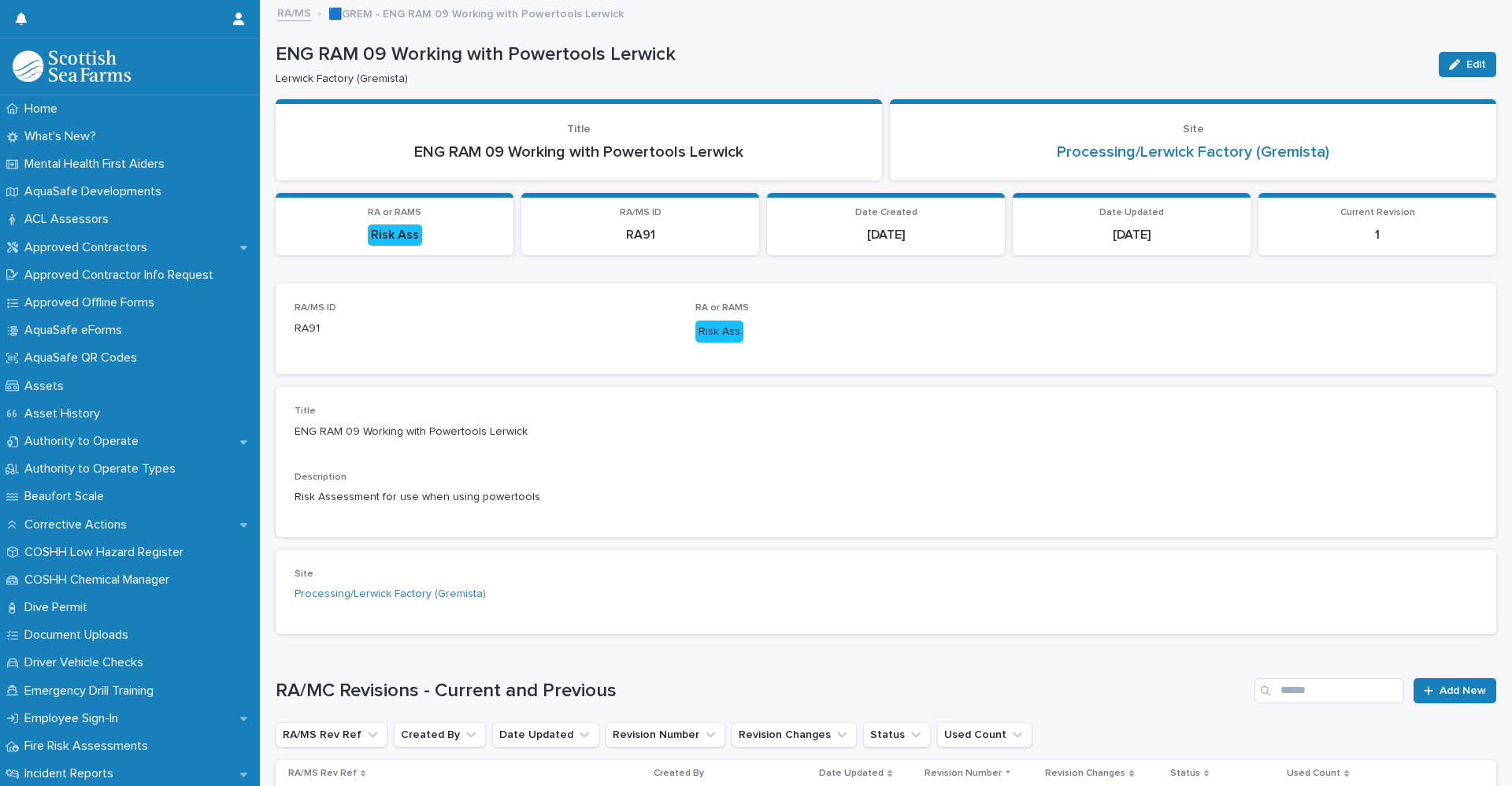
click at [283, 17] on link "RA/MS" at bounding box center [294, 11] width 33 height 18
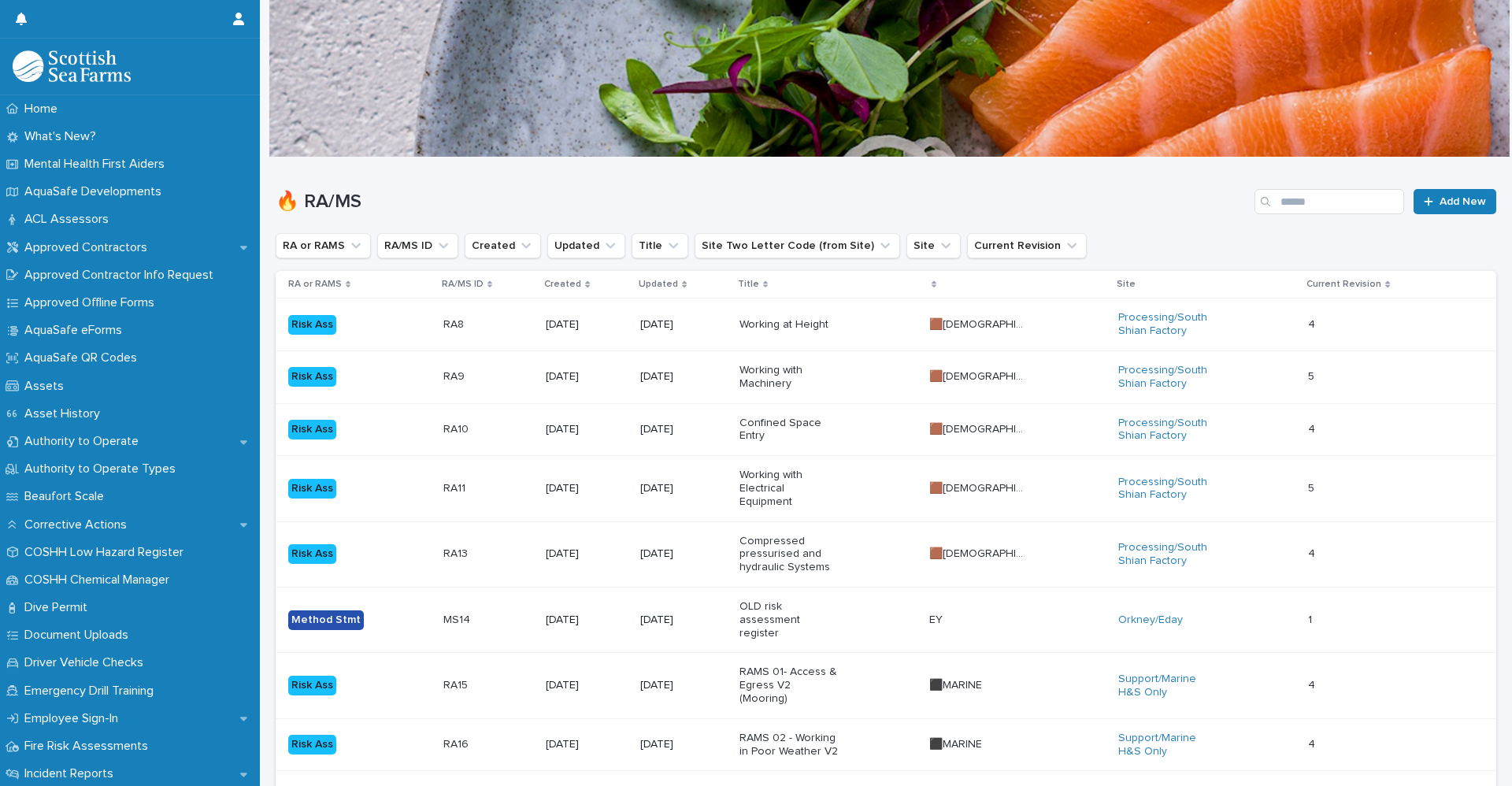
click at [1286, 189] on div "🔥 RA/MS Add New" at bounding box center [886, 194] width 1220 height 75
click at [1282, 214] on div "🔥 RA/MS Add New" at bounding box center [886, 194] width 1220 height 75
click at [1295, 205] on input "Search" at bounding box center [1329, 201] width 150 height 25
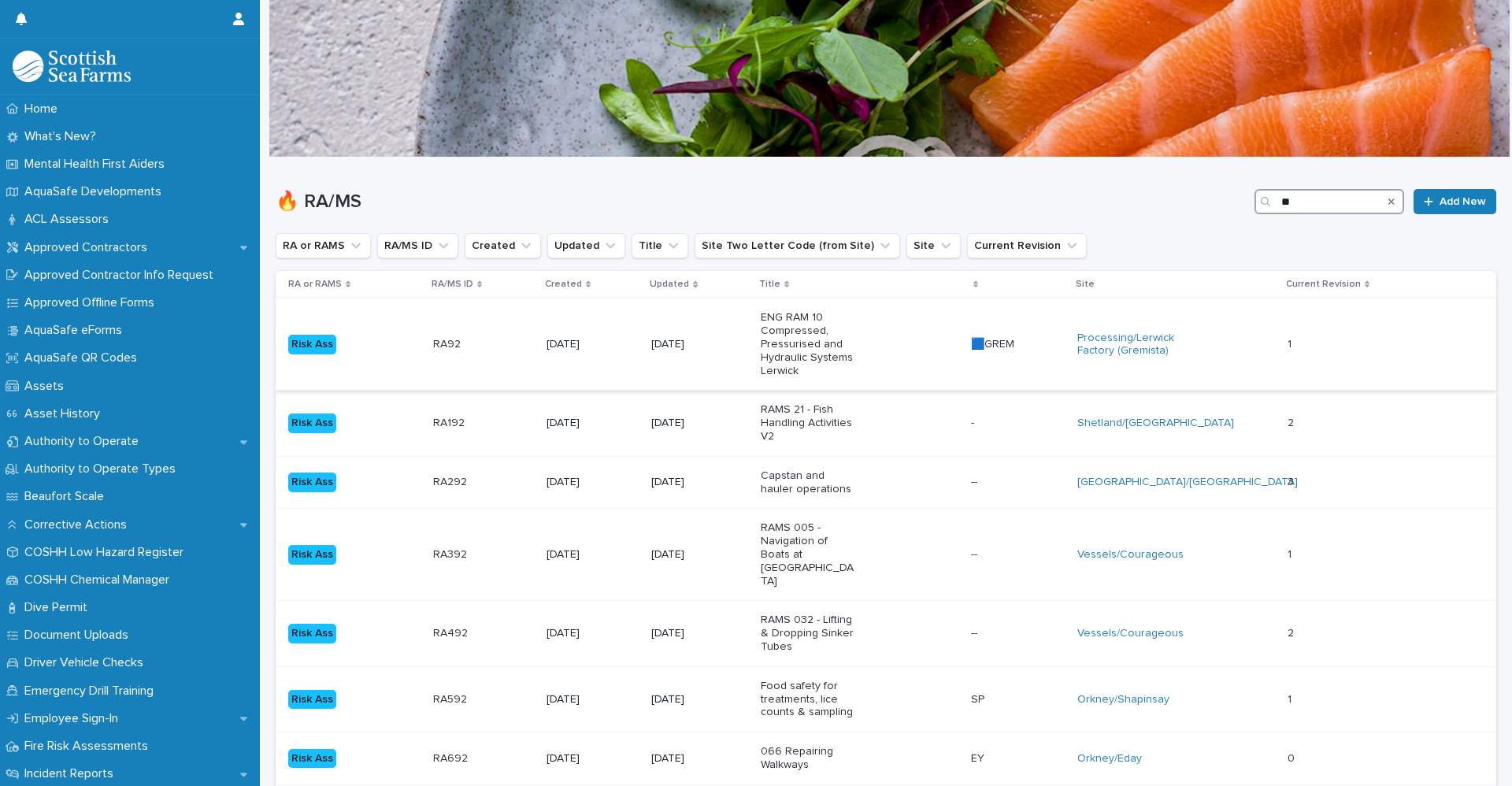
type input "**"
click at [391, 353] on div "Risk Ass" at bounding box center [354, 344] width 132 height 33
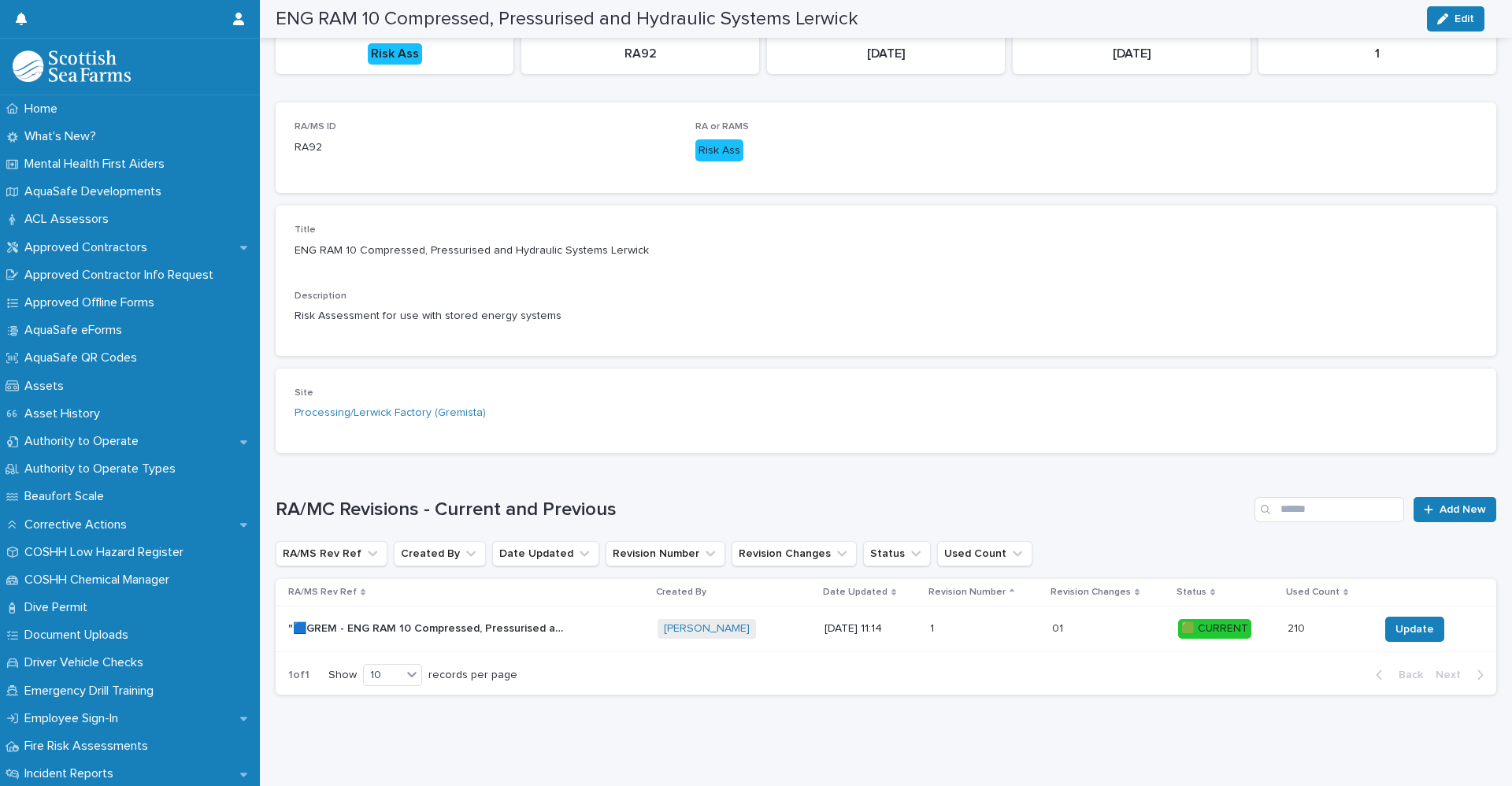
scroll to position [193, 0]
click at [1405, 622] on span "Update" at bounding box center [1414, 629] width 39 height 16
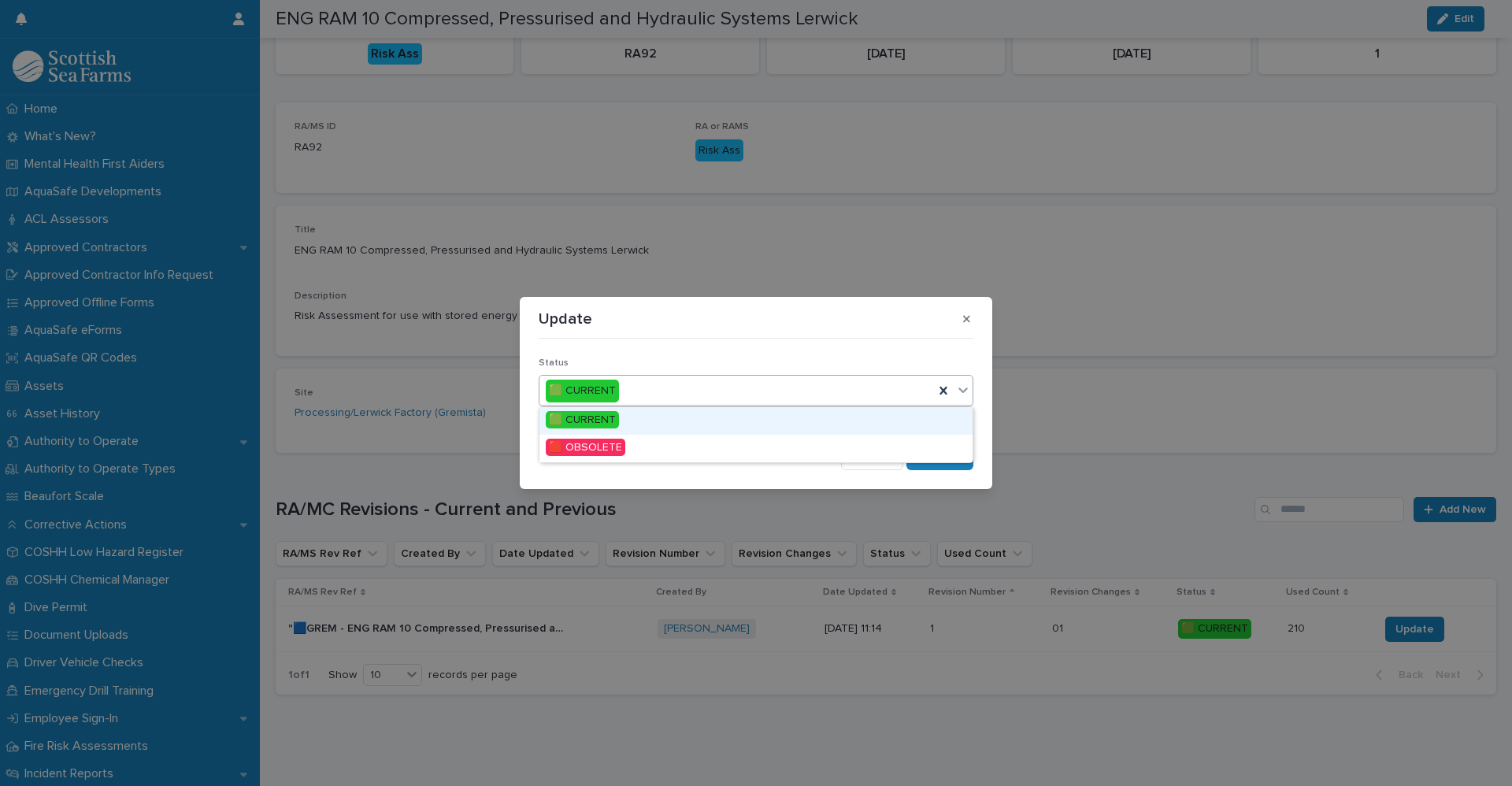
click at [962, 396] on icon at bounding box center [963, 389] width 16 height 16
click at [615, 445] on span "🟥 OBSOLETE" at bounding box center [585, 447] width 80 height 18
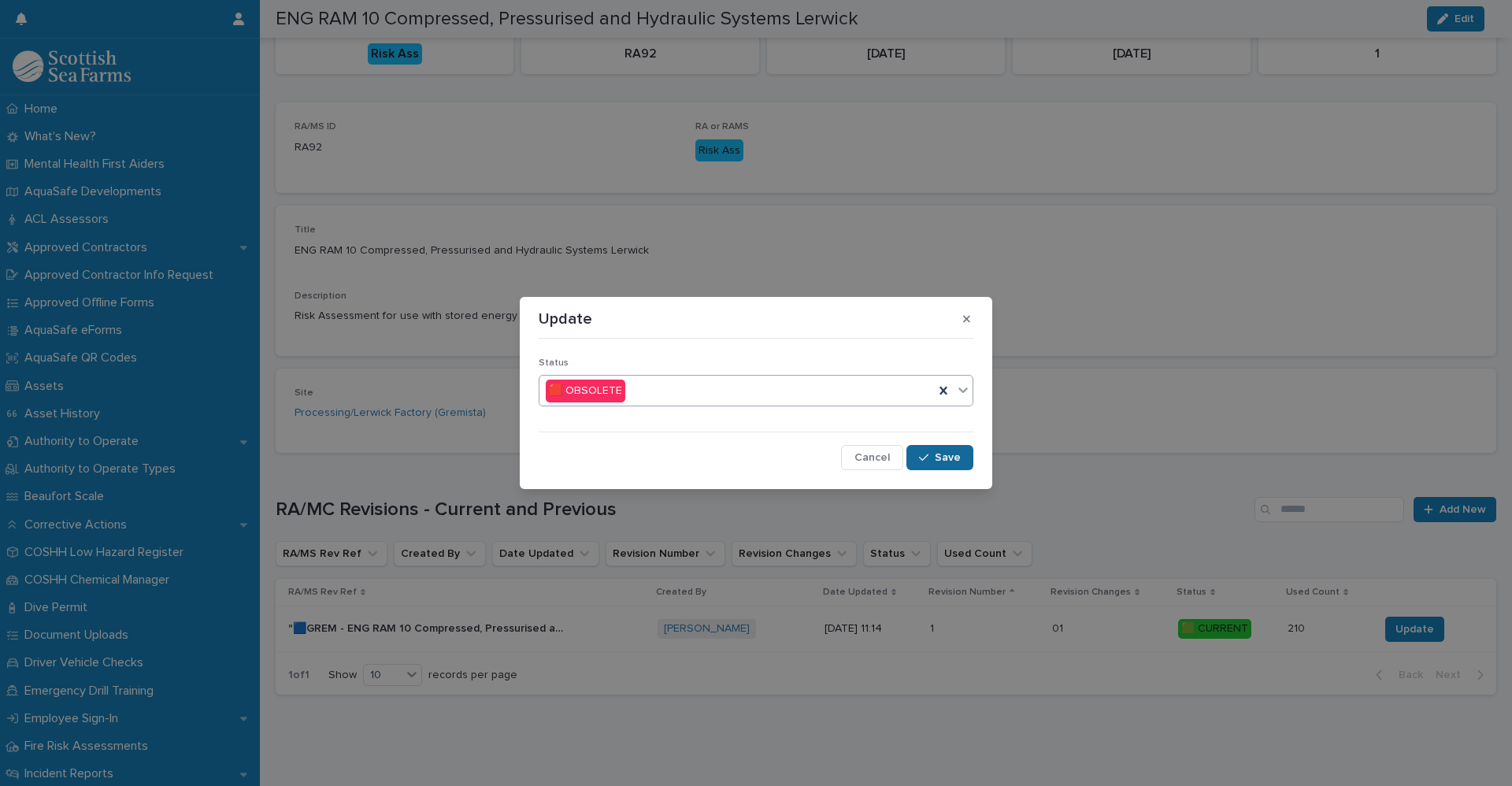
click at [952, 468] on button "Save" at bounding box center [940, 457] width 67 height 25
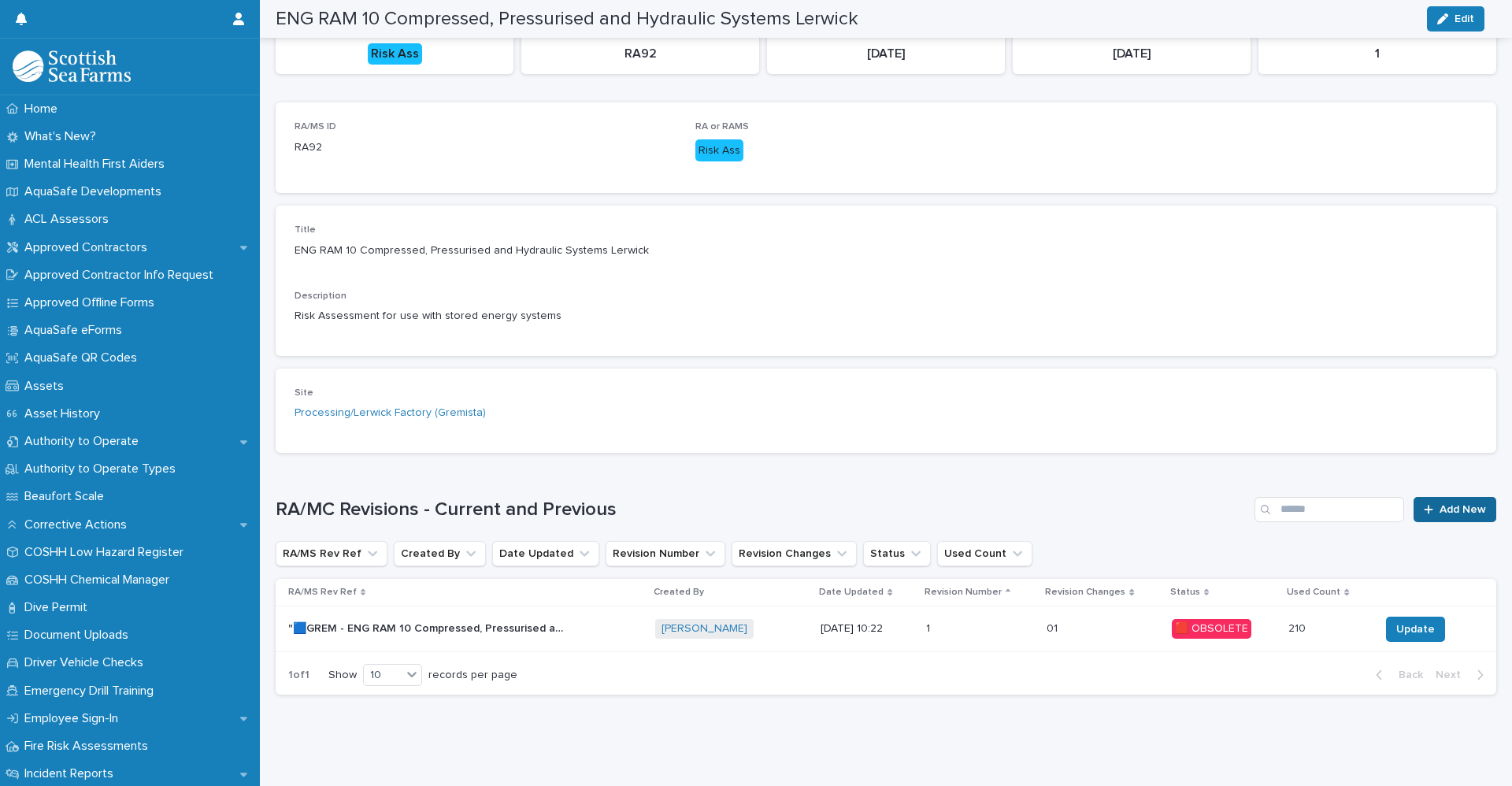
click at [1440, 504] on span "Add New" at bounding box center [1463, 509] width 46 height 11
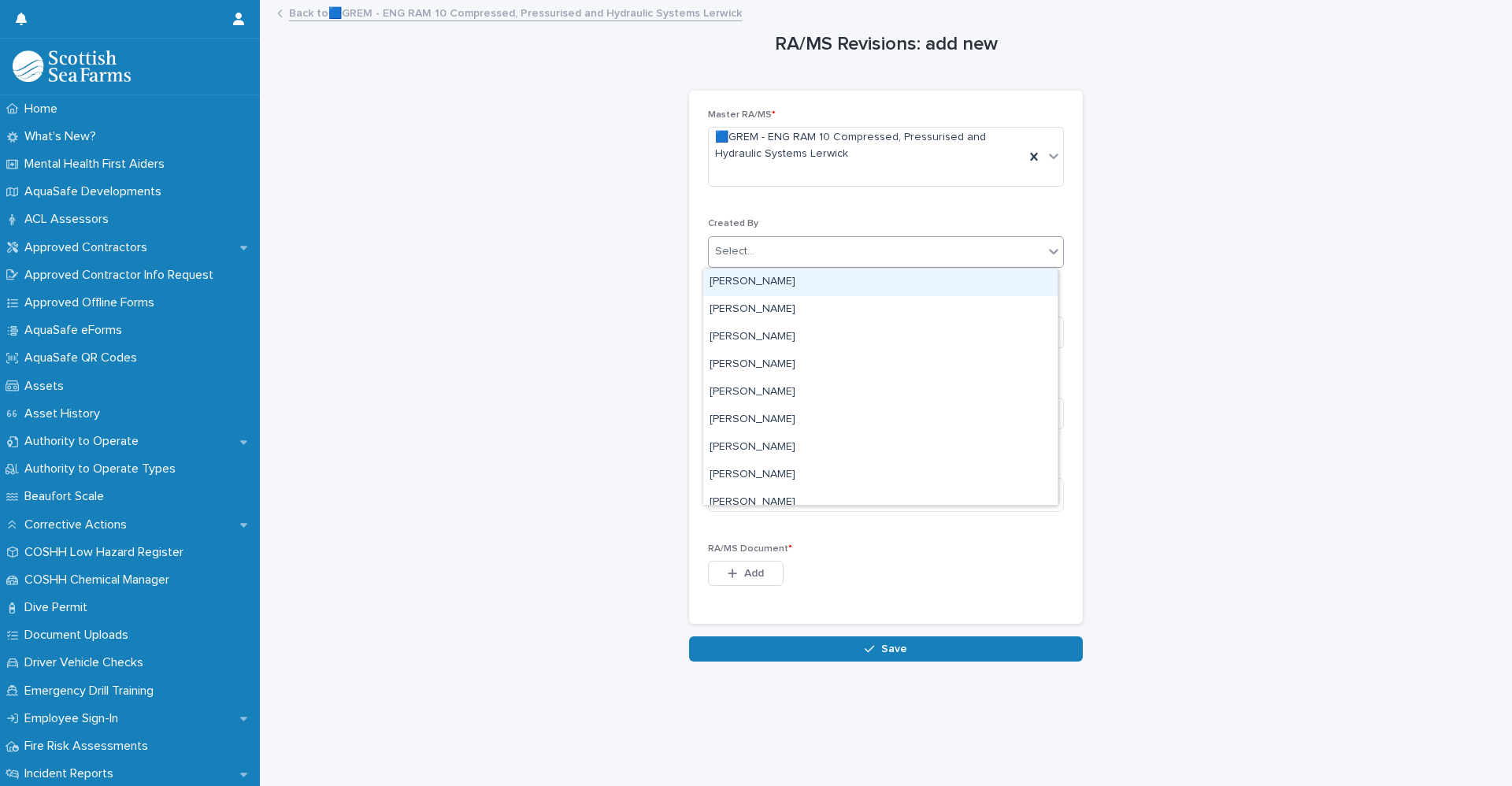
click at [765, 255] on div "Select..." at bounding box center [876, 252] width 335 height 26
type input "*****"
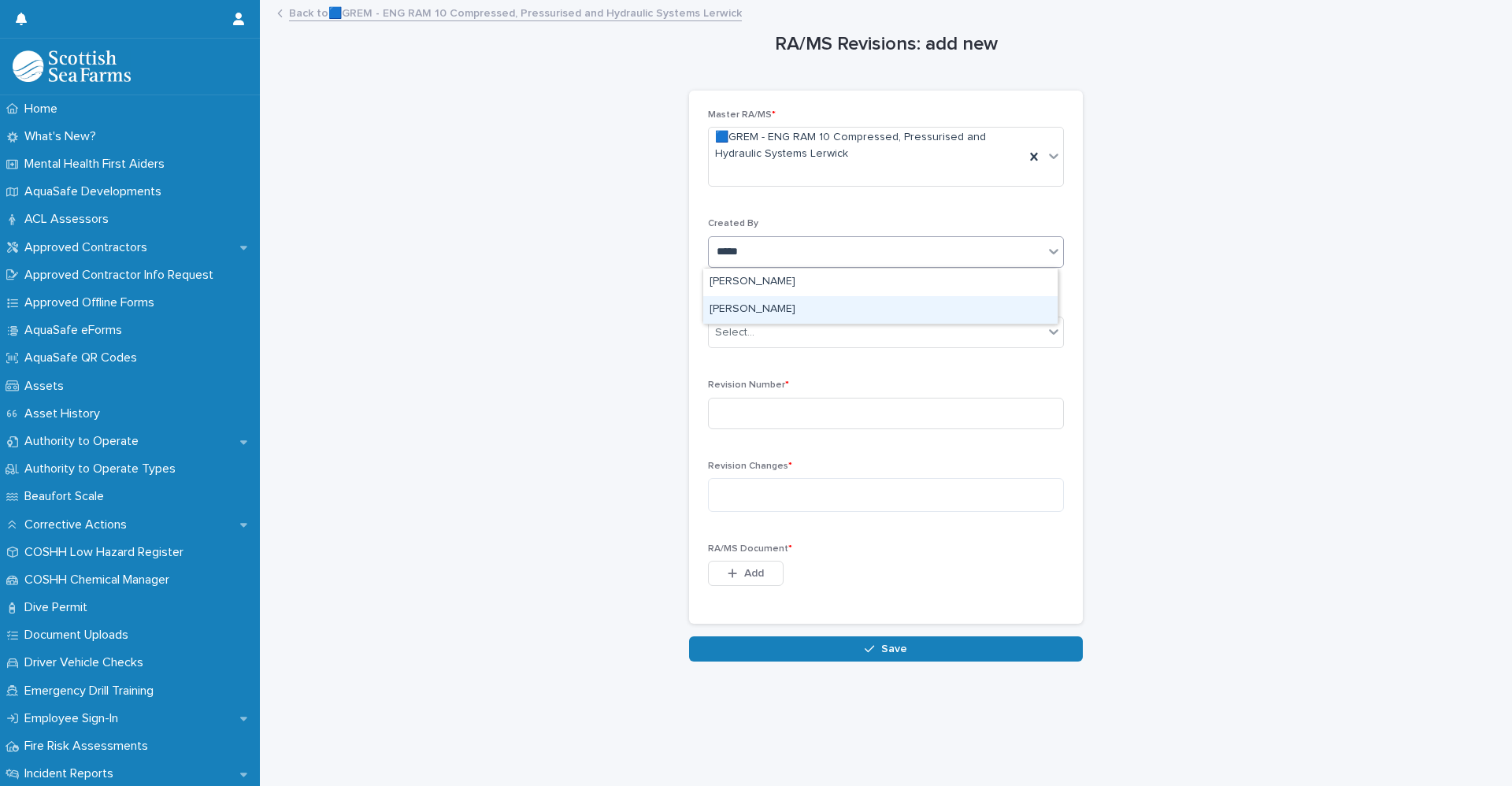
click at [767, 308] on div "[PERSON_NAME]" at bounding box center [880, 310] width 354 height 28
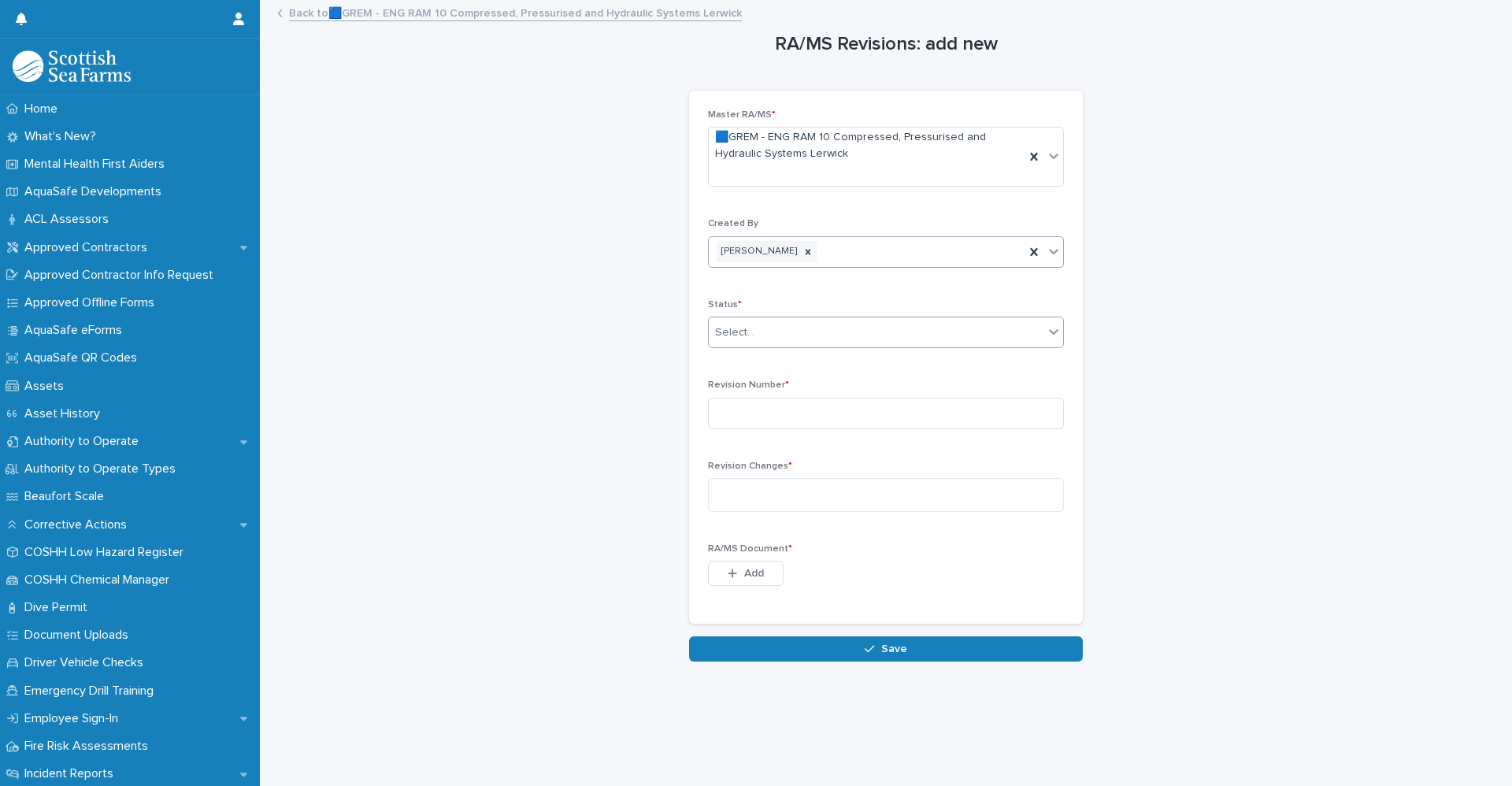
click at [788, 333] on div "Select..." at bounding box center [876, 333] width 335 height 26
click at [778, 365] on span "🟩 CURRENT" at bounding box center [745, 361] width 73 height 18
click at [768, 407] on input at bounding box center [886, 413] width 356 height 32
type input "*"
click at [746, 497] on textarea at bounding box center [886, 494] width 356 height 33
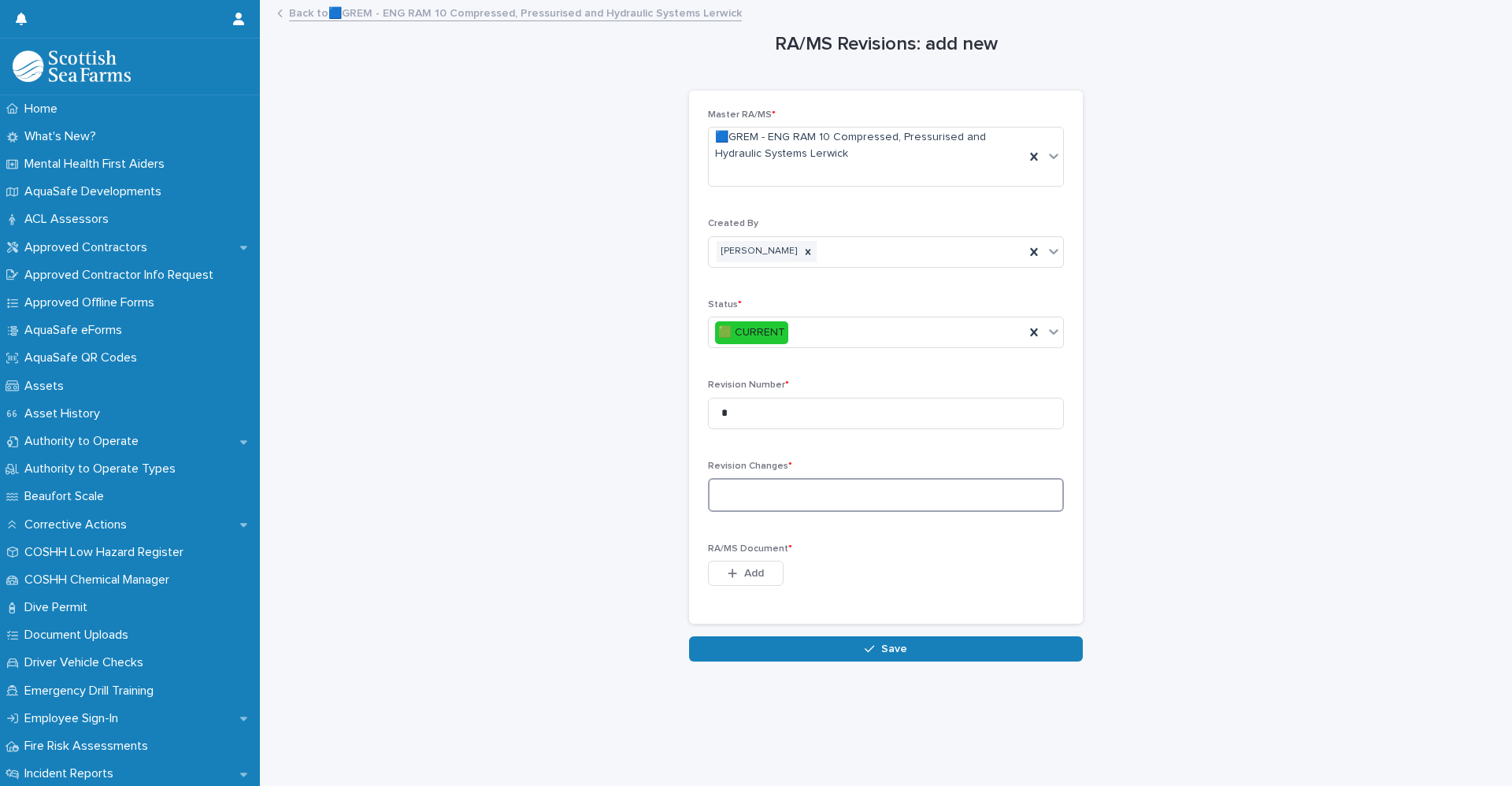
drag, startPoint x: 884, startPoint y: 492, endPoint x: 1050, endPoint y: 493, distance: 166.0
click at [884, 492] on textarea at bounding box center [886, 494] width 356 height 33
click at [783, 483] on textarea at bounding box center [886, 494] width 356 height 33
paste textarea "**********"
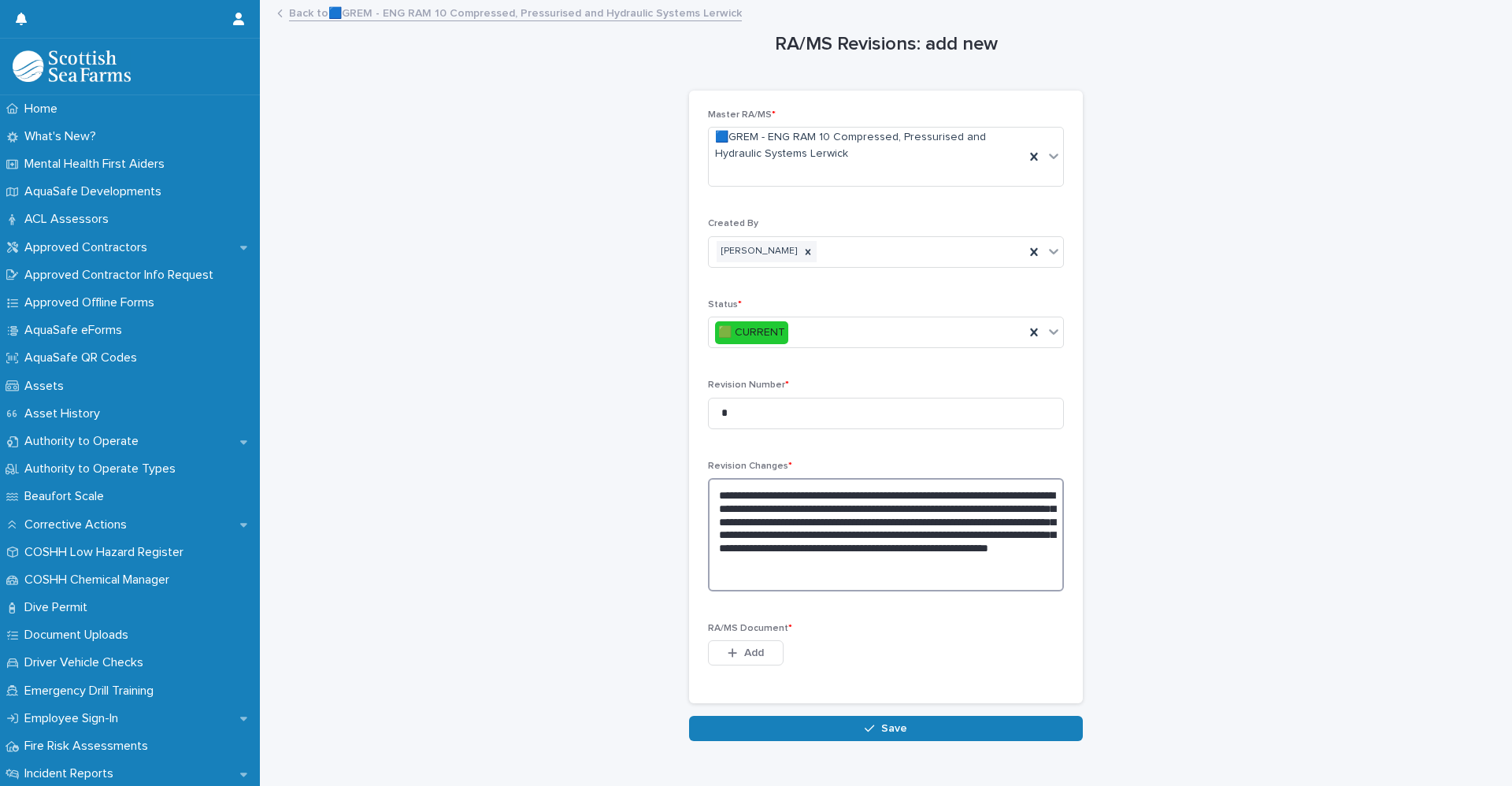
type textarea "**********"
drag, startPoint x: 747, startPoint y: 654, endPoint x: 796, endPoint y: 642, distance: 50.4
click at [747, 654] on span "Add" at bounding box center [754, 652] width 20 height 11
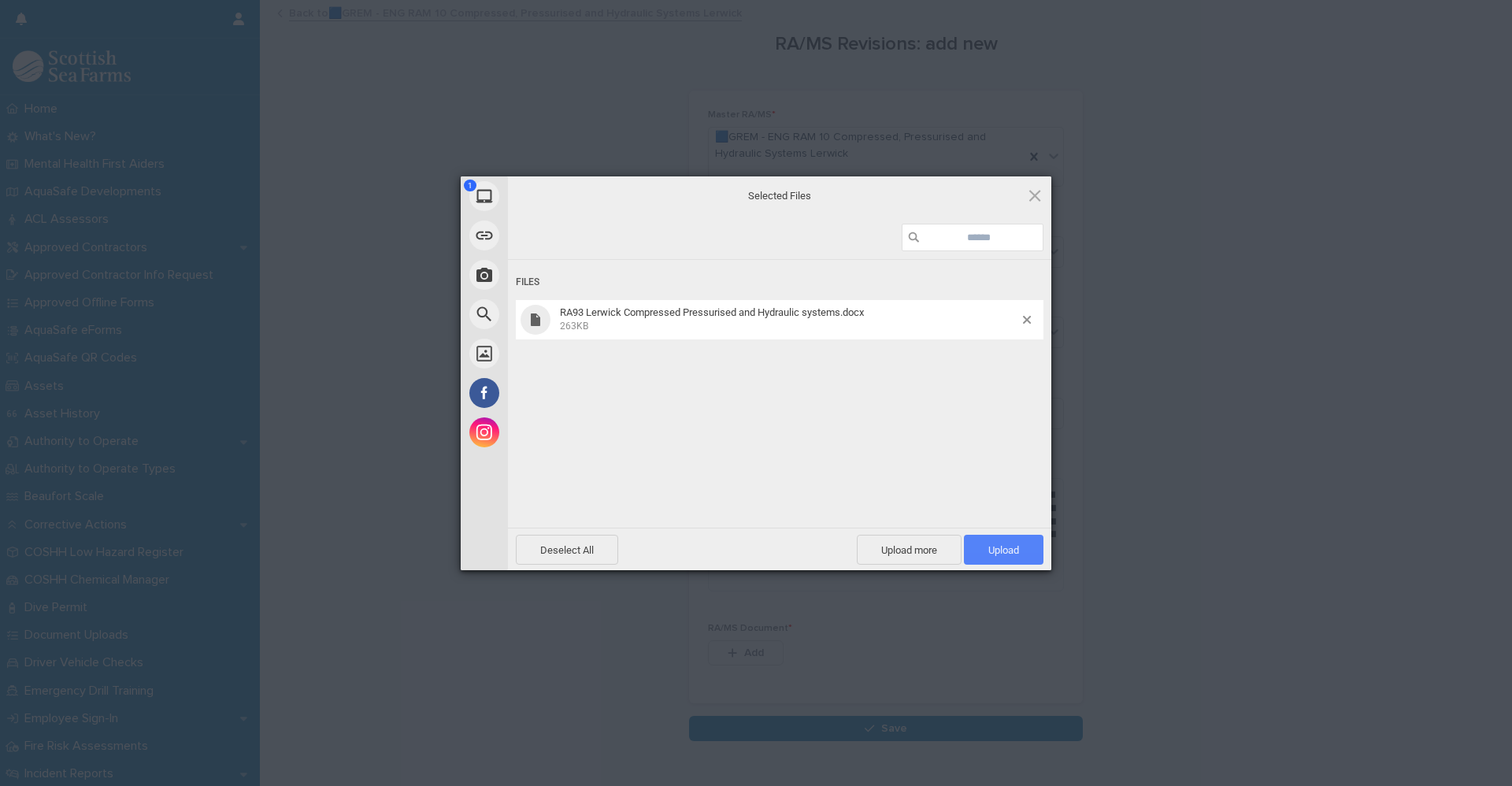
click at [993, 546] on span "Upload 1" at bounding box center [1003, 549] width 31 height 12
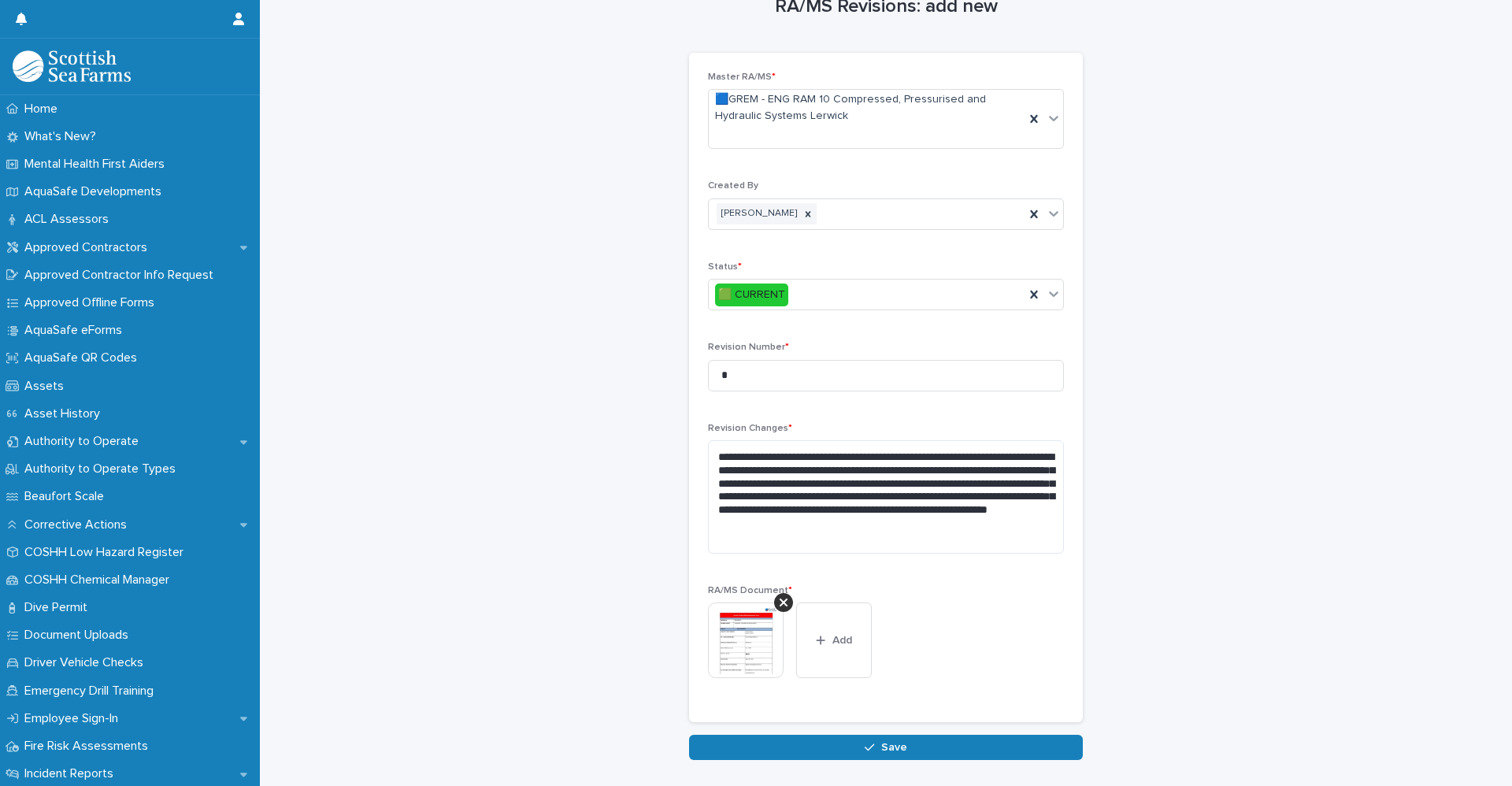
scroll to position [102, 0]
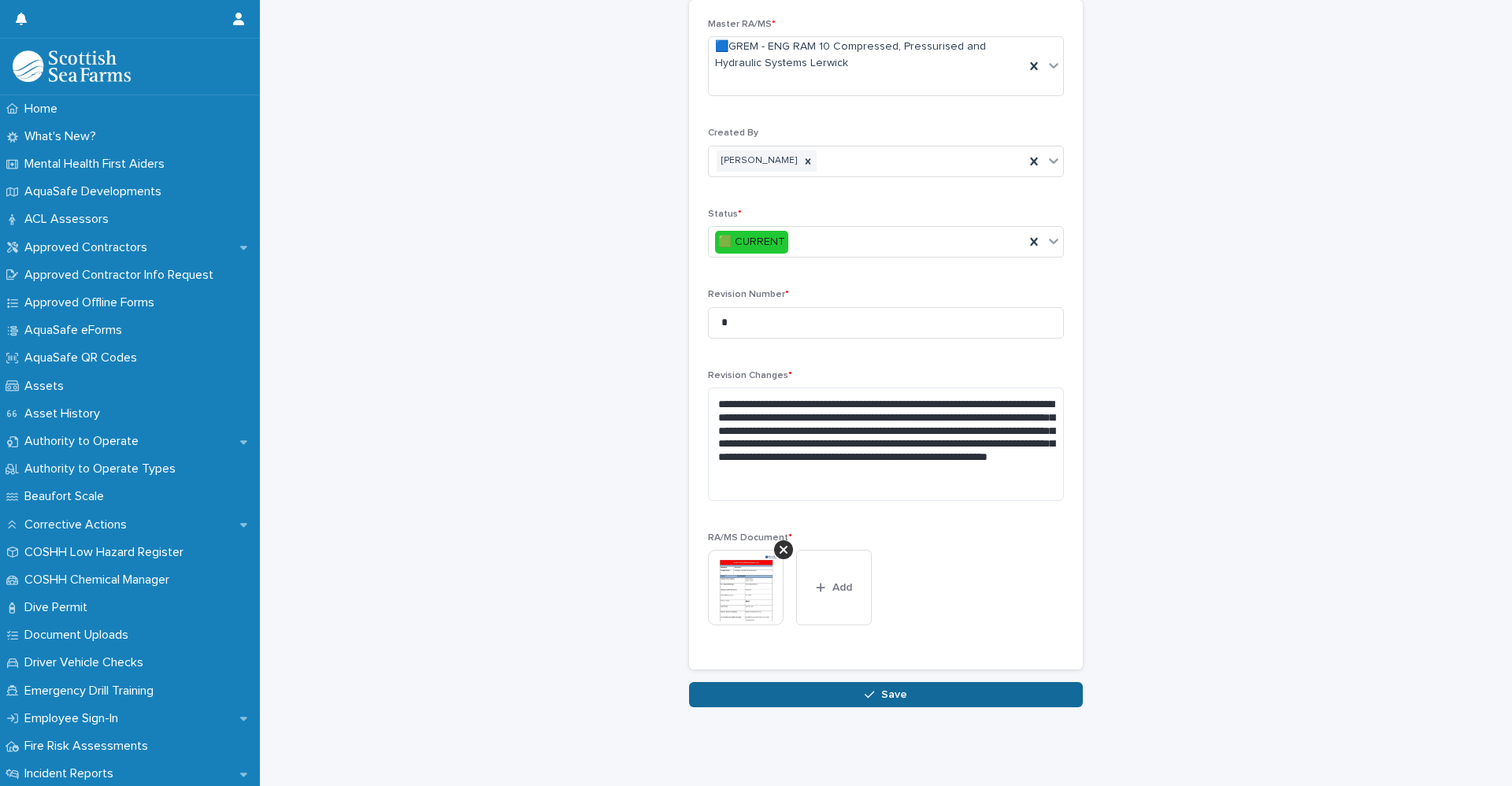
click at [893, 688] on span "Save" at bounding box center [894, 694] width 26 height 11
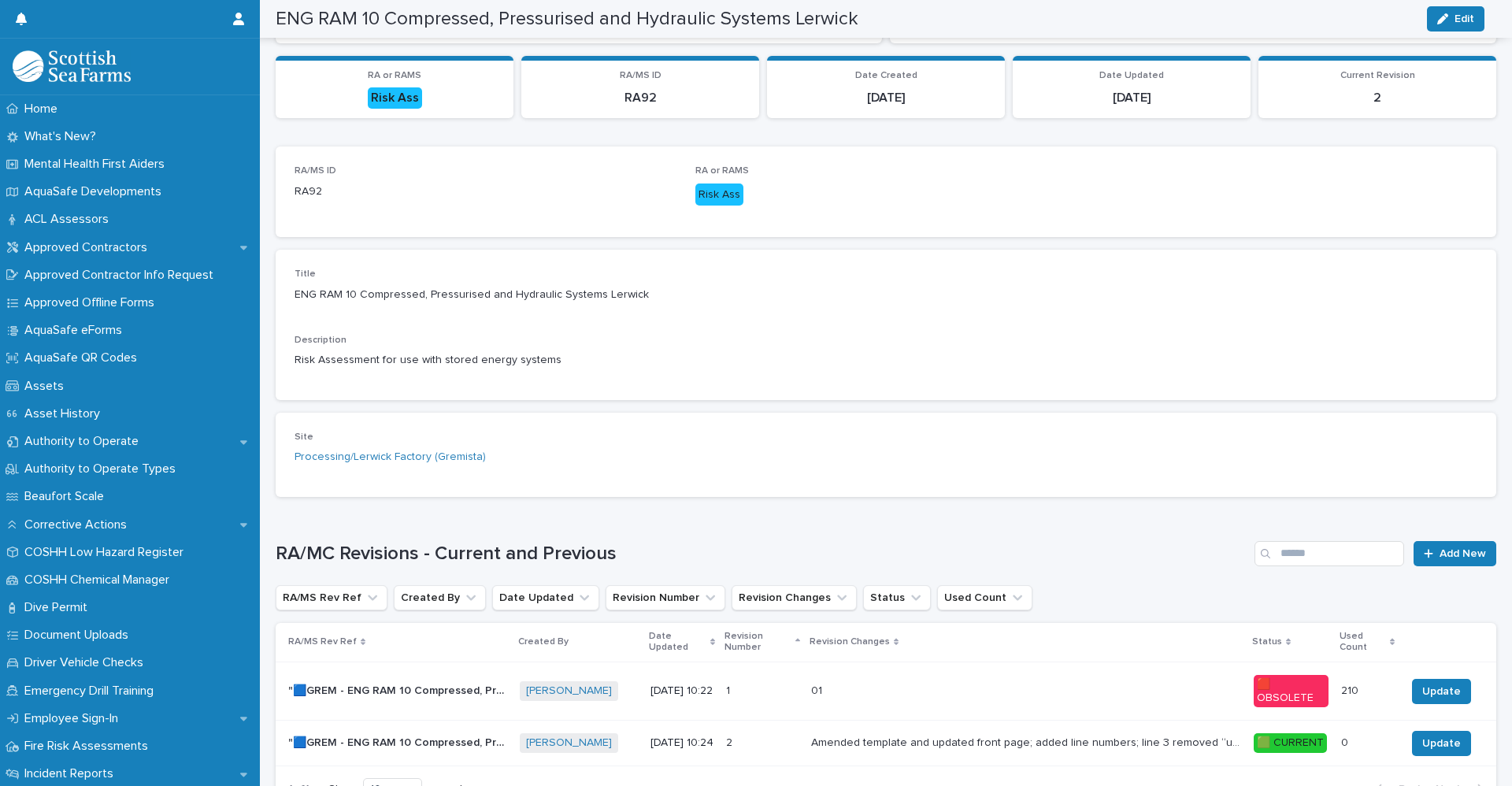
scroll to position [175, 0]
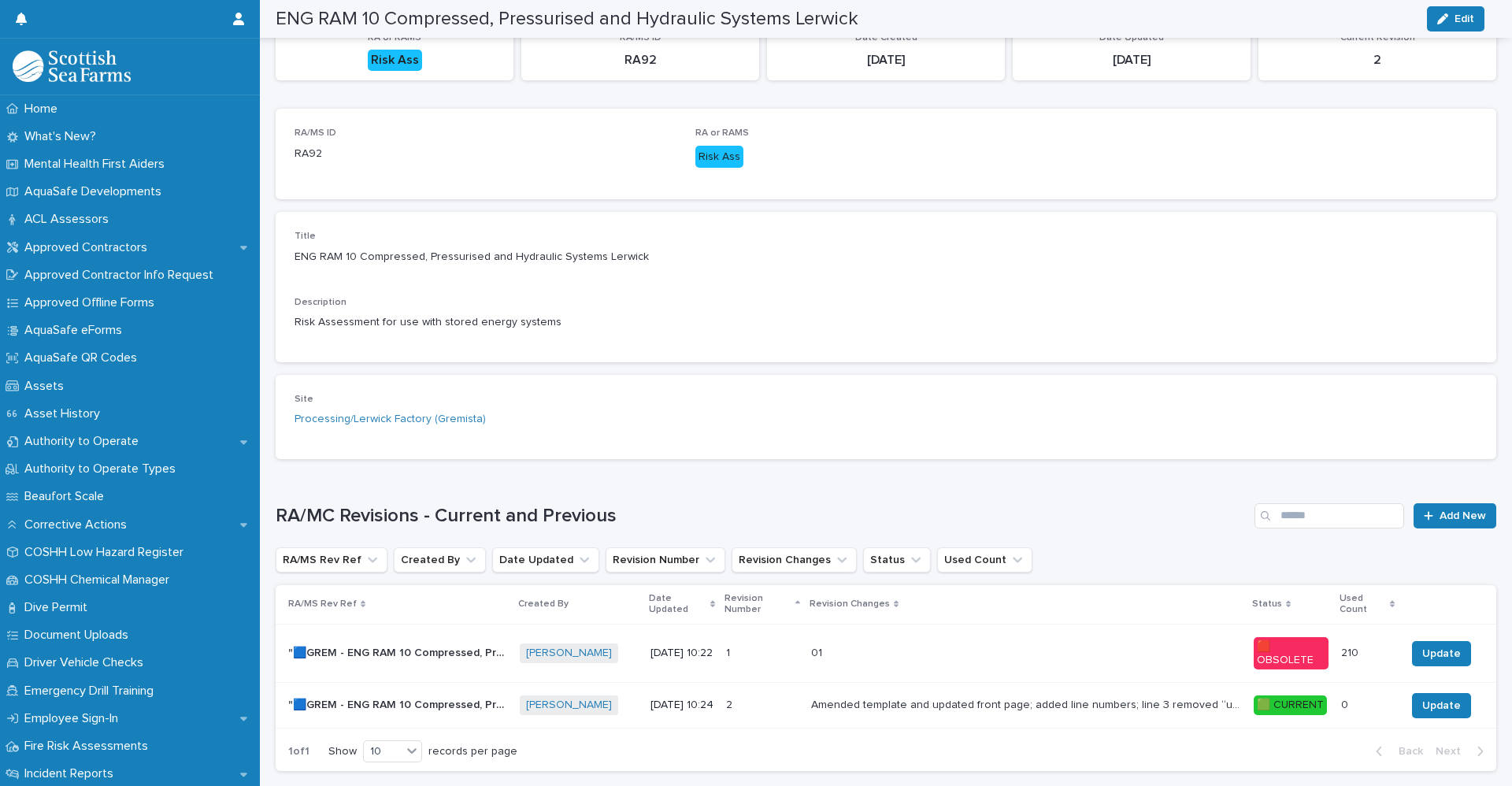
click at [903, 718] on div "Amended template and updated front page; added line numbers; line 3 removed “us…" at bounding box center [1026, 705] width 430 height 26
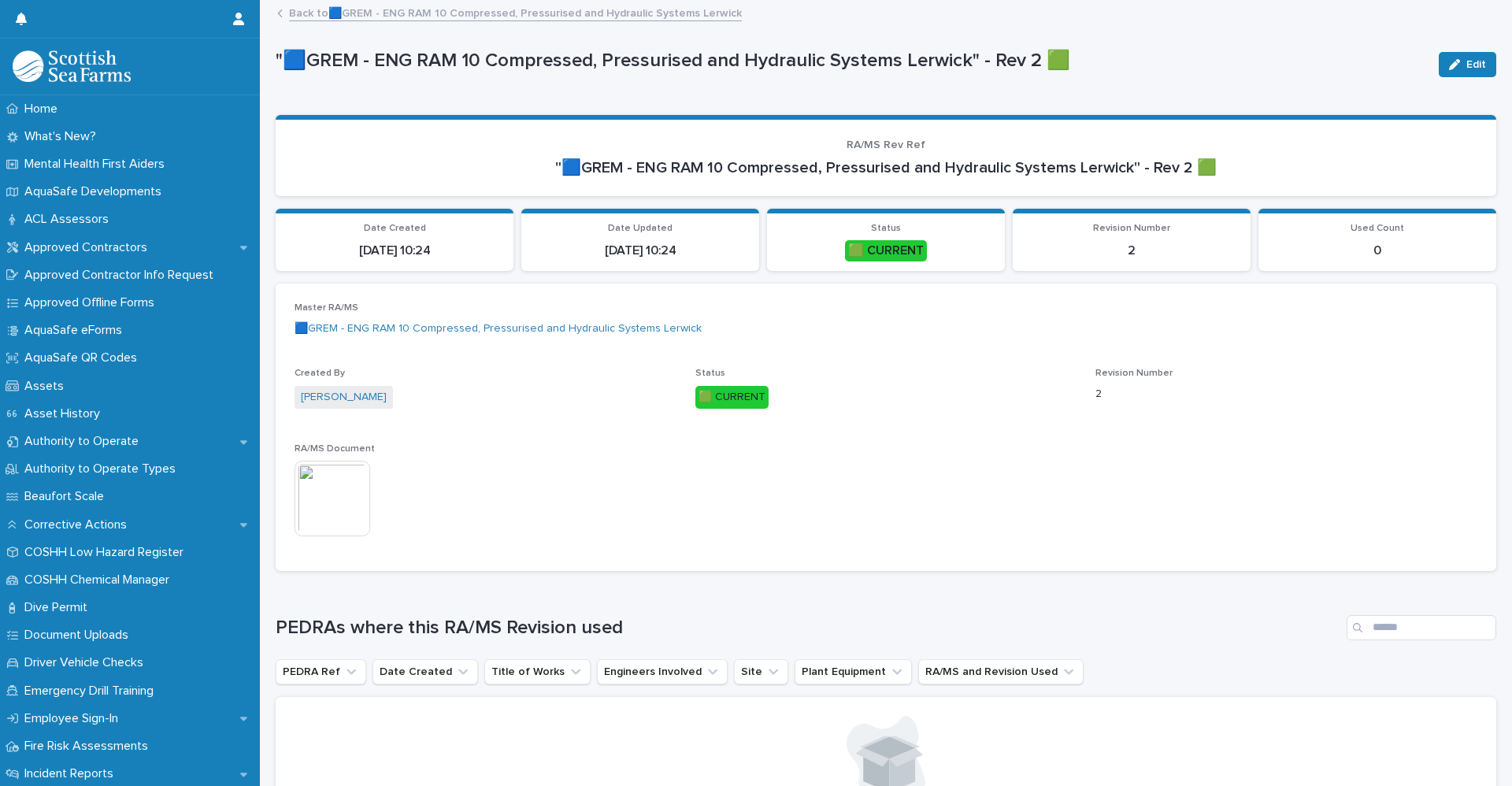
click at [330, 503] on img at bounding box center [332, 498] width 75 height 75
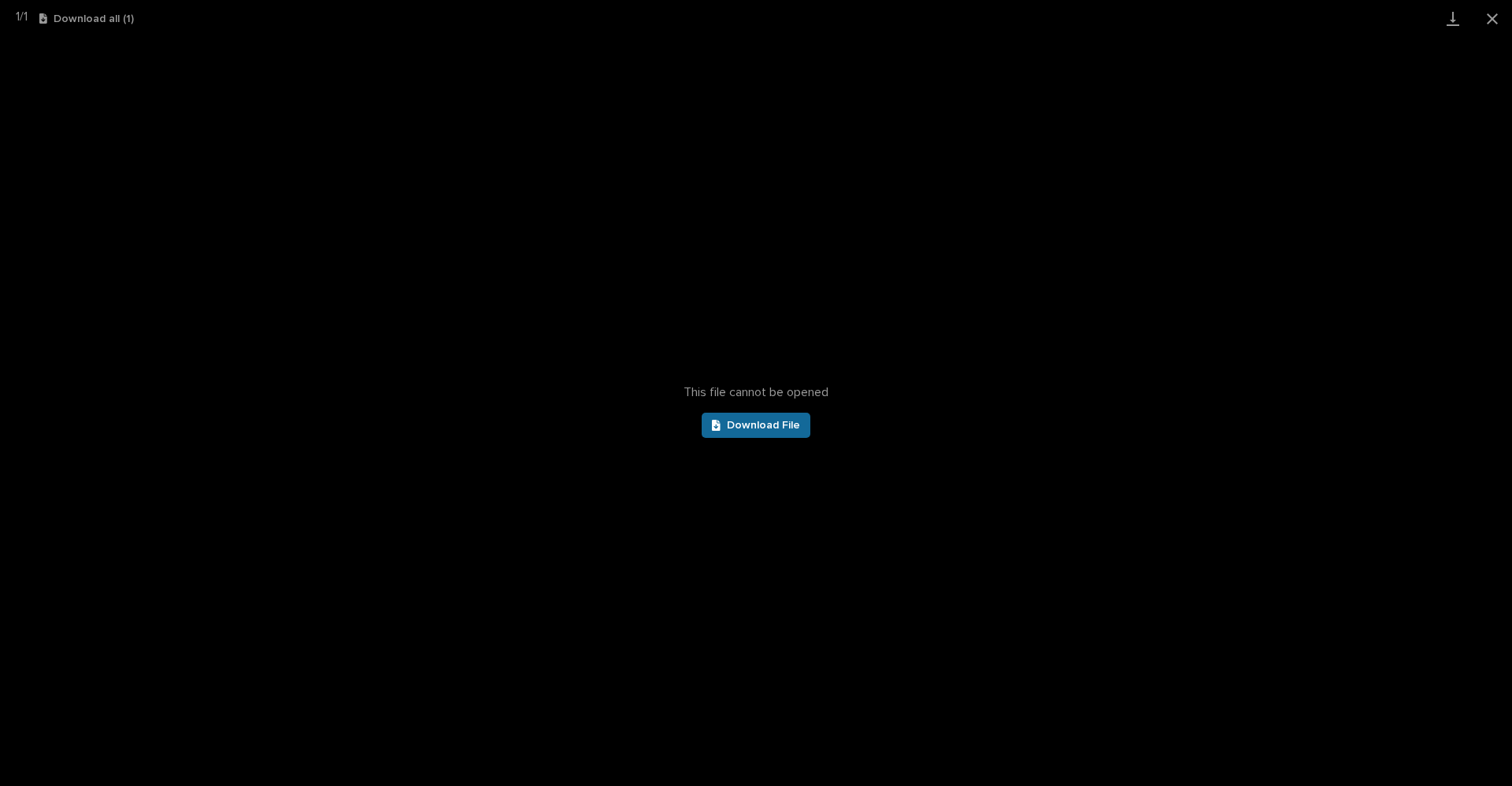
click at [747, 430] on span "Download File" at bounding box center [763, 426] width 73 height 11
click at [1488, 19] on button "Close gallery" at bounding box center [1492, 19] width 39 height 37
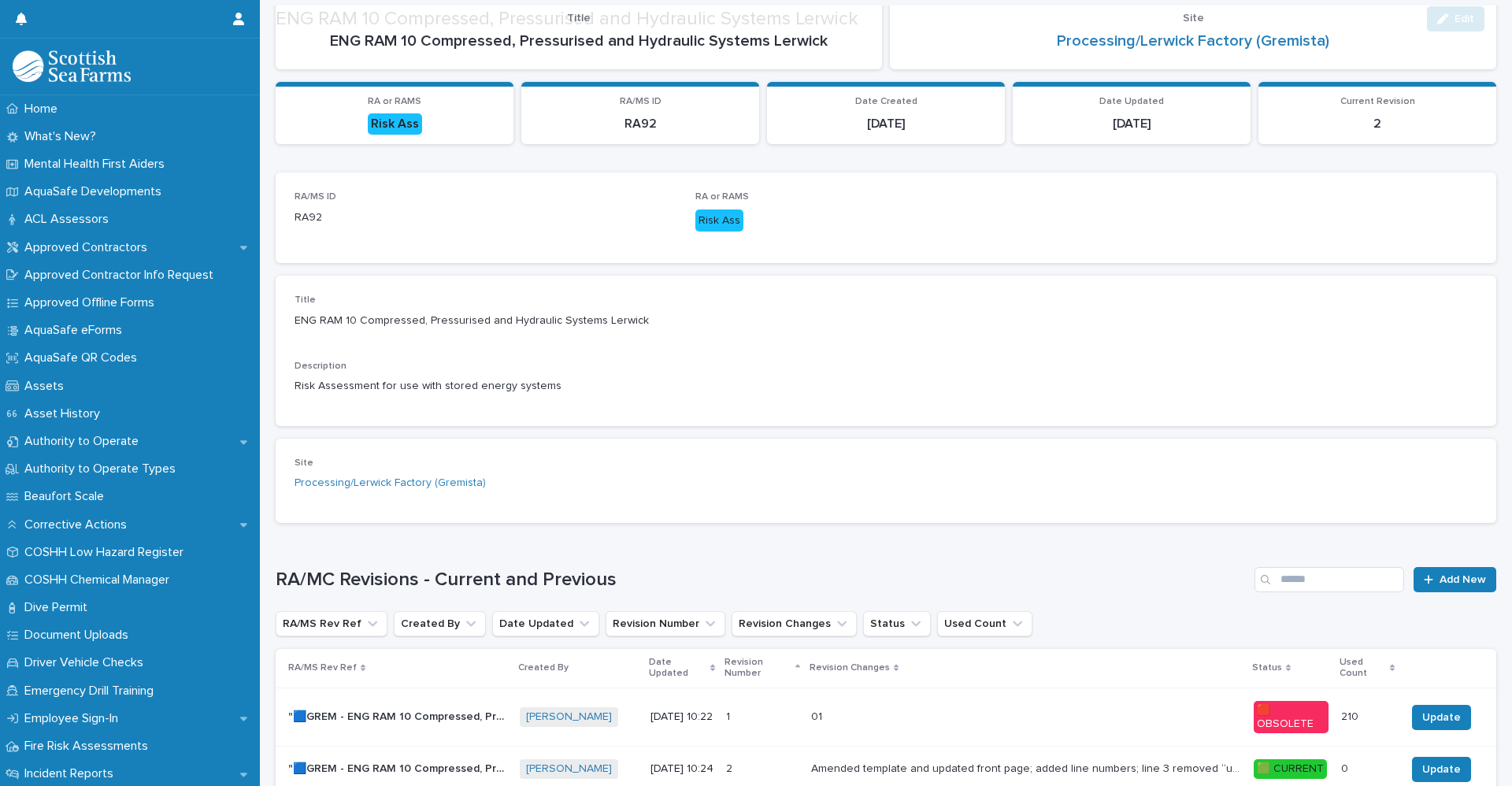
scroll to position [270, 0]
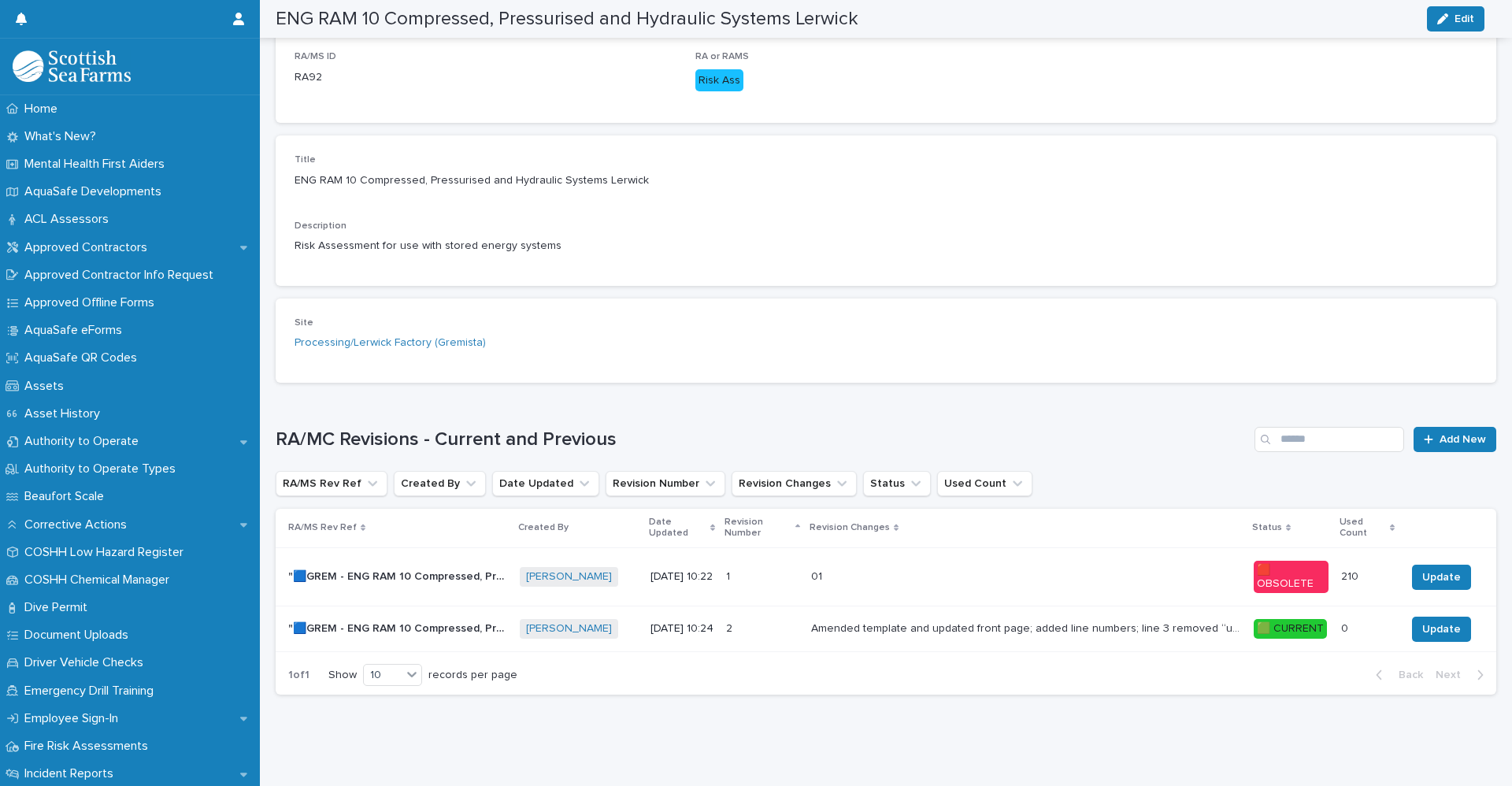
click at [792, 627] on td "2 2" at bounding box center [762, 628] width 85 height 46
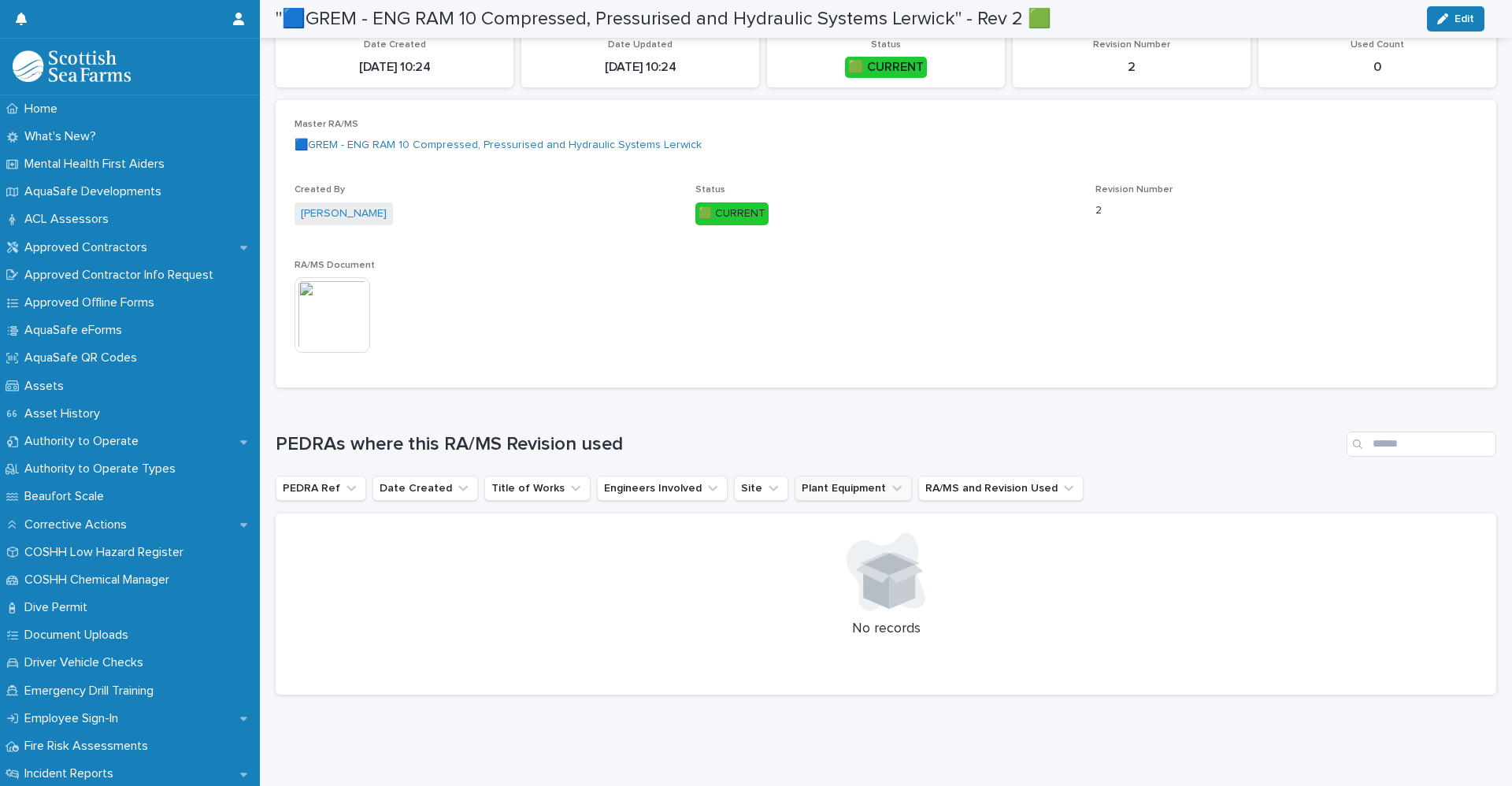
scroll to position [153, 0]
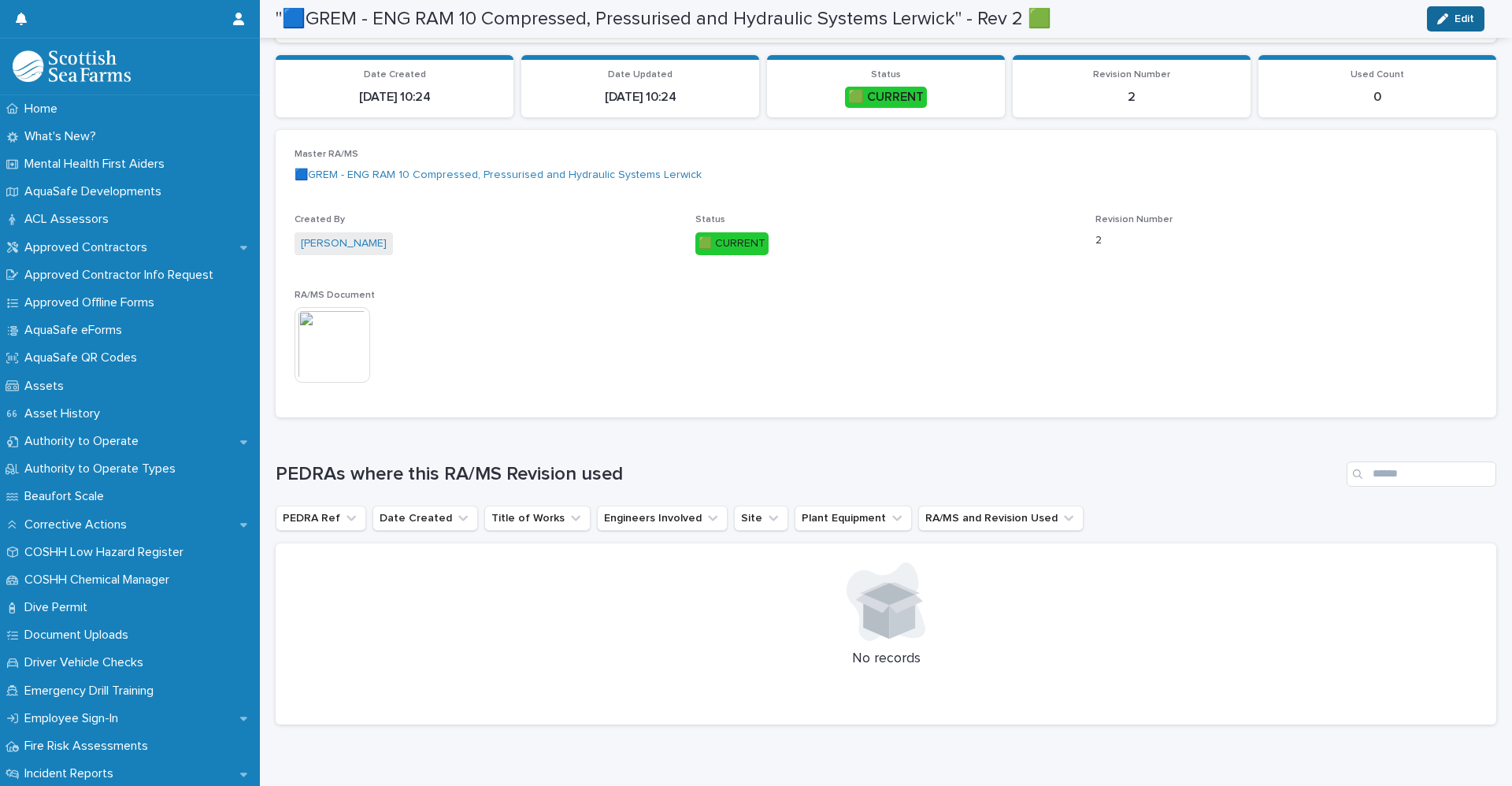
click at [1439, 29] on button "Edit" at bounding box center [1455, 19] width 58 height 25
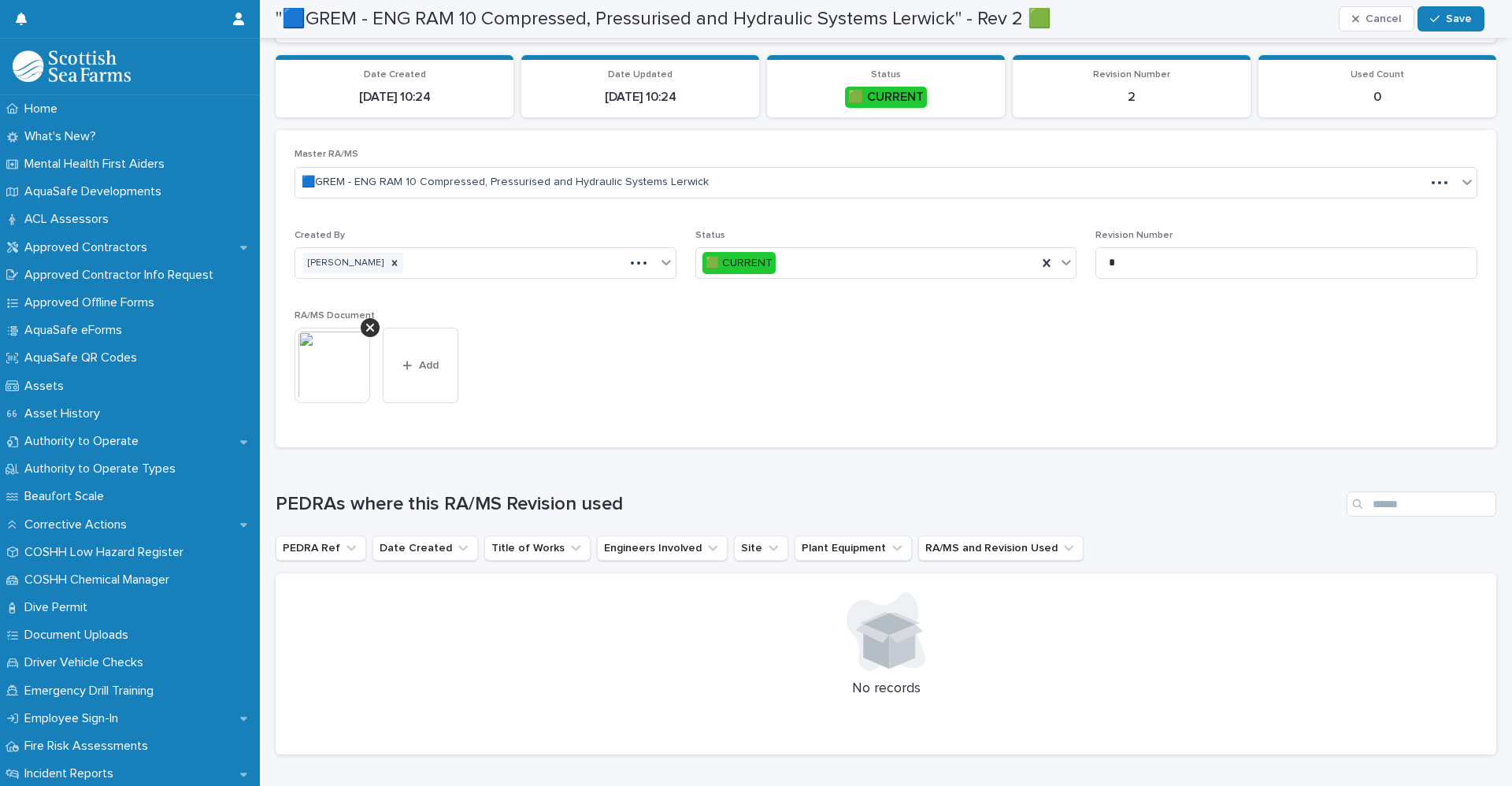
scroll to position [168, 0]
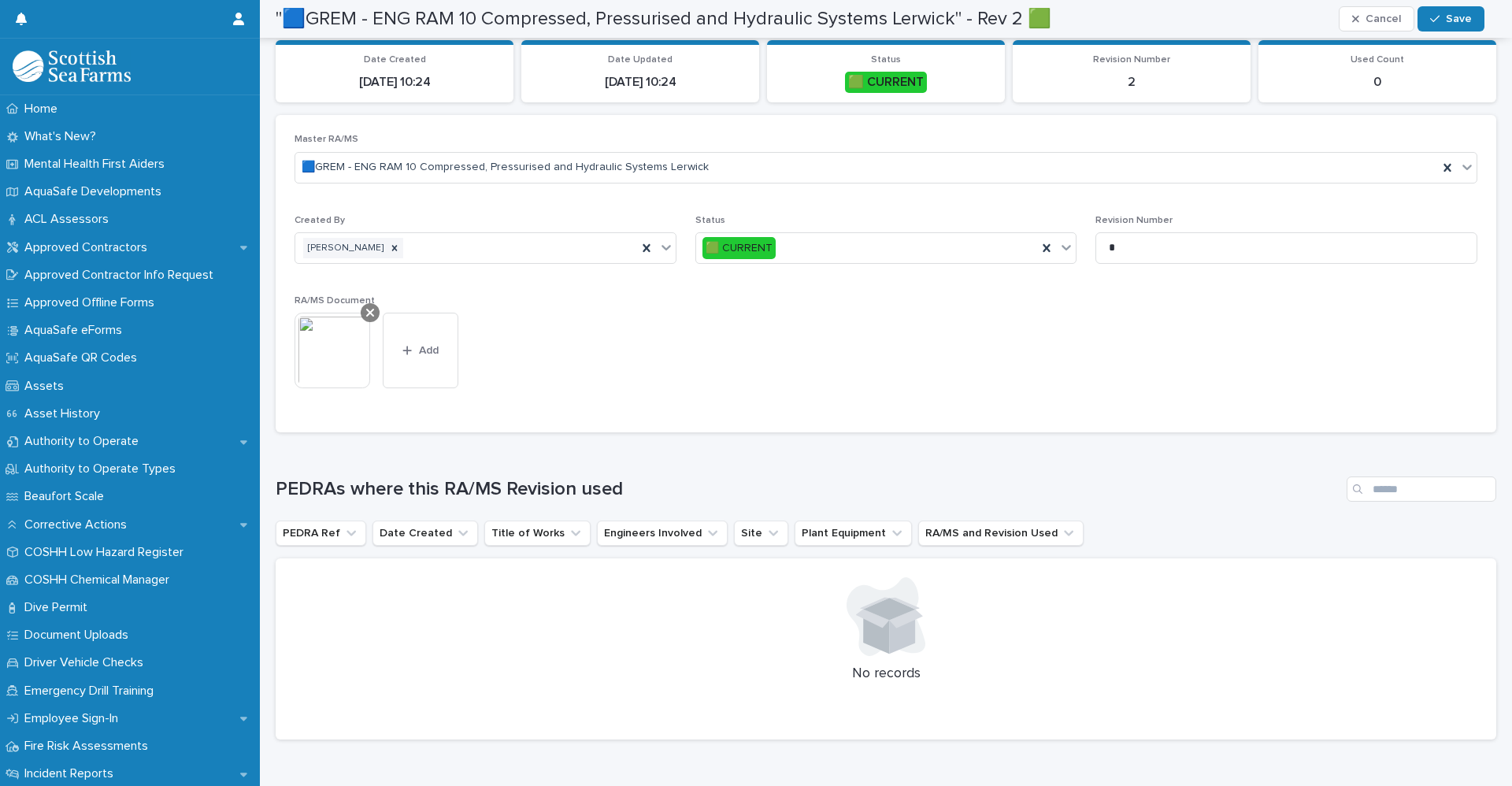
click at [367, 312] on icon at bounding box center [370, 313] width 7 height 13
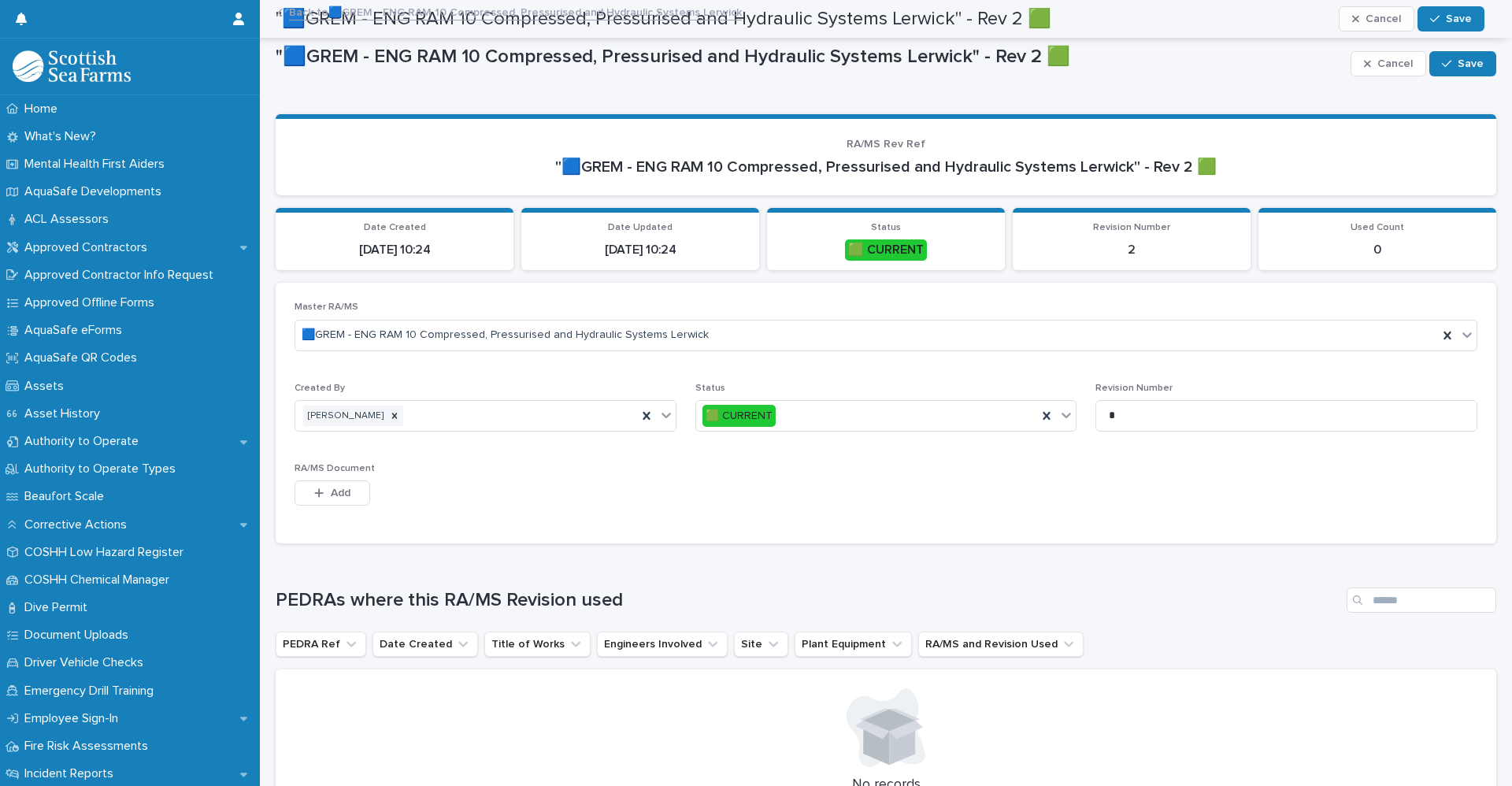
scroll to position [0, 0]
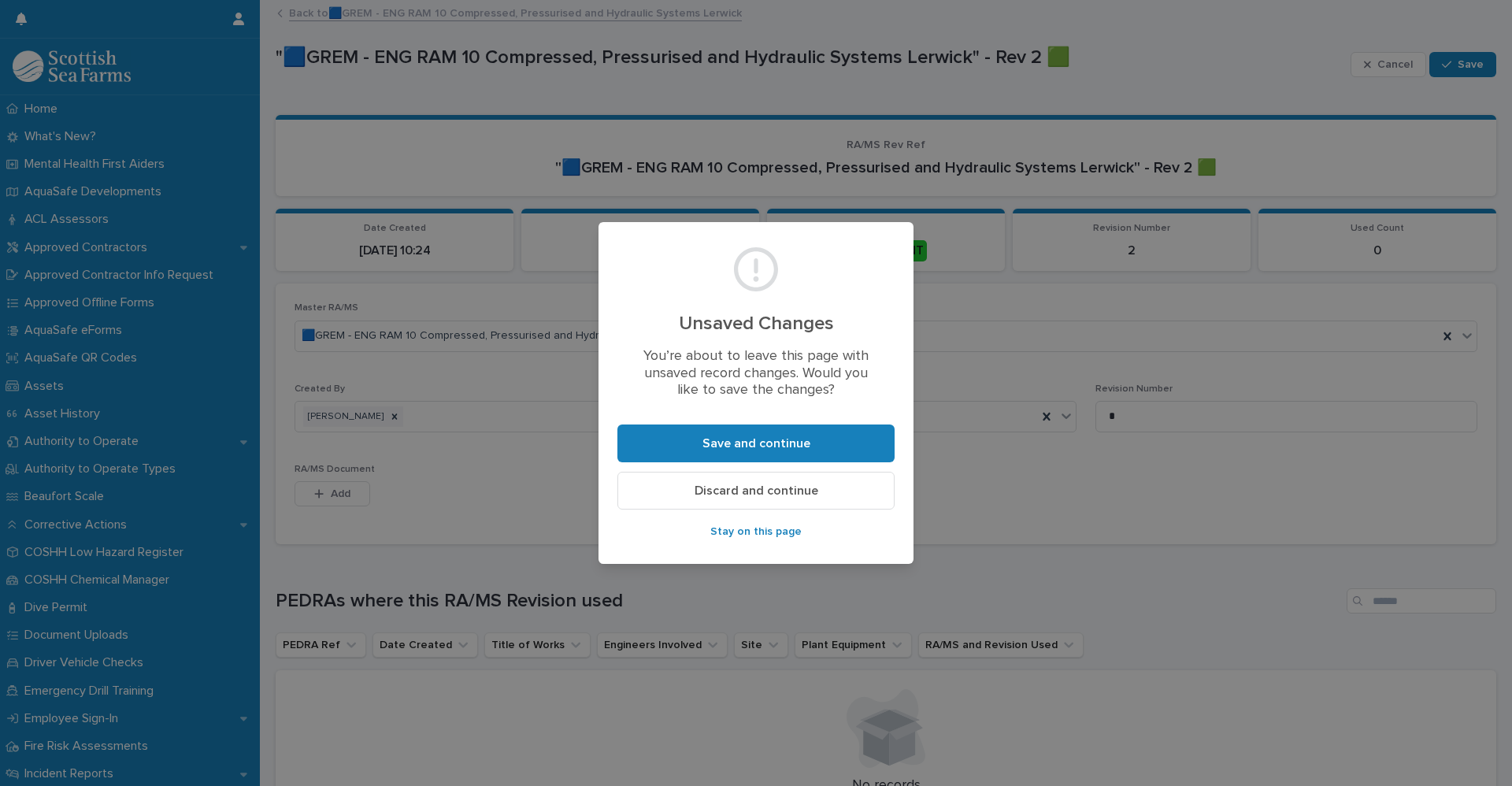
click at [759, 494] on span "Discard and continue" at bounding box center [756, 491] width 124 height 13
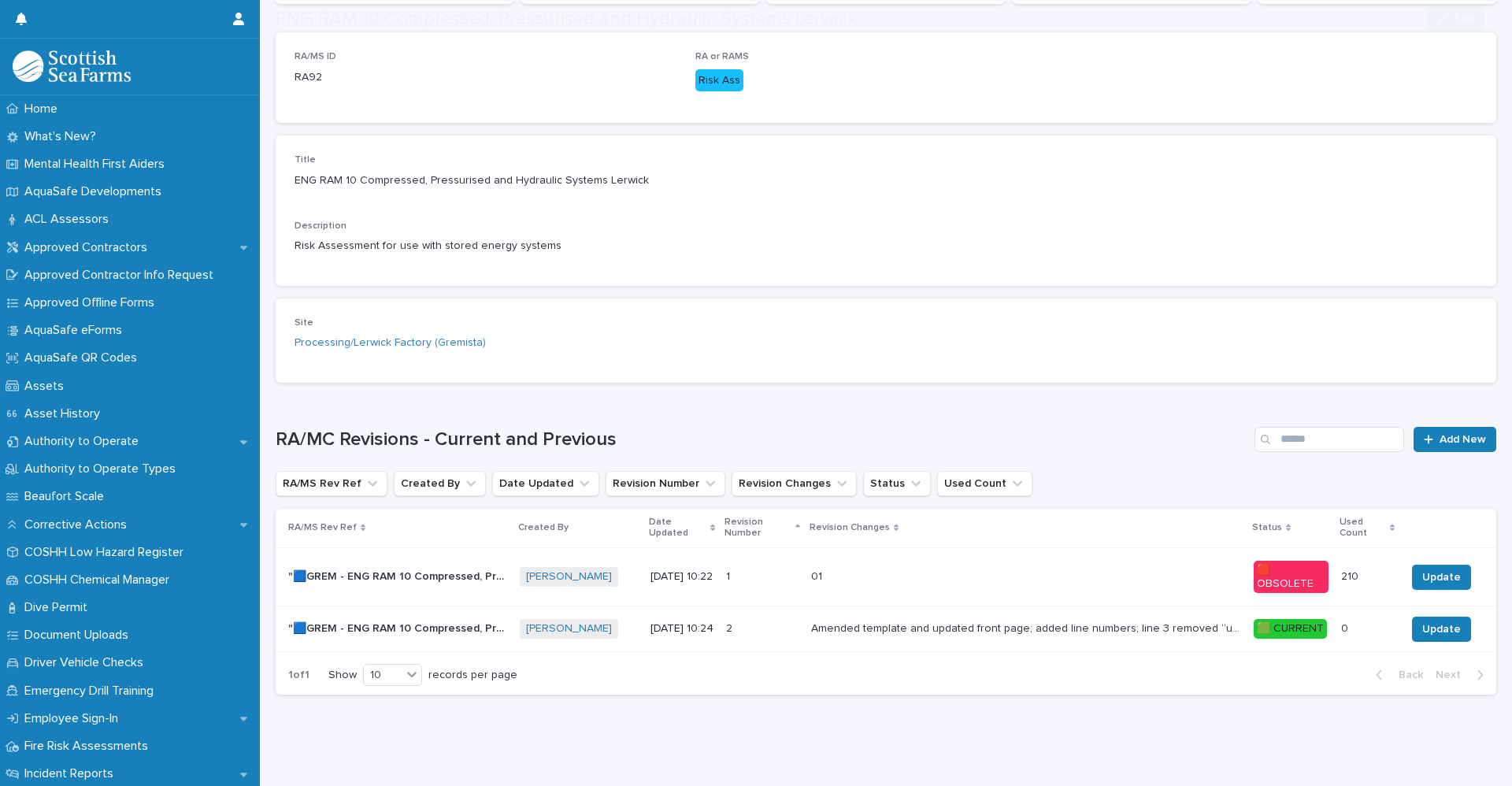
scroll to position [270, 0]
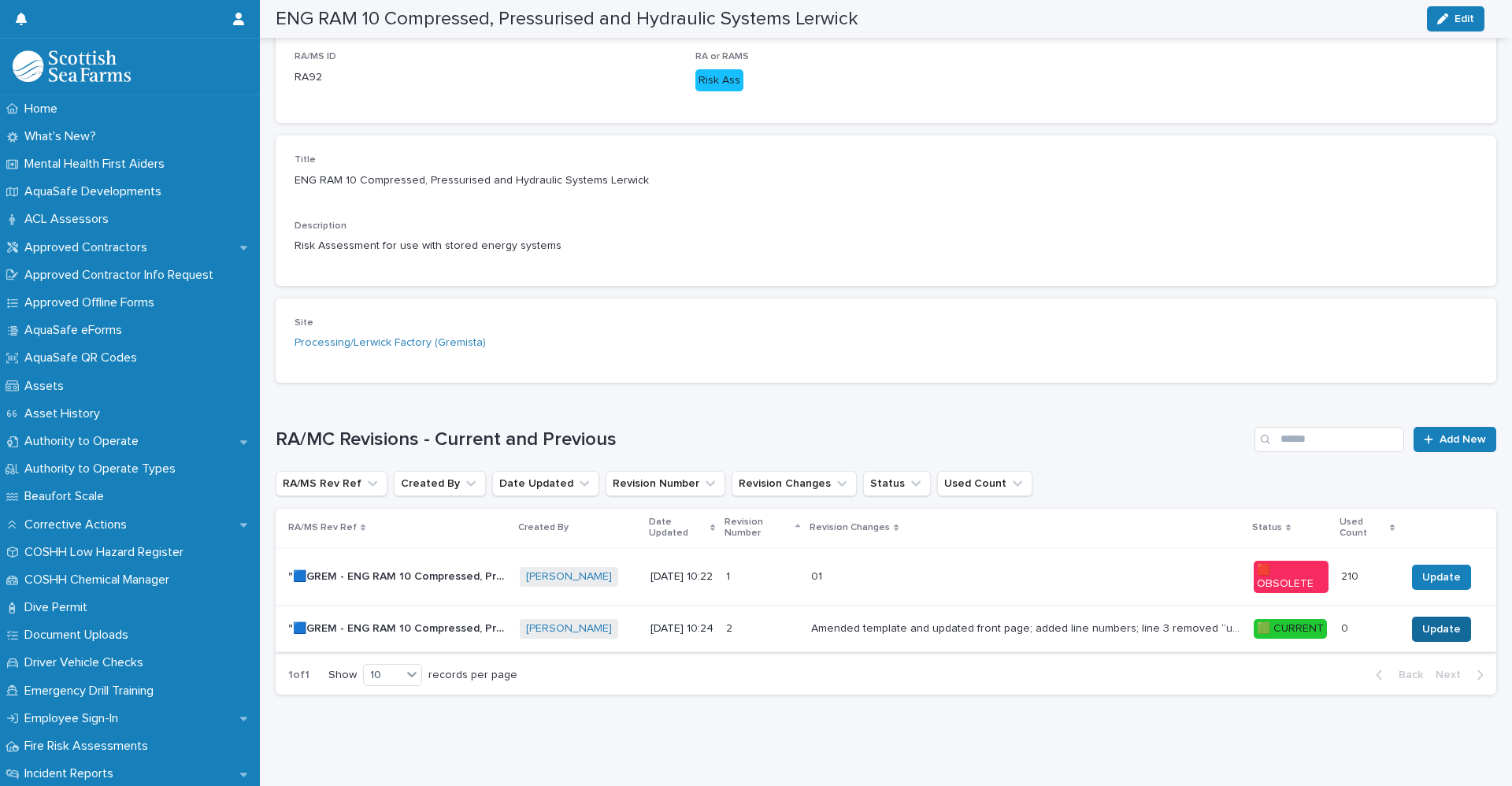
click at [1443, 622] on span "Update" at bounding box center [1441, 629] width 39 height 16
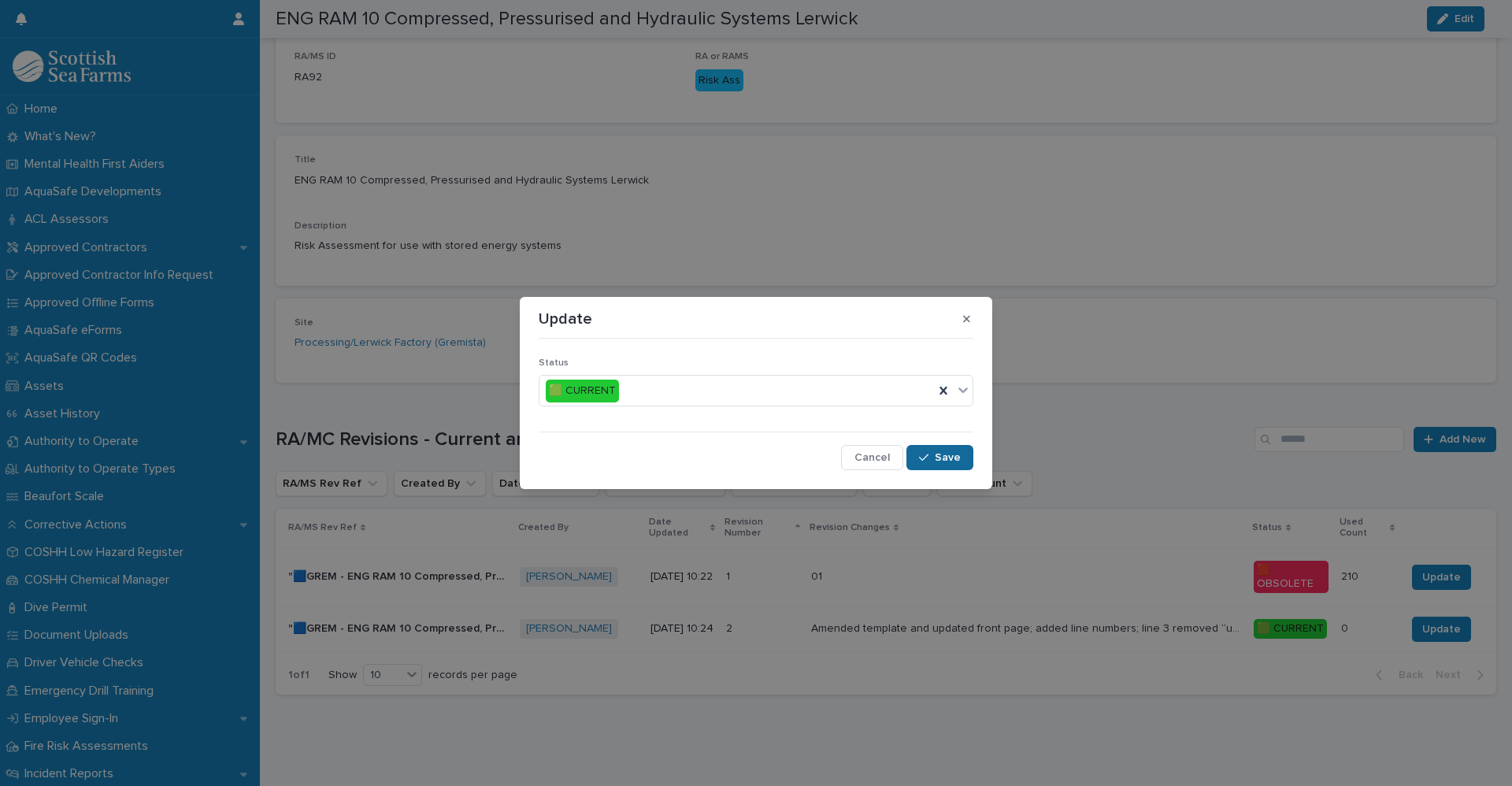
click at [947, 453] on span "Save" at bounding box center [948, 457] width 26 height 11
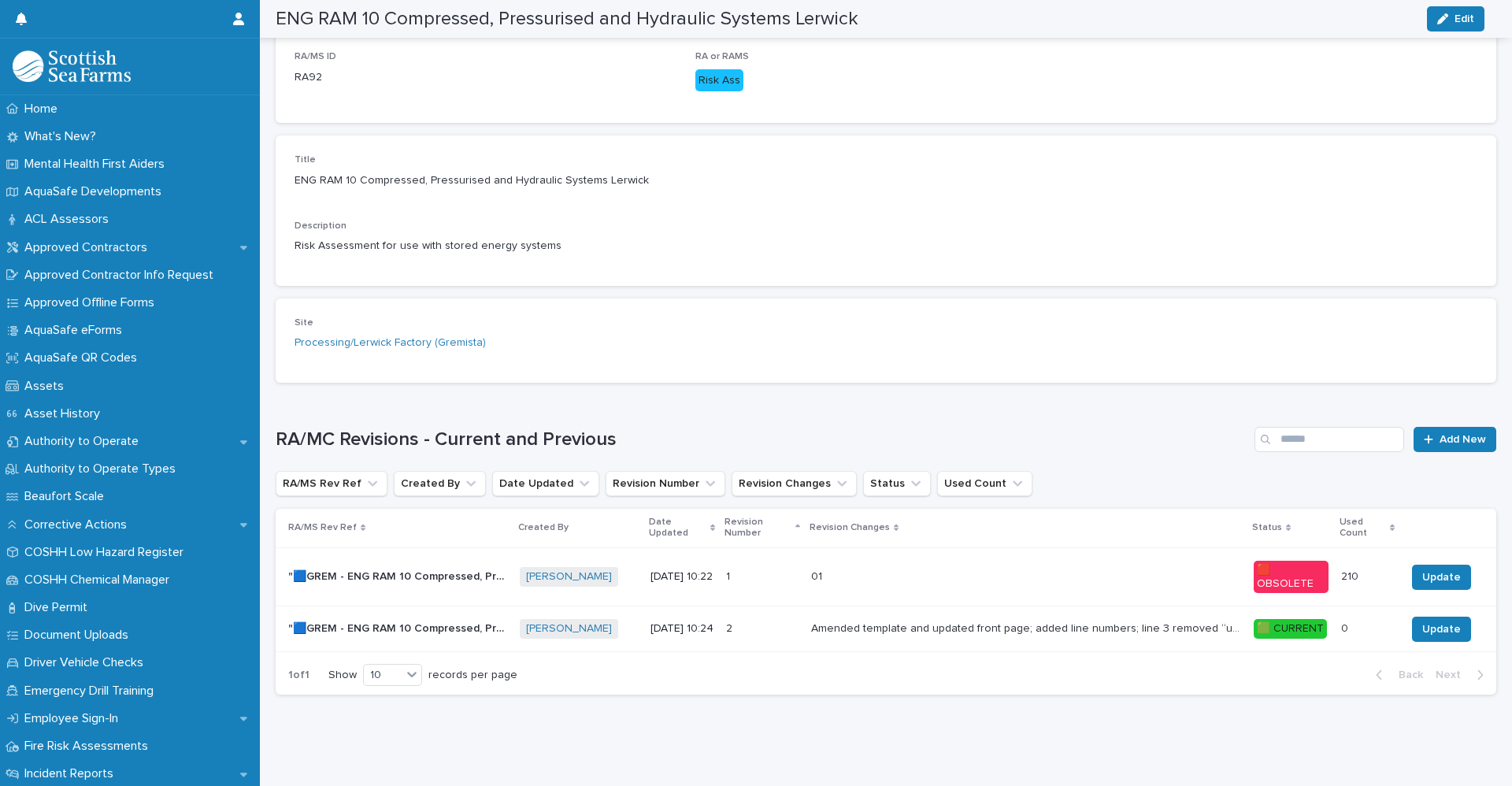
click at [444, 619] on p ""🟦GREM - ENG RAM 10 Compressed, Pressurised and Hydraulic Systems Lerwick" - Re…" at bounding box center [399, 627] width 222 height 17
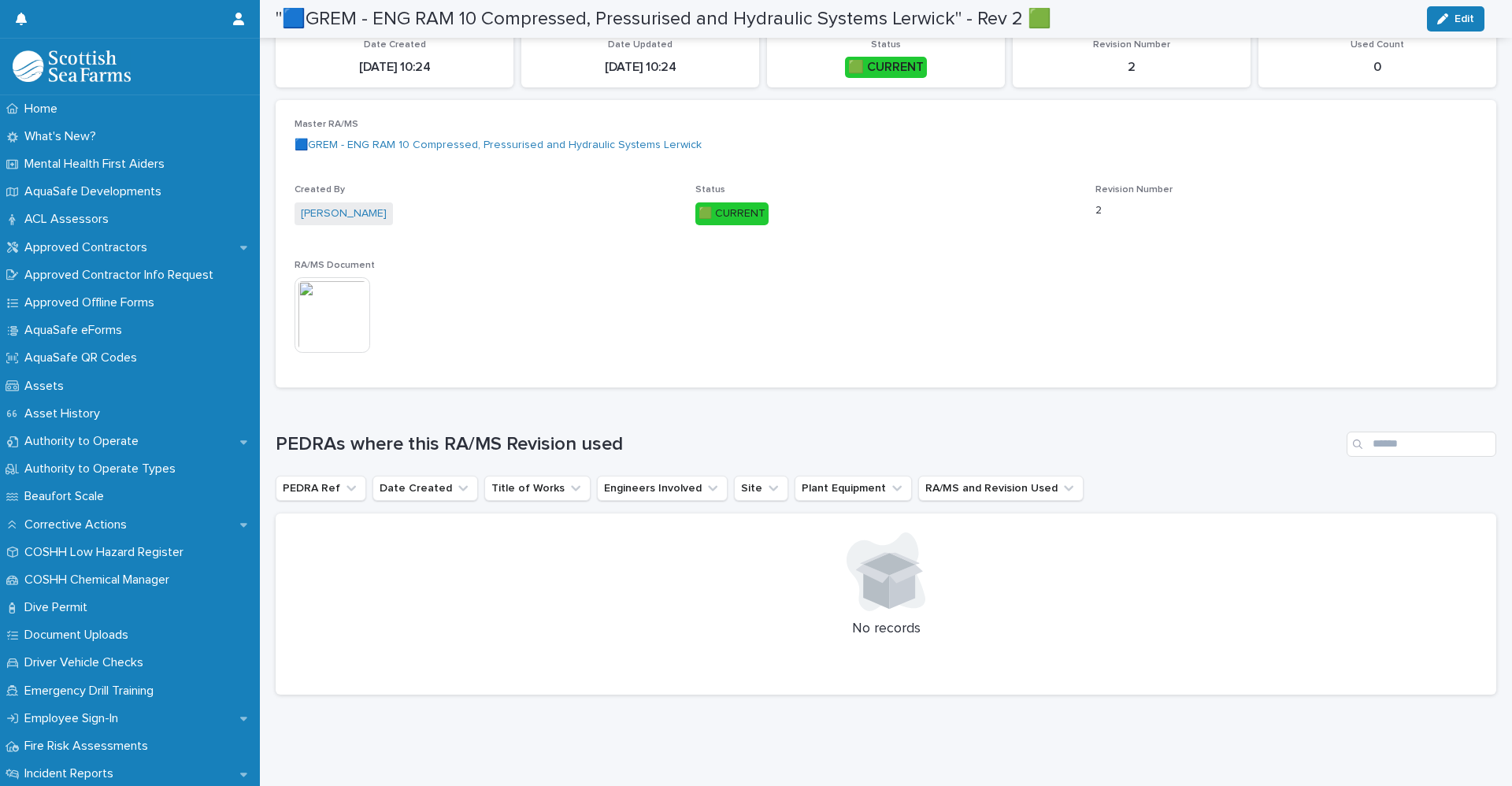
scroll to position [153, 0]
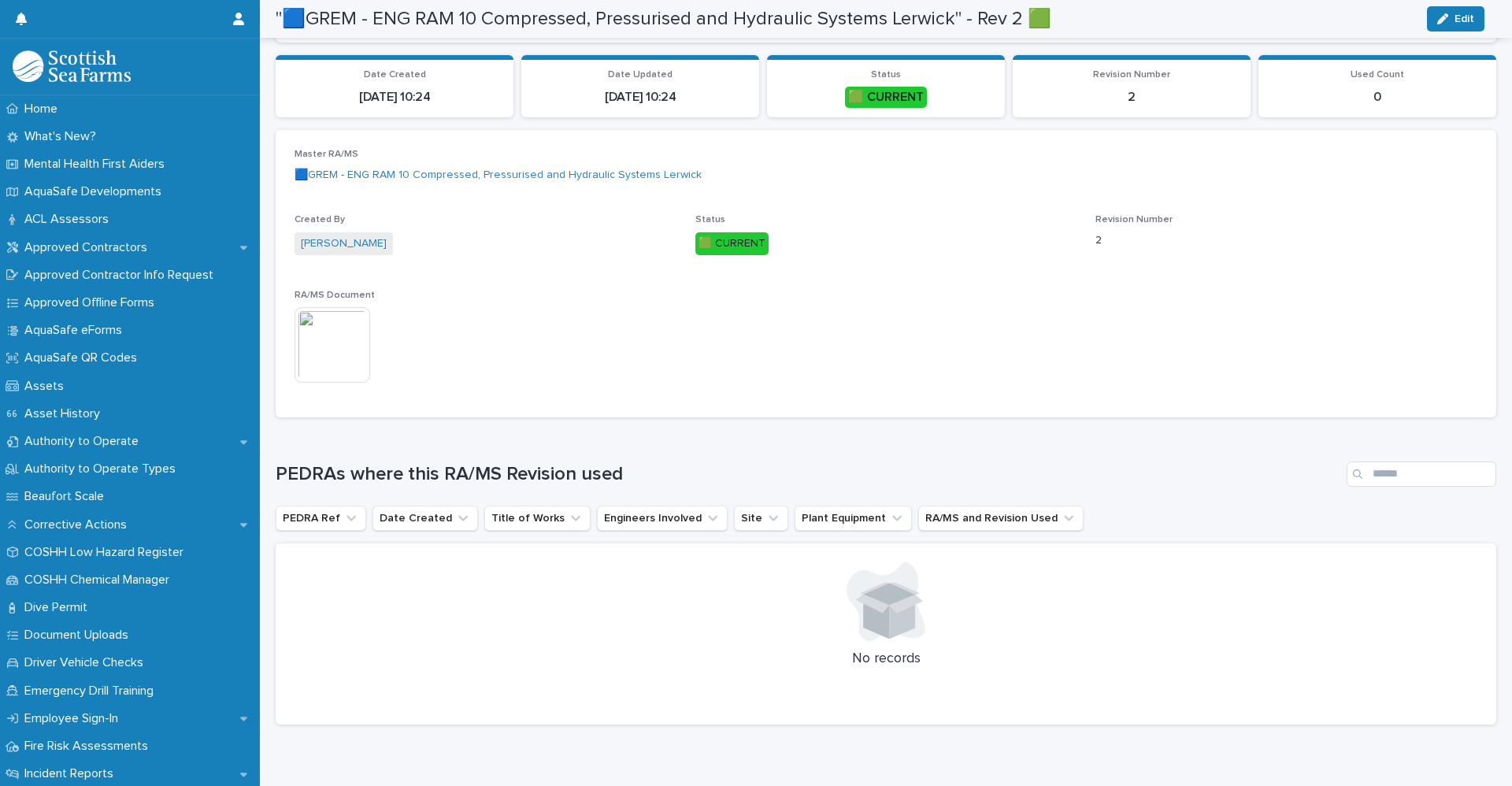
click at [329, 352] on img at bounding box center [332, 344] width 75 height 75
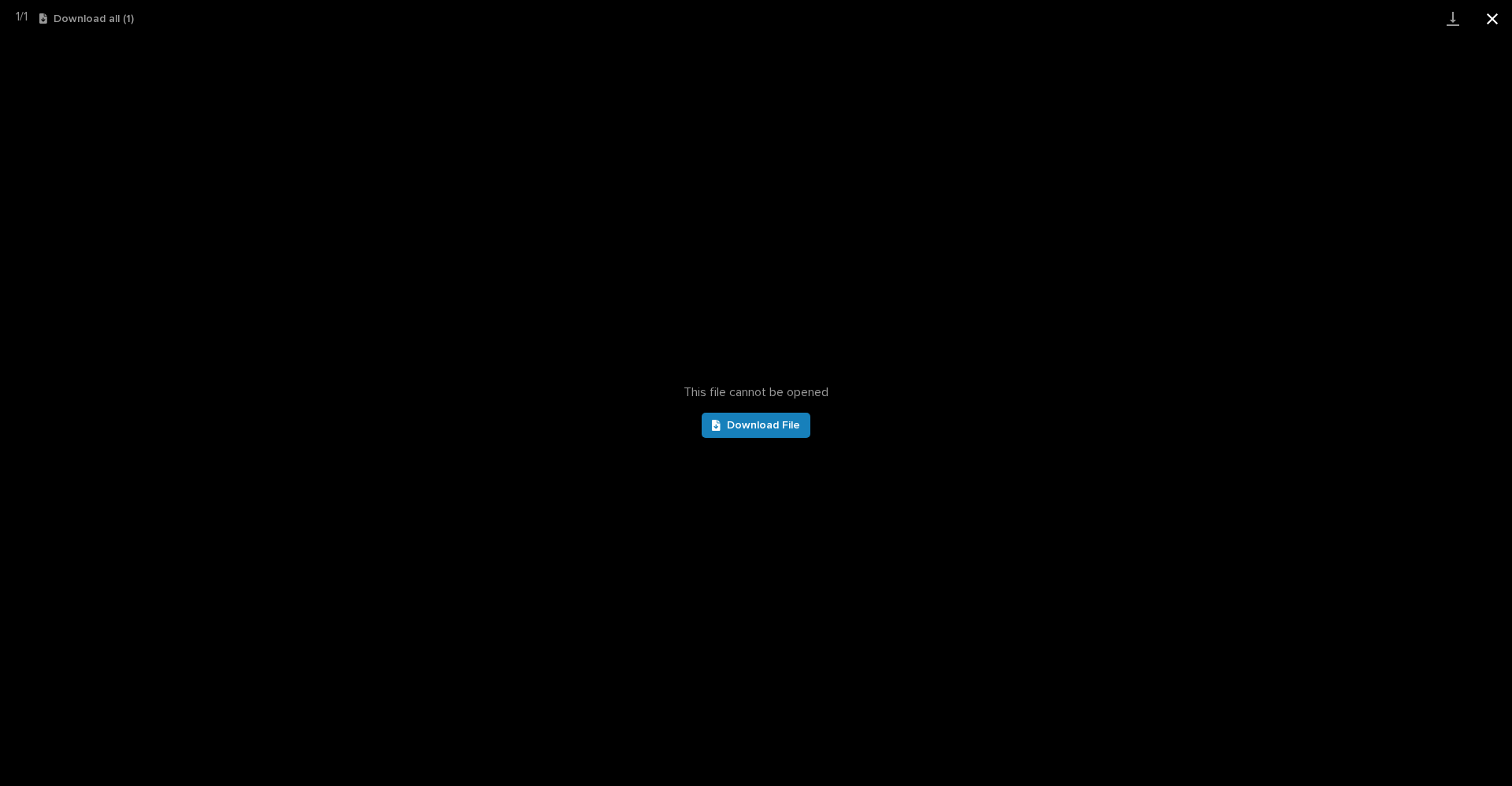
click at [1493, 18] on button "Close gallery" at bounding box center [1492, 19] width 39 height 37
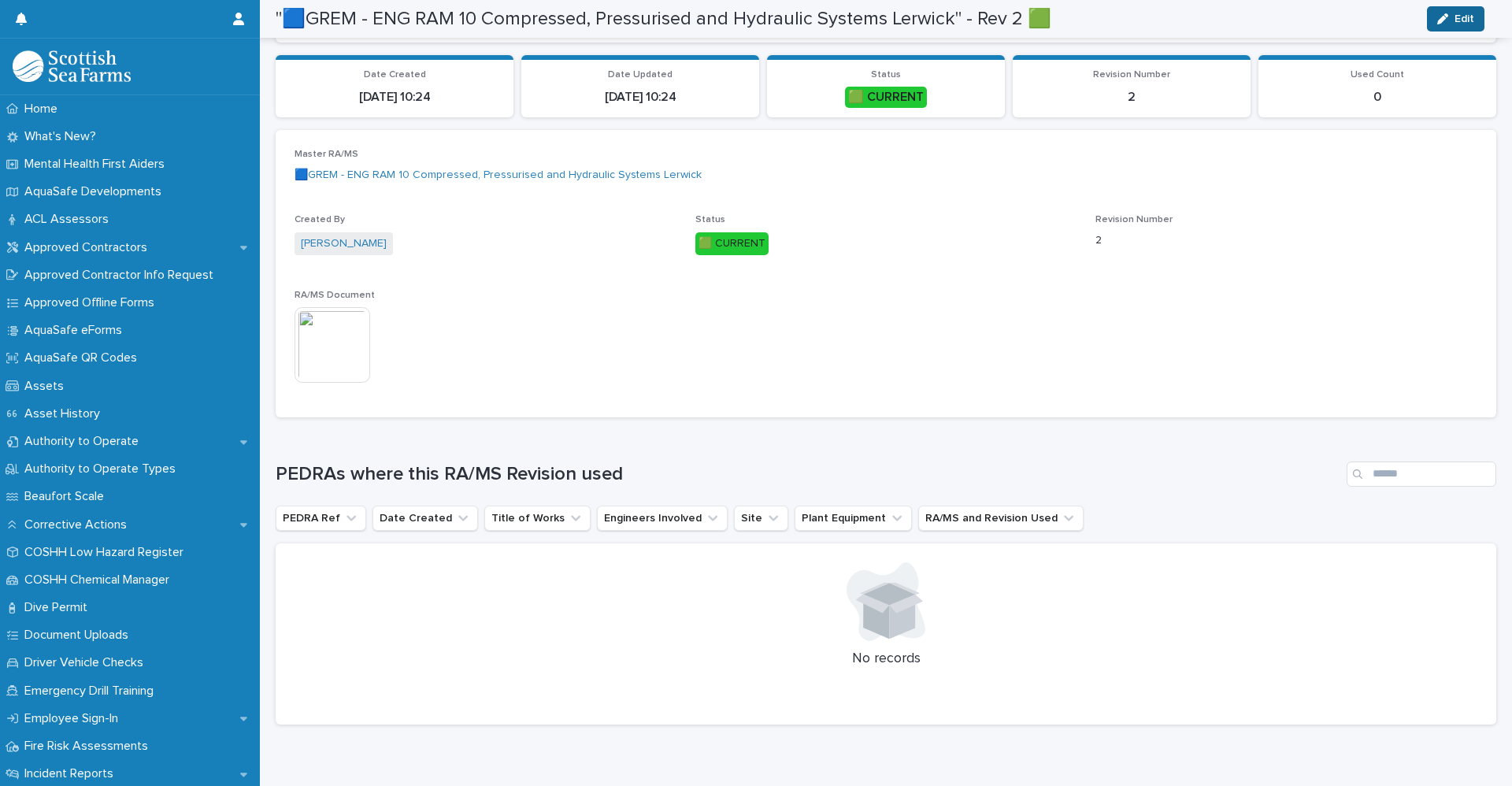
click at [1440, 22] on icon "button" at bounding box center [1442, 19] width 11 height 11
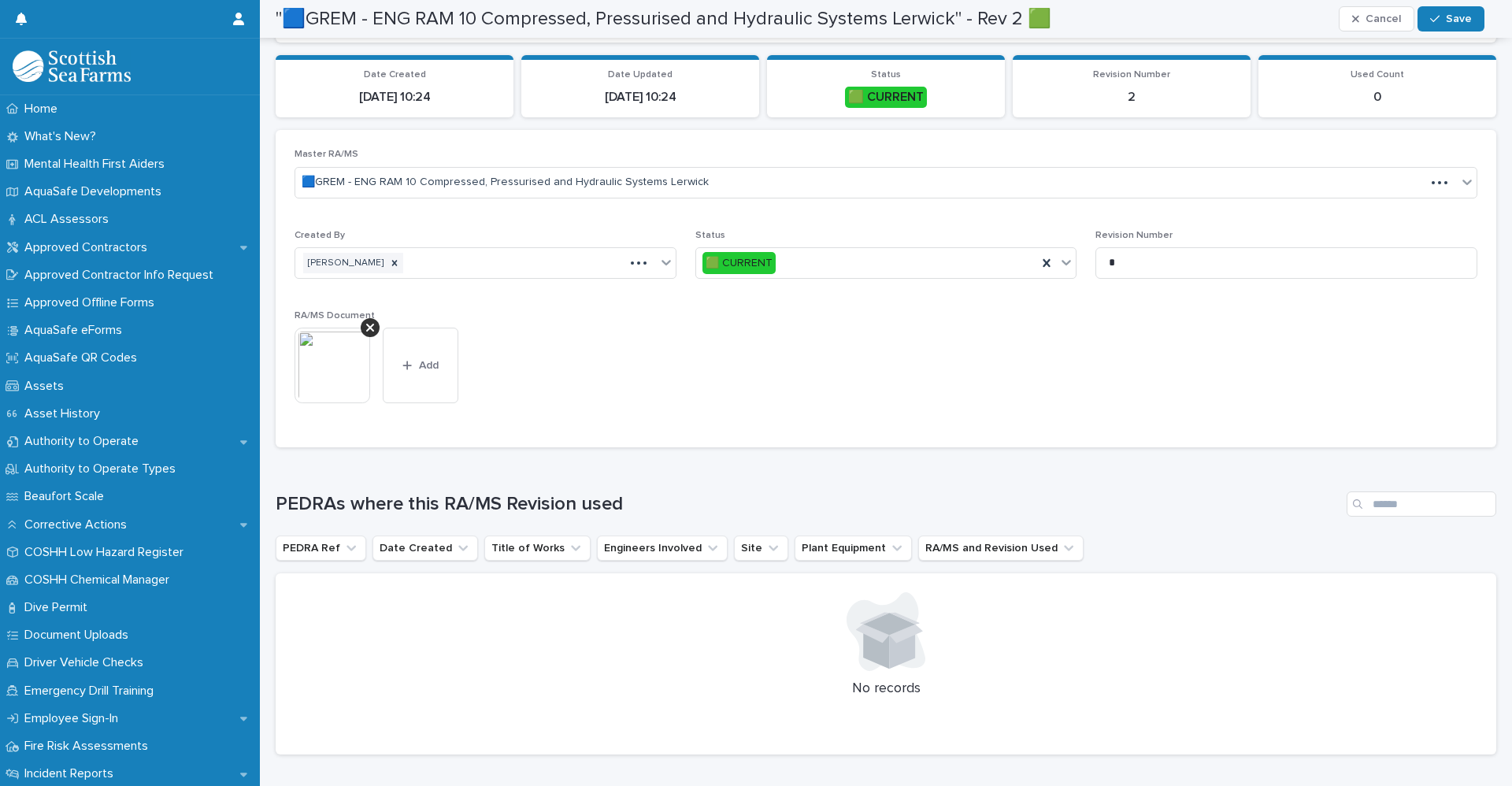
scroll to position [168, 0]
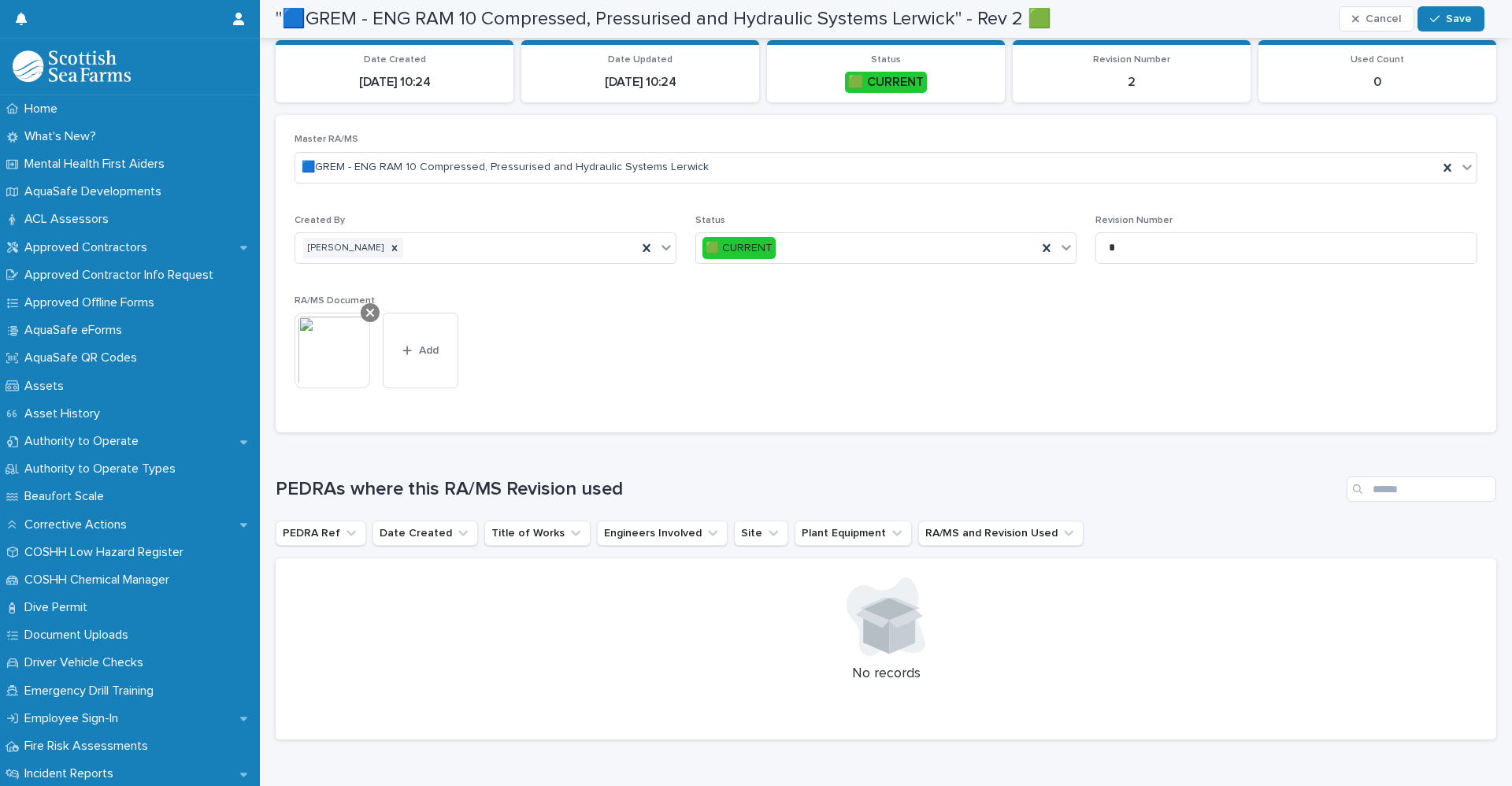
click at [365, 312] on div at bounding box center [370, 312] width 19 height 19
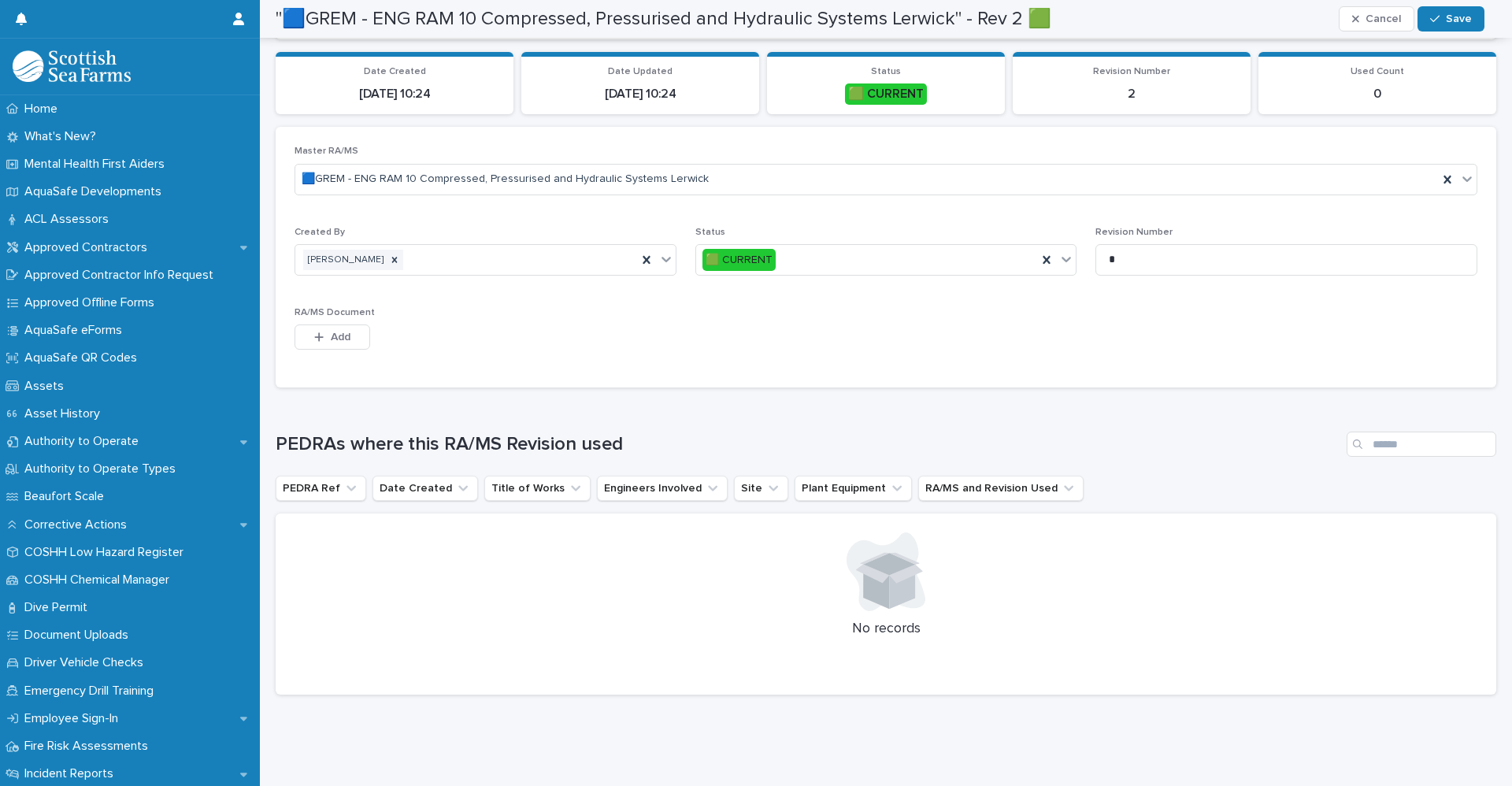
scroll to position [140, 0]
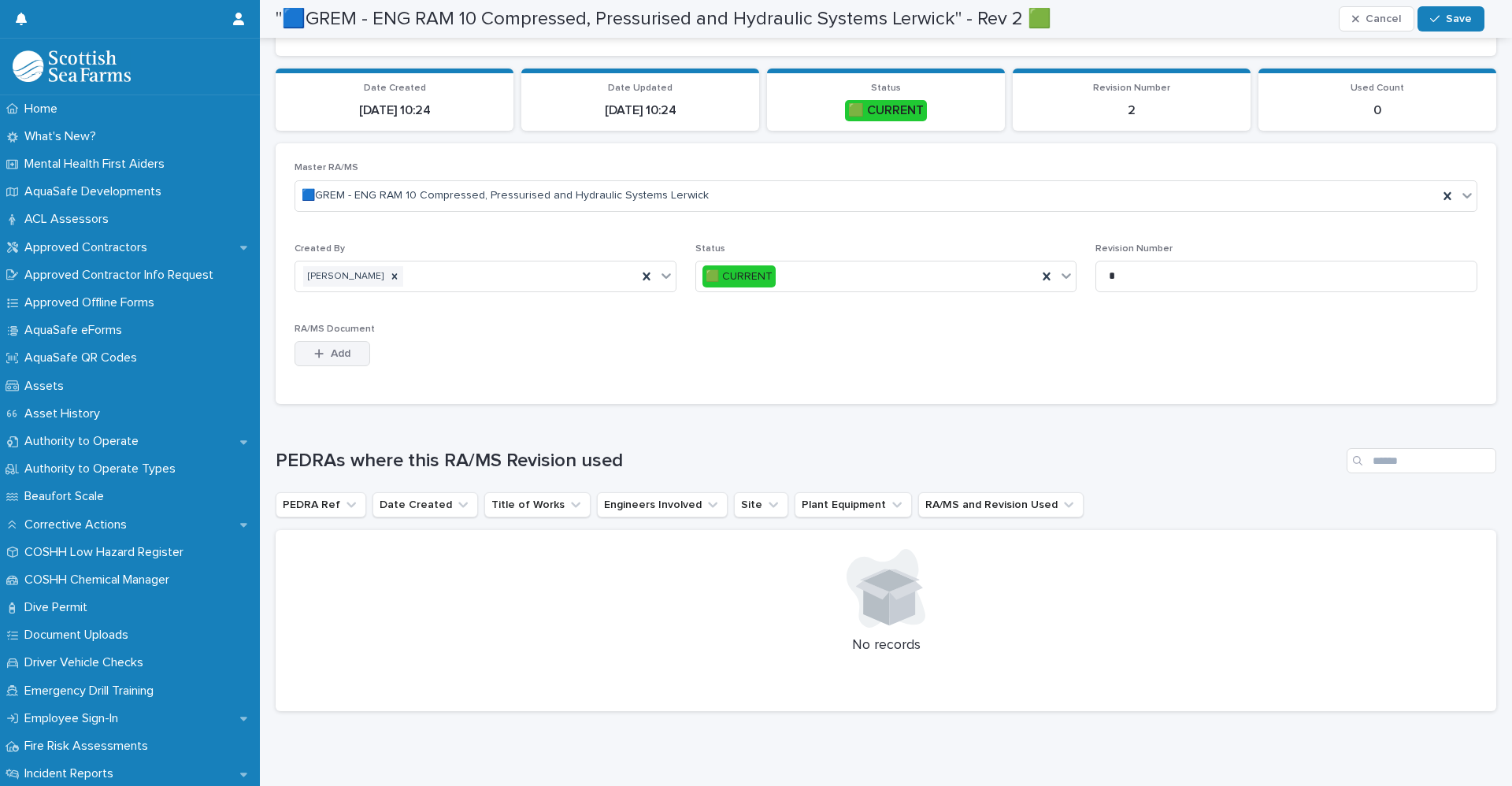
click at [334, 358] on span "Add" at bounding box center [340, 353] width 20 height 11
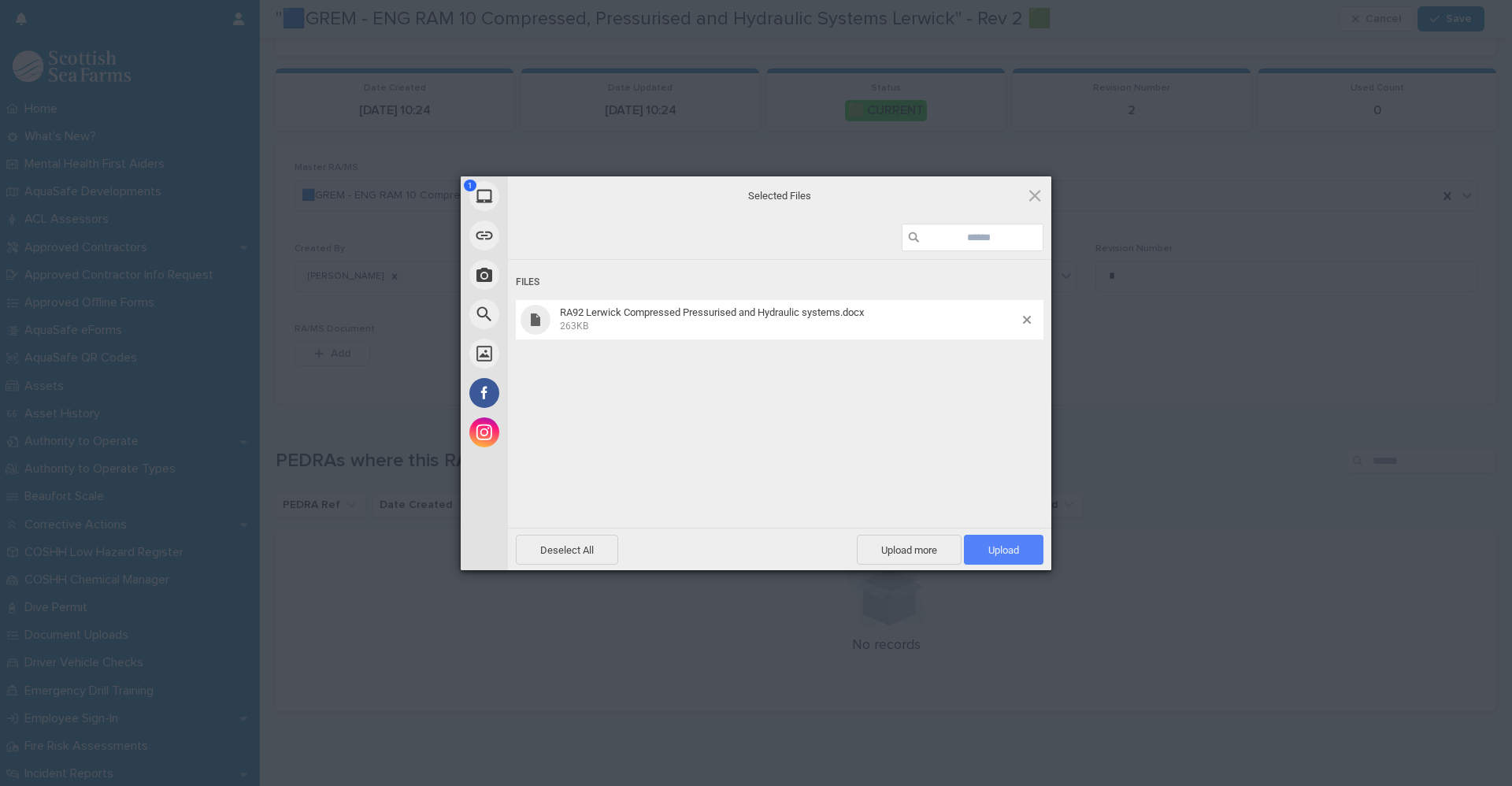
click at [1006, 554] on span "Upload 1" at bounding box center [1003, 549] width 31 height 12
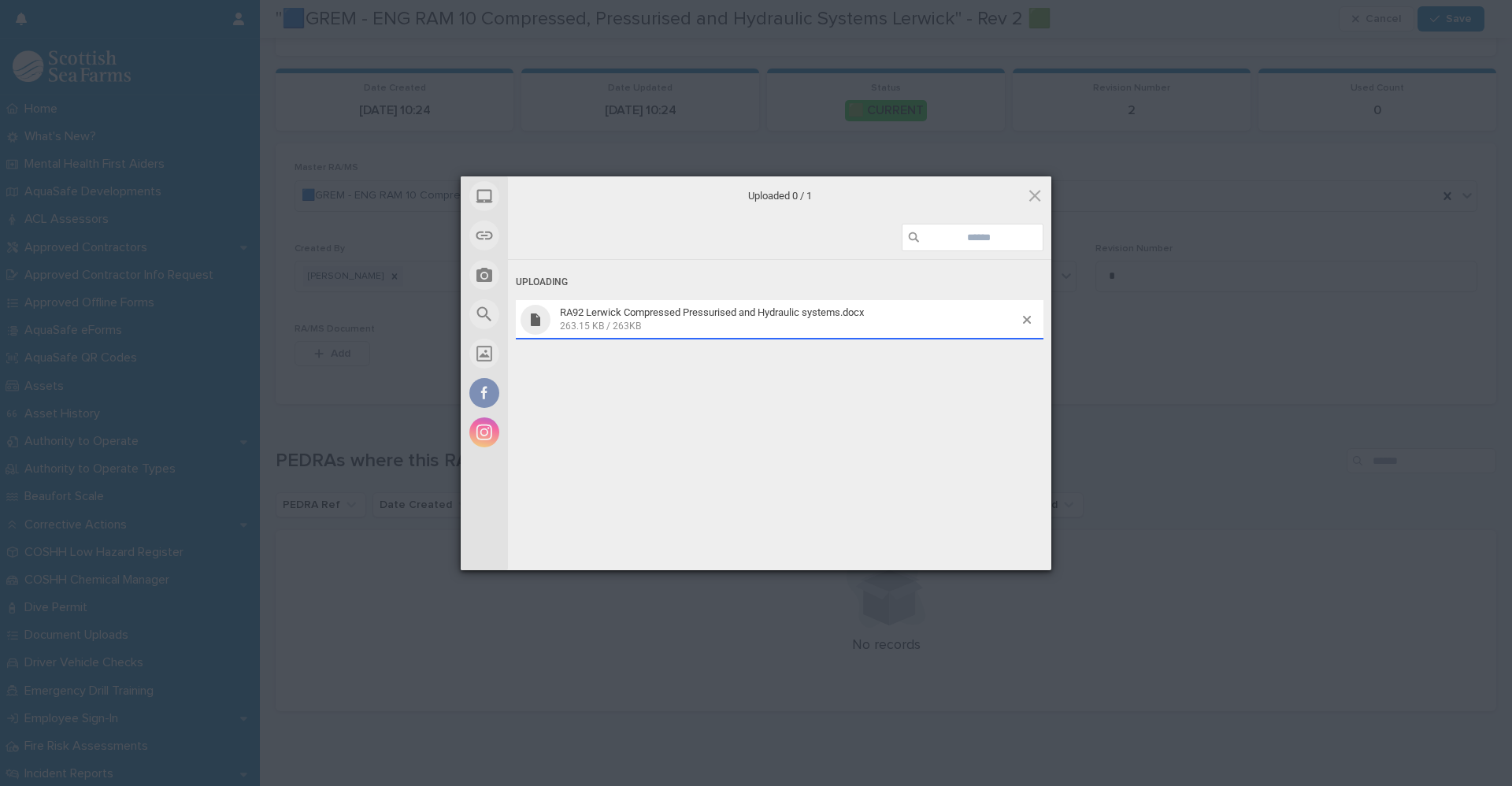
scroll to position [168, 0]
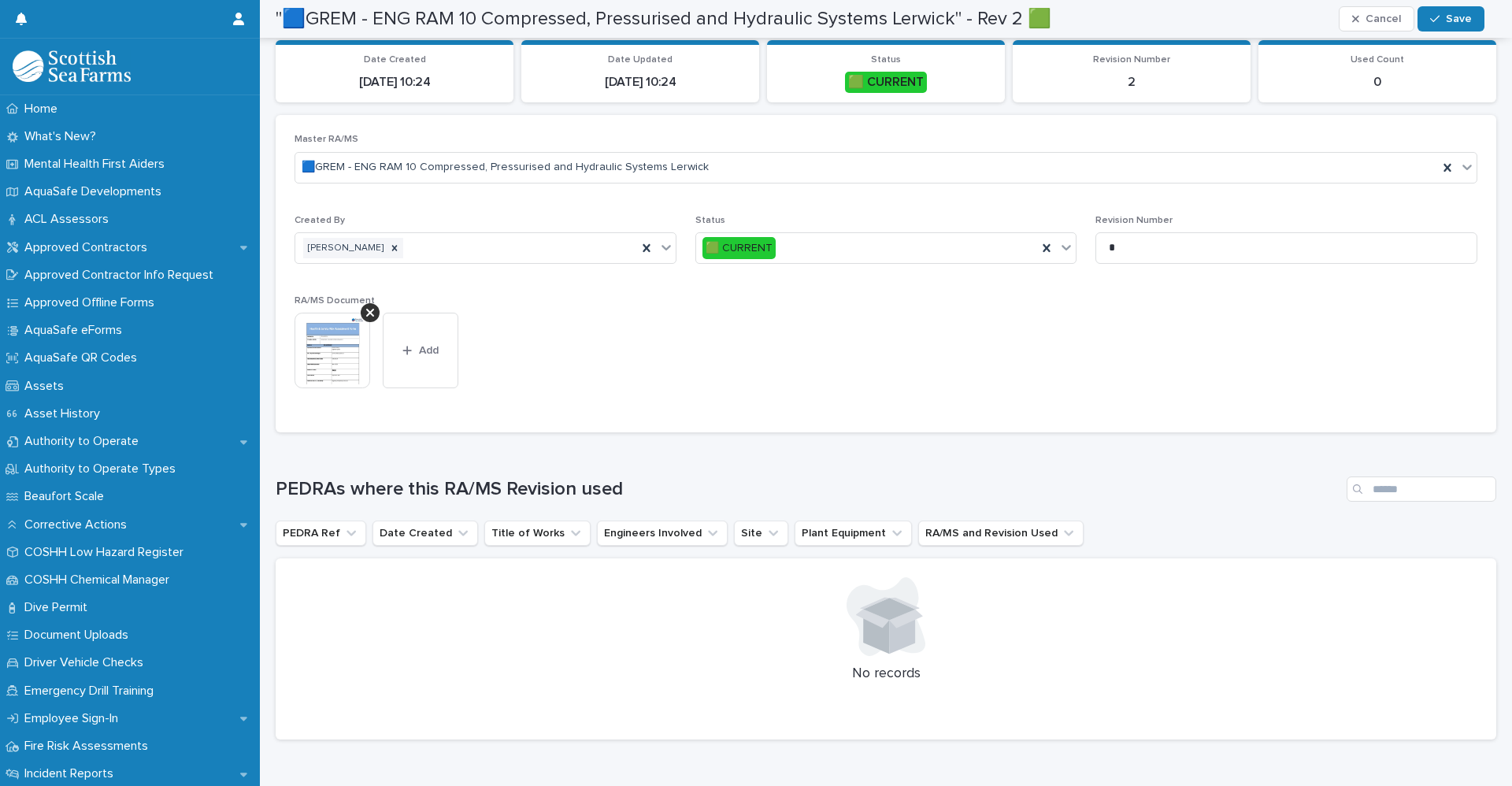
click at [1147, 642] on div at bounding box center [886, 616] width 1183 height 79
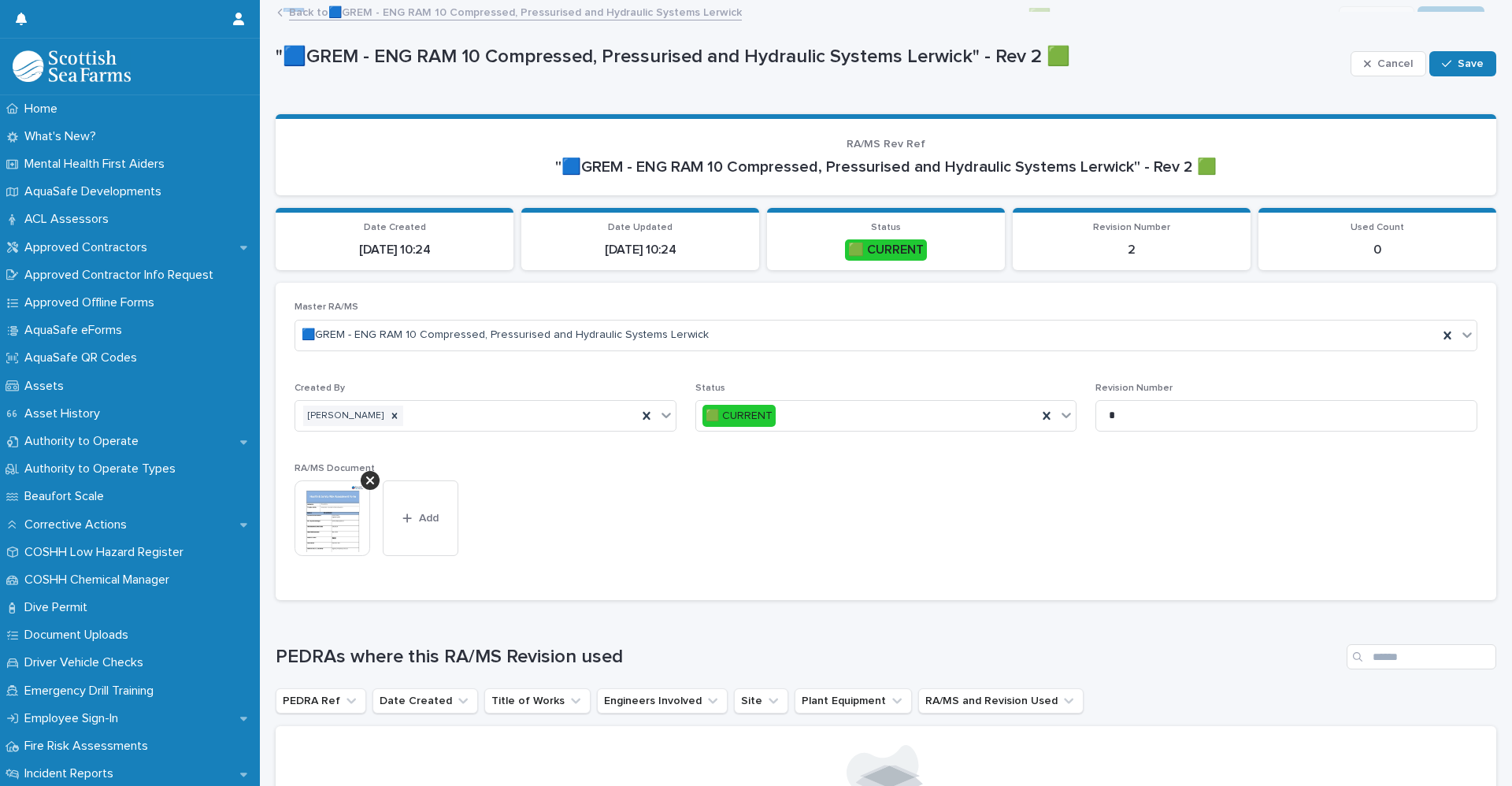
scroll to position [0, 0]
click at [1452, 71] on button "Save" at bounding box center [1463, 64] width 67 height 25
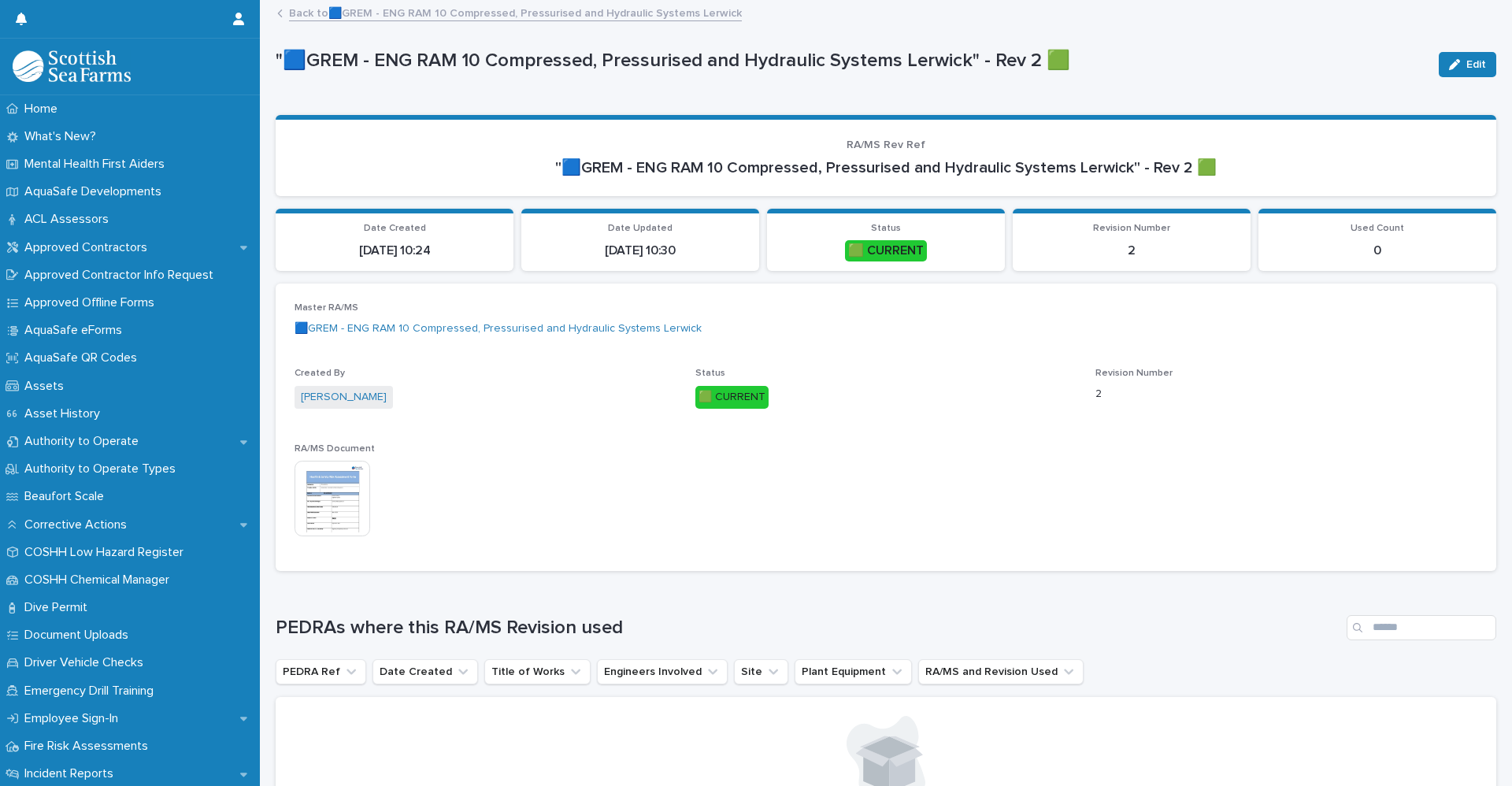
click at [300, 7] on link "Back to 🟦GREM - ENG RAM 10 Compressed, Pressurised and Hydraulic Systems Lerwick" at bounding box center [515, 11] width 453 height 18
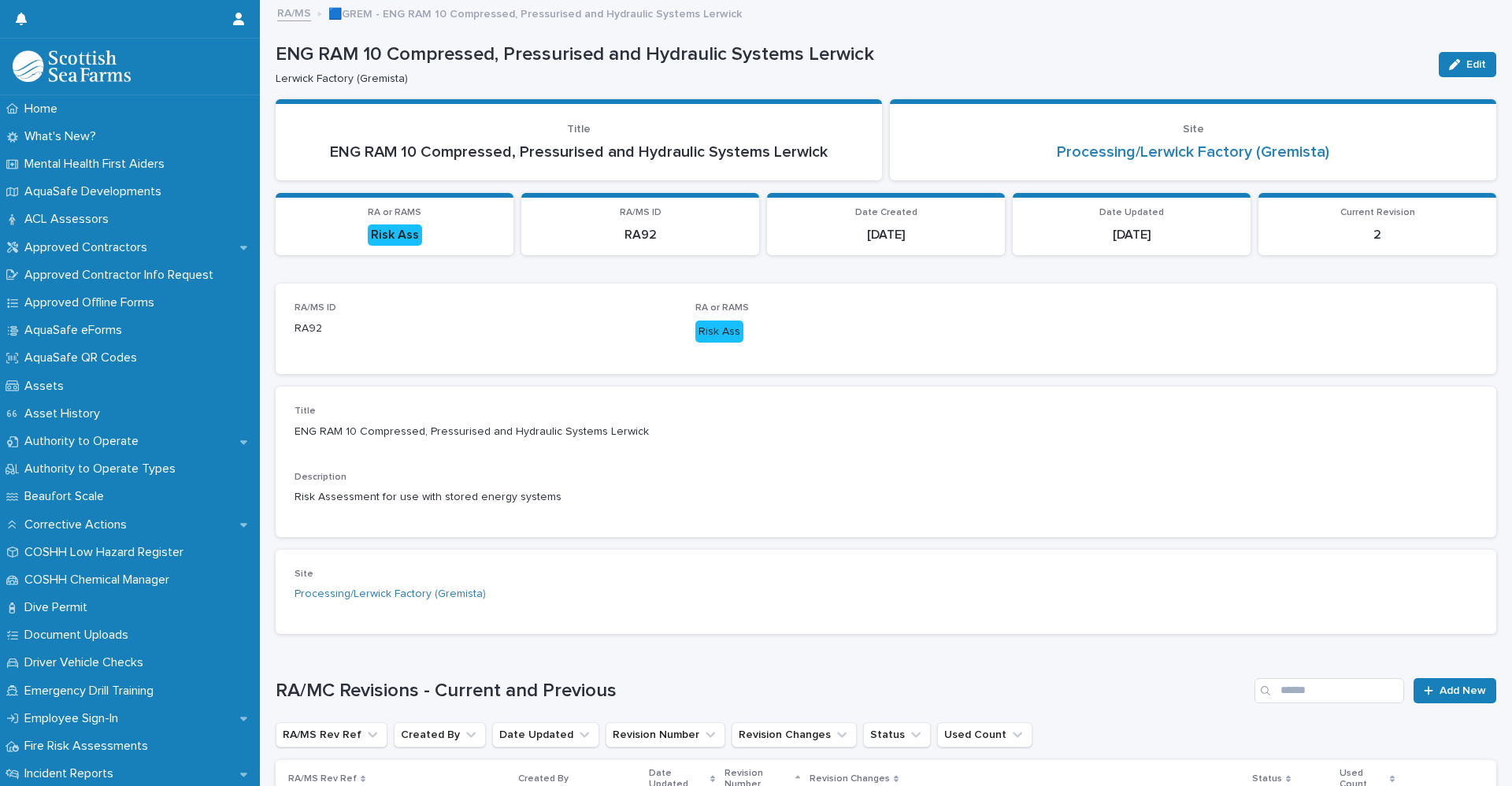
drag, startPoint x: 292, startPoint y: 16, endPoint x: 1505, endPoint y: 66, distance: 1214.0
click at [293, 16] on link "RA/MS" at bounding box center [294, 11] width 33 height 18
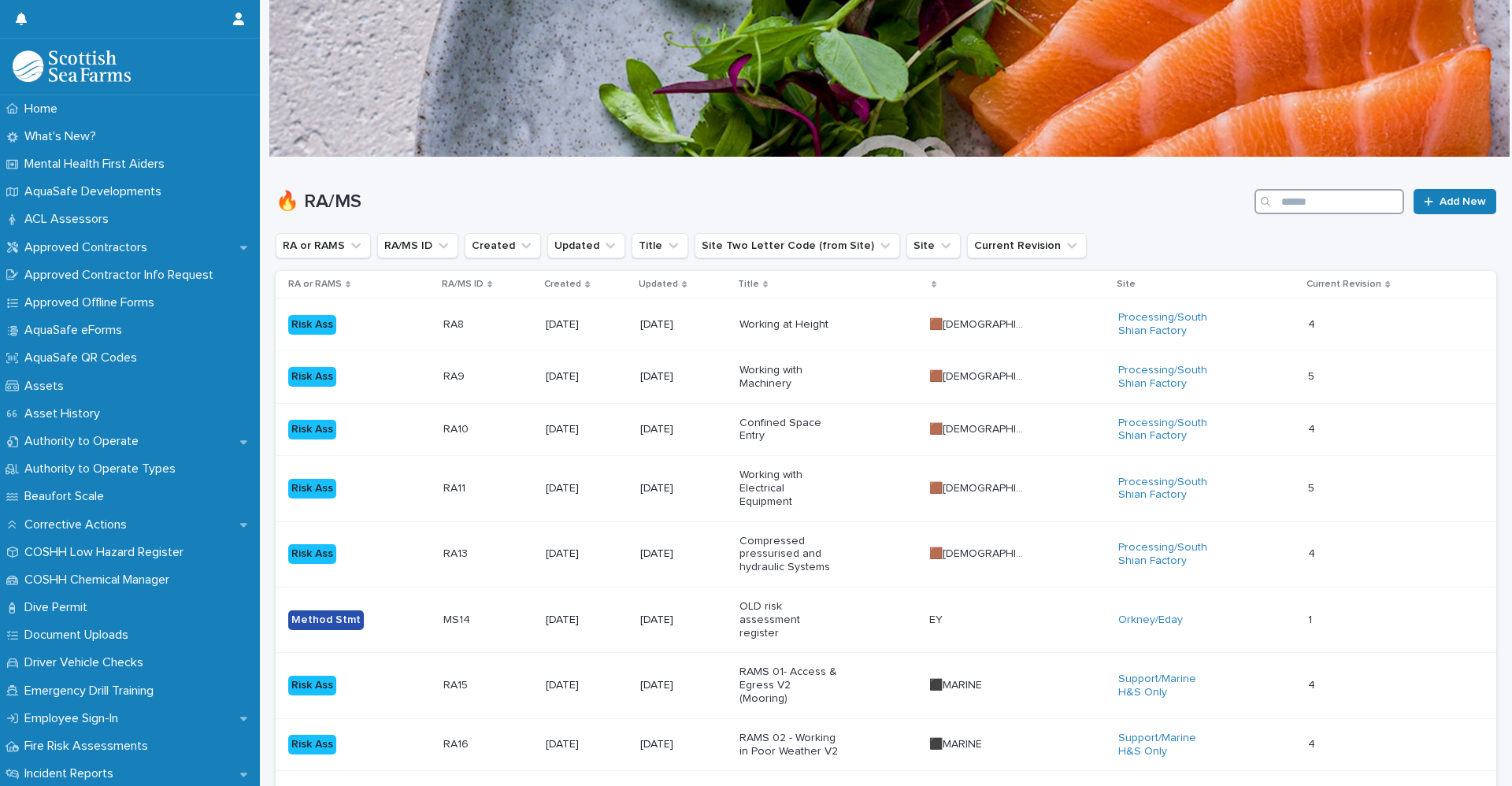
click at [1282, 209] on input "Search" at bounding box center [1329, 201] width 150 height 25
type input "**"
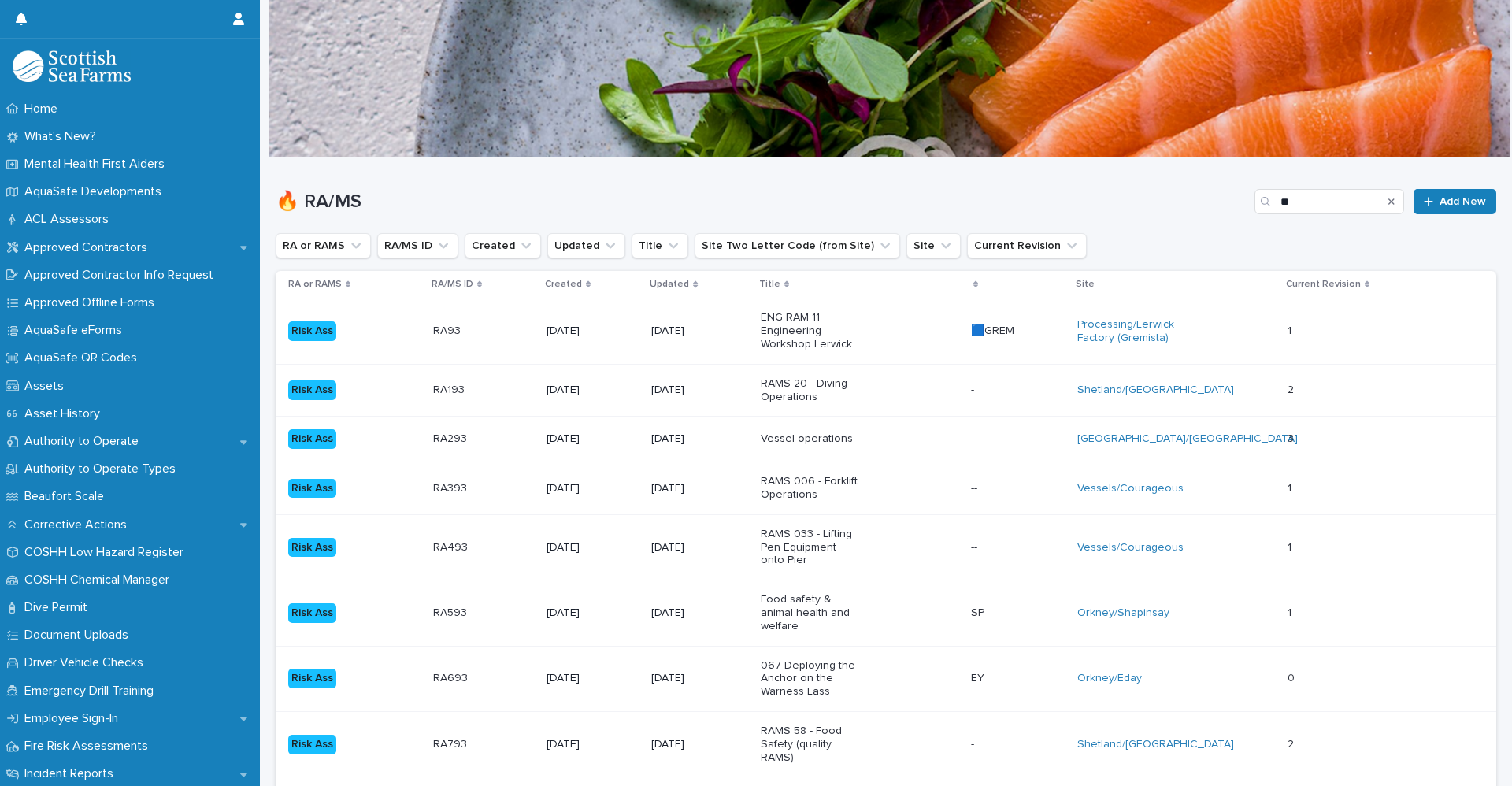
click at [493, 324] on p at bounding box center [482, 331] width 99 height 13
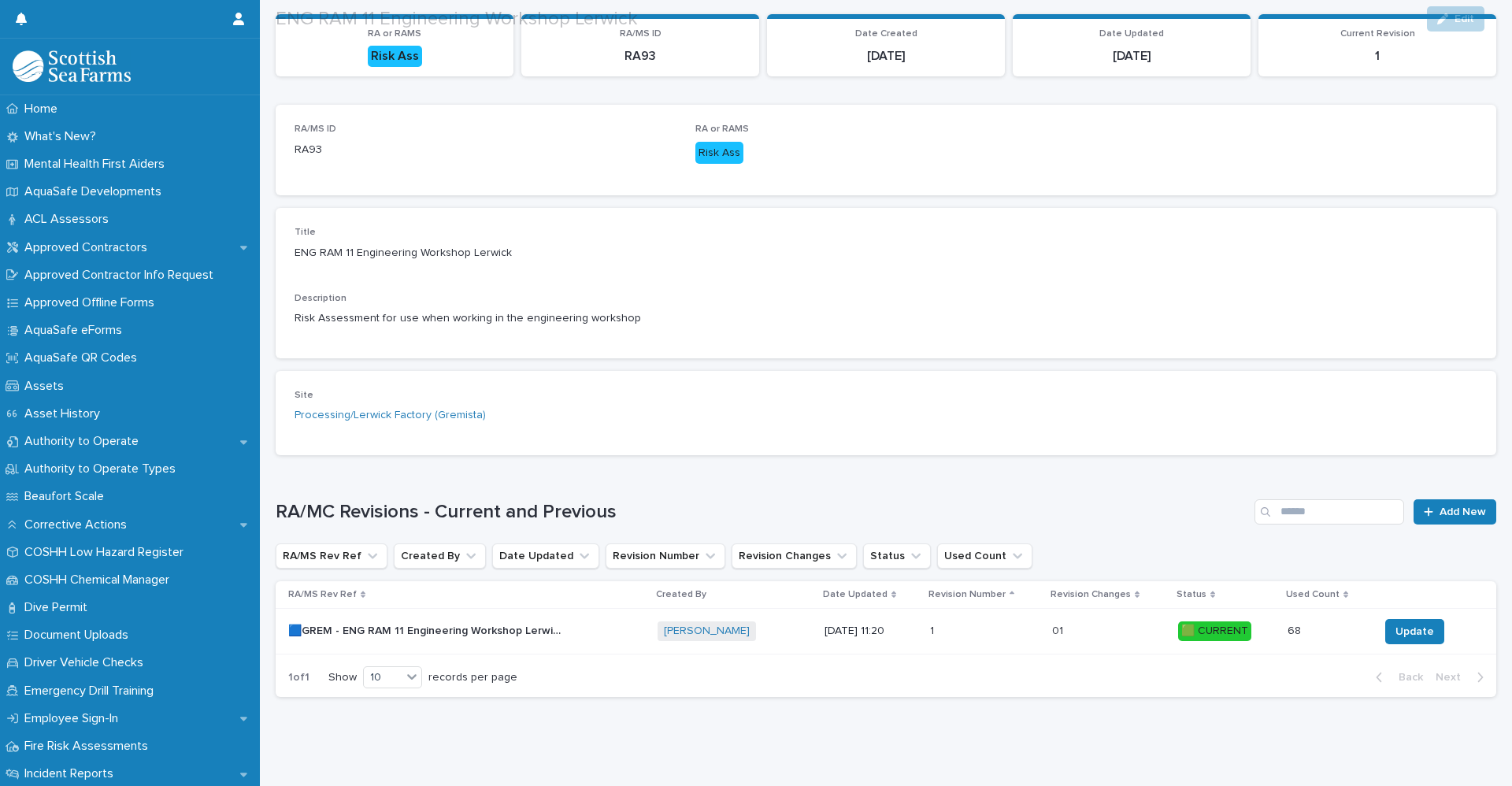
scroll to position [193, 0]
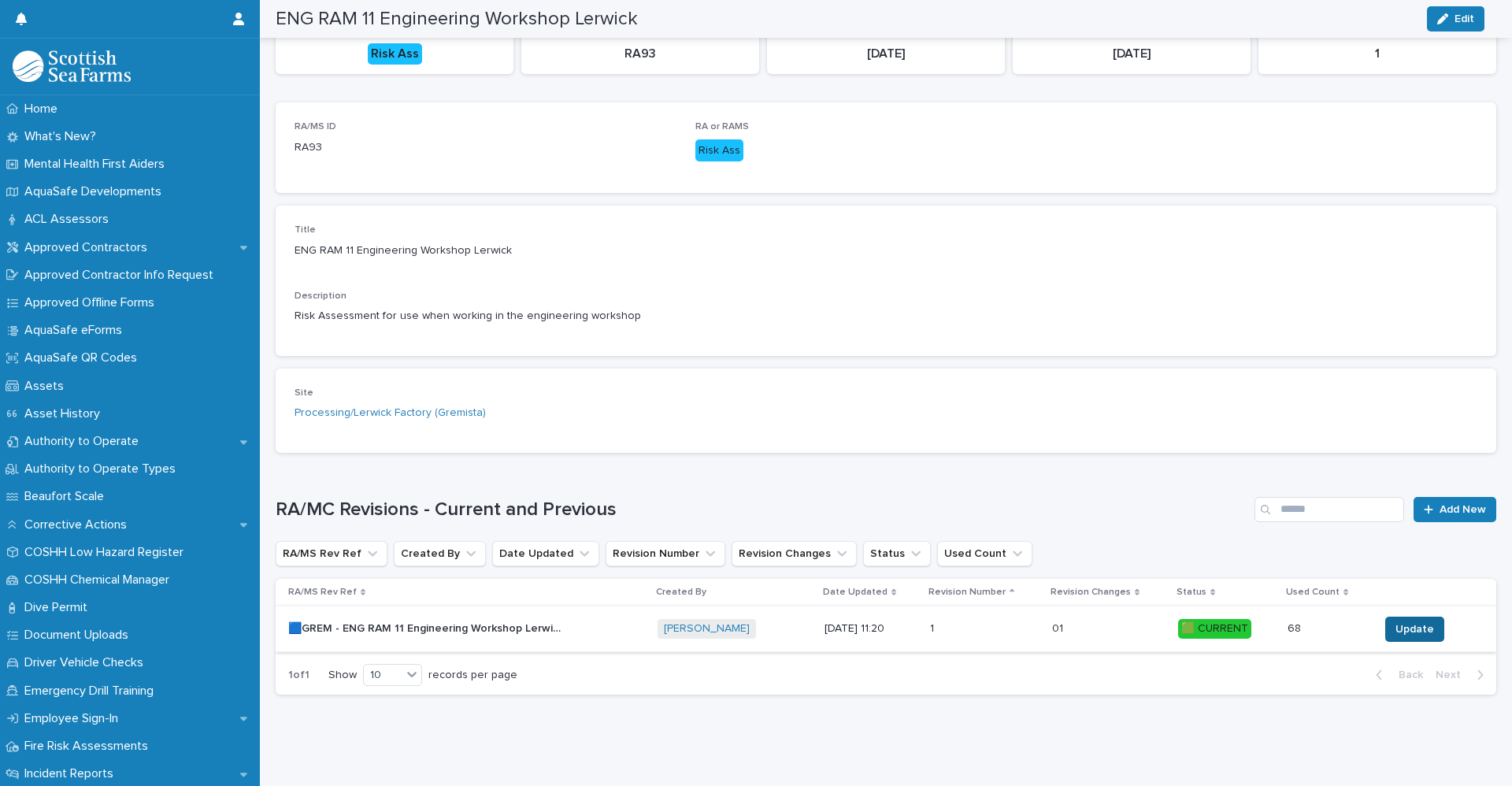
click at [1400, 622] on span "Update" at bounding box center [1414, 629] width 39 height 16
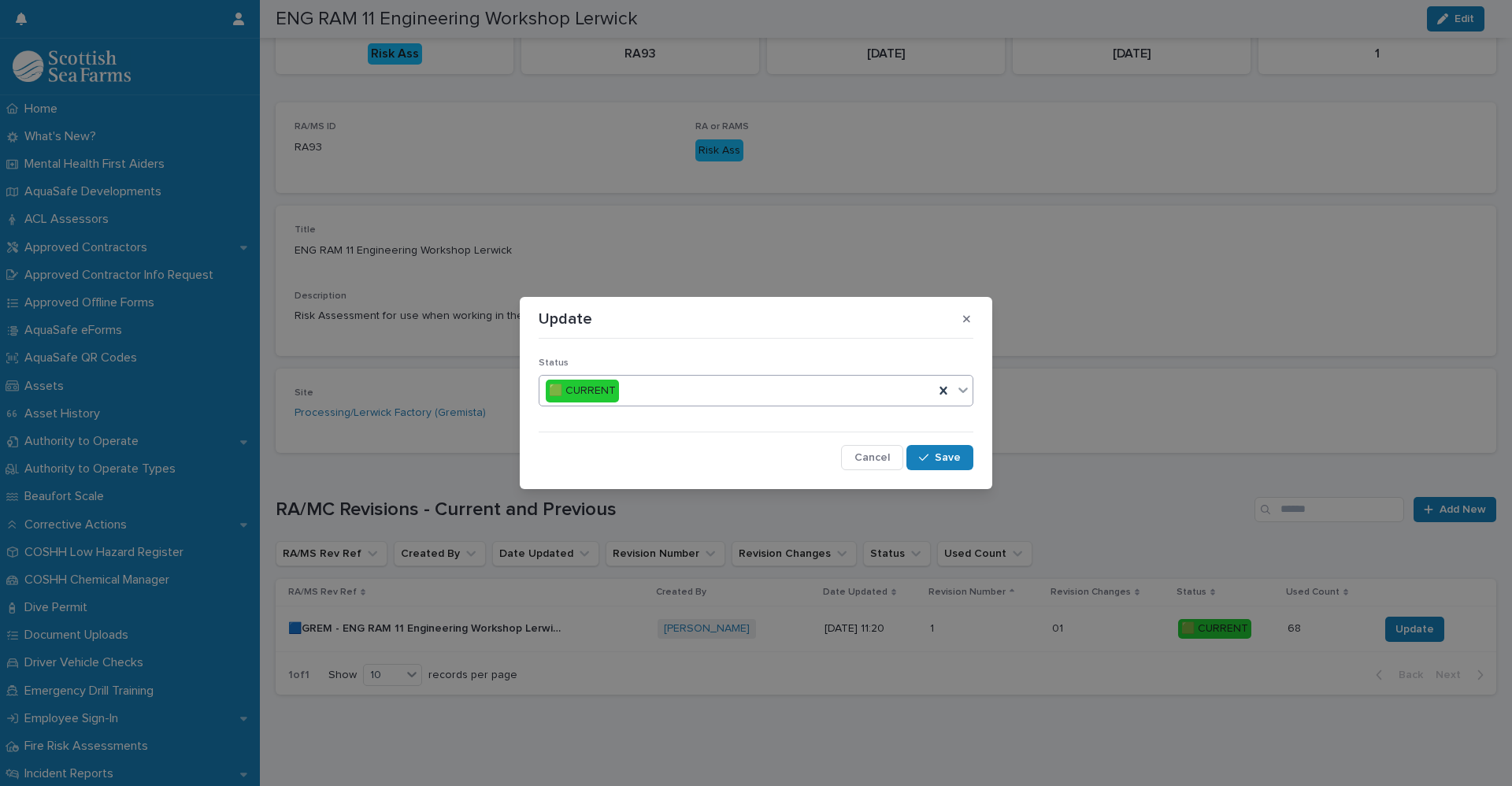
click at [962, 387] on icon at bounding box center [963, 389] width 16 height 16
click at [628, 452] on div "🟥 OBSOLETE" at bounding box center [756, 449] width 433 height 28
click at [969, 466] on button "Save" at bounding box center [940, 457] width 67 height 25
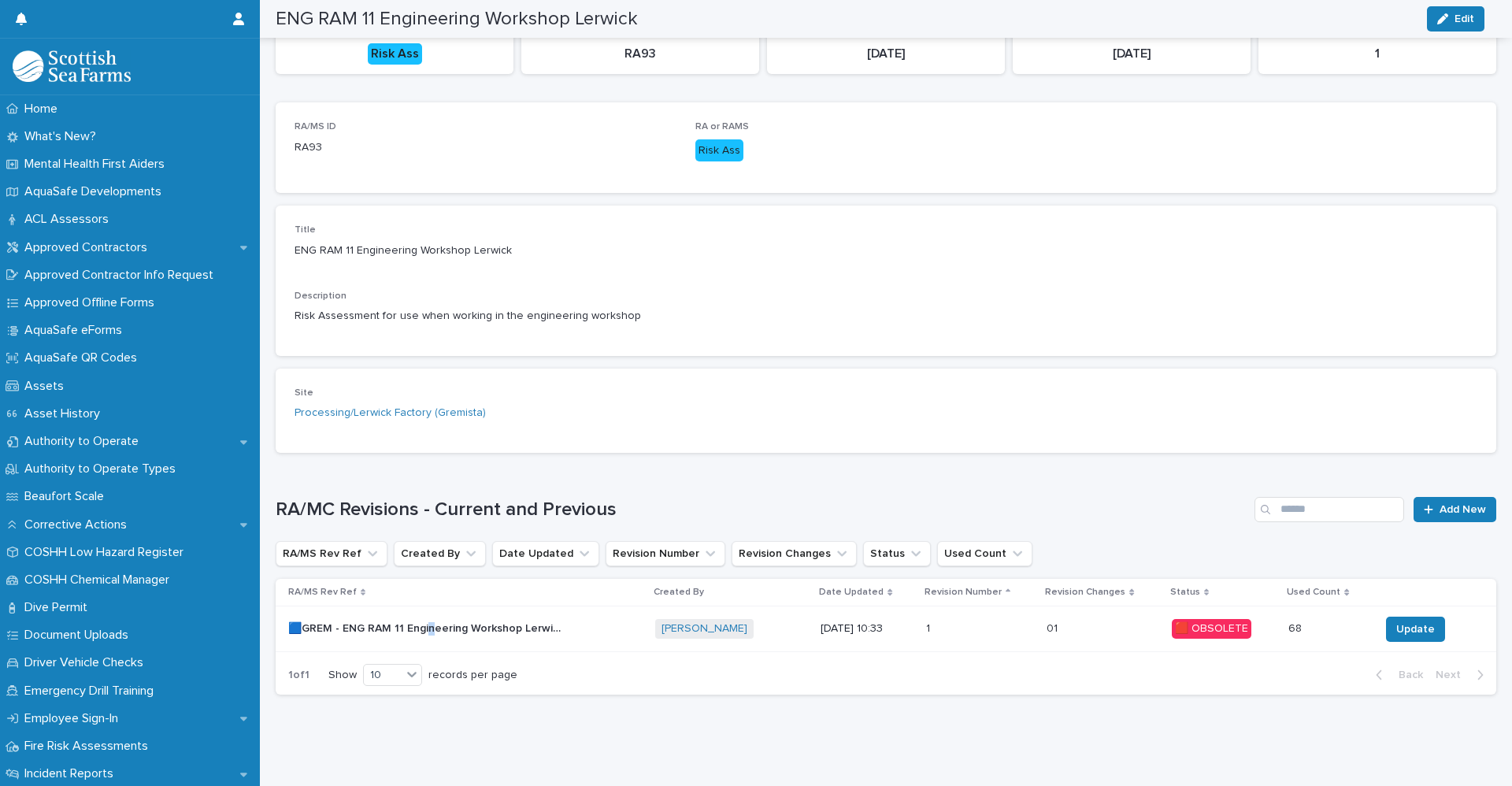
click at [430, 619] on p "🟦GREM - ENG RAM 11 Engineering Workshop Lerwick - Rev 1 🟥" at bounding box center [427, 627] width 279 height 17
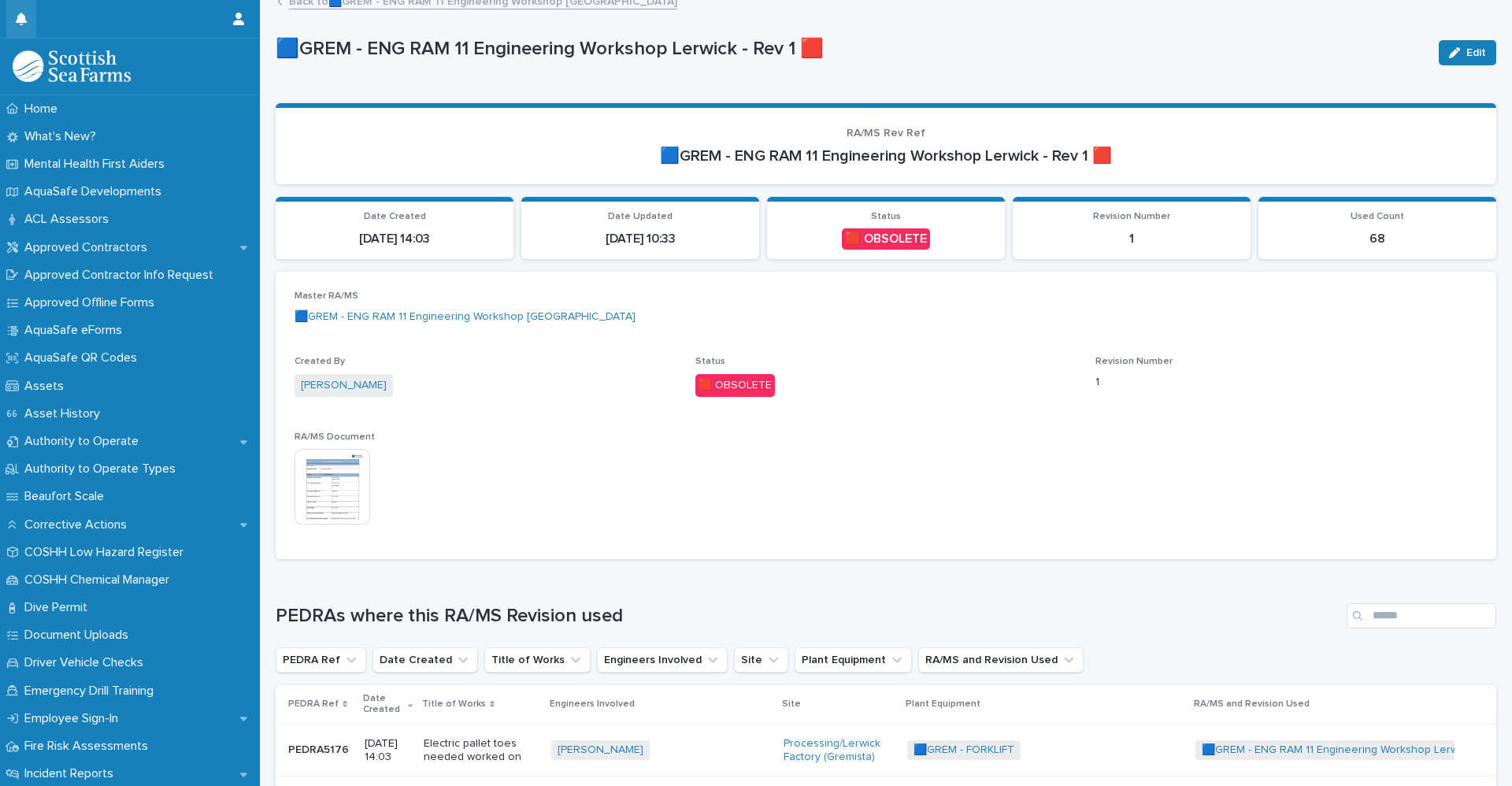
scroll to position [884, 0]
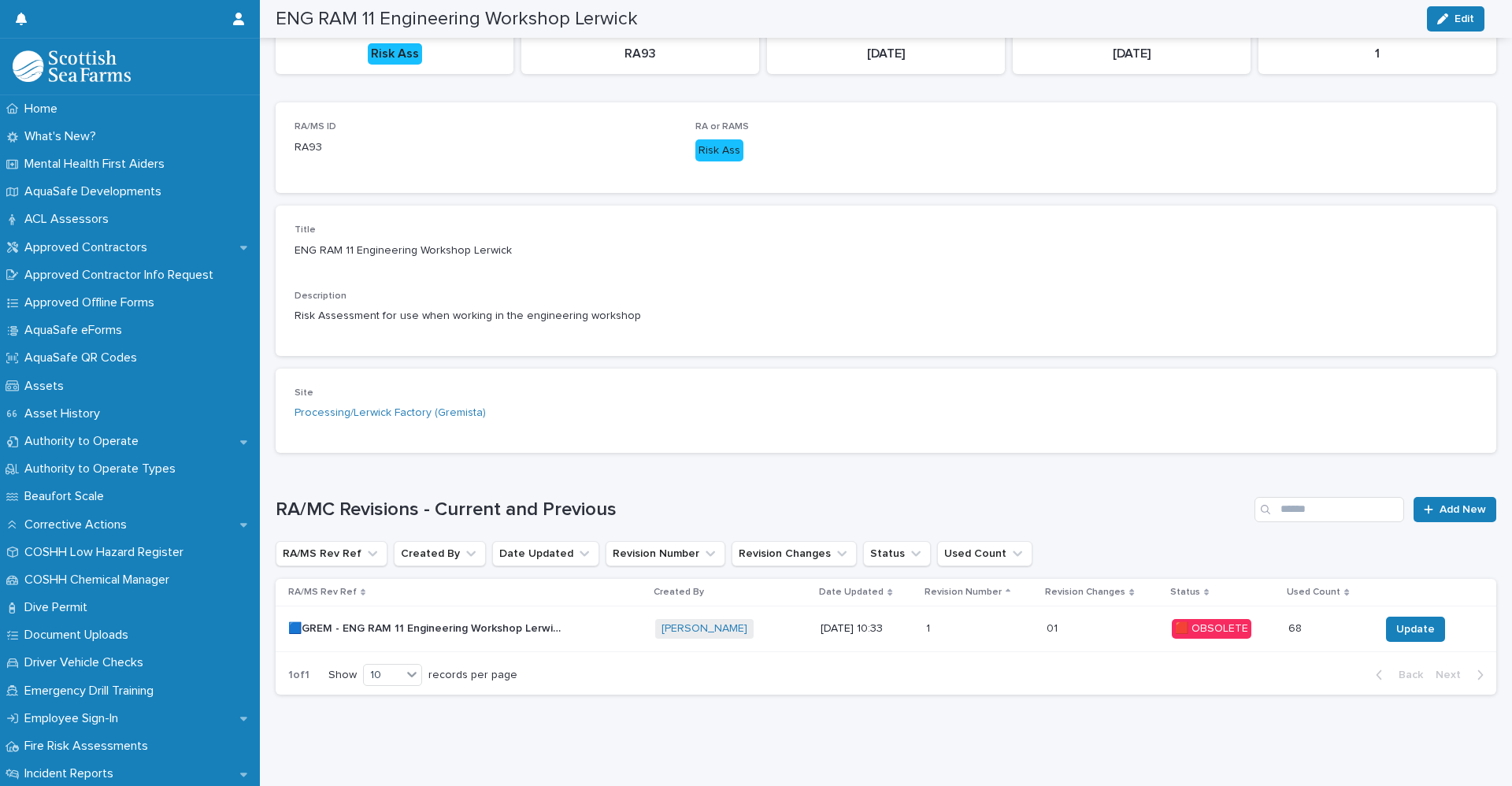
scroll to position [161, 0]
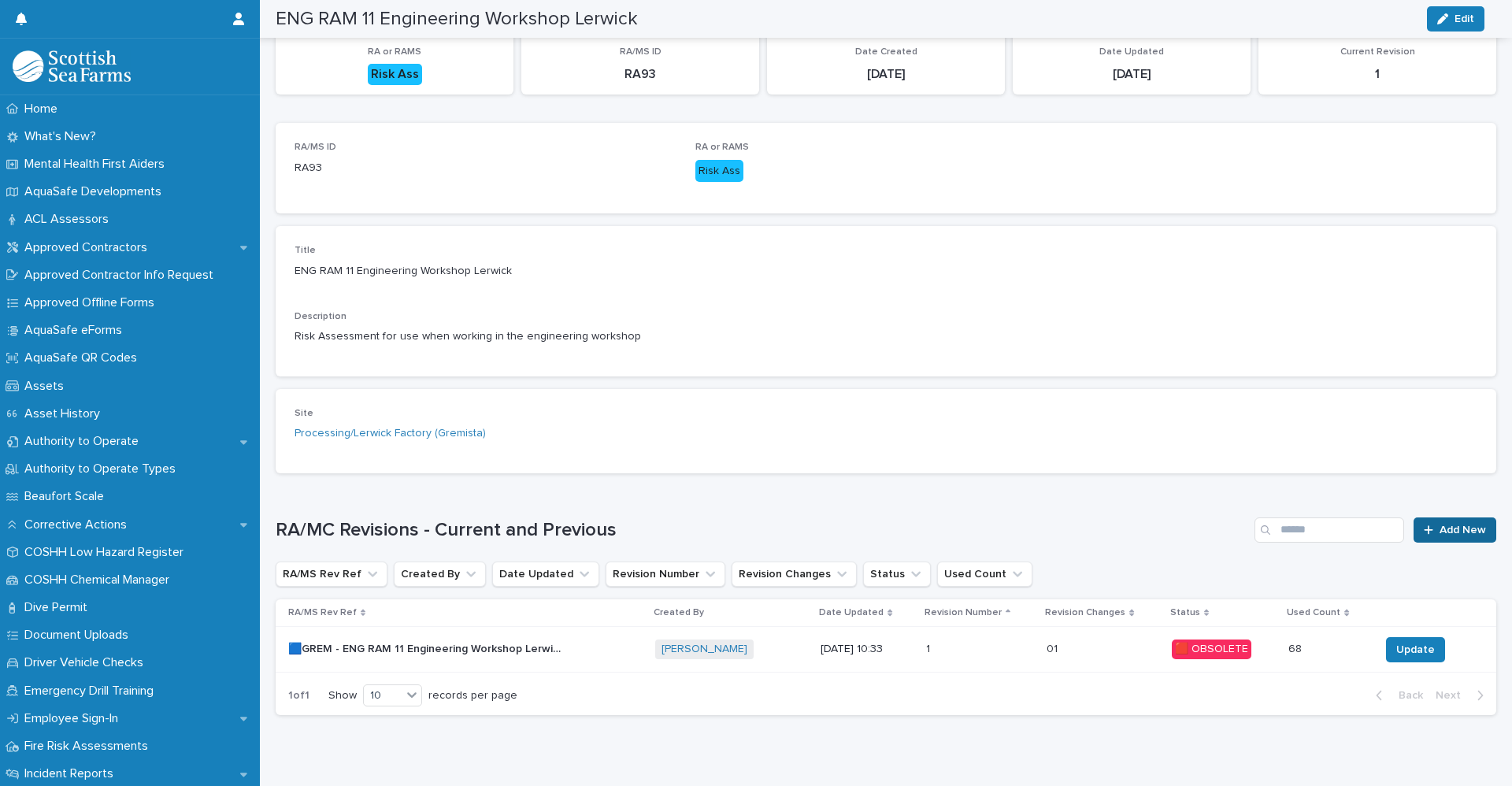
click at [1452, 532] on span "Add New" at bounding box center [1463, 530] width 46 height 11
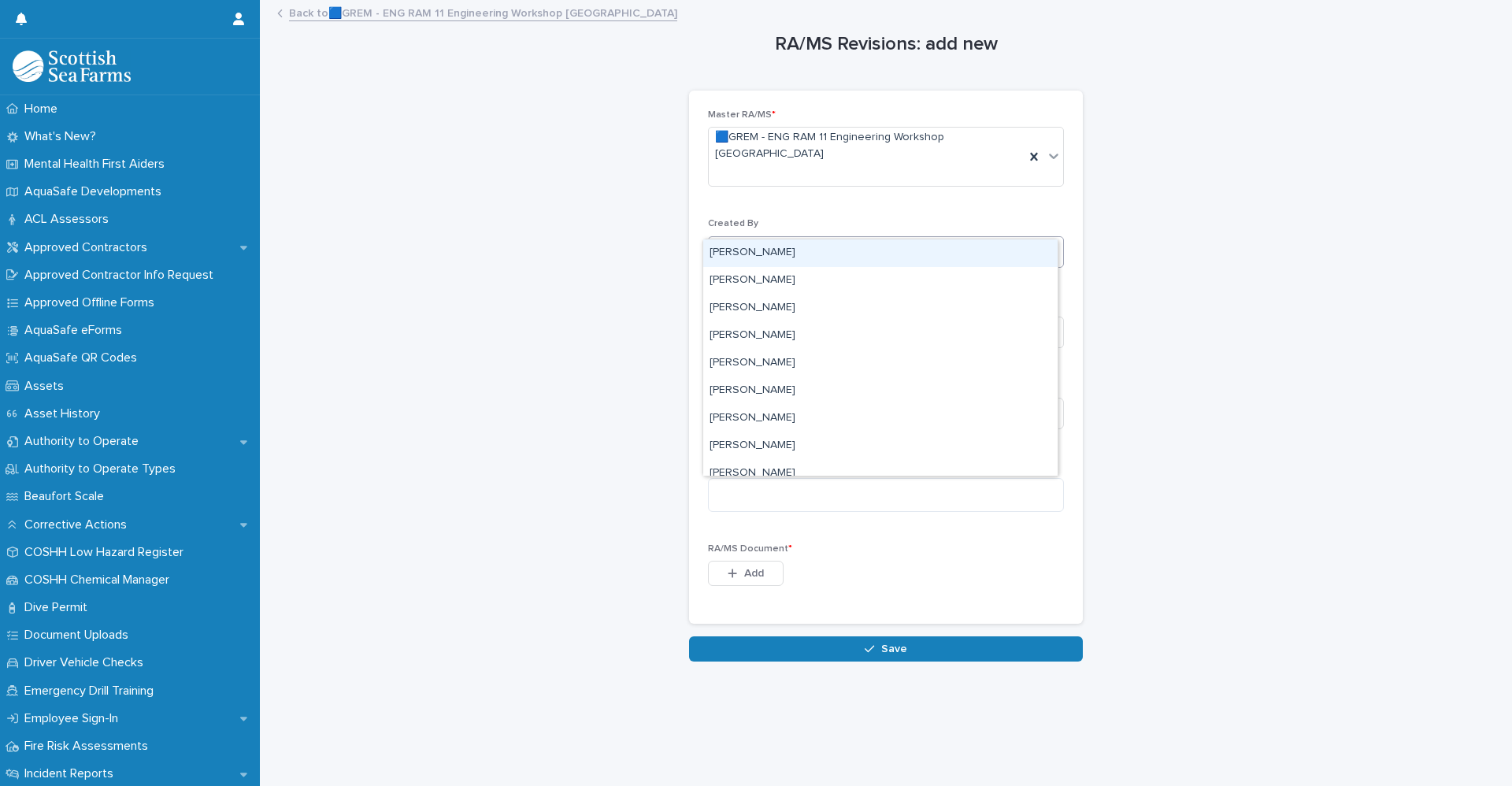
click at [819, 239] on div "Select..." at bounding box center [876, 252] width 335 height 26
type input "*****"
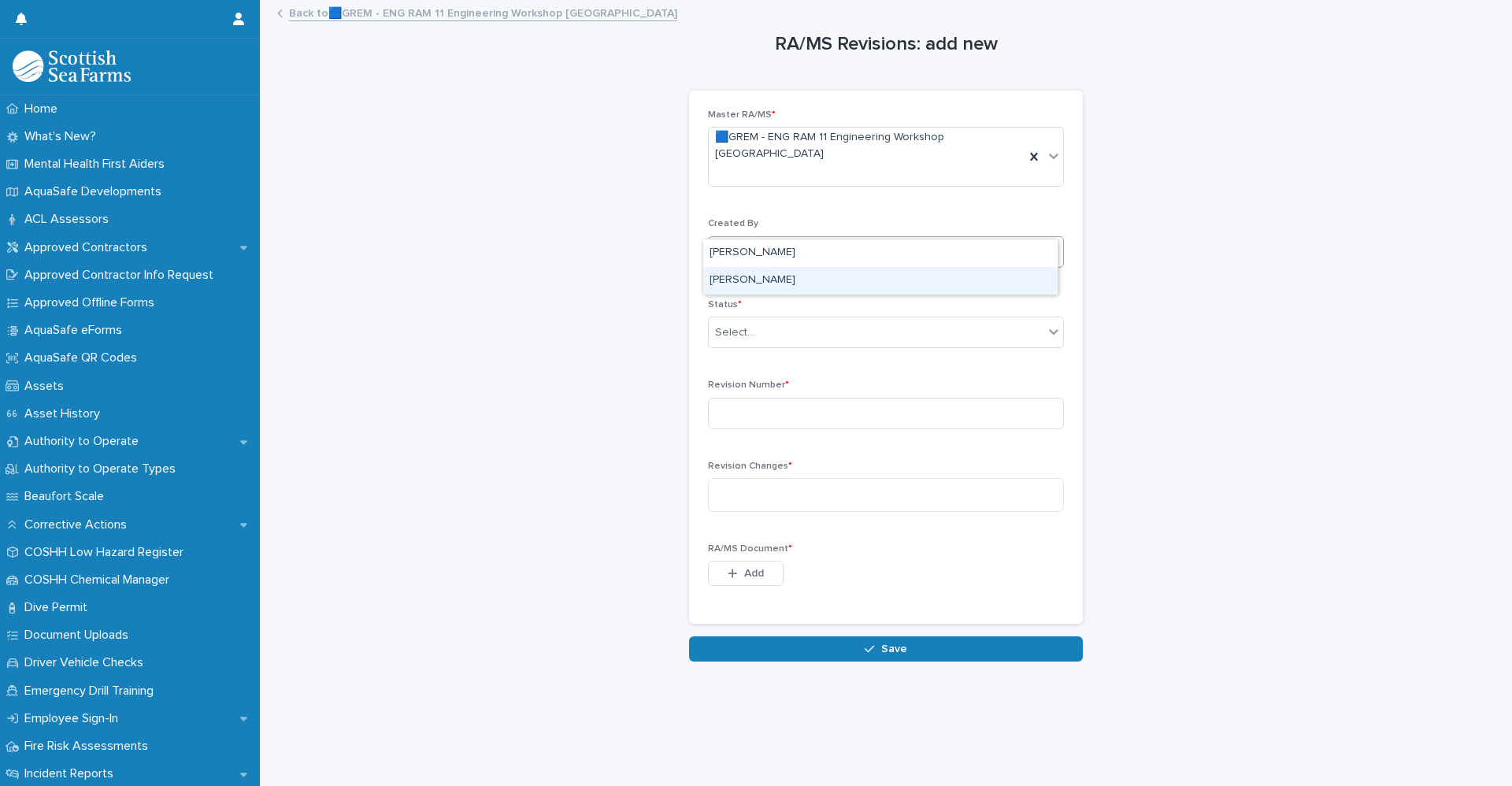
click at [779, 276] on div "[PERSON_NAME]" at bounding box center [880, 281] width 354 height 28
click at [753, 320] on div "Select..." at bounding box center [876, 333] width 335 height 26
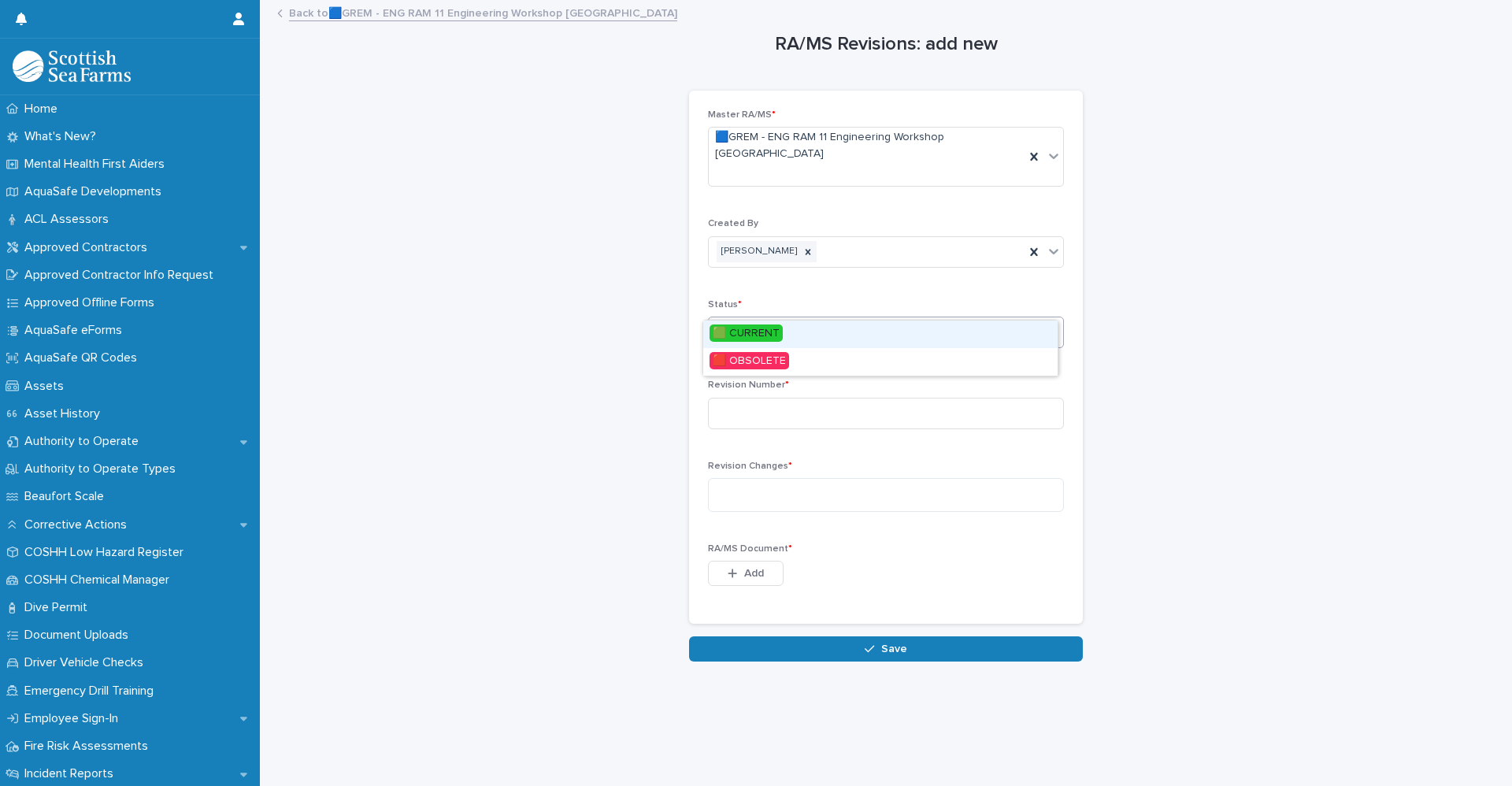
click at [770, 324] on span "🟩 CURRENT" at bounding box center [745, 333] width 73 height 18
click at [781, 398] on input at bounding box center [886, 413] width 356 height 32
type input "*"
click at [756, 478] on textarea at bounding box center [886, 494] width 356 height 33
click at [773, 478] on textarea at bounding box center [886, 494] width 356 height 33
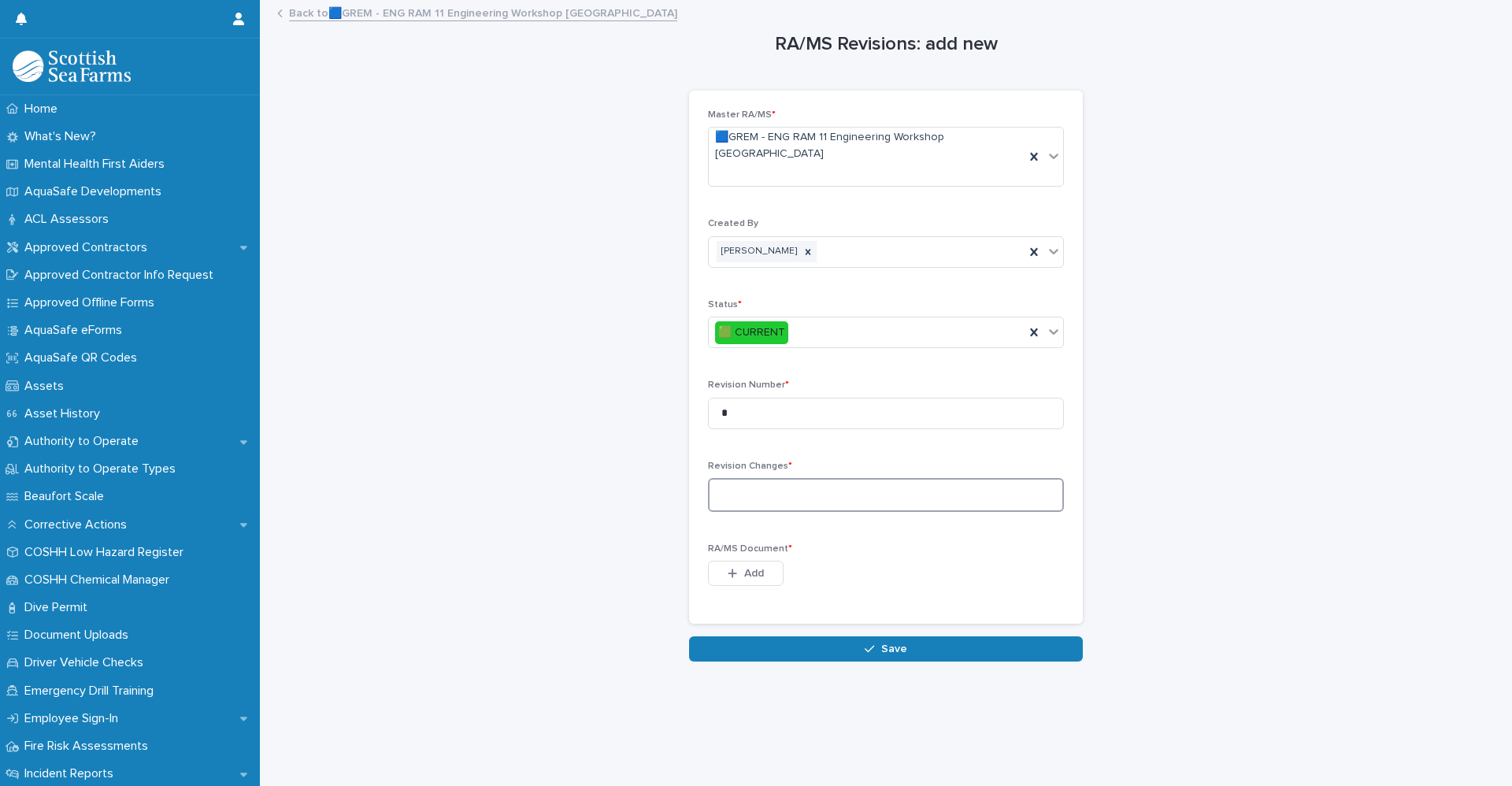
paste textarea "**********"
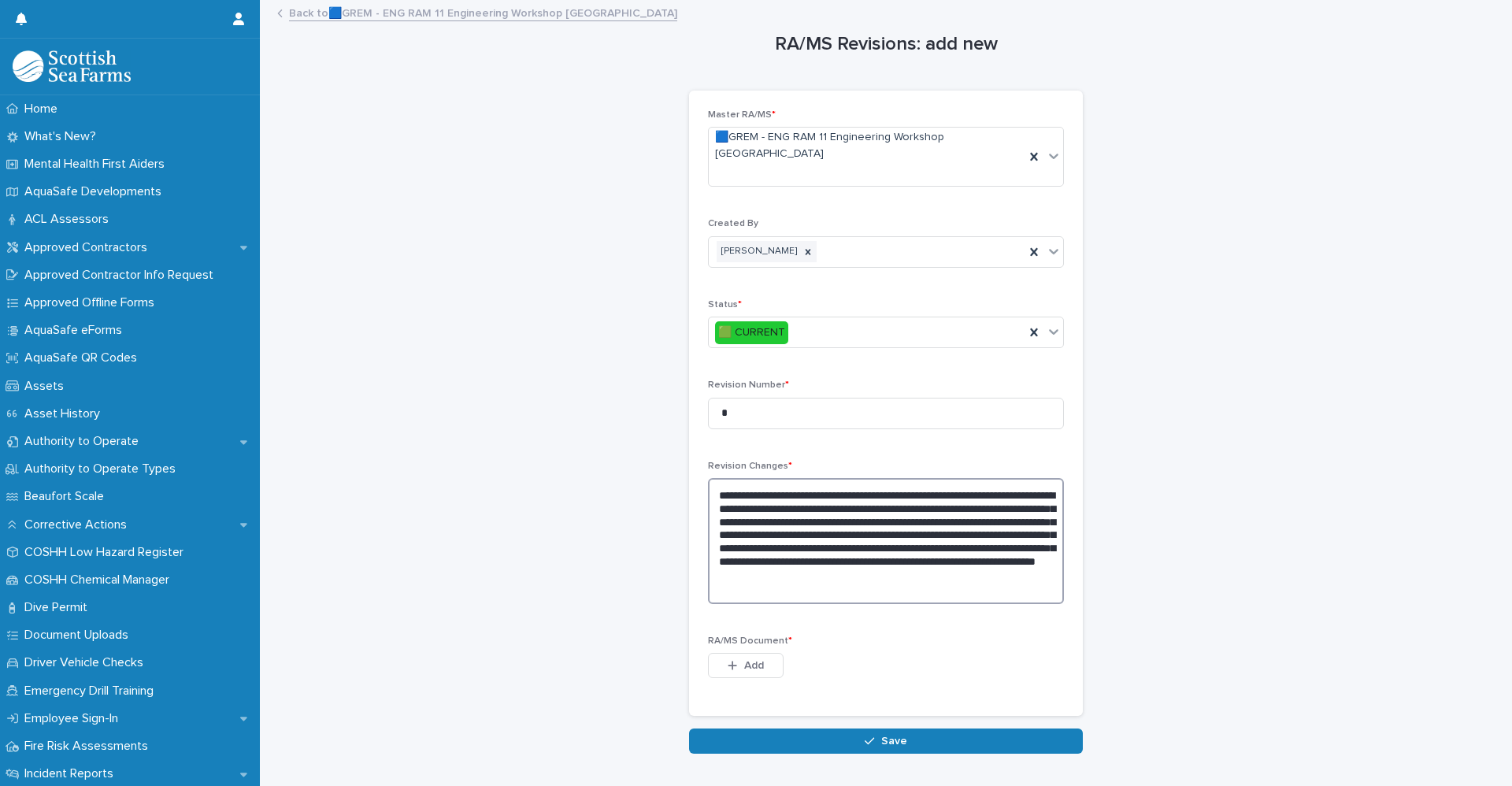
type textarea "**********"
click at [746, 660] on span "Add" at bounding box center [754, 665] width 20 height 11
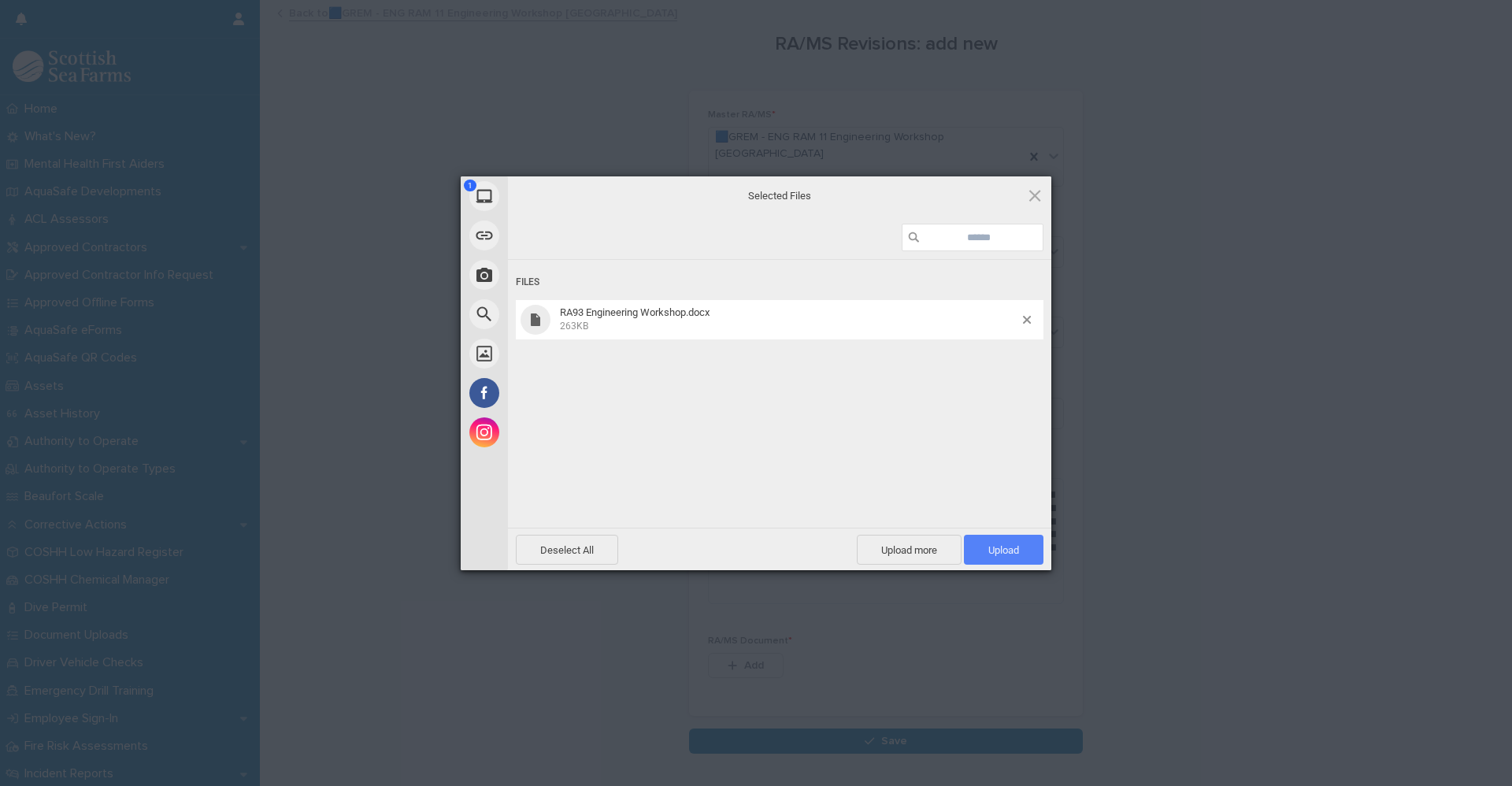
click at [1003, 544] on span "Upload 1" at bounding box center [1003, 549] width 31 height 12
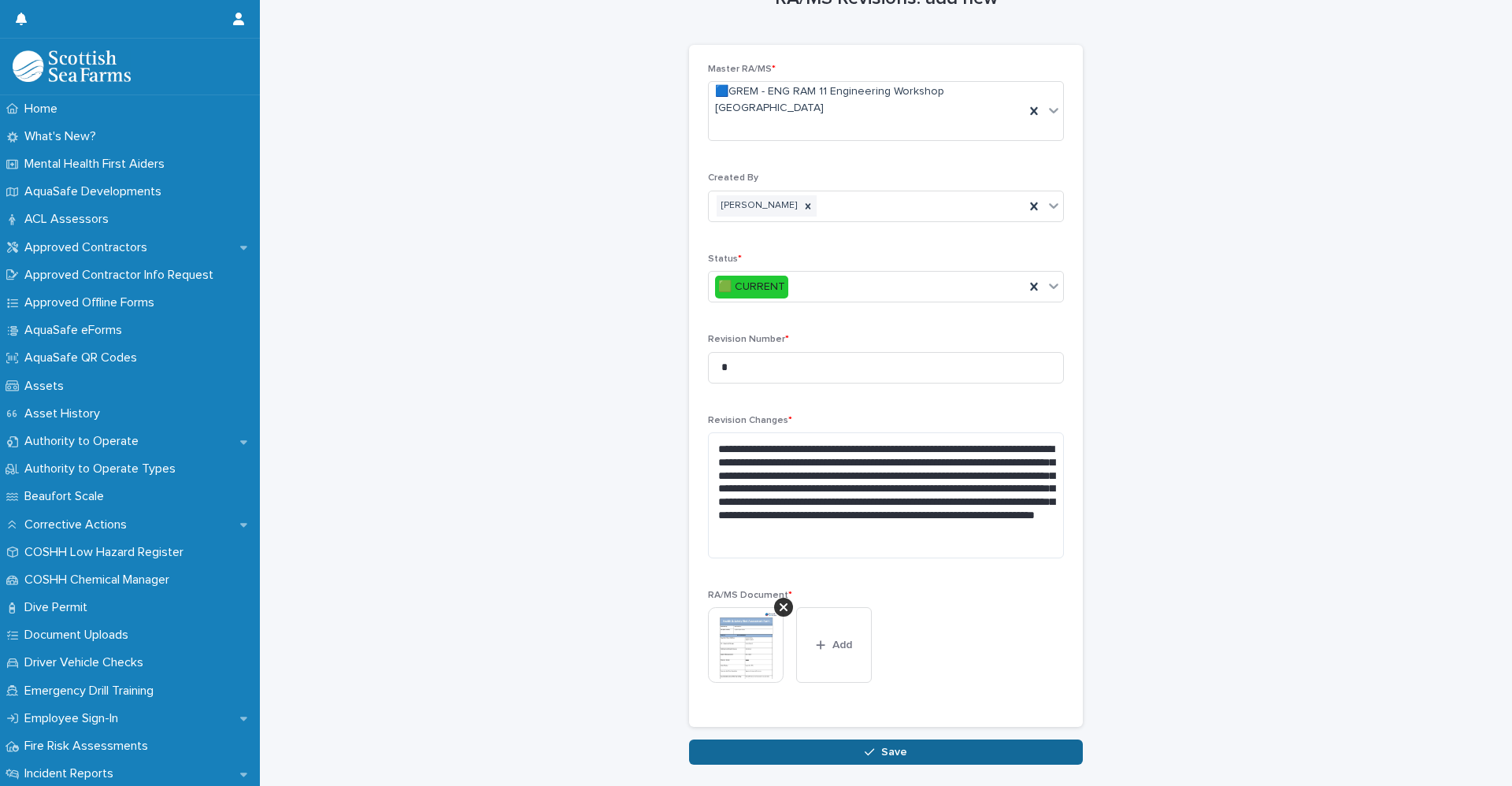
scroll to position [86, 0]
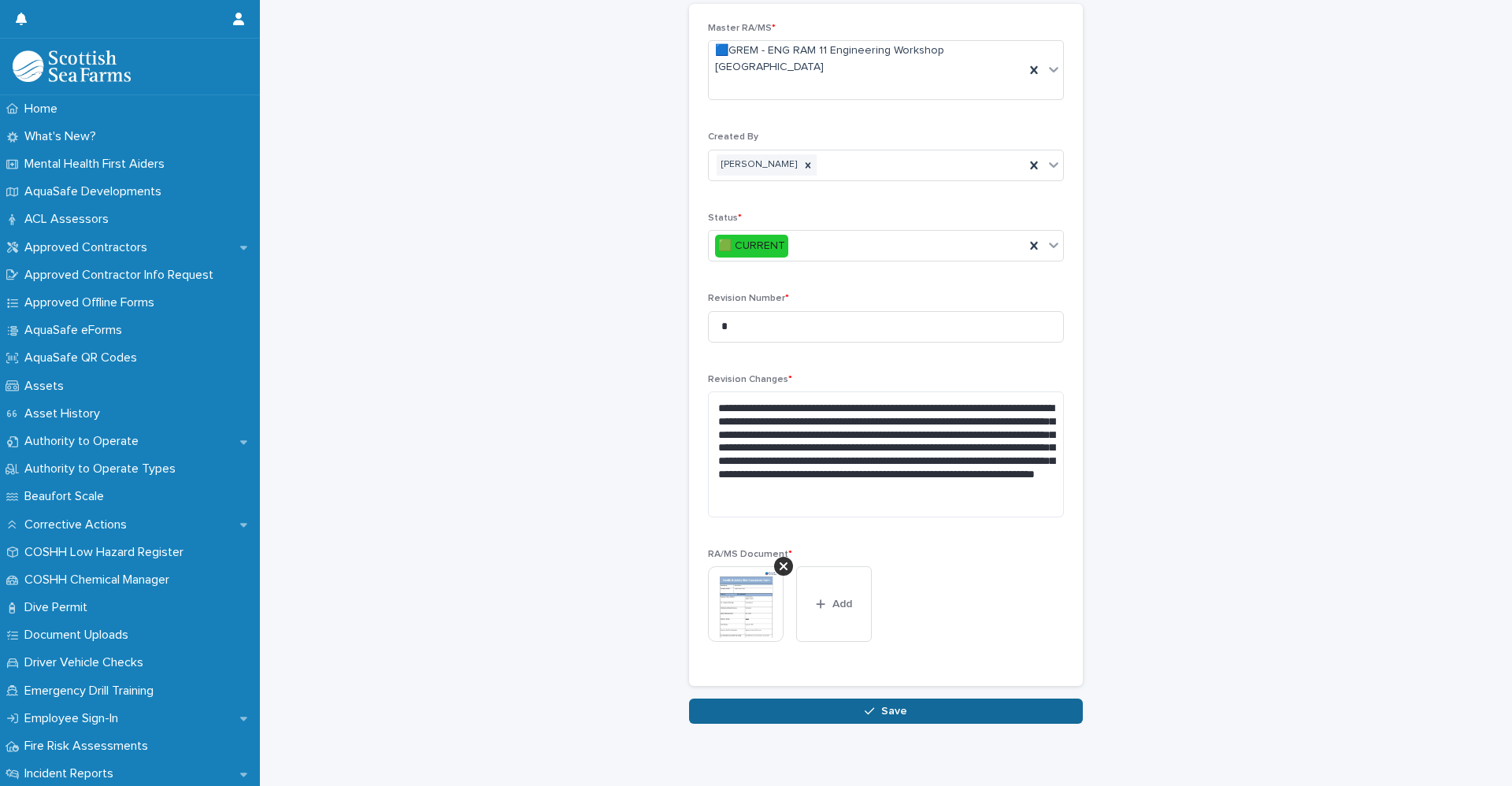
click at [889, 699] on button "Save" at bounding box center [886, 711] width 394 height 25
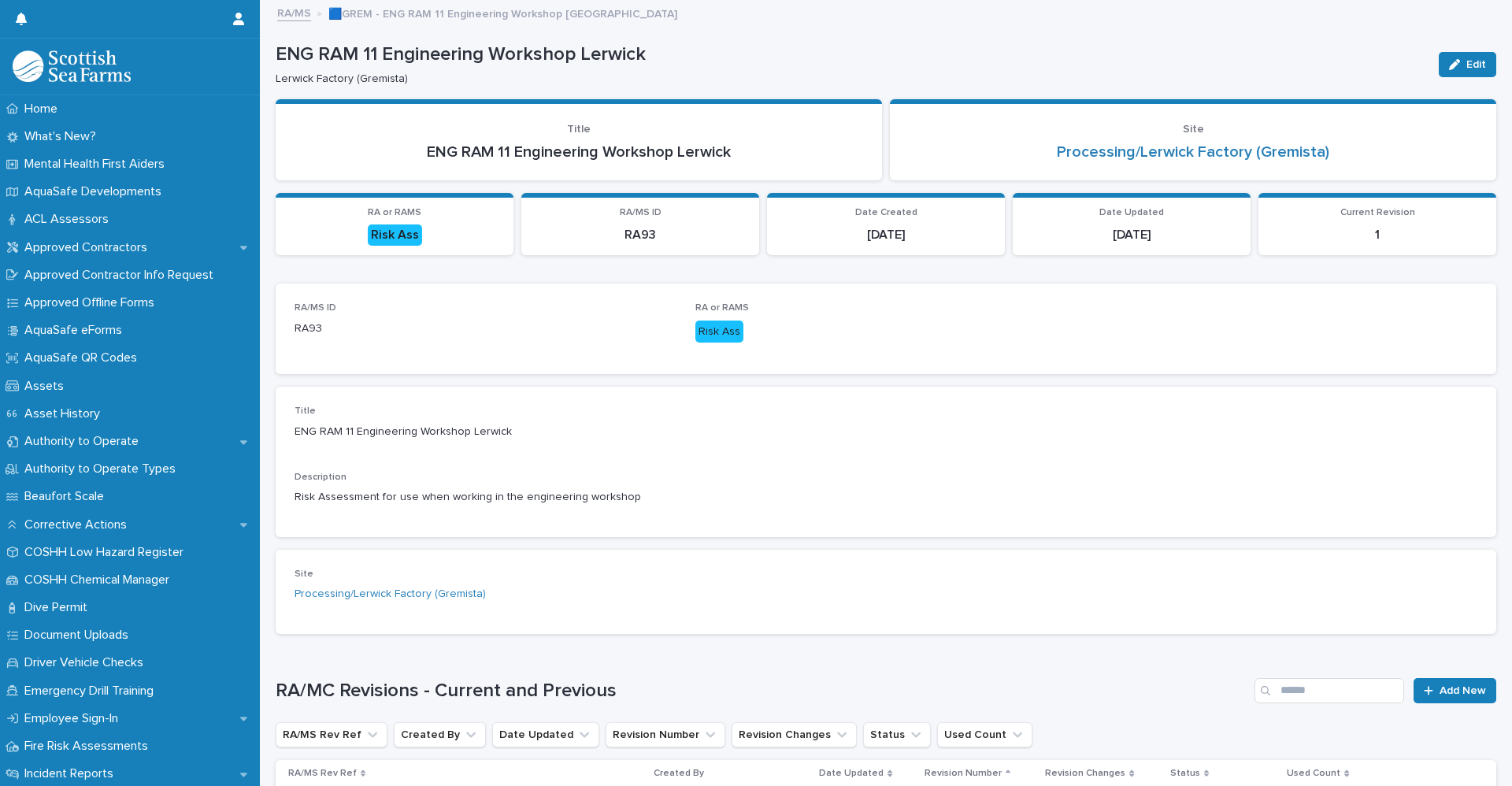
click at [287, 8] on link "RA/MS" at bounding box center [294, 11] width 33 height 18
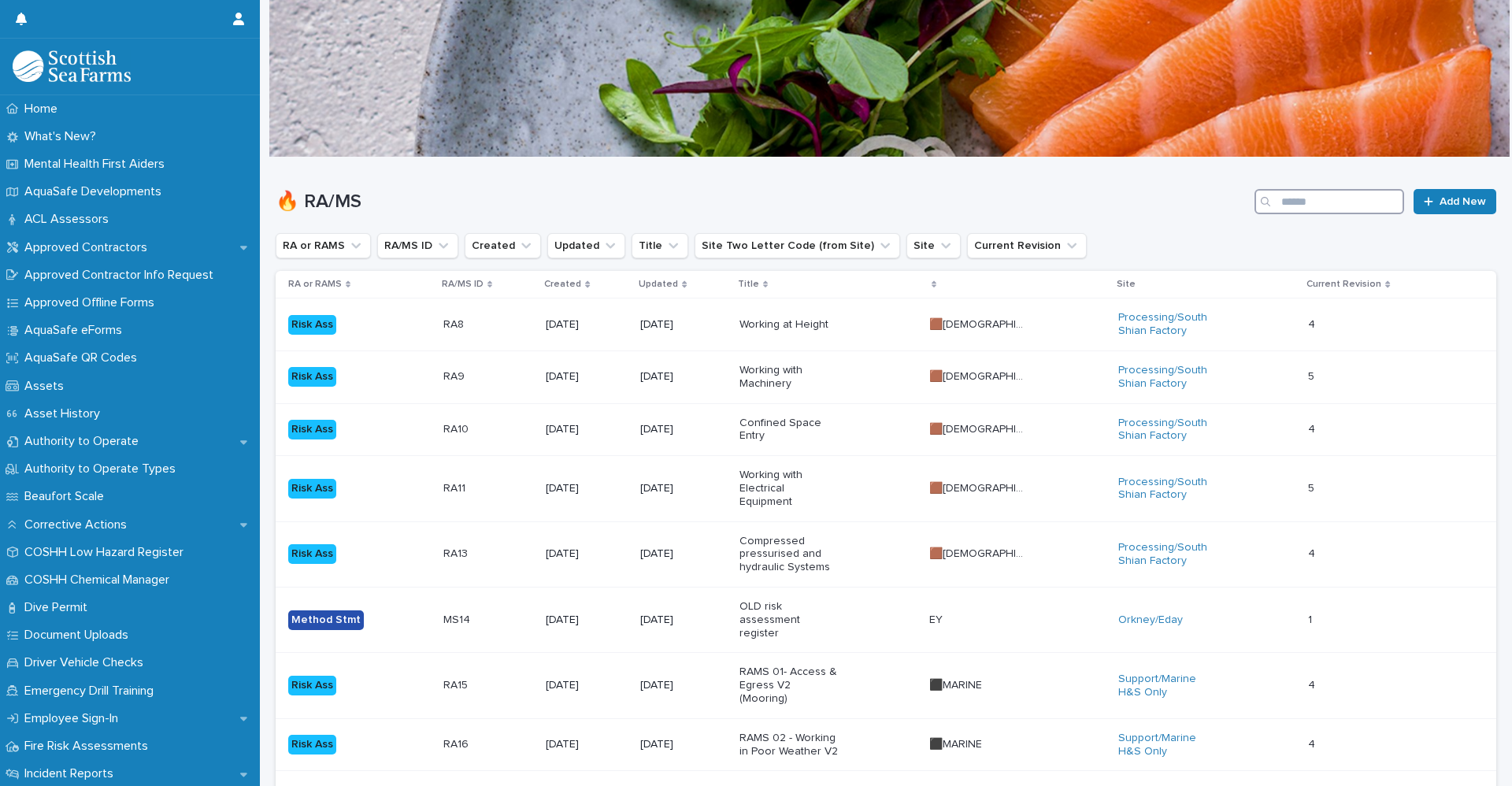
click at [1293, 200] on input "Search" at bounding box center [1329, 201] width 150 height 25
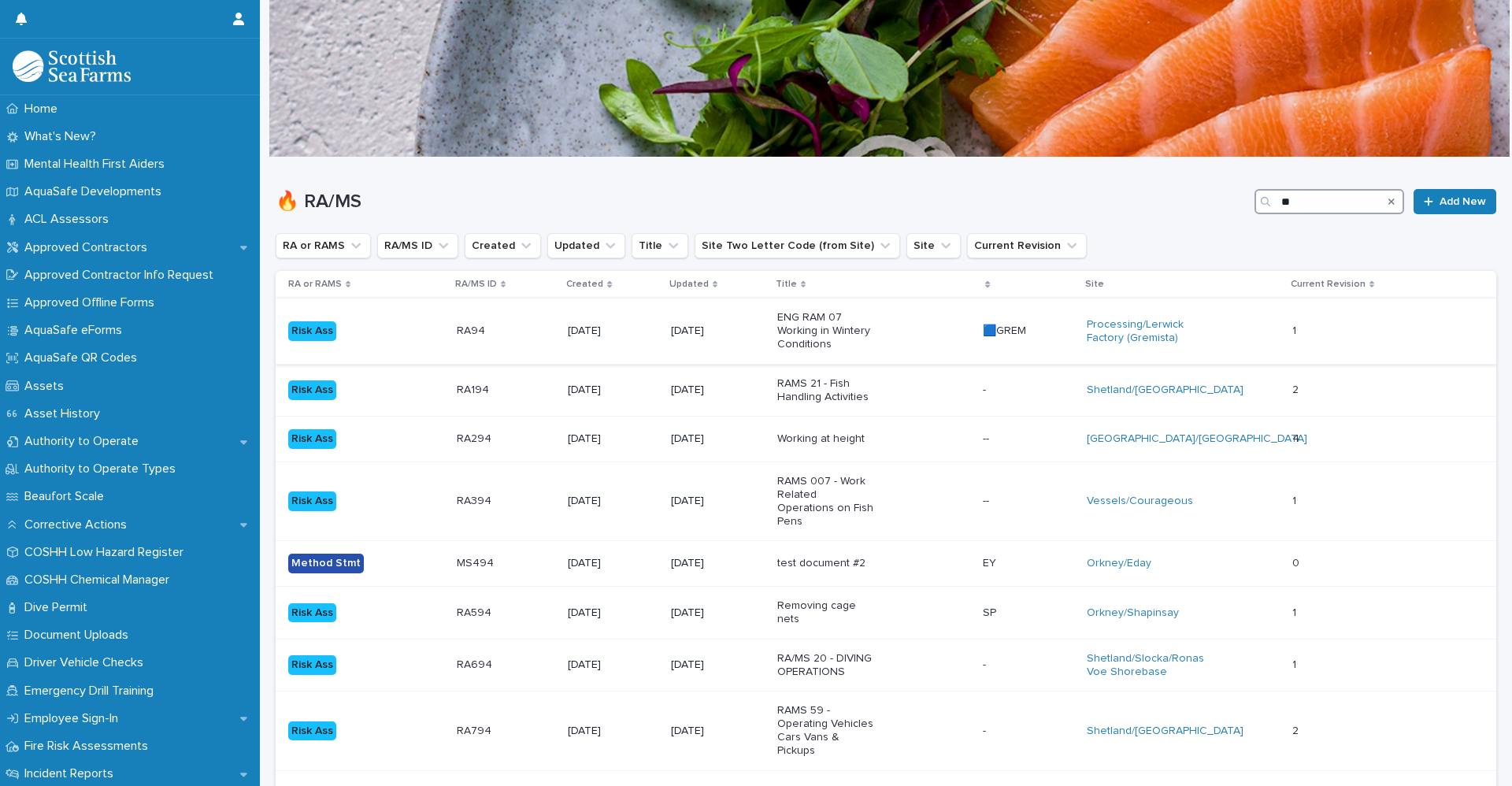
type input "**"
click at [416, 342] on div "Risk Ass" at bounding box center [366, 331] width 156 height 33
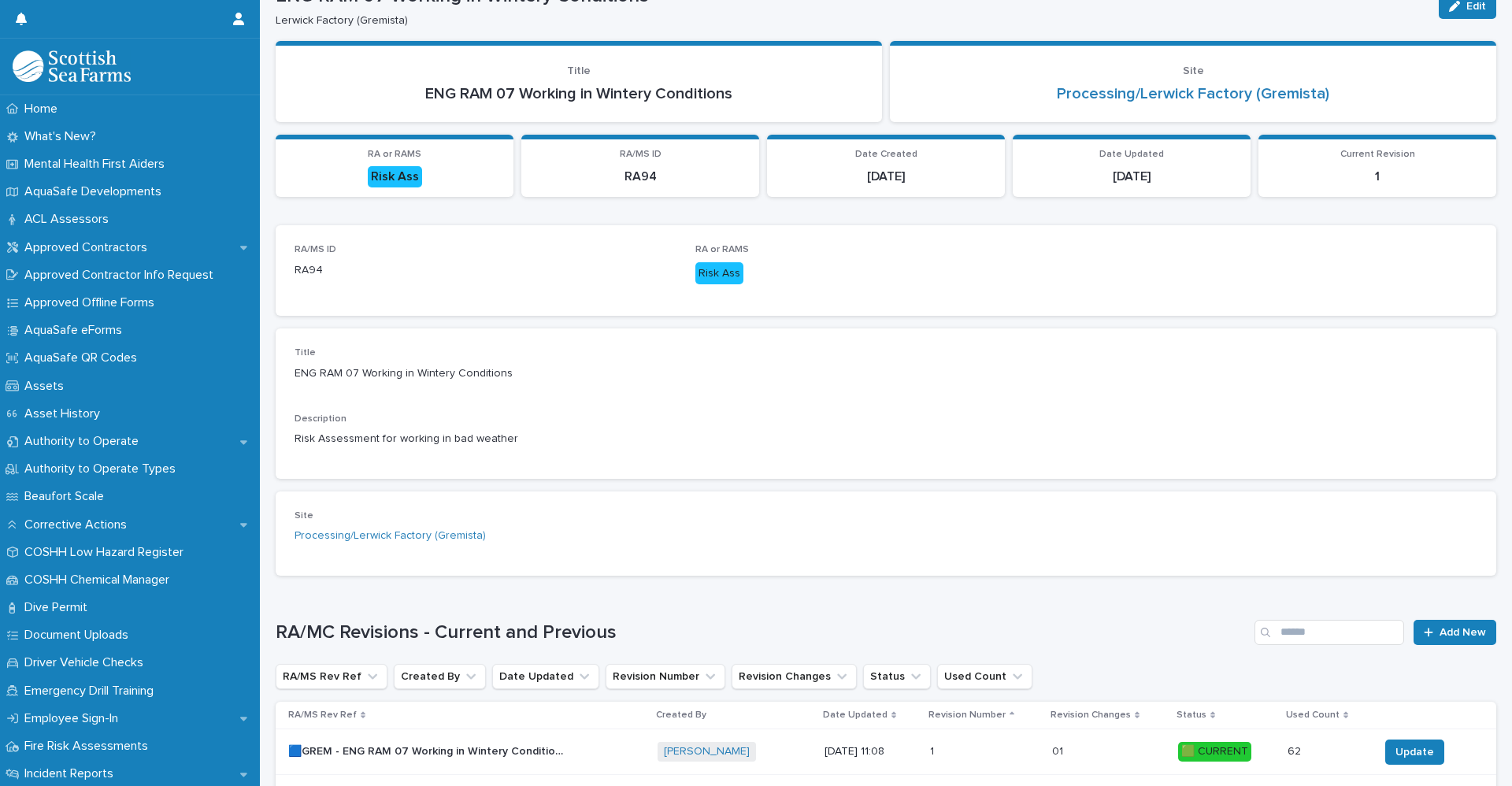
scroll to position [193, 0]
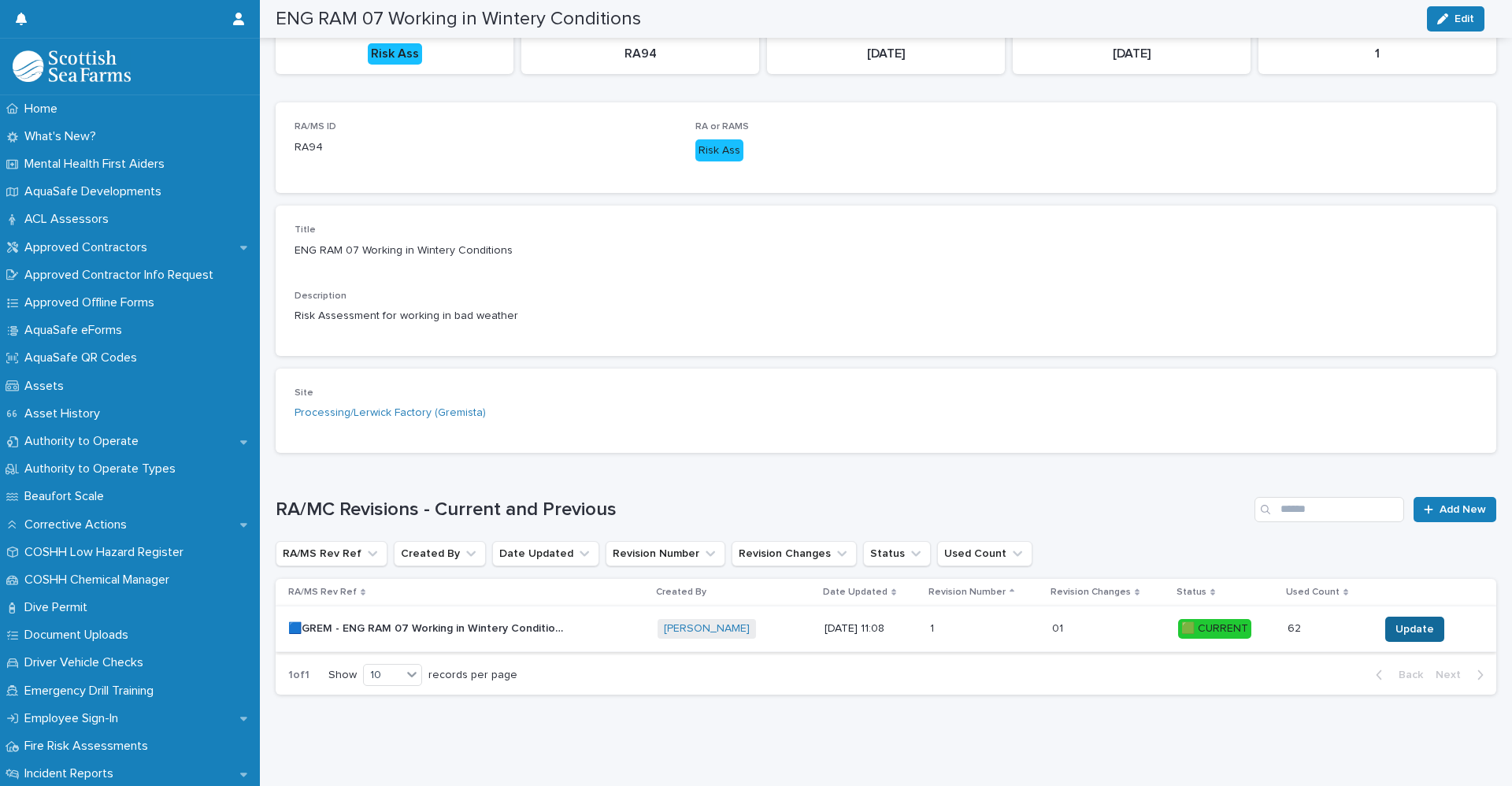
click at [1399, 622] on span "Update" at bounding box center [1414, 629] width 39 height 16
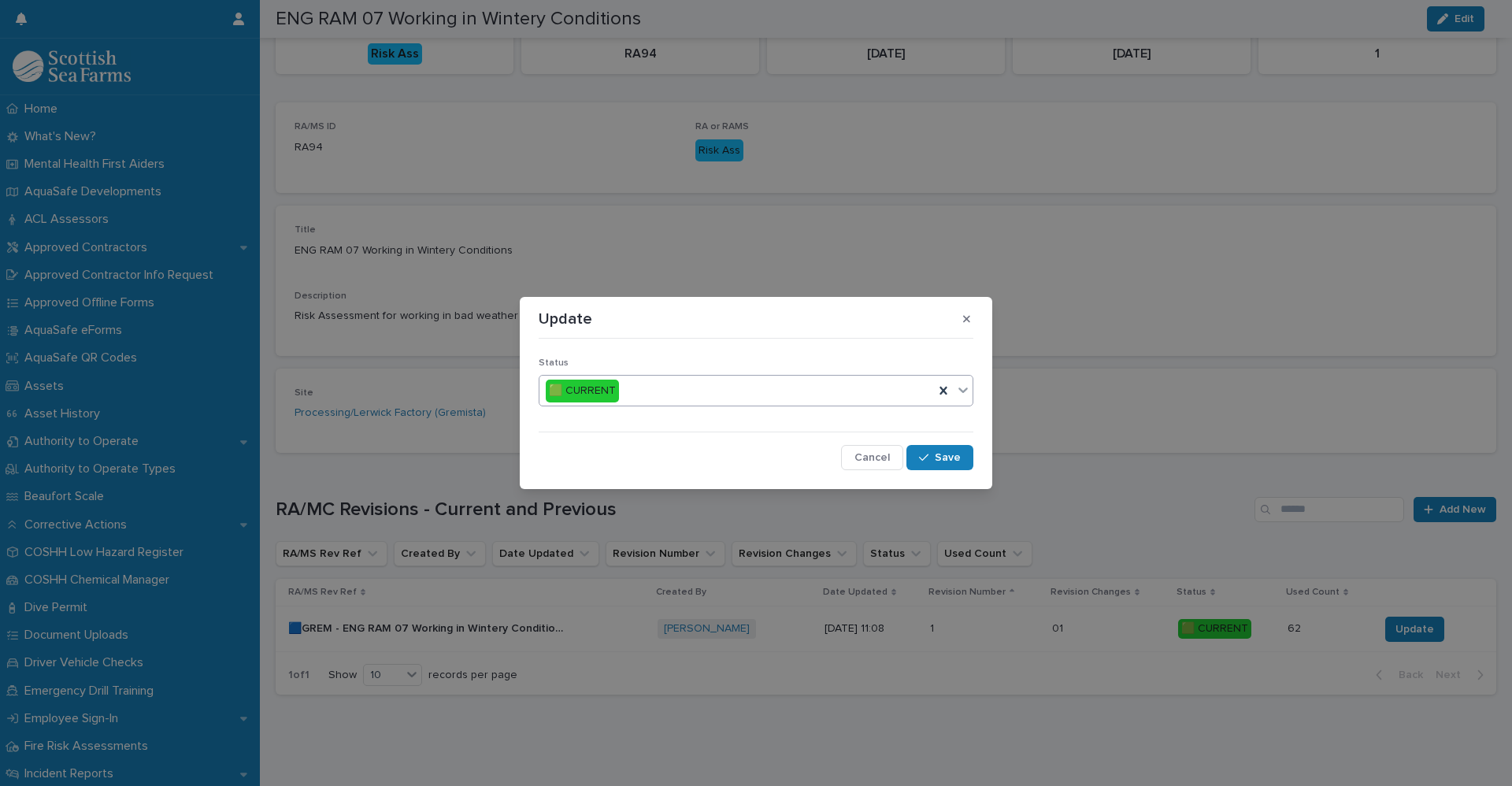
click at [965, 390] on icon at bounding box center [963, 390] width 9 height 6
click at [600, 449] on span "🟥 OBSOLETE" at bounding box center [585, 447] width 80 height 18
click at [957, 454] on span "Save" at bounding box center [948, 457] width 26 height 11
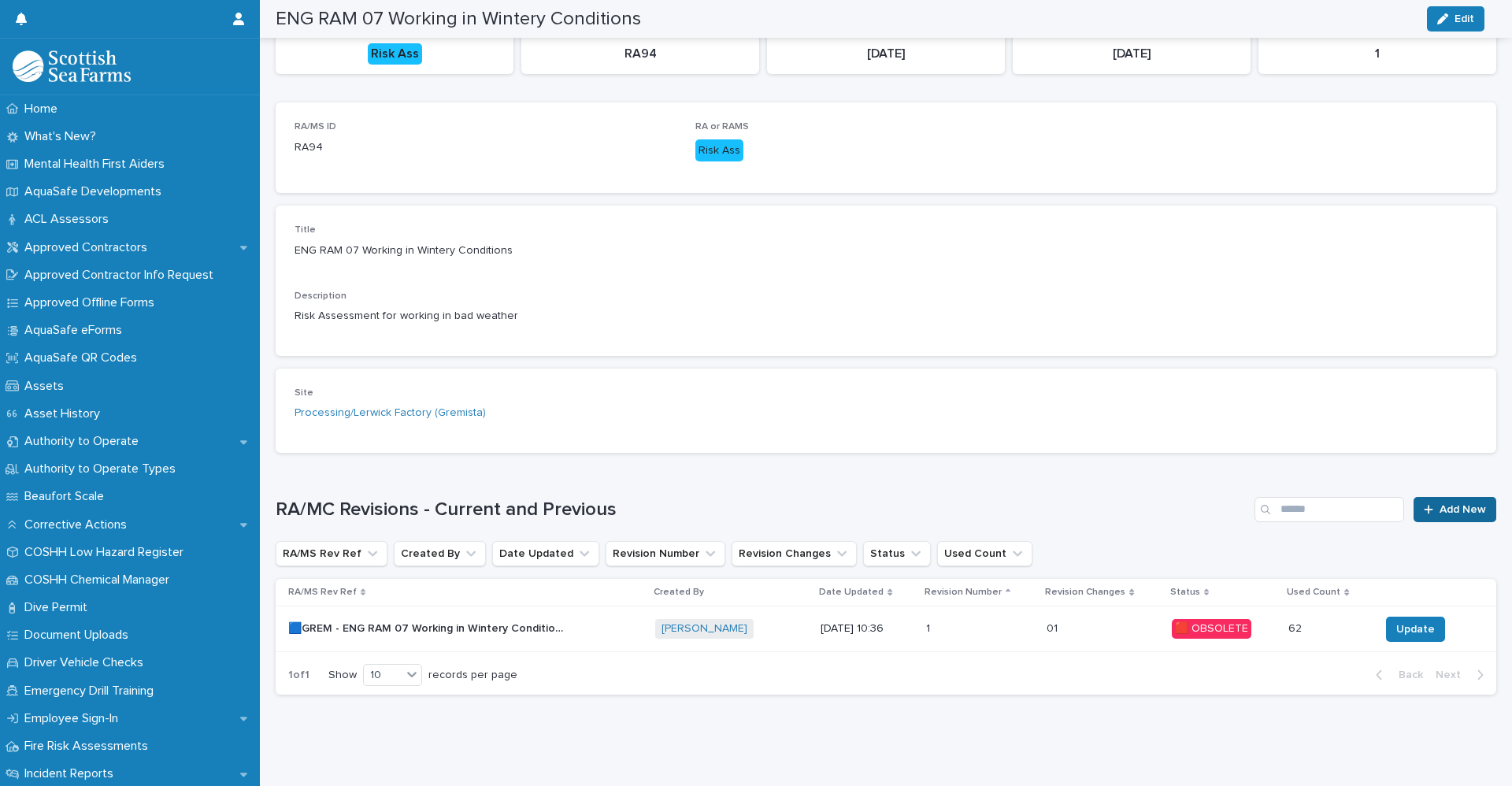
click at [1449, 504] on span "Add New" at bounding box center [1463, 509] width 46 height 11
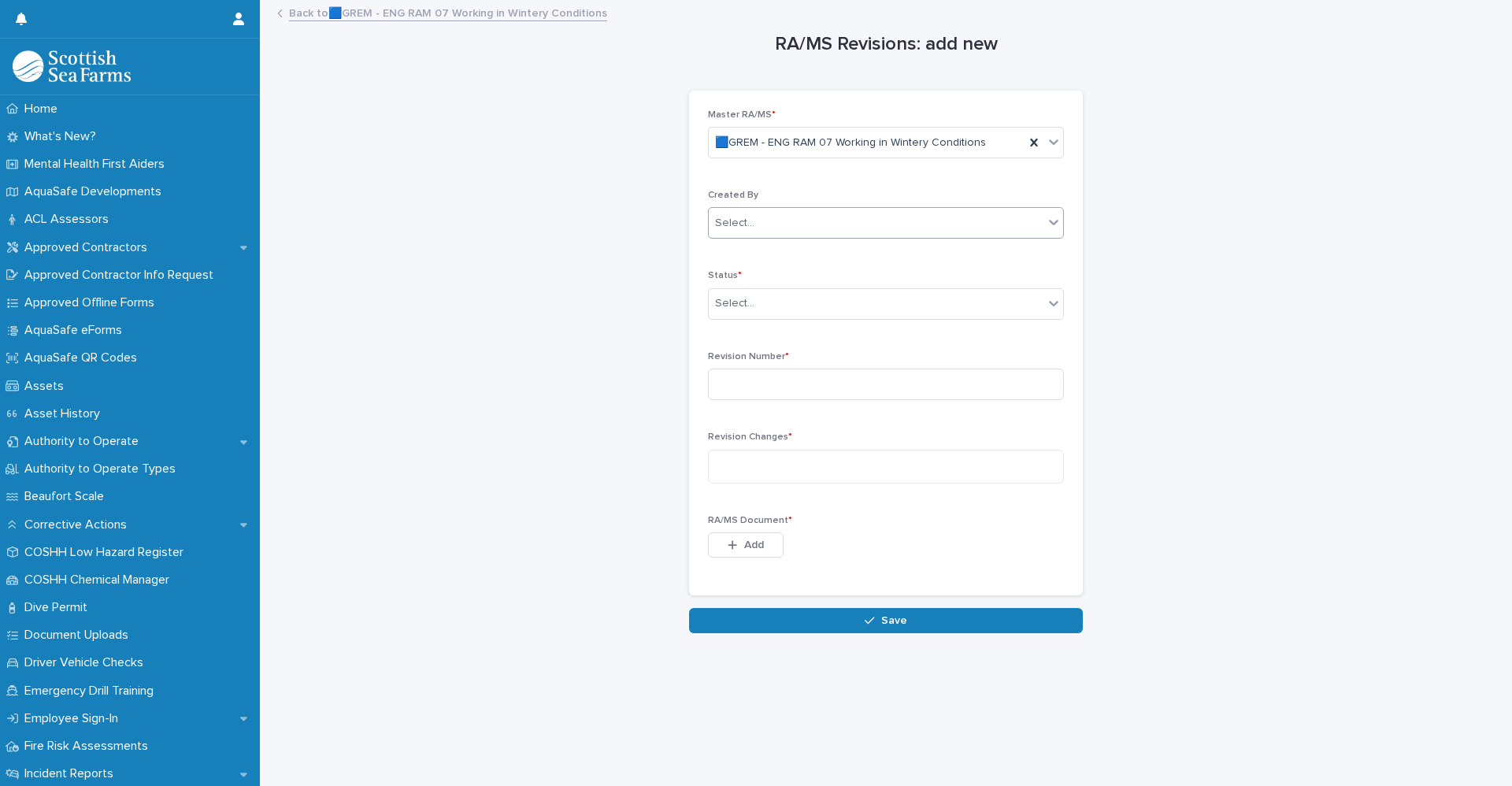
click at [781, 218] on div "Select..." at bounding box center [876, 223] width 335 height 26
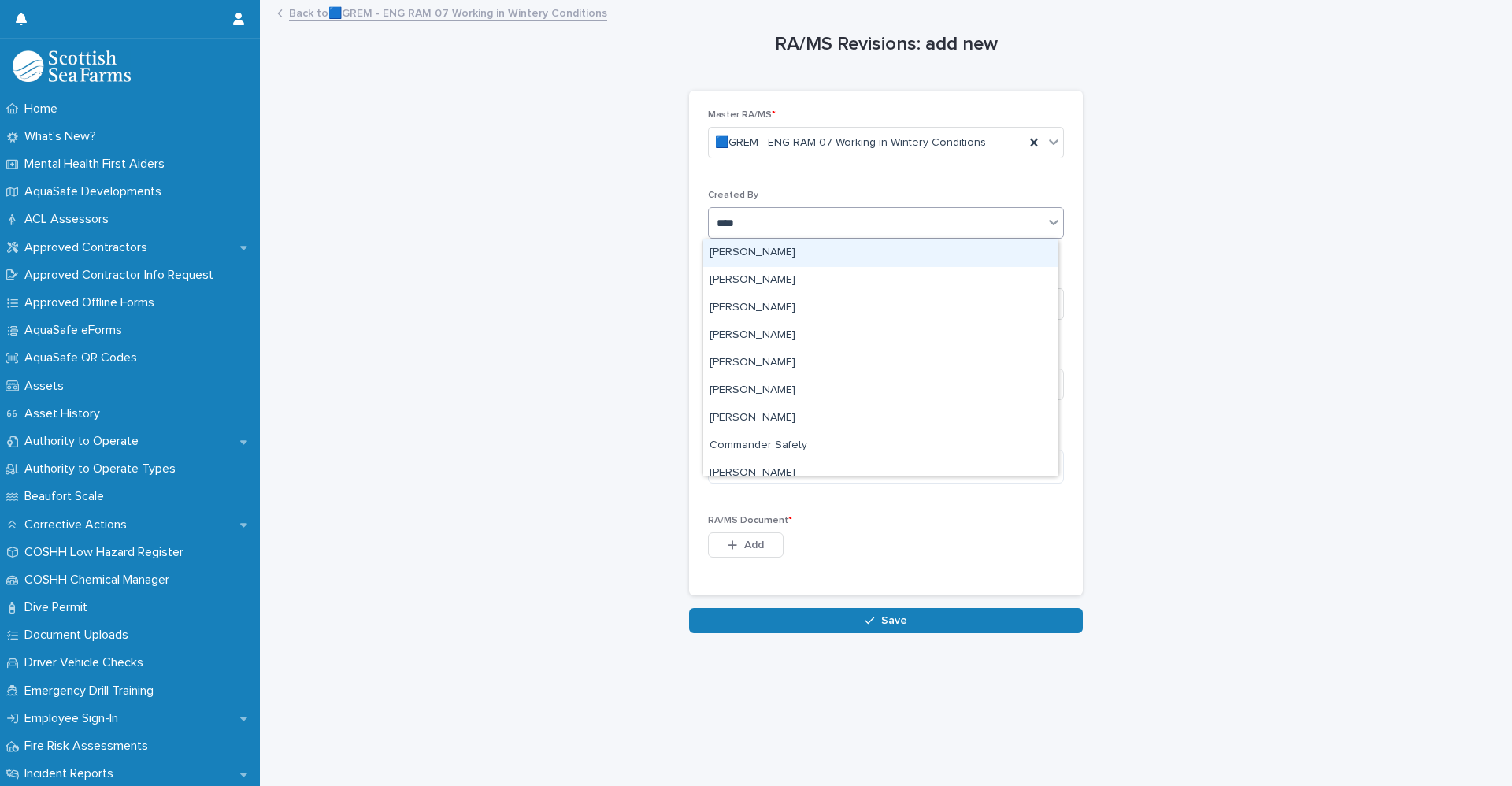
type input "*****"
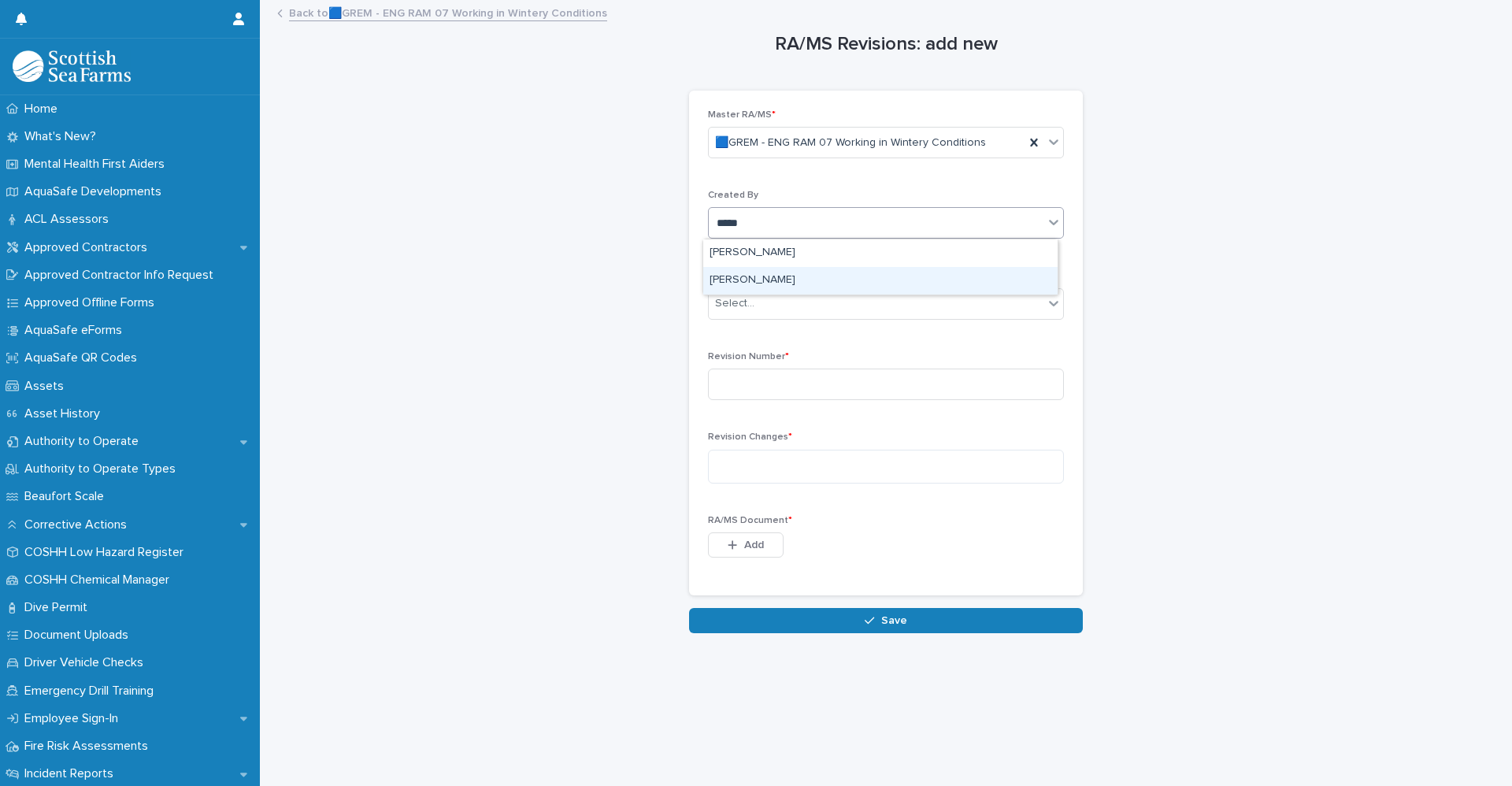
click at [767, 285] on div "[PERSON_NAME]" at bounding box center [880, 281] width 354 height 28
click at [767, 304] on div "Select..." at bounding box center [876, 304] width 335 height 26
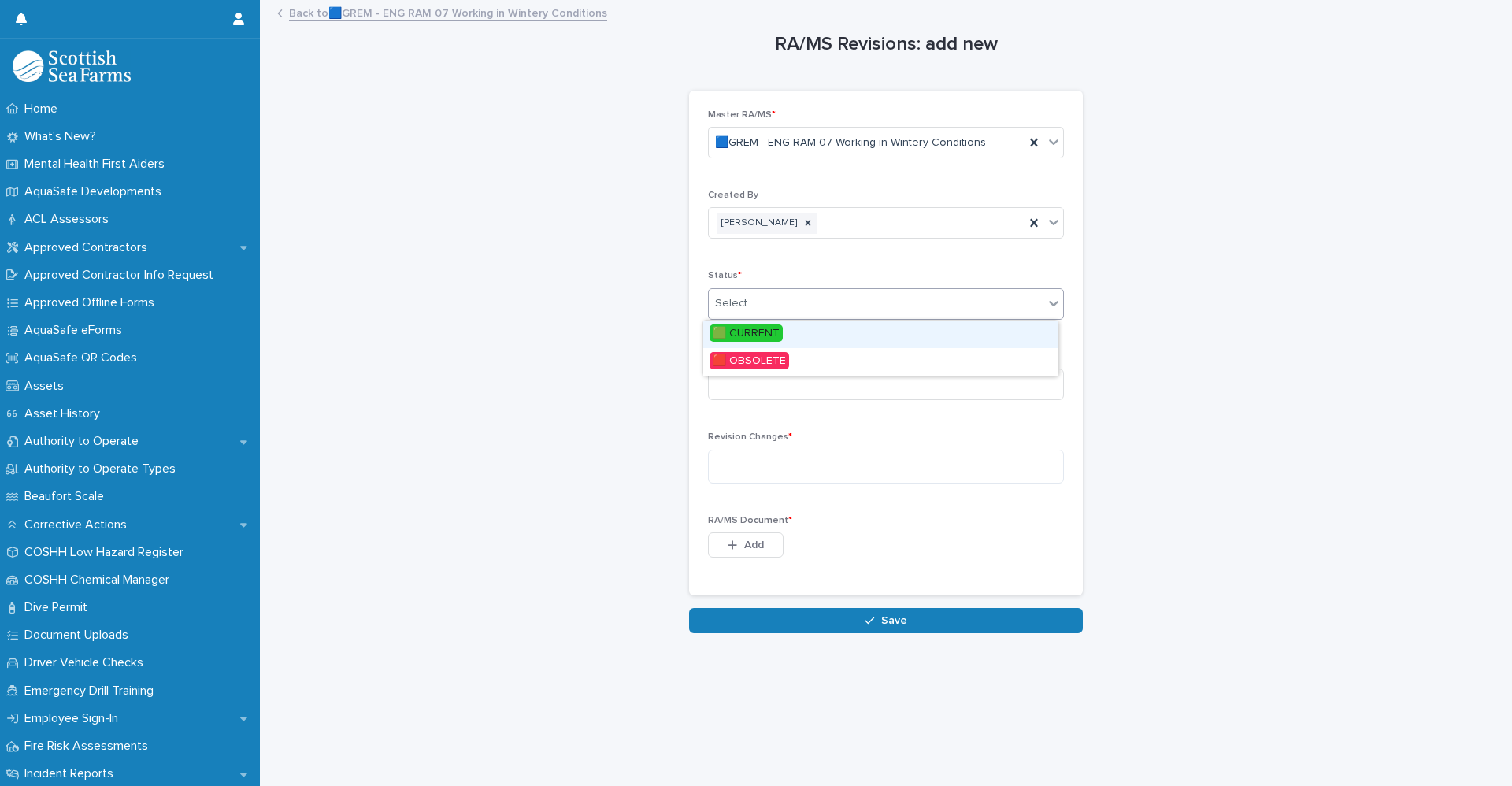
click at [761, 337] on span "🟩 CURRENT" at bounding box center [745, 333] width 73 height 18
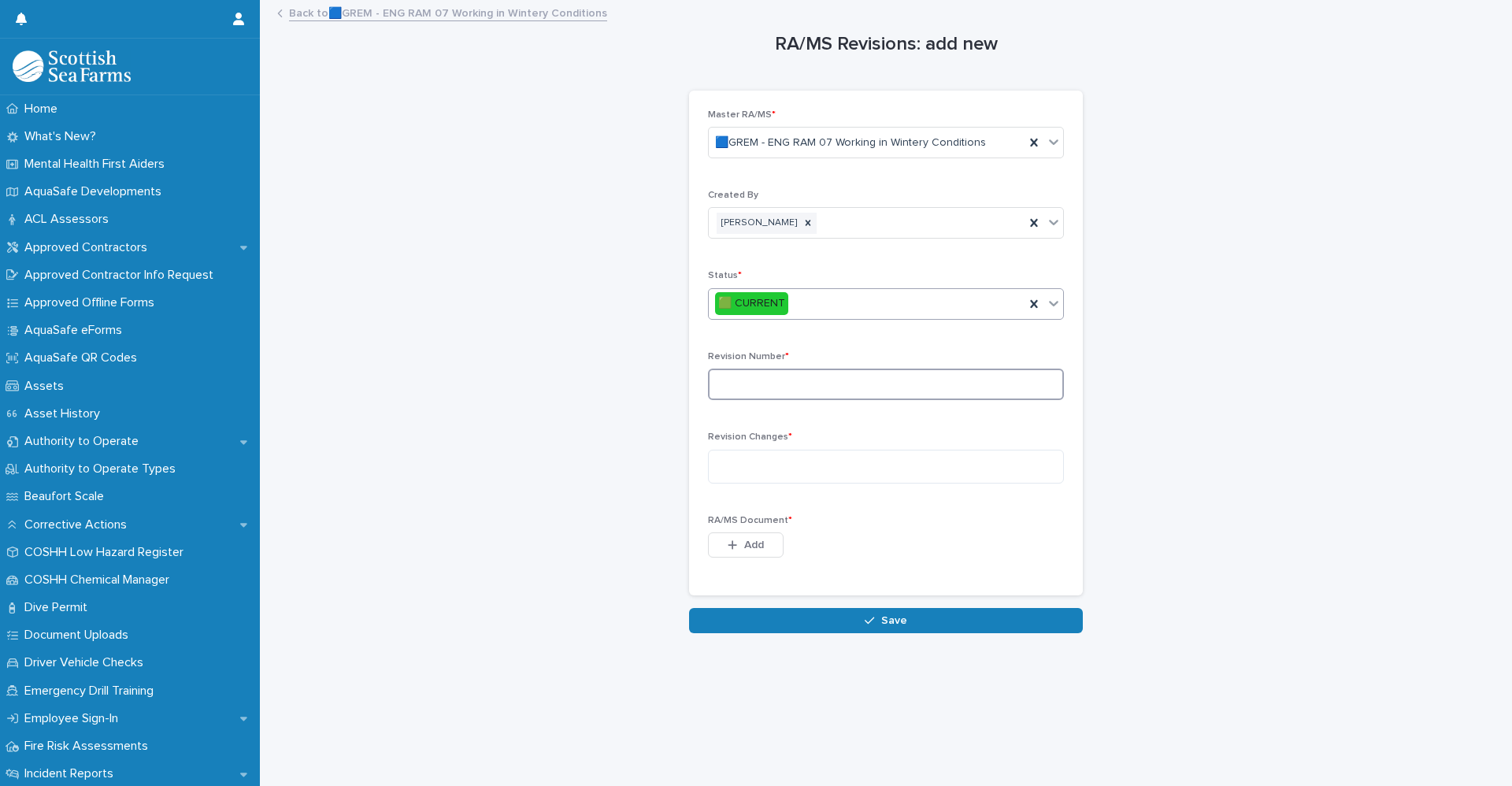
click at [760, 378] on input at bounding box center [886, 385] width 356 height 32
type input "*"
click at [768, 461] on textarea at bounding box center [886, 466] width 356 height 33
click at [725, 459] on textarea at bounding box center [886, 466] width 356 height 33
paste textarea "**********"
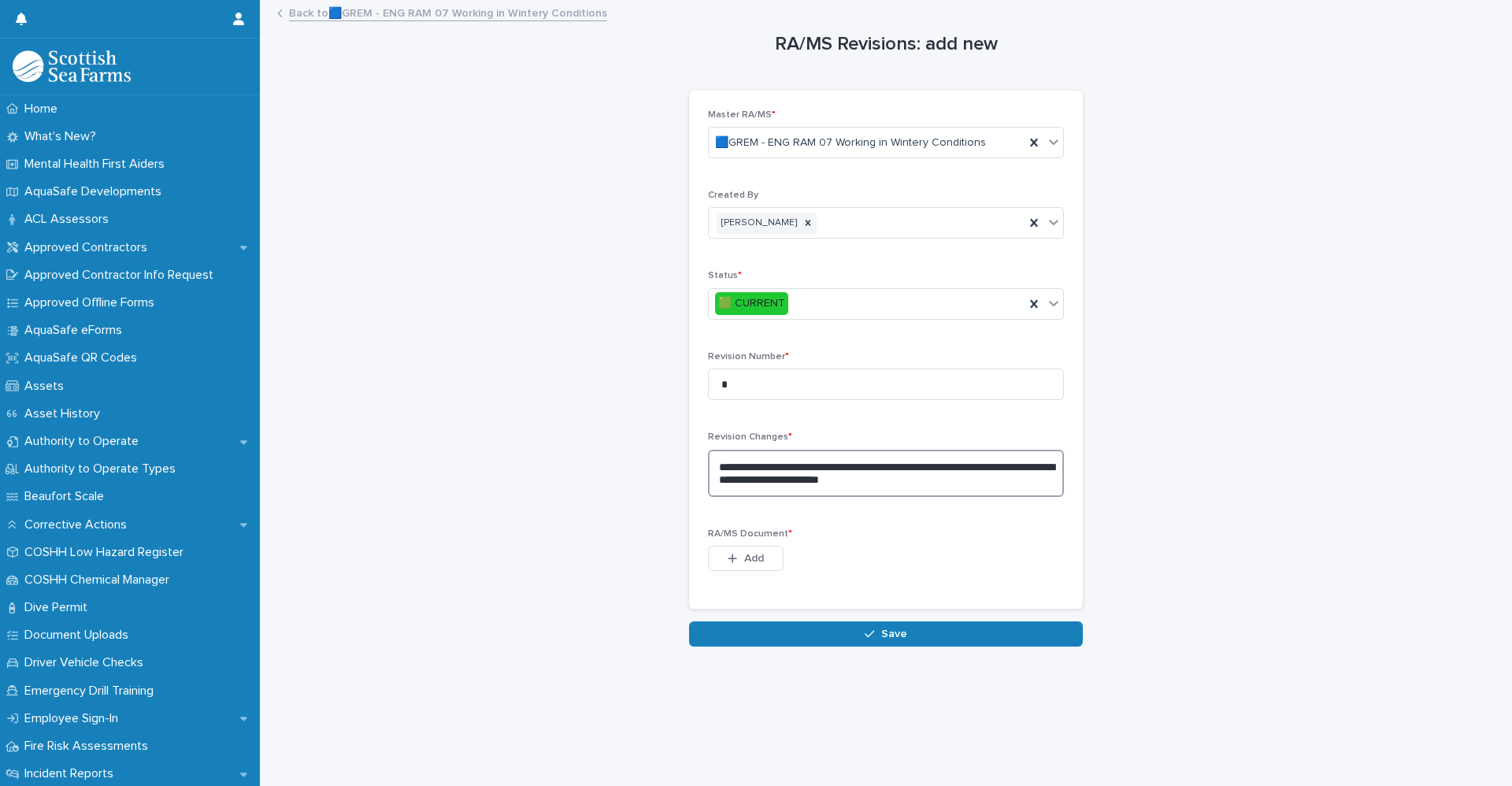
type textarea "**********"
click at [744, 557] on span "Add" at bounding box center [754, 558] width 20 height 11
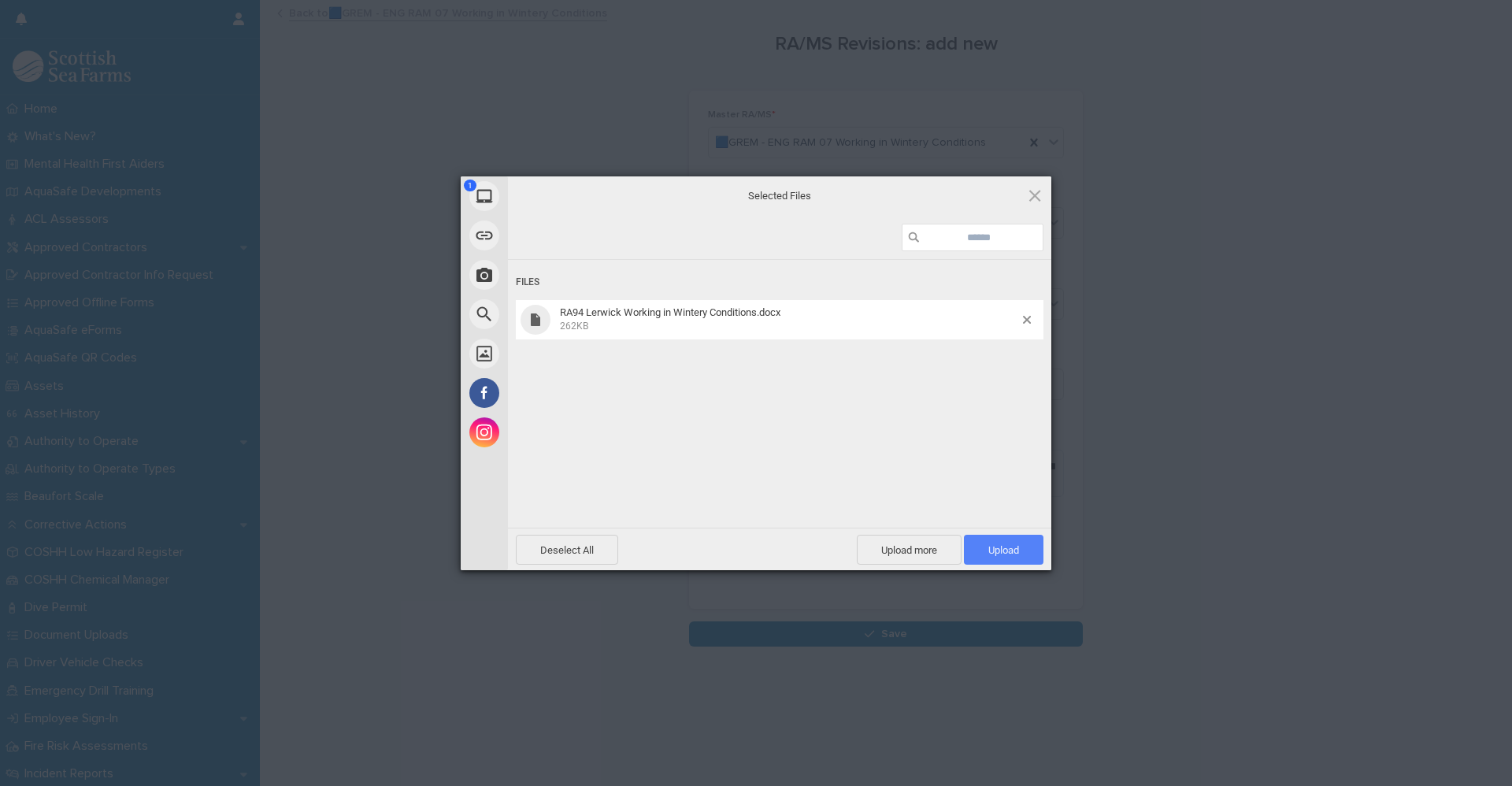
click at [1028, 548] on span "Upload 1" at bounding box center [1004, 549] width 80 height 30
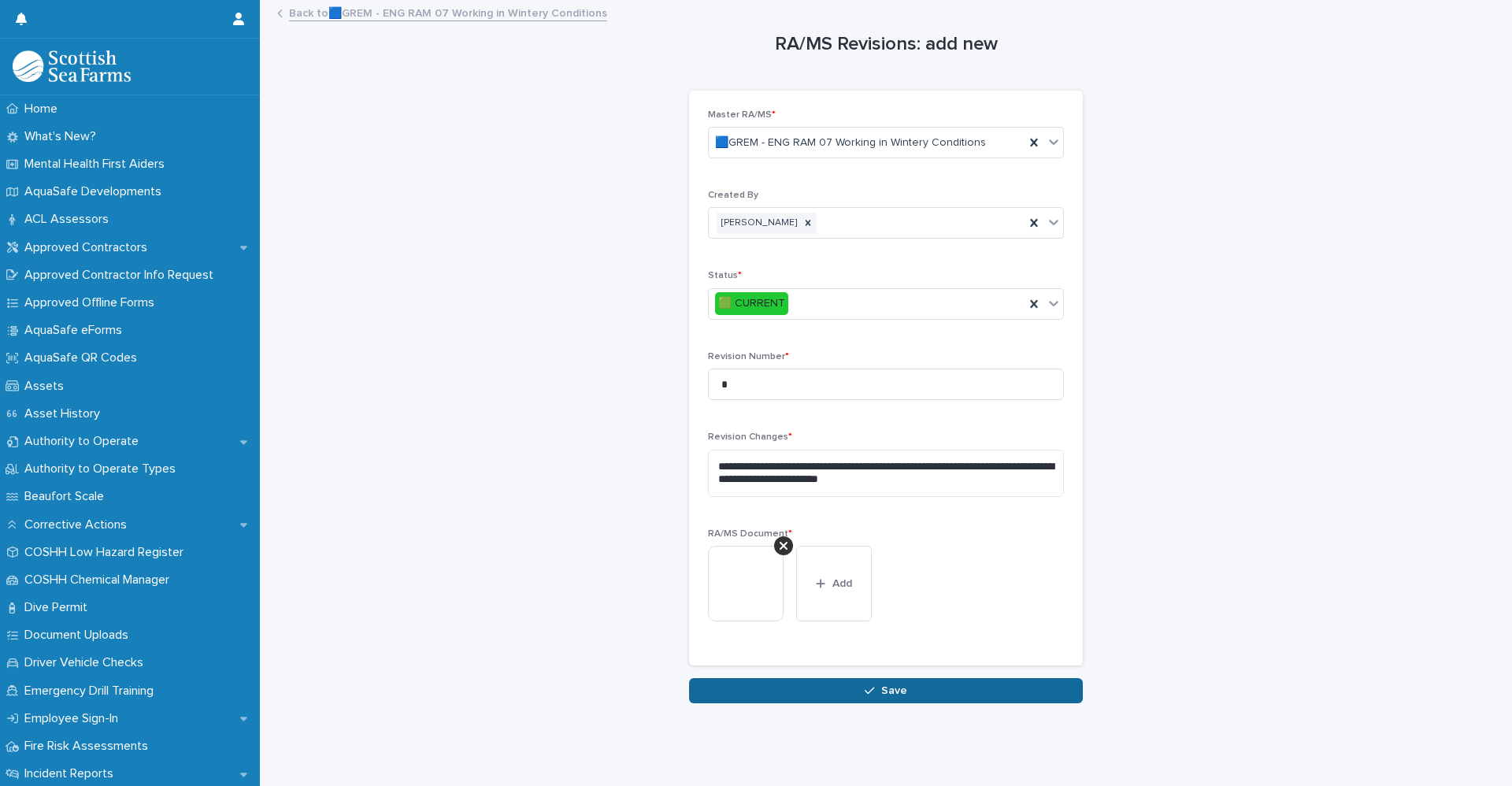
click at [869, 694] on icon "button" at bounding box center [869, 690] width 9 height 11
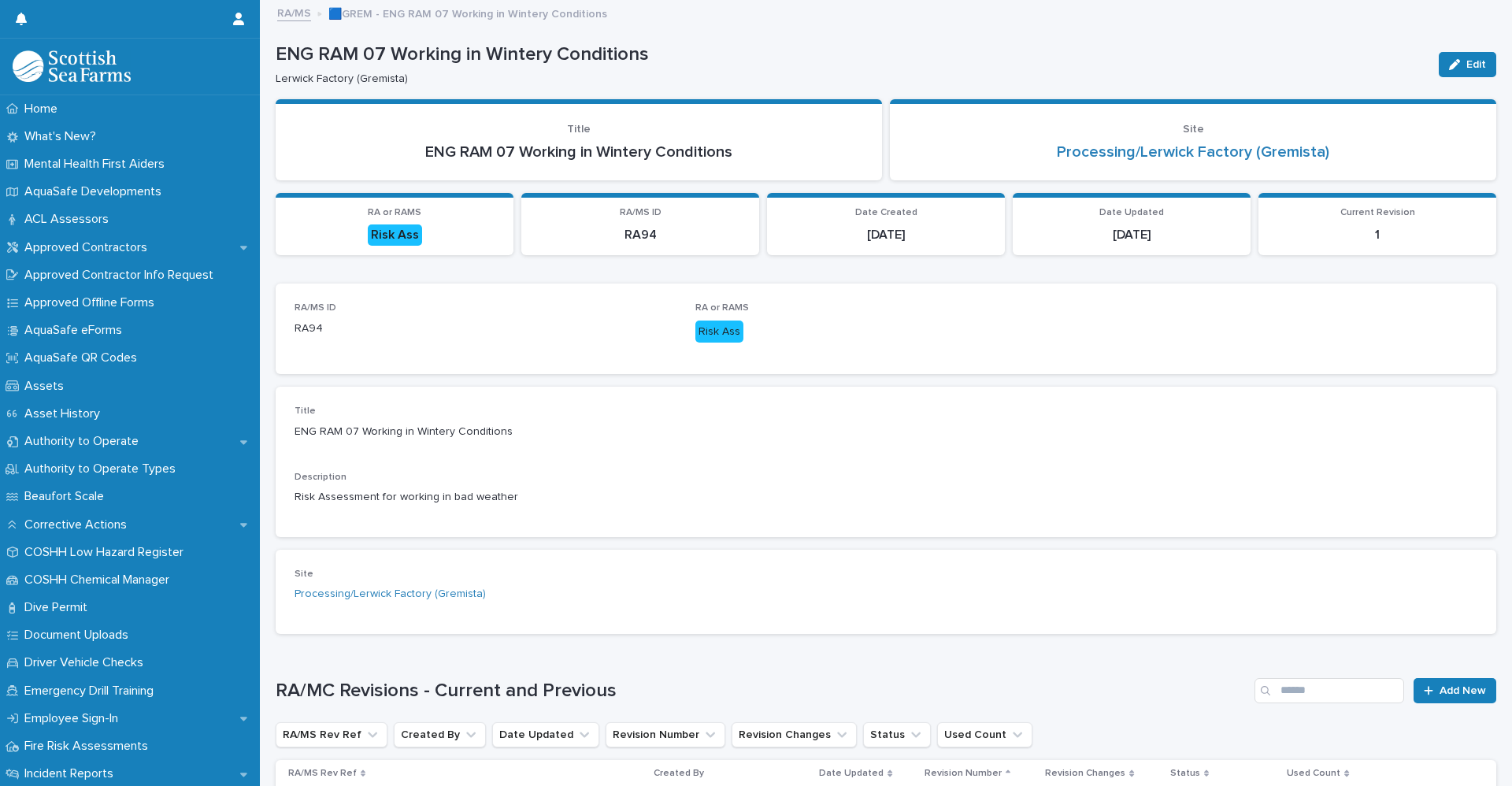
click at [292, 11] on link "RA/MS" at bounding box center [294, 11] width 33 height 18
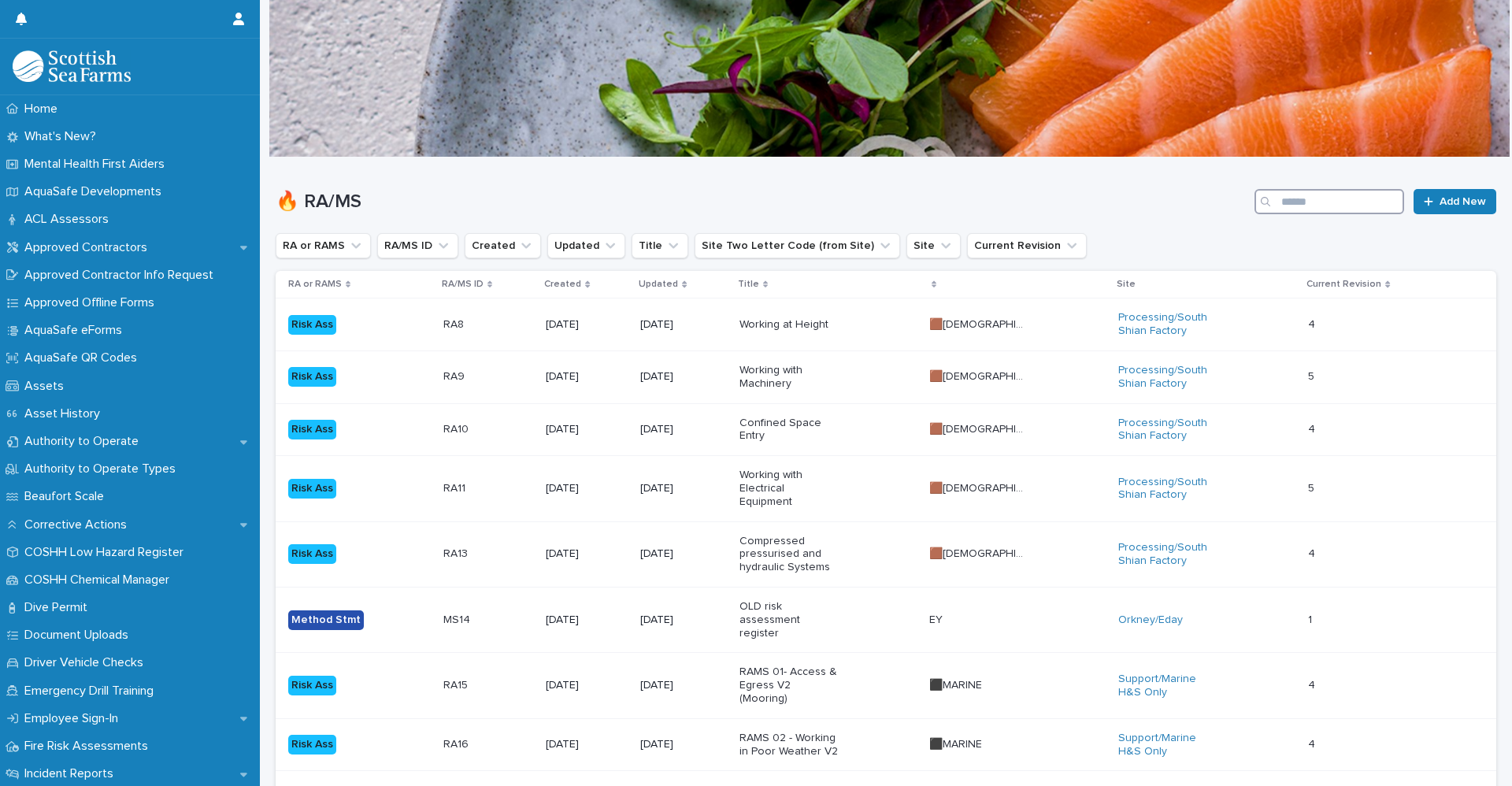
click at [1295, 193] on input "Search" at bounding box center [1329, 201] width 150 height 25
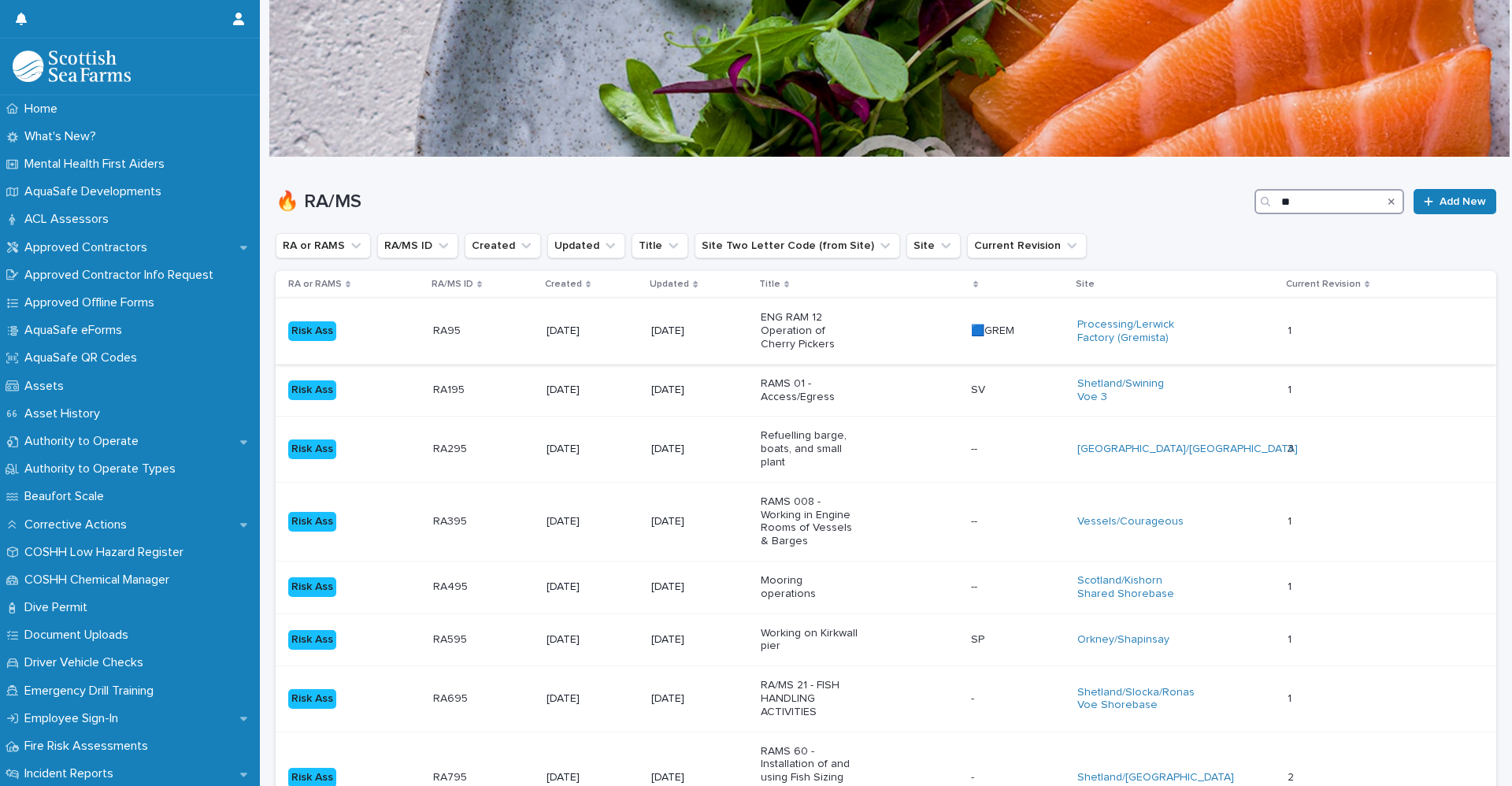
type input "**"
click at [509, 342] on div "RA95 RA95" at bounding box center [483, 331] width 100 height 26
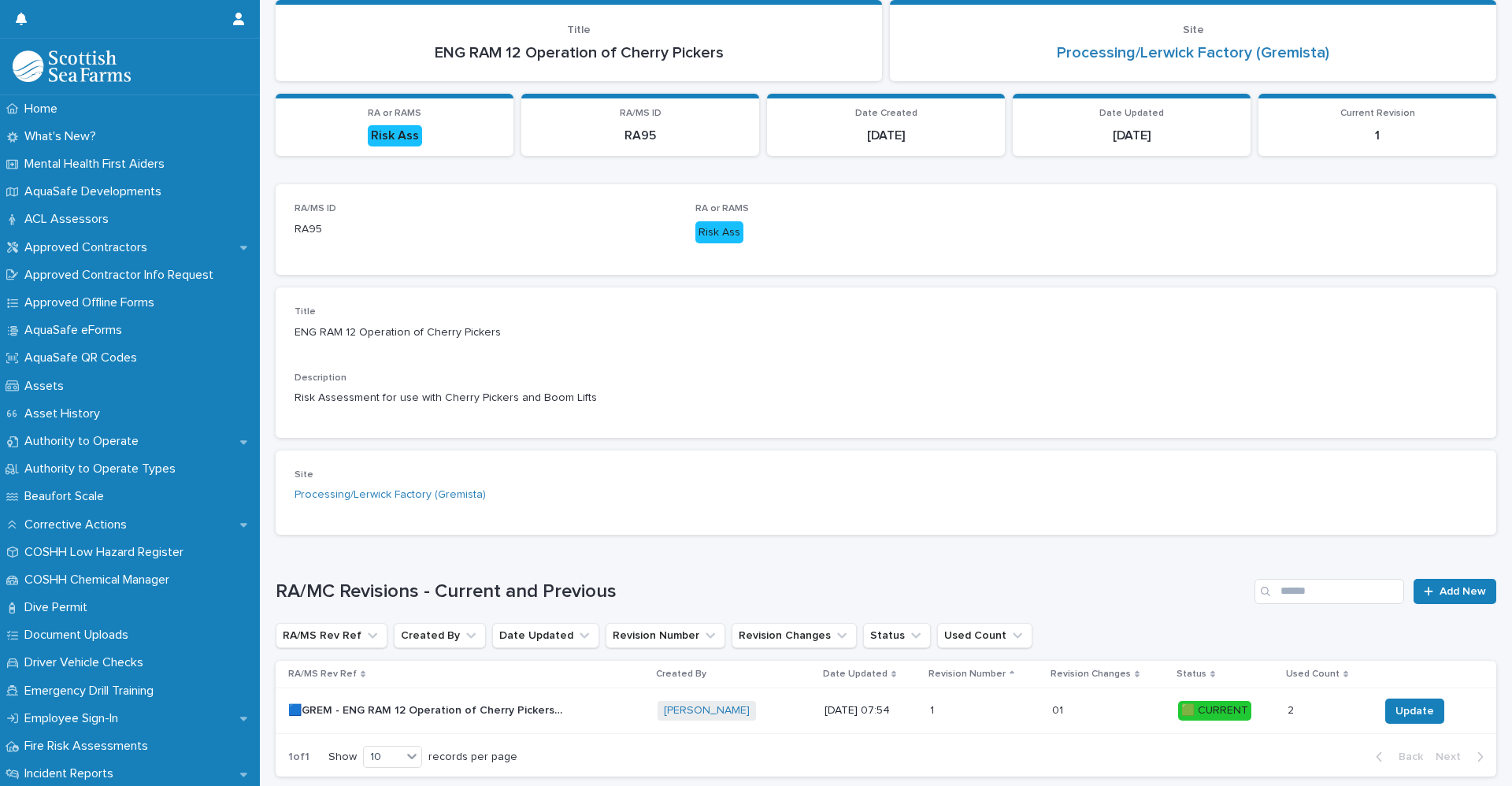
scroll to position [193, 0]
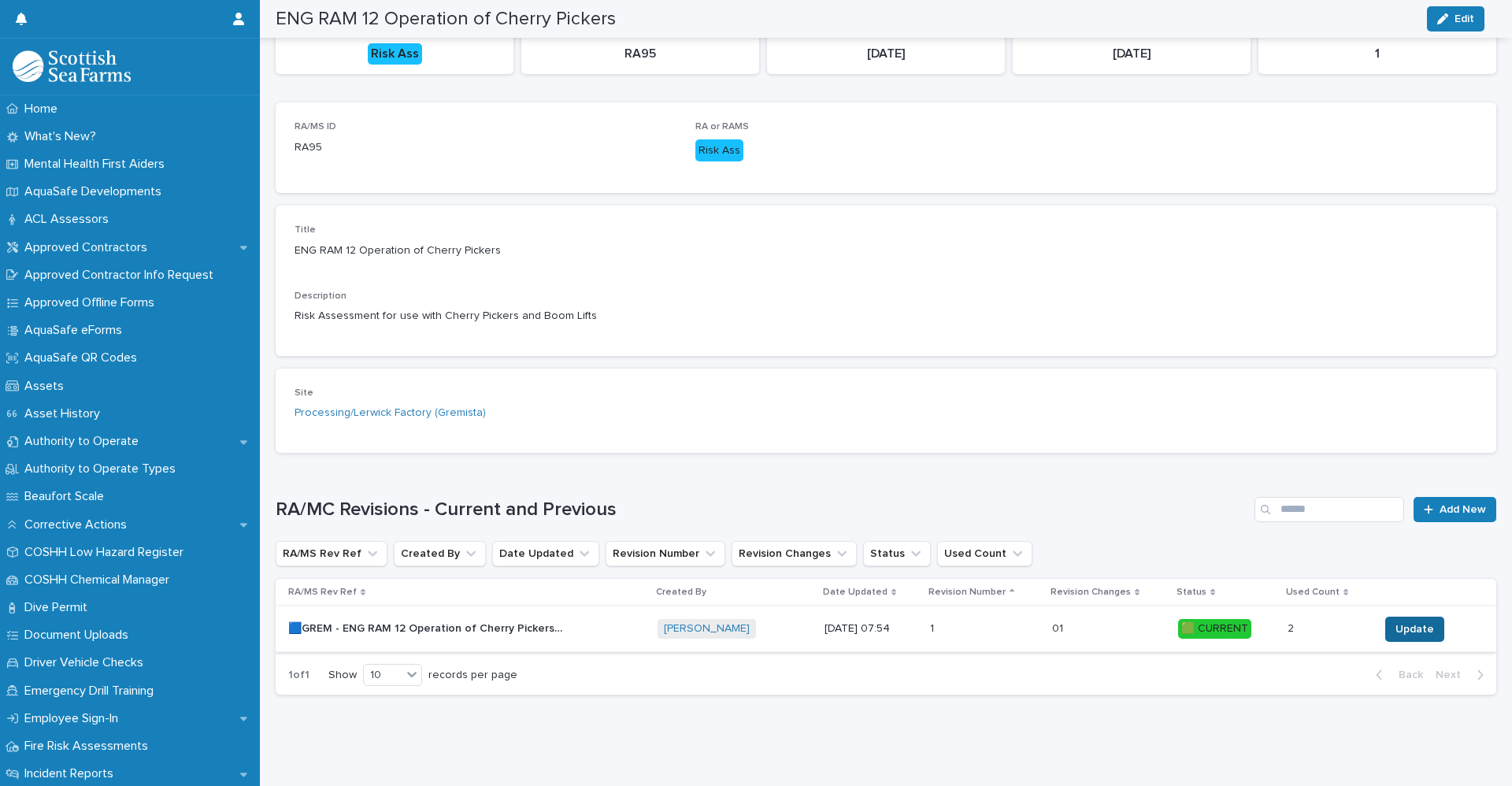
click at [1395, 622] on span "Update" at bounding box center [1414, 629] width 39 height 16
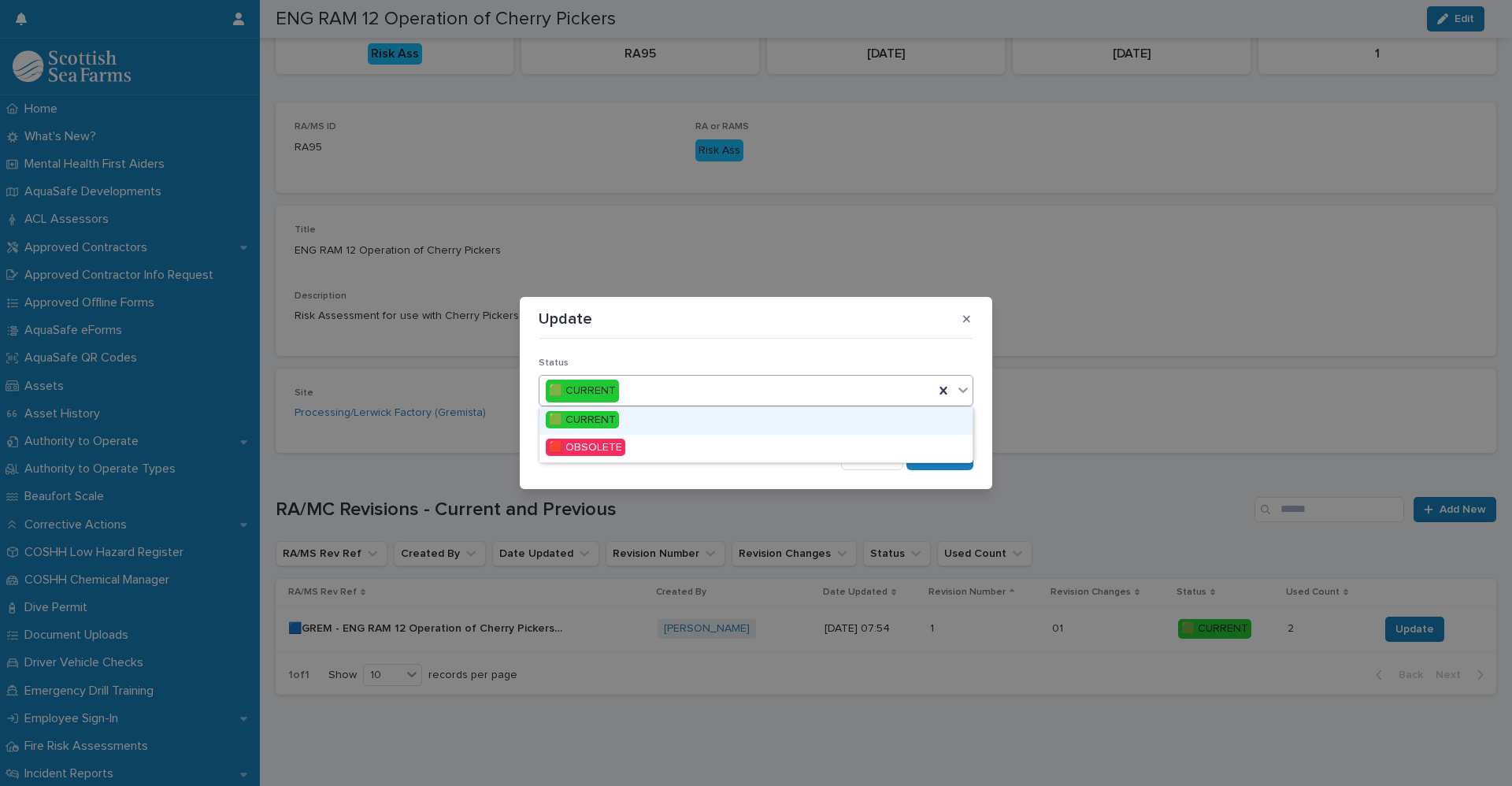
click at [964, 396] on icon at bounding box center [963, 389] width 16 height 16
click at [589, 452] on span "🟥 OBSOLETE" at bounding box center [585, 447] width 80 height 18
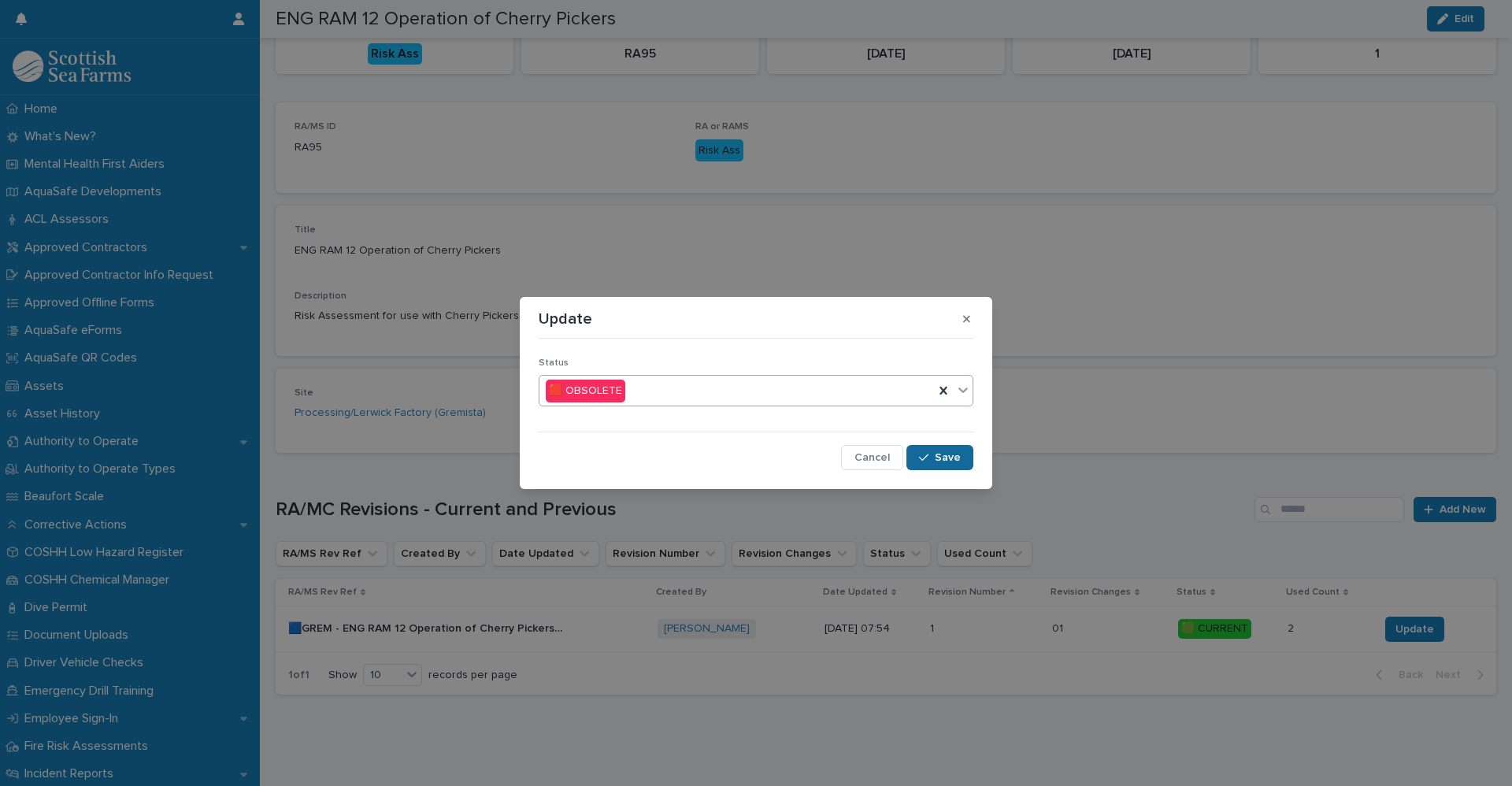
click at [935, 460] on div "button" at bounding box center [927, 457] width 16 height 11
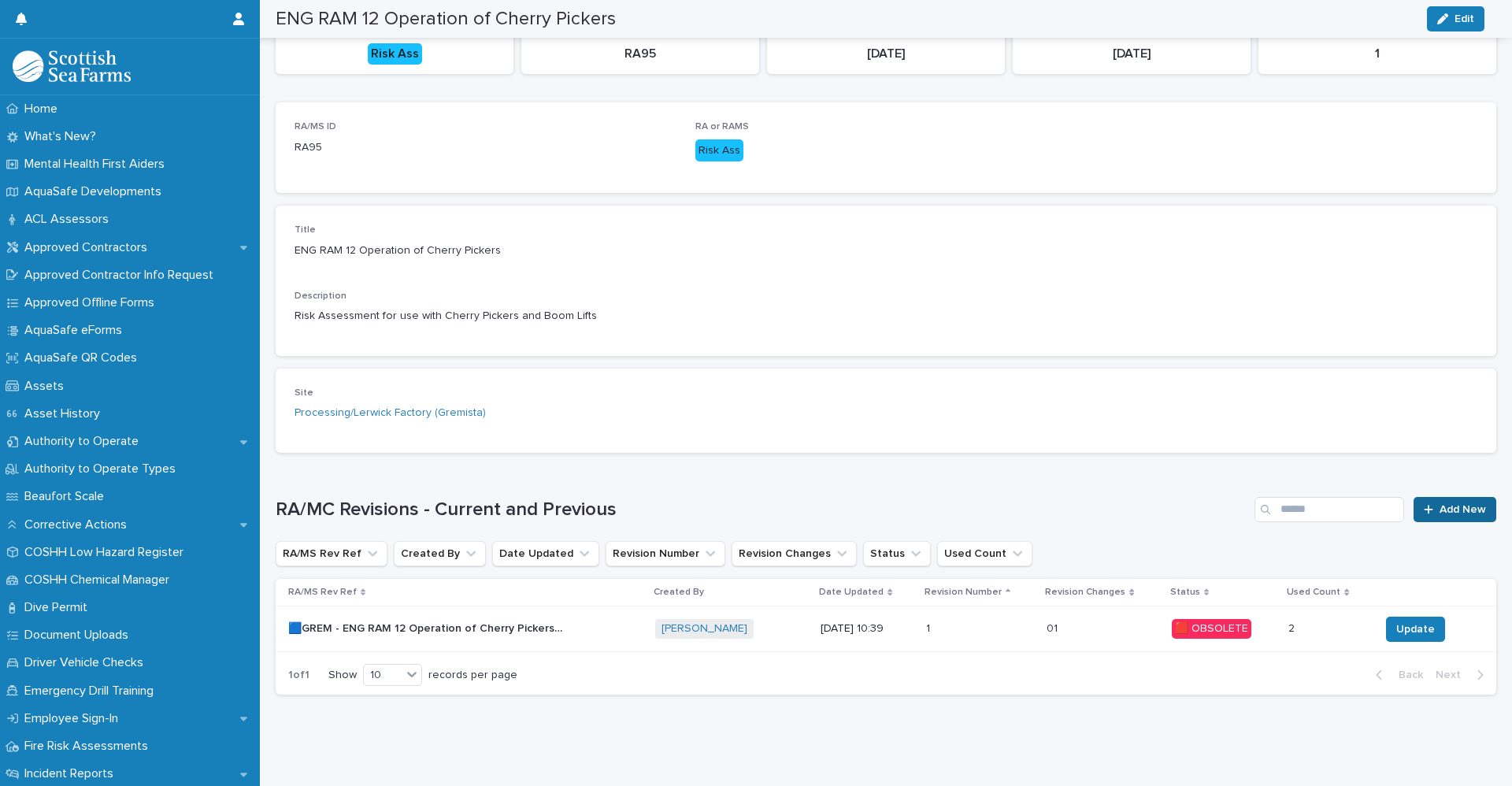
click at [1438, 503] on link "Add New" at bounding box center [1454, 509] width 83 height 25
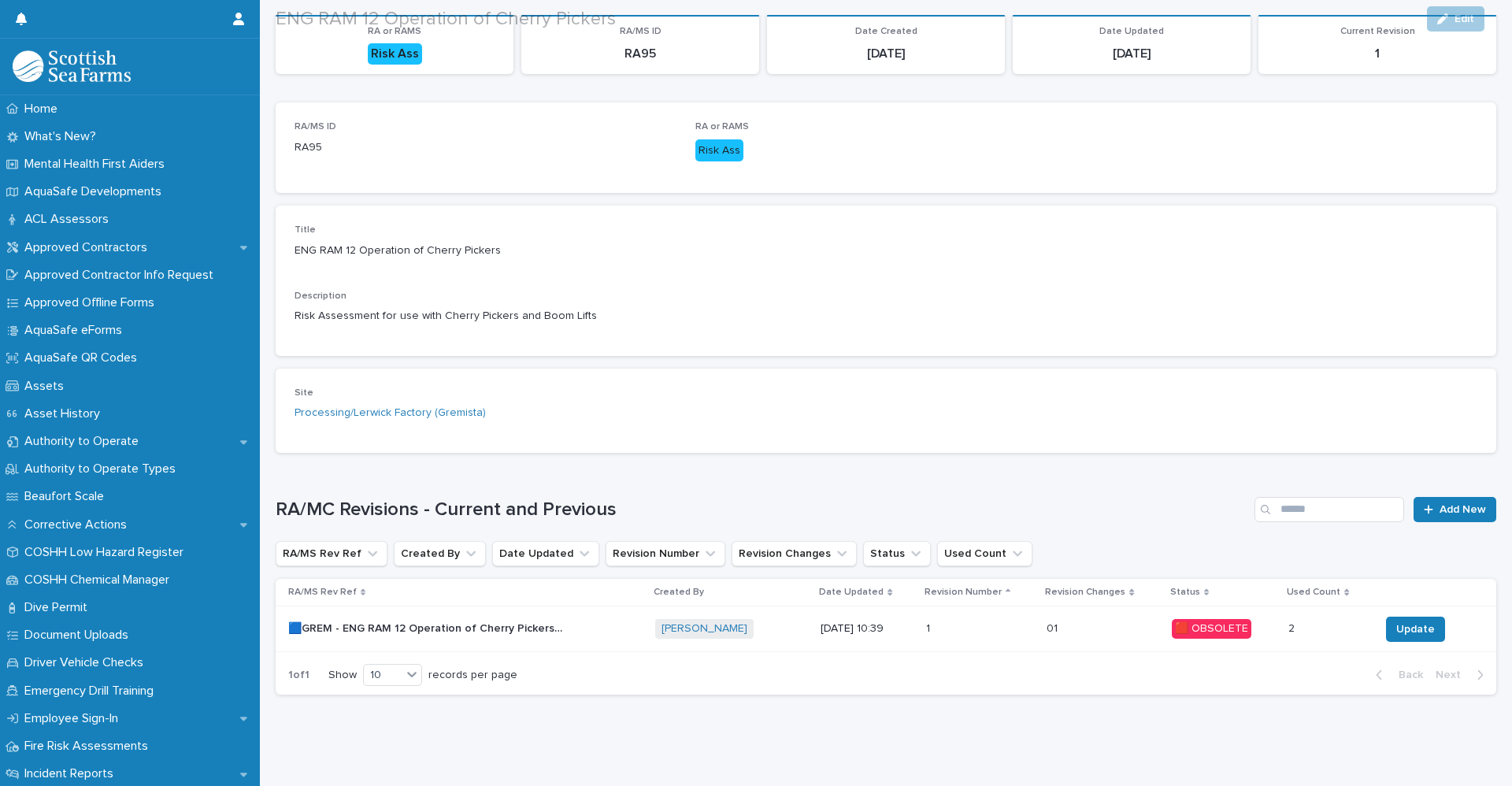
scroll to position [193, 0]
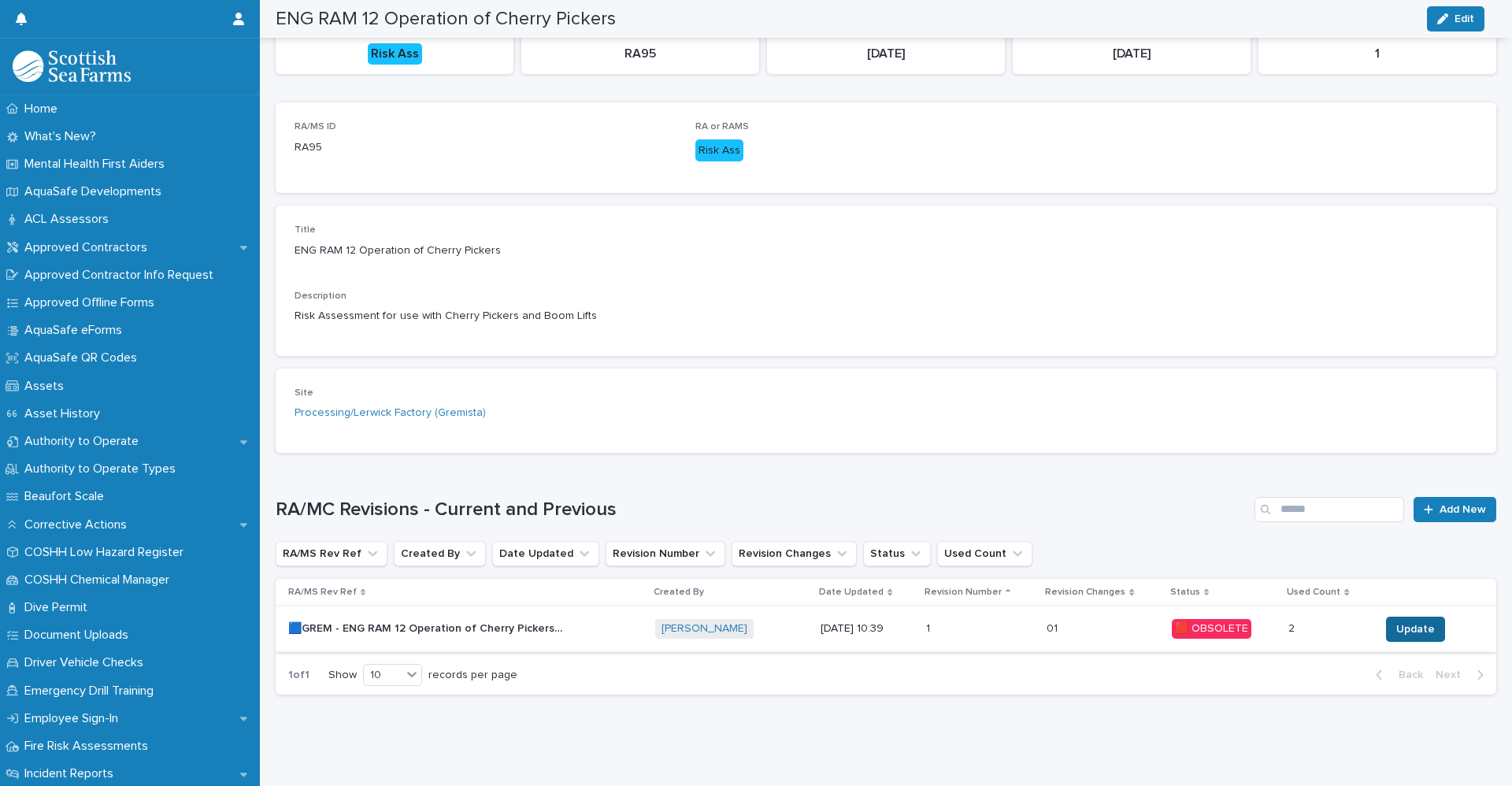
click at [1396, 622] on span "Update" at bounding box center [1415, 629] width 39 height 16
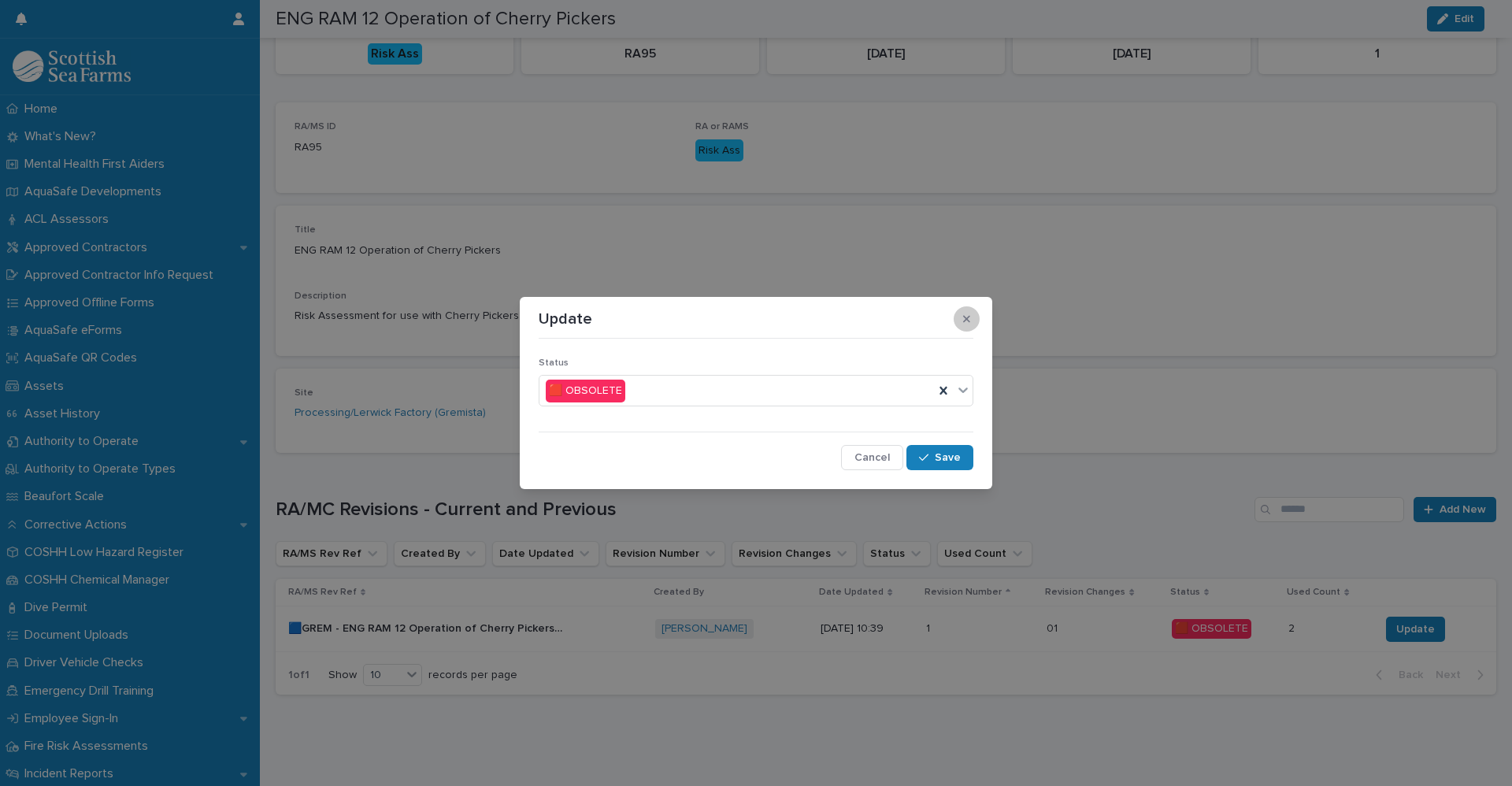
click at [966, 319] on icon "button" at bounding box center [966, 319] width 7 height 11
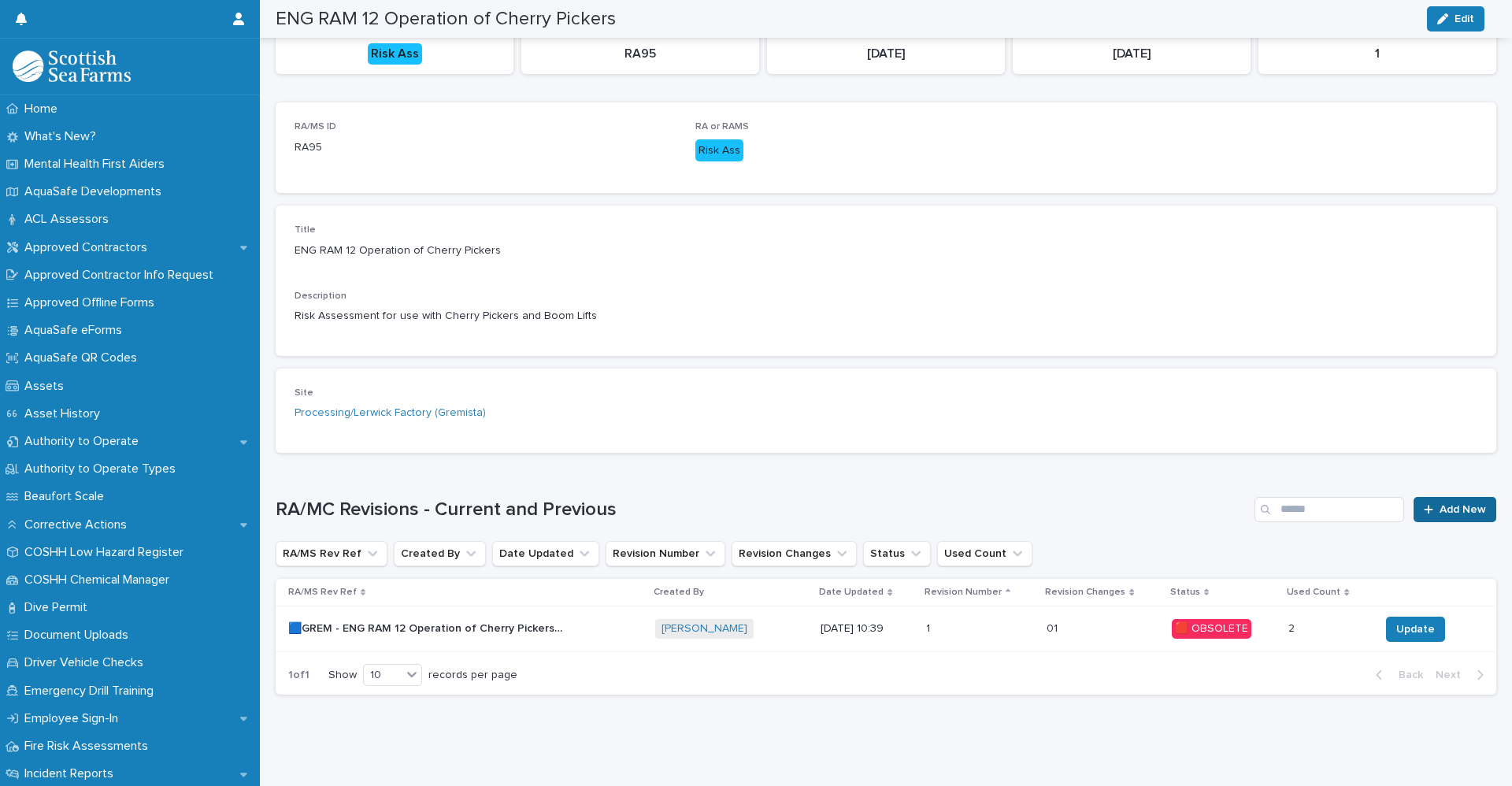
click at [1441, 504] on span "Add New" at bounding box center [1463, 509] width 46 height 11
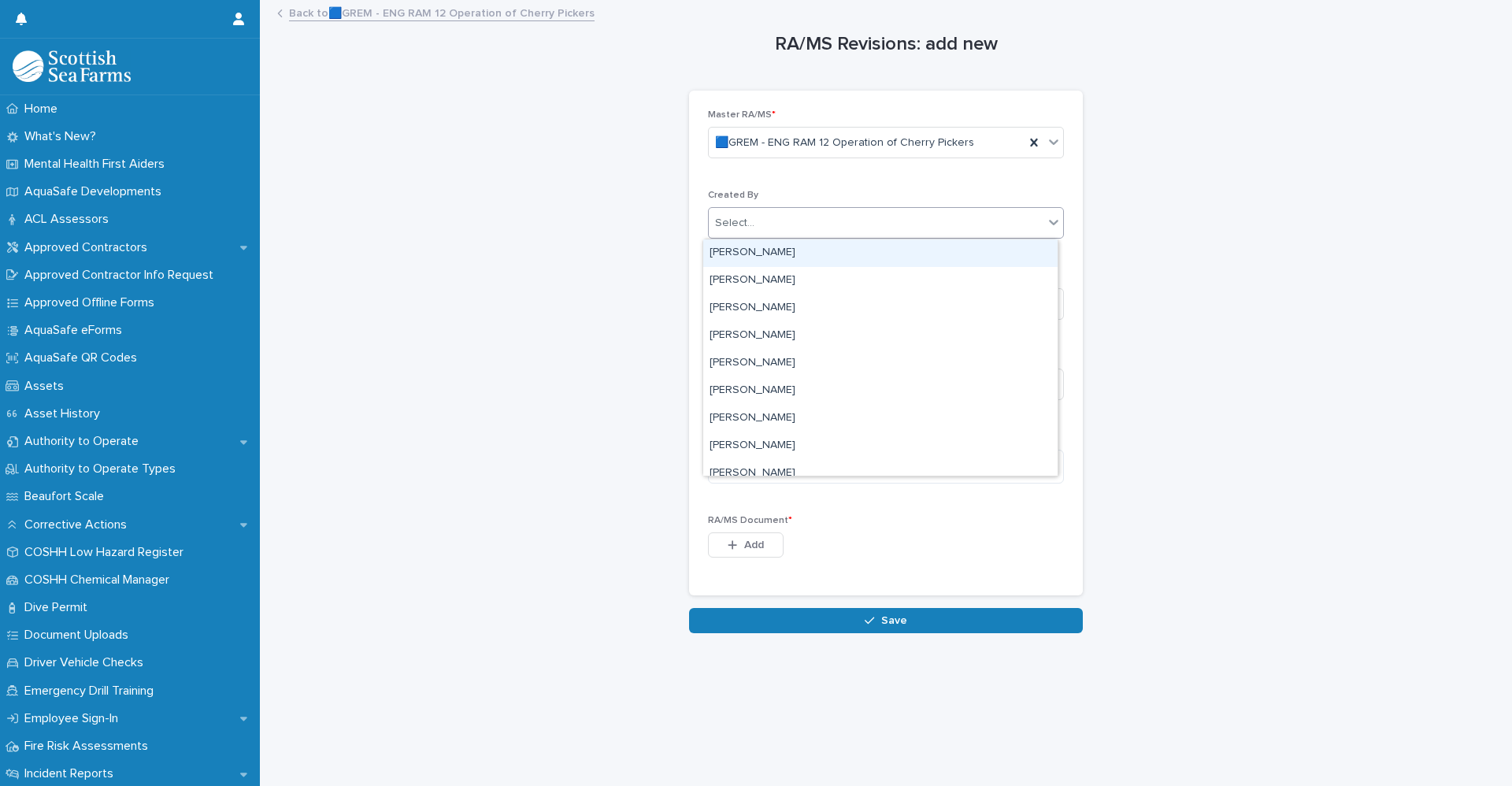
click at [780, 227] on div "Select..." at bounding box center [876, 223] width 335 height 26
type input "*****"
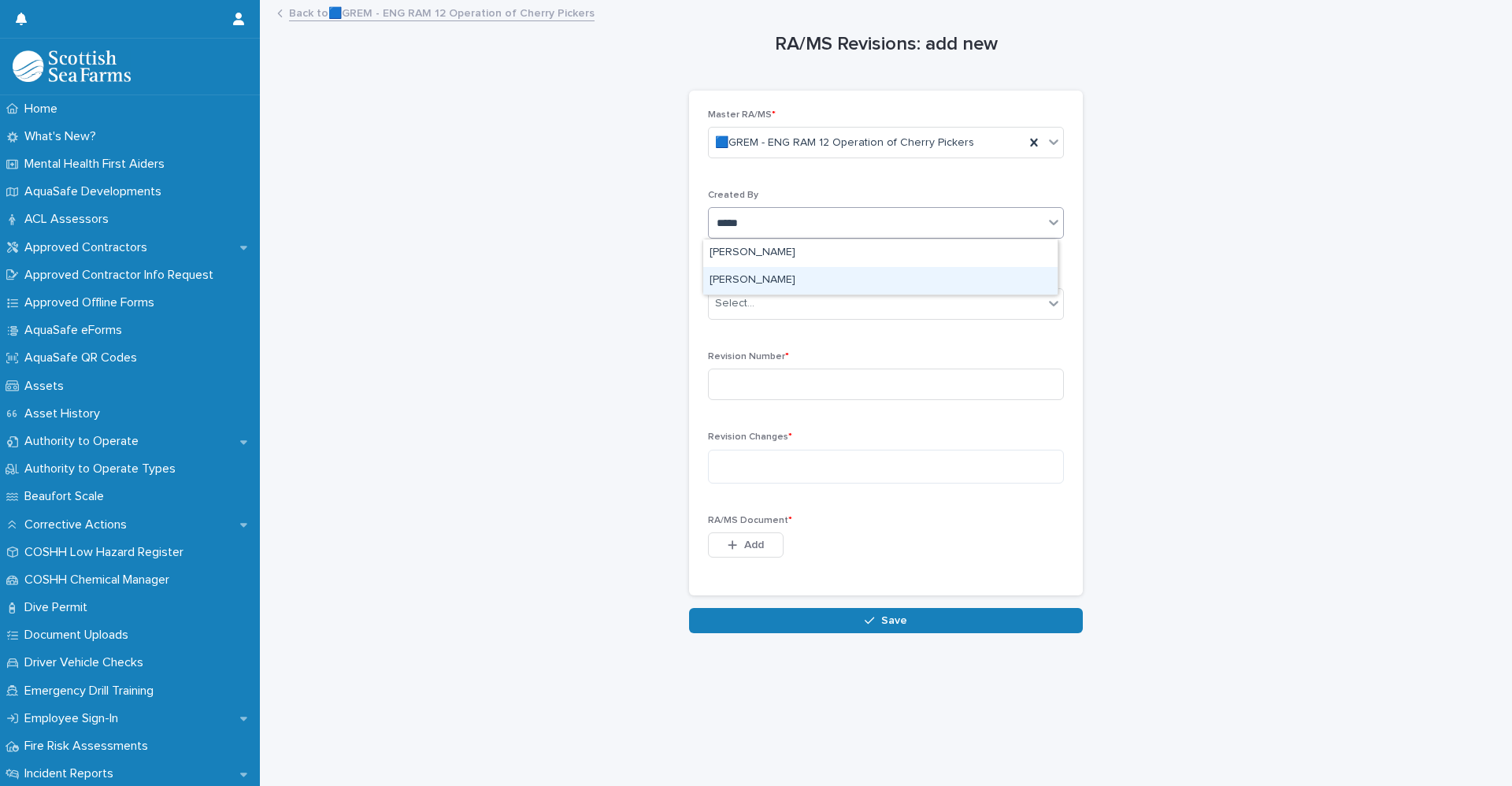
click at [777, 291] on div "[PERSON_NAME]" at bounding box center [880, 281] width 354 height 28
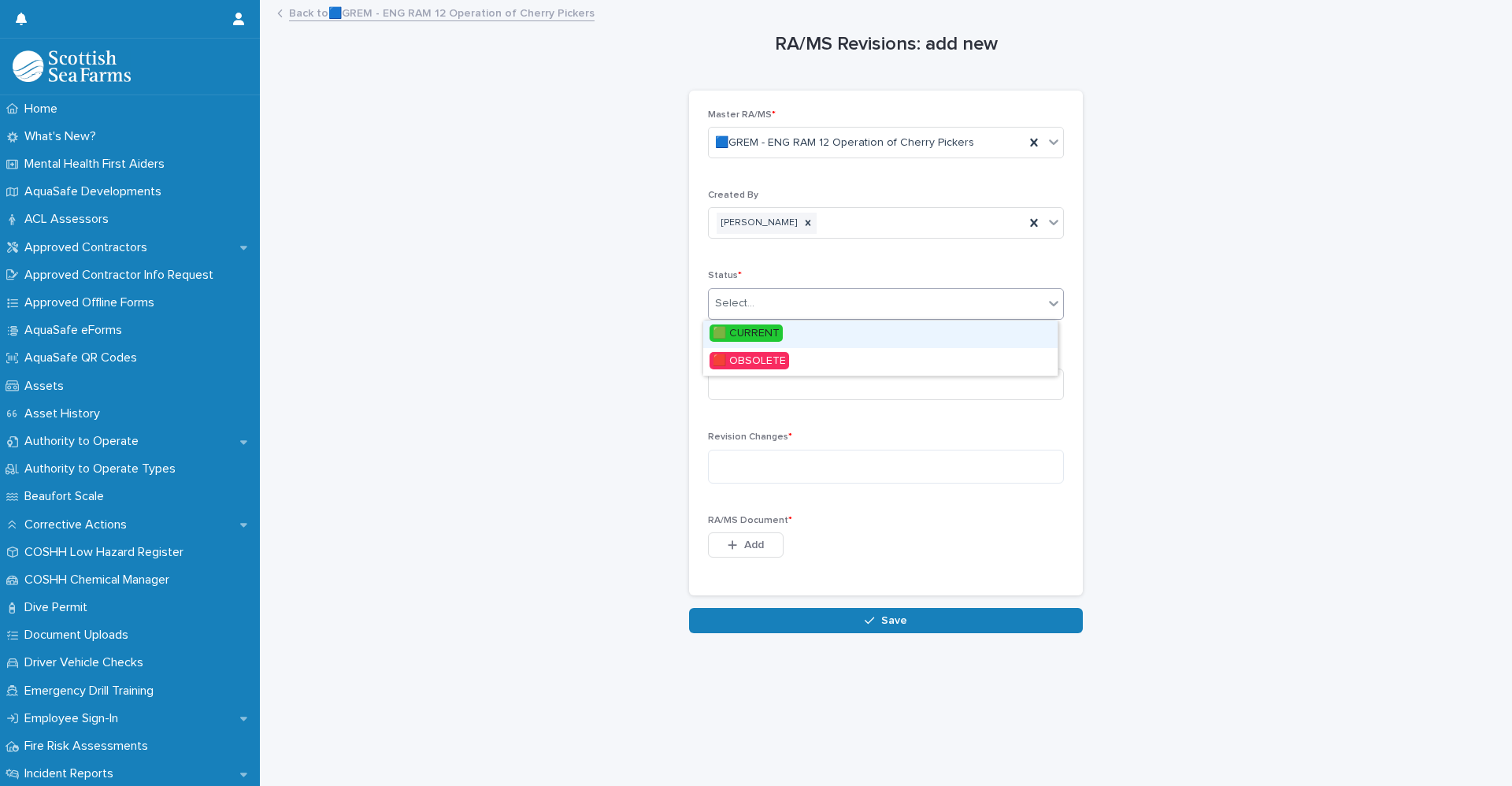
click at [756, 295] on div "Select..." at bounding box center [876, 304] width 335 height 26
click at [752, 333] on span "🟩 CURRENT" at bounding box center [745, 333] width 73 height 18
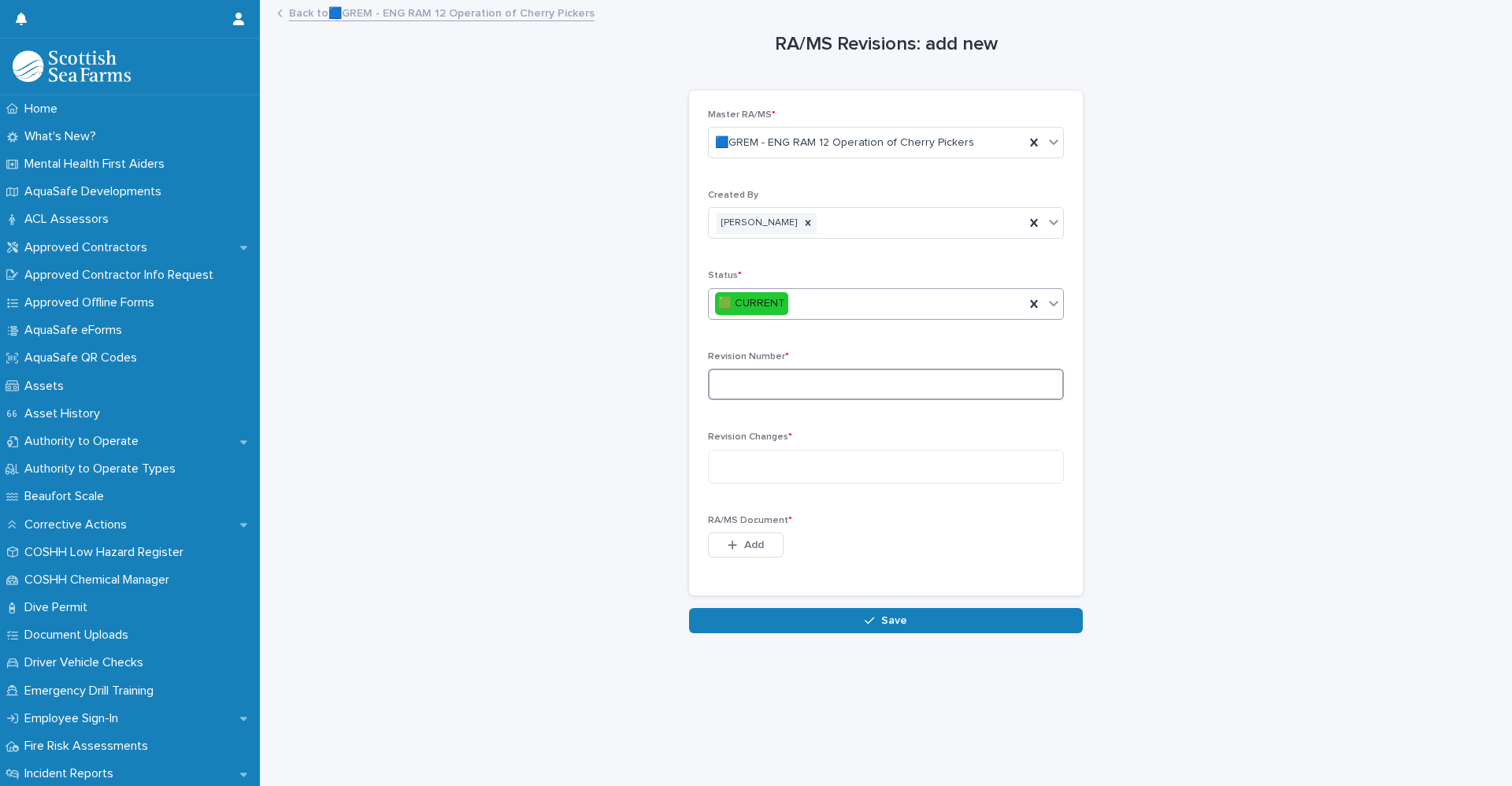
click at [756, 387] on input at bounding box center [886, 385] width 356 height 32
type input "*"
click at [818, 454] on textarea at bounding box center [886, 466] width 356 height 33
click at [745, 463] on textarea at bounding box center [886, 466] width 356 height 33
paste textarea "**********"
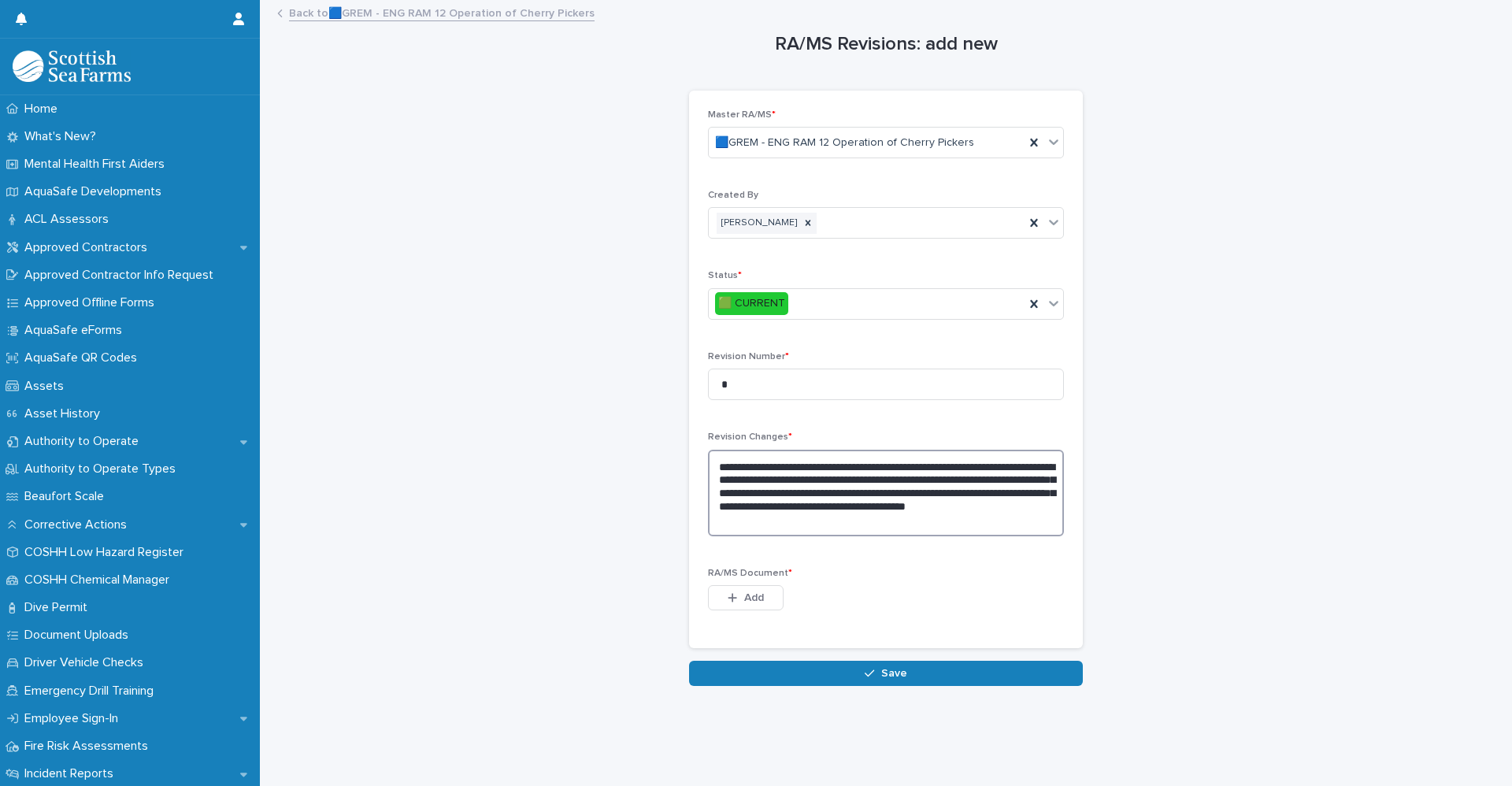
type textarea "**********"
click at [745, 600] on span "Add" at bounding box center [754, 597] width 20 height 11
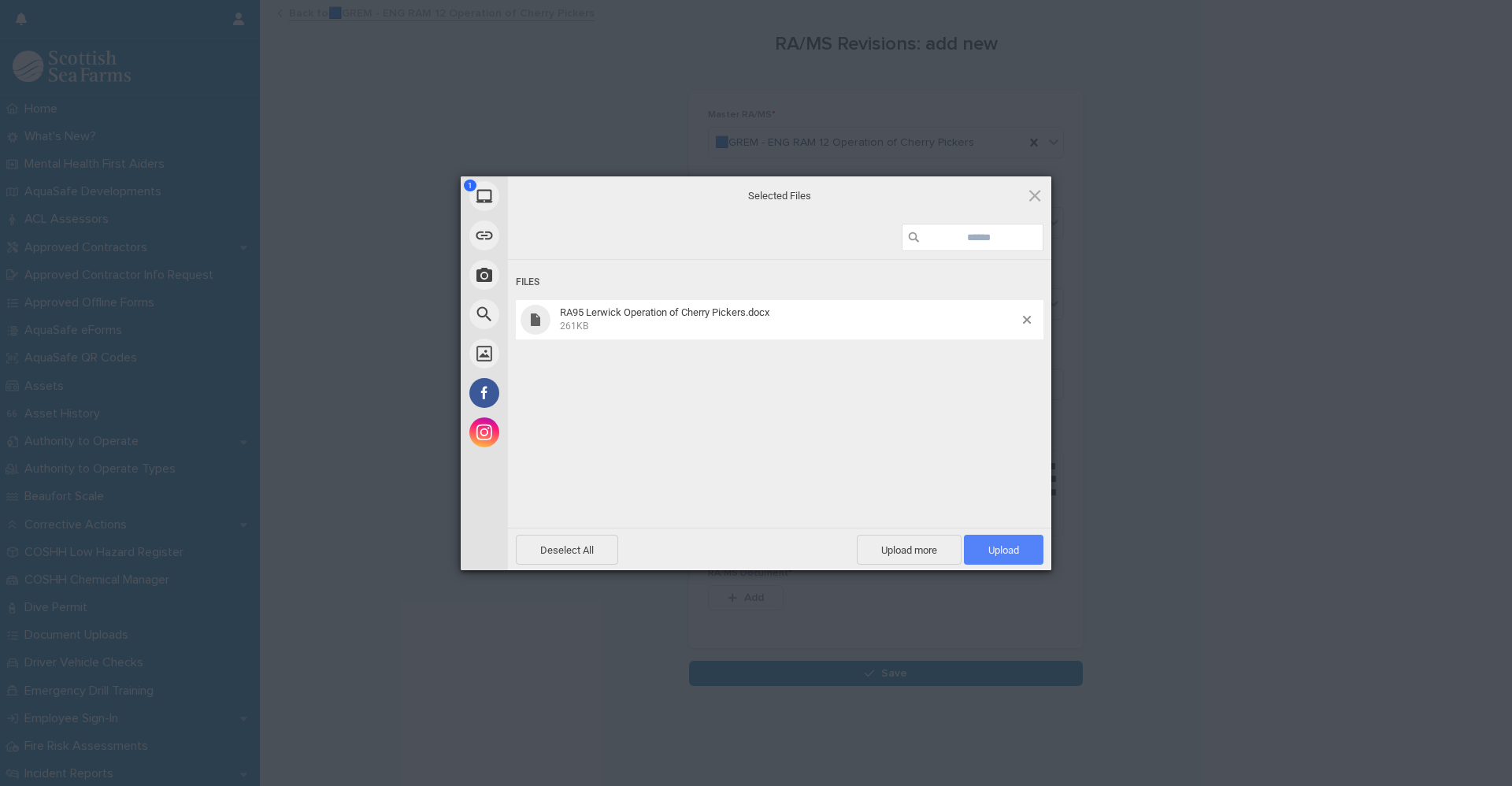
click at [1040, 549] on span "Upload 1" at bounding box center [1004, 549] width 80 height 30
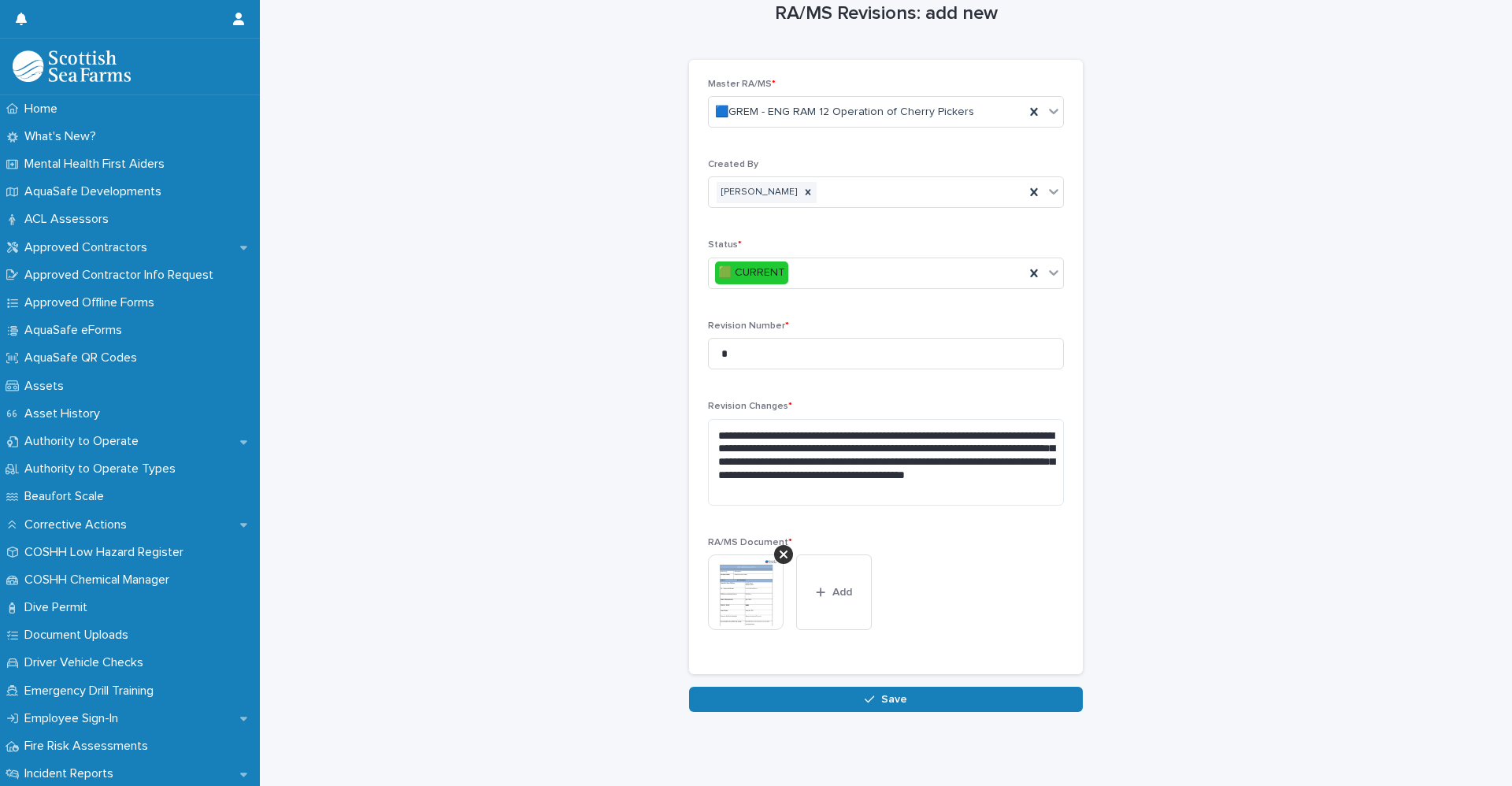
scroll to position [47, 0]
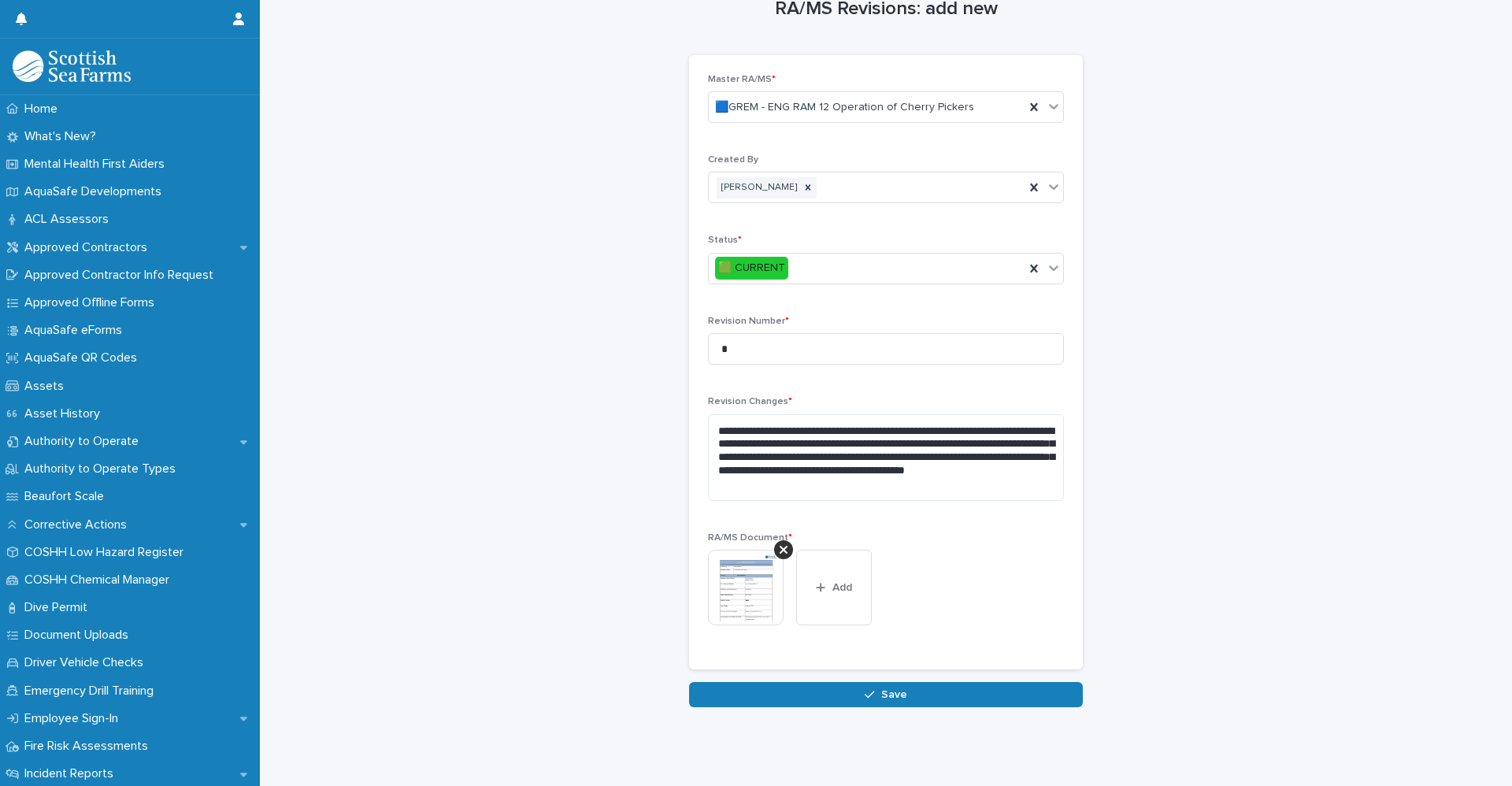
click at [882, 688] on span "Save" at bounding box center [894, 694] width 26 height 11
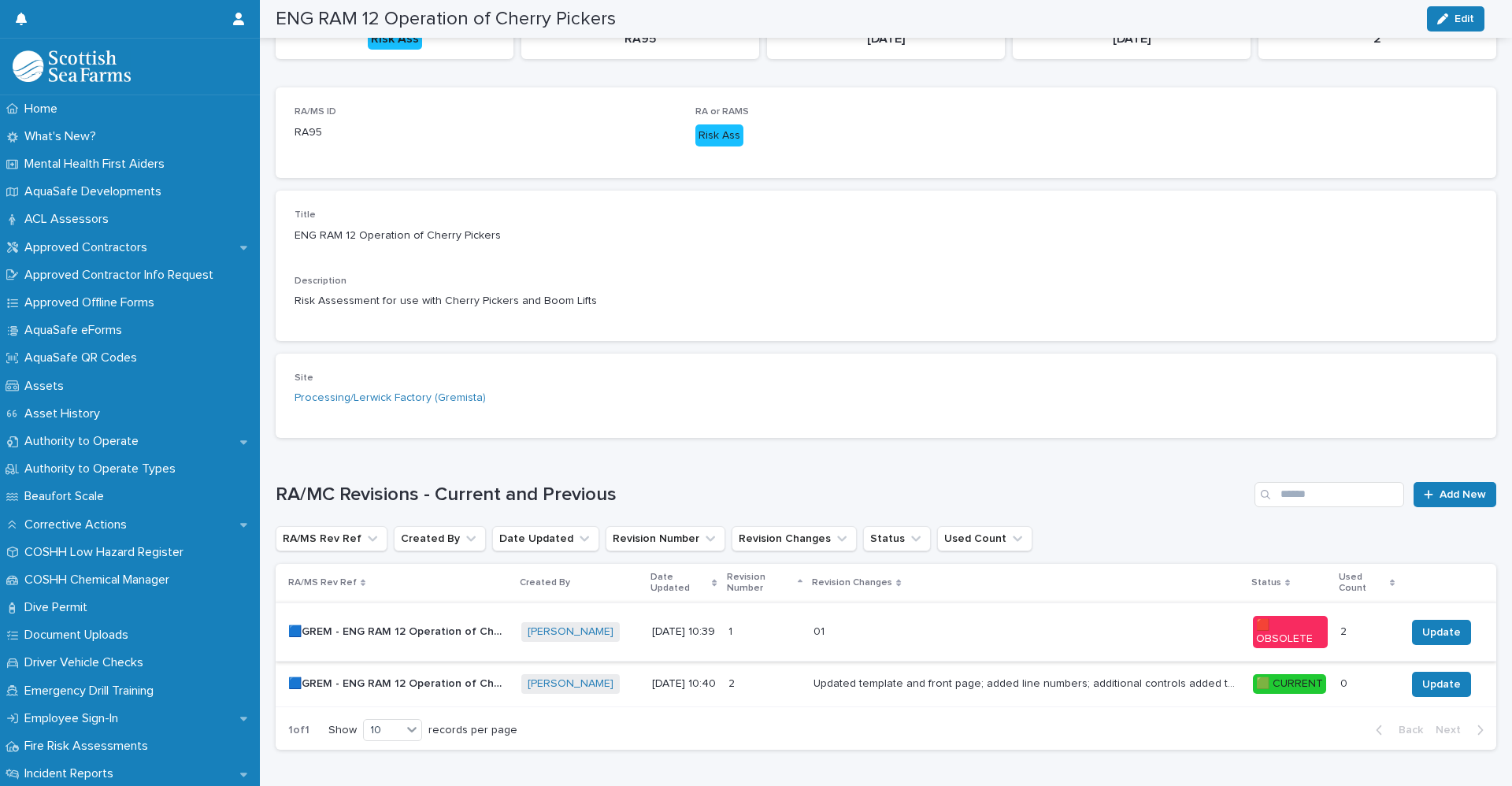
scroll to position [270, 0]
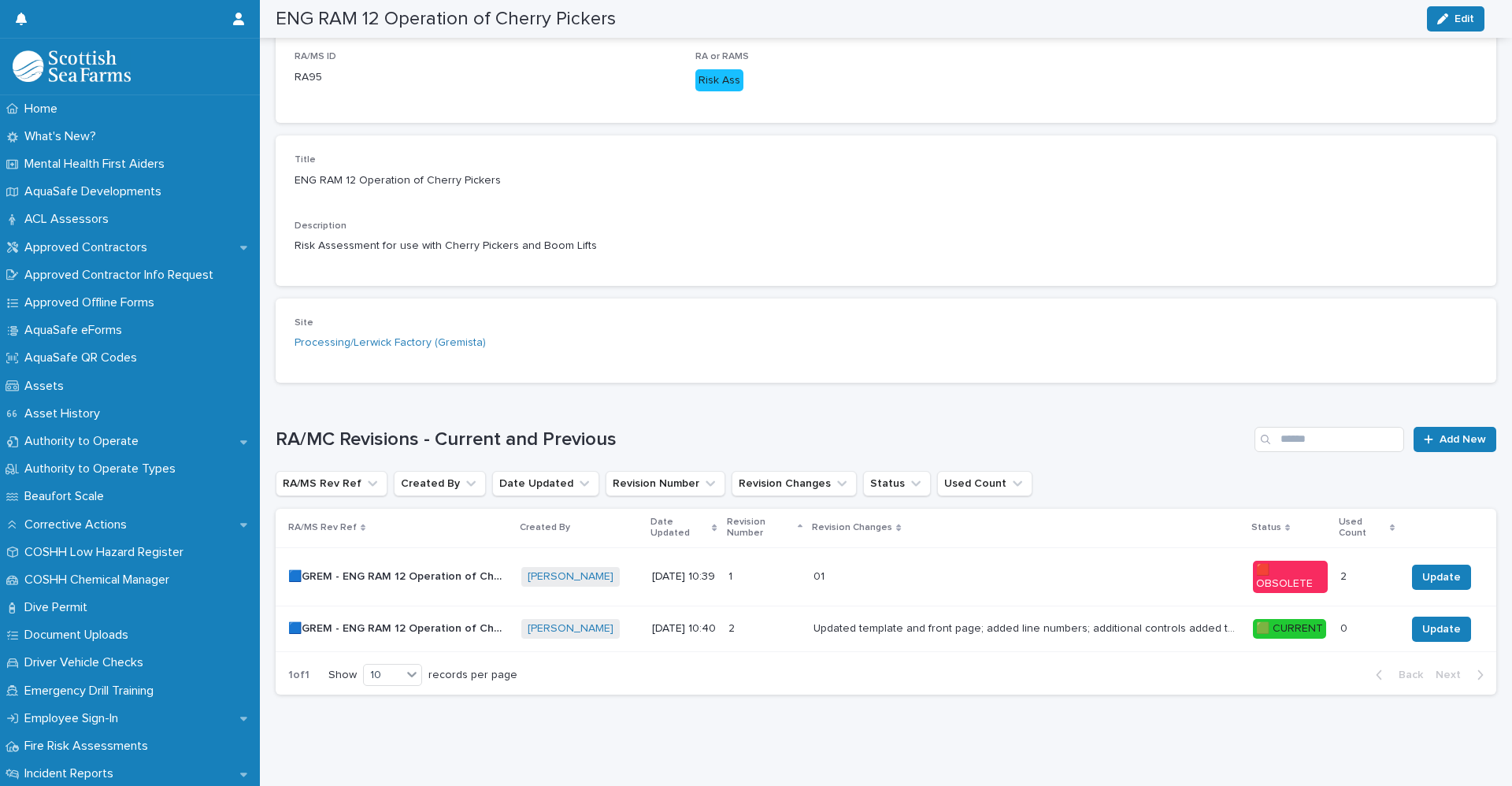
click at [901, 567] on div "01 01" at bounding box center [1026, 577] width 426 height 26
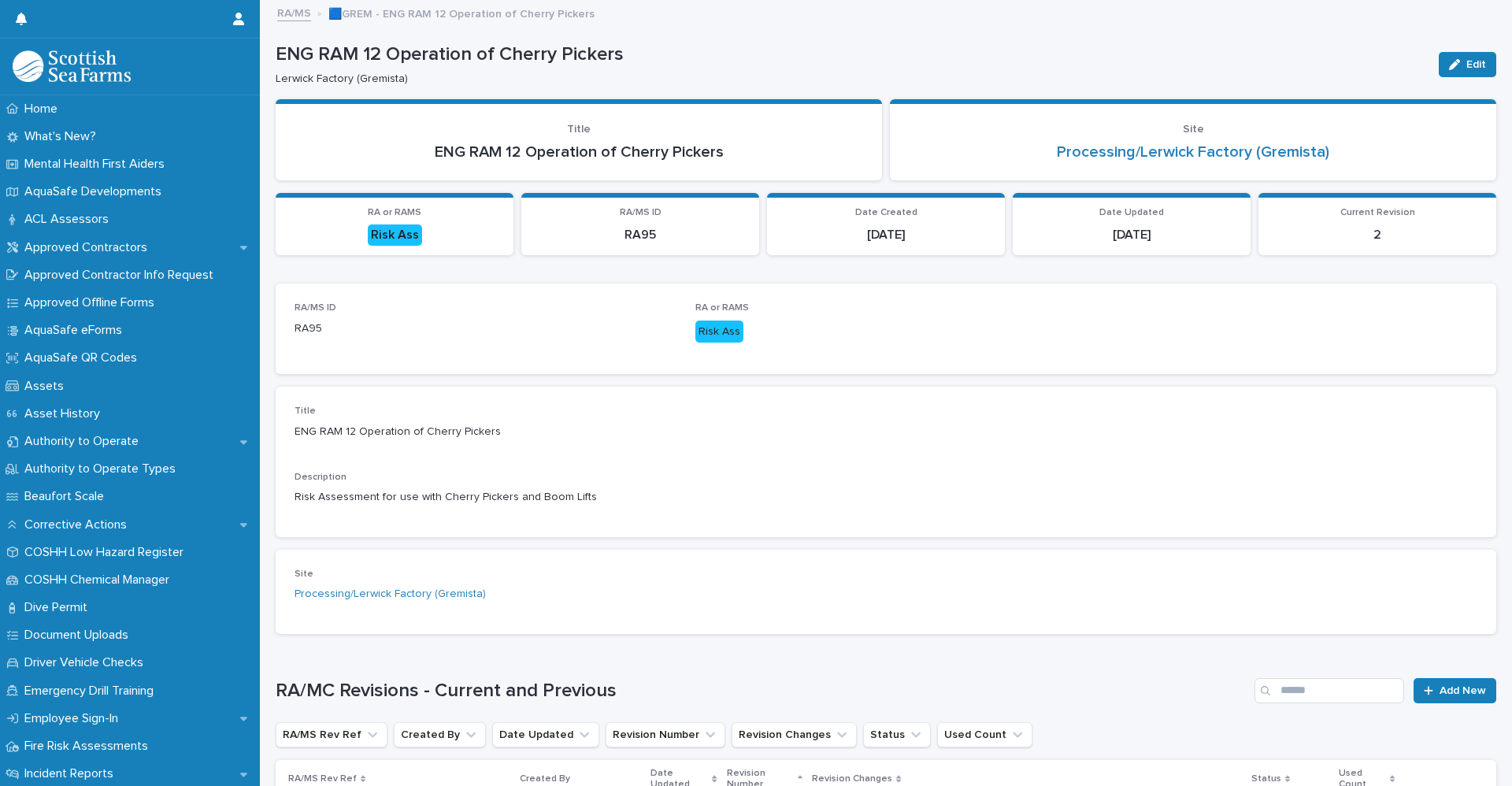
click at [297, 14] on link "RA/MS" at bounding box center [294, 11] width 33 height 18
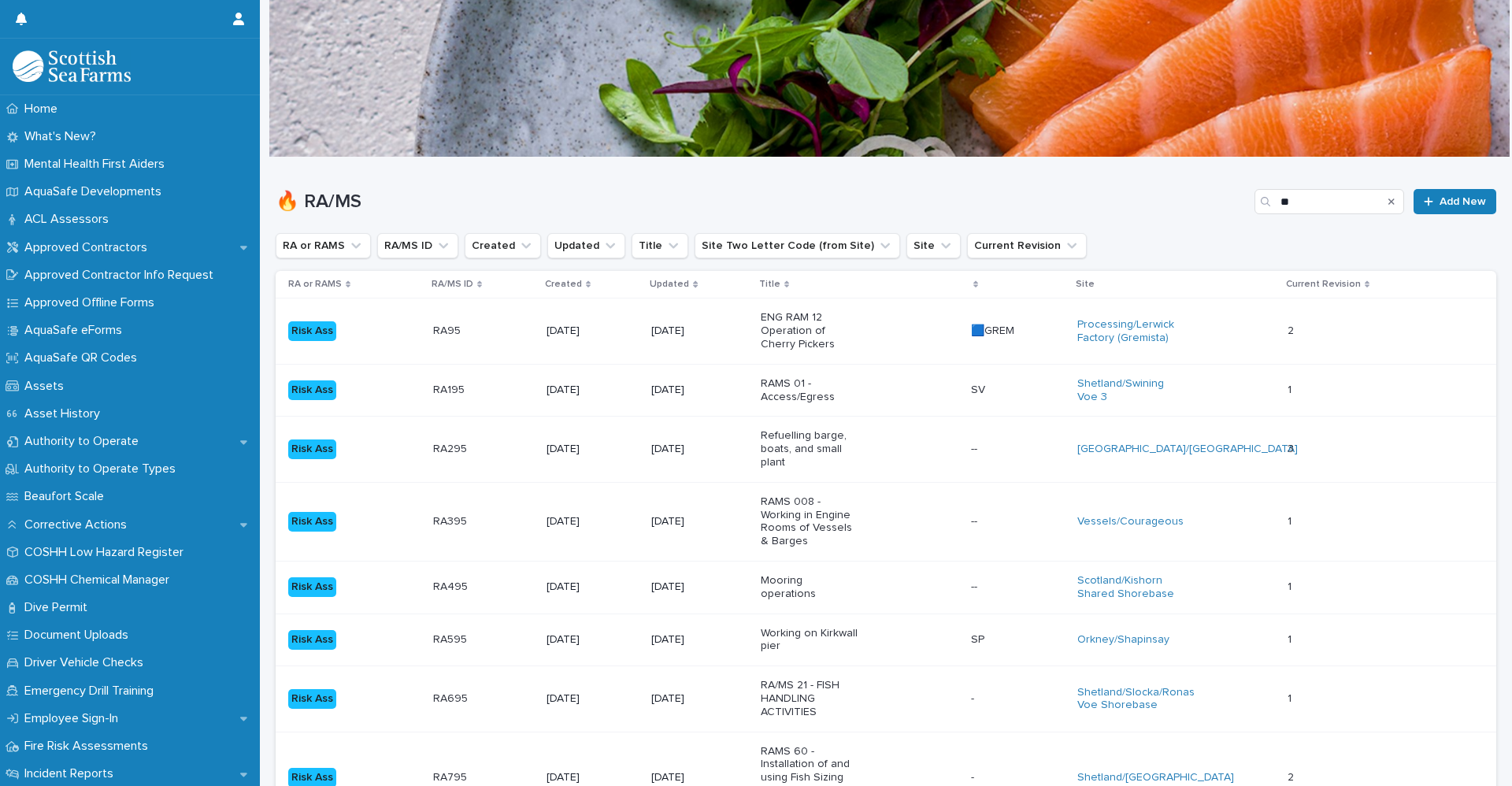
click at [1388, 203] on icon "Search" at bounding box center [1391, 202] width 7 height 9
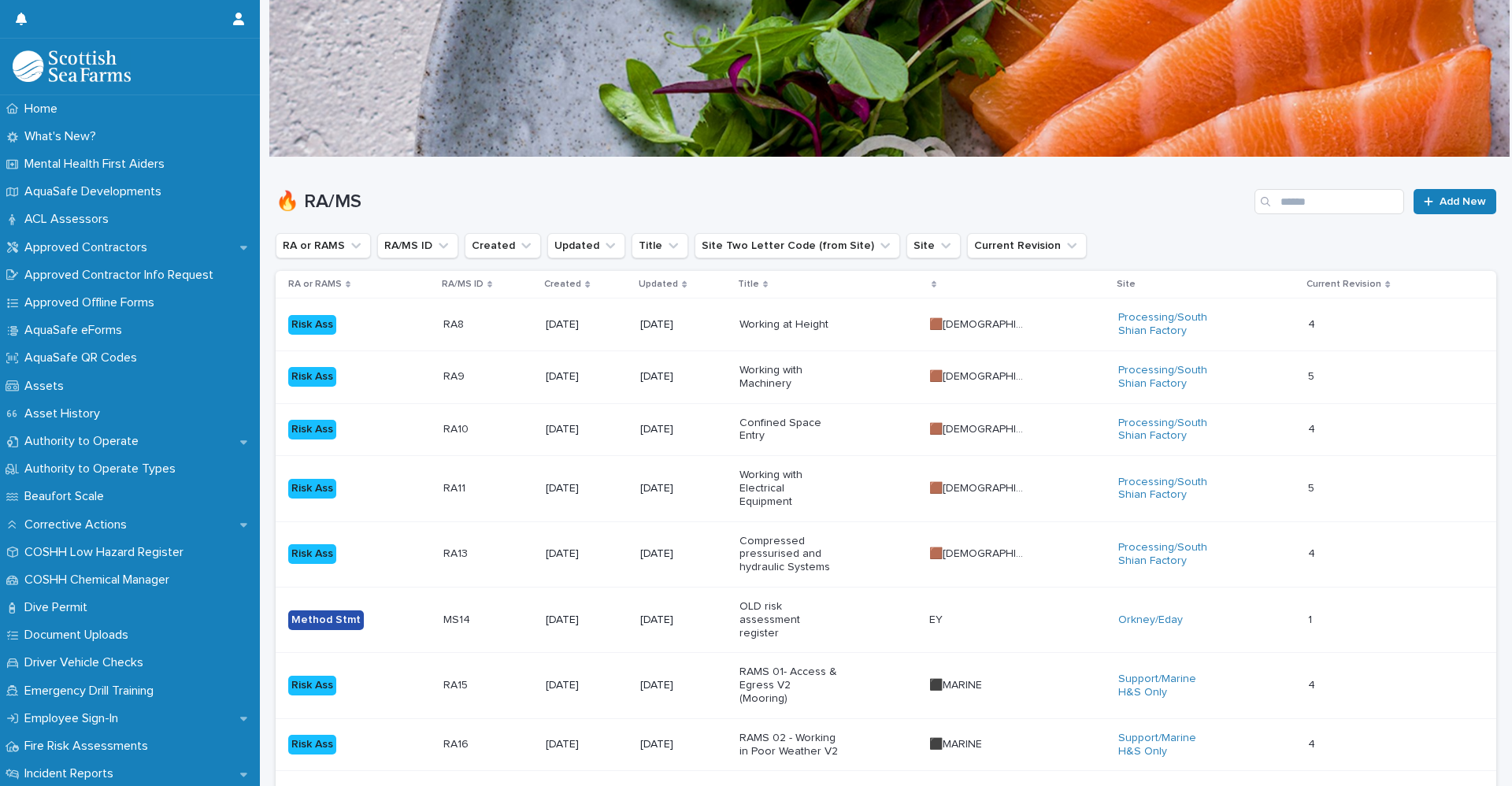
click at [363, 366] on div "Risk Ass" at bounding box center [337, 374] width 99 height 23
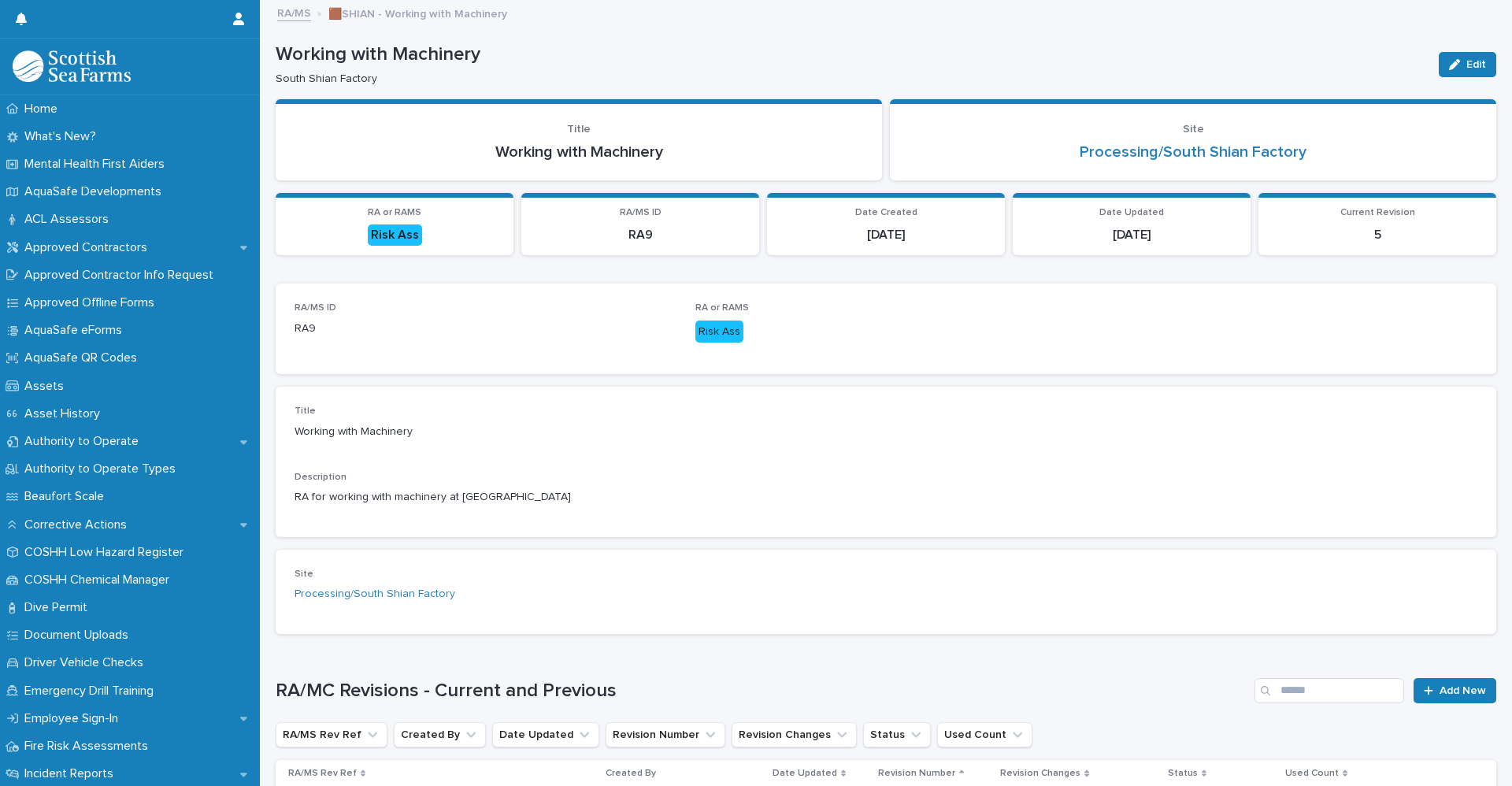
click at [294, 11] on link "RA/MS" at bounding box center [294, 11] width 33 height 18
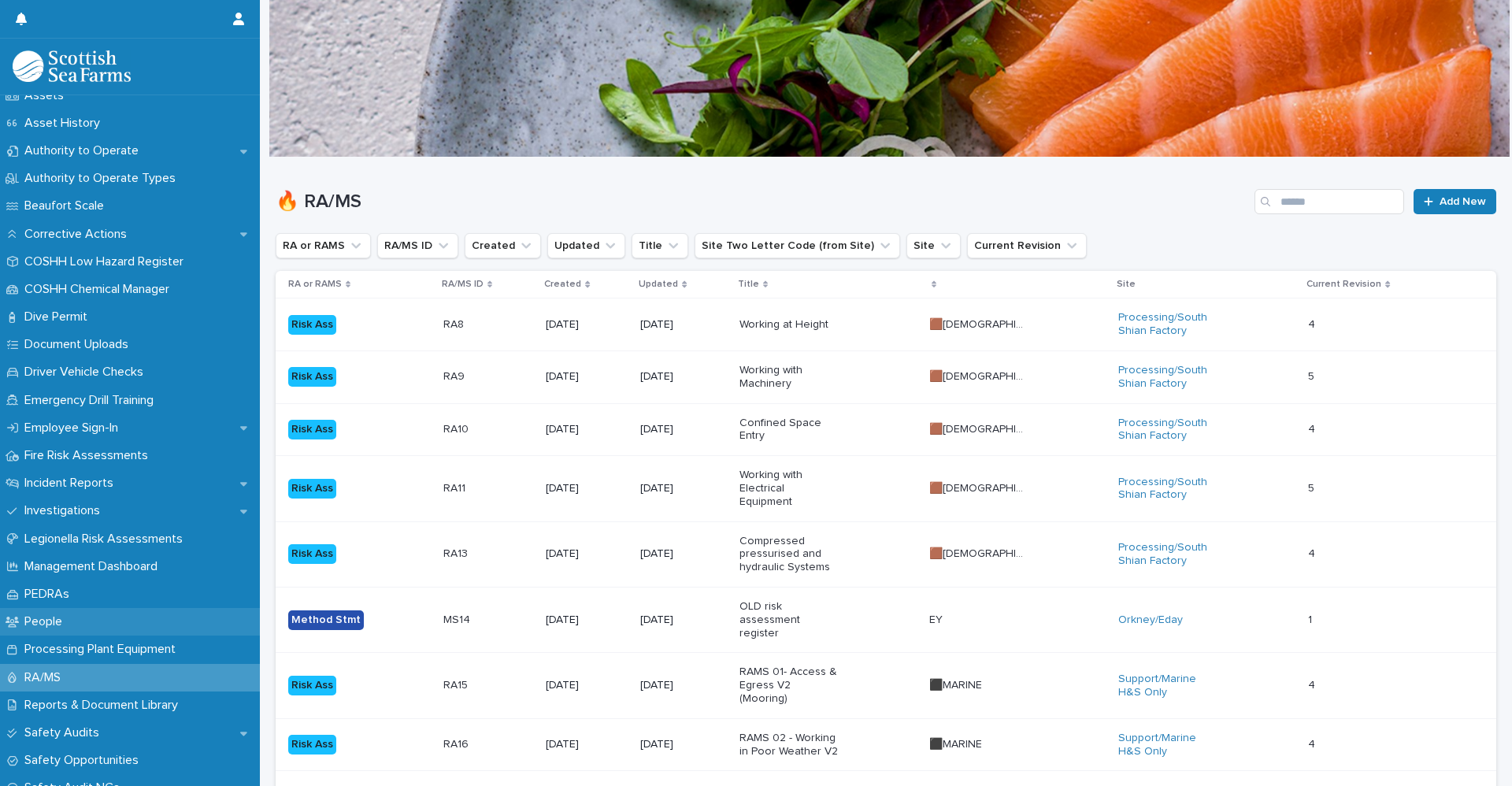
scroll to position [315, 0]
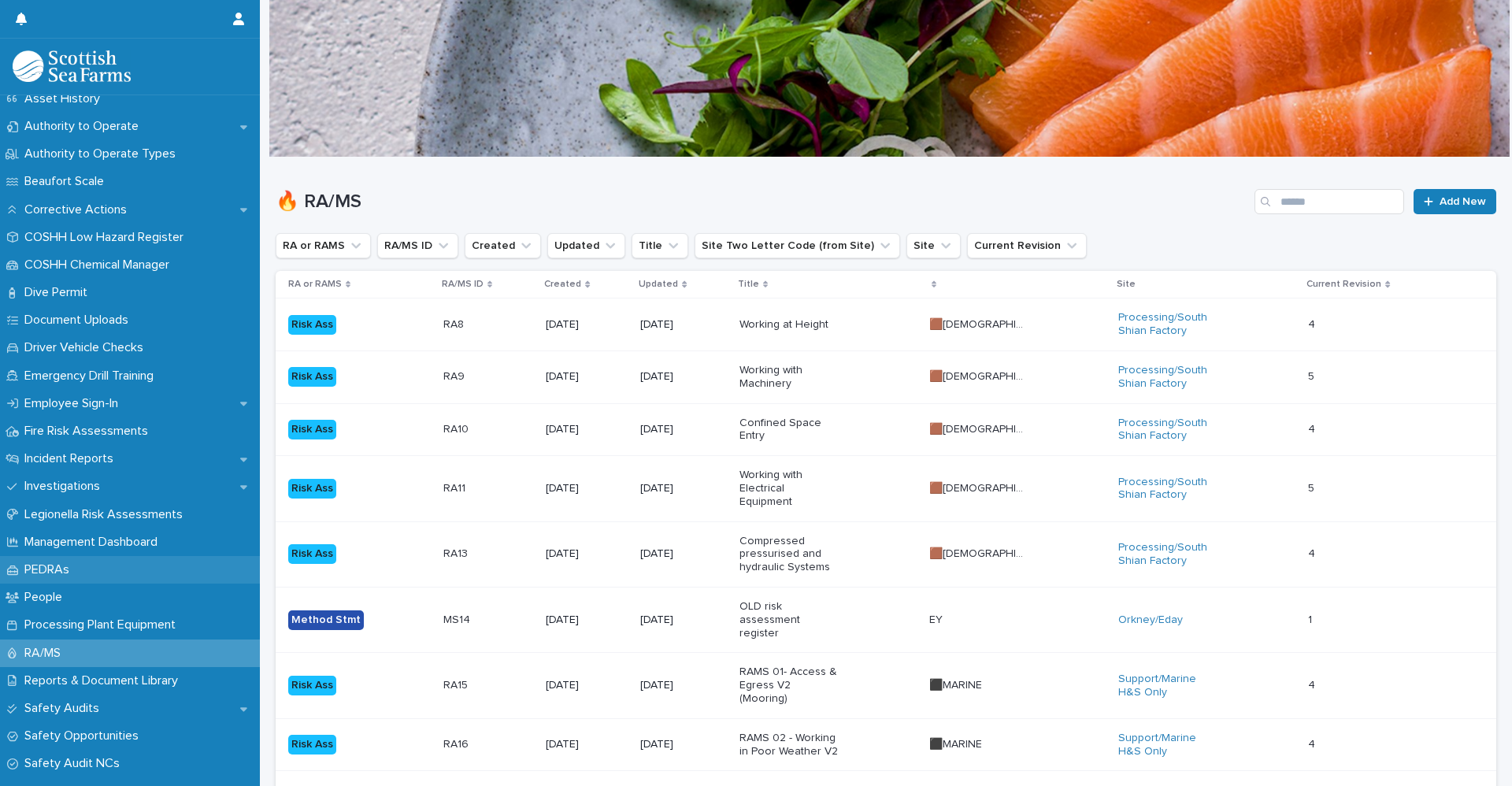
click at [98, 558] on div "PEDRAs" at bounding box center [130, 570] width 260 height 28
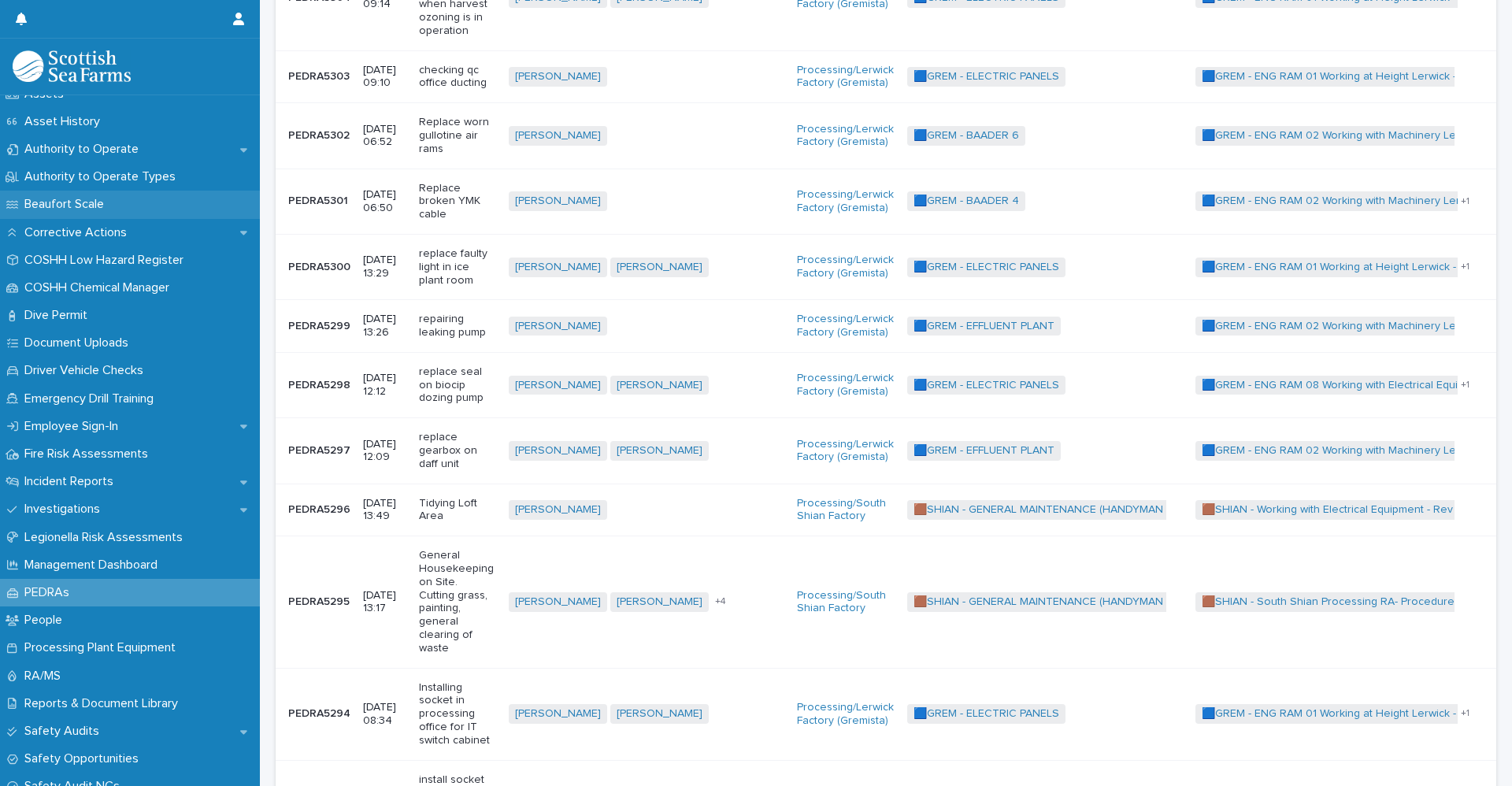
scroll to position [315, 0]
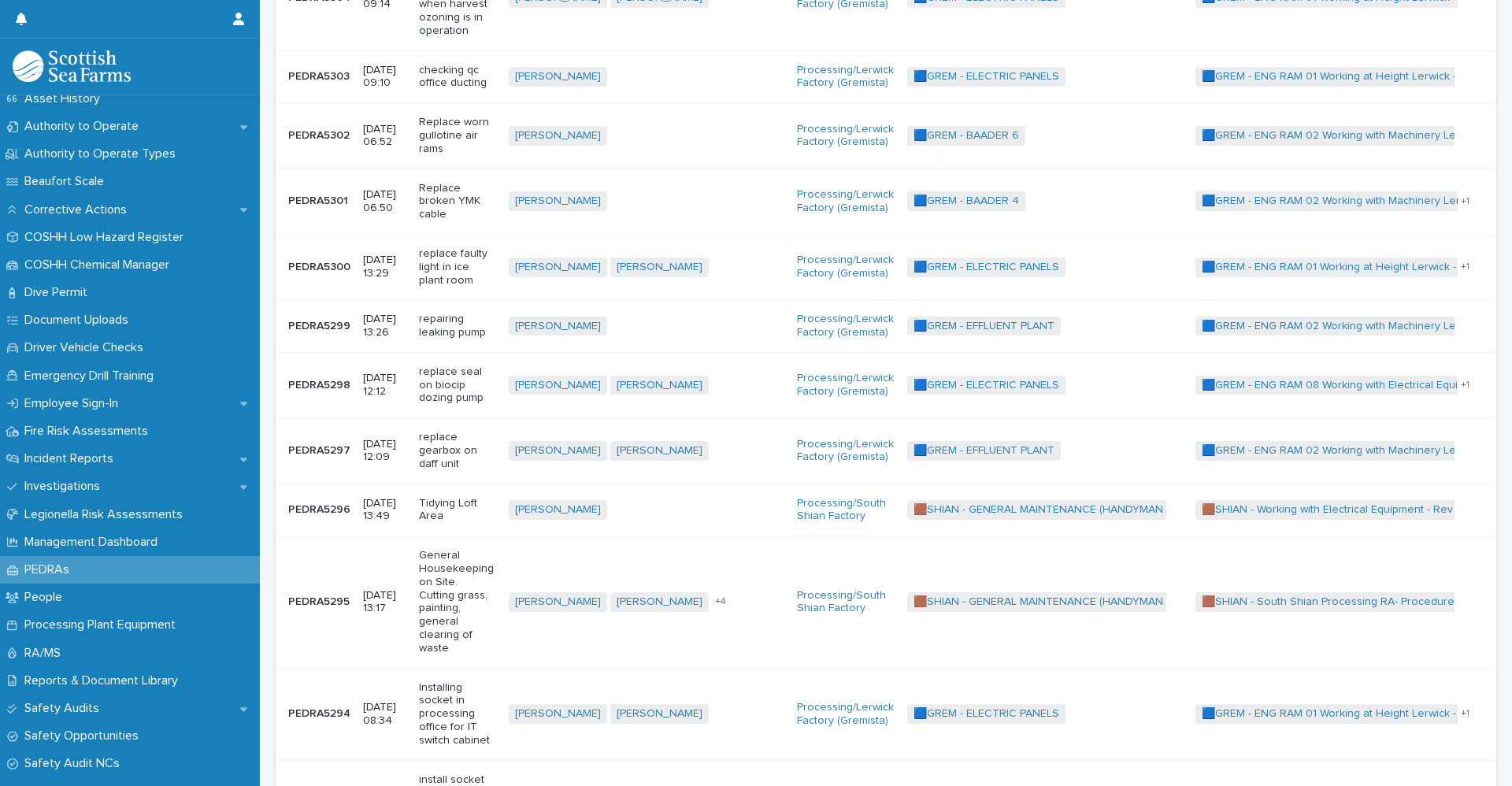
click at [287, 616] on td "PEDRA5295 PEDRA5295" at bounding box center [316, 601] width 81 height 131
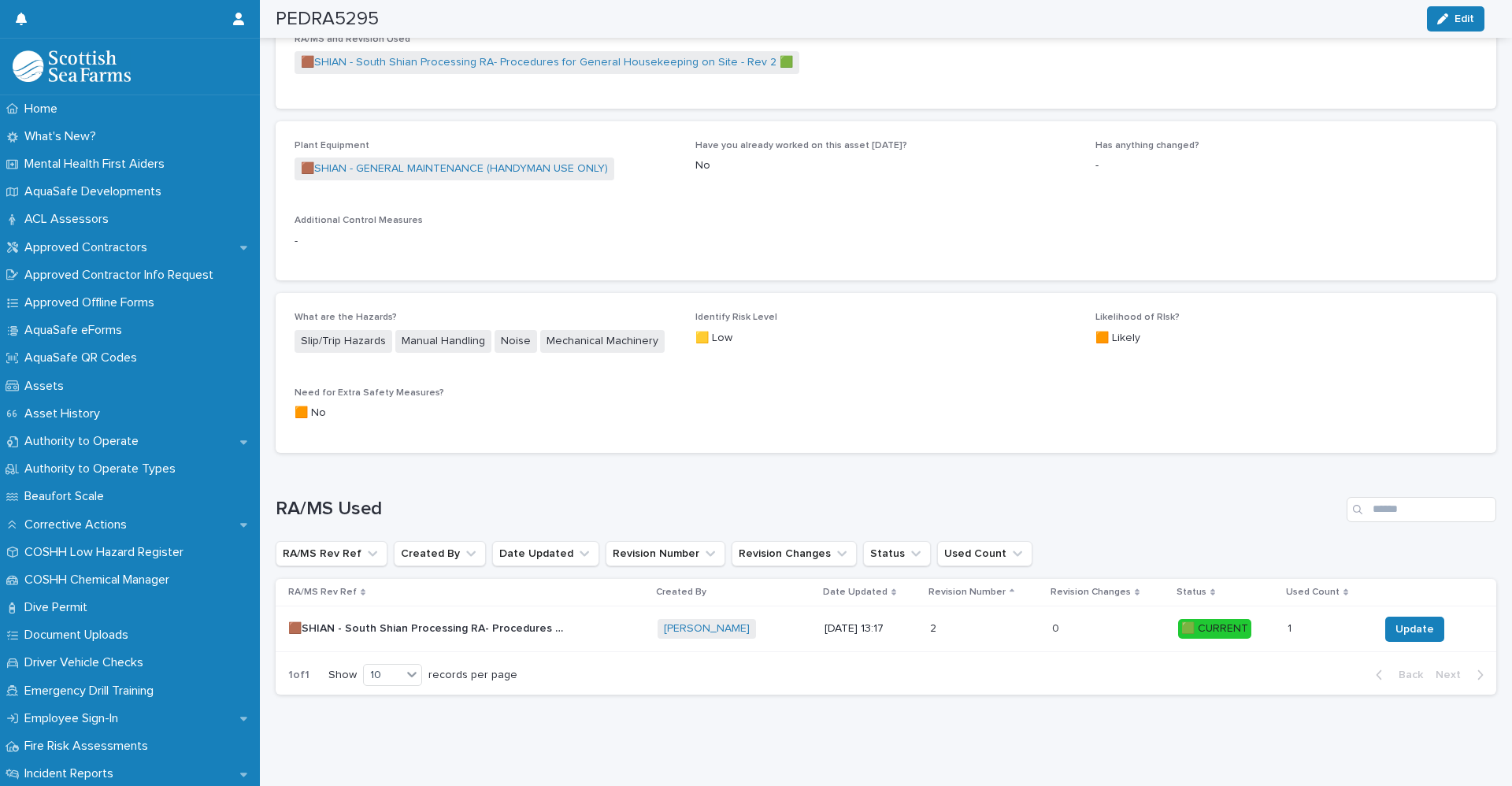
scroll to position [924, 0]
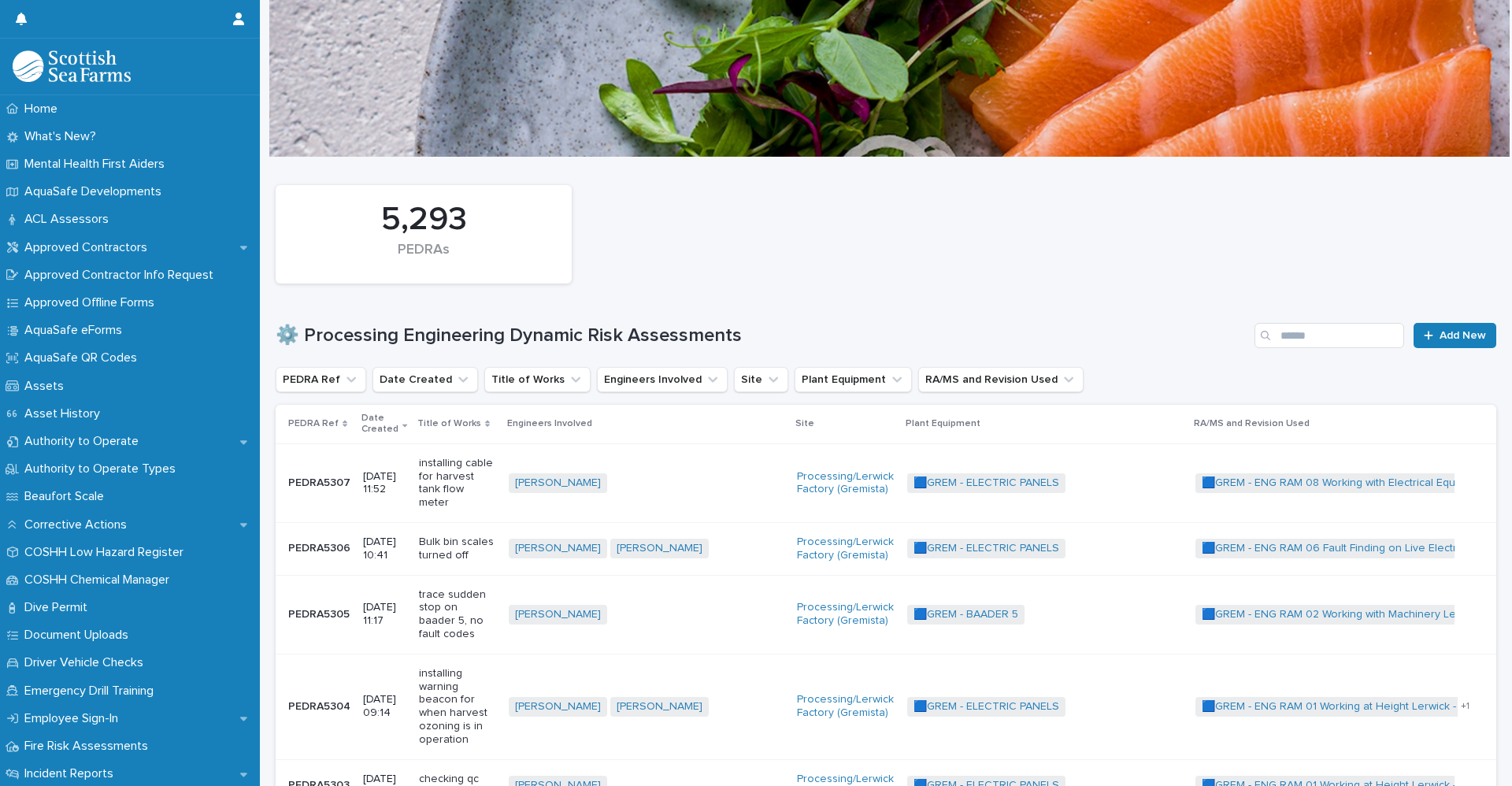
click at [1012, 194] on div "5,293 PEDRAs" at bounding box center [886, 234] width 1236 height 114
click at [1318, 324] on input "Search" at bounding box center [1329, 334] width 150 height 25
type input "**"
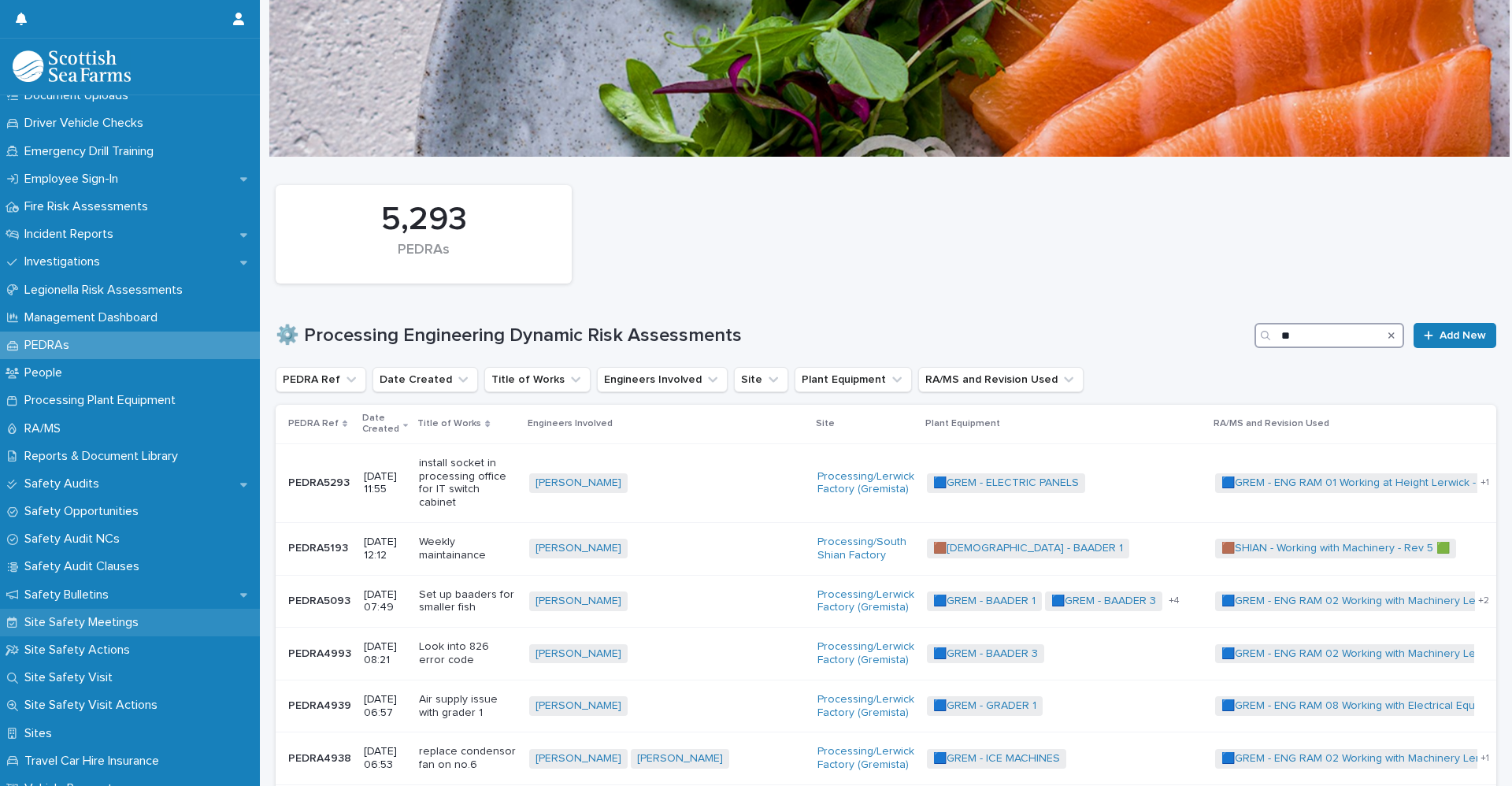
scroll to position [551, 0]
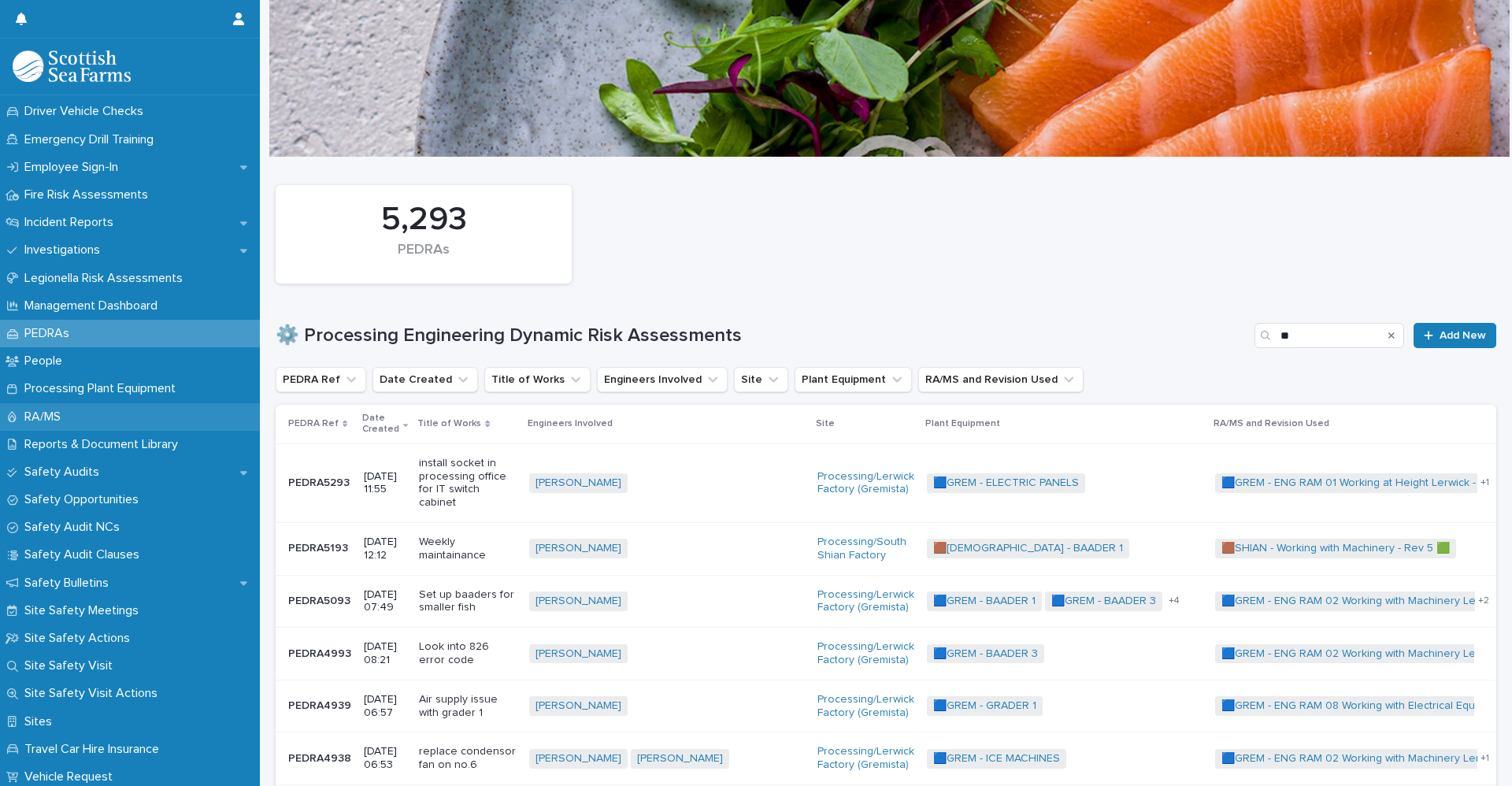
click at [55, 415] on p "RA/MS" at bounding box center [45, 417] width 55 height 15
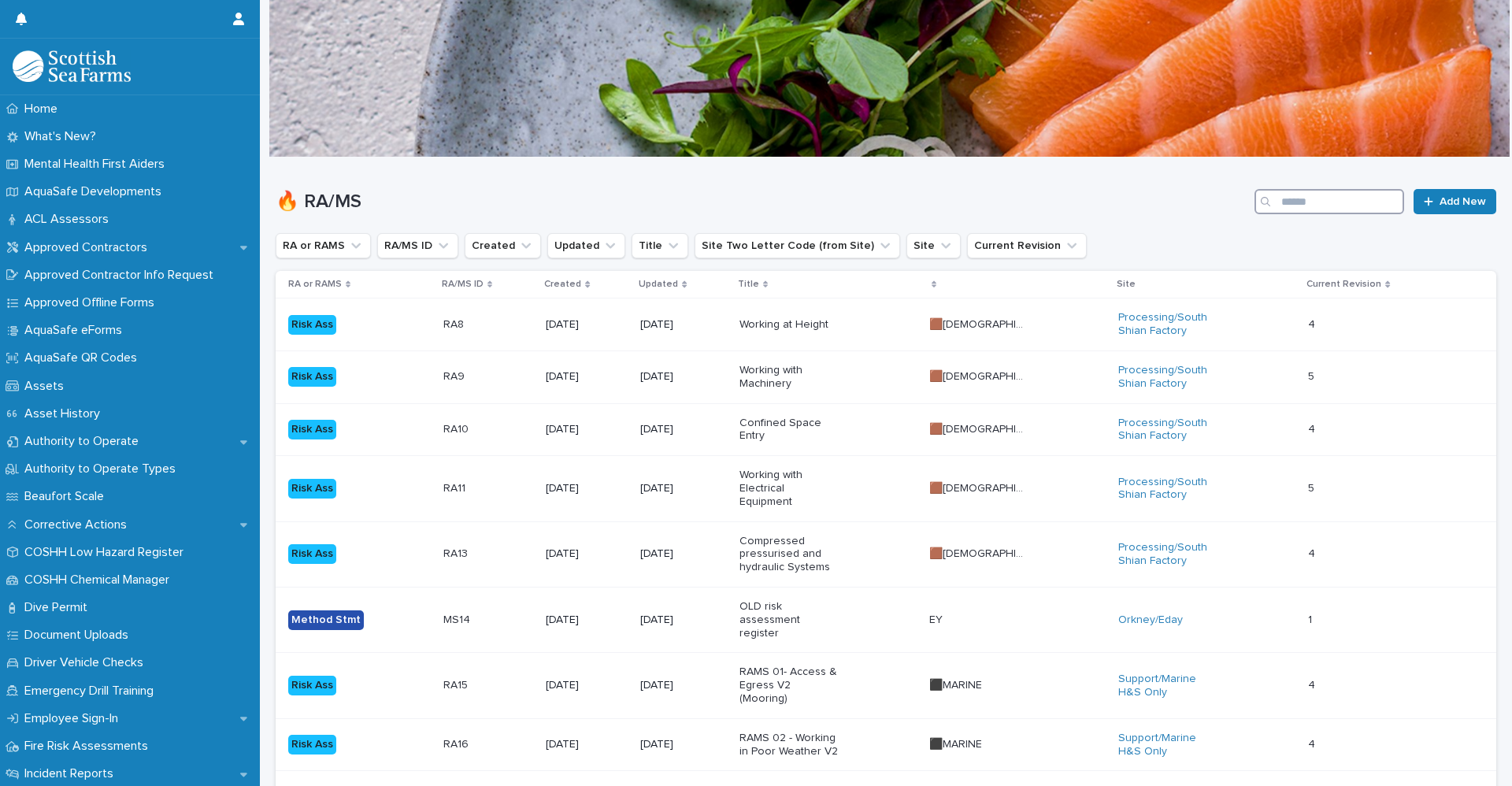
click at [1302, 210] on input "Search" at bounding box center [1329, 201] width 150 height 25
type input "**"
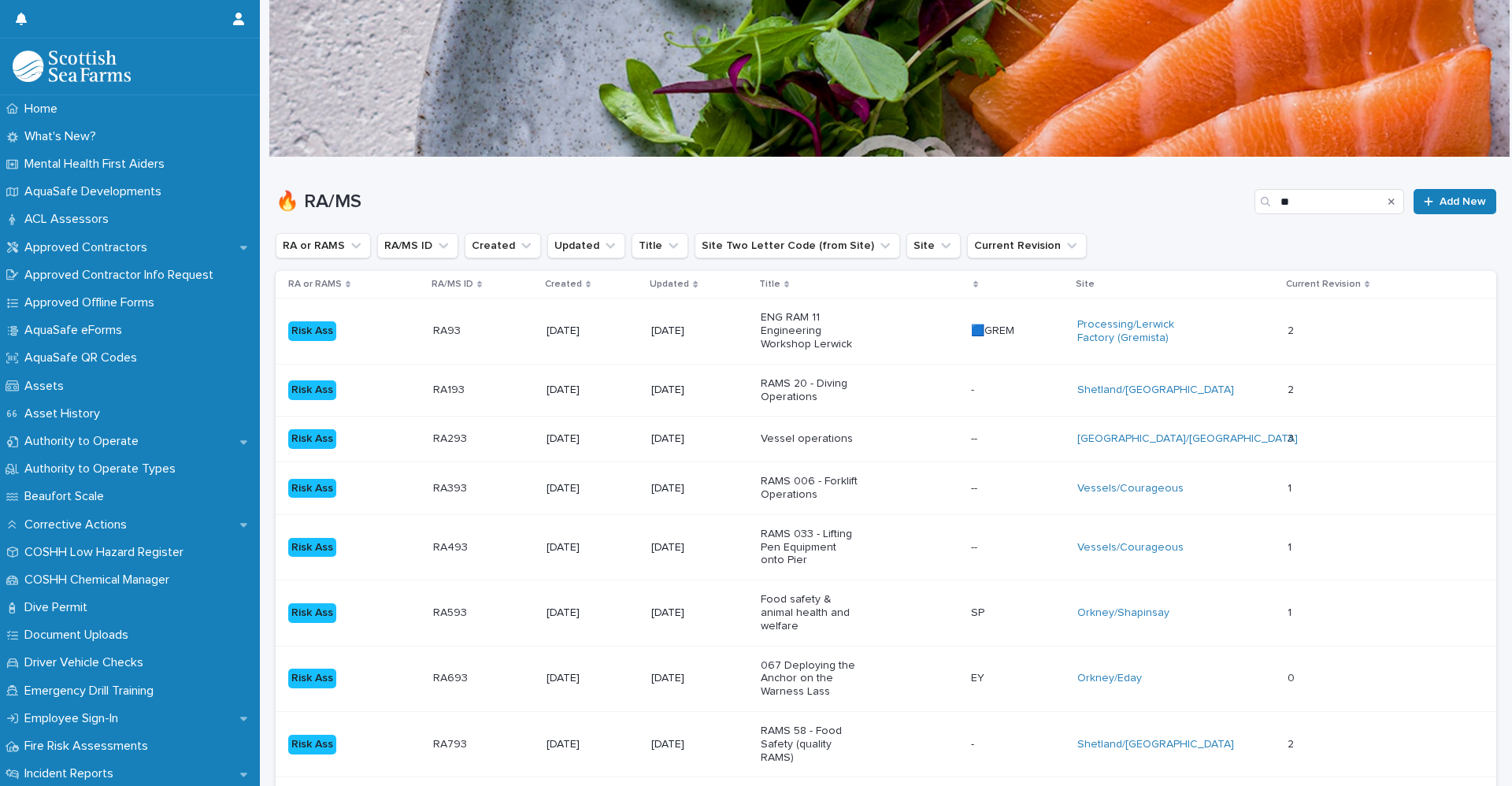
click at [460, 336] on p at bounding box center [482, 331] width 99 height 13
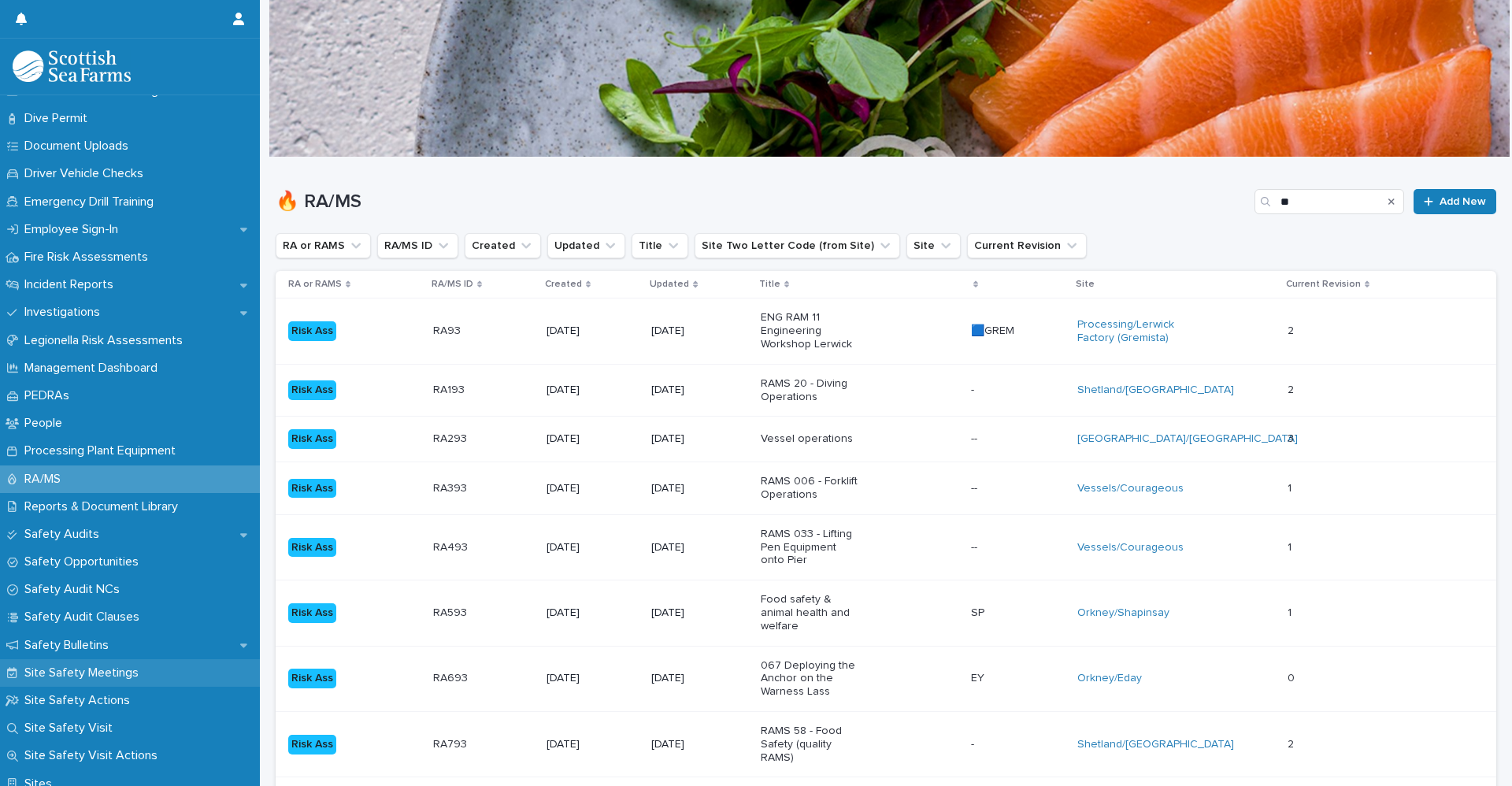
scroll to position [551, 0]
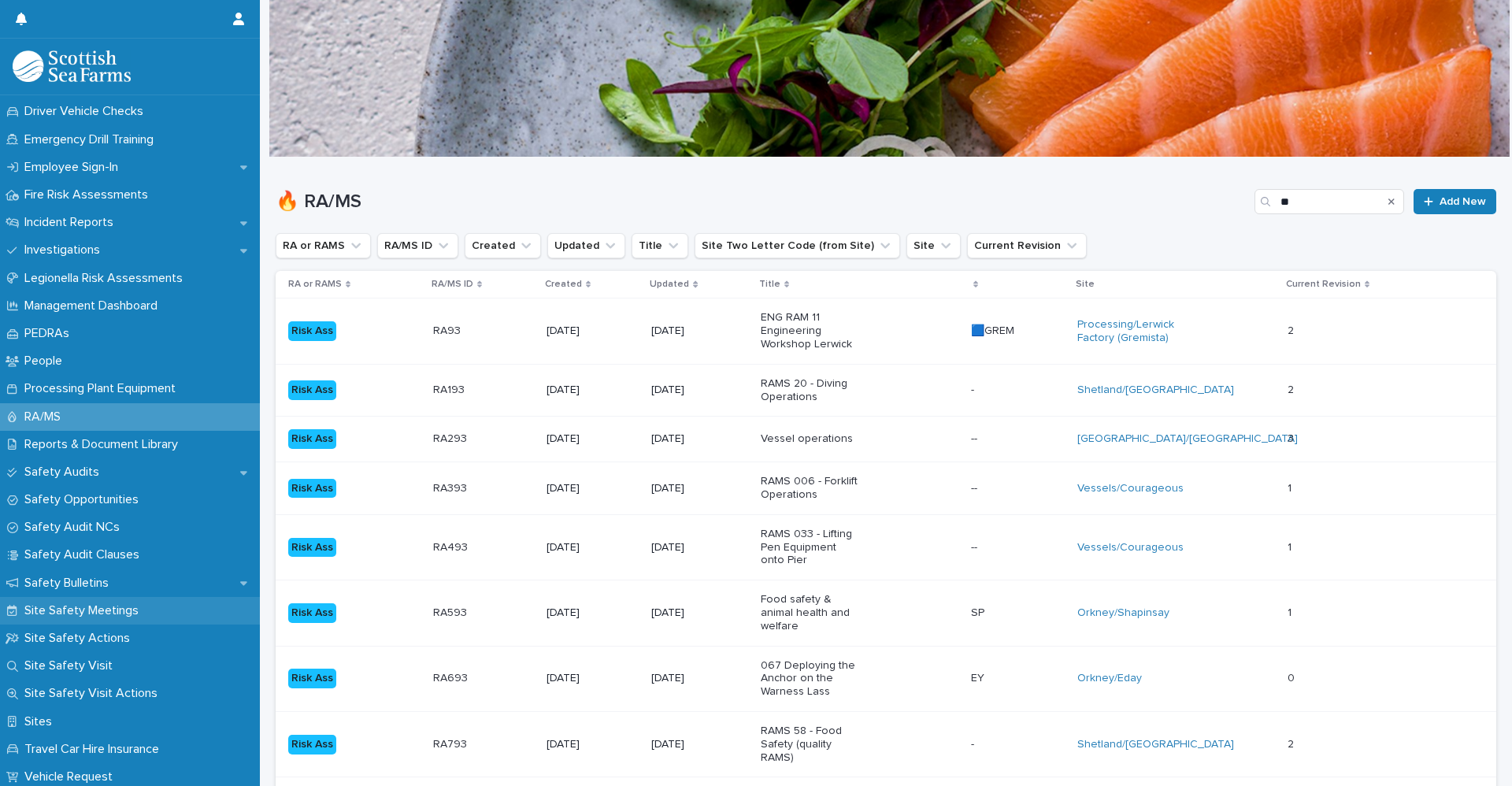
click at [136, 619] on div "Site Safety Meetings" at bounding box center [130, 610] width 260 height 28
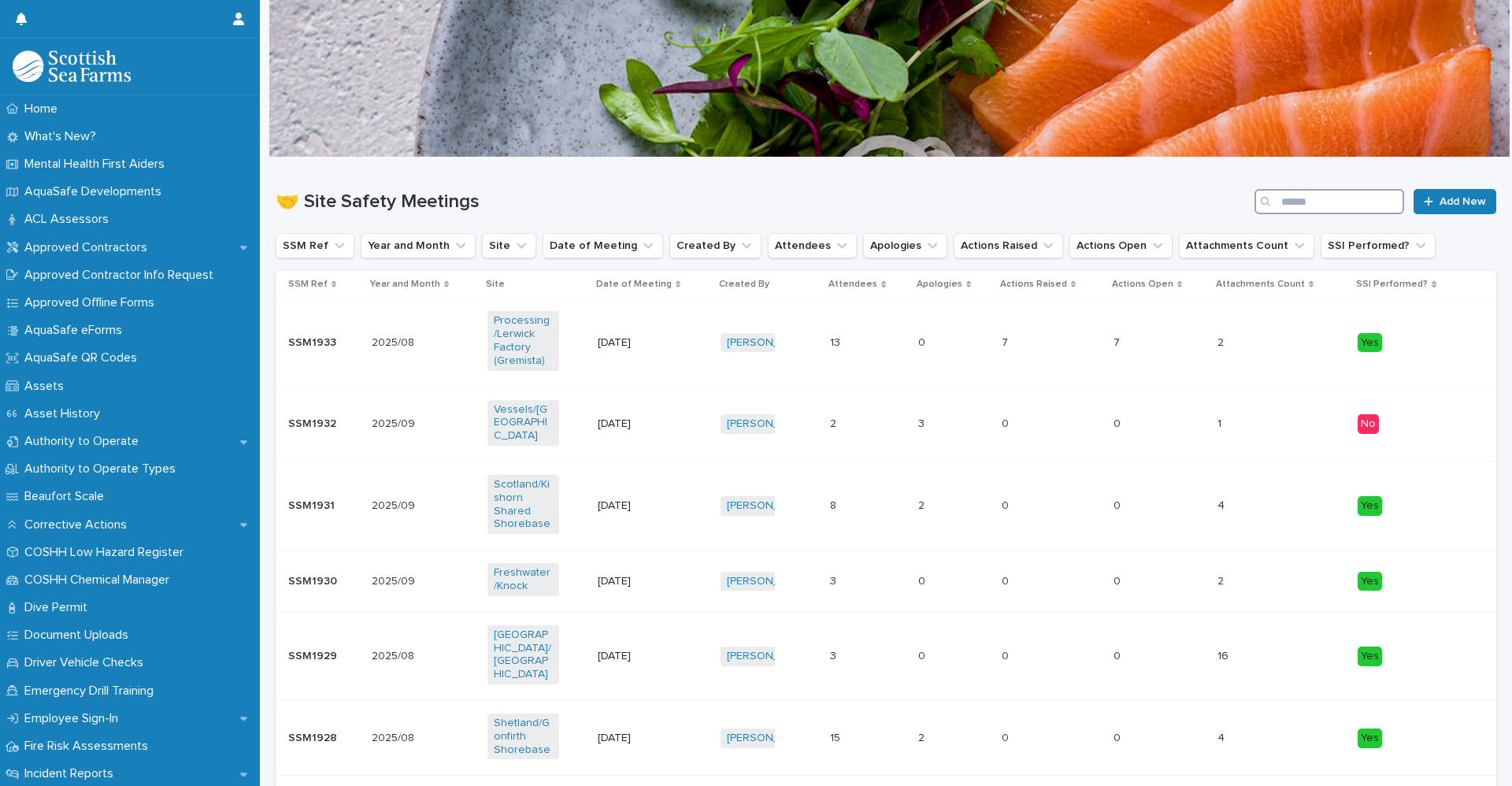
click at [1290, 198] on input "Search" at bounding box center [1329, 201] width 150 height 25
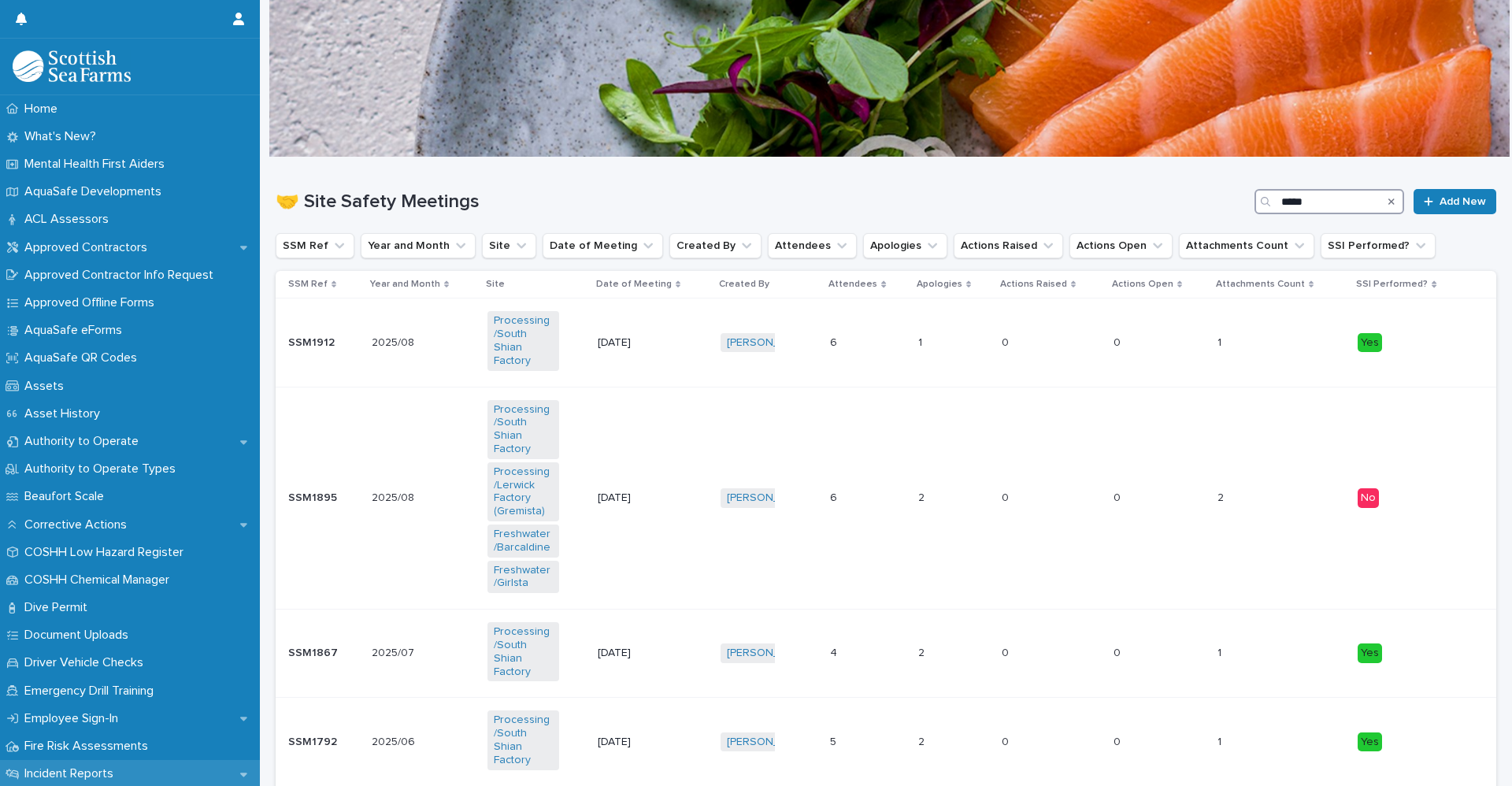
type input "*****"
click at [420, 386] on td "2025/08 2025/08" at bounding box center [423, 498] width 116 height 223
click at [1242, 210] on div "🤝 Site Safety Meetings ***** Add New" at bounding box center [886, 201] width 1220 height 25
drag, startPoint x: 1311, startPoint y: 200, endPoint x: 1214, endPoint y: 209, distance: 97.4
click at [1235, 205] on div "🤝 Site Safety Meetings ******* Add New" at bounding box center [886, 201] width 1220 height 25
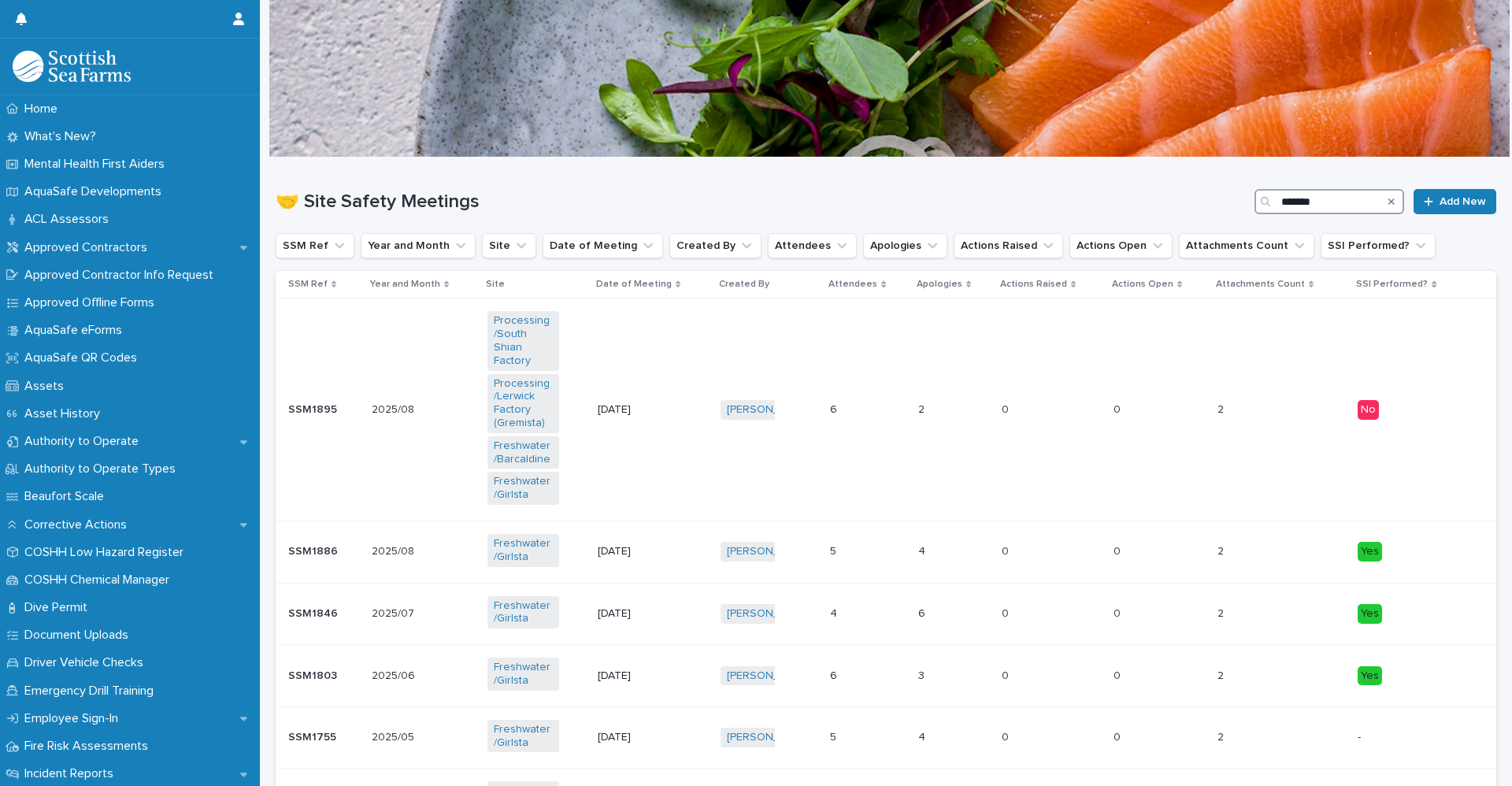
drag, startPoint x: 1320, startPoint y: 203, endPoint x: 1239, endPoint y: 204, distance: 81.0
click at [1240, 204] on div "🤝 Site Safety Meetings ******* Add New" at bounding box center [886, 201] width 1220 height 25
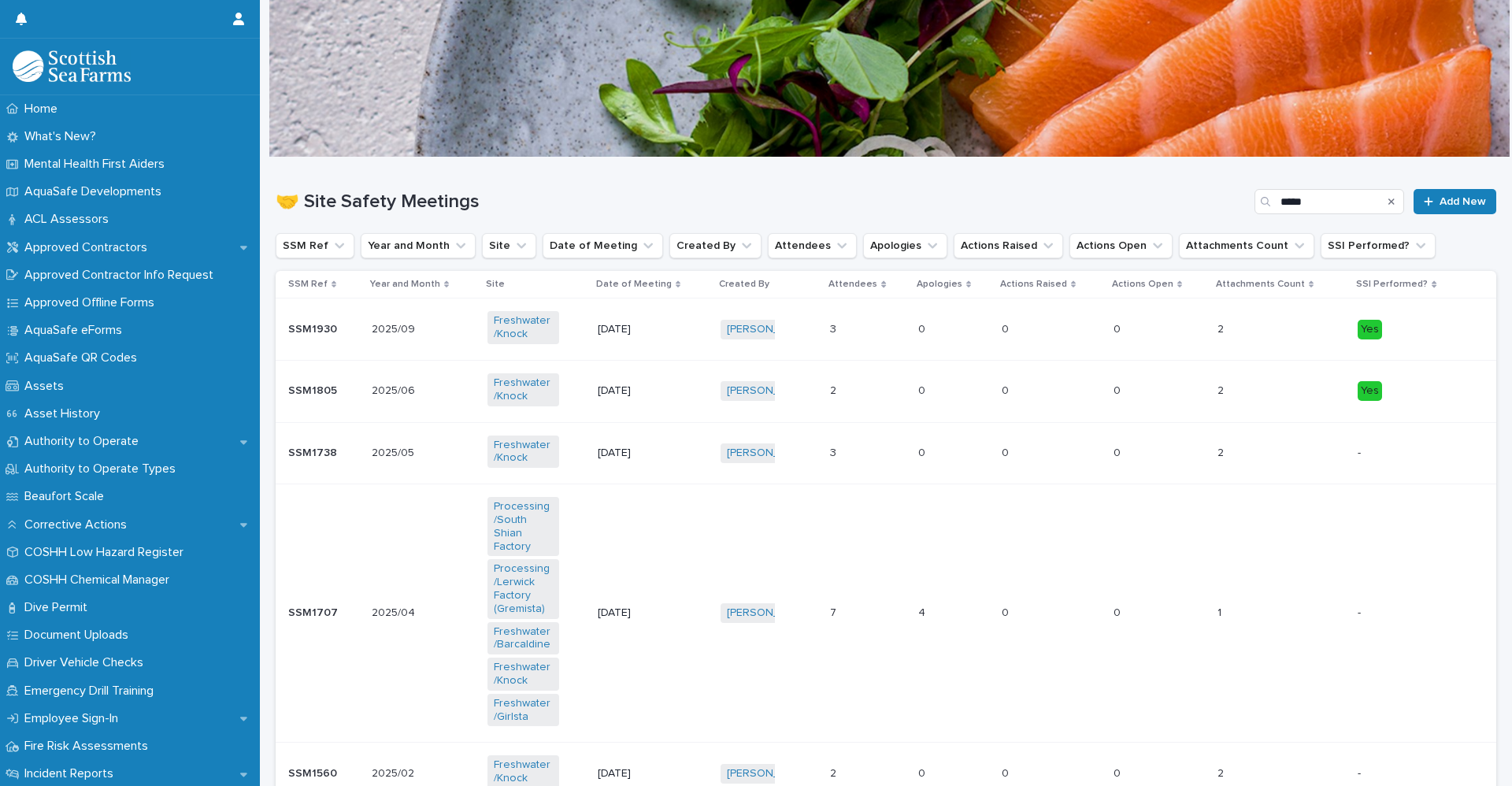
click at [1124, 201] on h1 "🤝 Site Safety Meetings" at bounding box center [762, 202] width 972 height 23
drag, startPoint x: 1311, startPoint y: 199, endPoint x: 1302, endPoint y: 203, distance: 9.8
click at [1312, 199] on input "*****" at bounding box center [1329, 201] width 150 height 25
click at [1337, 203] on input "*****" at bounding box center [1329, 201] width 150 height 25
drag, startPoint x: 1307, startPoint y: 205, endPoint x: 1238, endPoint y: 212, distance: 69.4
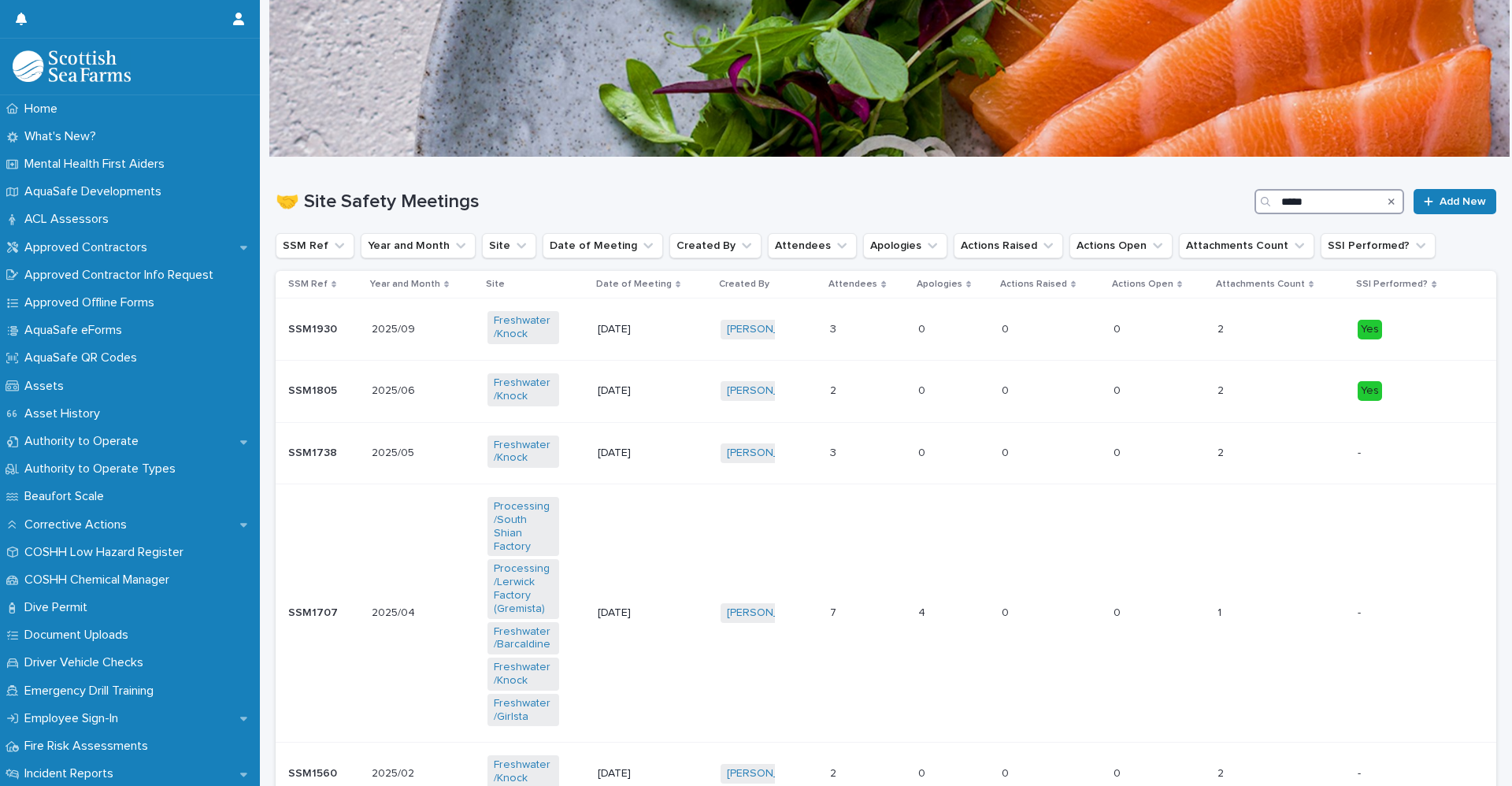
click at [1238, 212] on div "🤝 Site Safety Meetings ***** Add New" at bounding box center [886, 201] width 1220 height 25
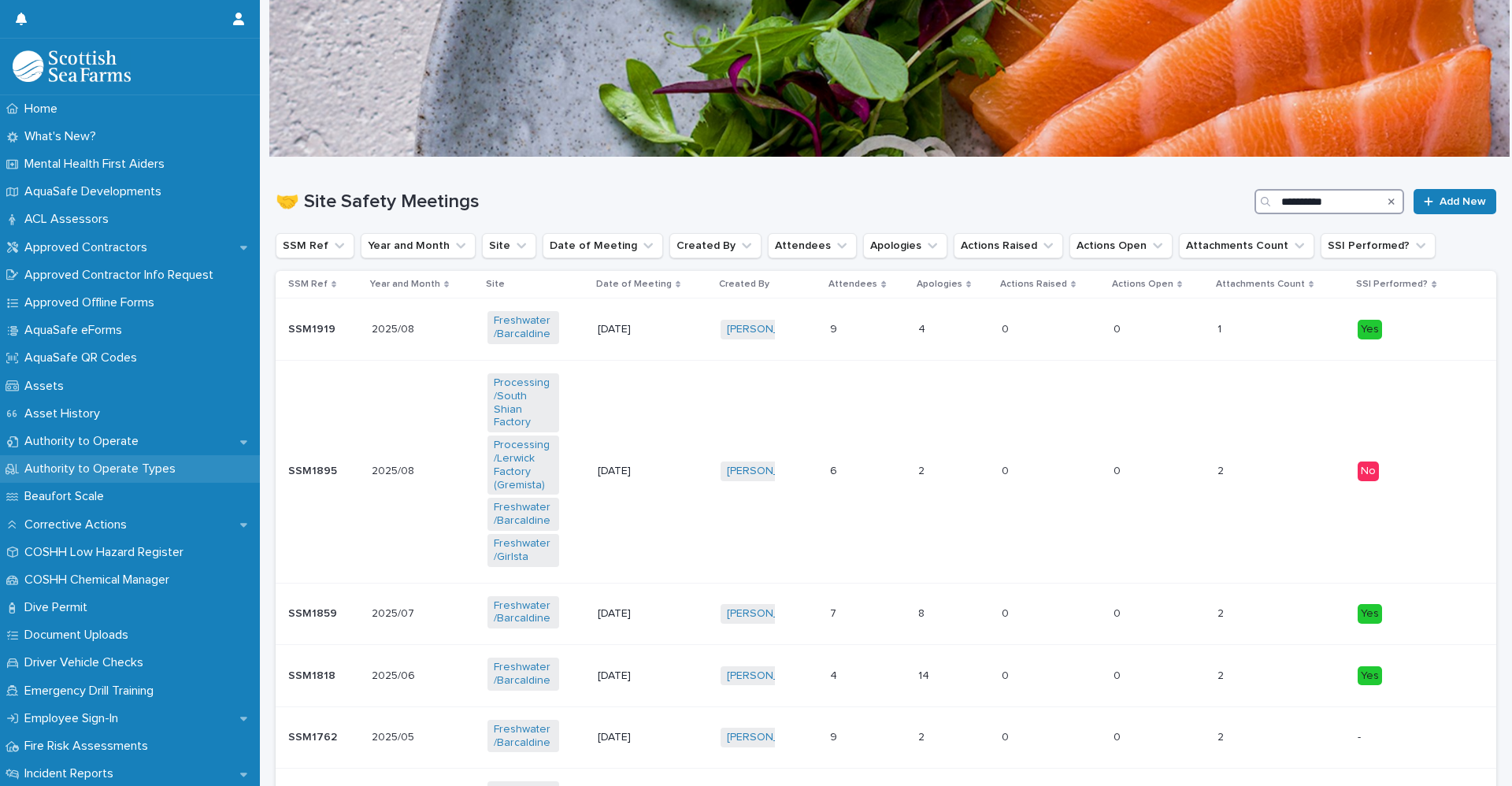
type input "**********"
drag, startPoint x: 577, startPoint y: 207, endPoint x: 590, endPoint y: 203, distance: 13.6
click at [577, 206] on h1 "🤝 Site Safety Meetings" at bounding box center [762, 202] width 972 height 23
click at [1388, 198] on icon "Search" at bounding box center [1391, 202] width 7 height 9
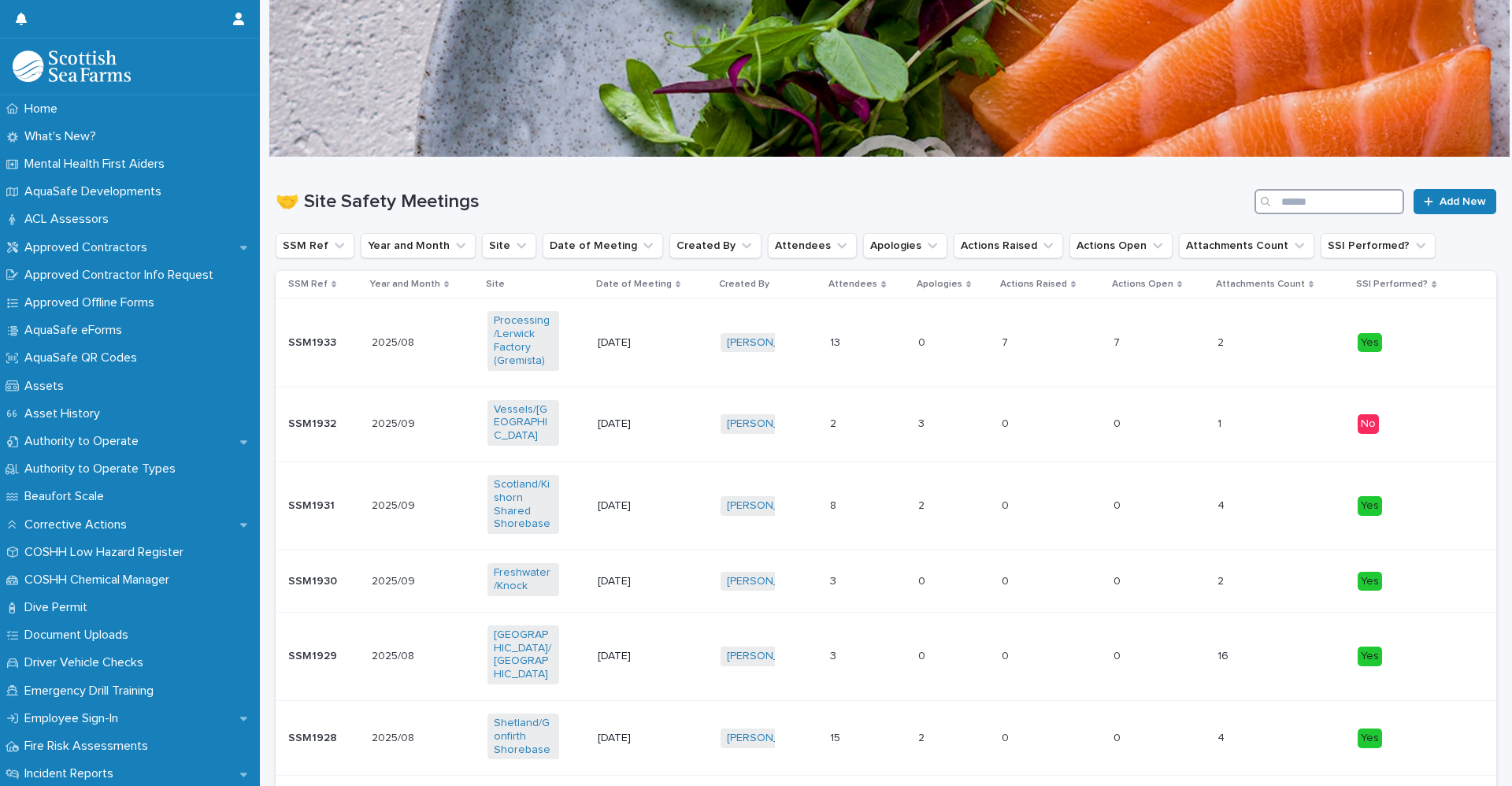
click at [1302, 204] on input "Search" at bounding box center [1329, 201] width 150 height 25
click at [1312, 203] on input "Search" at bounding box center [1329, 201] width 150 height 25
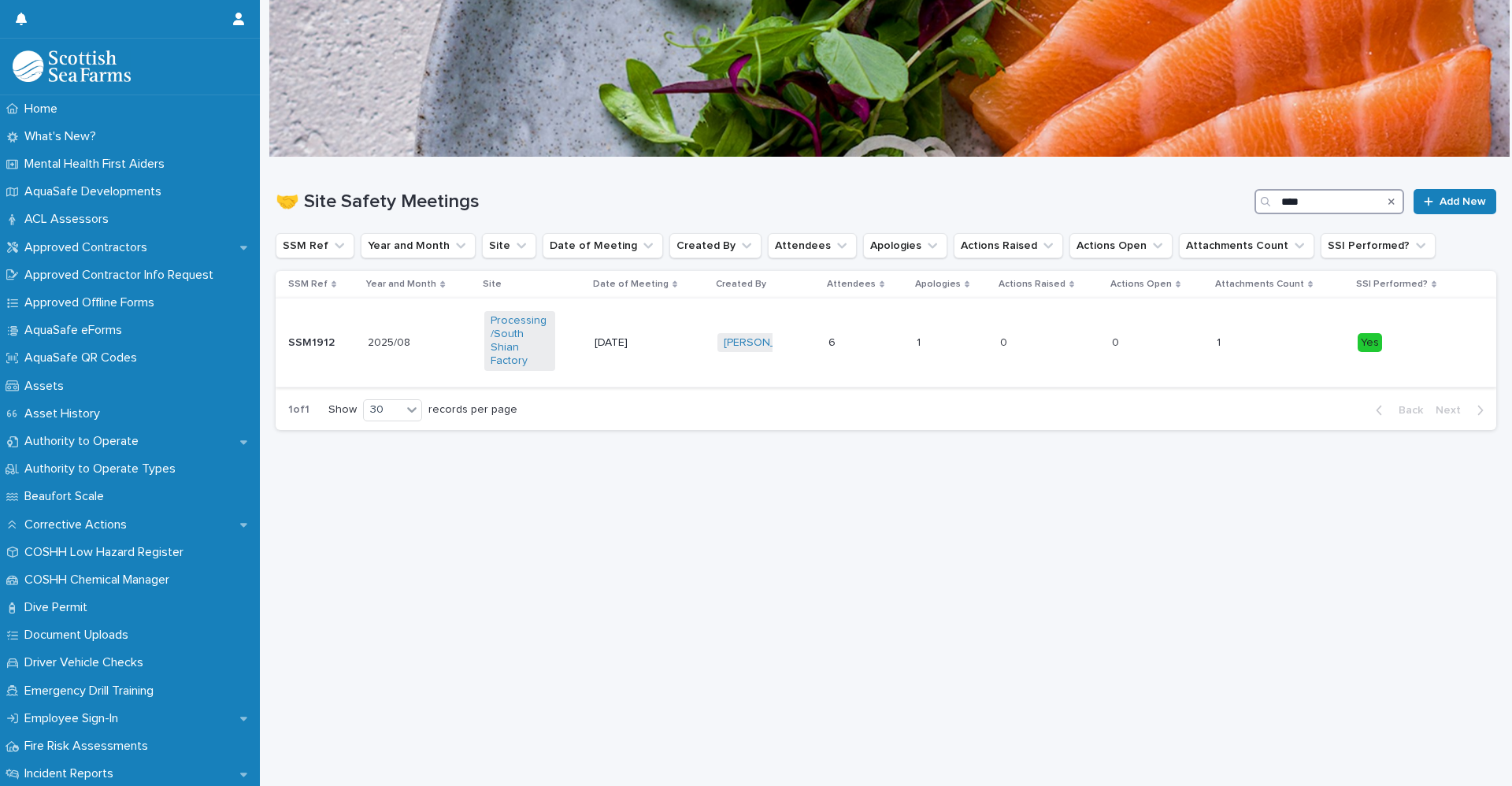
type input "****"
click at [348, 330] on div "SSM1912 SSM1912" at bounding box center [322, 343] width 67 height 26
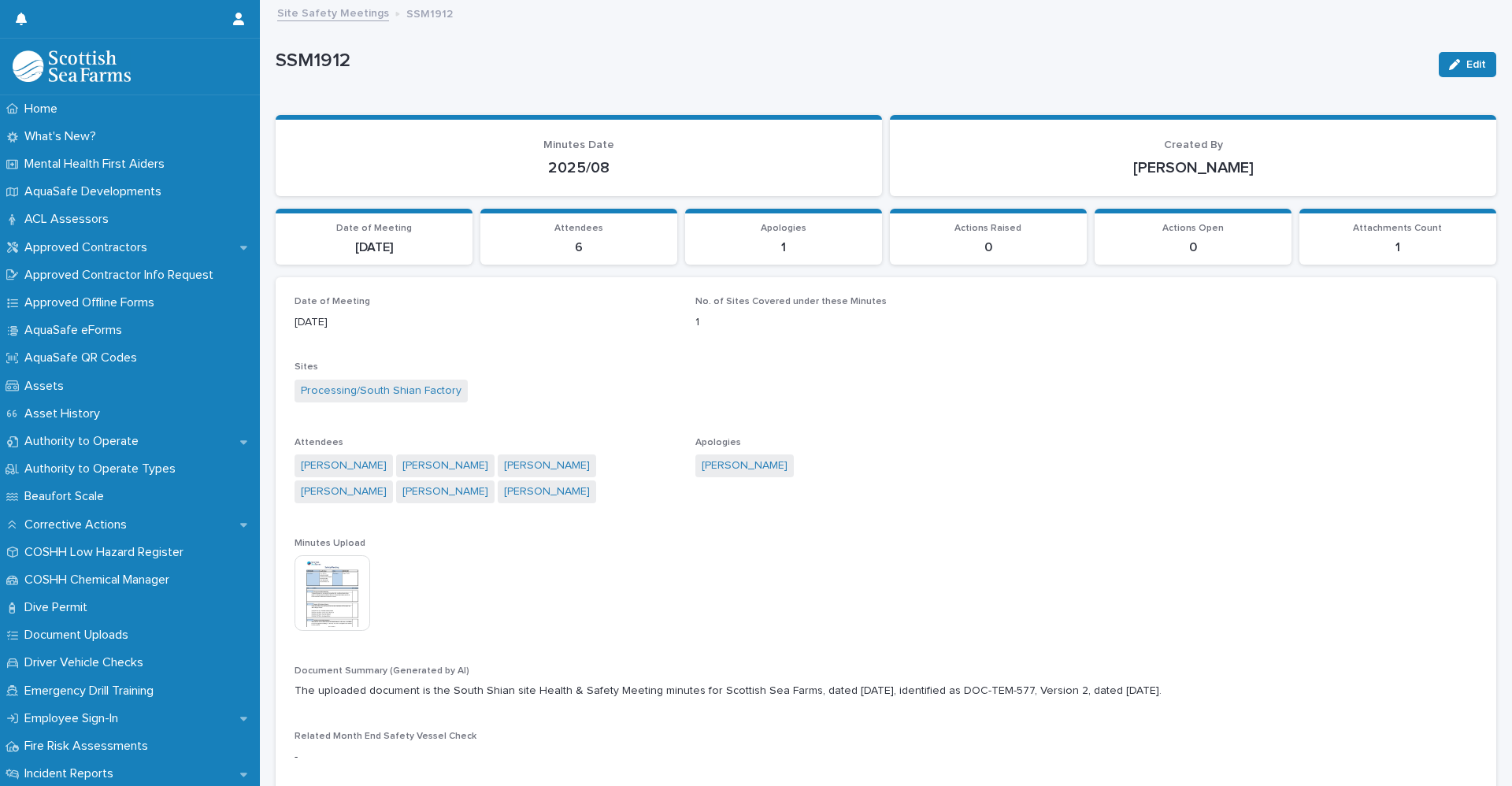
click at [291, 18] on link "Site Safety Meetings" at bounding box center [333, 11] width 112 height 18
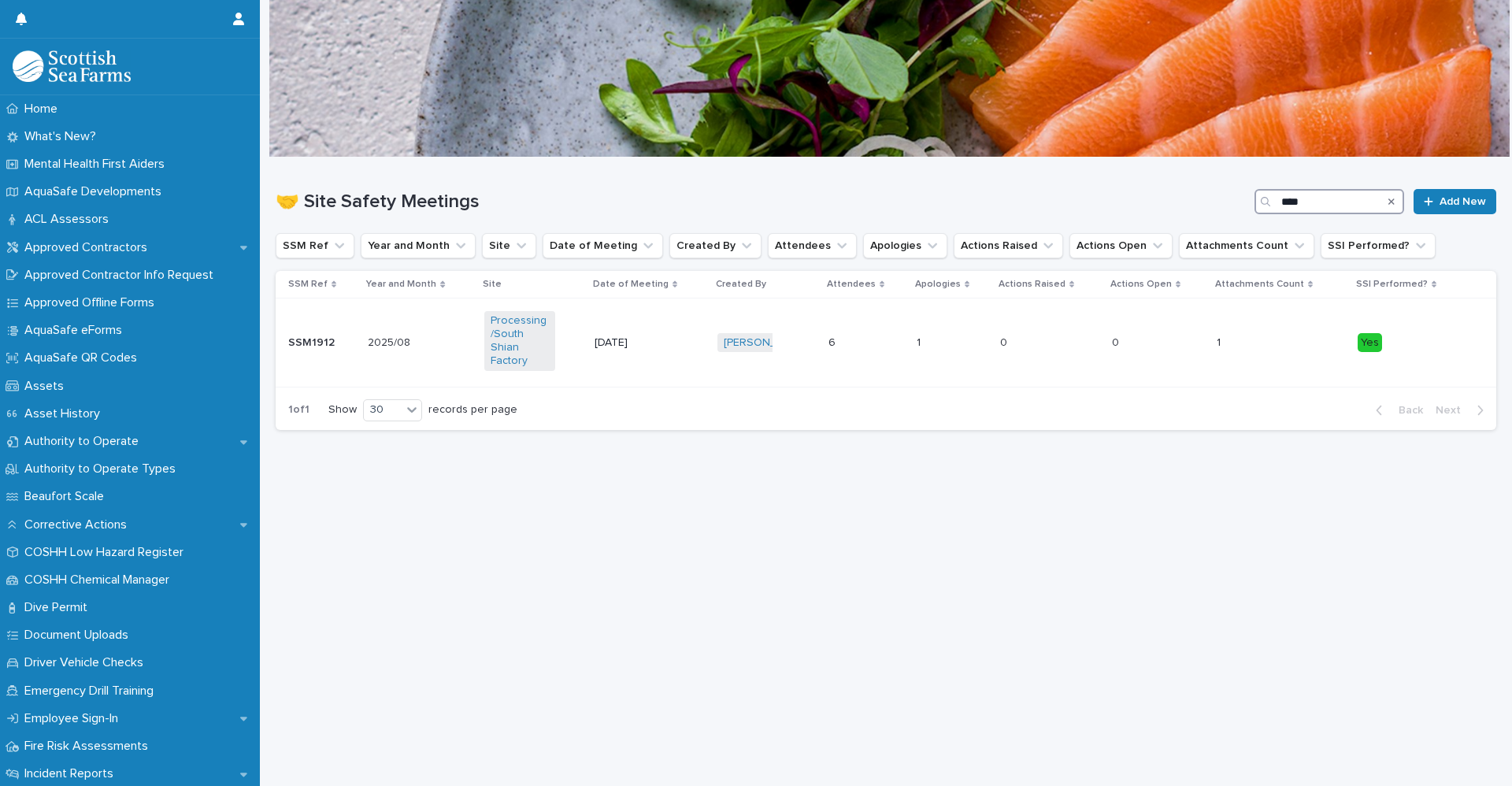
drag, startPoint x: 1308, startPoint y: 209, endPoint x: 1242, endPoint y: 205, distance: 66.1
click at [1242, 205] on div "🤝 Site Safety Meetings **** Add New" at bounding box center [886, 201] width 1220 height 25
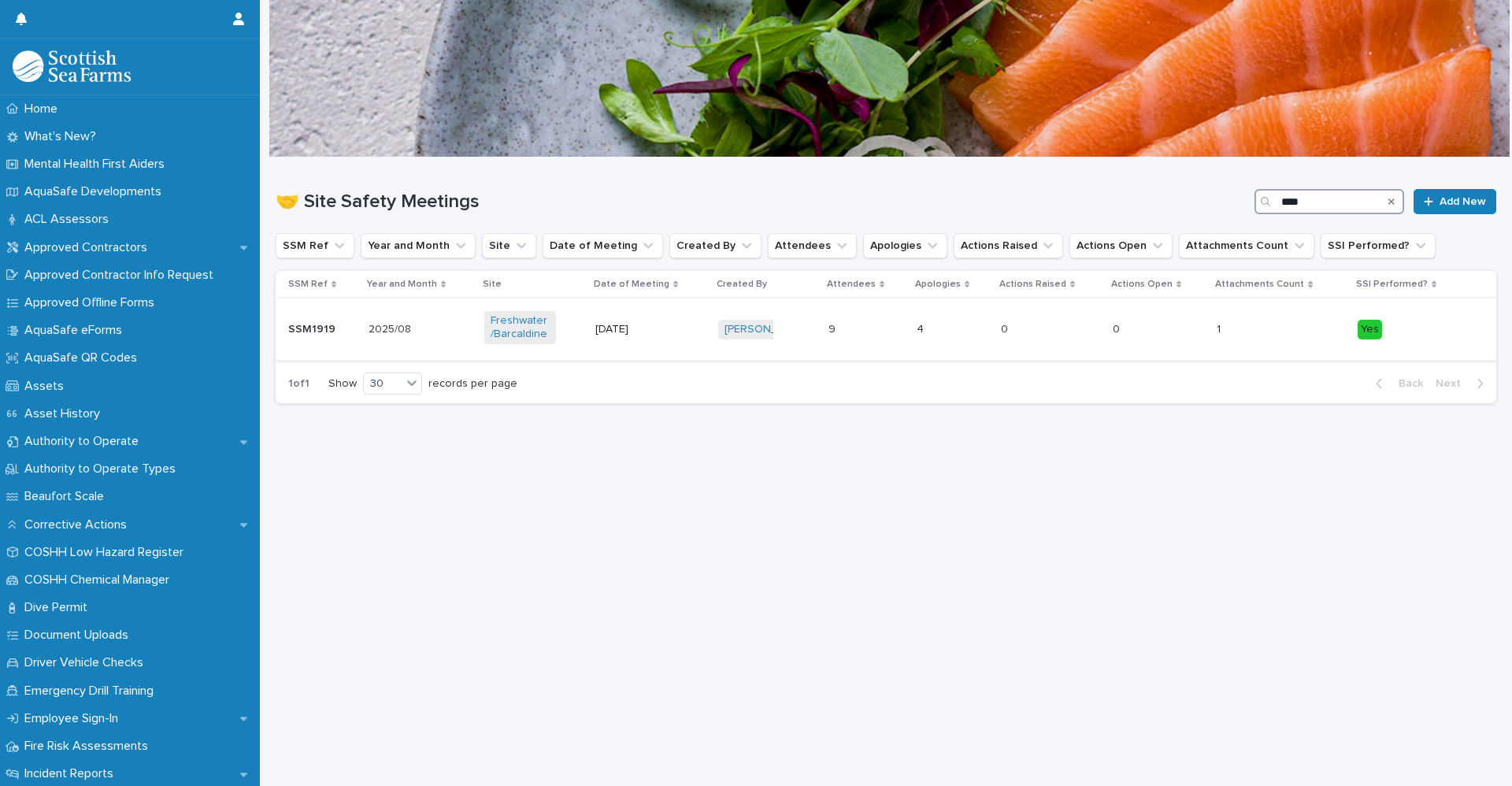
type input "****"
click at [302, 333] on p "SSM1919" at bounding box center [313, 328] width 50 height 17
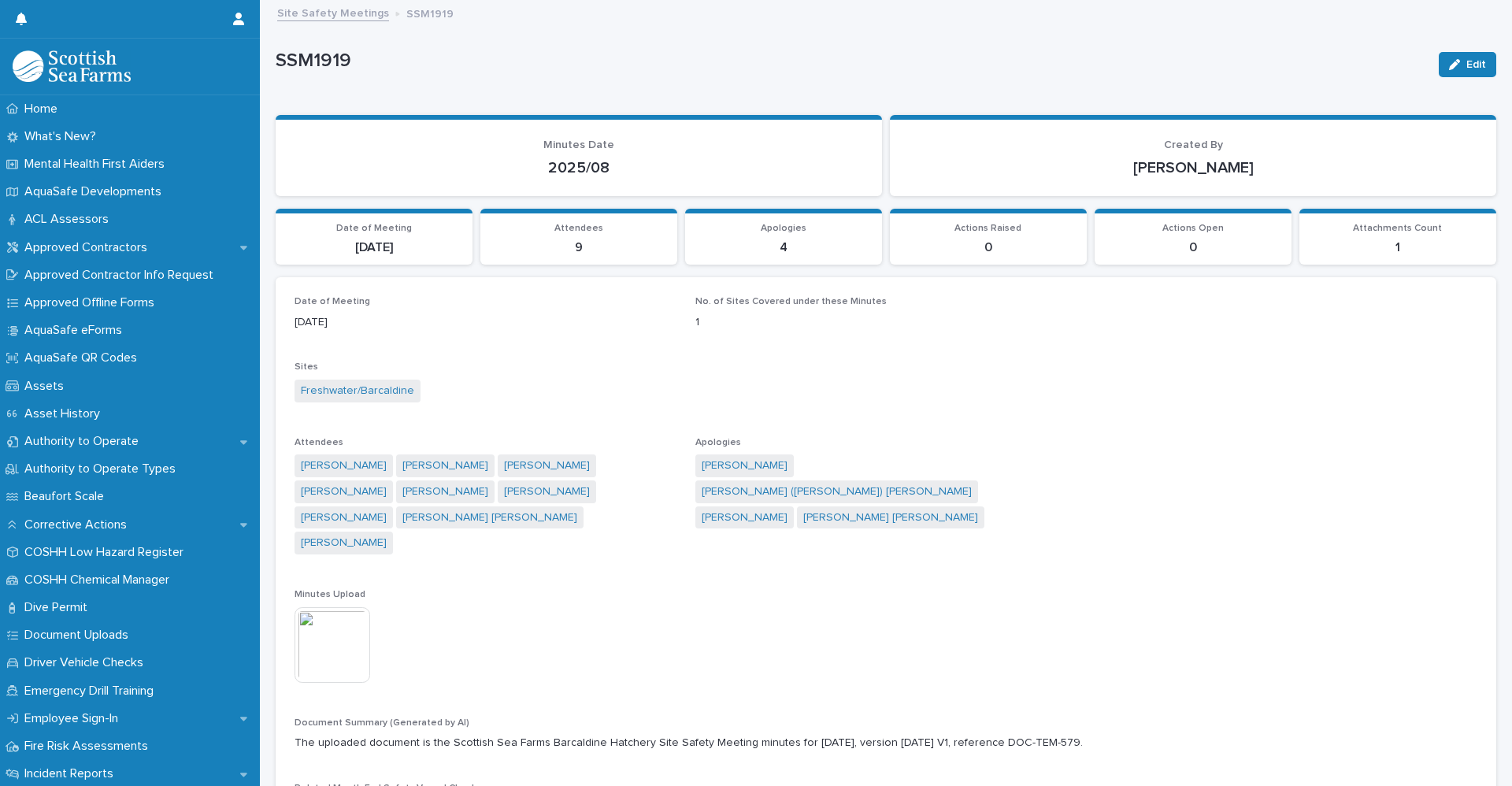
click at [302, 18] on link "Site Safety Meetings" at bounding box center [333, 11] width 112 height 18
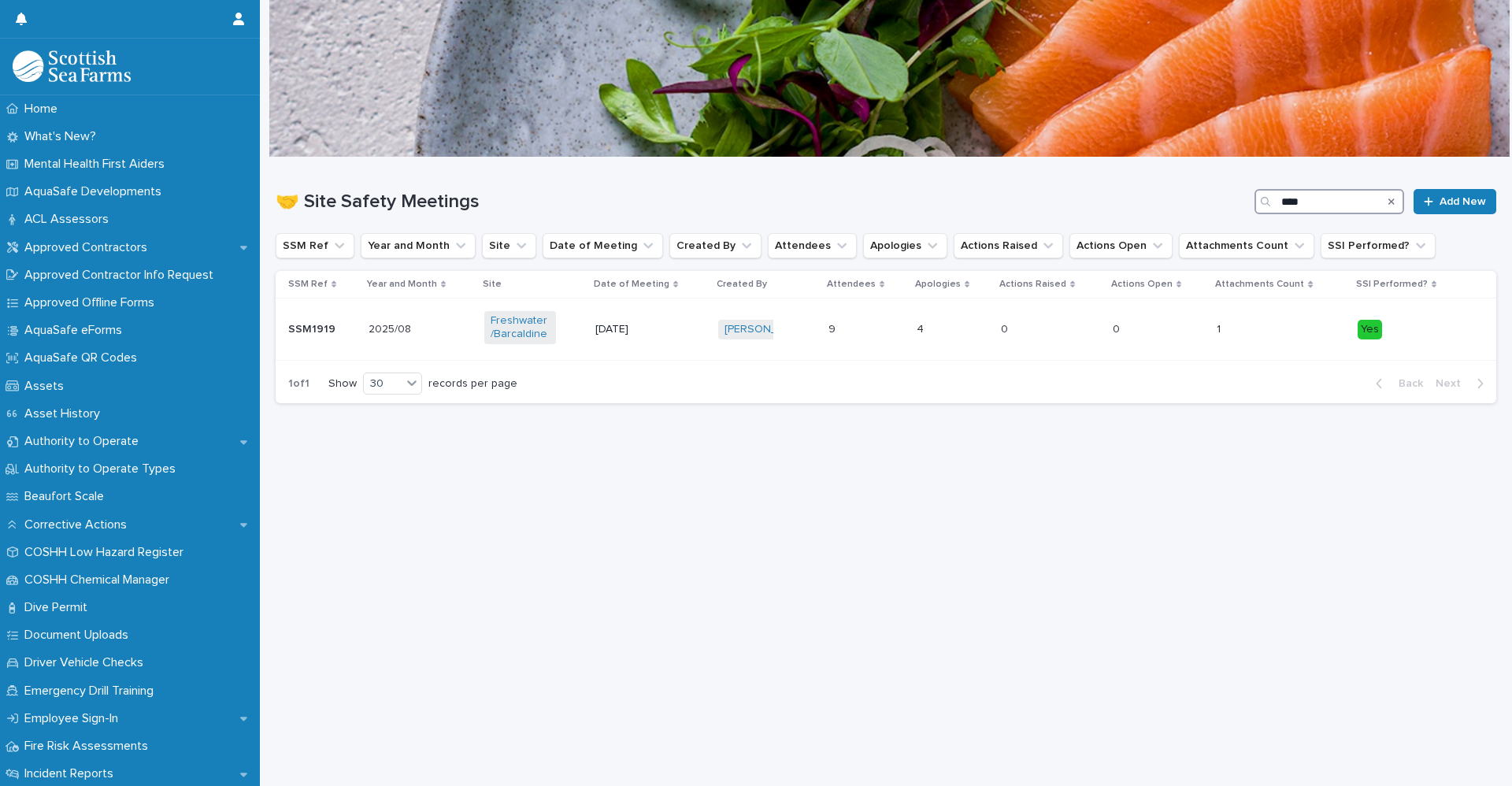
drag, startPoint x: 1311, startPoint y: 201, endPoint x: 1188, endPoint y: 211, distance: 123.4
click at [1217, 205] on div "🤝 Site Safety Meetings **** Add New" at bounding box center [886, 201] width 1220 height 25
type input "****"
click at [331, 314] on td "SSM1886 SSM1886" at bounding box center [321, 329] width 90 height 62
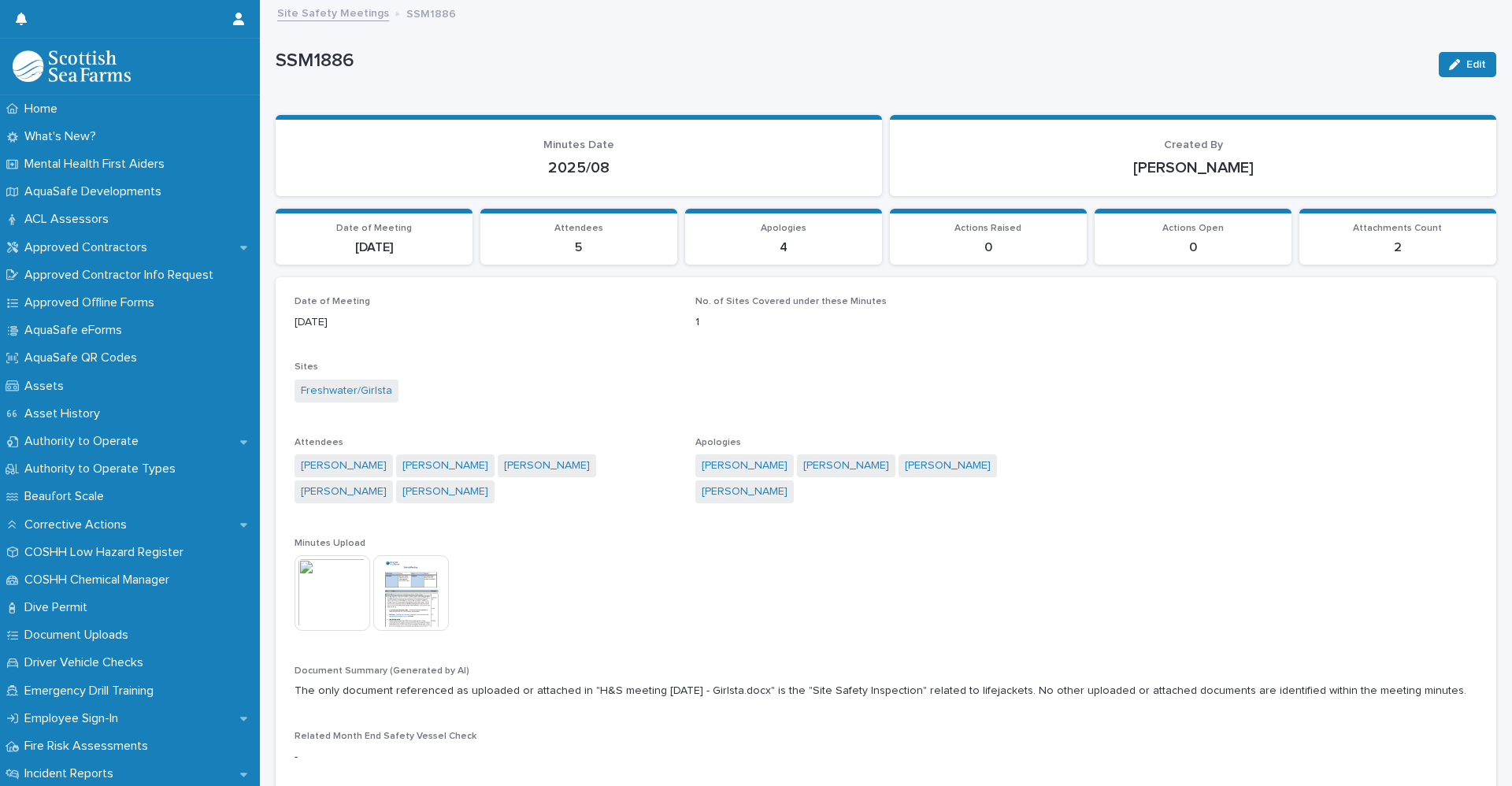
click at [308, 11] on link "Site Safety Meetings" at bounding box center [333, 11] width 112 height 18
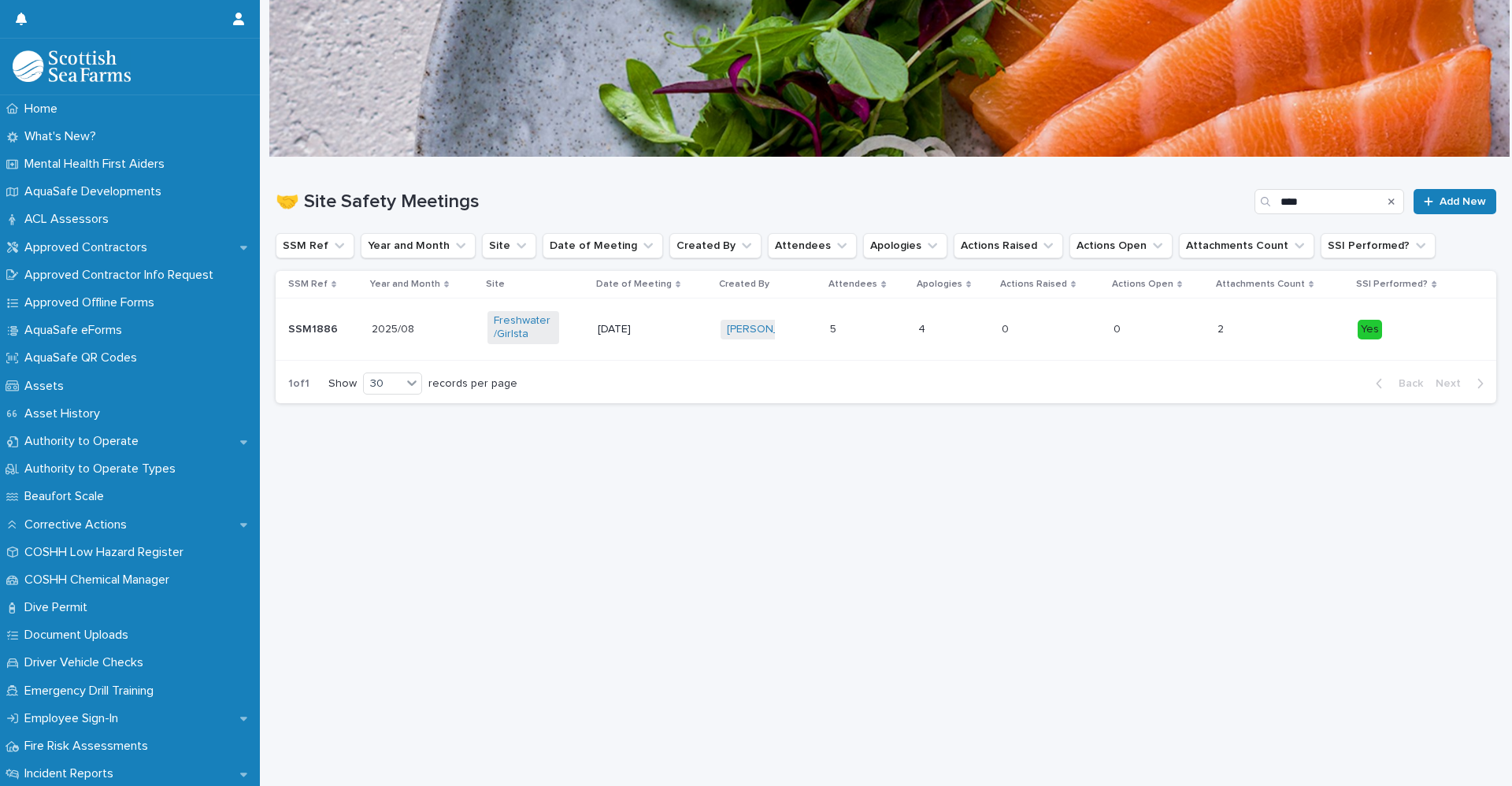
type input "****"
drag, startPoint x: 1385, startPoint y: 198, endPoint x: 1359, endPoint y: 209, distance: 28.2
click at [1385, 198] on div "Search" at bounding box center [1391, 201] width 25 height 25
click at [1388, 200] on icon "Search" at bounding box center [1391, 202] width 7 height 7
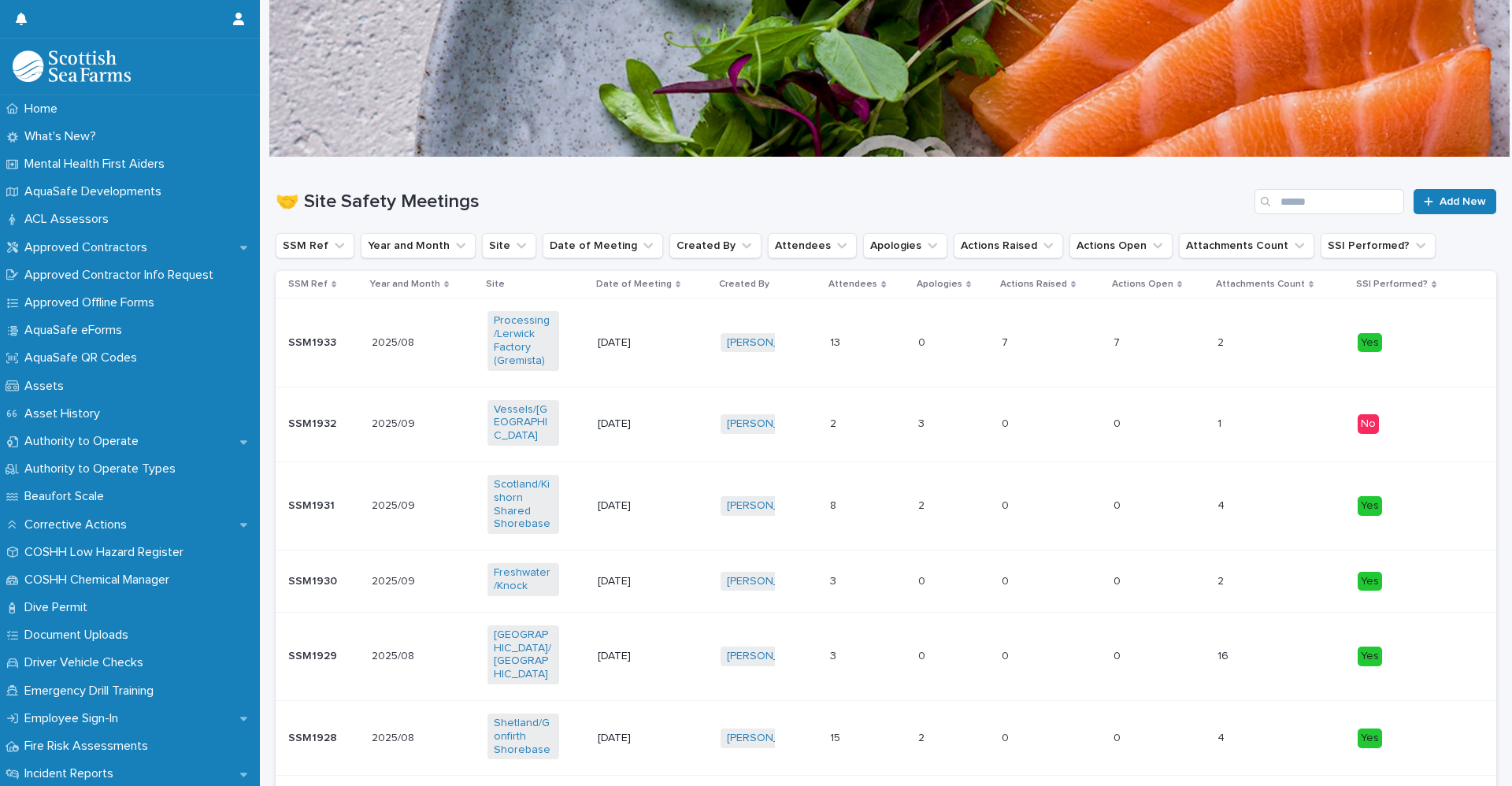
click at [417, 359] on td "2025/08 2025/08" at bounding box center [423, 342] width 116 height 88
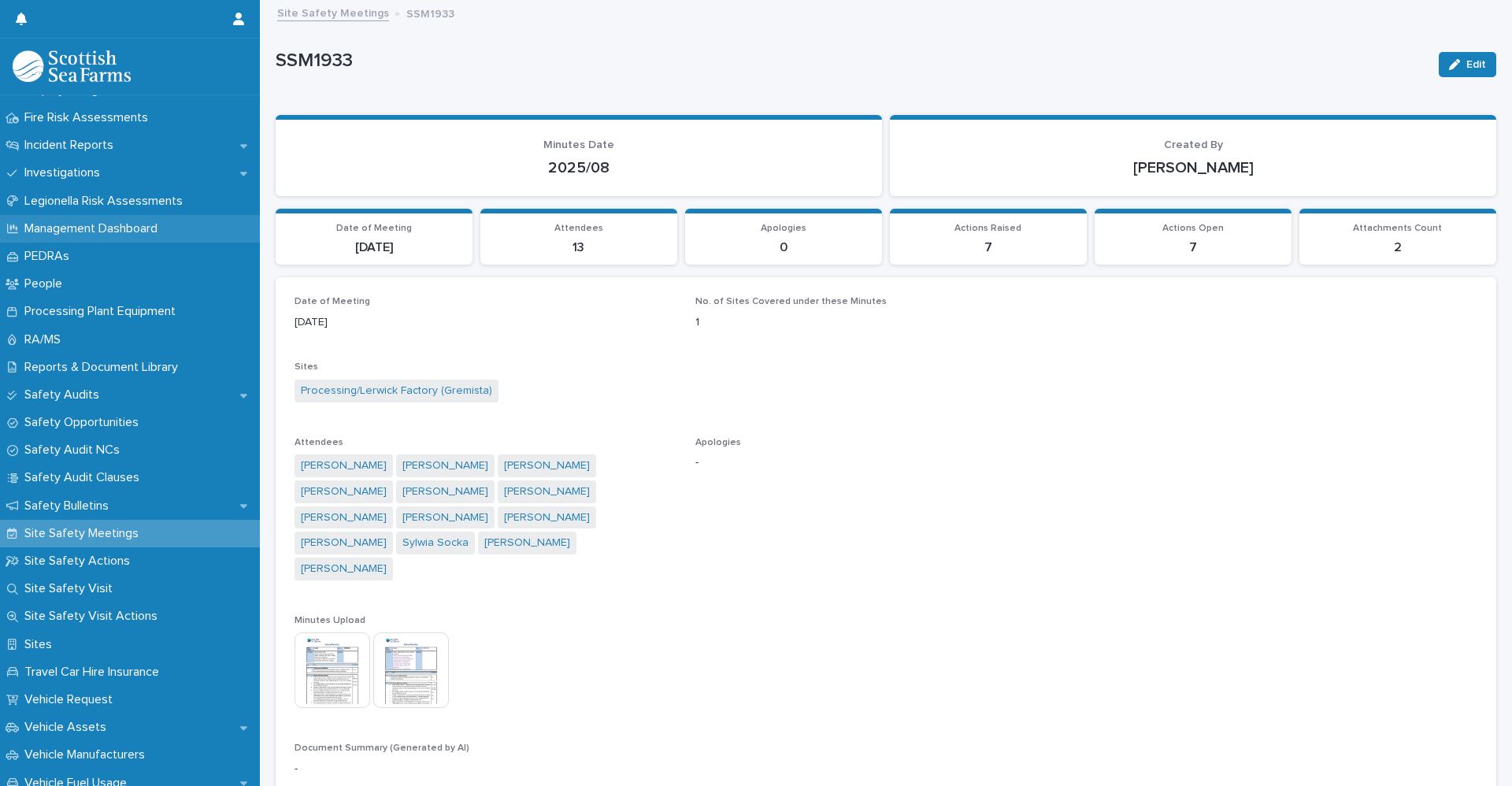
scroll to position [630, 0]
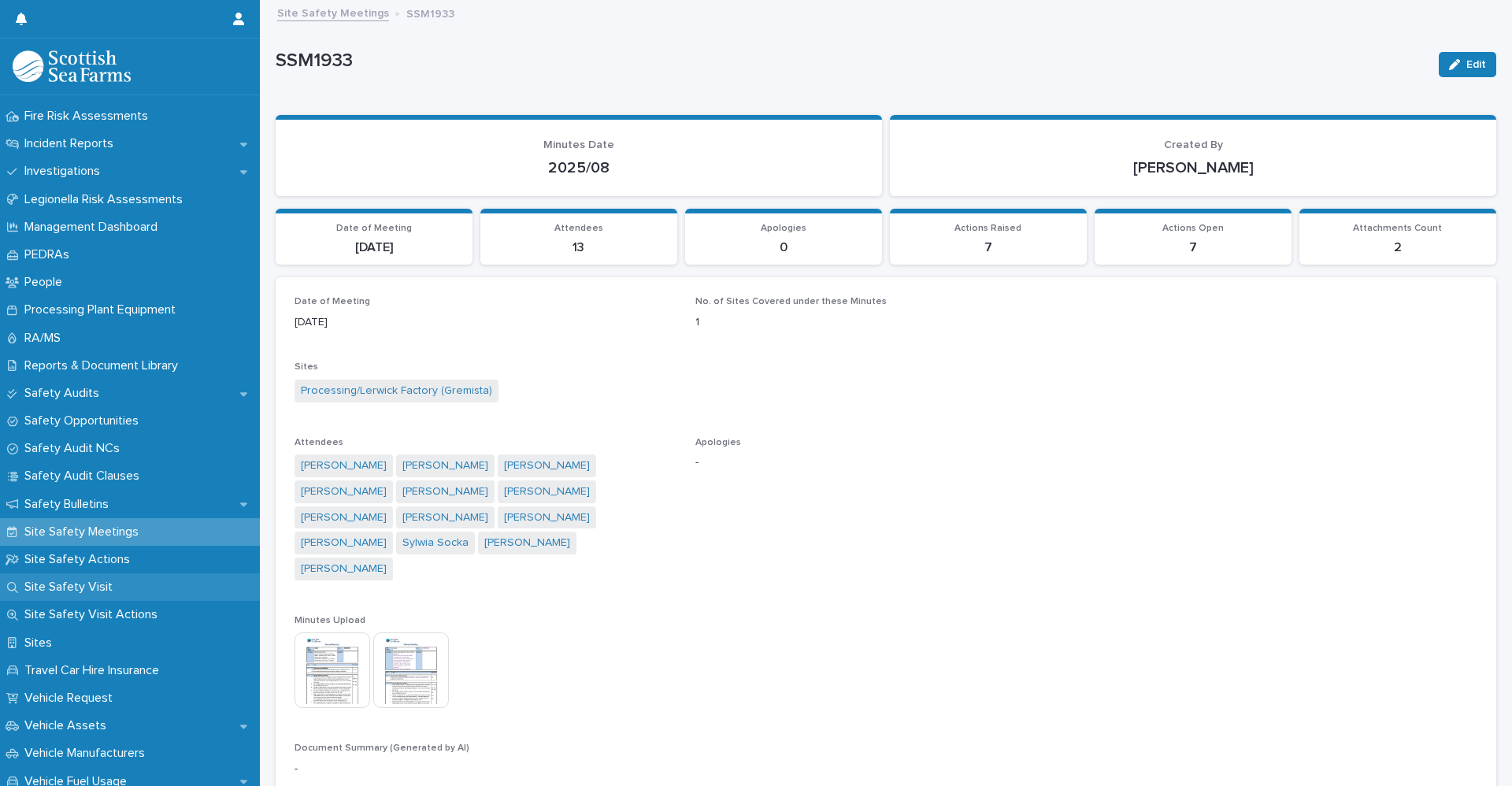
click at [123, 586] on div "Site Safety Visit" at bounding box center [130, 587] width 260 height 28
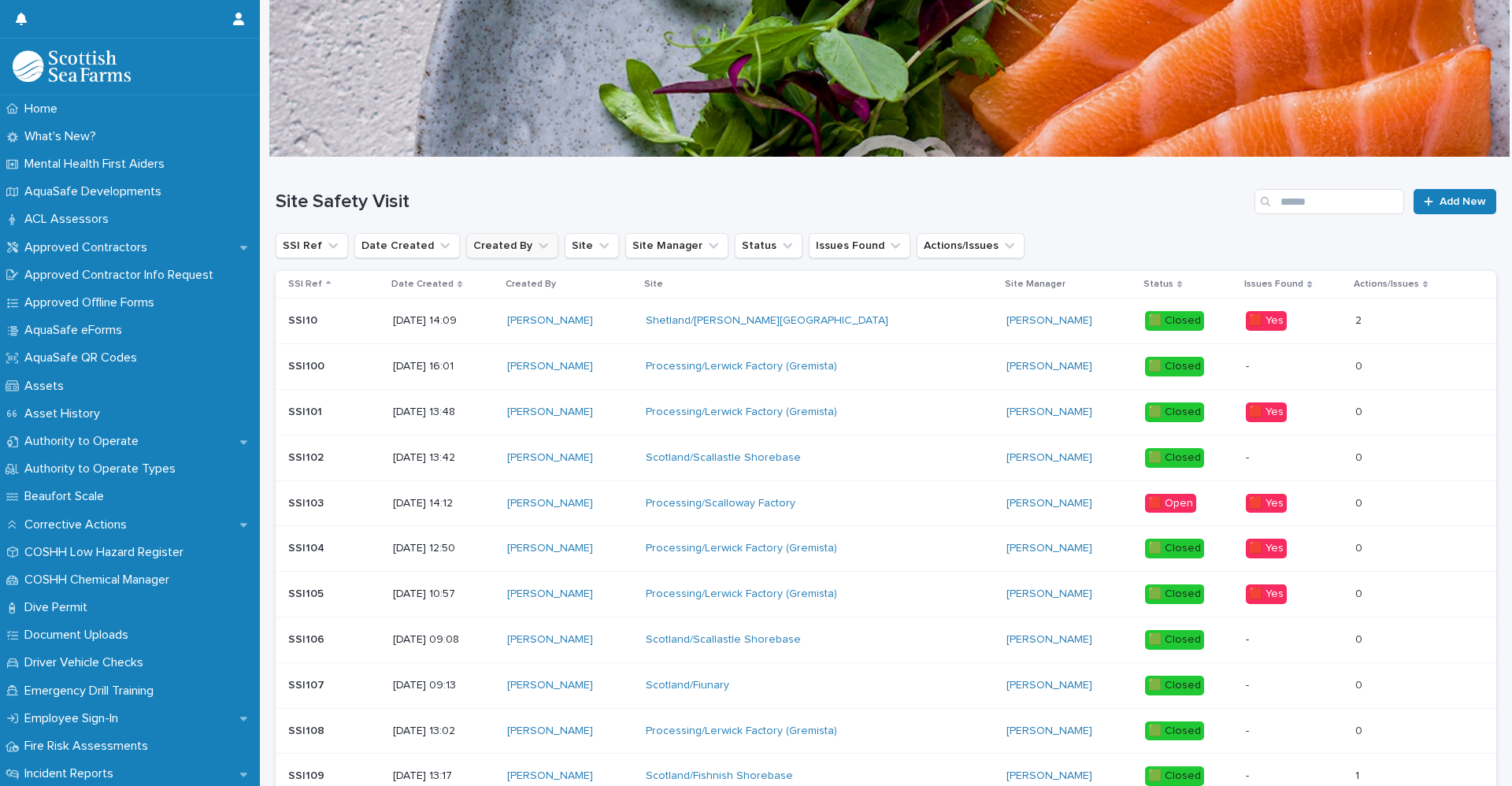
click at [515, 251] on button "Created By" at bounding box center [512, 245] width 92 height 25
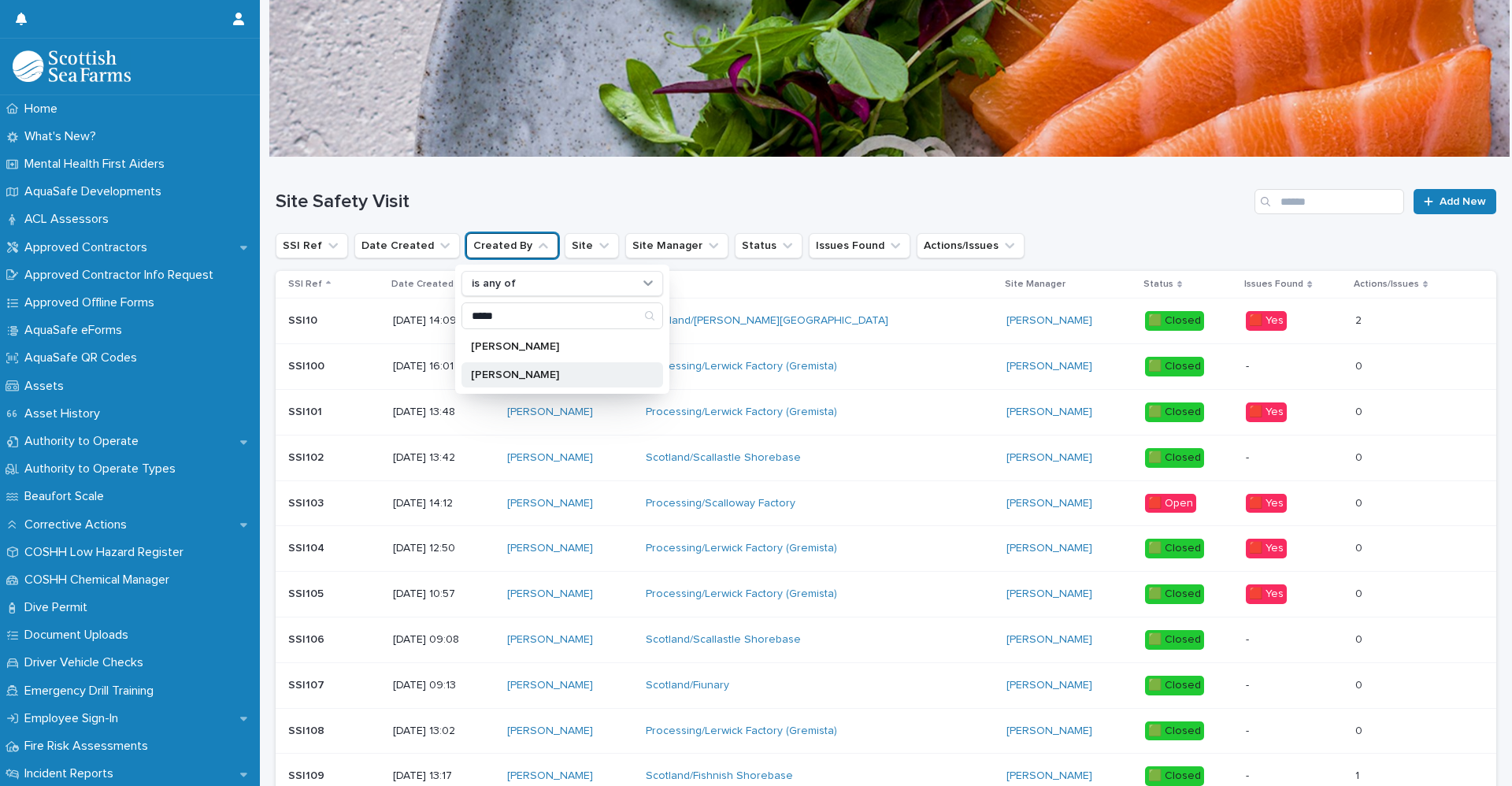
type input "*****"
click at [528, 378] on p "[PERSON_NAME]" at bounding box center [555, 374] width 167 height 11
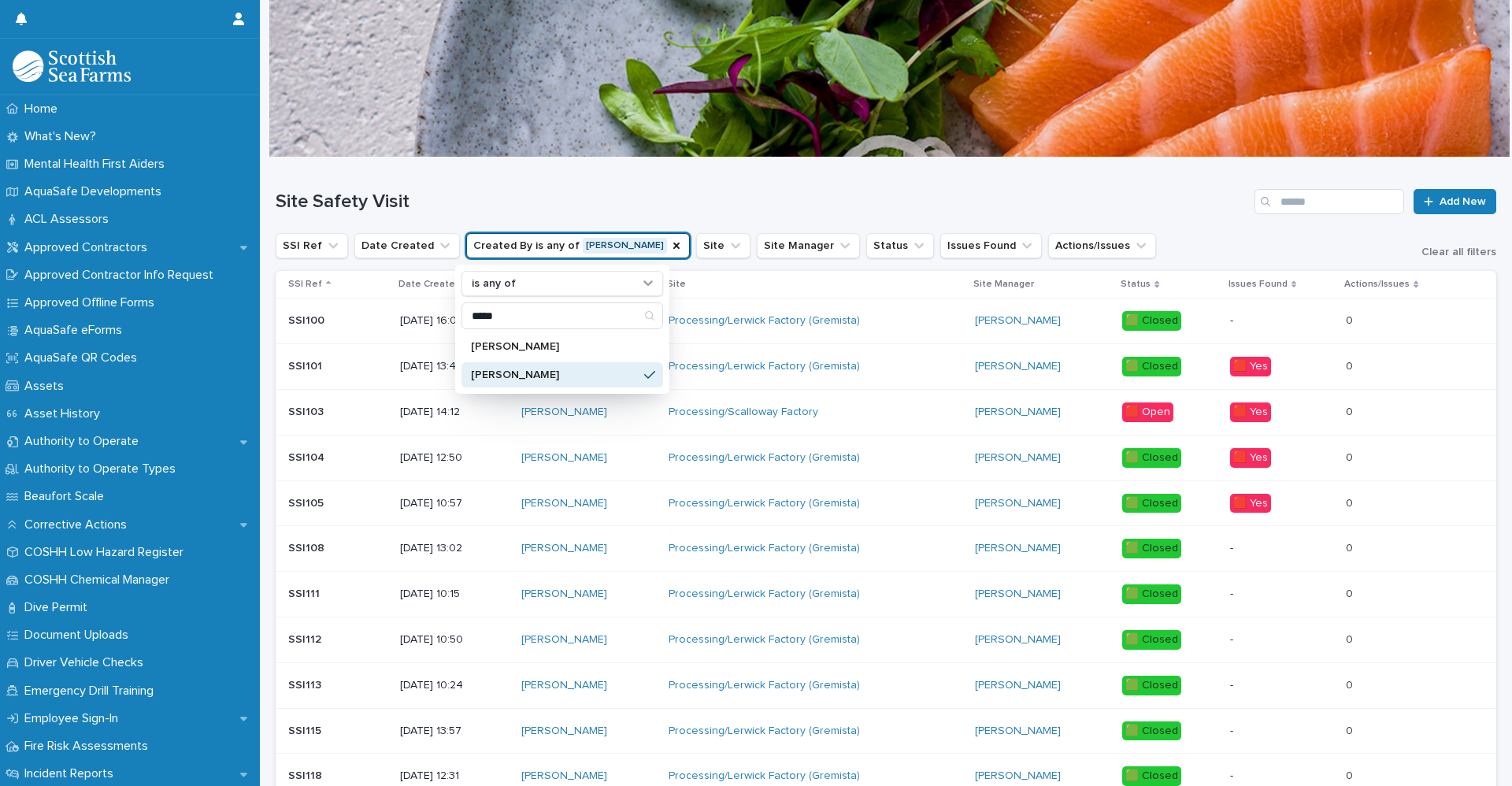
click at [703, 196] on h1 "Site Safety Visit" at bounding box center [762, 202] width 972 height 23
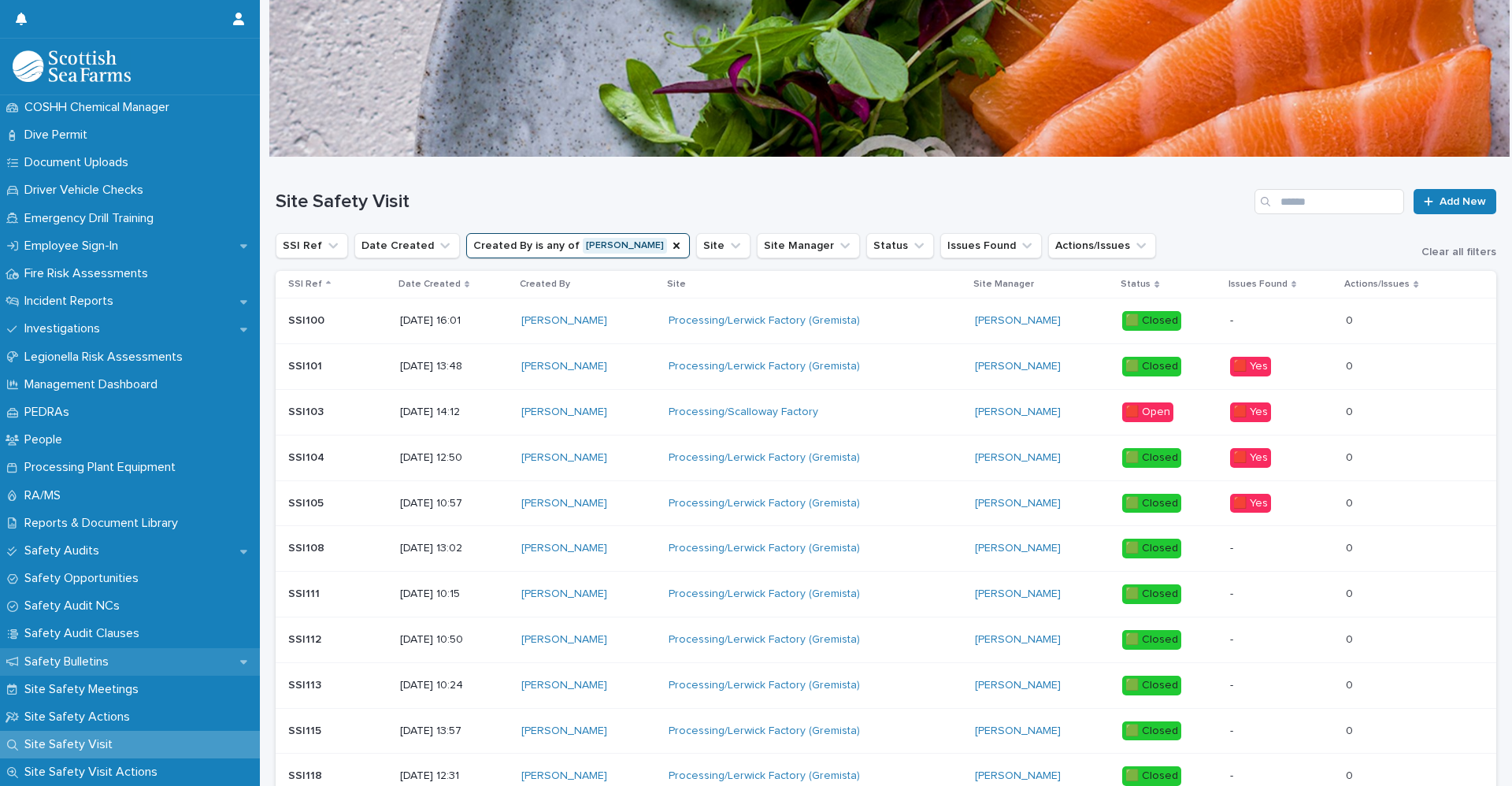
scroll to position [551, 0]
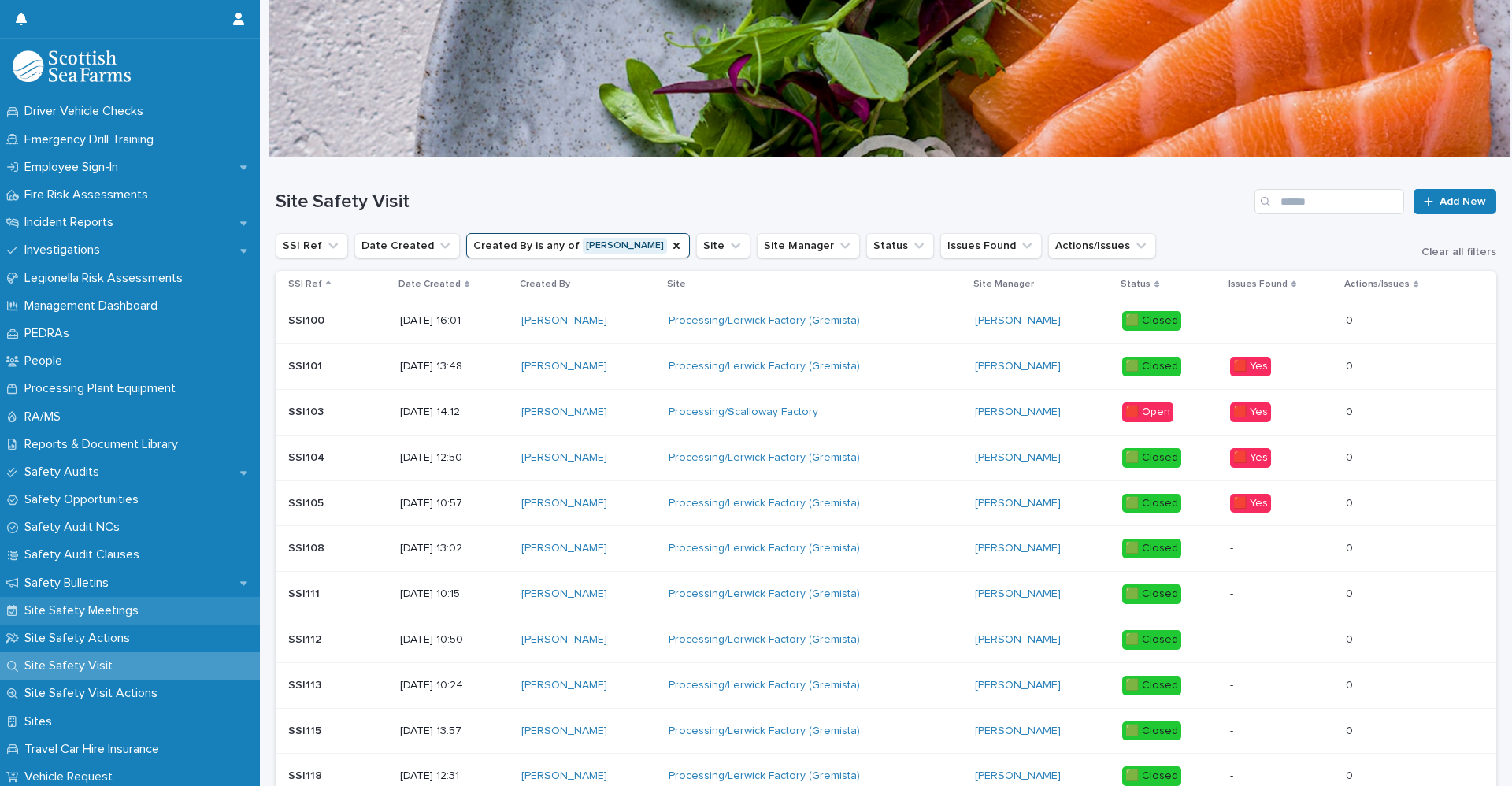
click at [112, 611] on p "Site Safety Meetings" at bounding box center [84, 610] width 133 height 15
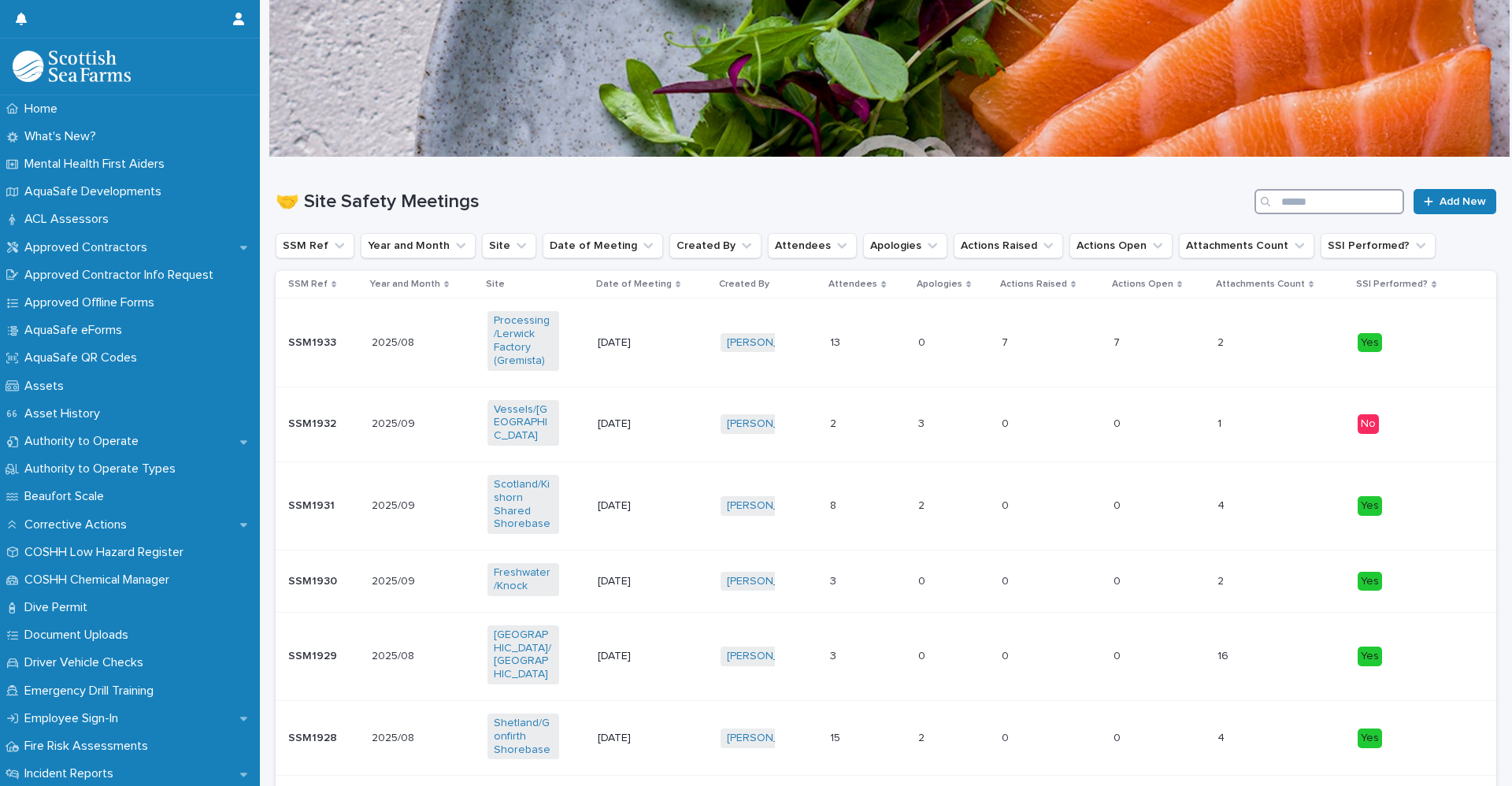
click at [1319, 203] on input "Search" at bounding box center [1329, 201] width 150 height 25
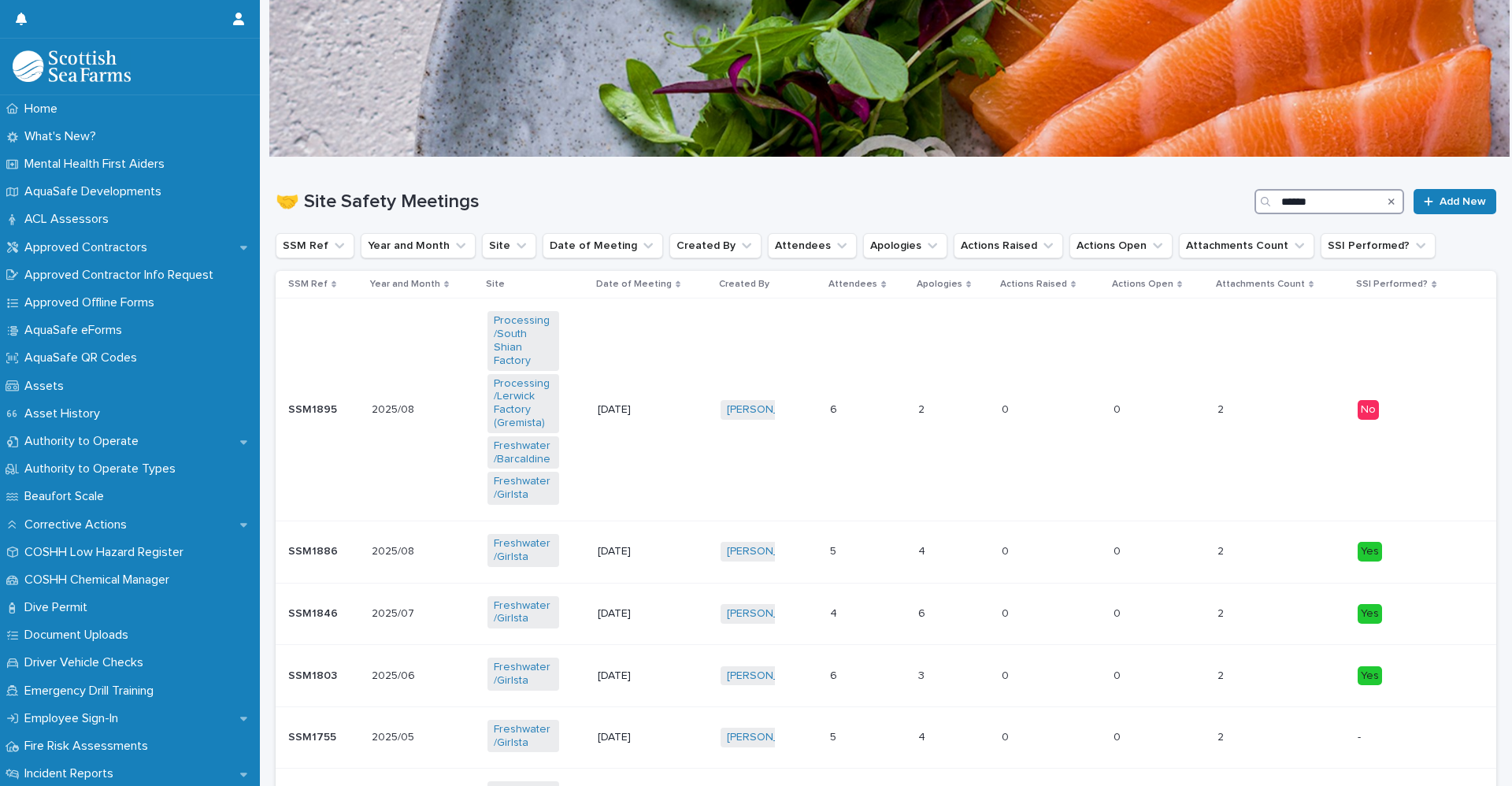
type input "******"
click at [844, 196] on h1 "🤝 Site Safety Meetings" at bounding box center [762, 202] width 972 height 23
